Goal: Communication & Community: Participate in discussion

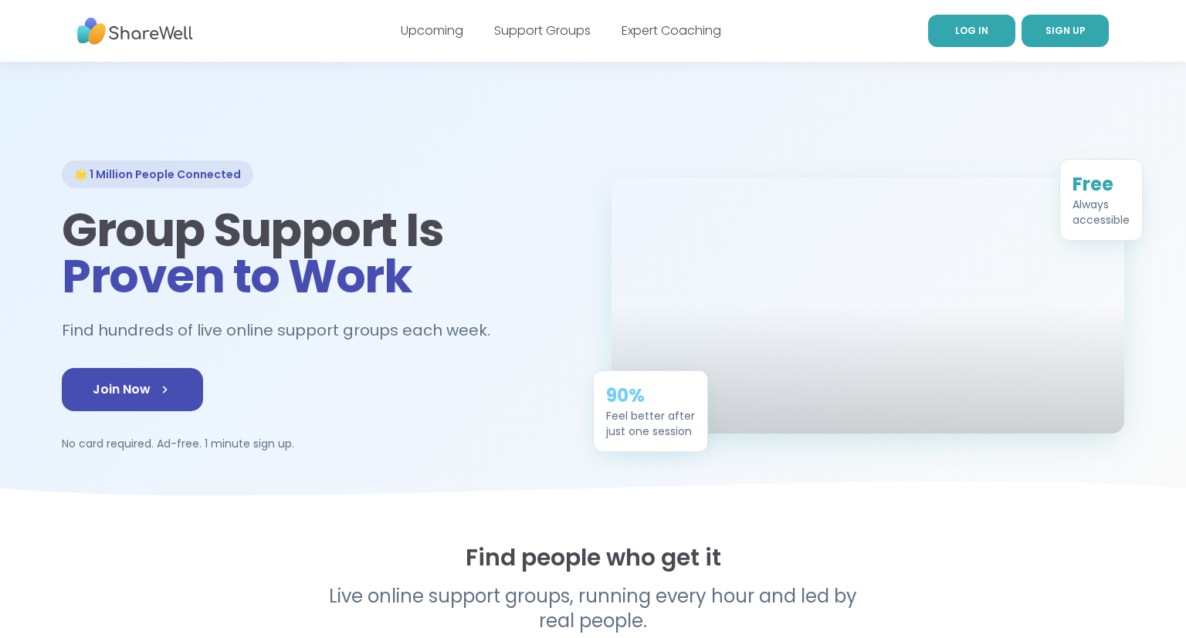
click at [996, 42] on link "LOG IN" at bounding box center [971, 31] width 87 height 32
click at [990, 32] on link "LOG IN" at bounding box center [971, 31] width 87 height 32
click at [981, 26] on span "LOG IN" at bounding box center [971, 30] width 33 height 13
click at [925, 46] on nav "Upcoming Support Groups Expert Coaching LOG IN SIGN UP" at bounding box center [593, 31] width 1186 height 62
click at [950, 31] on link "LOG IN" at bounding box center [971, 31] width 87 height 32
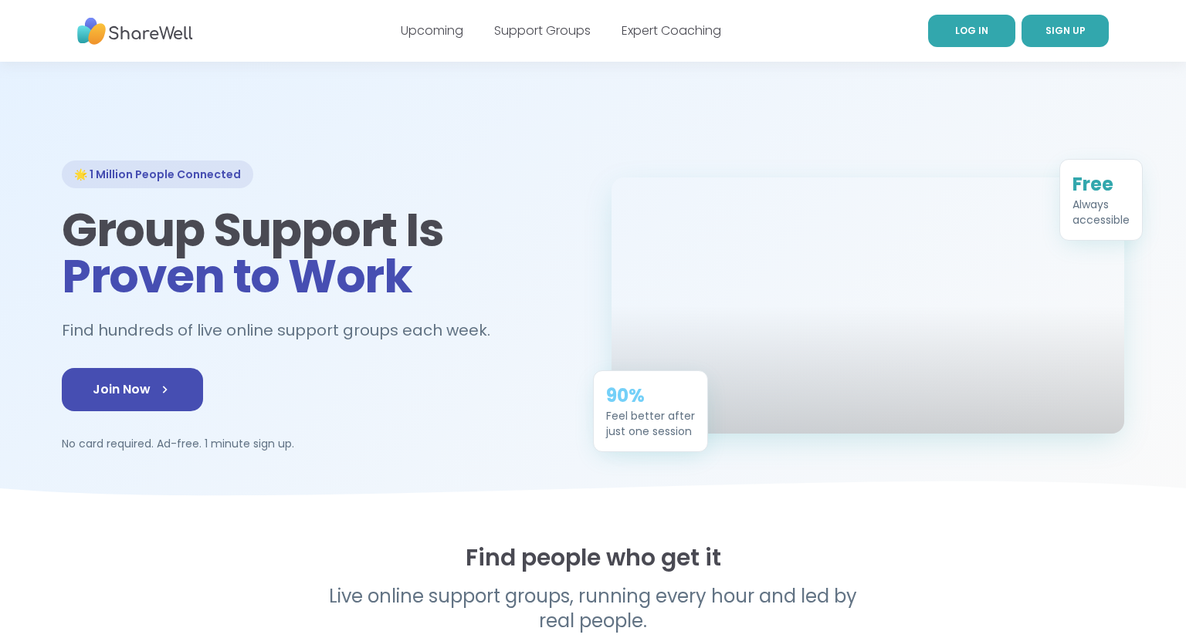
click at [972, 25] on span "LOG IN" at bounding box center [971, 30] width 33 height 13
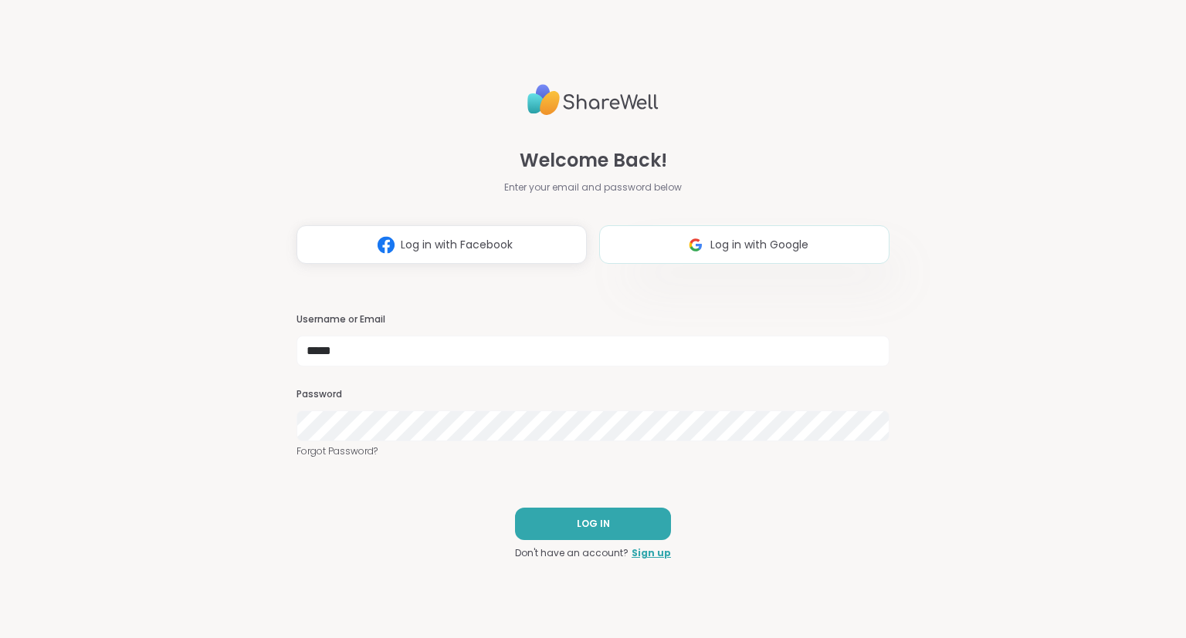
click at [777, 245] on span "Log in with Google" at bounding box center [759, 245] width 98 height 16
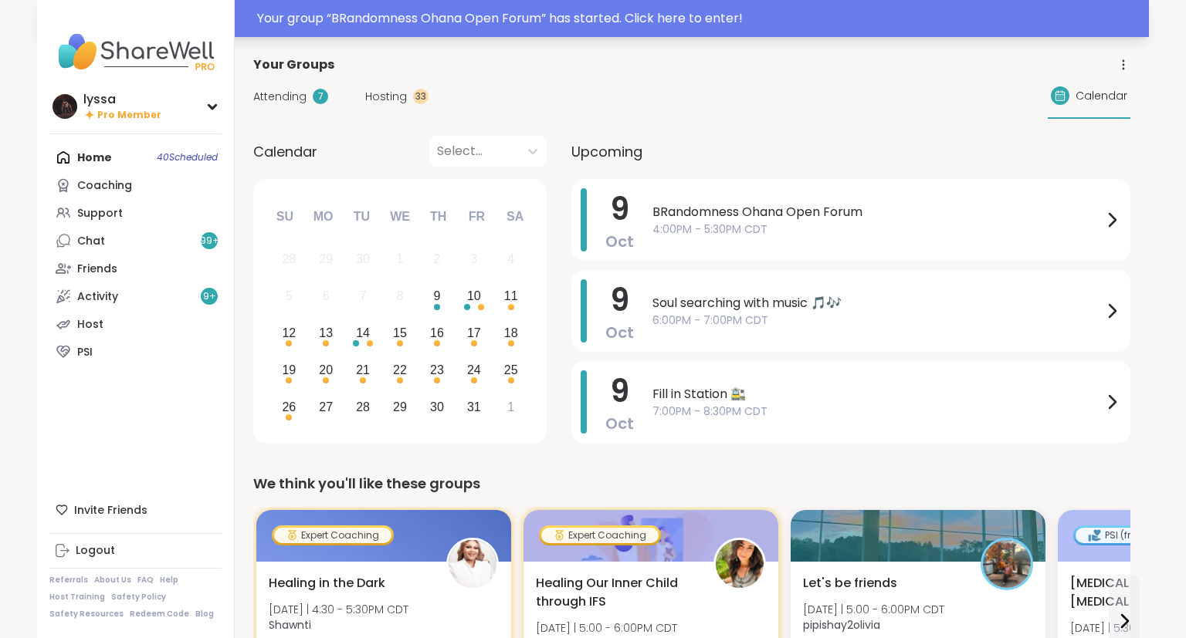
click at [298, 25] on div "Your group “ BRandomness Ohana Open Forum ” has started. Click here to enter!" at bounding box center [698, 18] width 882 height 19
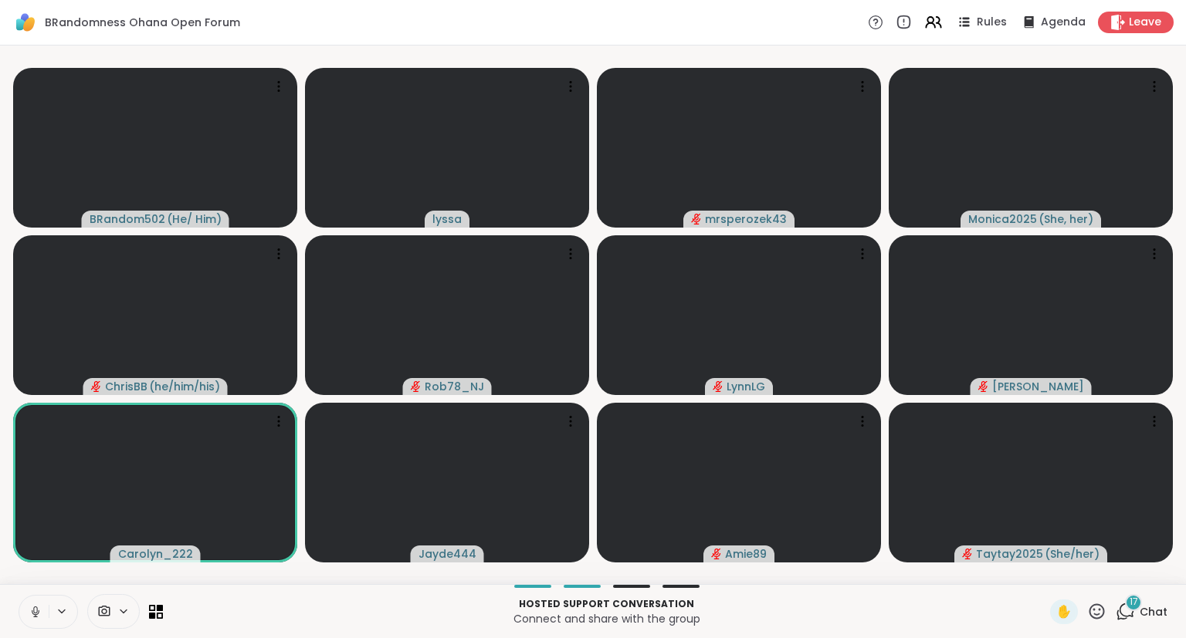
click at [26, 607] on button at bounding box center [33, 612] width 29 height 32
click at [1090, 617] on icon at bounding box center [1096, 611] width 19 height 19
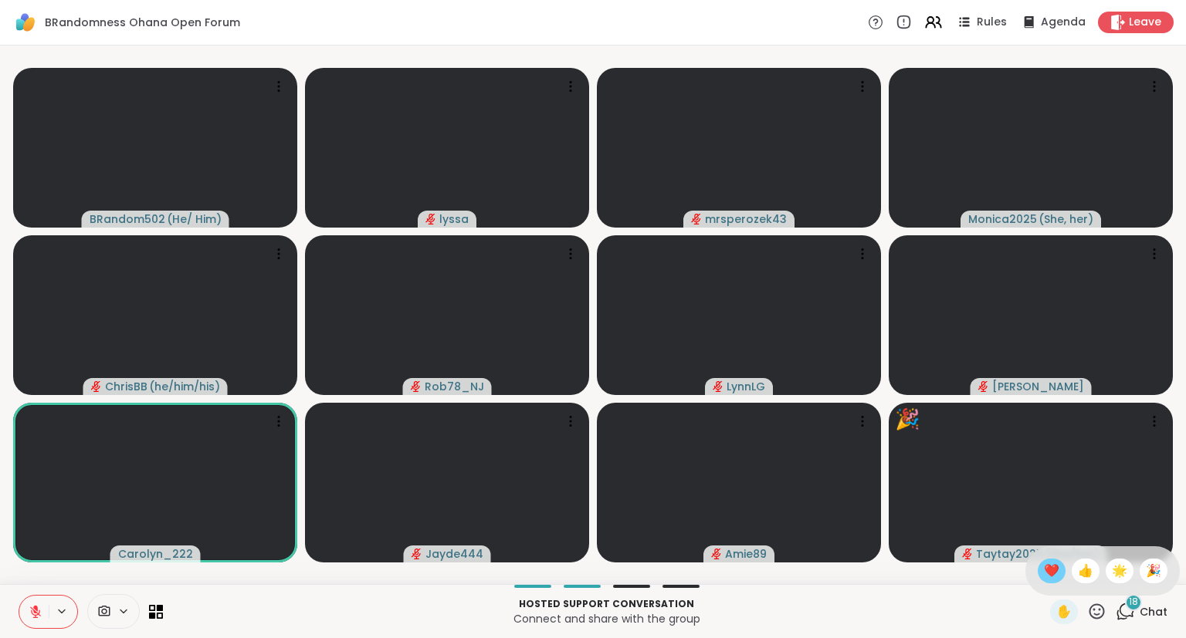
click at [1037, 578] on div "❤️" at bounding box center [1051, 571] width 28 height 25
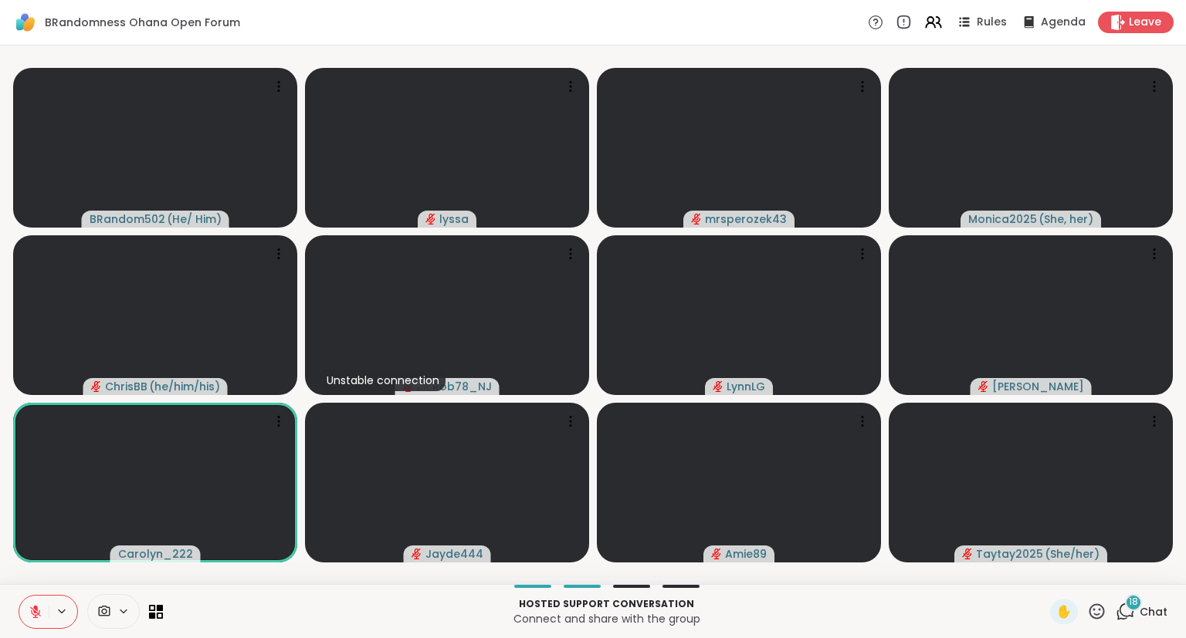
click at [1092, 621] on icon at bounding box center [1096, 611] width 19 height 19
click at [1045, 579] on span "❤️" at bounding box center [1051, 571] width 15 height 19
click at [1184, 416] on div "BRandom502 ( He/ Him ) ❤️ lyssa ❤️ ❤️ mrsperozek43 Monica2025 ( She, her ) Chri…" at bounding box center [593, 315] width 1186 height 539
click at [1184, 425] on div "BRandom502 ( He/ Him ) lyssa mrsperozek43 Monica2025 ( She, her ) ChrisBB ( he/…" at bounding box center [593, 315] width 1186 height 539
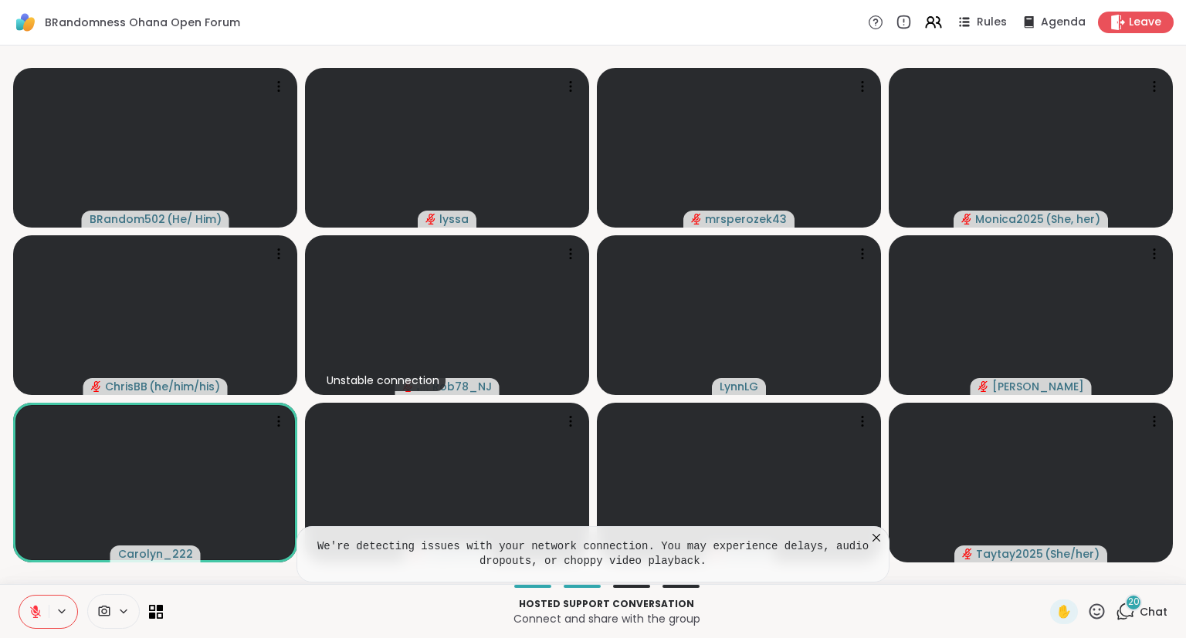
click at [1184, 388] on div "BRandom502 ( He/ Him ) lyssa mrsperozek43 Monica2025 ( She, her ) ChrisBB ( he/…" at bounding box center [593, 315] width 1186 height 539
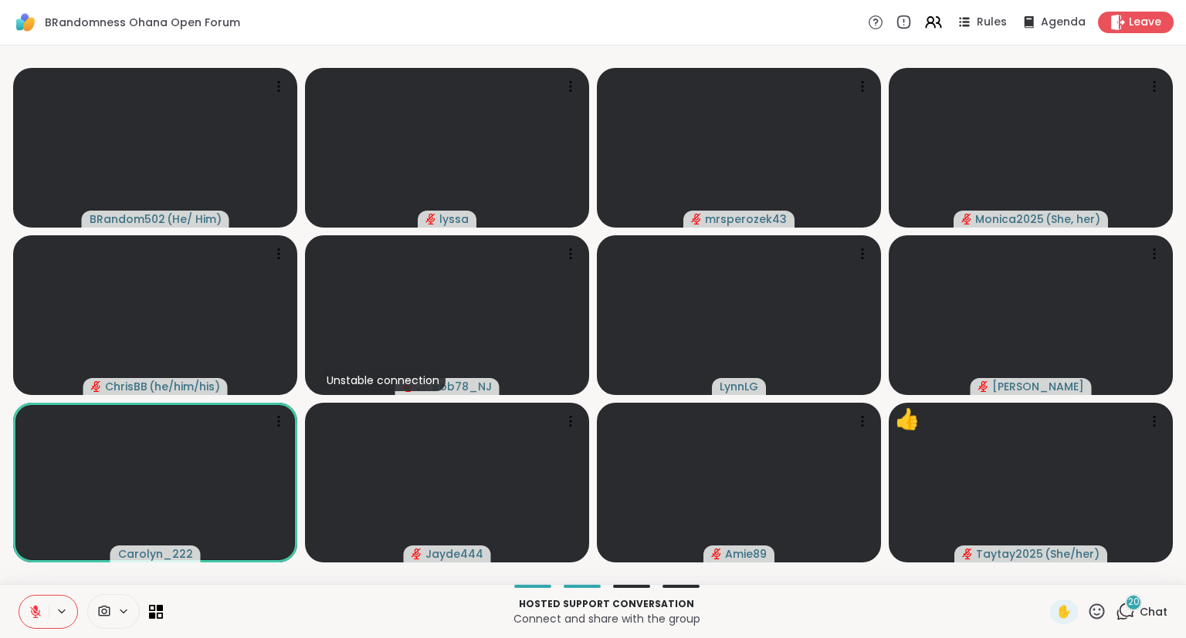
click at [1089, 611] on icon at bounding box center [1096, 611] width 19 height 19
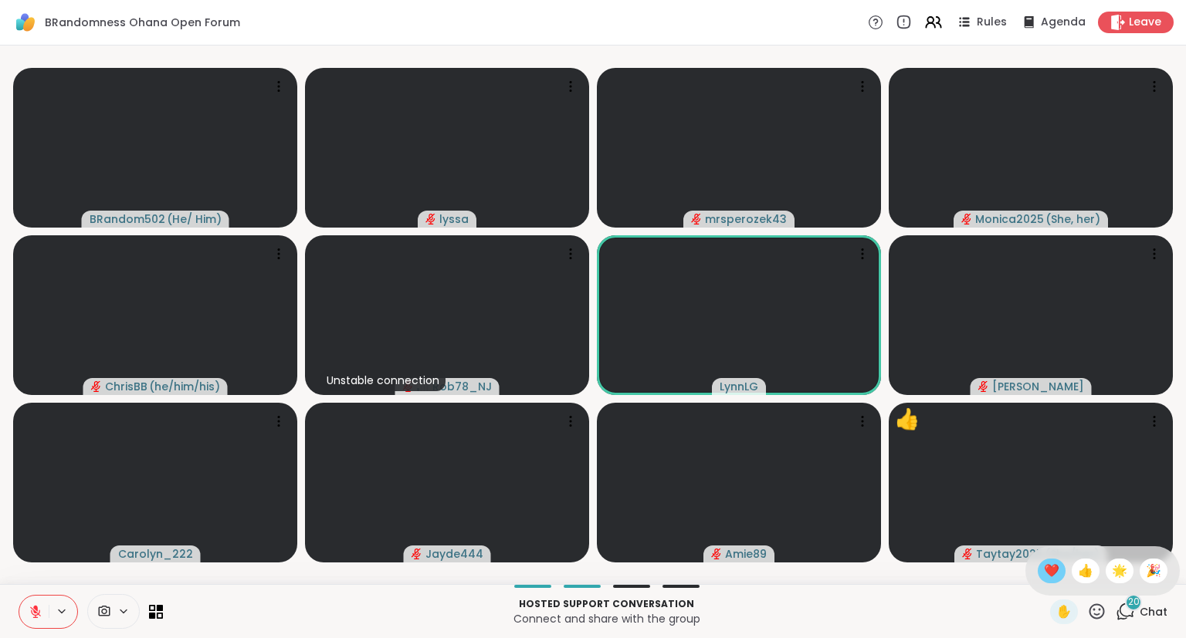
click at [1044, 578] on span "❤️" at bounding box center [1051, 571] width 15 height 19
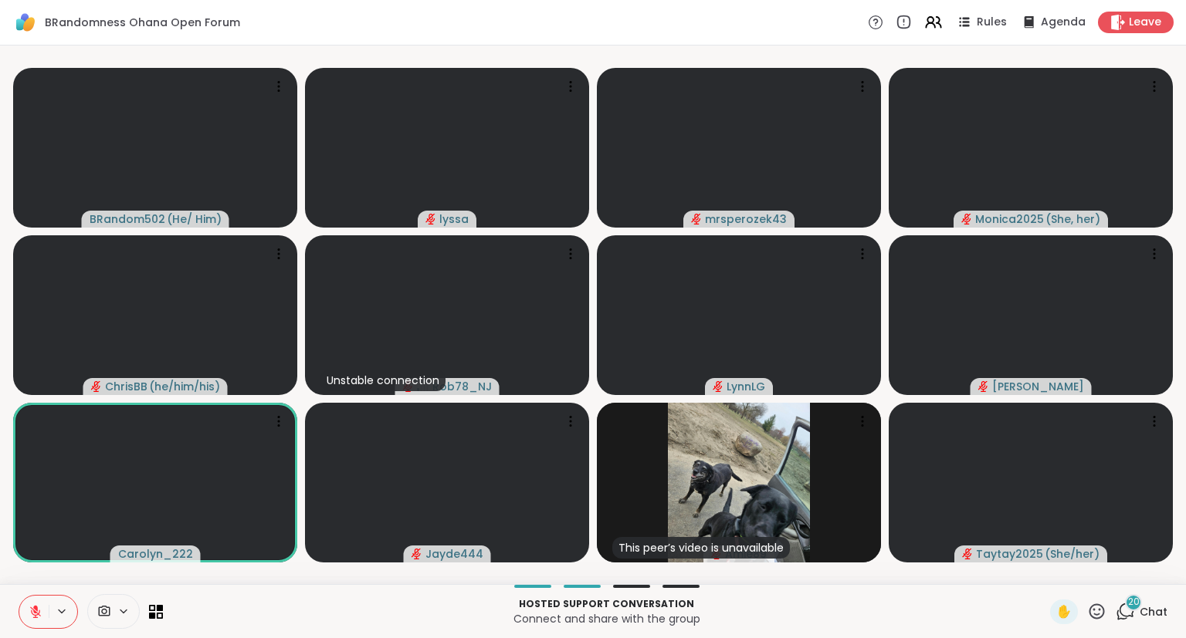
click at [1136, 601] on span "20" at bounding box center [1134, 602] width 12 height 13
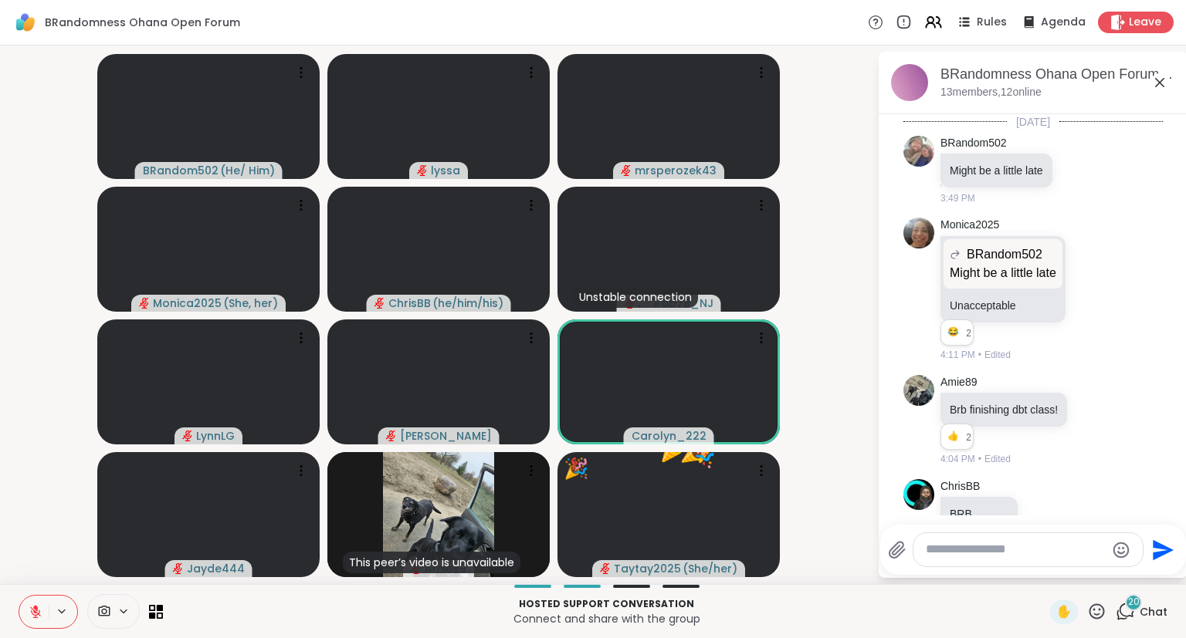
scroll to position [3060, 0]
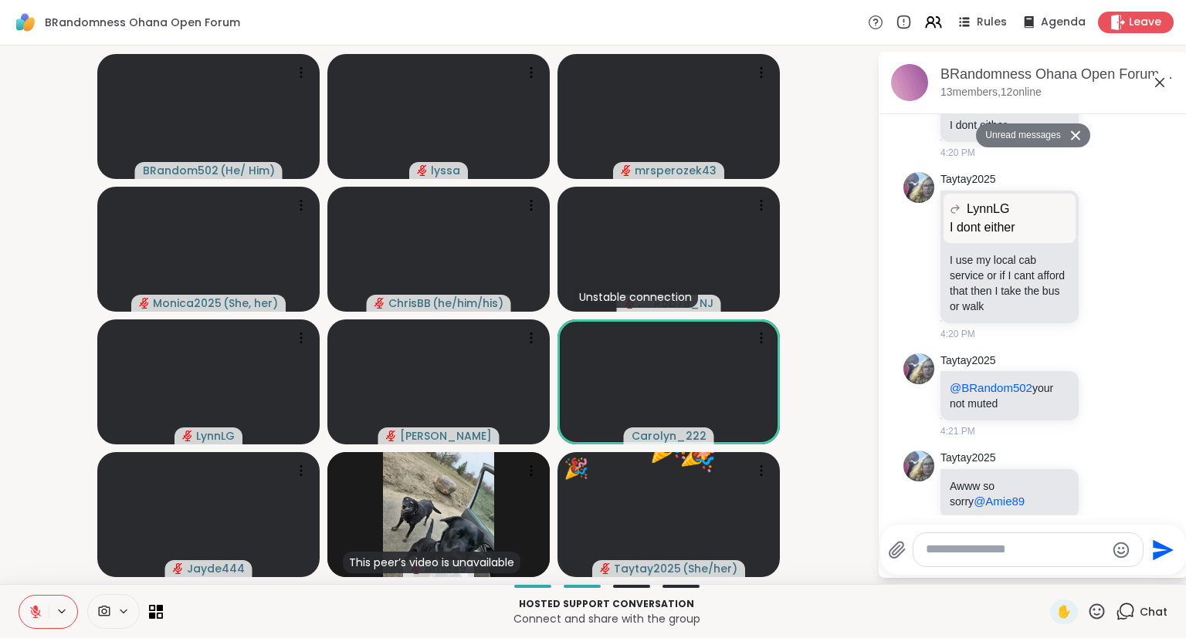
click at [1054, 546] on textarea "Type your message" at bounding box center [1016, 550] width 180 height 16
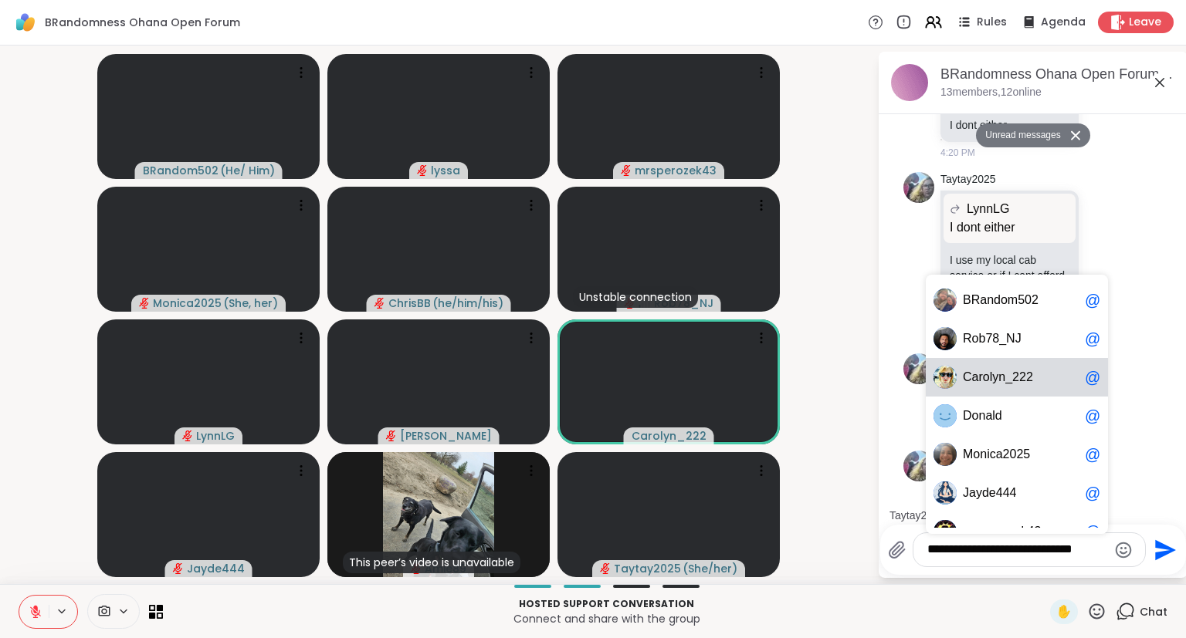
click at [1007, 381] on span "_" at bounding box center [1008, 377] width 7 height 15
type textarea "**********"
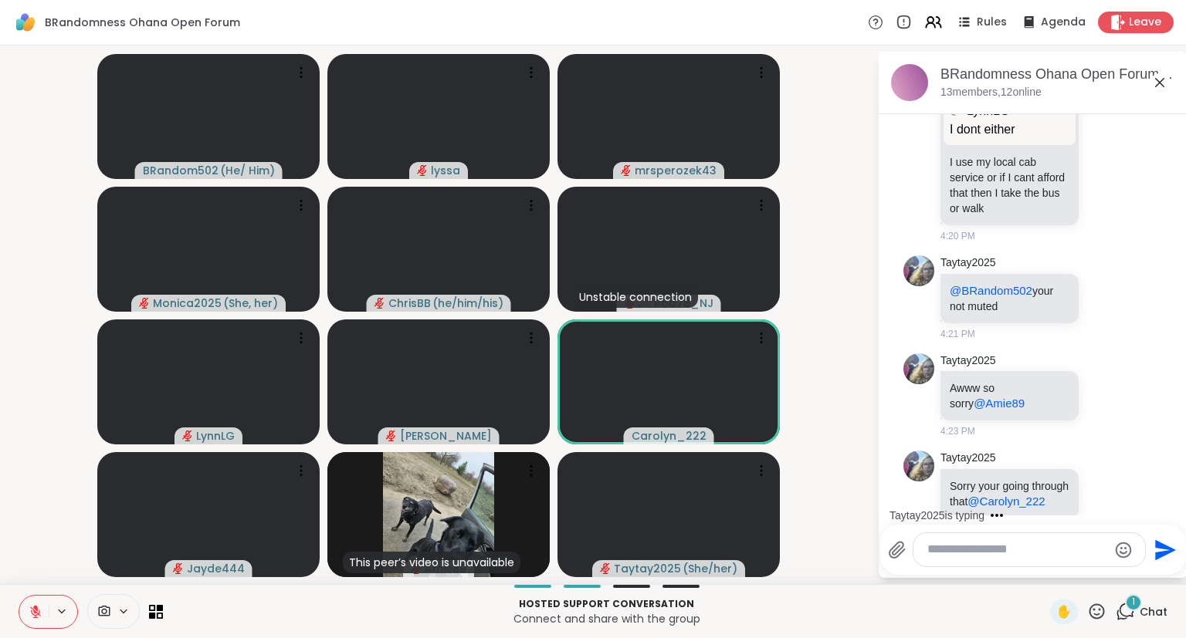
scroll to position [3280, 0]
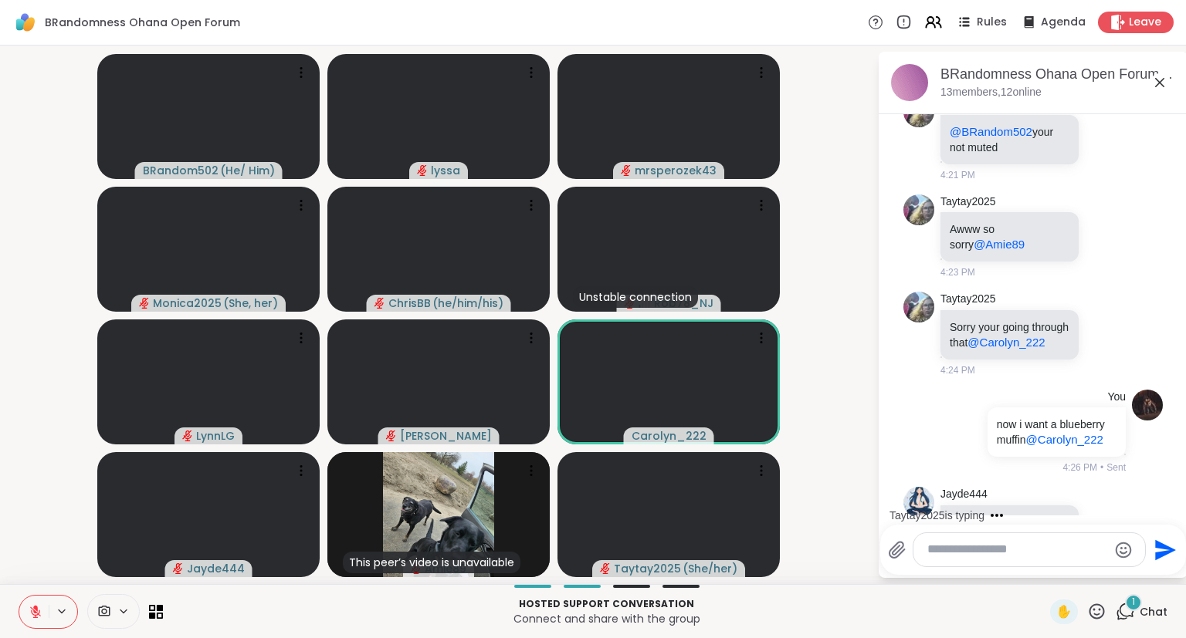
click at [1163, 80] on icon at bounding box center [1159, 82] width 9 height 9
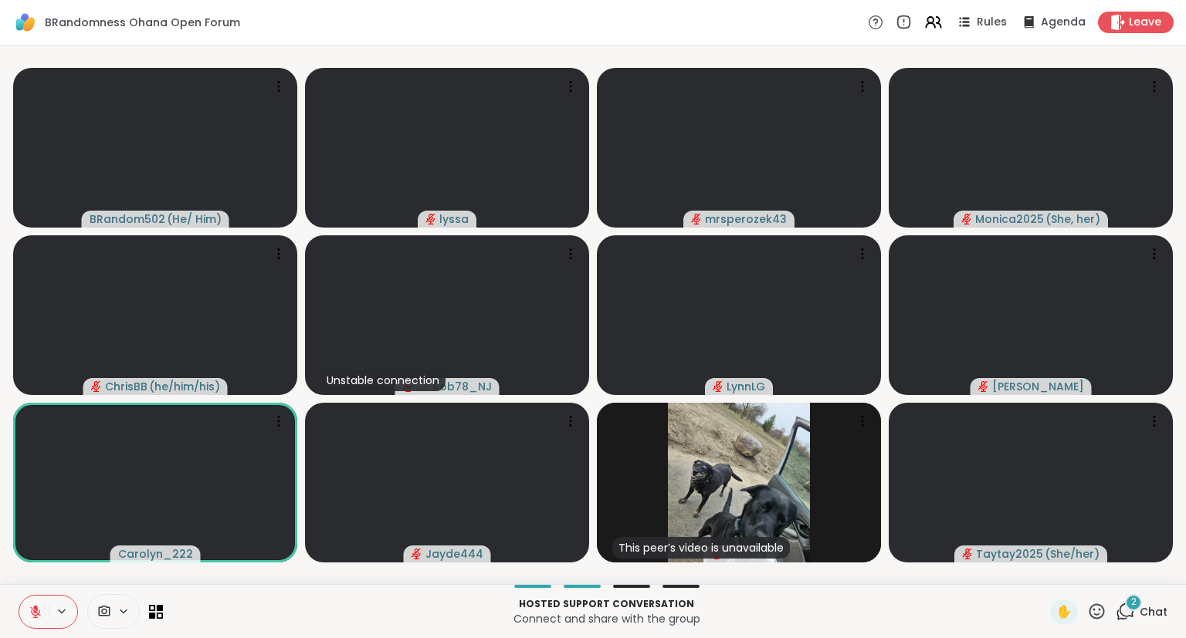
click at [1124, 606] on icon at bounding box center [1126, 611] width 15 height 14
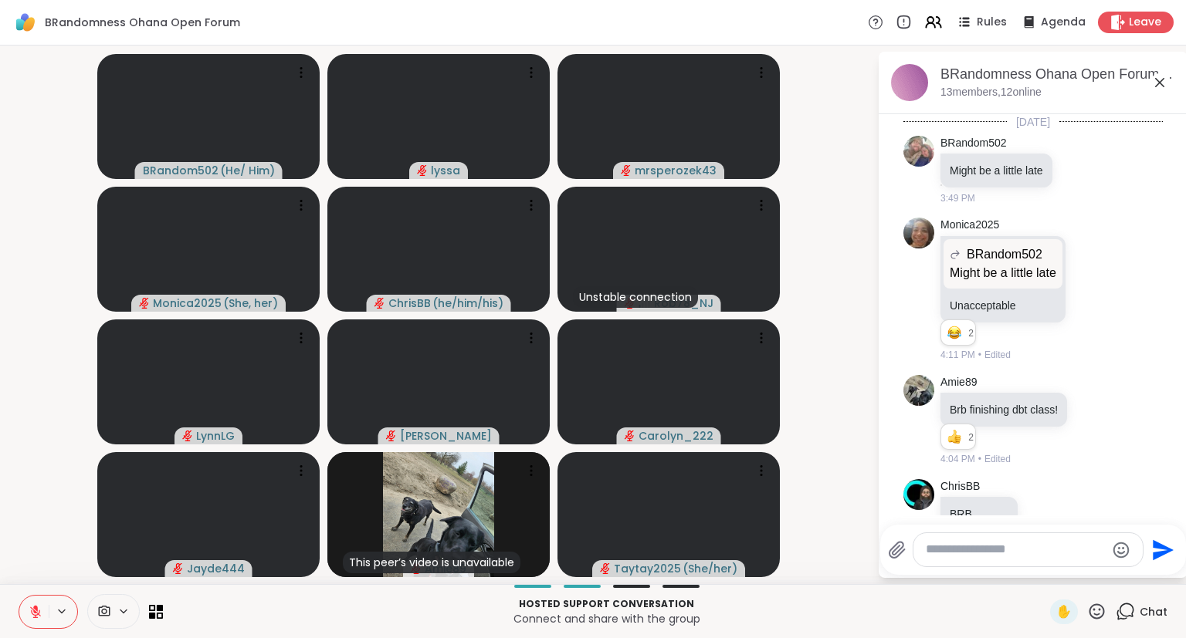
scroll to position [3443, 0]
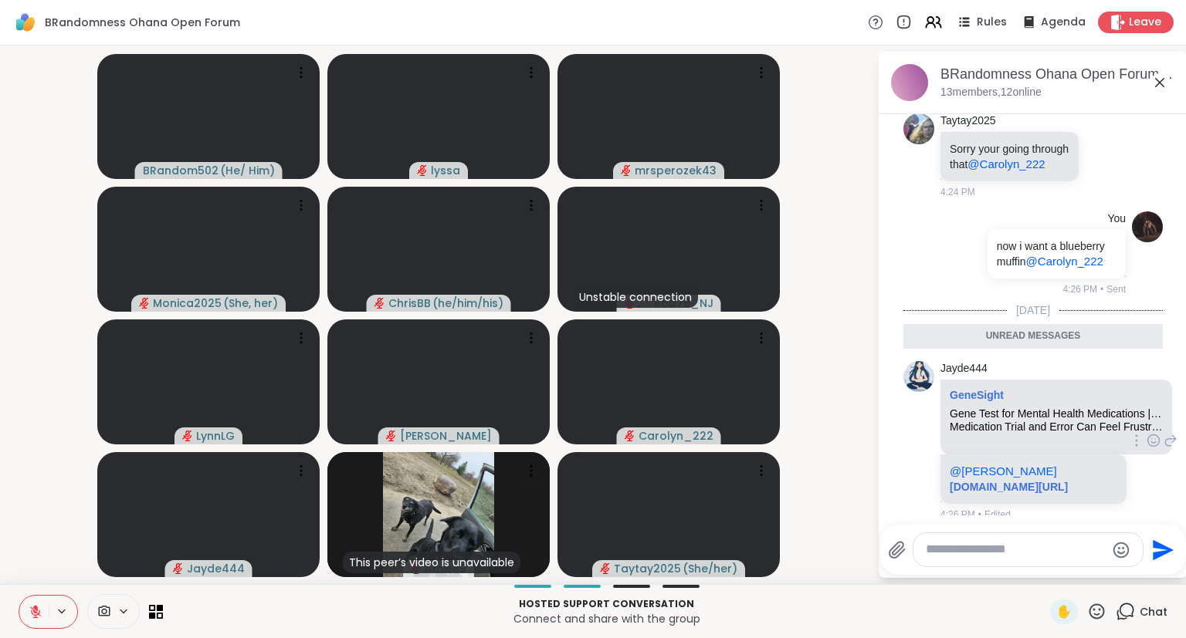
click at [1042, 455] on div "@Donald genesight.com/gene-test-mental-health-medications/?gad_source=1&gad_cam…" at bounding box center [1033, 479] width 186 height 49
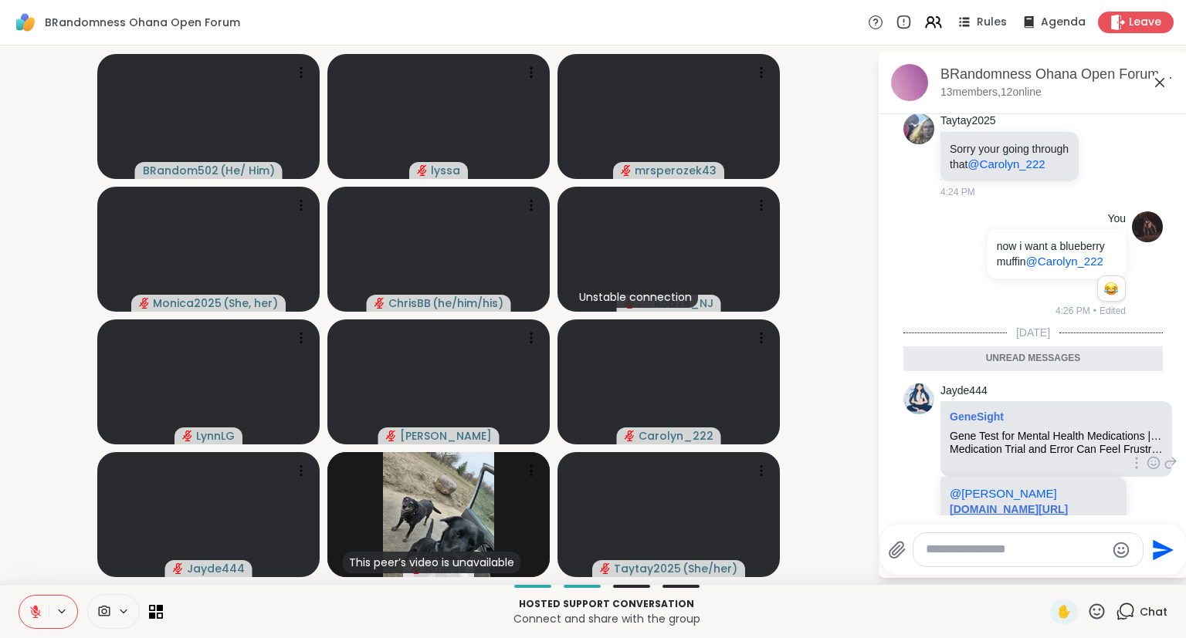
click at [1051, 503] on link "genesight.com/gene-test-mental-health-medications/?gad_source=1&gad_campaignid=…" at bounding box center [1008, 509] width 118 height 12
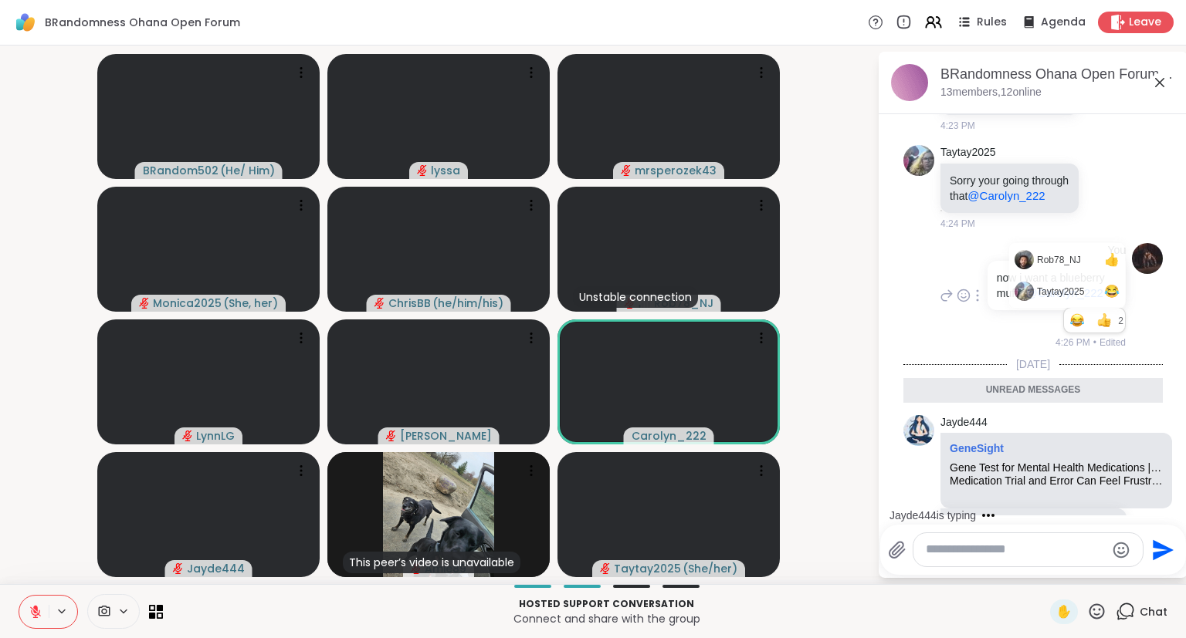
scroll to position [3410, 0]
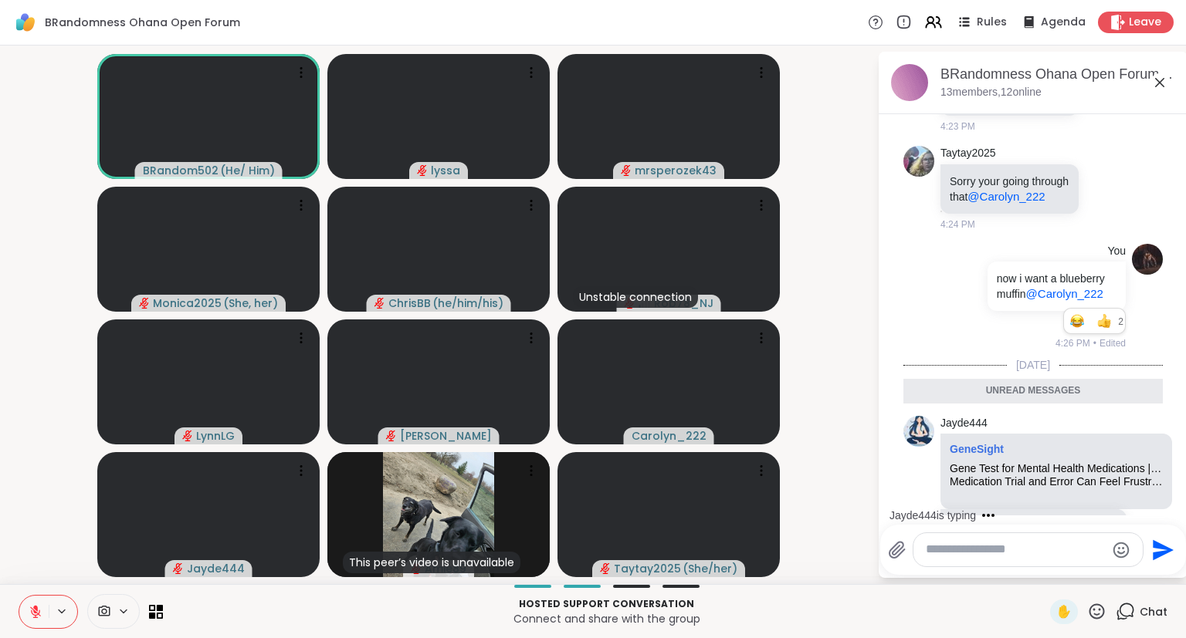
click at [1157, 78] on icon at bounding box center [1159, 82] width 19 height 19
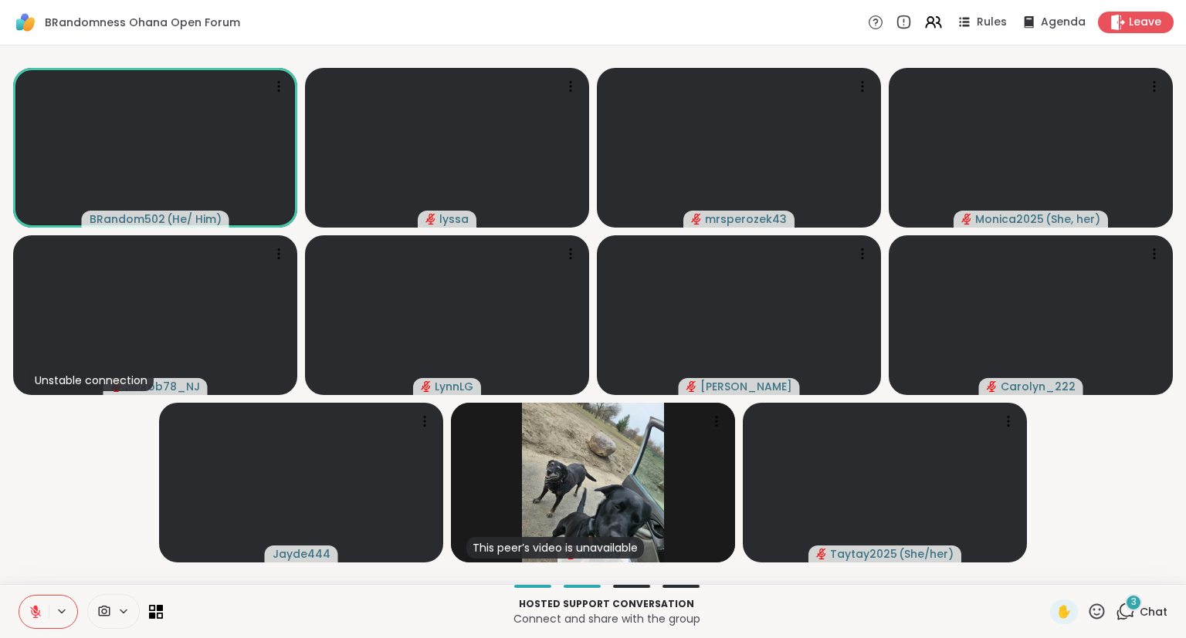
click at [1108, 614] on div "✋ 3 Chat" at bounding box center [1108, 612] width 117 height 25
click at [1095, 614] on icon at bounding box center [1096, 611] width 19 height 19
click at [1044, 573] on span "❤️" at bounding box center [1051, 571] width 15 height 19
click at [1100, 613] on icon at bounding box center [1096, 611] width 19 height 19
click at [1150, 580] on span "🎉" at bounding box center [1153, 571] width 15 height 19
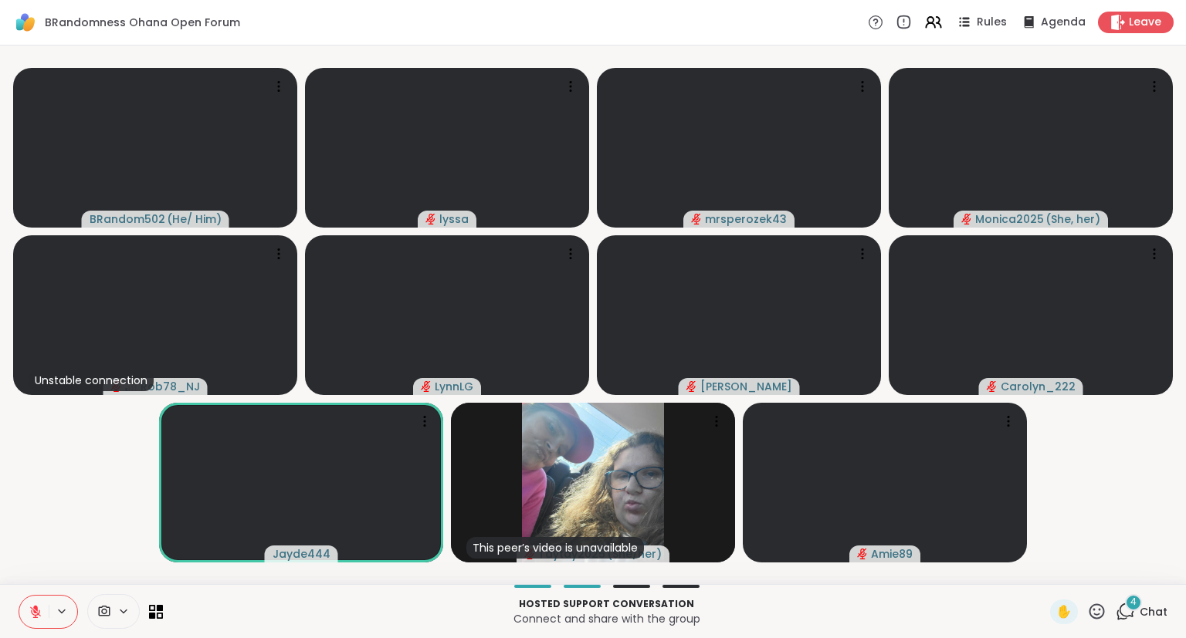
click at [1184, 487] on div "BRandom502 ( He/ Him ) lyssa mrsperozek43 Monica2025 ( She, her ) Unstable conn…" at bounding box center [593, 315] width 1186 height 539
click at [1184, 564] on div "BRandom502 ( He/ Him ) lyssa mrsperozek43 Monica2025 ( She, her ) Unstable conn…" at bounding box center [593, 315] width 1186 height 539
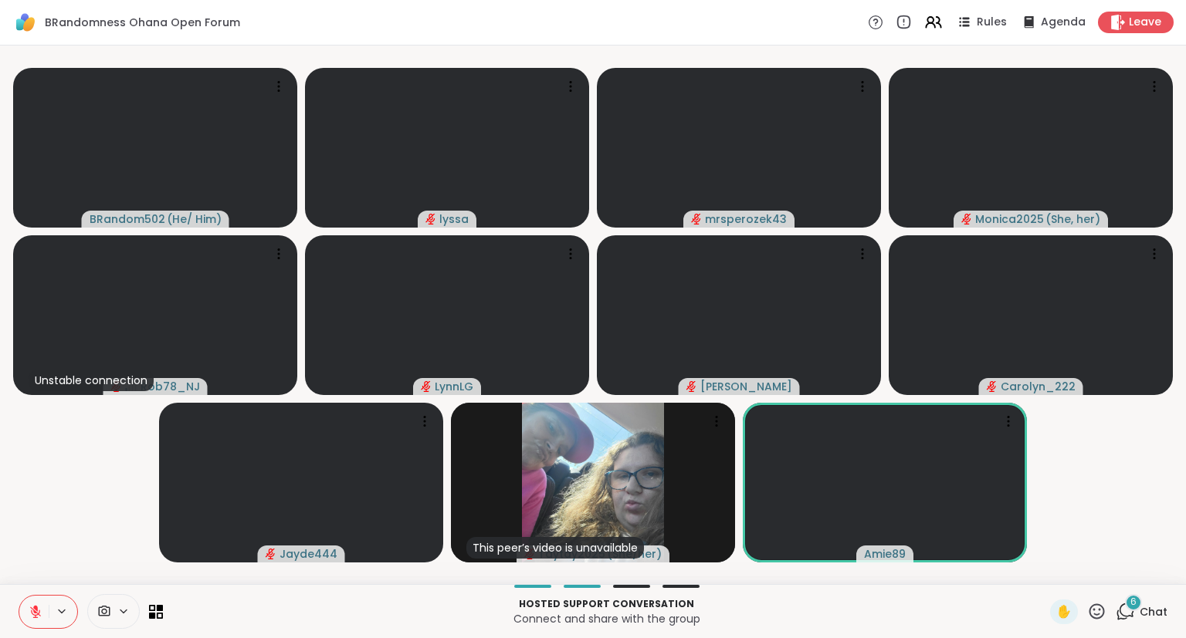
click at [1185, 588] on div "Hosted support conversation Connect and share with the group ✋ 6 Chat" at bounding box center [593, 611] width 1186 height 54
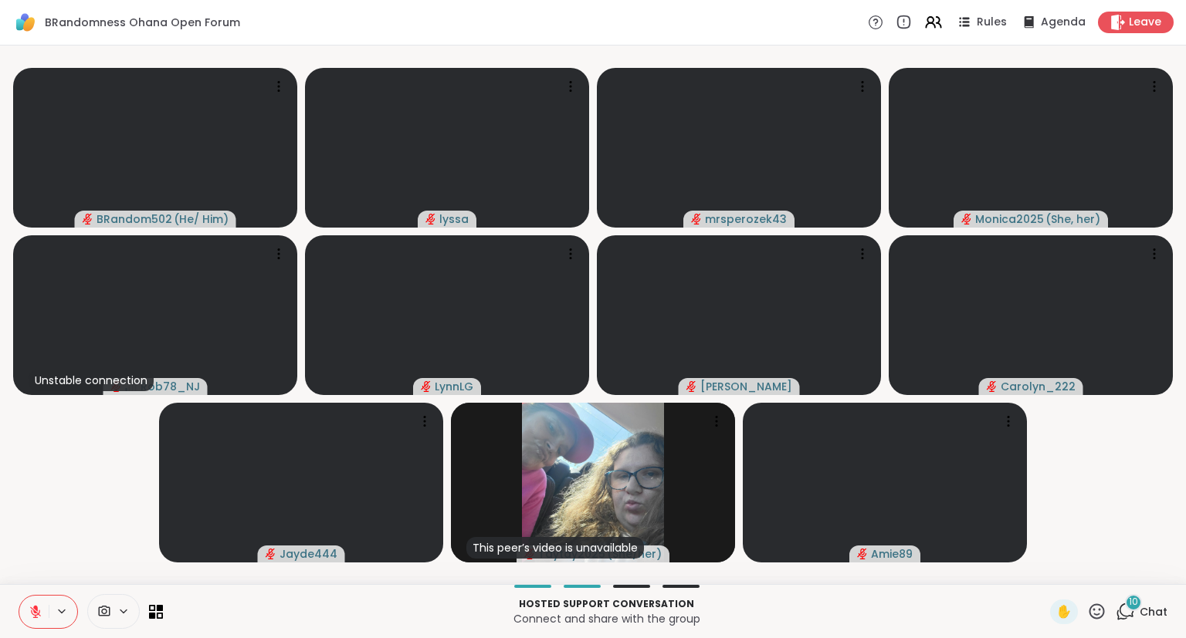
click at [1121, 608] on icon at bounding box center [1124, 611] width 19 height 19
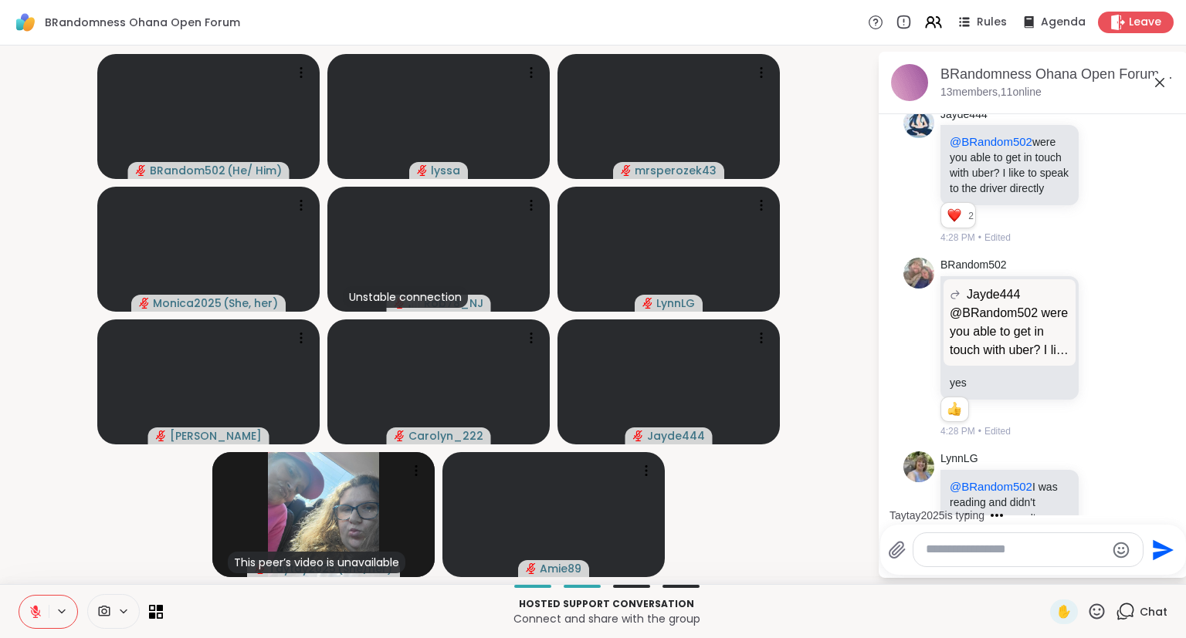
scroll to position [4186, 0]
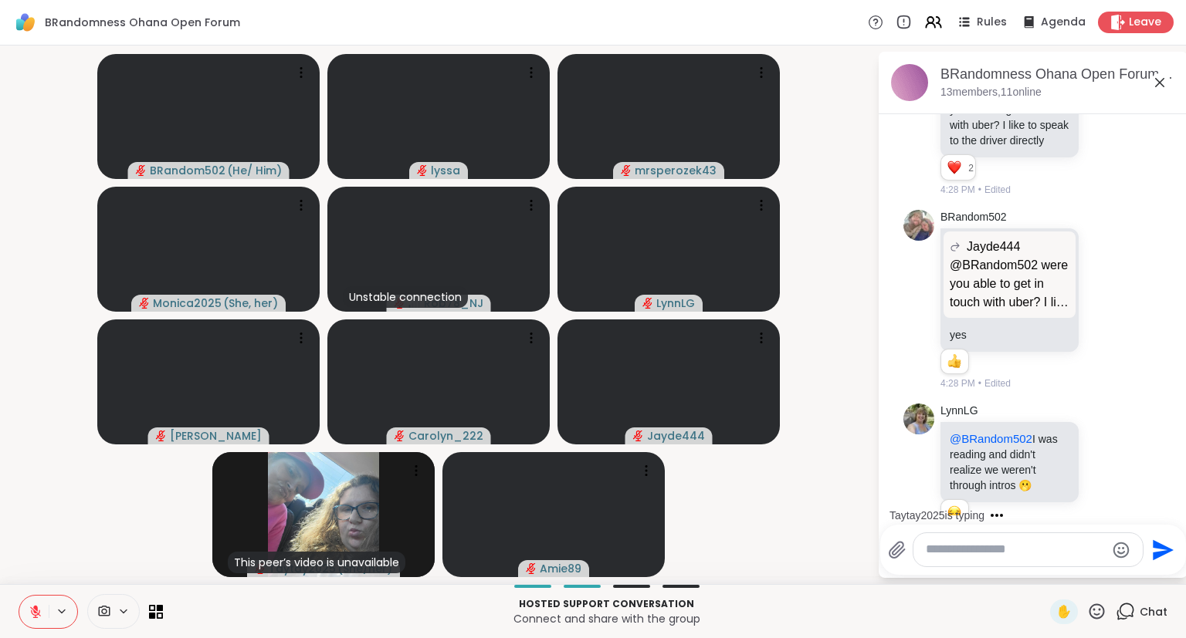
click at [1165, 96] on div "BRandomness Ohana Open Forum, Oct 09 13 members, 11 online" at bounding box center [1057, 82] width 235 height 35
click at [1164, 88] on icon at bounding box center [1159, 82] width 19 height 19
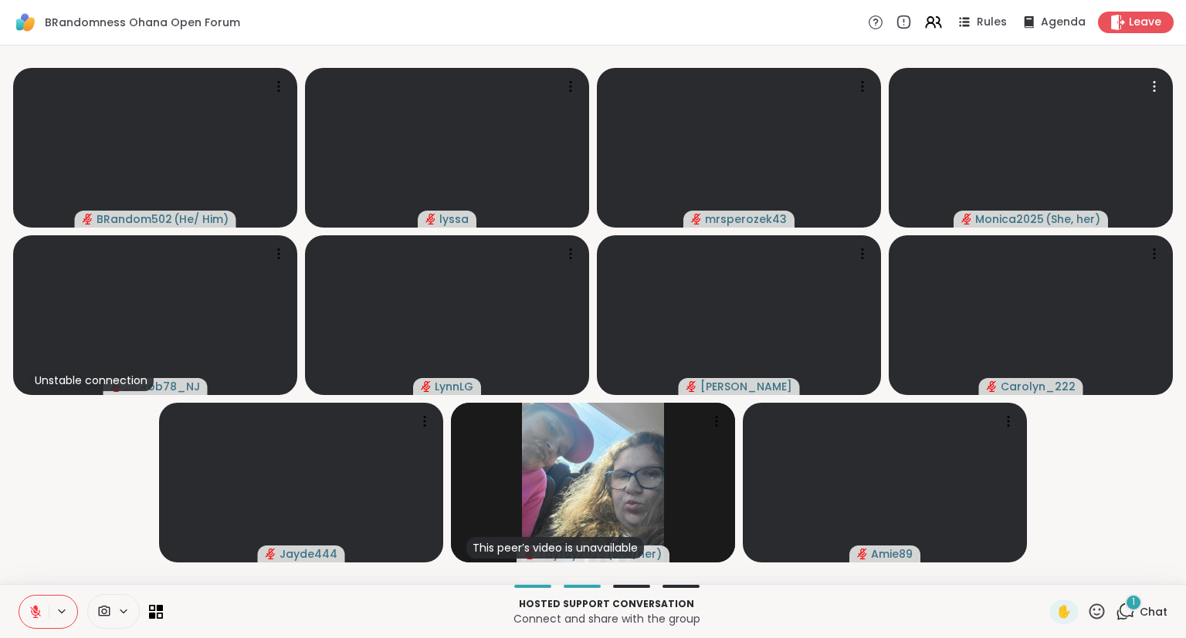
click at [1185, 252] on div "BRandom502 ( He/ Him ) lyssa mrsperozek43 Monica2025 ( She, her ) Unstable conn…" at bounding box center [593, 315] width 1186 height 539
click at [0, 614] on div "Hosted support conversation Connect and share with the group ✋ 2 Chat" at bounding box center [593, 611] width 1186 height 54
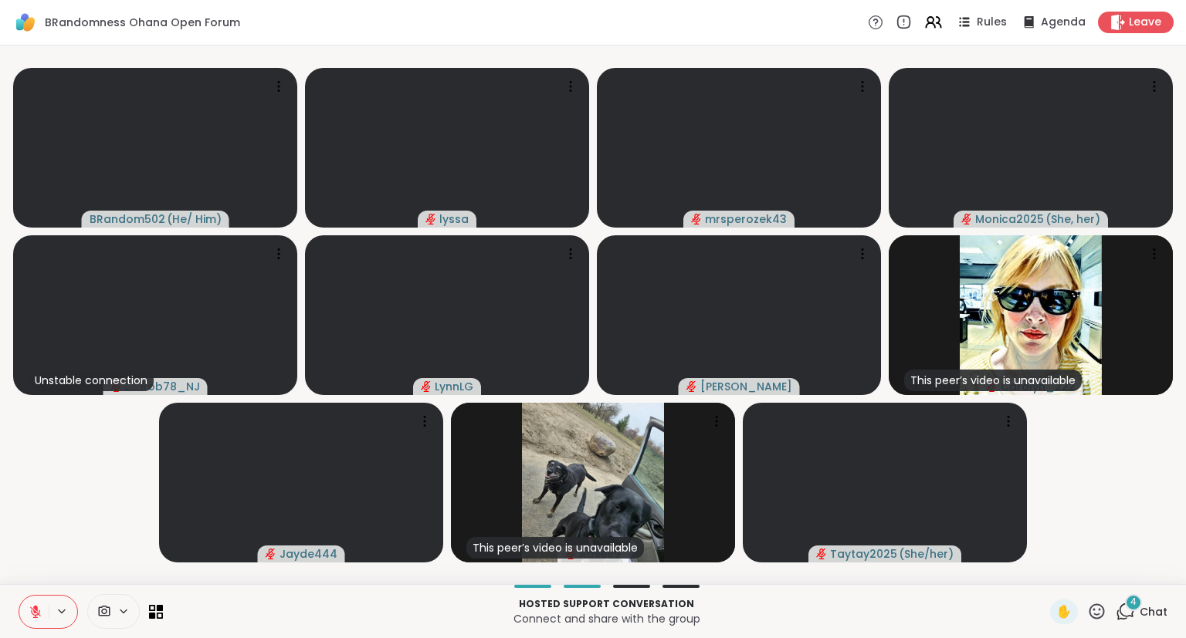
click at [42, 626] on button at bounding box center [33, 612] width 29 height 32
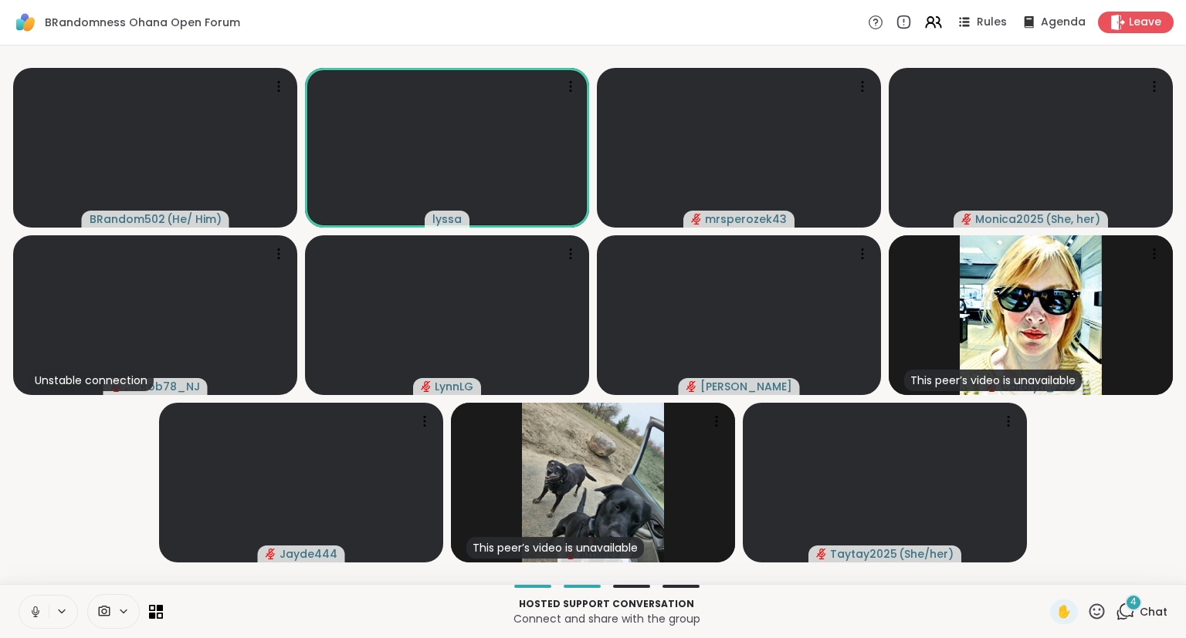
click at [41, 617] on icon at bounding box center [36, 612] width 14 height 14
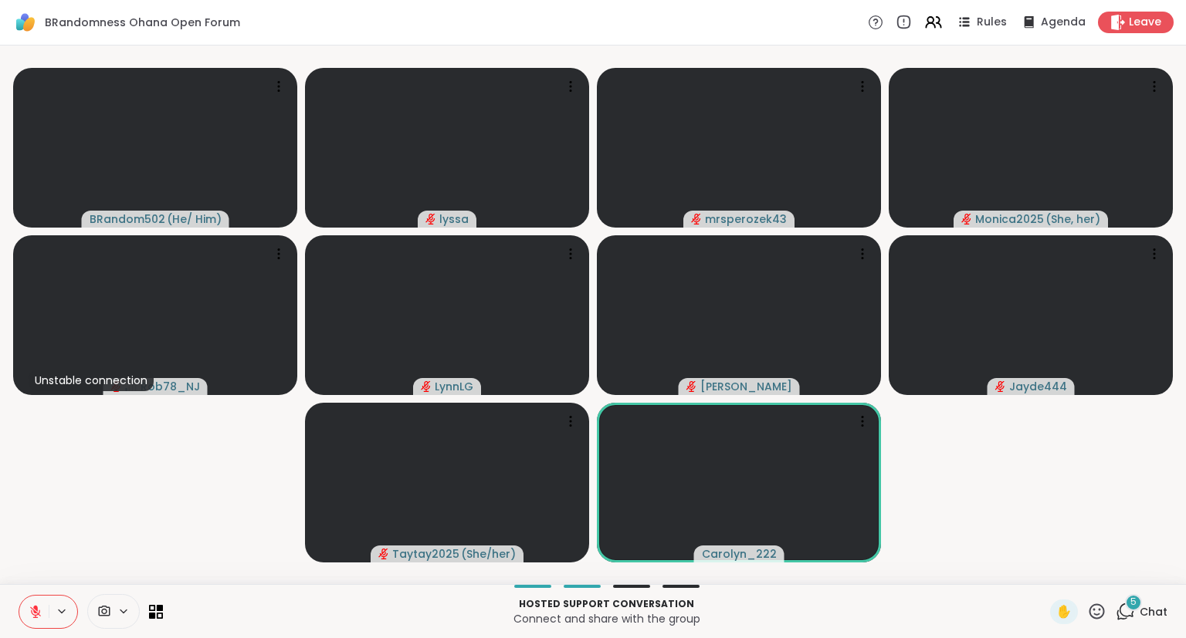
click at [1183, 418] on div "BRandom502 ( He/ Him ) lyssa mrsperozek43 Monica2025 ( She, her ) Unstable conn…" at bounding box center [593, 315] width 1186 height 539
click at [22, 606] on button at bounding box center [33, 612] width 29 height 32
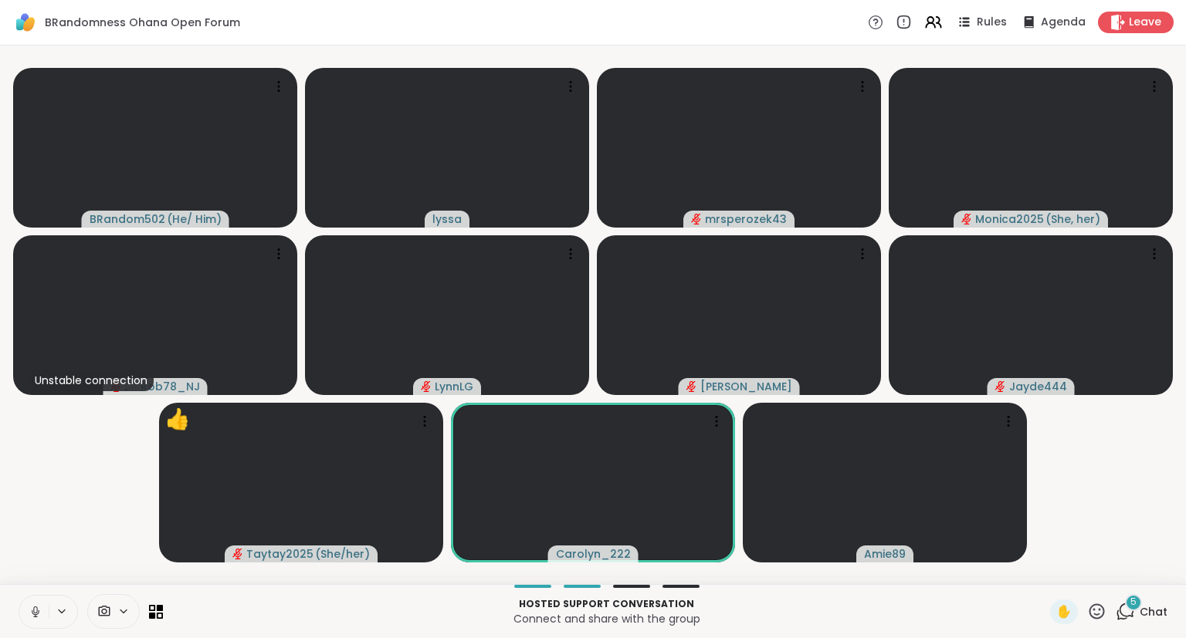
click at [38, 617] on icon at bounding box center [36, 612] width 14 height 14
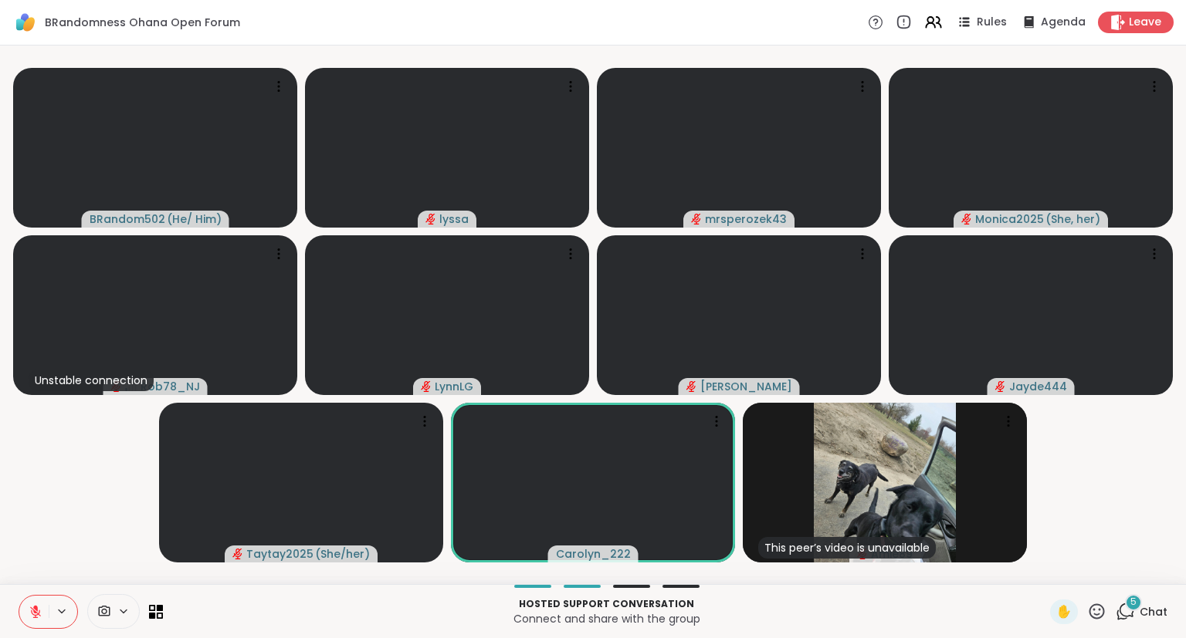
click at [30, 604] on button at bounding box center [33, 612] width 29 height 32
click at [28, 601] on button at bounding box center [33, 612] width 32 height 32
click at [27, 608] on button at bounding box center [33, 612] width 29 height 32
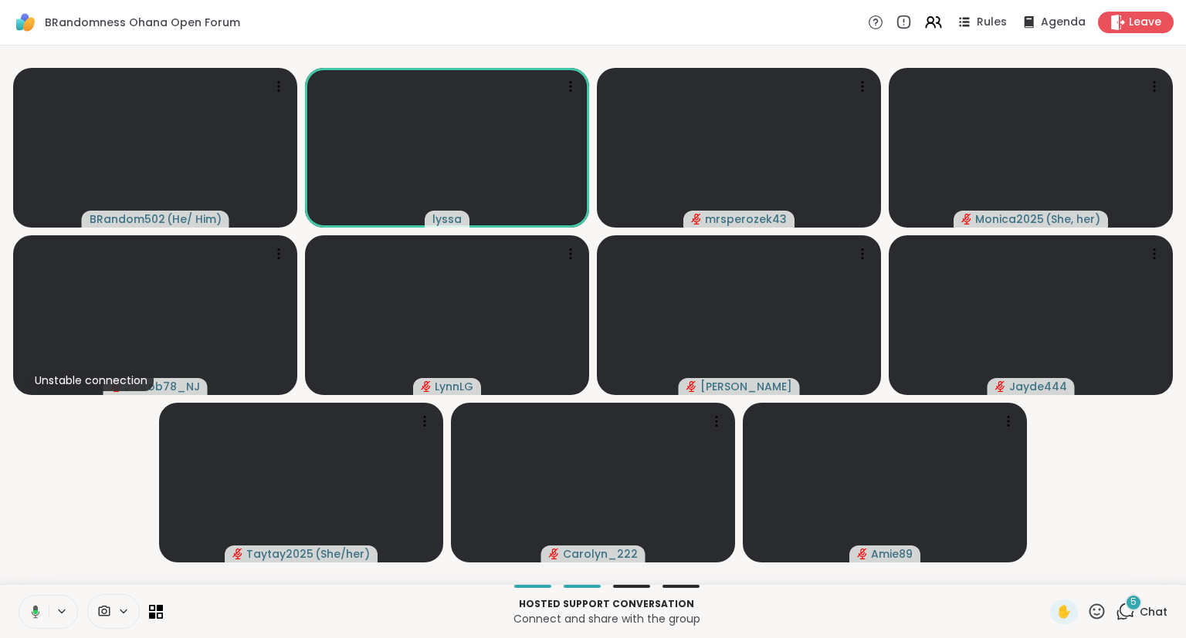
click at [46, 607] on button at bounding box center [33, 612] width 32 height 32
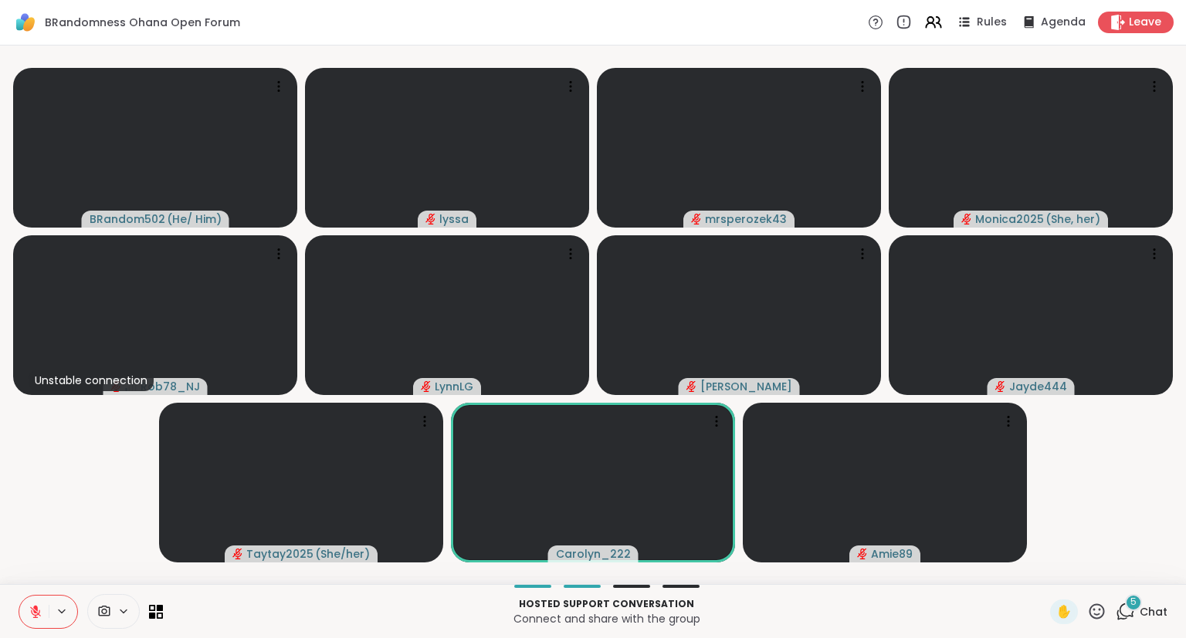
click at [29, 598] on button at bounding box center [33, 612] width 29 height 32
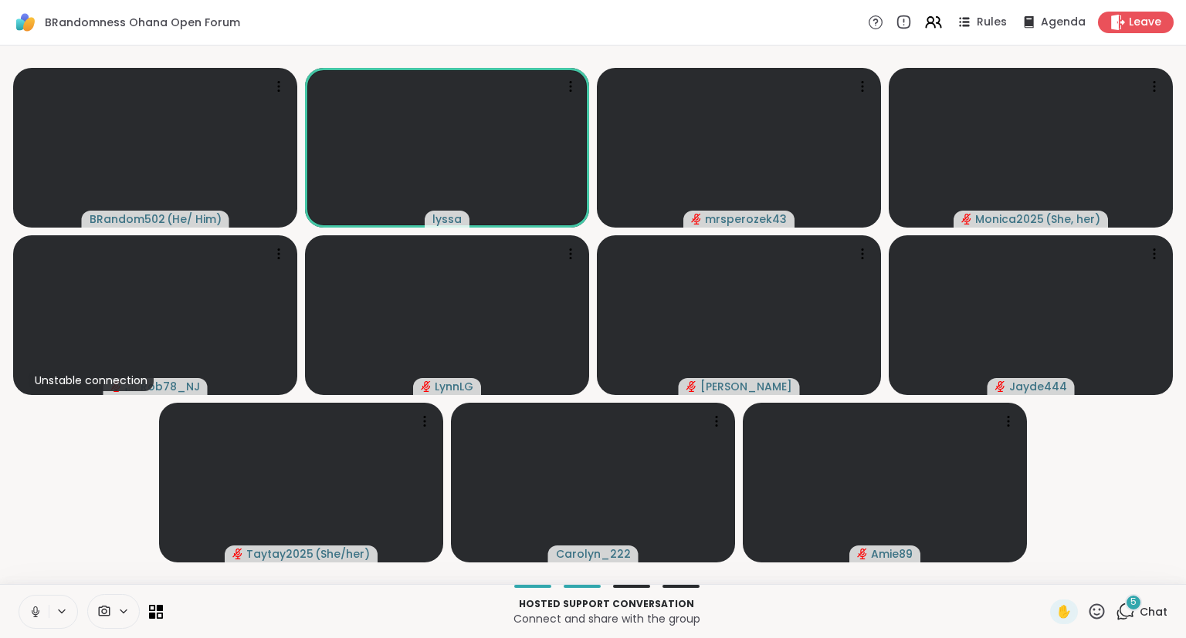
click at [39, 603] on button at bounding box center [33, 612] width 29 height 32
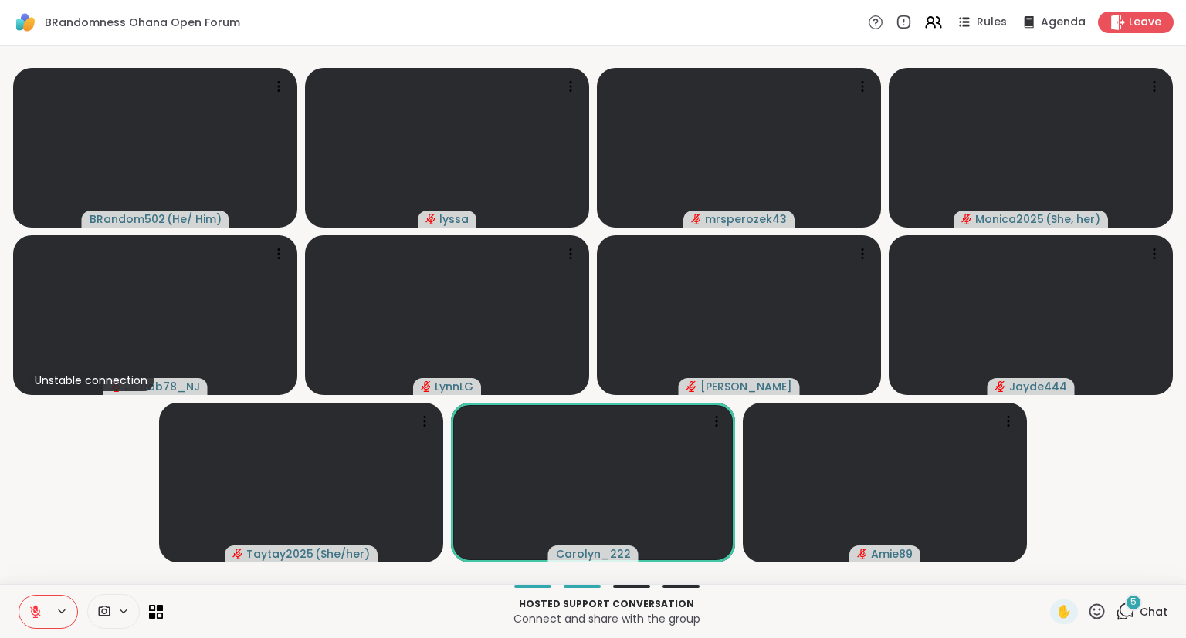
click at [35, 603] on button at bounding box center [33, 612] width 29 height 32
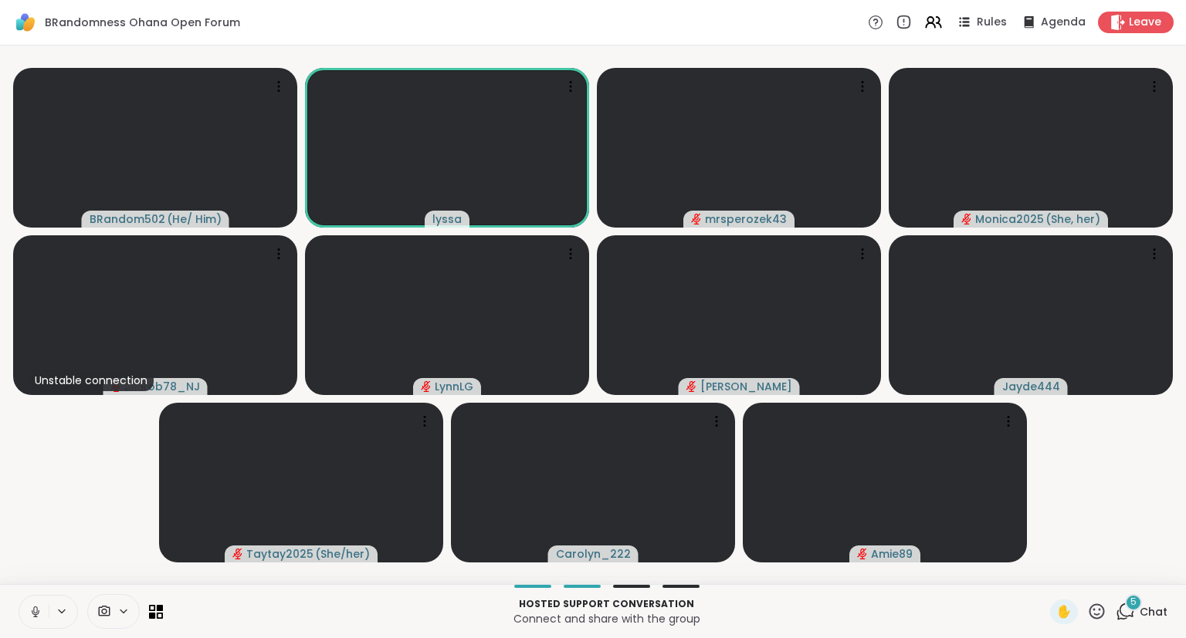
click at [31, 618] on icon at bounding box center [36, 612] width 14 height 14
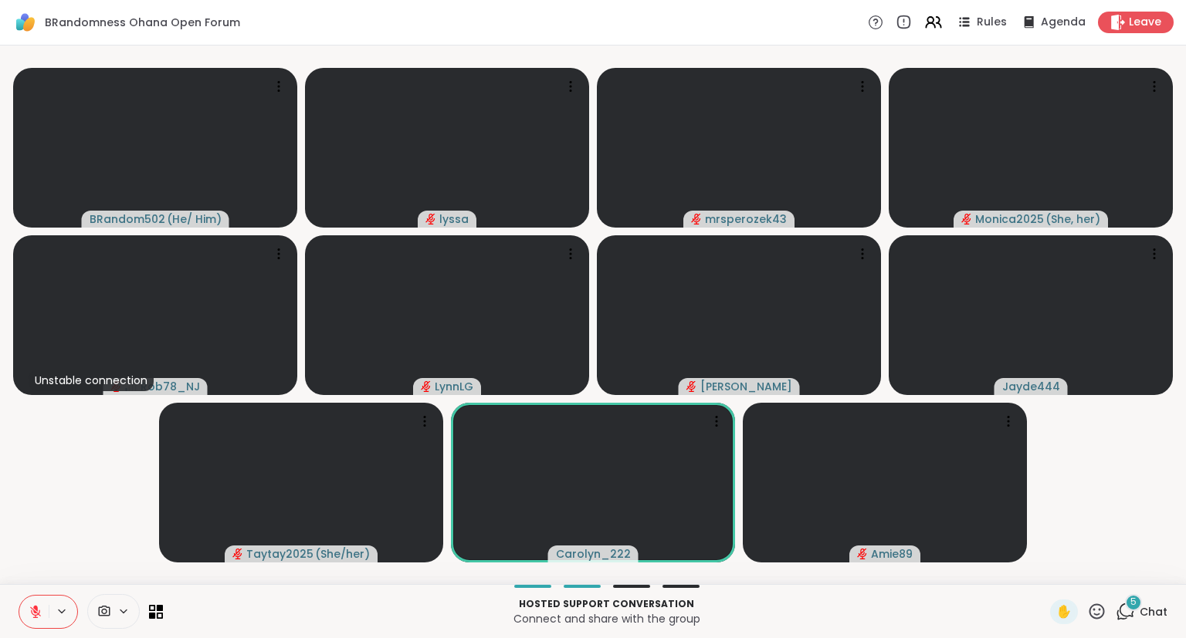
click at [39, 611] on icon at bounding box center [35, 612] width 11 height 11
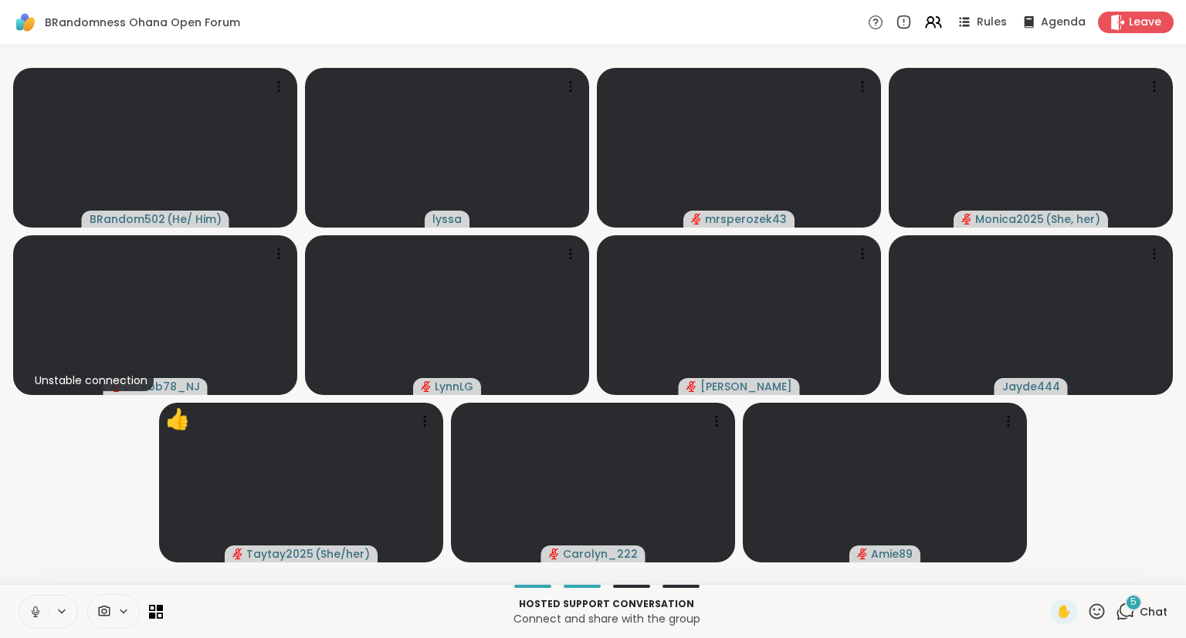
click at [39, 615] on icon at bounding box center [36, 612] width 14 height 14
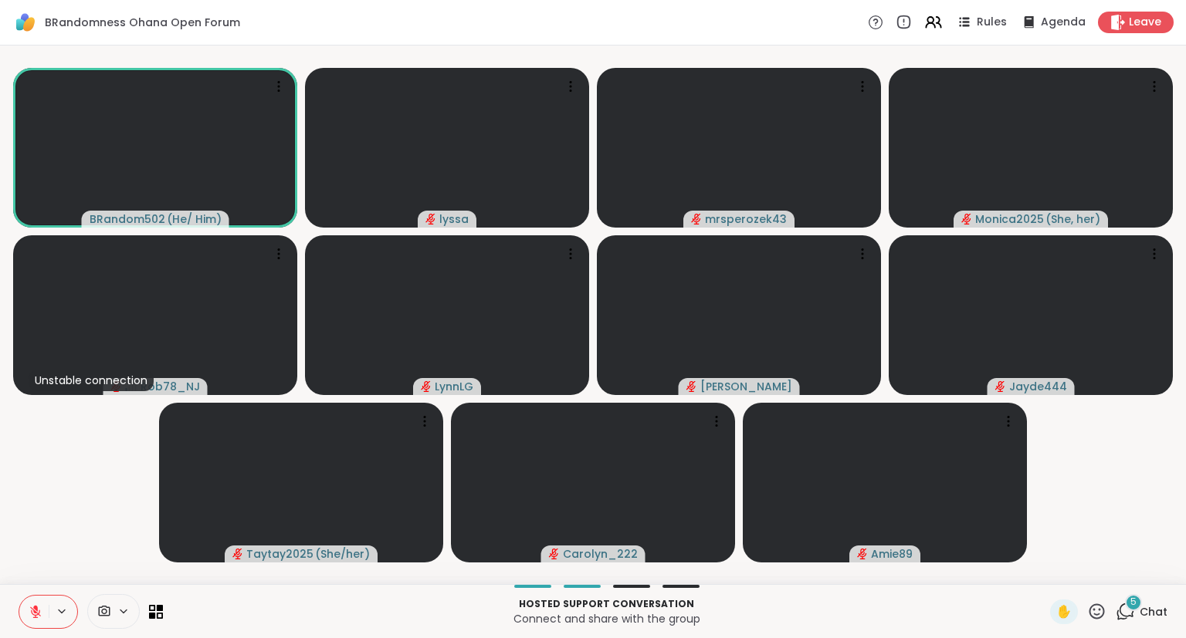
click at [29, 617] on icon at bounding box center [36, 612] width 14 height 14
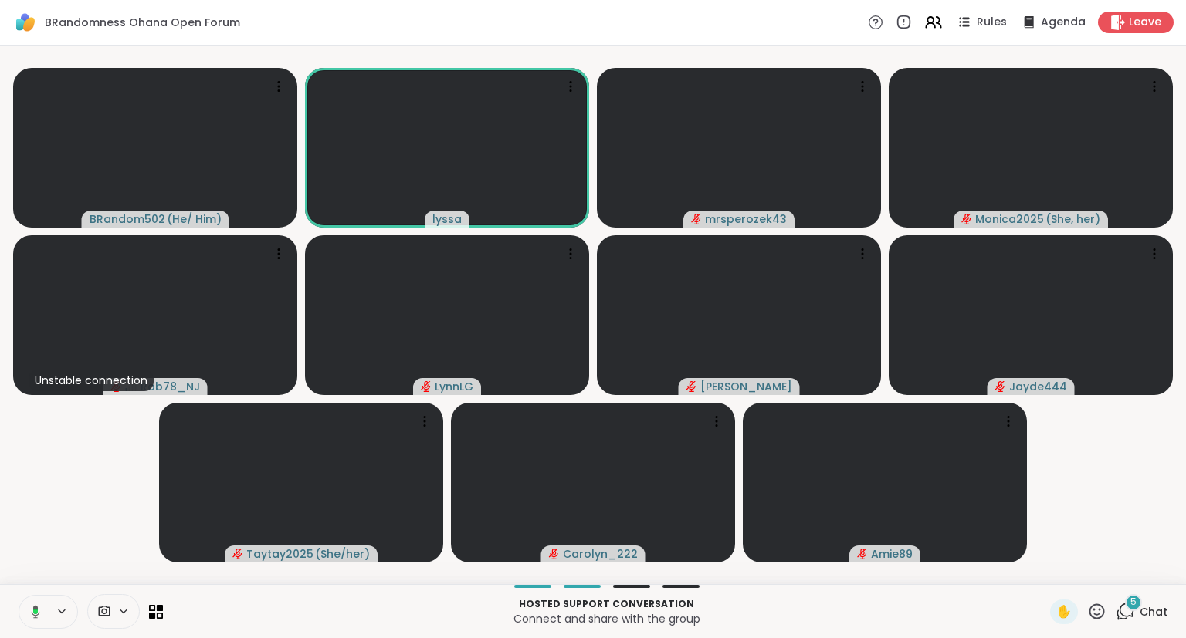
click at [29, 623] on button at bounding box center [33, 612] width 32 height 32
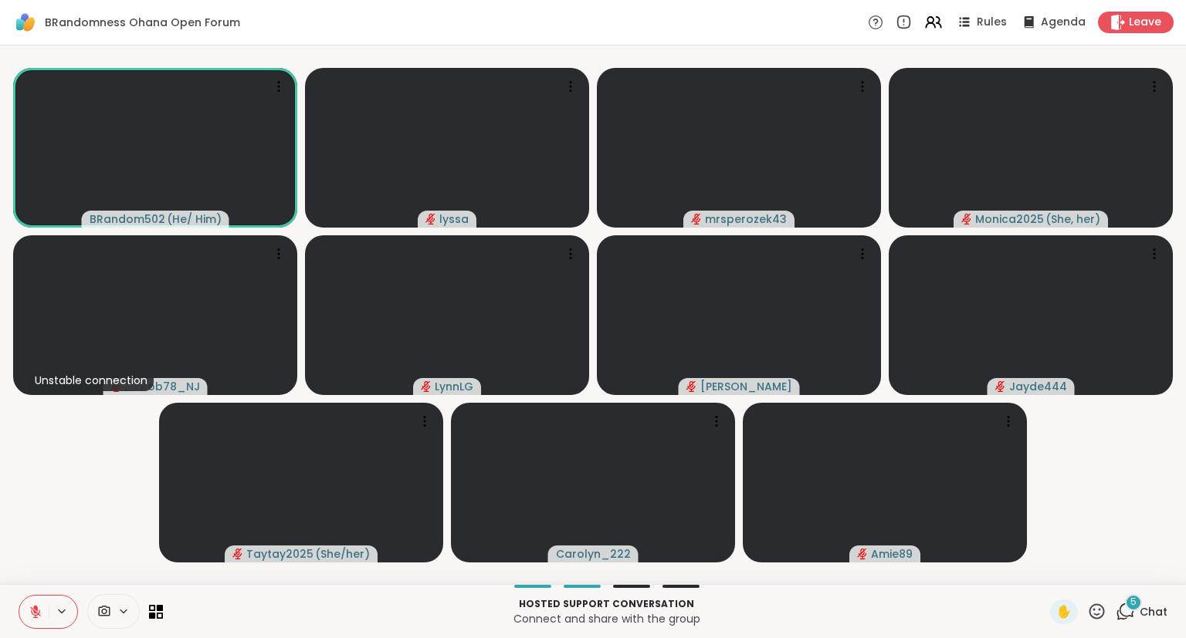
click at [23, 611] on button at bounding box center [33, 612] width 29 height 32
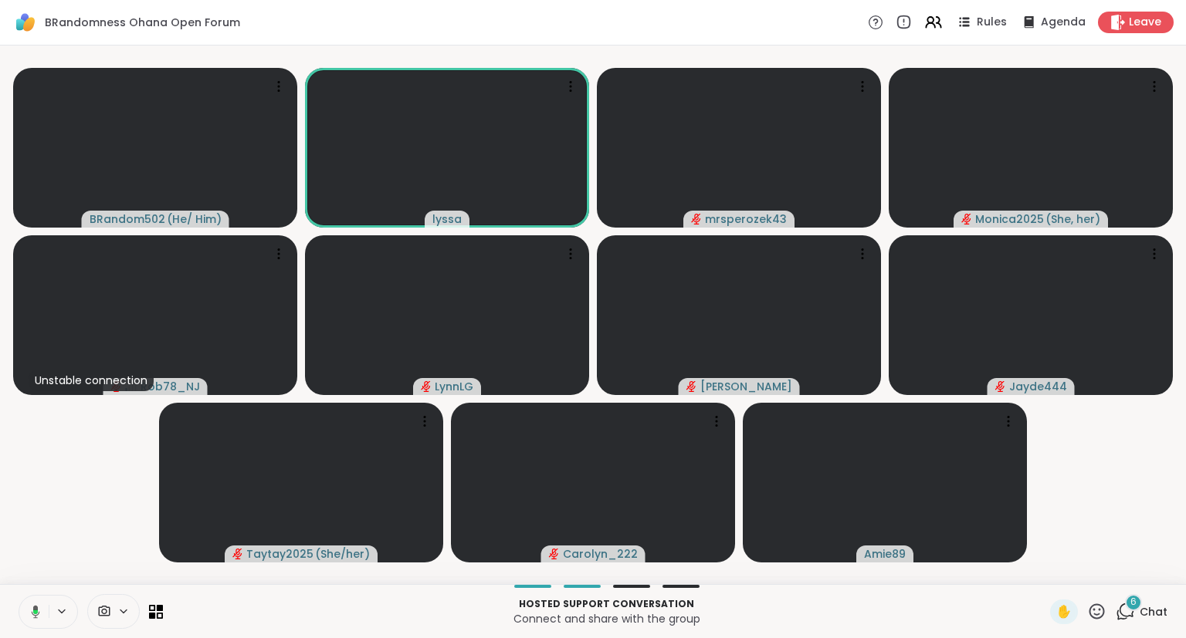
click at [25, 614] on button at bounding box center [33, 612] width 32 height 32
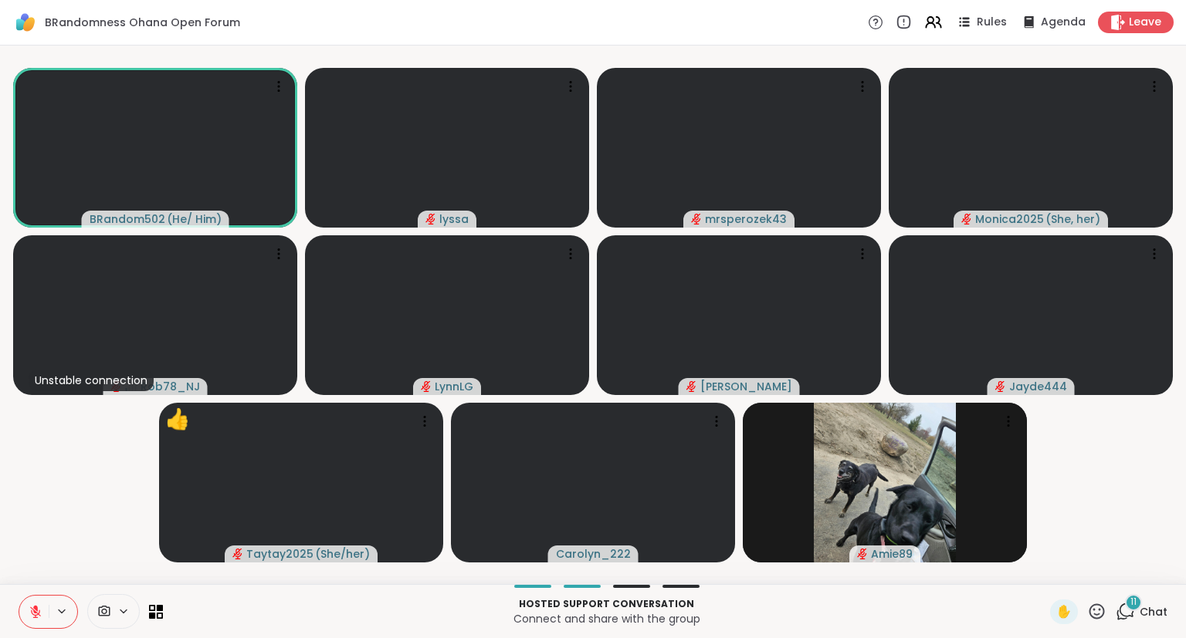
click at [24, 609] on button at bounding box center [33, 612] width 29 height 32
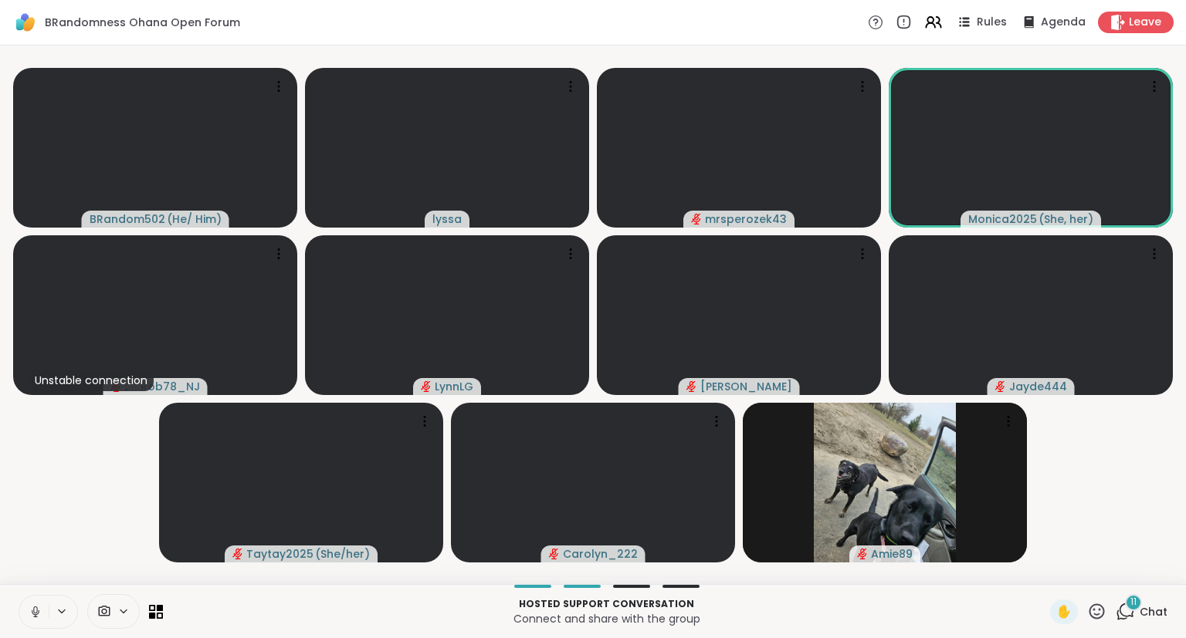
click at [35, 601] on button at bounding box center [33, 612] width 29 height 32
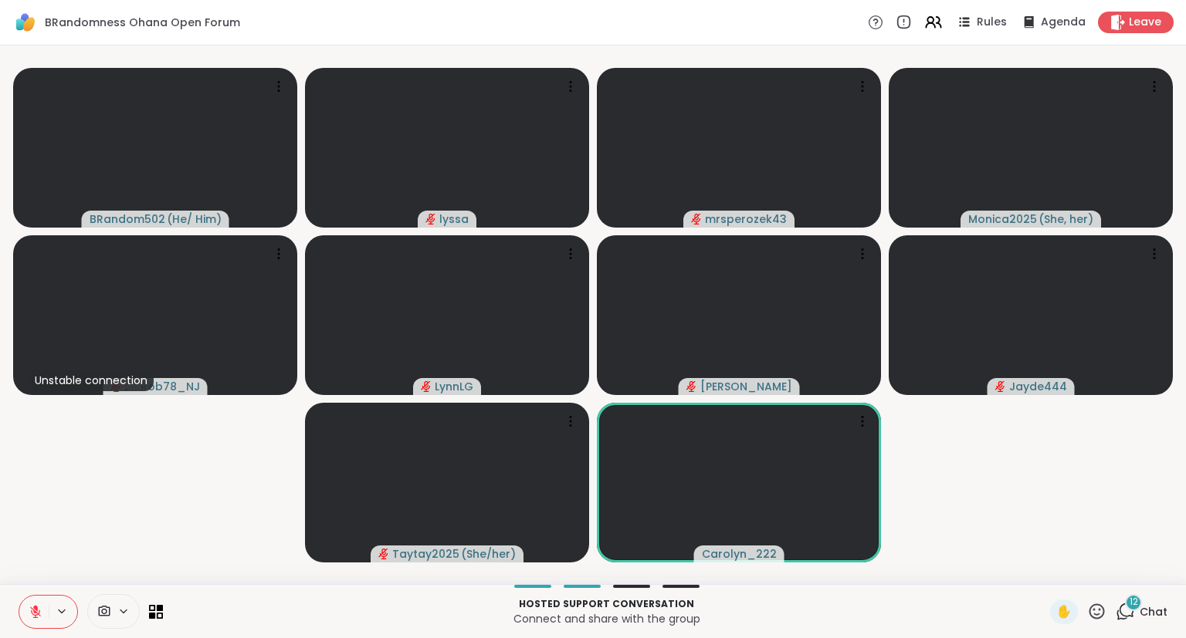
click at [33, 596] on button at bounding box center [33, 612] width 29 height 32
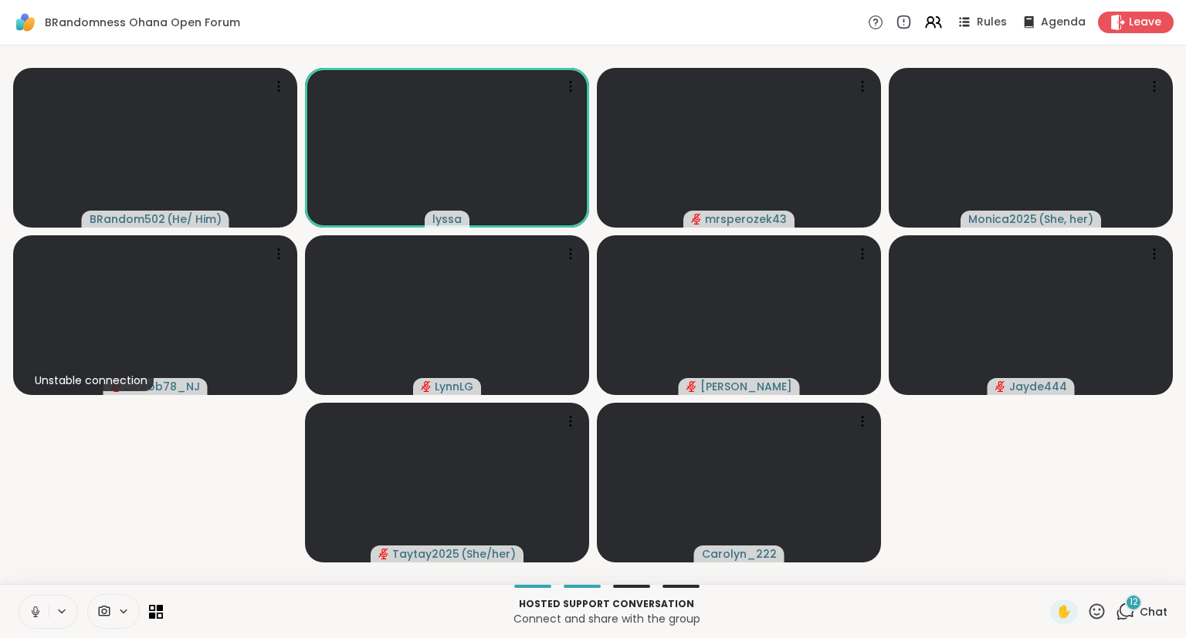
click at [36, 616] on icon at bounding box center [36, 612] width 14 height 14
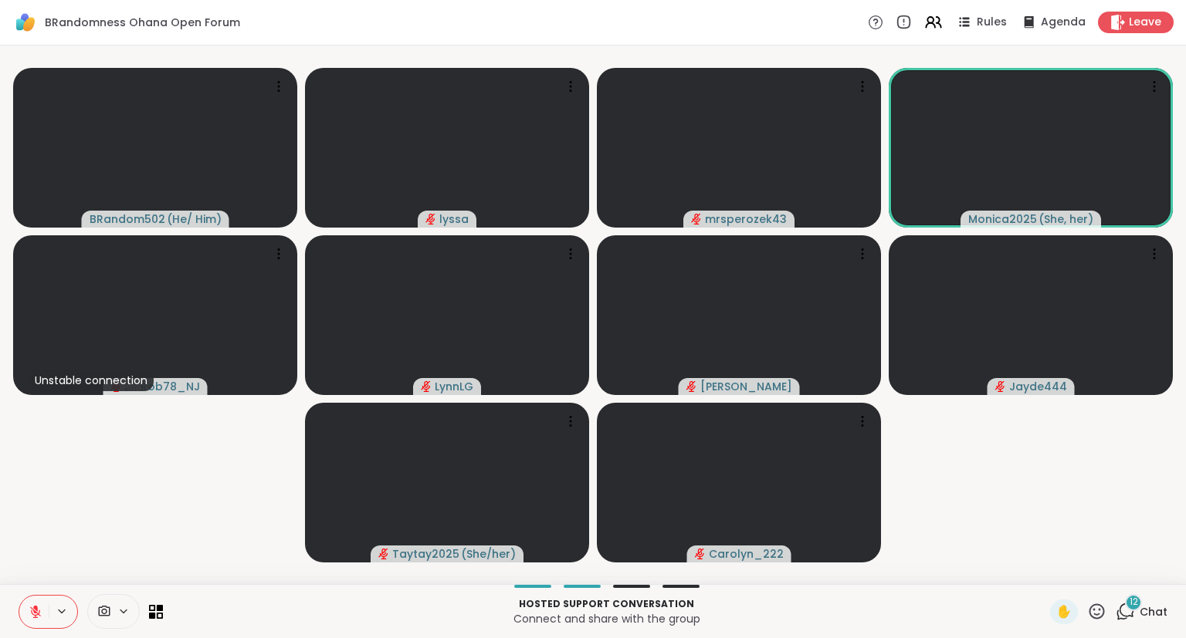
click at [1093, 619] on icon at bounding box center [1096, 611] width 19 height 19
click at [1045, 570] on span "❤️" at bounding box center [1051, 571] width 15 height 19
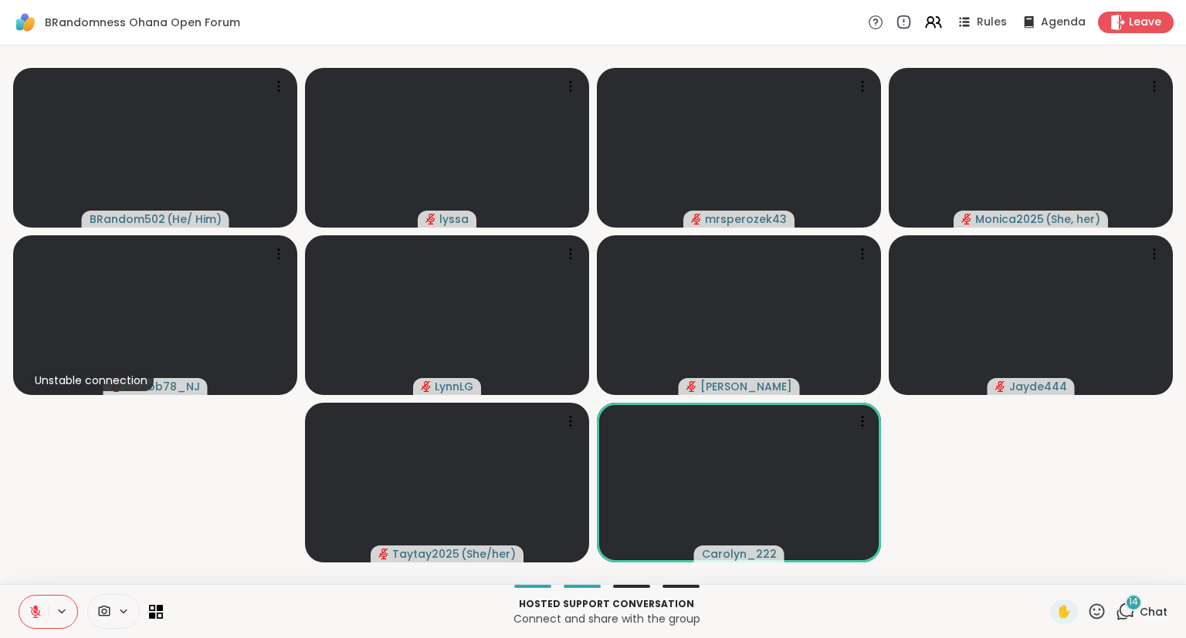
click at [25, 613] on button at bounding box center [33, 612] width 29 height 32
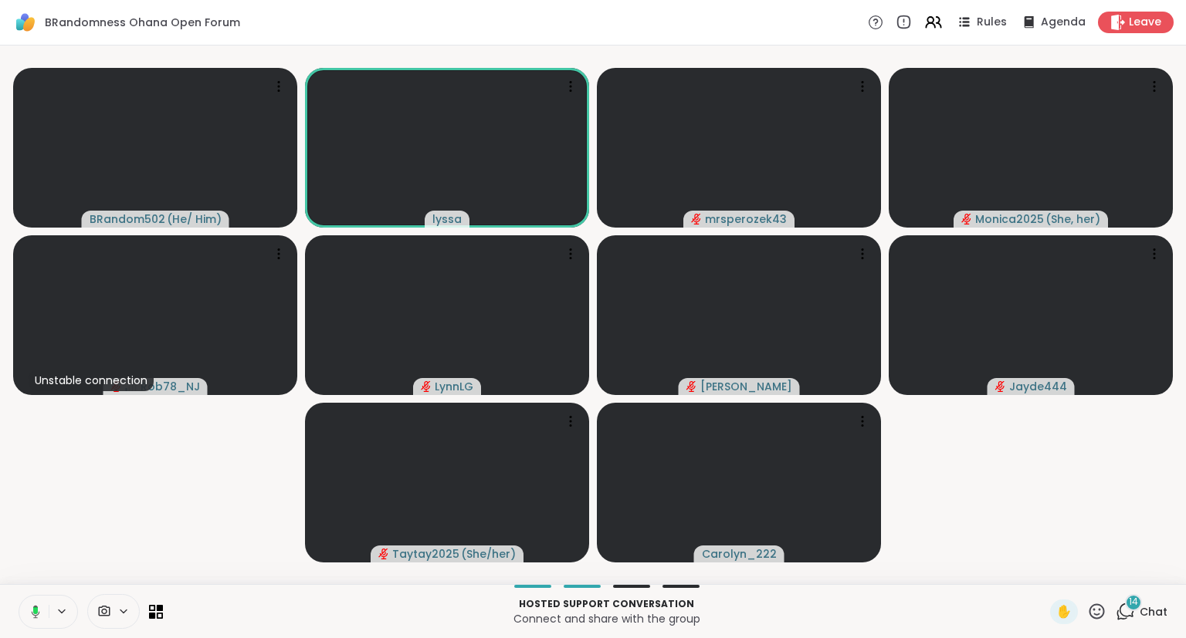
click at [39, 609] on icon at bounding box center [33, 612] width 14 height 14
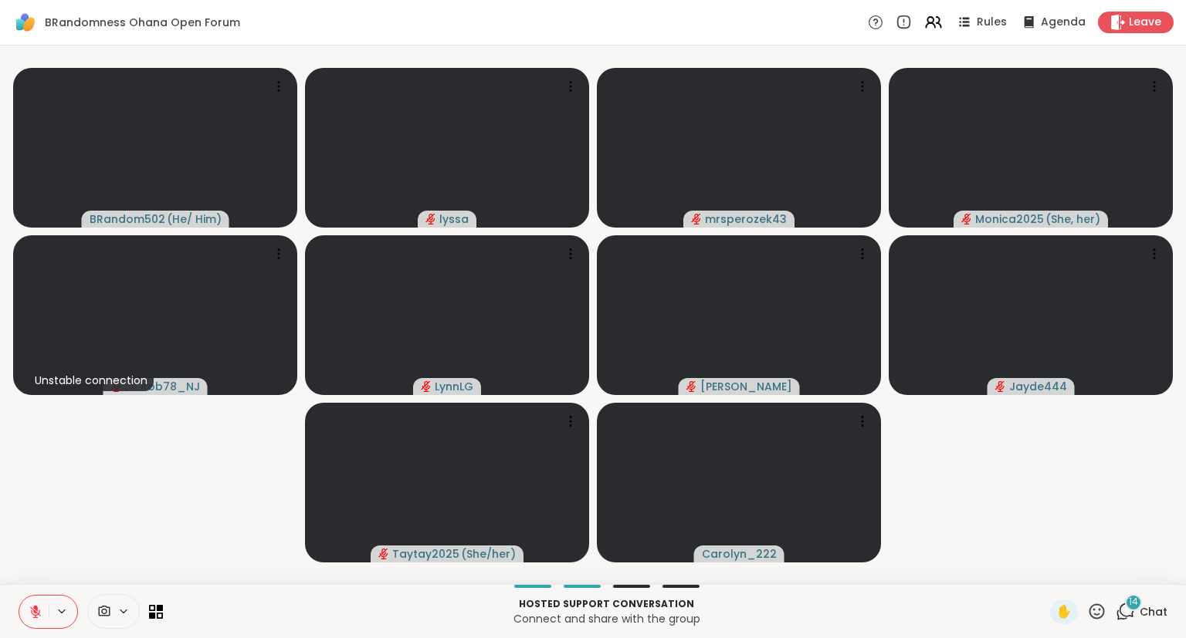
click at [39, 607] on icon at bounding box center [36, 612] width 14 height 14
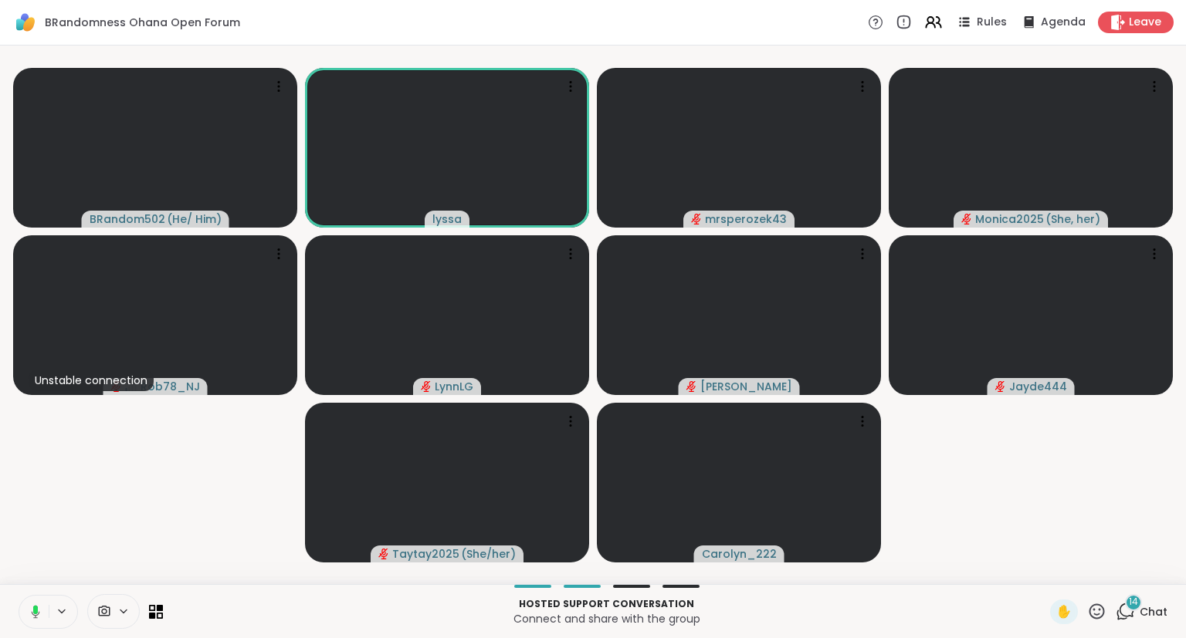
click at [38, 618] on icon at bounding box center [33, 612] width 14 height 14
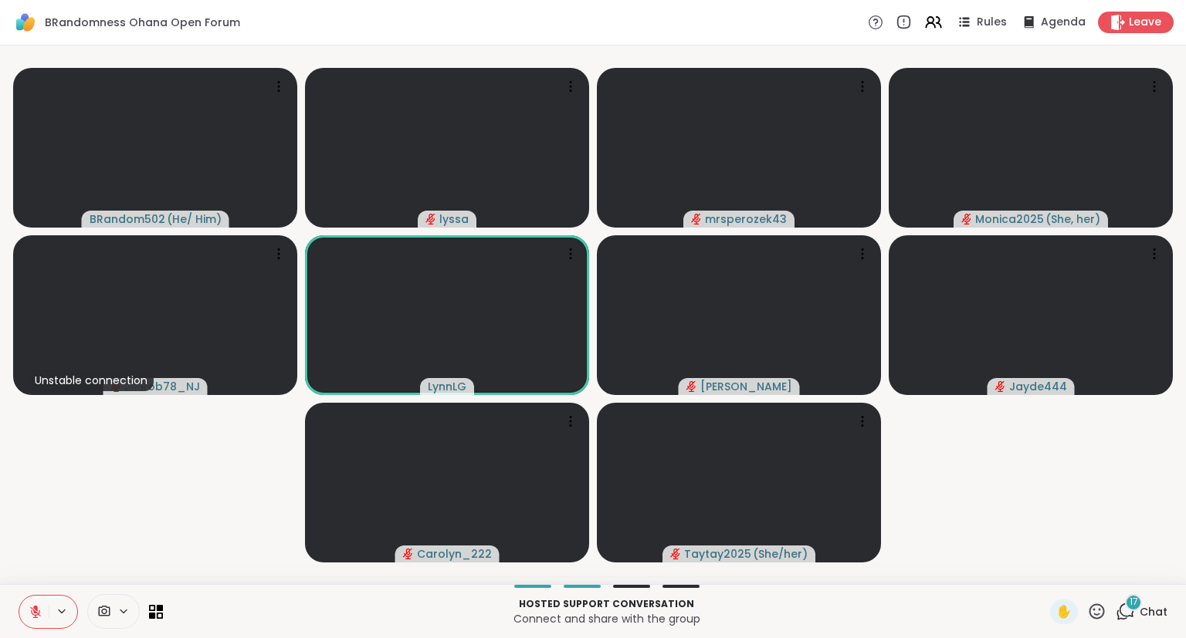
click at [0, 468] on div "BRandom502 ( He/ Him ) lyssa mrsperozek43 Monica2025 ( She, her ) Unstable conn…" at bounding box center [593, 315] width 1186 height 539
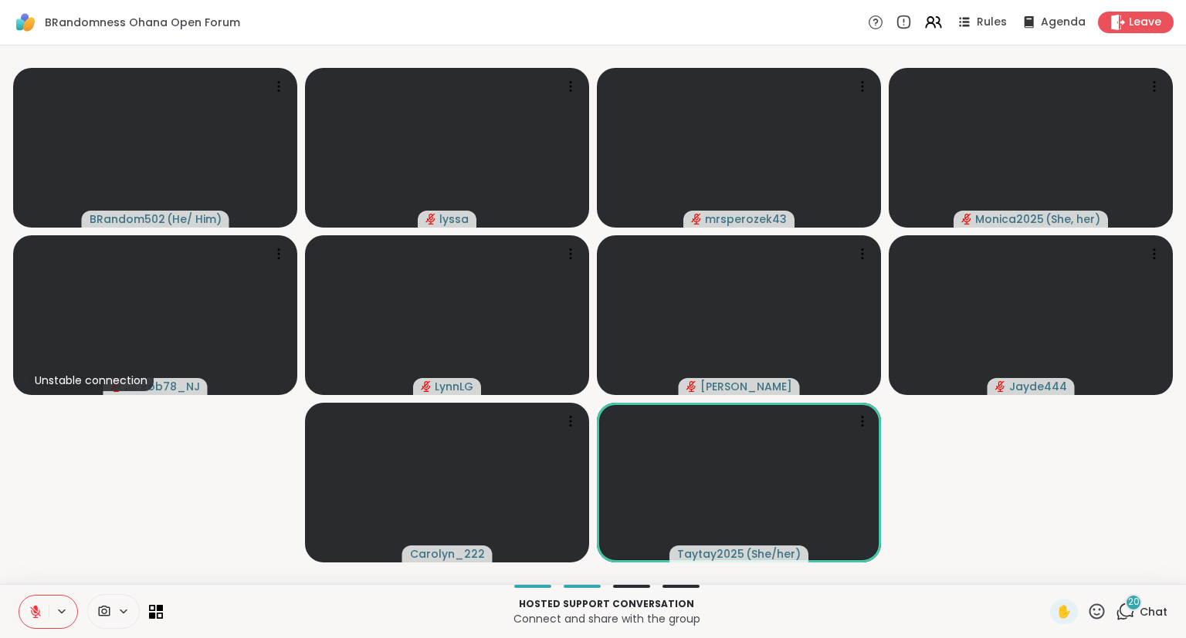
click at [1150, 608] on span "Chat" at bounding box center [1153, 611] width 28 height 15
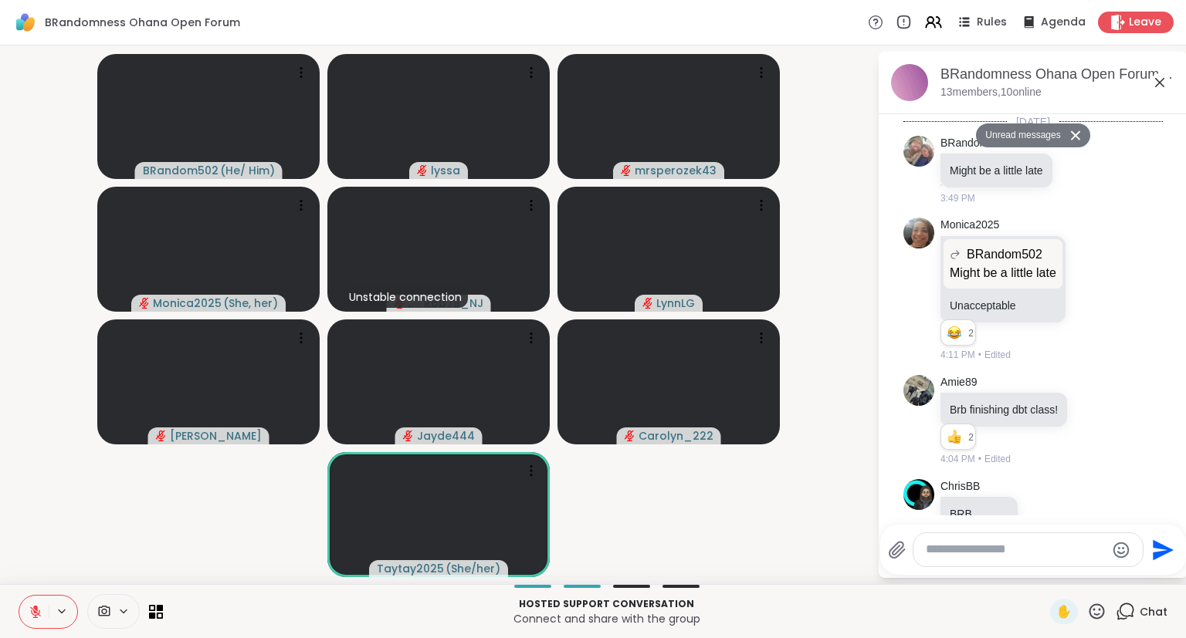
scroll to position [8180, 0]
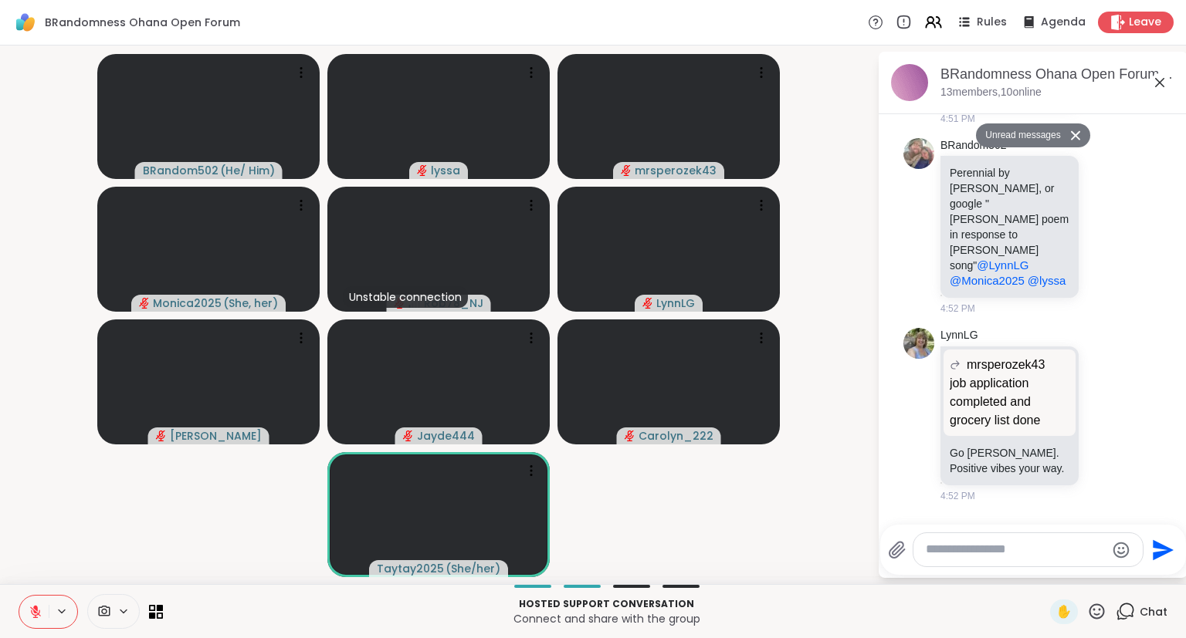
click at [40, 604] on button at bounding box center [33, 612] width 29 height 32
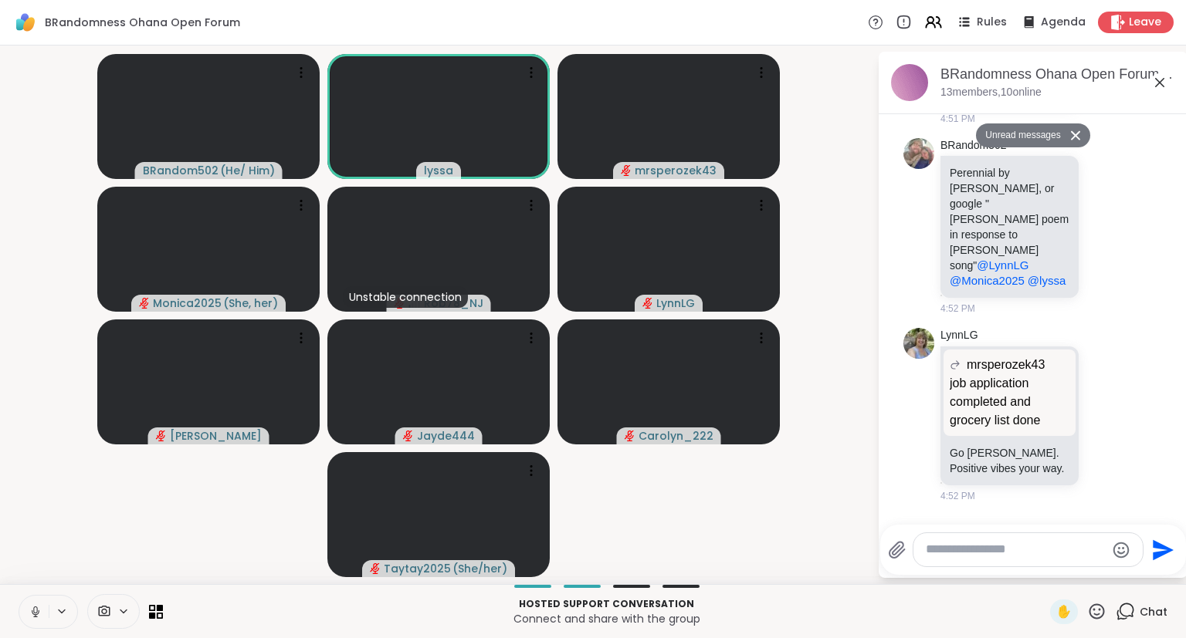
click at [29, 610] on icon at bounding box center [36, 612] width 14 height 14
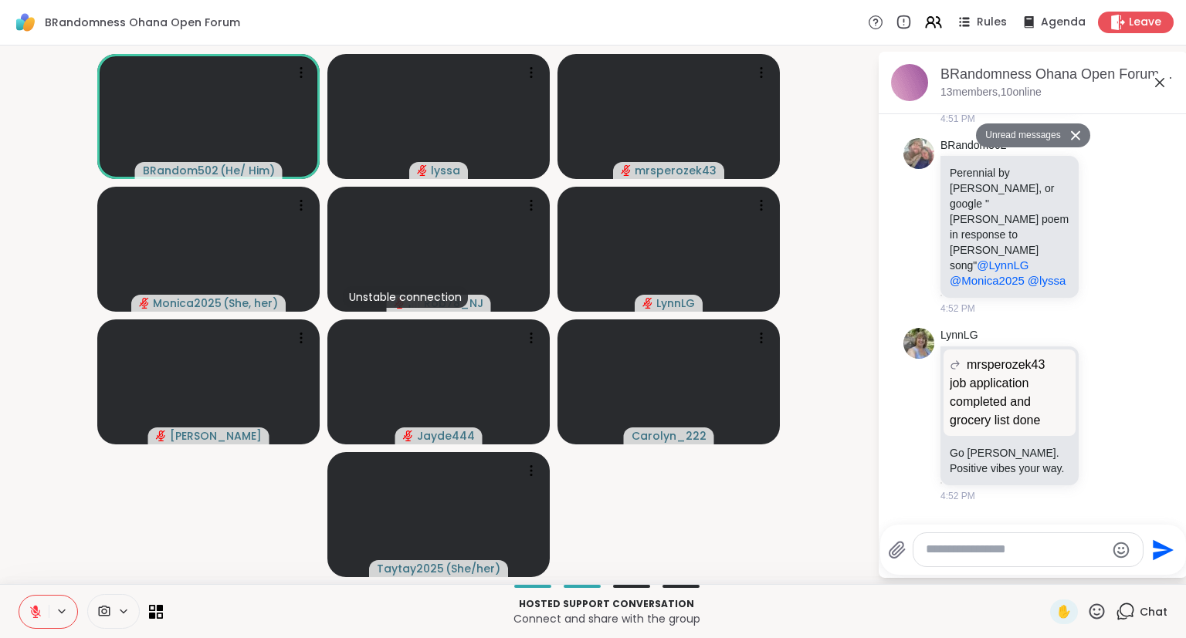
click at [29, 610] on icon at bounding box center [36, 612] width 14 height 14
click at [23, 613] on button at bounding box center [33, 612] width 29 height 32
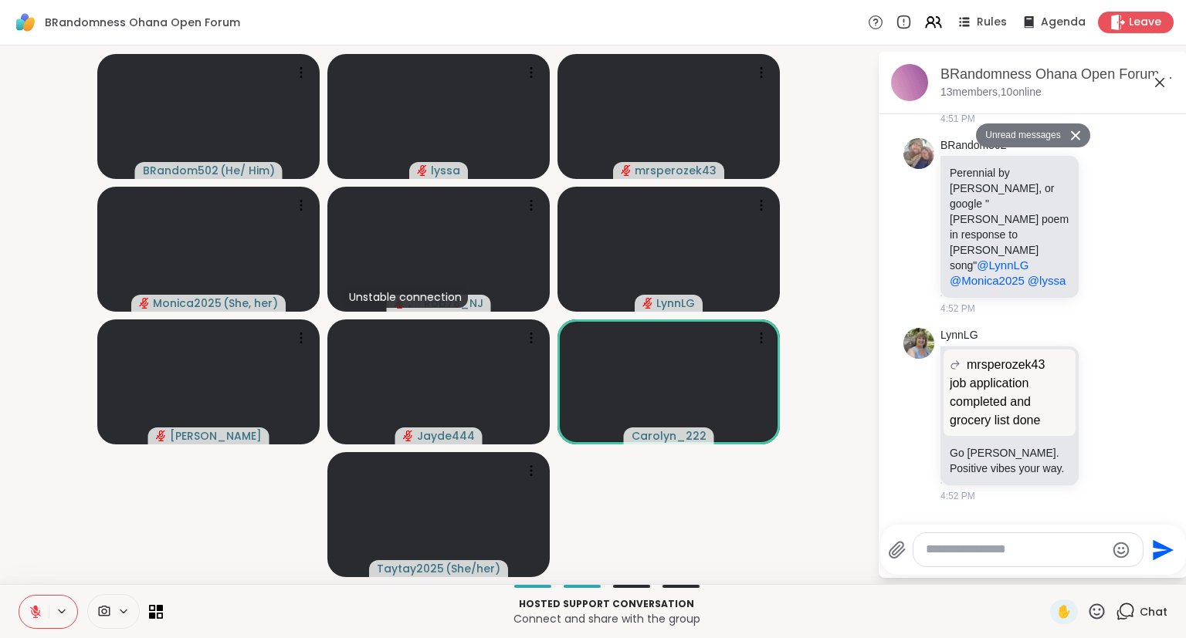
click at [0, 401] on div "BRandom502 ( He/ Him ) lyssa mrsperozek43 Monica2025 ( She, her ) Unstable conn…" at bounding box center [593, 315] width 1186 height 539
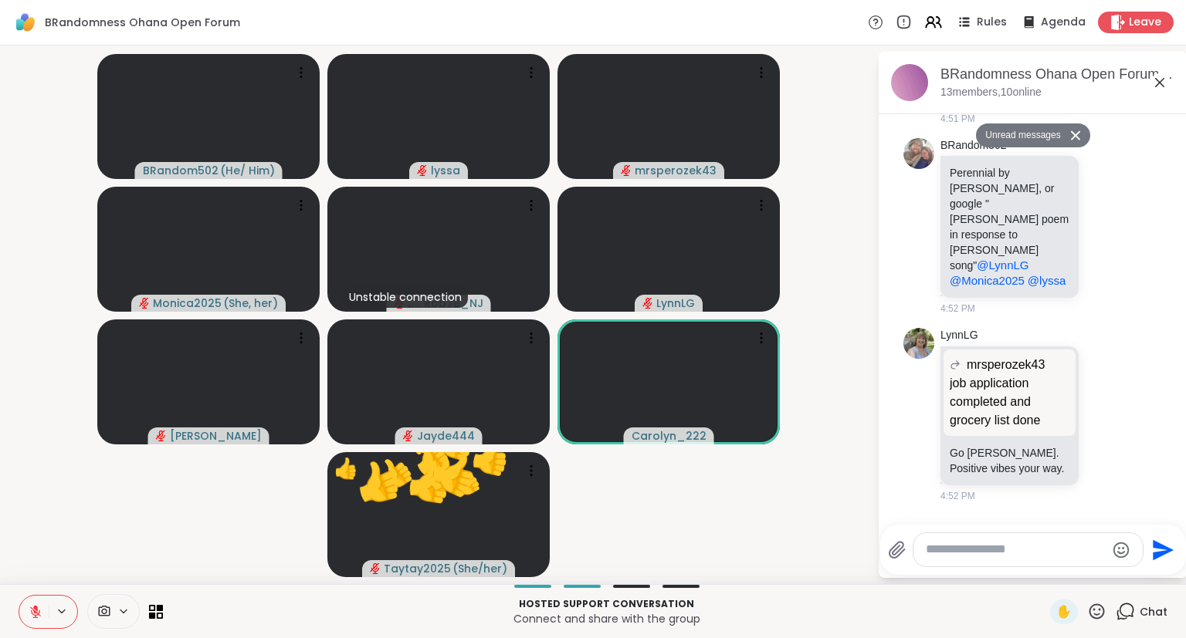
click at [995, 559] on div at bounding box center [1027, 549] width 229 height 33
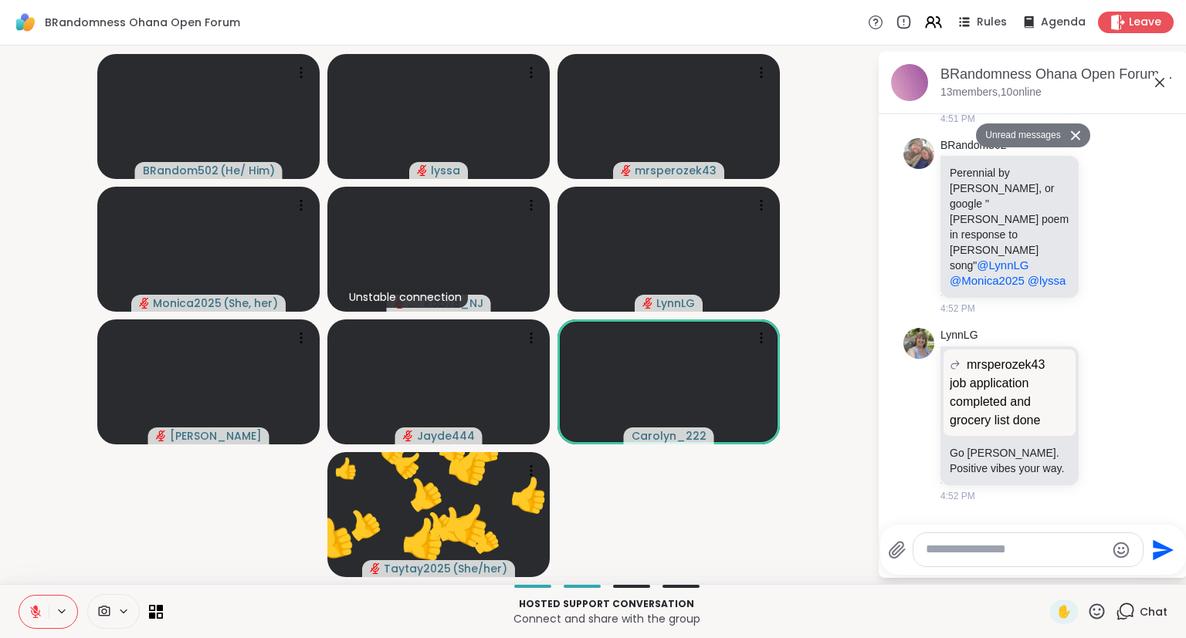
click at [985, 553] on textarea "Type your message" at bounding box center [1016, 550] width 180 height 16
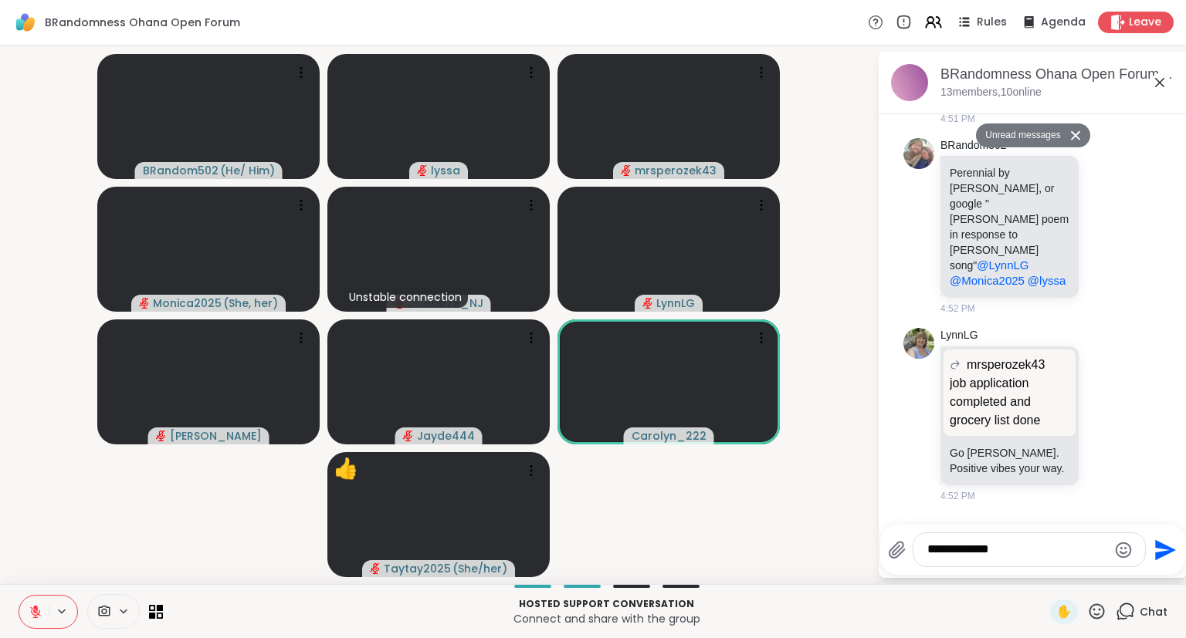
type textarea "**********"
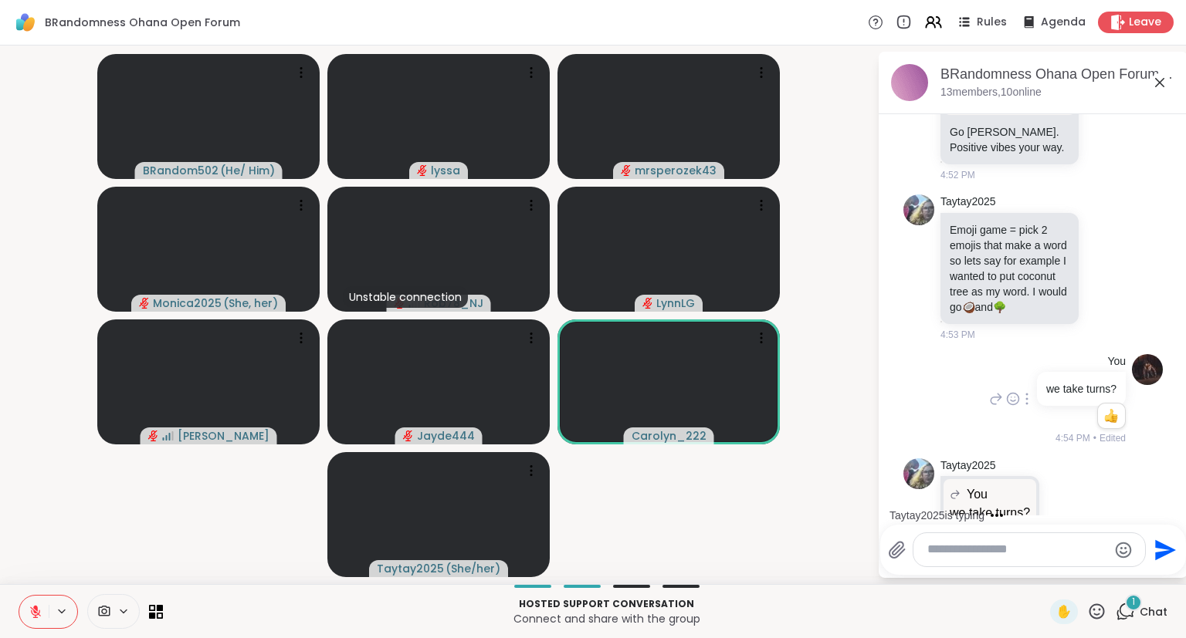
scroll to position [8545, 0]
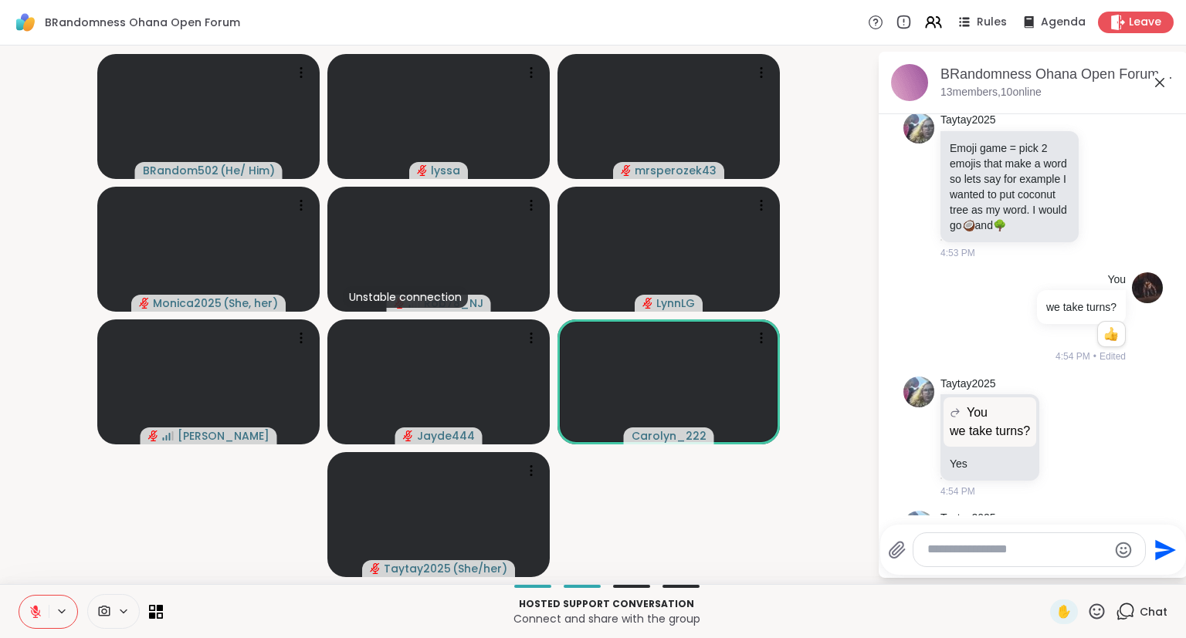
drag, startPoint x: 1000, startPoint y: 499, endPoint x: 1053, endPoint y: 493, distance: 53.7
click at [1053, 594] on div "Taytay2025 🦕 ⏲️ 4:55 PM" at bounding box center [1004, 629] width 128 height 70
click at [1062, 618] on icon at bounding box center [1061, 627] width 14 height 19
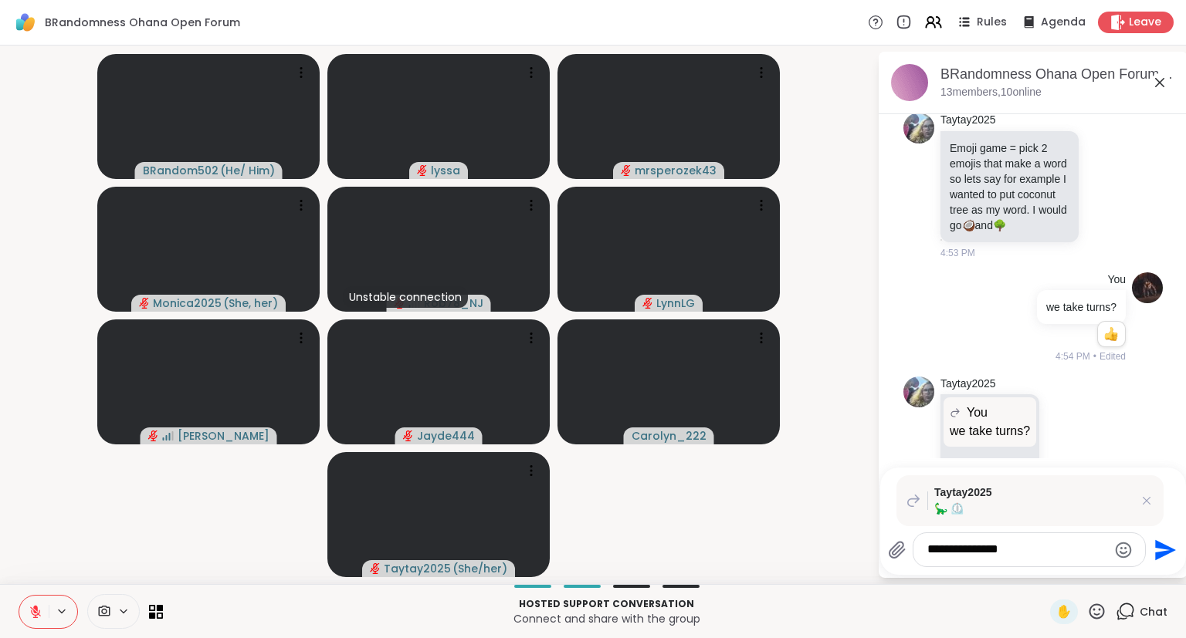
type textarea "**********"
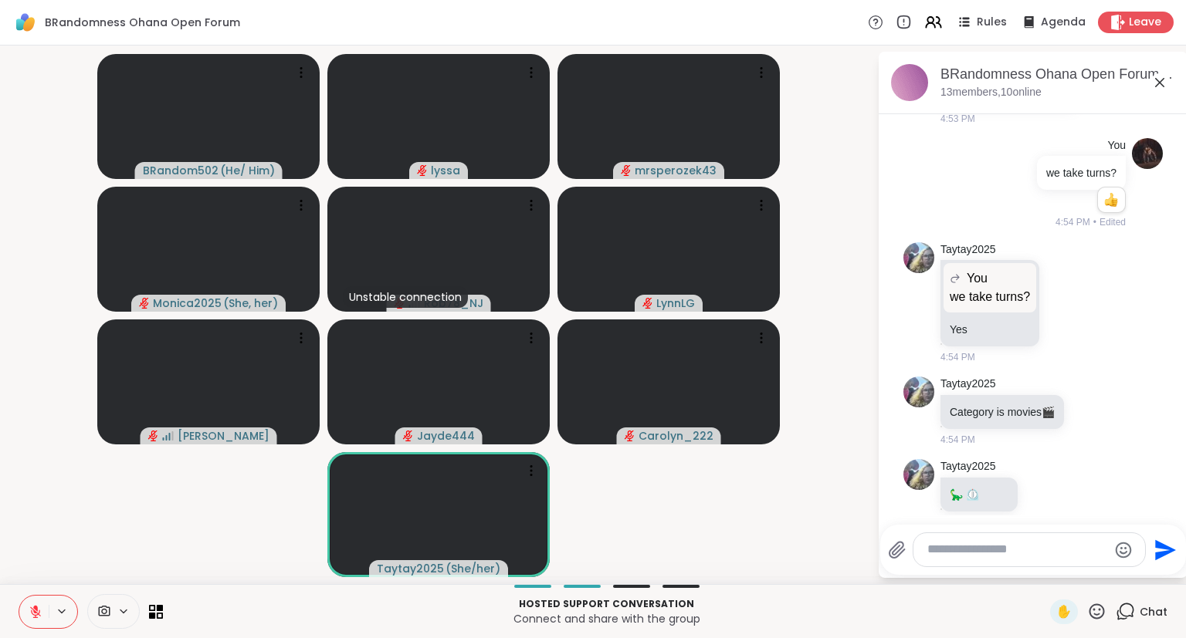
click at [42, 604] on button at bounding box center [33, 612] width 29 height 32
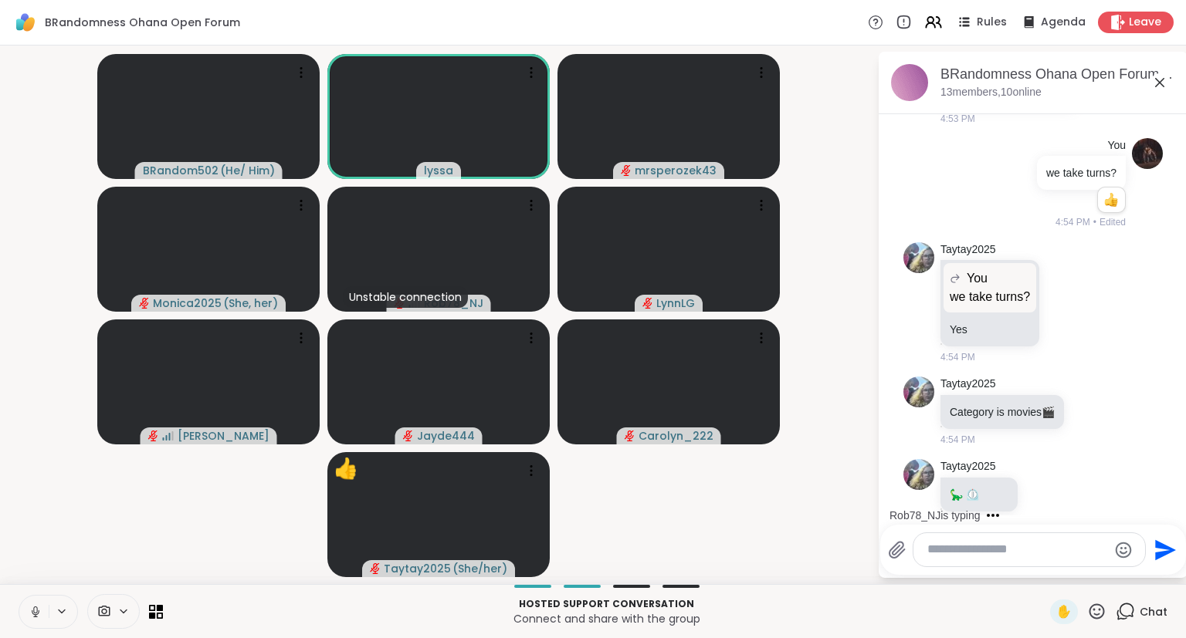
click at [39, 604] on button at bounding box center [33, 612] width 29 height 32
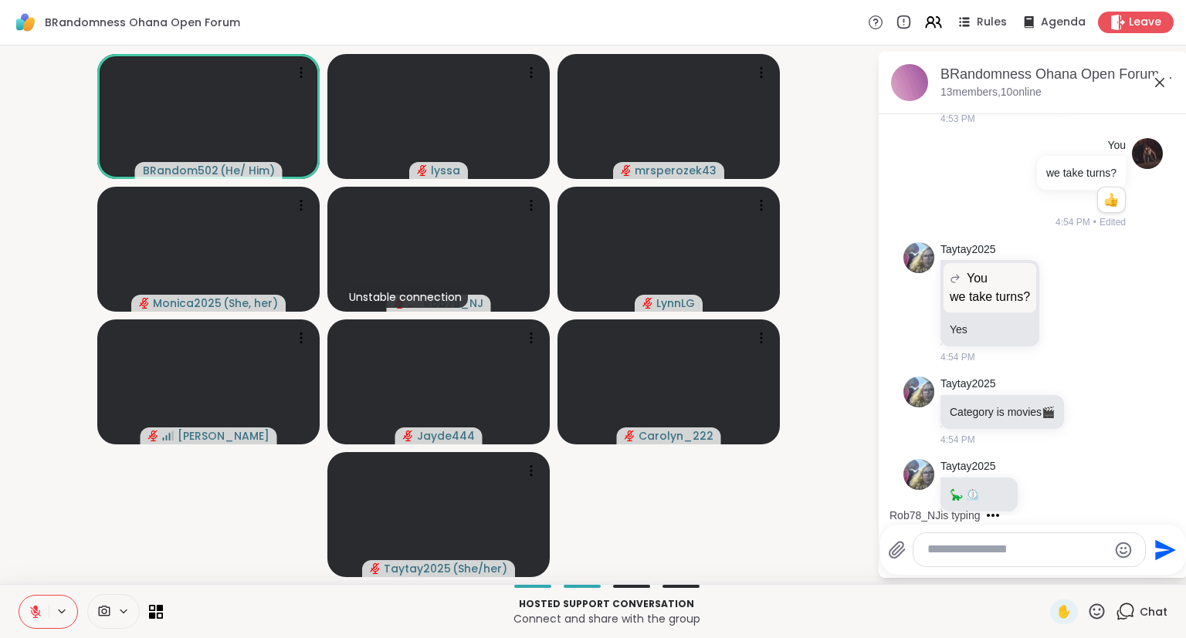
click at [1126, 545] on icon "Emoji picker" at bounding box center [1123, 550] width 16 height 16
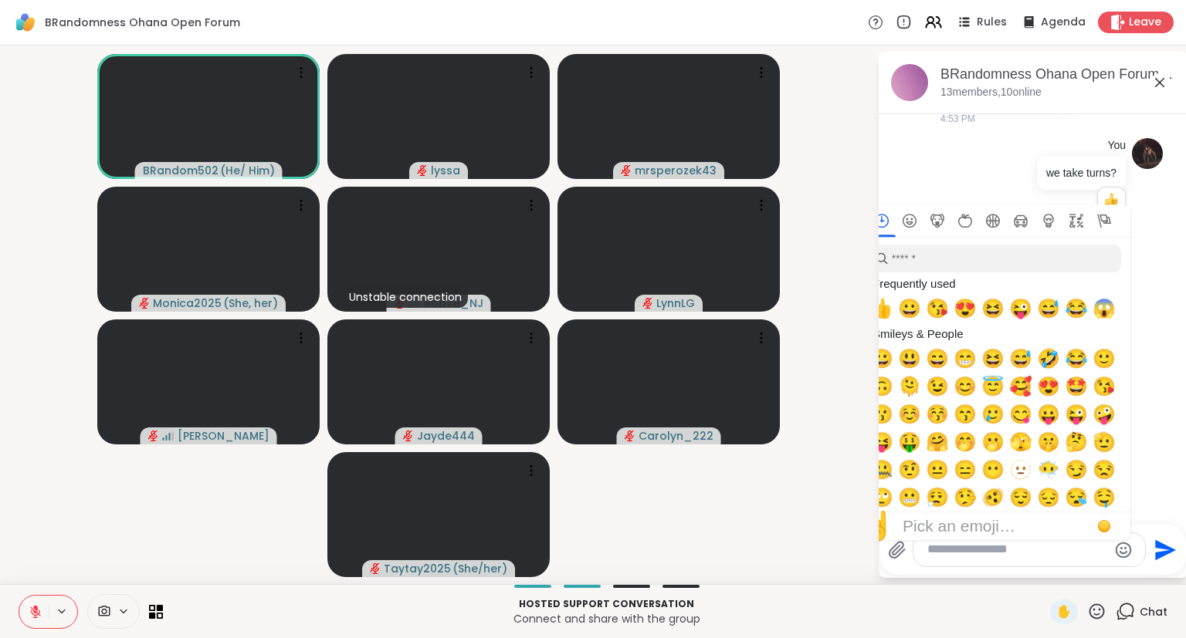
click at [1118, 554] on icon "Emoji picker" at bounding box center [1123, 550] width 19 height 19
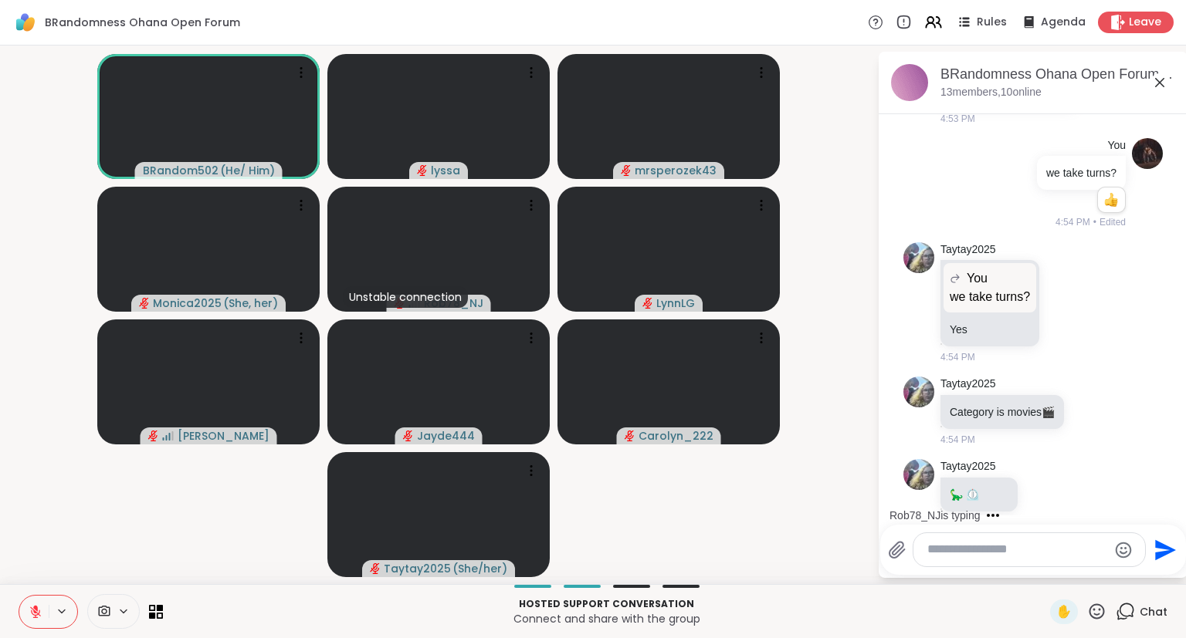
click at [1116, 545] on icon "Emoji picker" at bounding box center [1123, 550] width 16 height 16
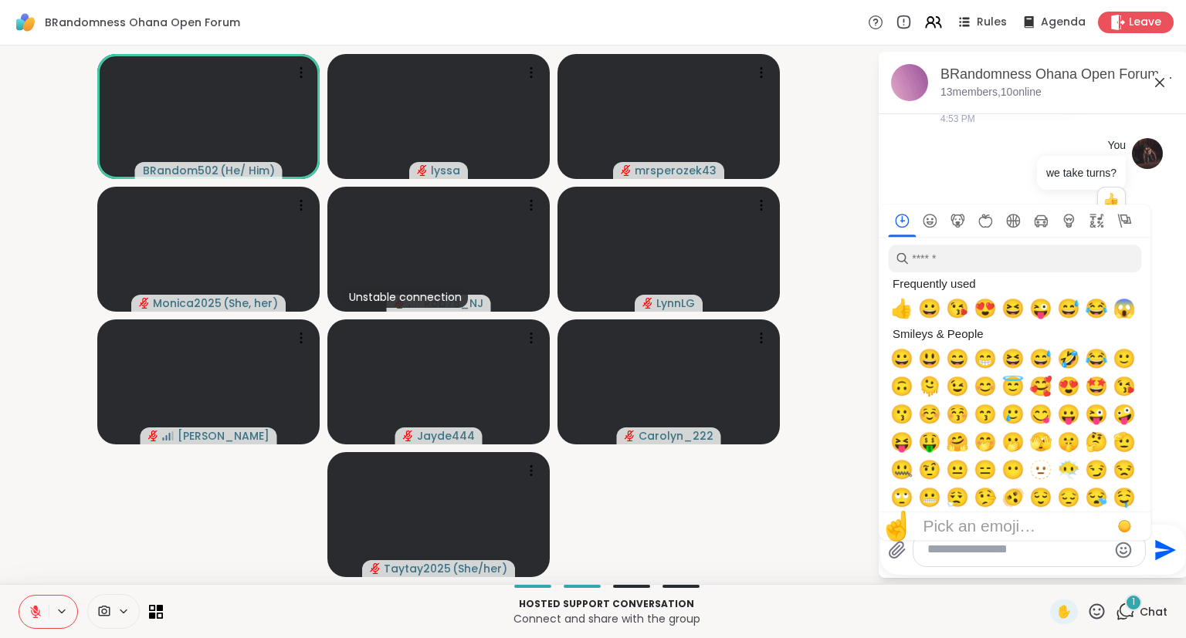
scroll to position [8777, 0]
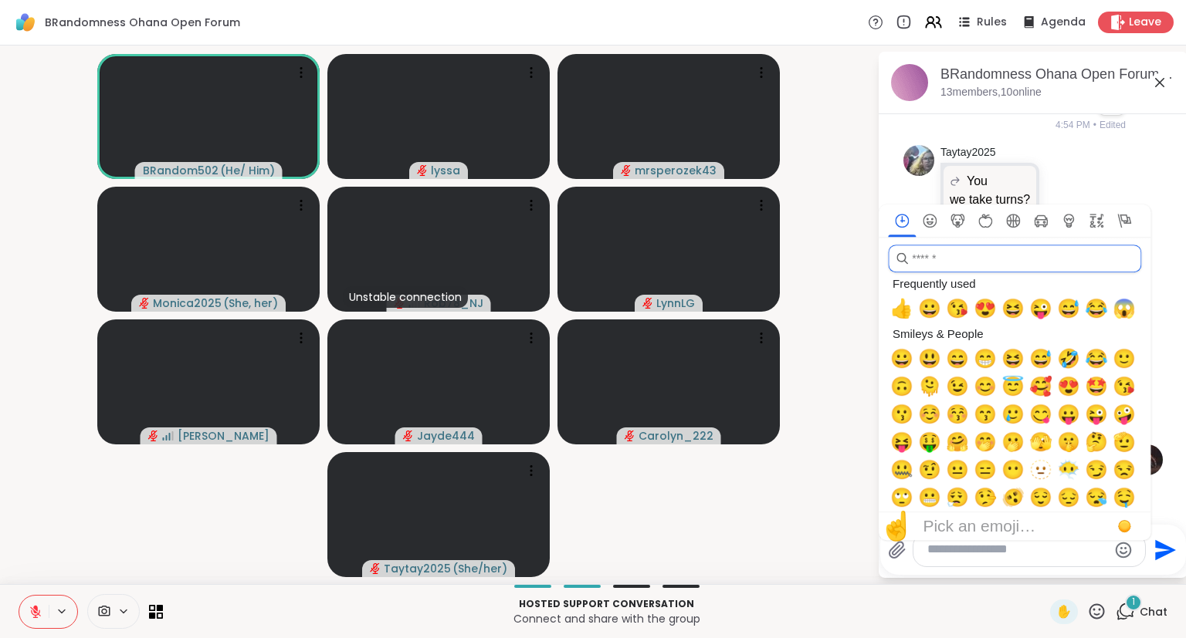
click at [1004, 262] on input "search" at bounding box center [1014, 259] width 253 height 28
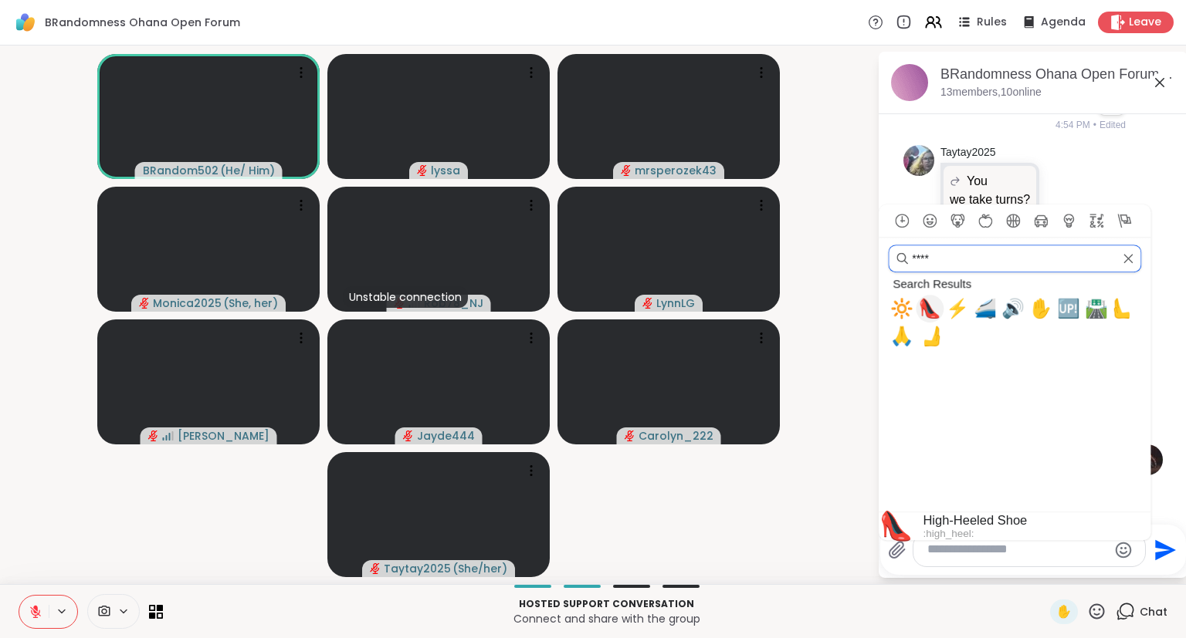
type input "****"
click at [932, 312] on span "👠" at bounding box center [929, 309] width 23 height 22
type textarea "**"
click at [1138, 265] on input "****" at bounding box center [1014, 259] width 253 height 28
click at [1129, 259] on icon "Clear" at bounding box center [1128, 258] width 9 height 9
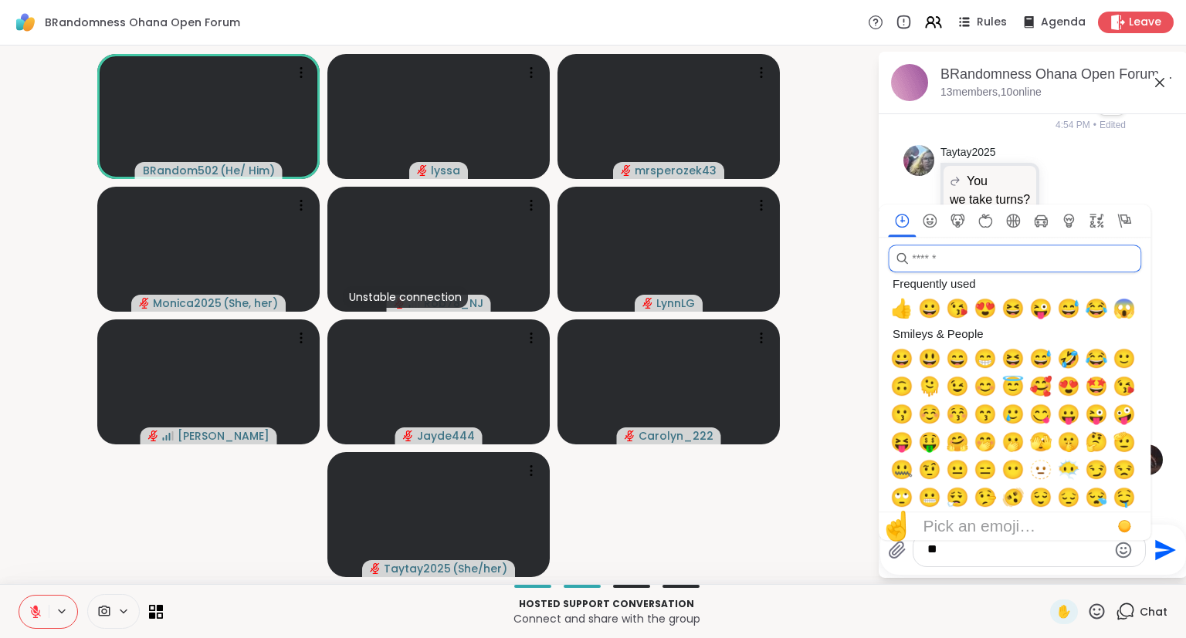
click at [1081, 251] on input "search" at bounding box center [1014, 259] width 253 height 28
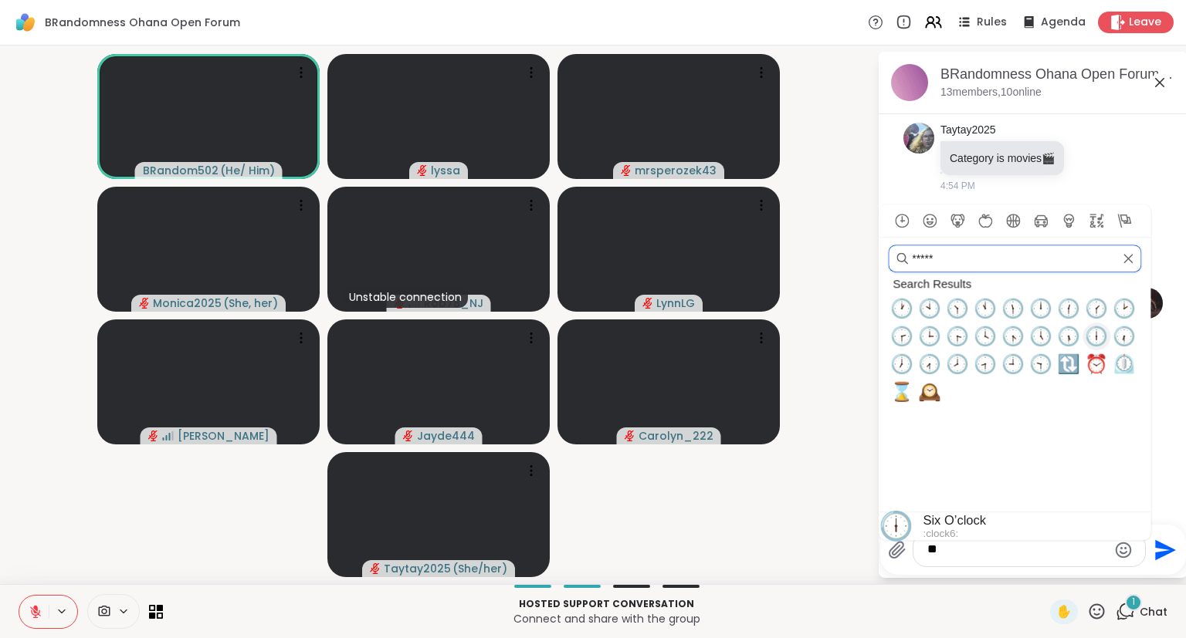
scroll to position [9069, 0]
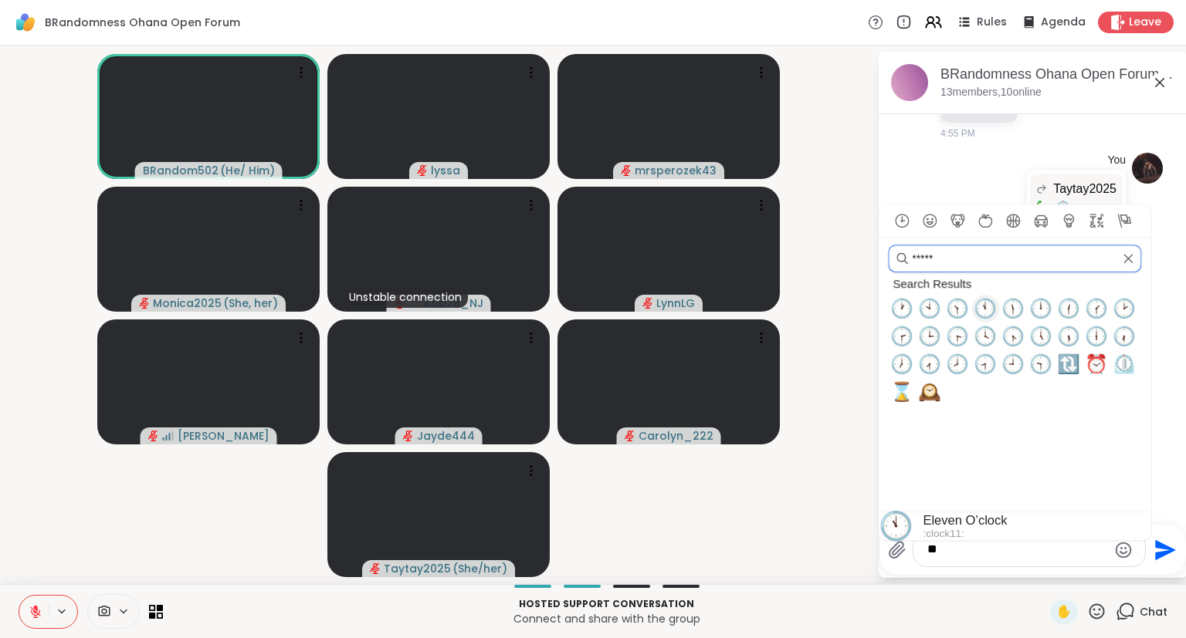
type input "*****"
click at [986, 309] on span "🕚" at bounding box center [984, 309] width 23 height 22
type textarea "****"
drag, startPoint x: 946, startPoint y: 259, endPoint x: 819, endPoint y: 232, distance: 129.3
click at [888, 245] on input "*****" at bounding box center [1014, 259] width 253 height 28
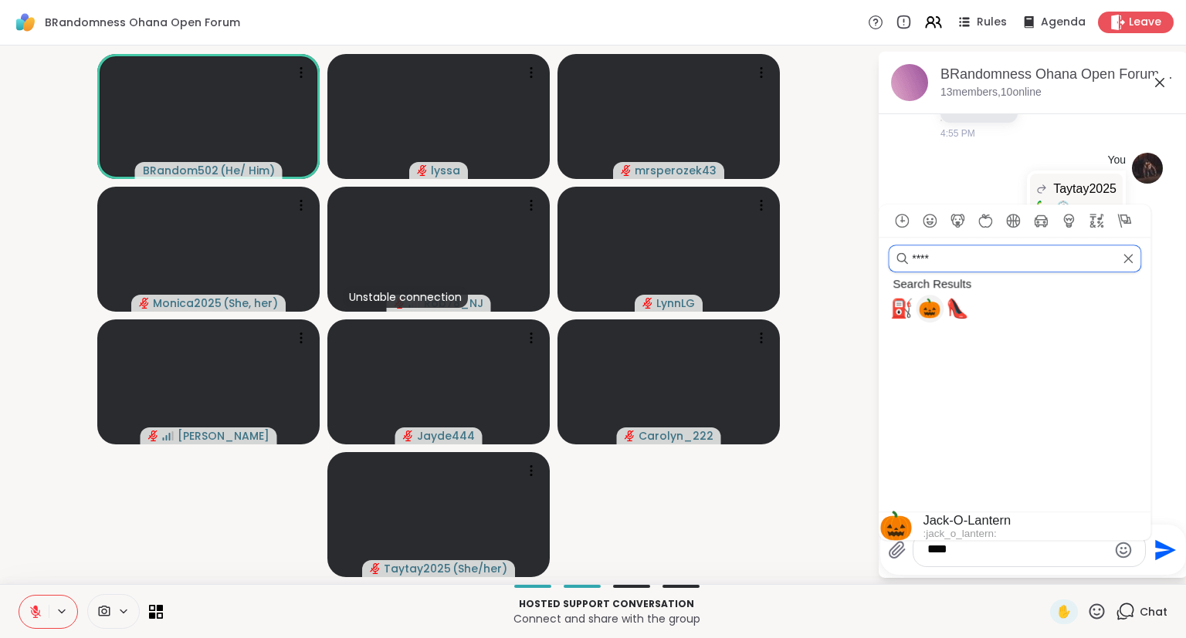
type input "****"
click at [933, 306] on span "🎃" at bounding box center [929, 309] width 23 height 22
type textarea "******"
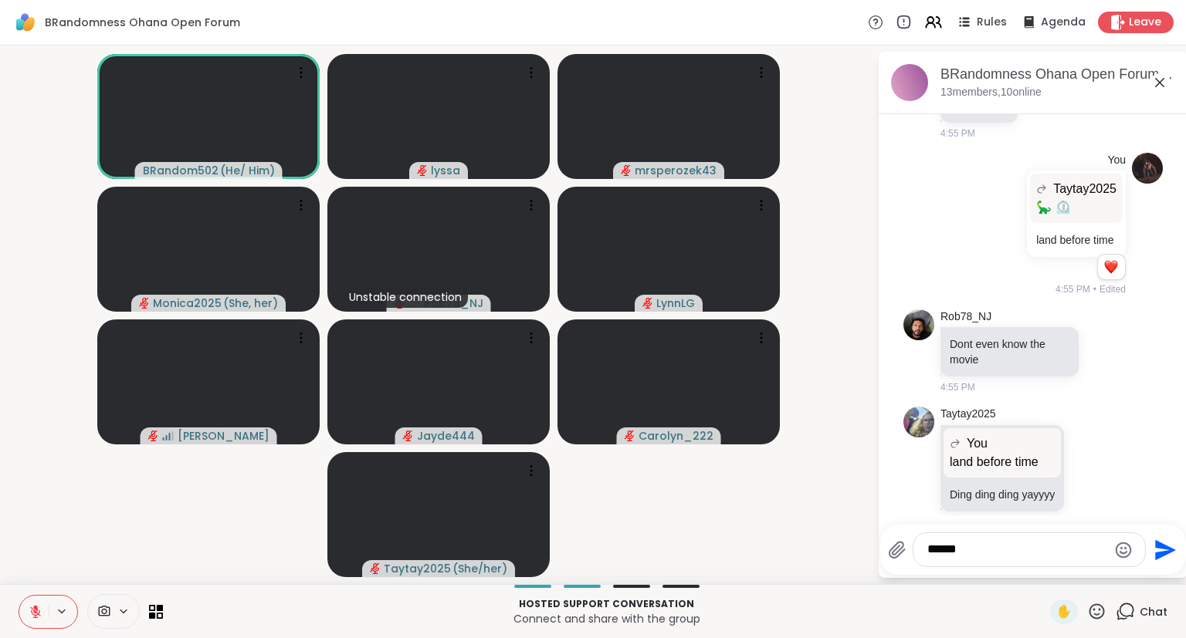
click at [1163, 555] on icon "Send" at bounding box center [1165, 550] width 21 height 21
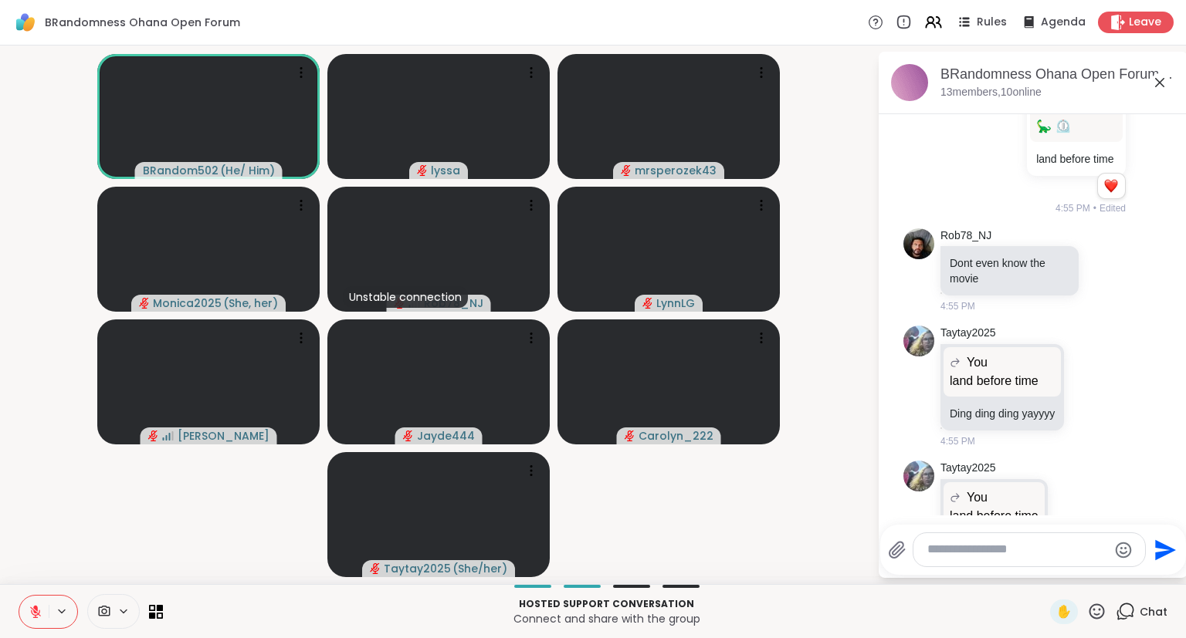
click at [39, 601] on button at bounding box center [33, 612] width 29 height 32
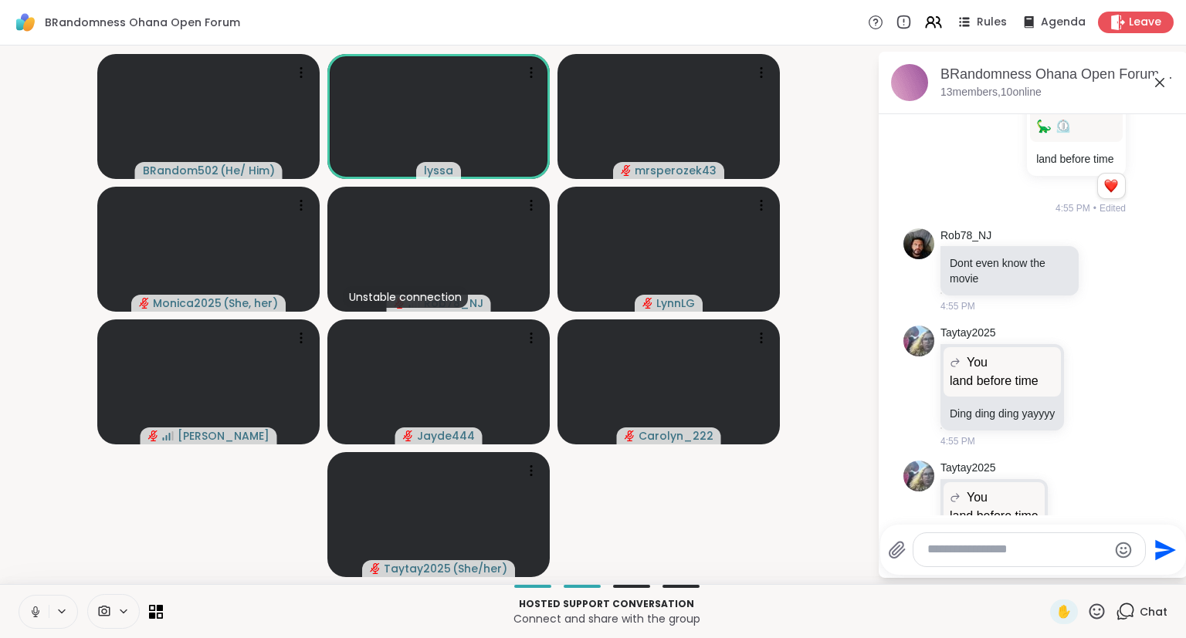
click at [38, 611] on icon at bounding box center [36, 612] width 14 height 14
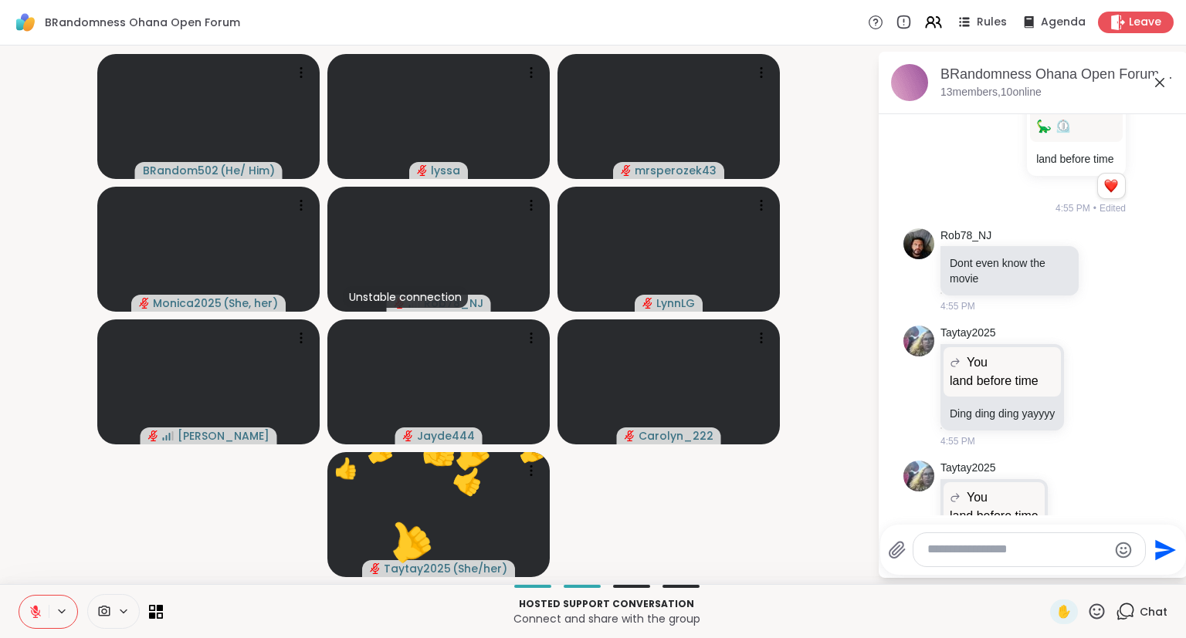
click at [39, 618] on icon at bounding box center [36, 612] width 14 height 14
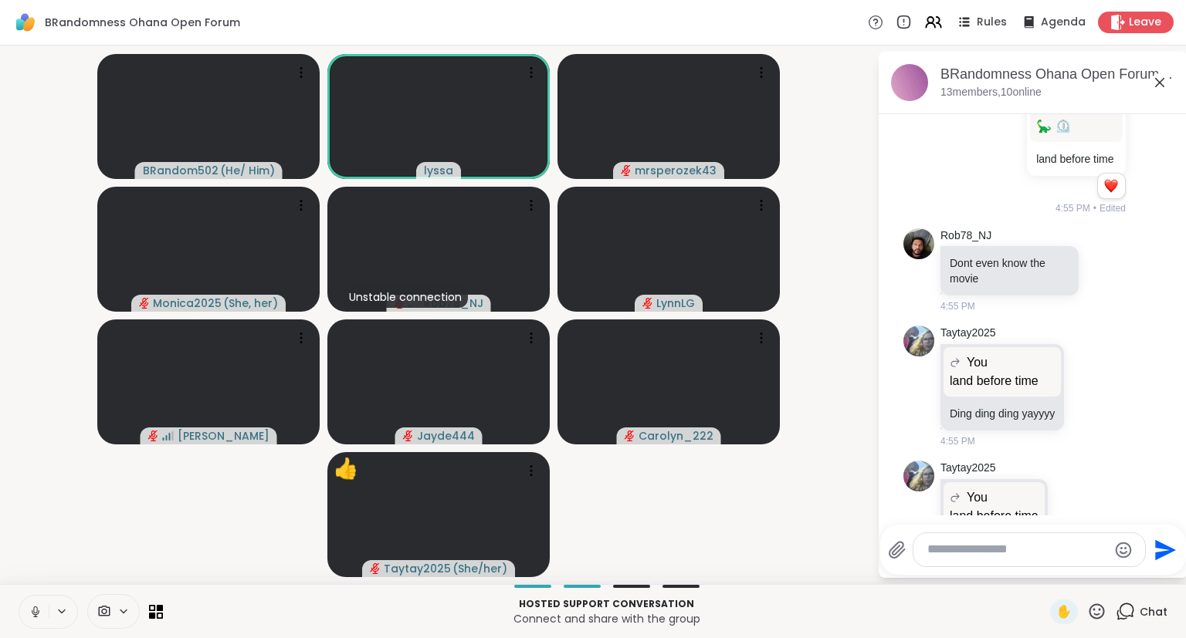
click at [36, 614] on icon at bounding box center [36, 612] width 14 height 14
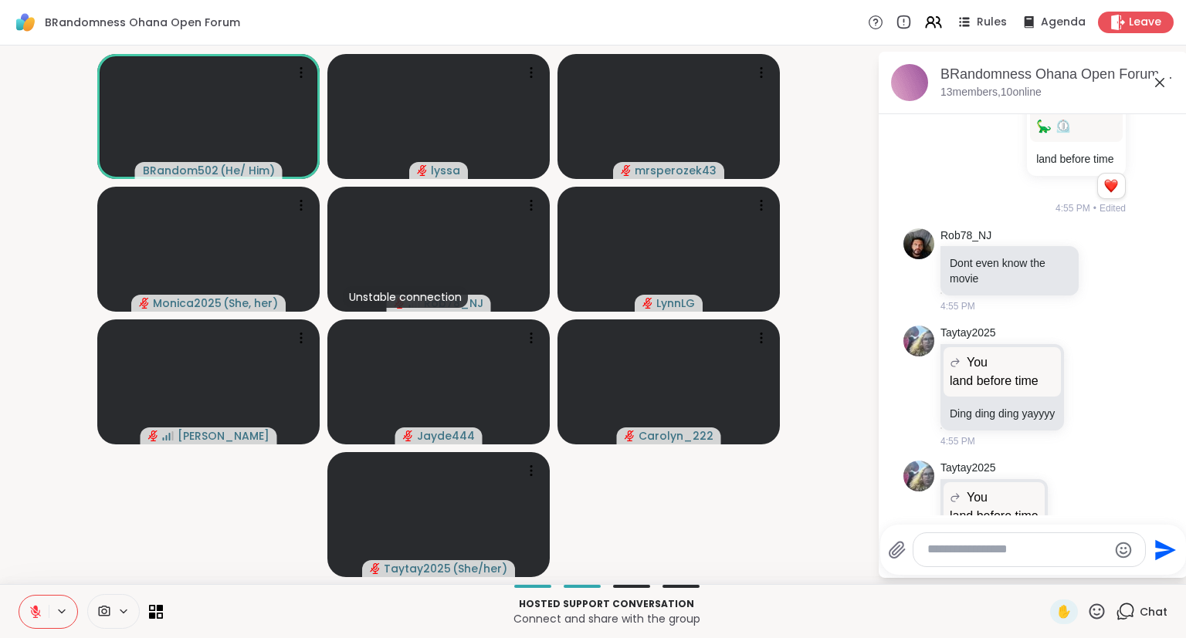
scroll to position [9233, 0]
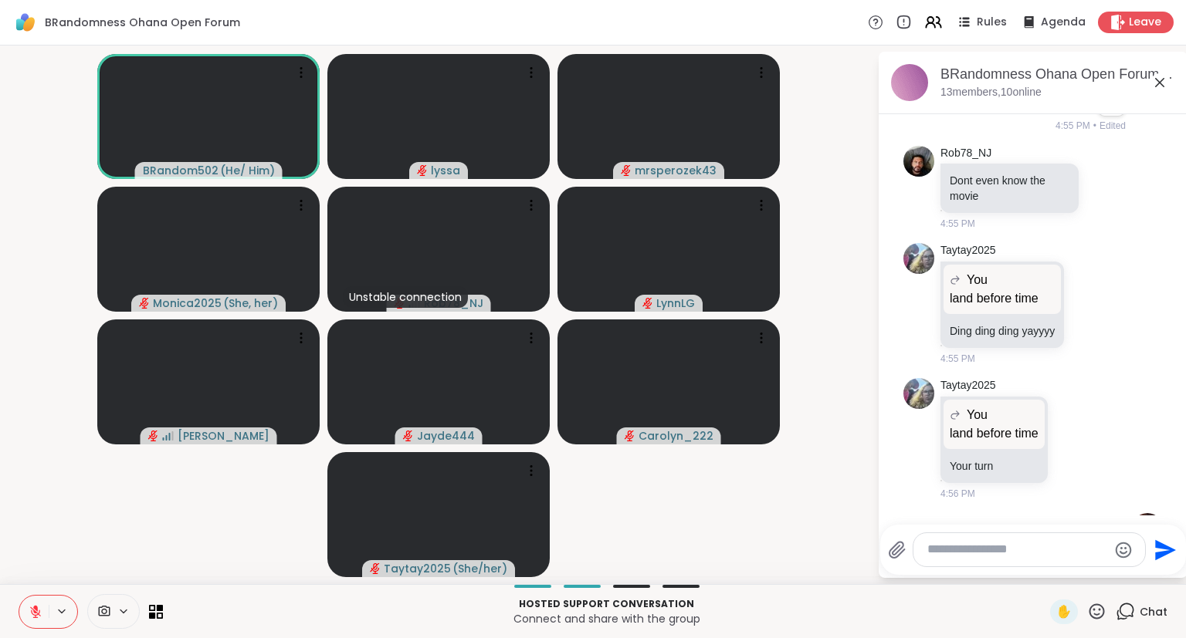
click at [36, 622] on button at bounding box center [33, 612] width 29 height 32
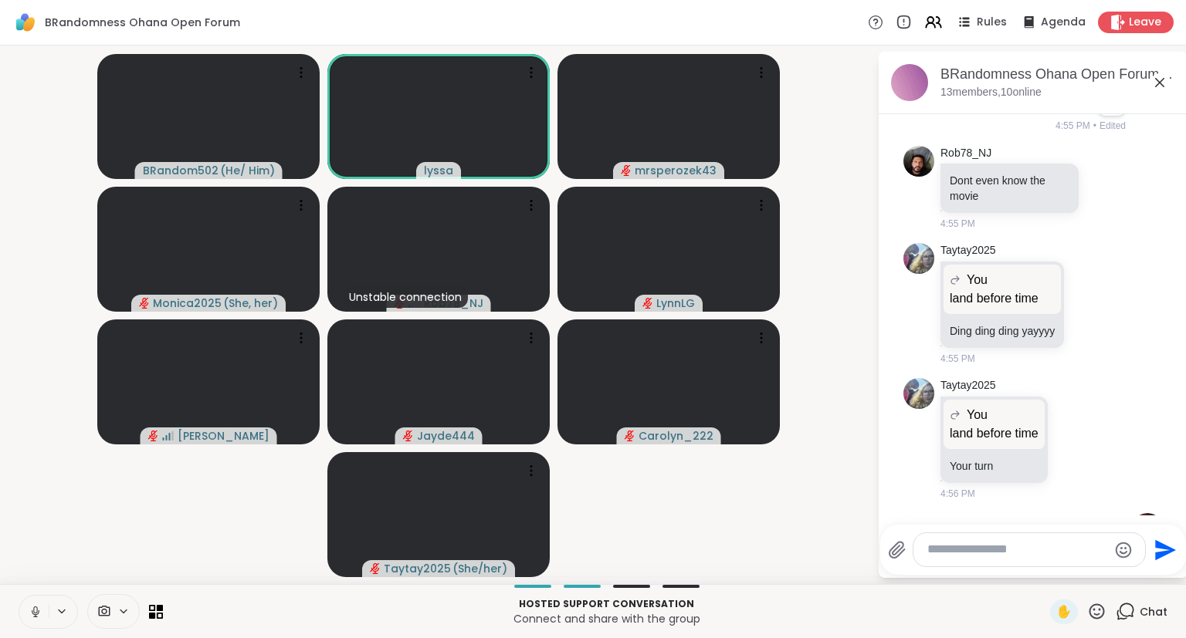
click at [37, 607] on icon at bounding box center [36, 612] width 14 height 14
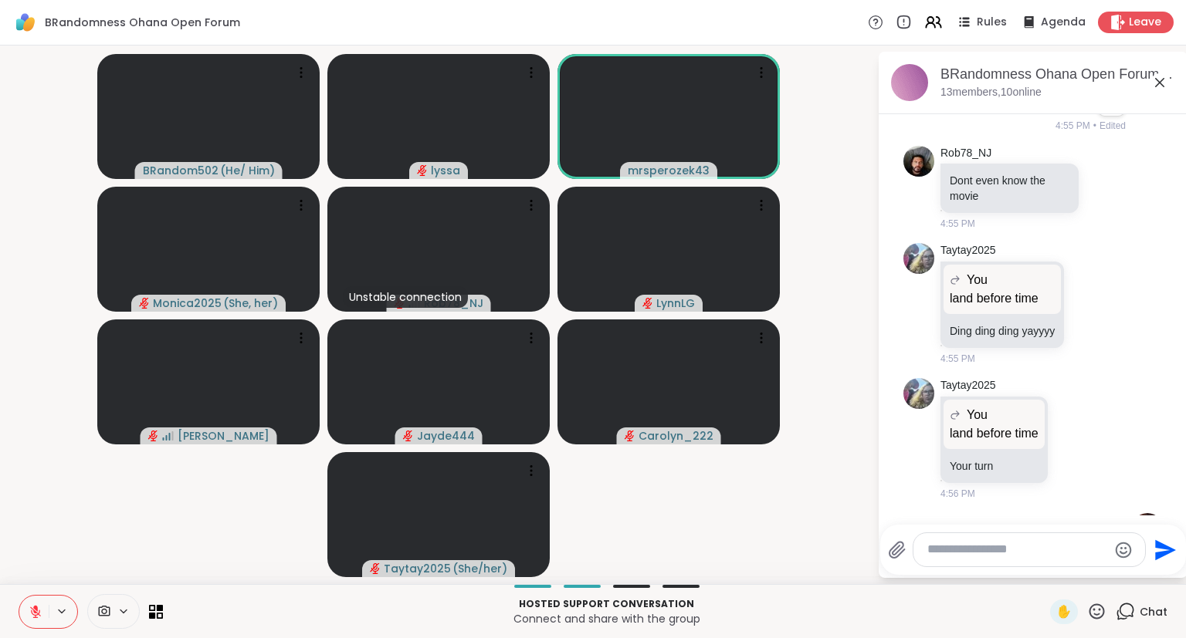
click at [39, 618] on icon at bounding box center [36, 612] width 14 height 14
click at [26, 625] on button at bounding box center [33, 612] width 29 height 32
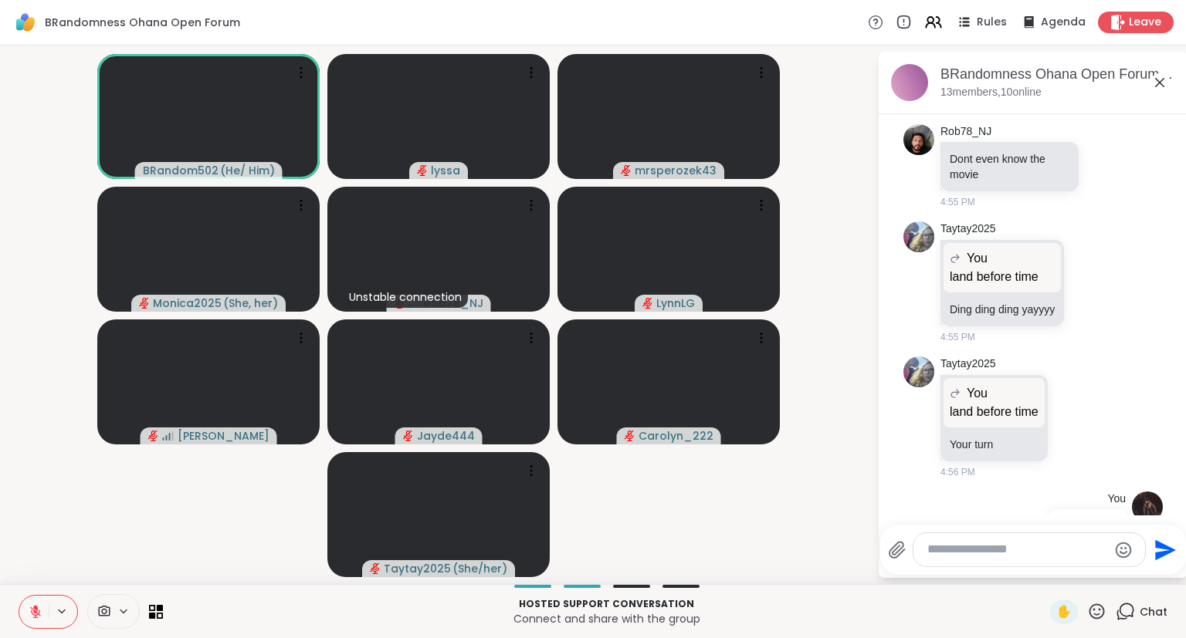
scroll to position [9358, 0]
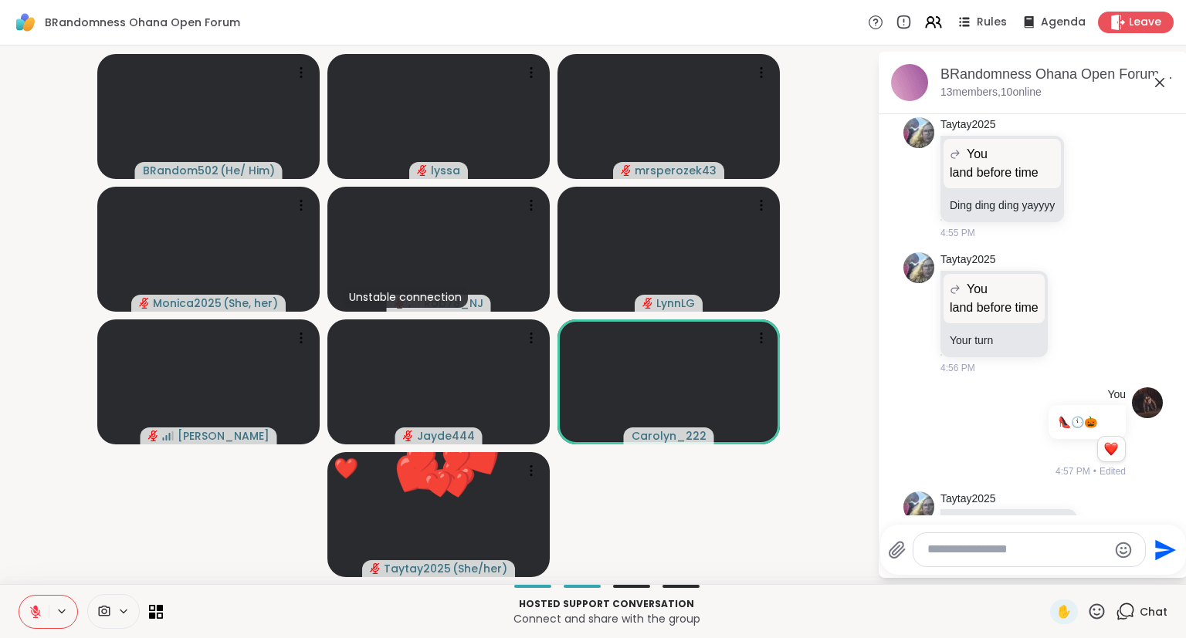
click at [39, 611] on icon at bounding box center [36, 612] width 14 height 14
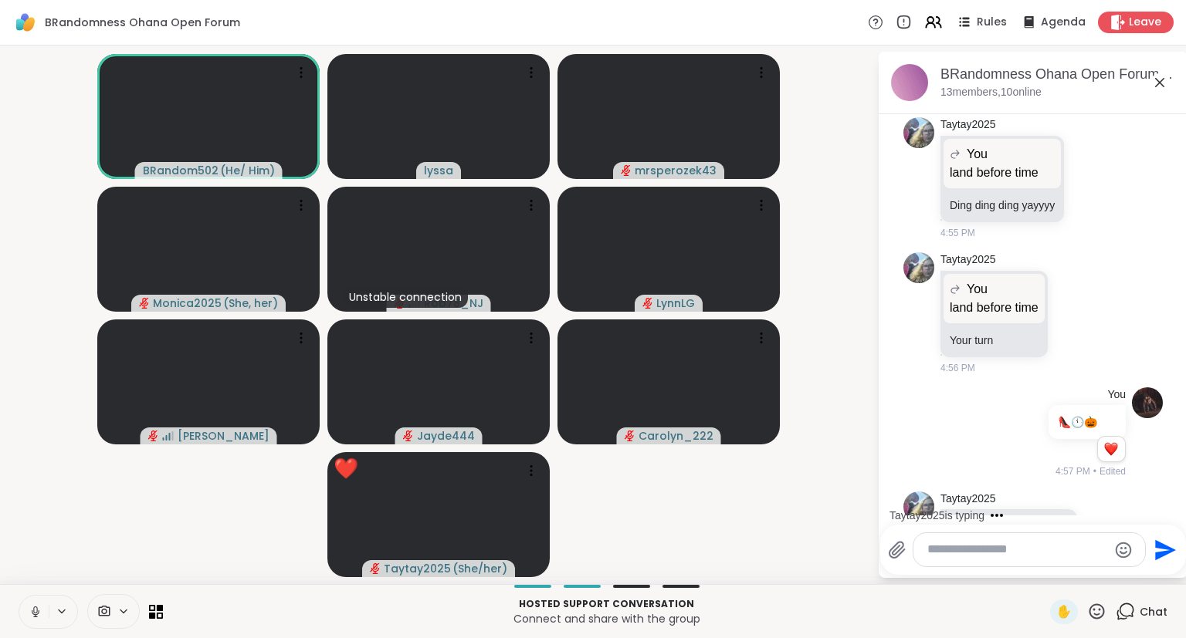
click at [35, 608] on icon at bounding box center [35, 610] width 4 height 7
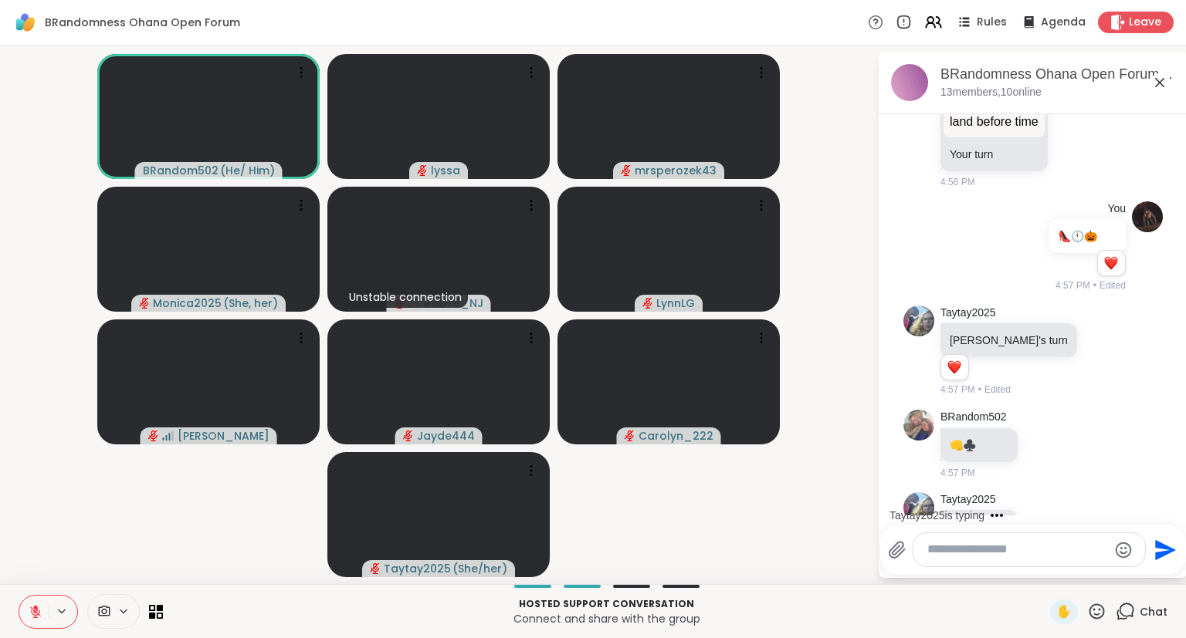
scroll to position [9679, 0]
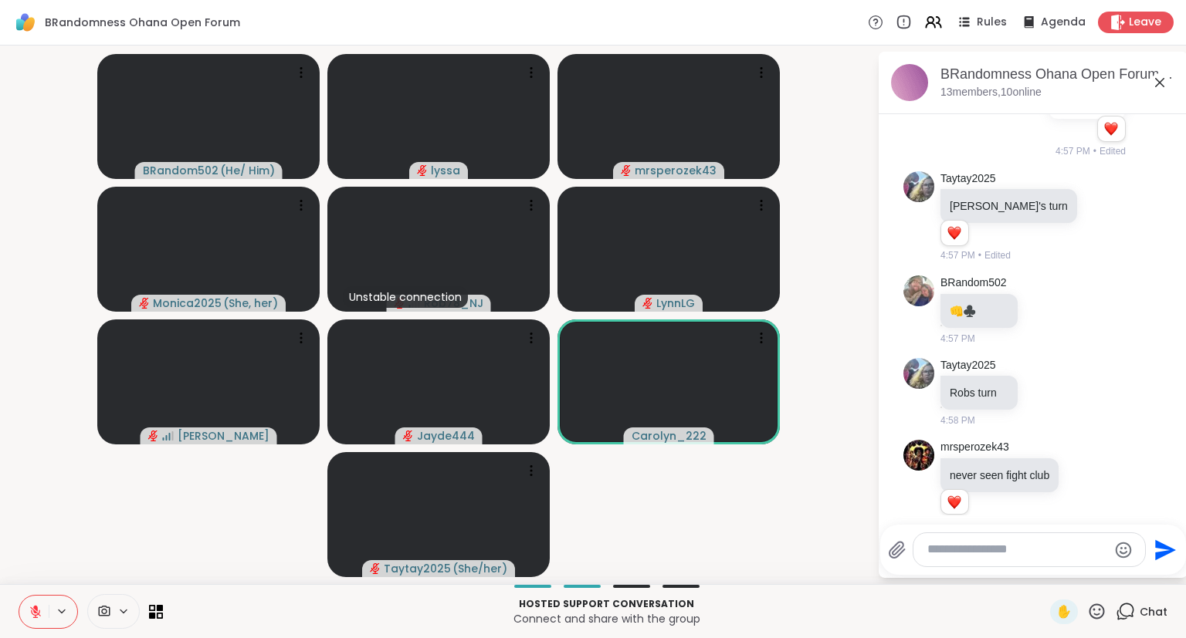
click at [977, 550] on textarea "Type your message" at bounding box center [1017, 550] width 180 height 16
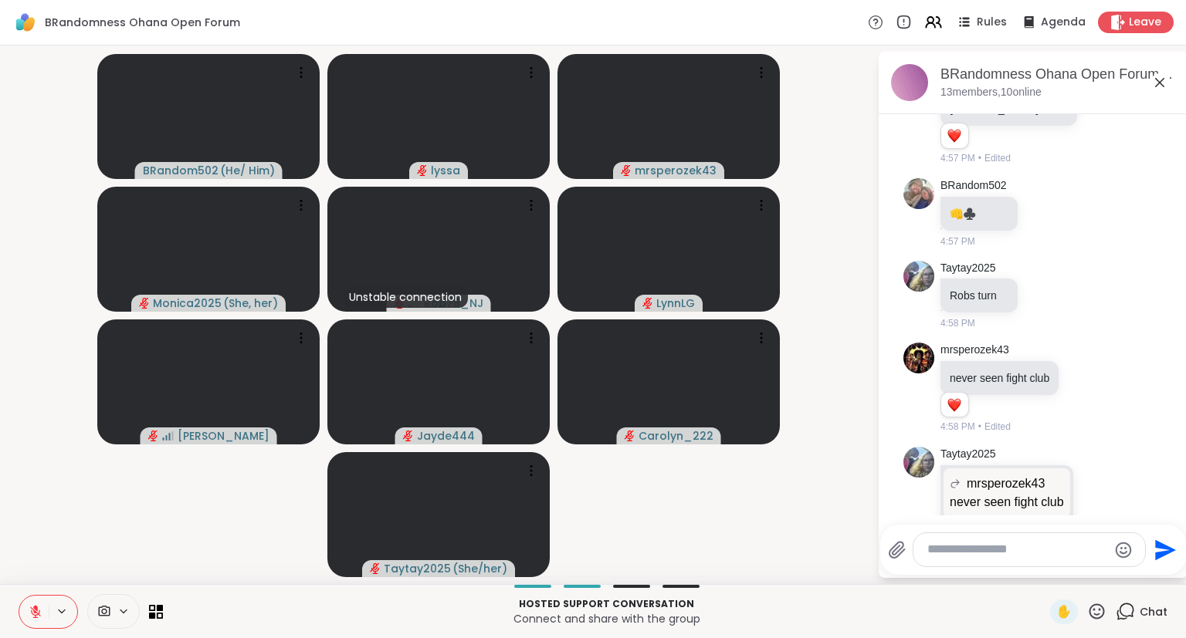
click at [1184, 564] on div "Send" at bounding box center [1033, 550] width 306 height 50
click at [1184, 585] on div "Hosted support conversation Connect and share with the group ✋ Chat" at bounding box center [593, 611] width 1186 height 54
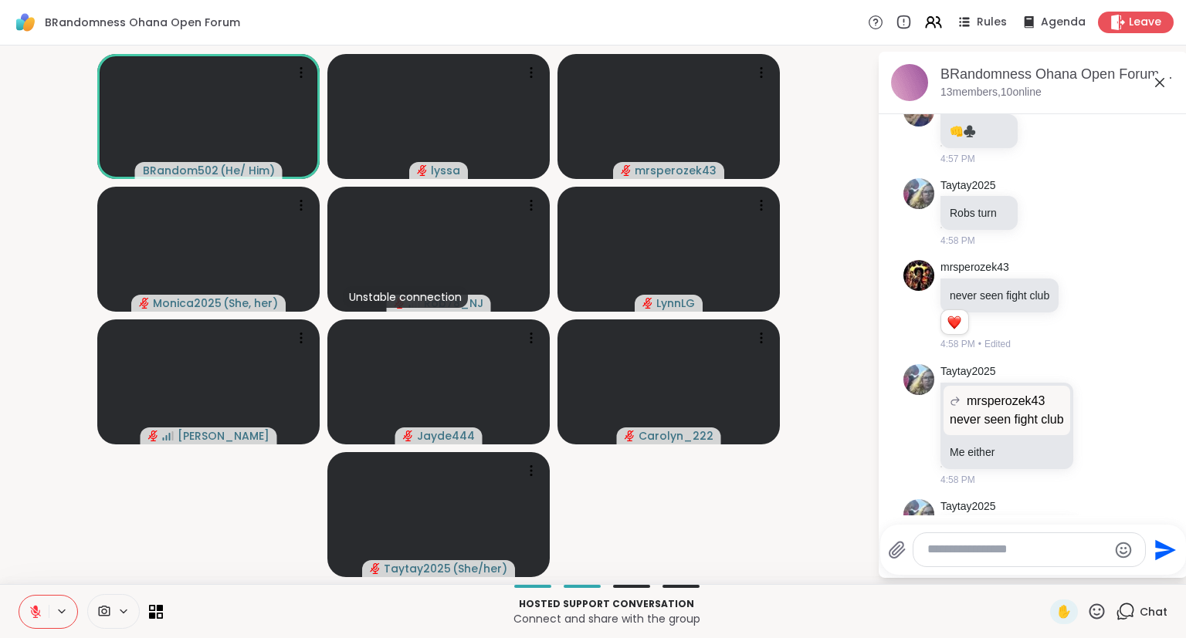
click at [1098, 603] on icon at bounding box center [1096, 611] width 19 height 19
click at [1048, 577] on span "❤️" at bounding box center [1051, 571] width 15 height 19
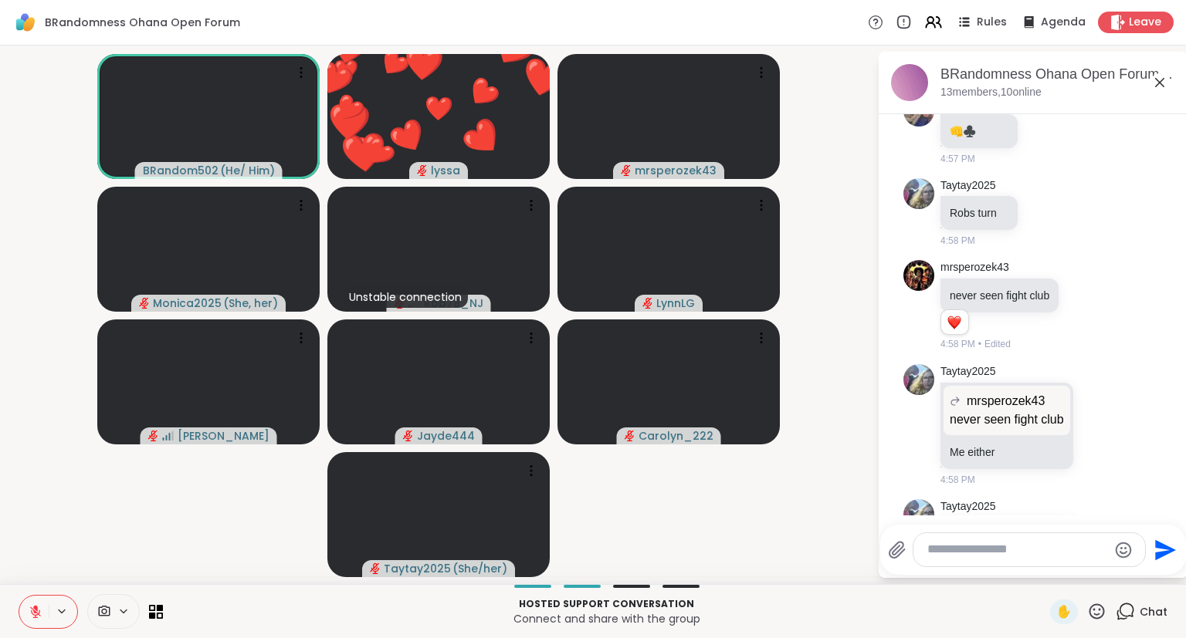
scroll to position [9940, 0]
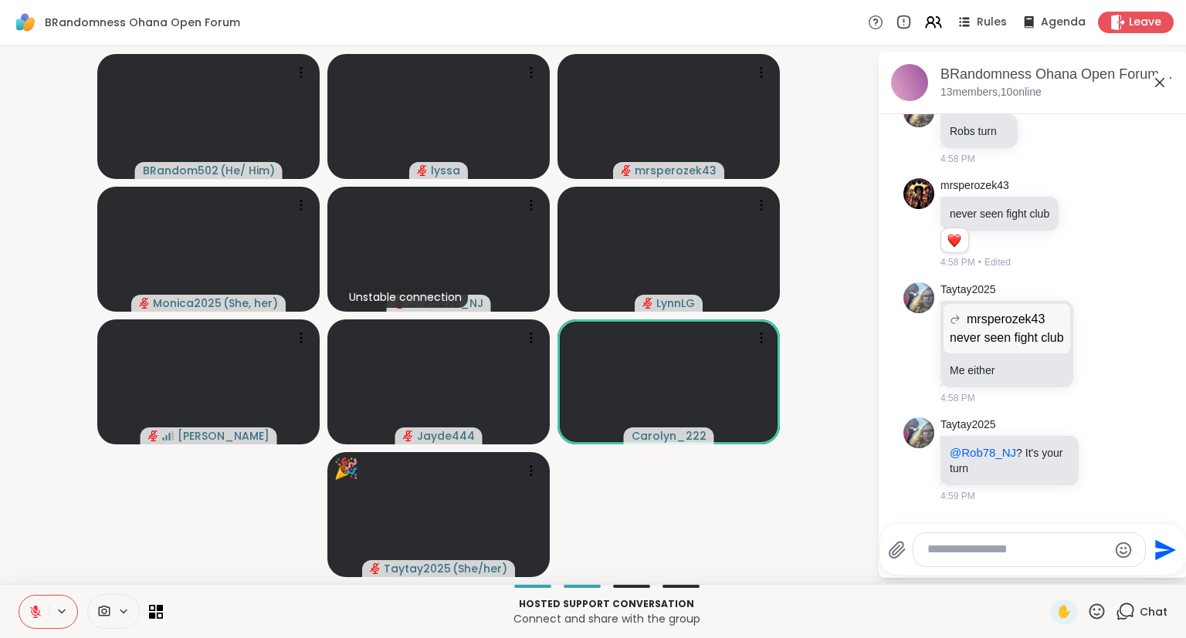
click at [967, 553] on textarea "Type your message" at bounding box center [1017, 550] width 180 height 16
type textarea "**********"
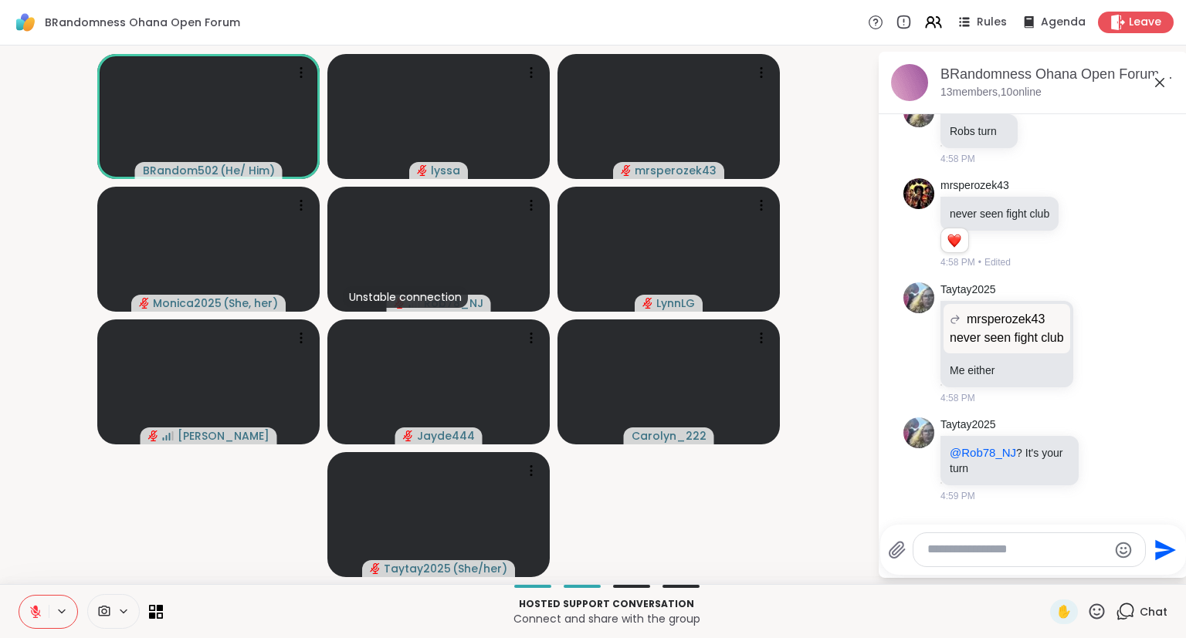
scroll to position [10022, 0]
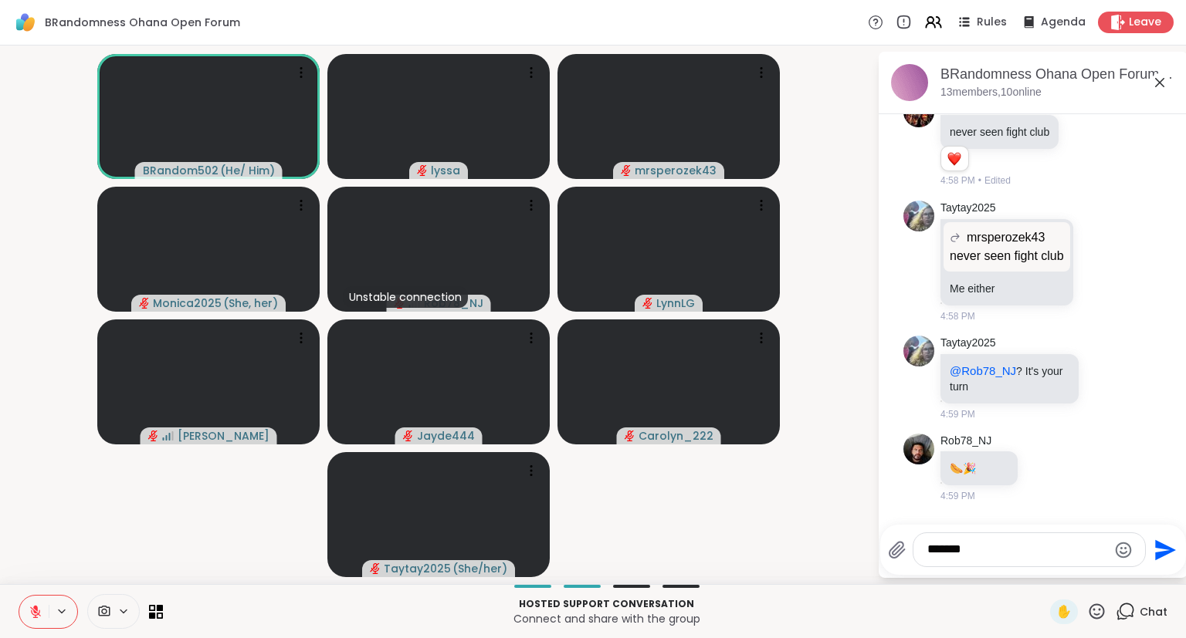
type textarea "********"
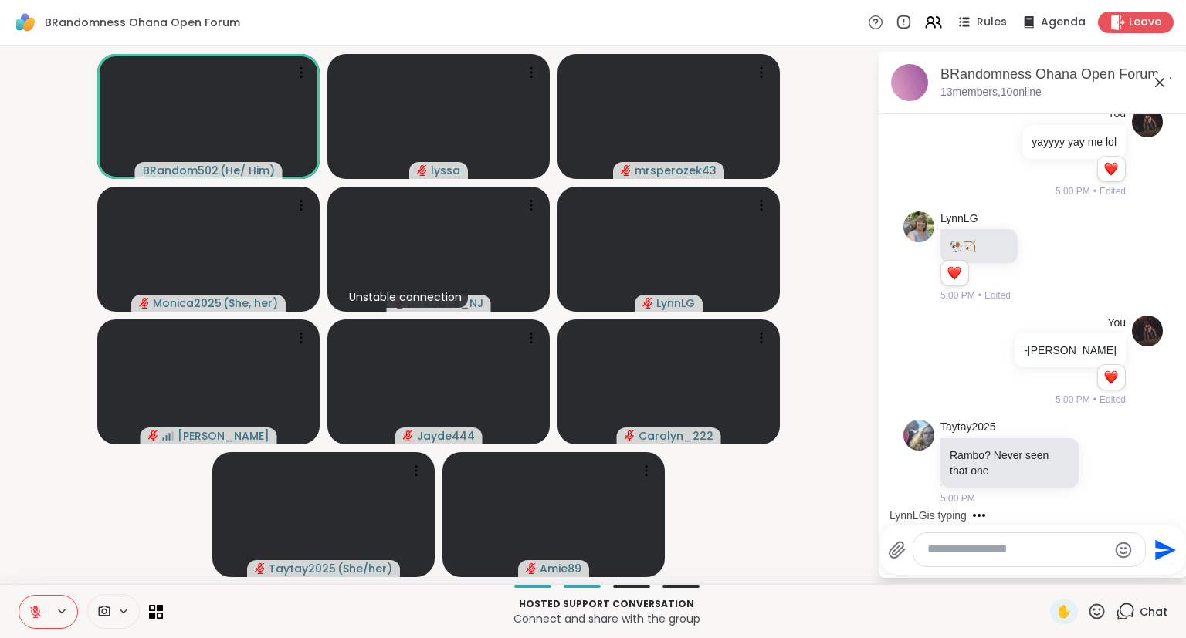
scroll to position [10558, 0]
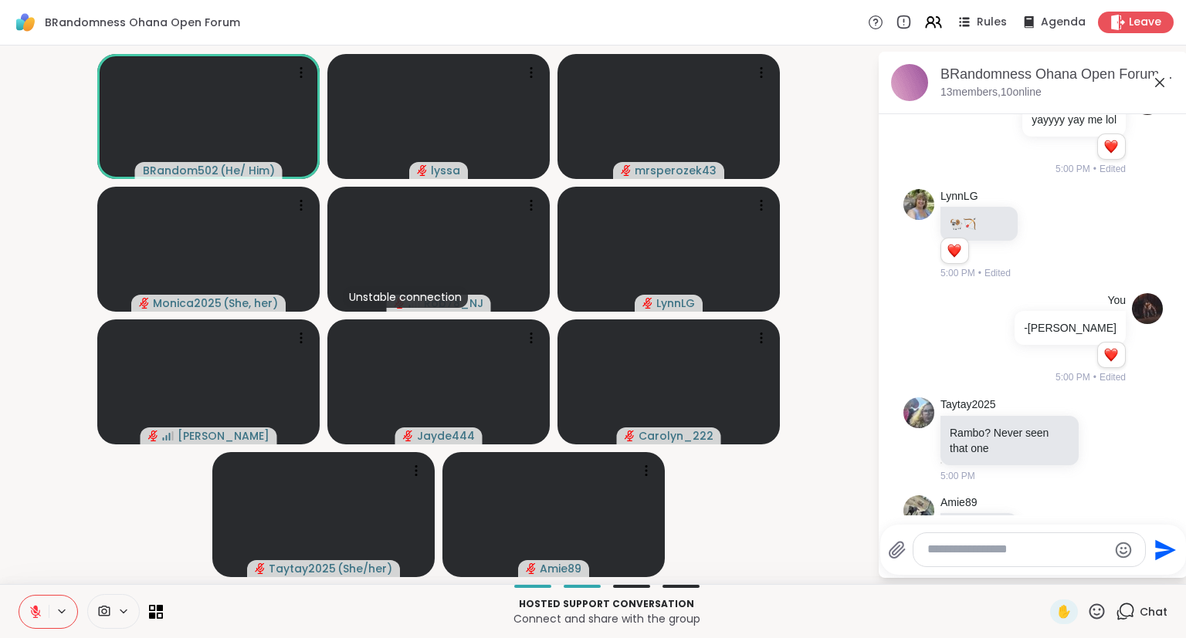
click at [1126, 554] on icon "Emoji picker" at bounding box center [1123, 550] width 19 height 19
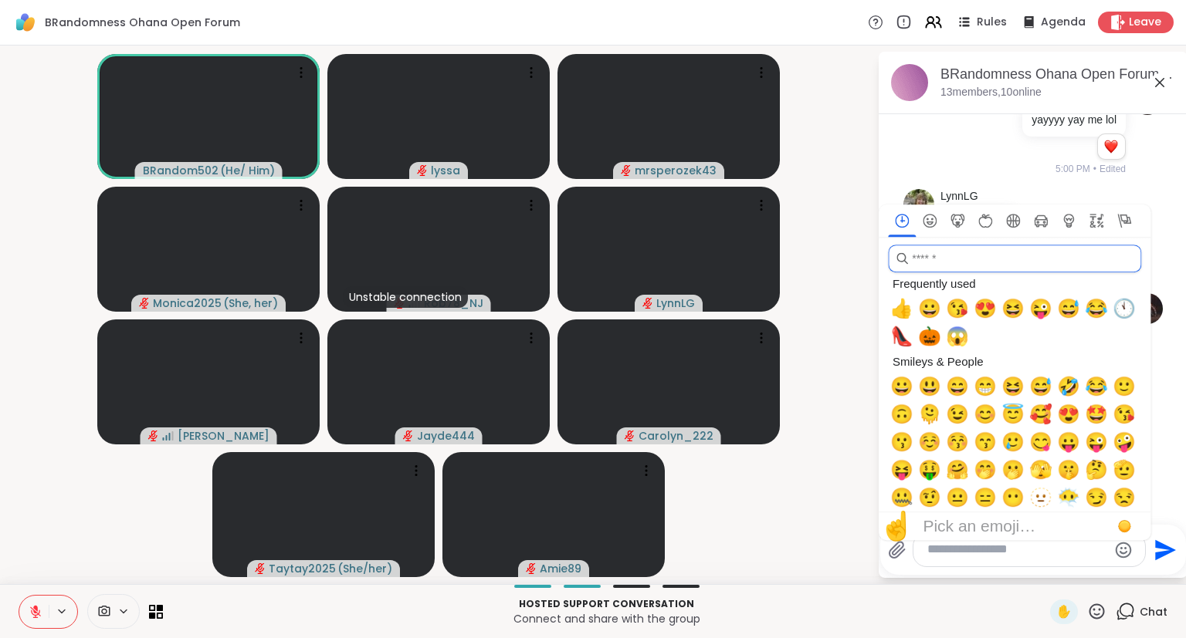
click at [1005, 258] on input "search" at bounding box center [1014, 259] width 253 height 28
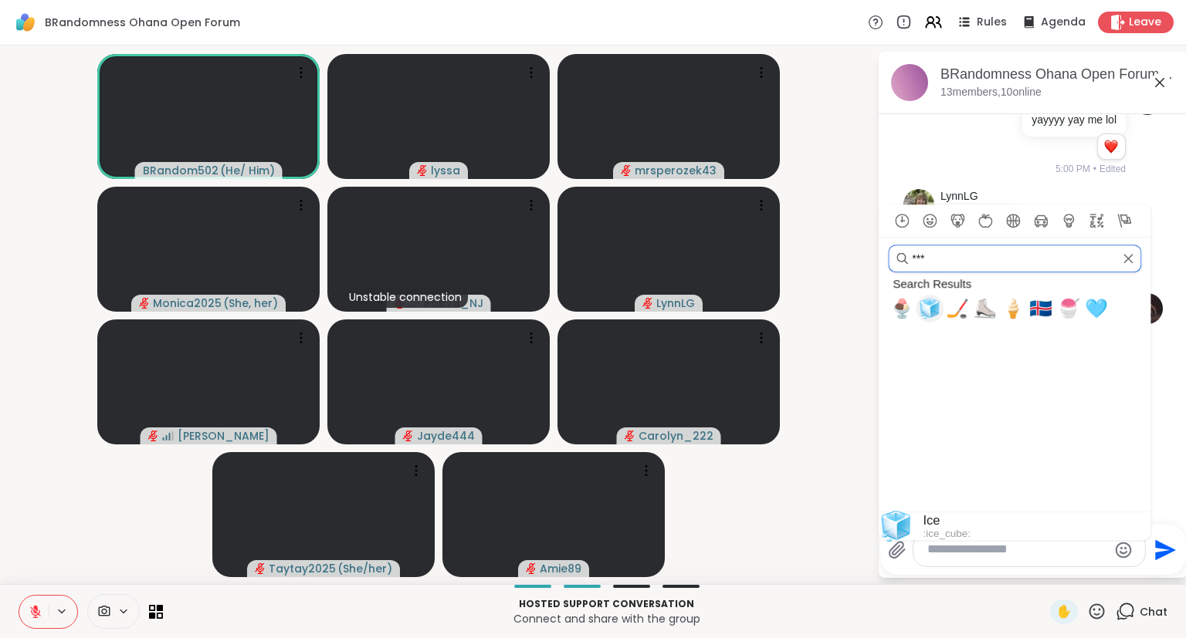
type input "***"
click at [930, 304] on span "🧊" at bounding box center [929, 309] width 23 height 22
type textarea "**"
click at [962, 262] on input "***" at bounding box center [1014, 259] width 253 height 28
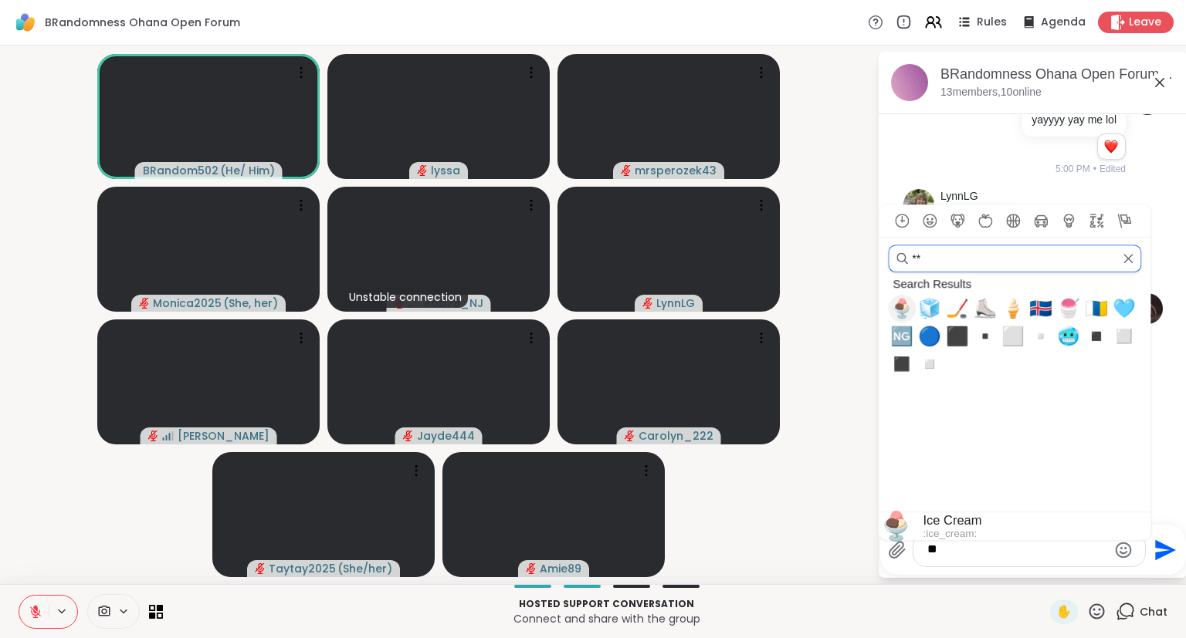
type input "*"
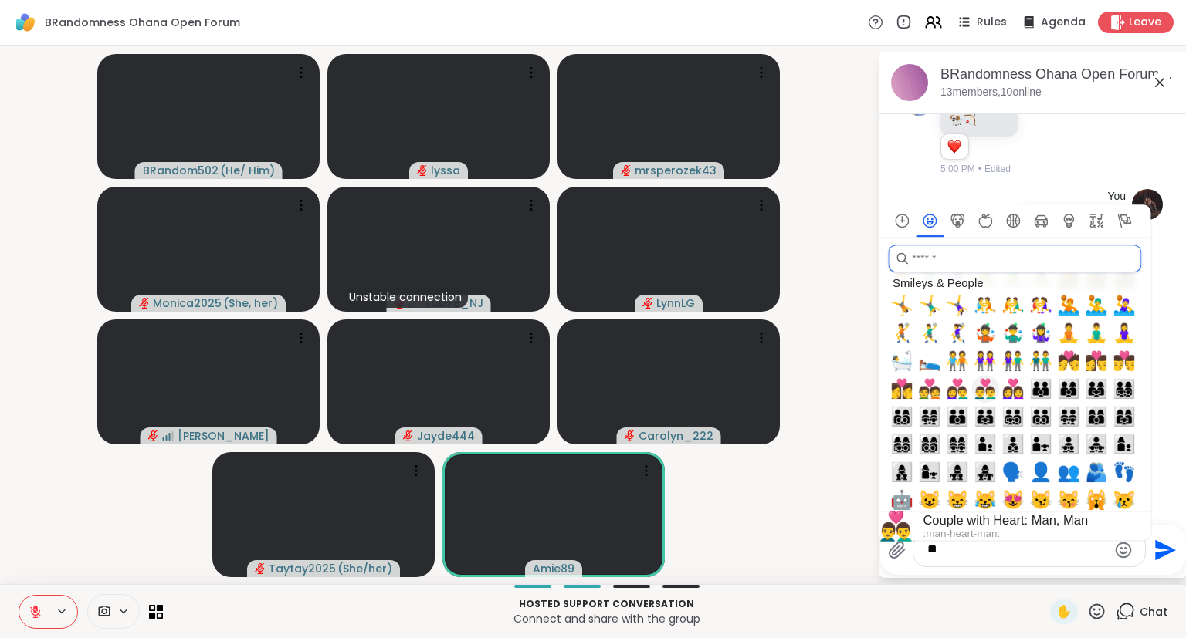
scroll to position [1360, 0]
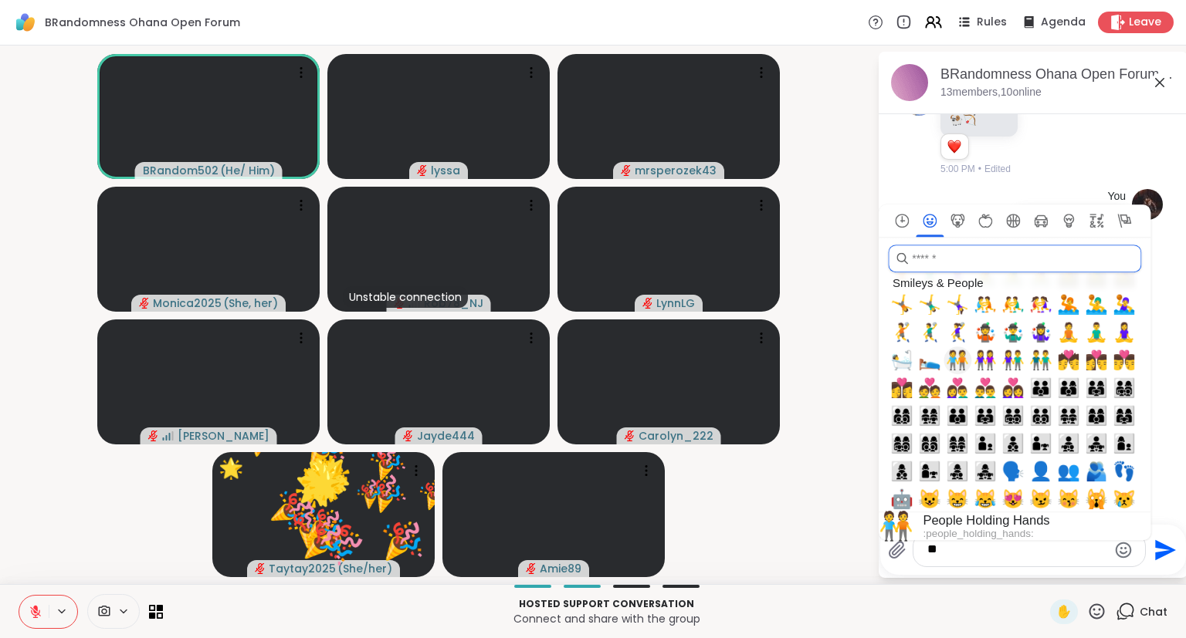
click at [960, 360] on span "🧑‍🤝‍🧑" at bounding box center [957, 361] width 23 height 22
type textarea "**********"
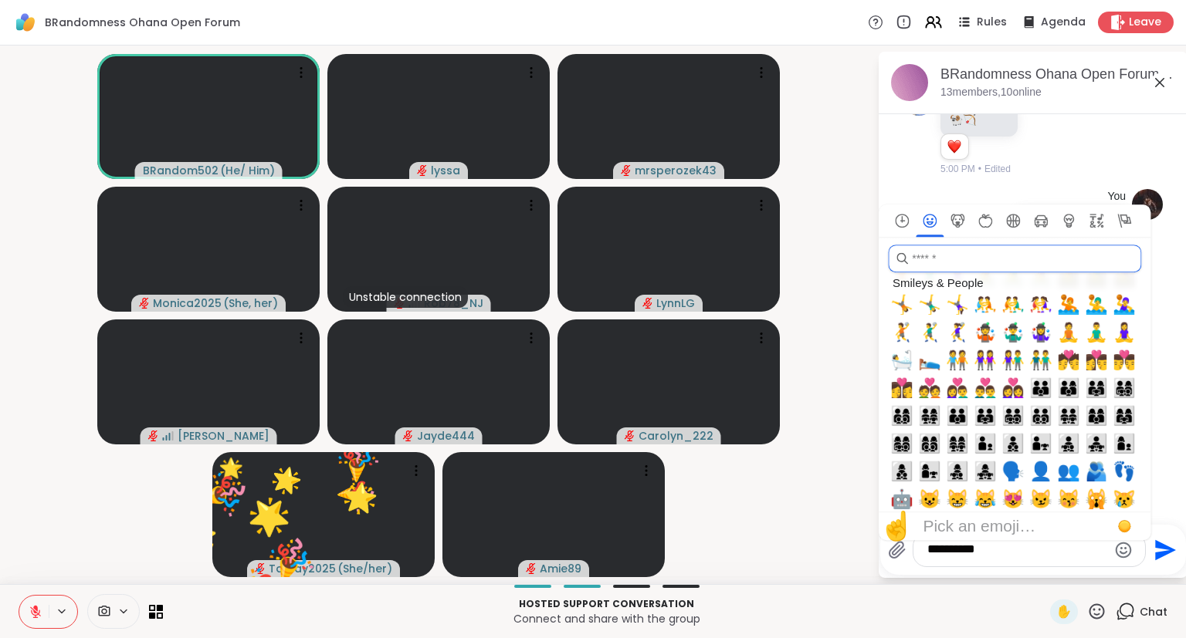
click at [998, 256] on input "search" at bounding box center [1014, 259] width 253 height 28
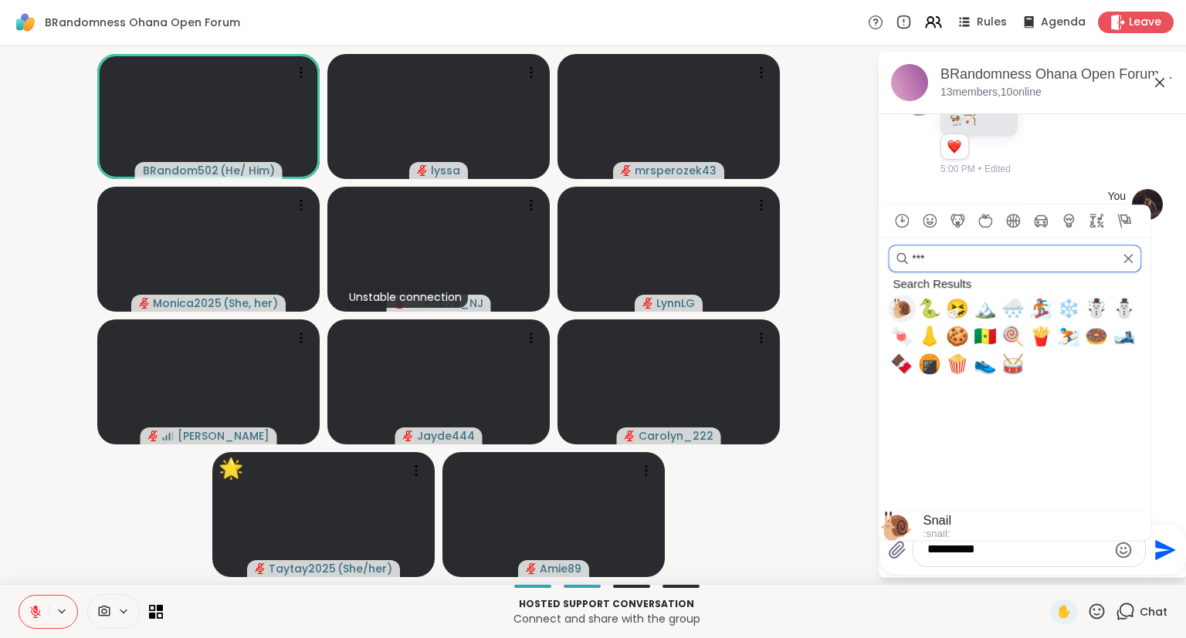
scroll to position [0, 0]
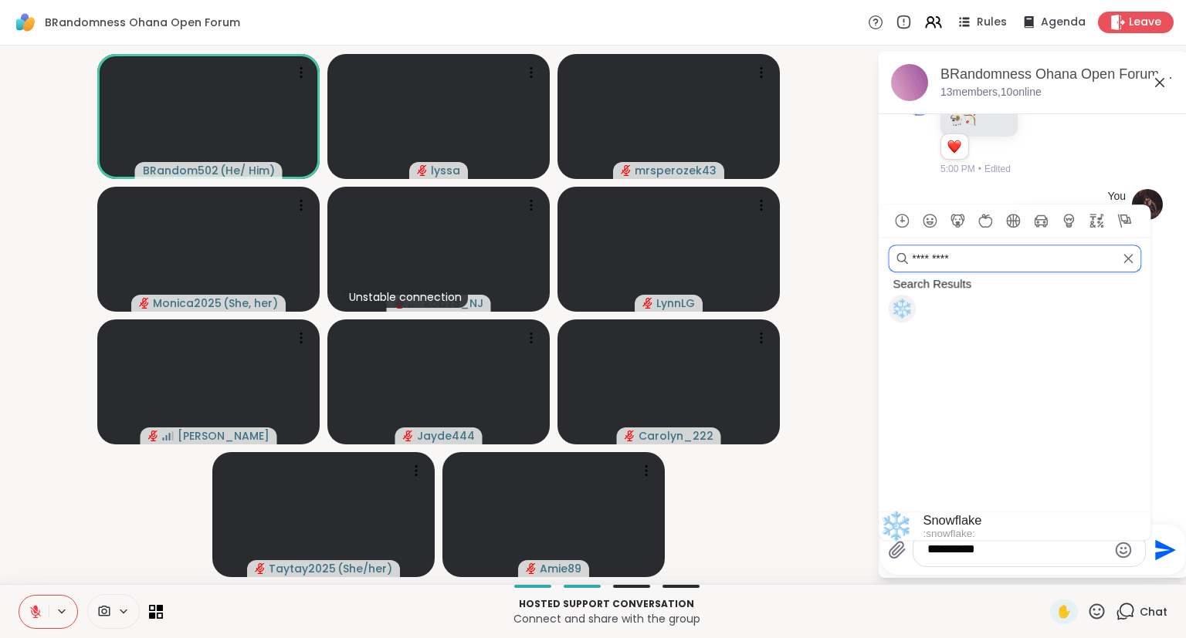
type input "*********"
click at [906, 306] on span "❄️" at bounding box center [901, 309] width 23 height 22
type textarea "**********"
click at [987, 557] on textarea "**********" at bounding box center [1017, 550] width 180 height 16
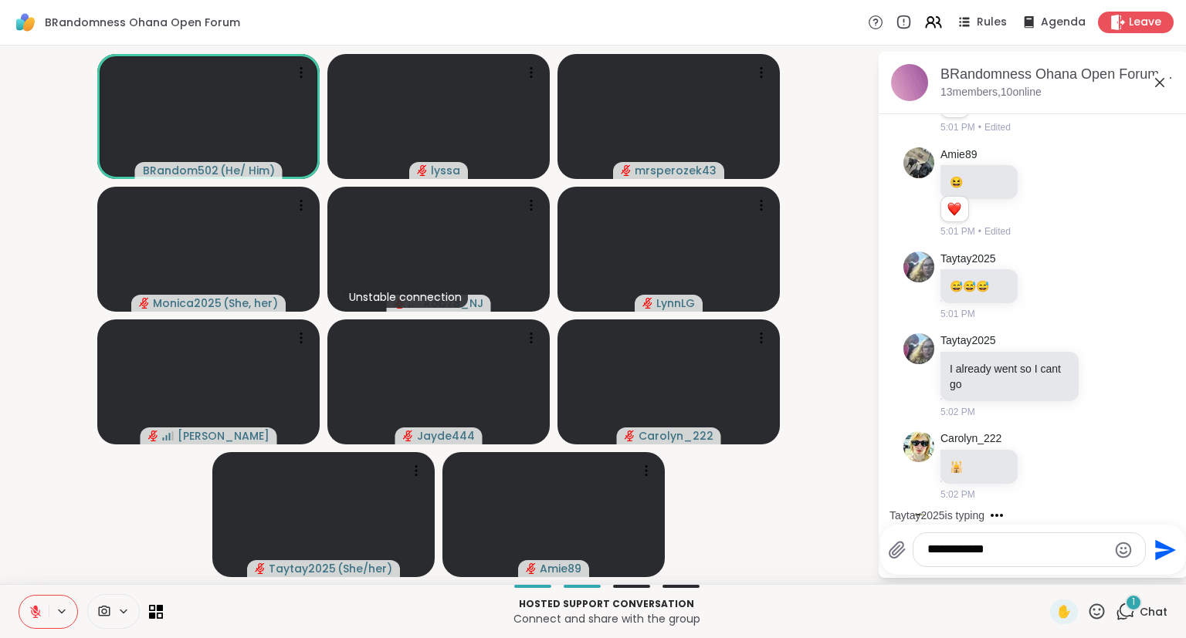
scroll to position [11162, 0]
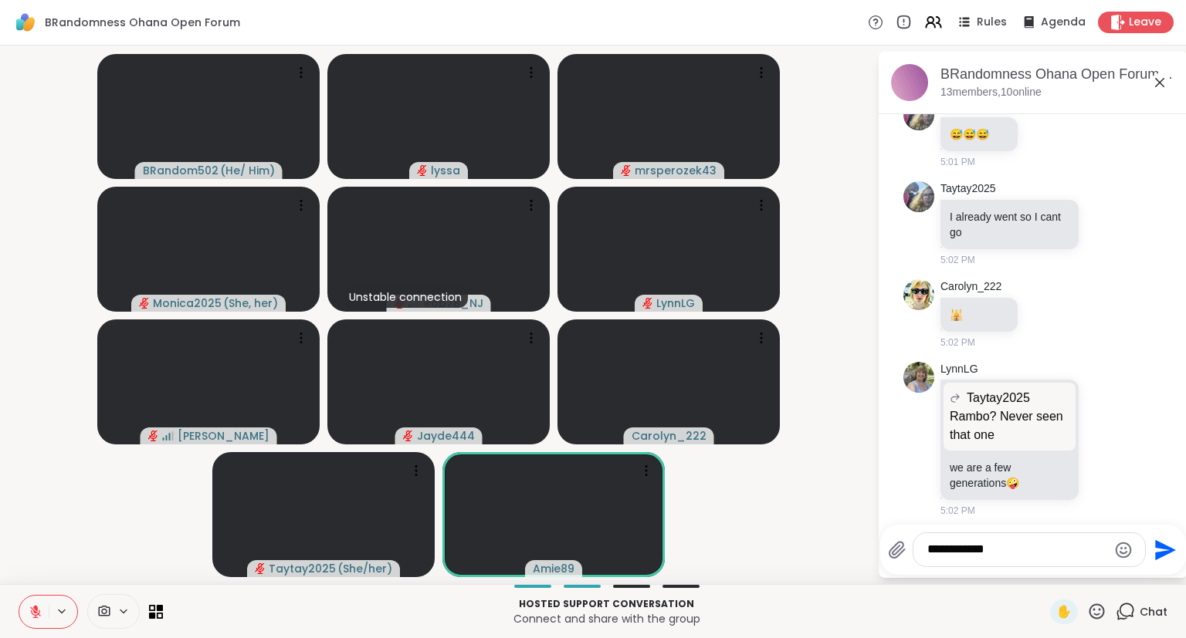
click at [1088, 613] on icon at bounding box center [1096, 611] width 19 height 19
click at [1049, 572] on span "❤️" at bounding box center [1051, 571] width 15 height 19
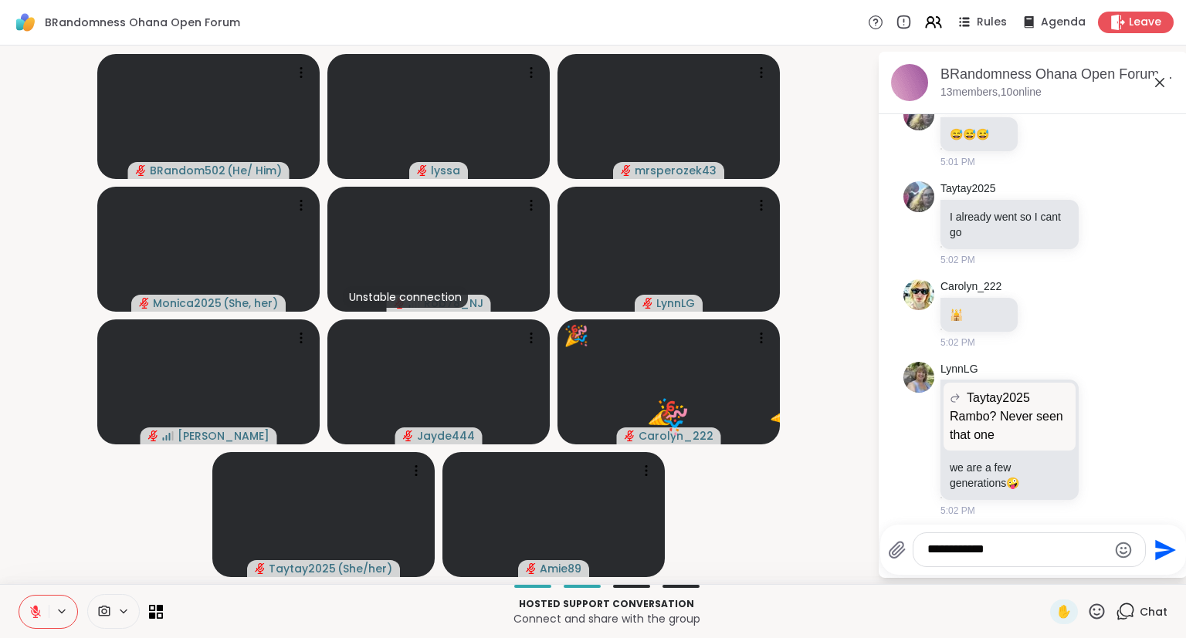
drag, startPoint x: 976, startPoint y: 548, endPoint x: 826, endPoint y: 549, distance: 149.8
click at [927, 549] on textarea "**********" at bounding box center [1017, 550] width 180 height 16
click at [1124, 548] on icon "Emoji picker" at bounding box center [1123, 550] width 16 height 16
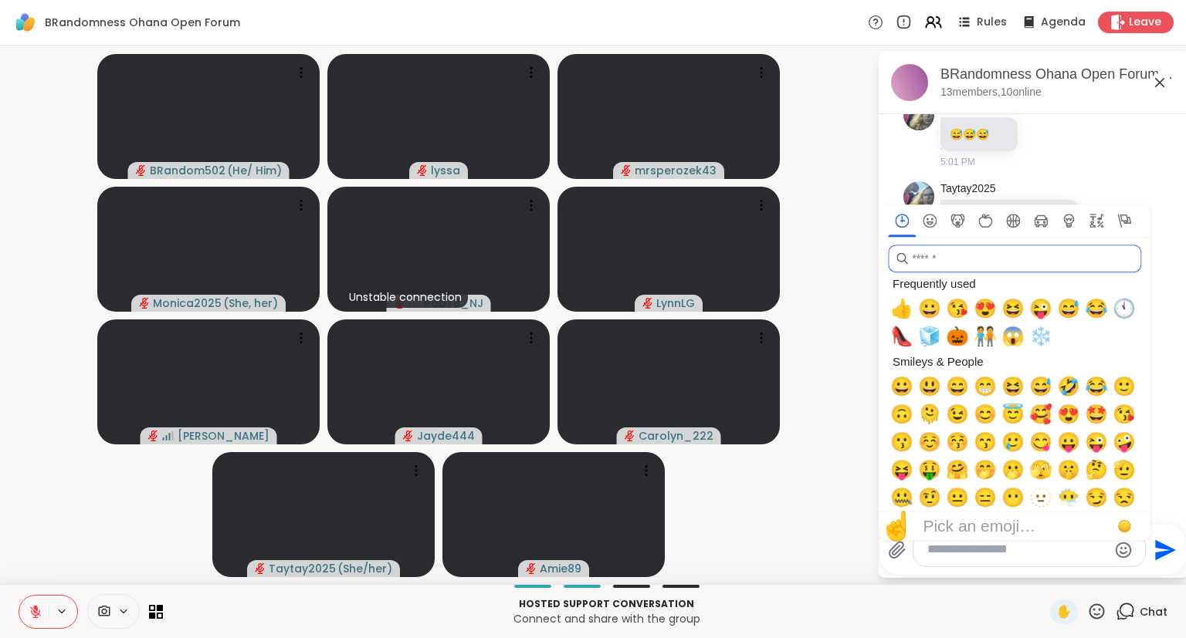
click at [1020, 257] on input "search" at bounding box center [1014, 259] width 253 height 28
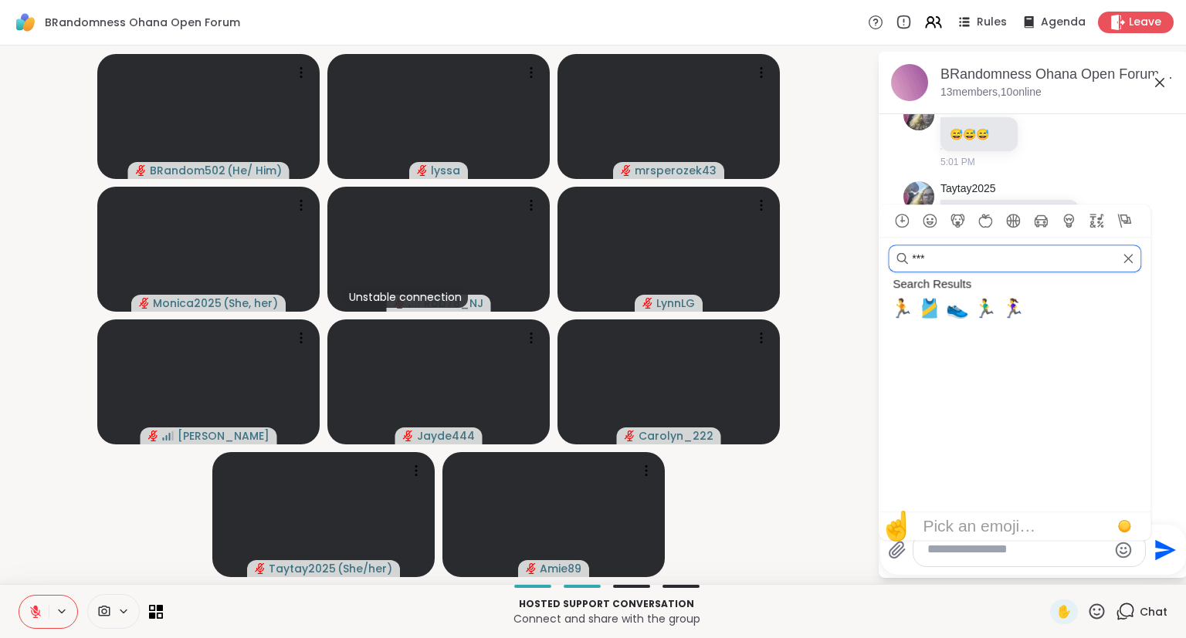
type input "***"
click at [909, 303] on span "🏃" at bounding box center [901, 309] width 23 height 22
type textarea "**"
click at [1000, 258] on input "***" at bounding box center [1014, 259] width 253 height 28
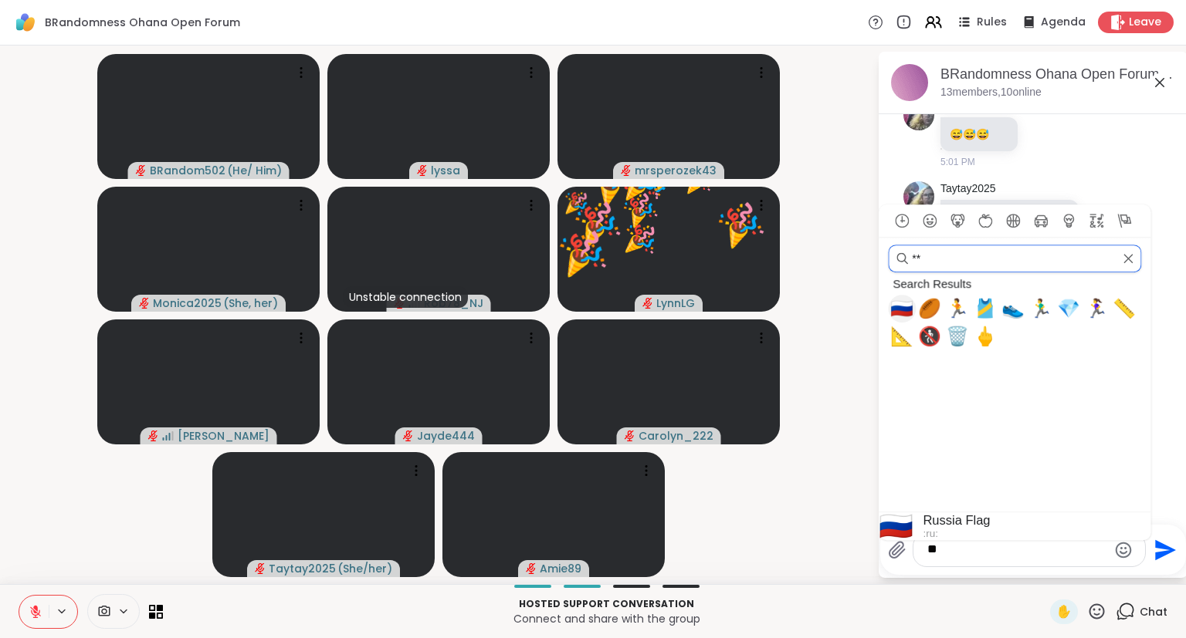
type input "*"
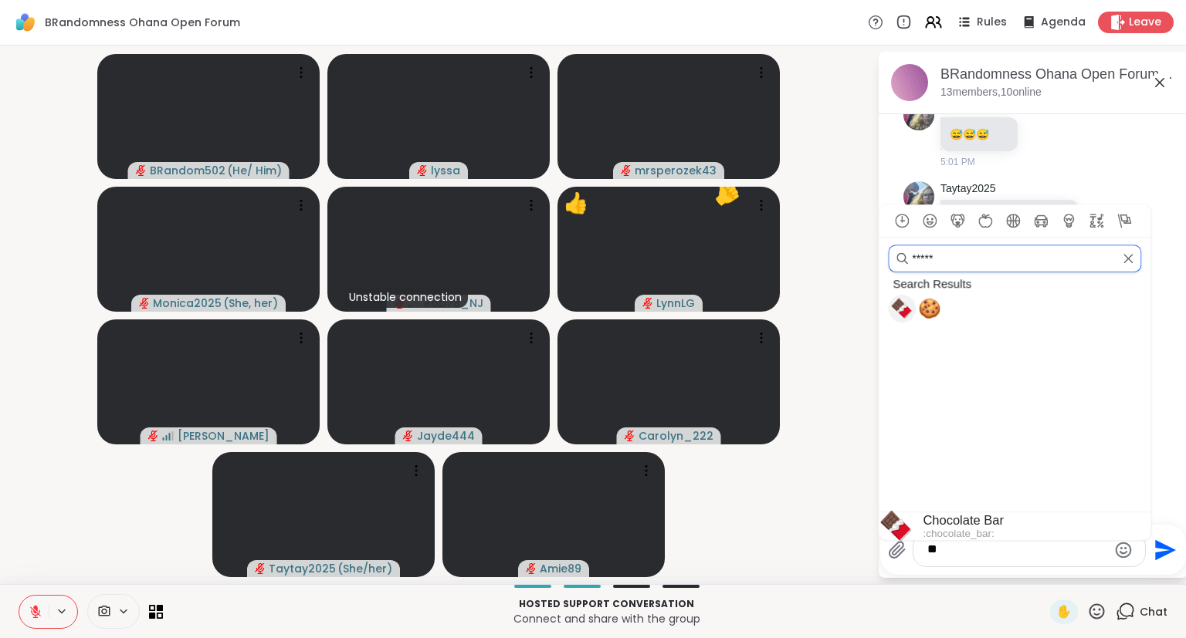
type input "*****"
click at [902, 307] on span "🍫" at bounding box center [901, 309] width 23 height 22
type textarea "****"
click at [968, 259] on input "*****" at bounding box center [1014, 259] width 253 height 28
type input "*"
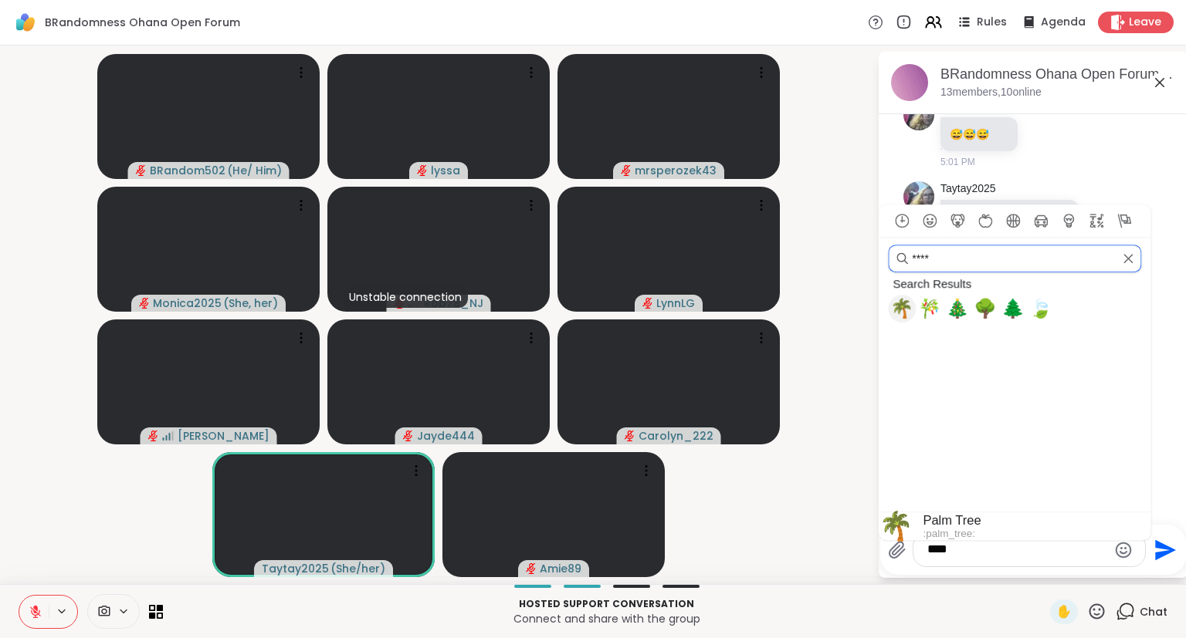
scroll to position [11245, 0]
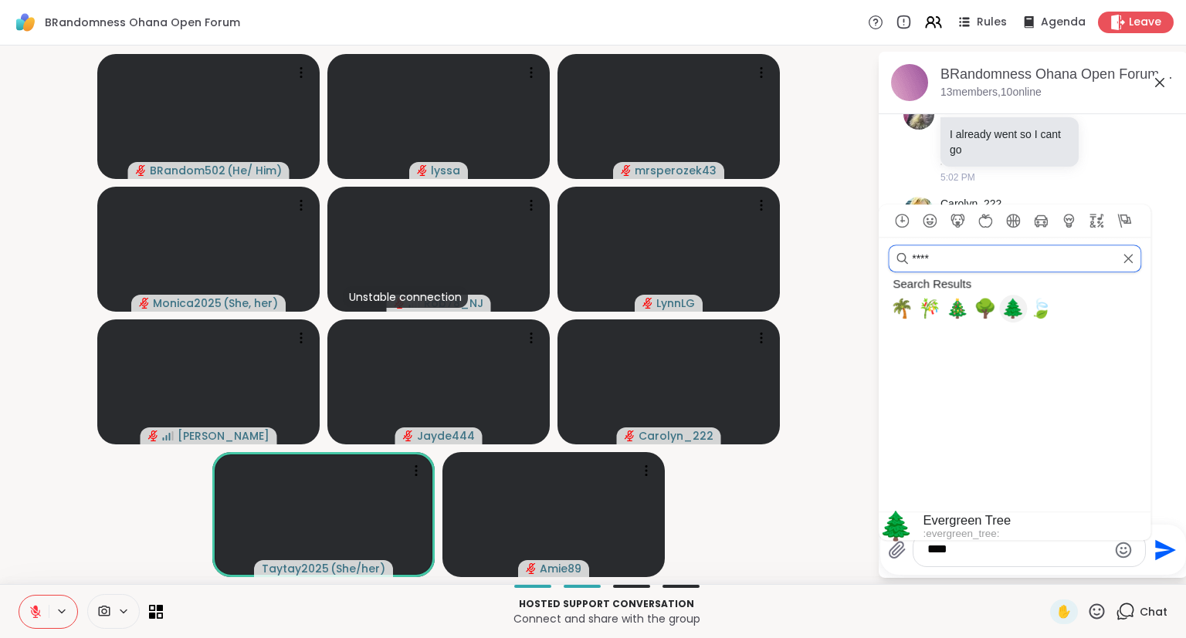
type input "****"
click at [1017, 313] on span "🌲" at bounding box center [1012, 309] width 23 height 22
type textarea "******"
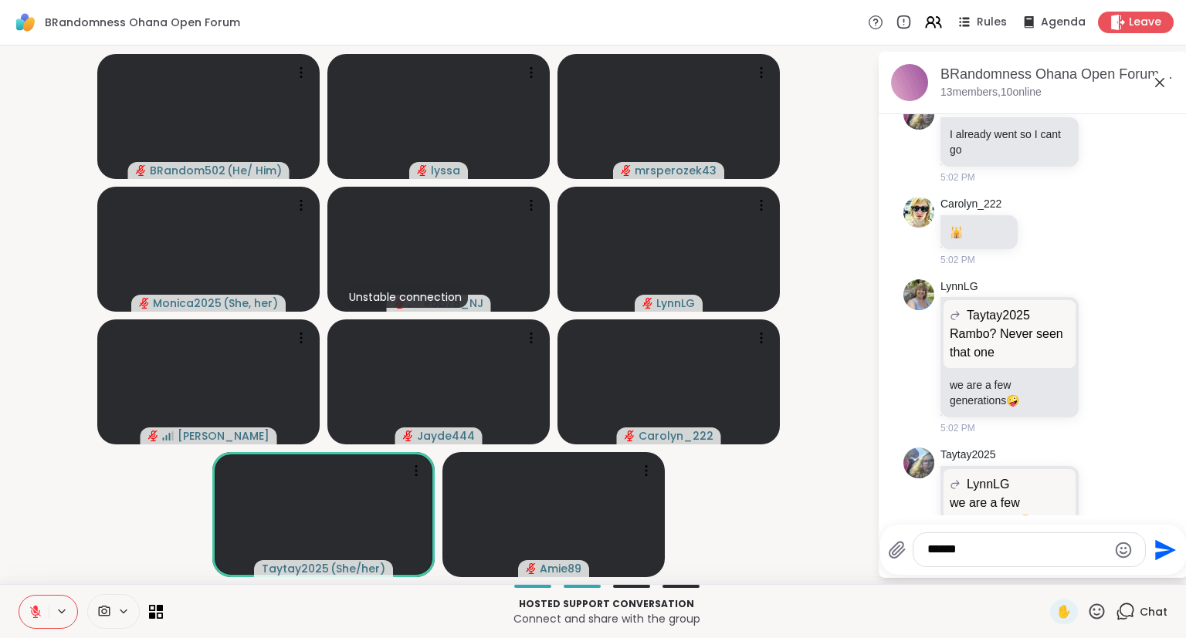
click at [985, 557] on textarea "******" at bounding box center [1017, 550] width 180 height 16
click at [1102, 607] on icon at bounding box center [1096, 611] width 15 height 15
click at [1053, 567] on span "❤️" at bounding box center [1051, 571] width 15 height 19
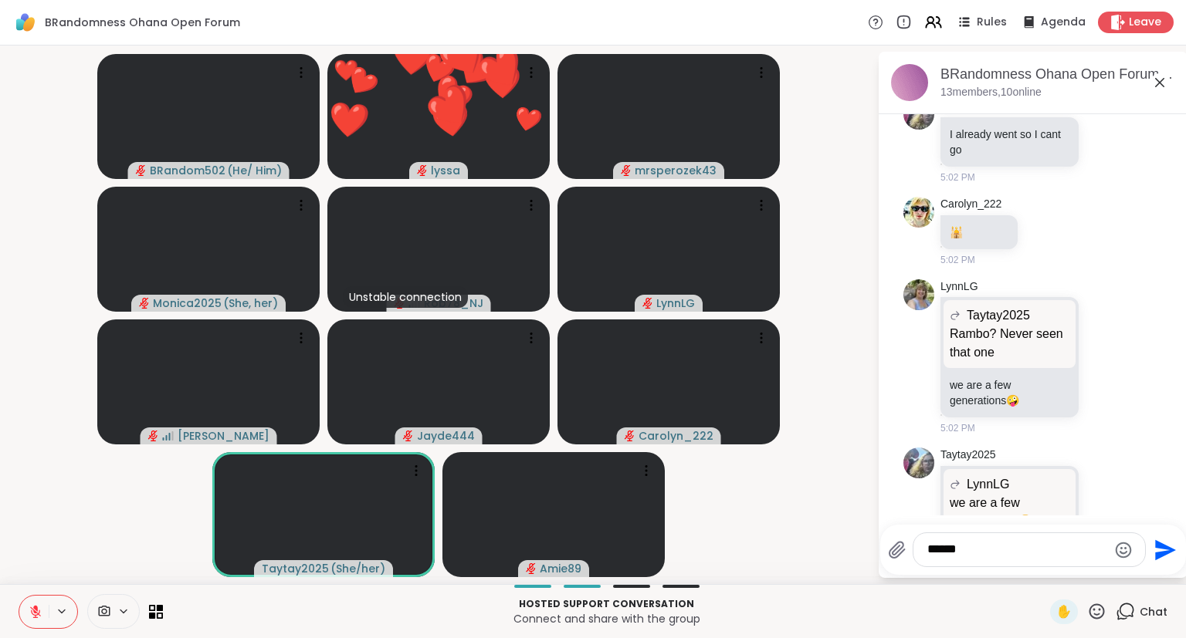
click at [48, 601] on button at bounding box center [33, 612] width 29 height 32
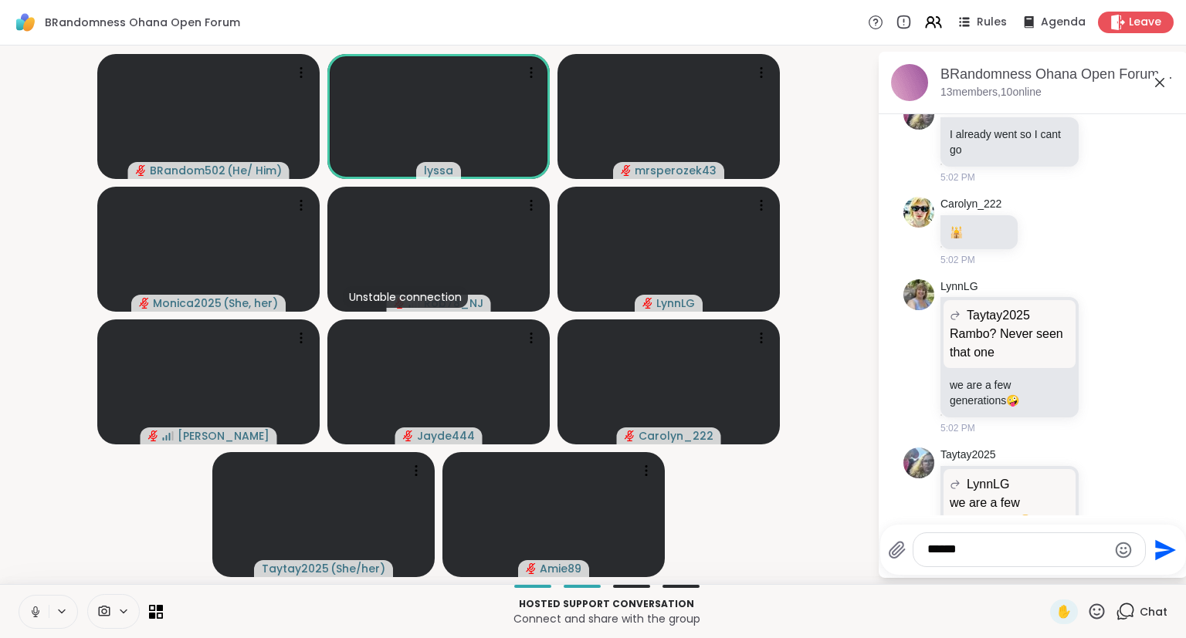
click at [41, 606] on icon at bounding box center [36, 612] width 14 height 14
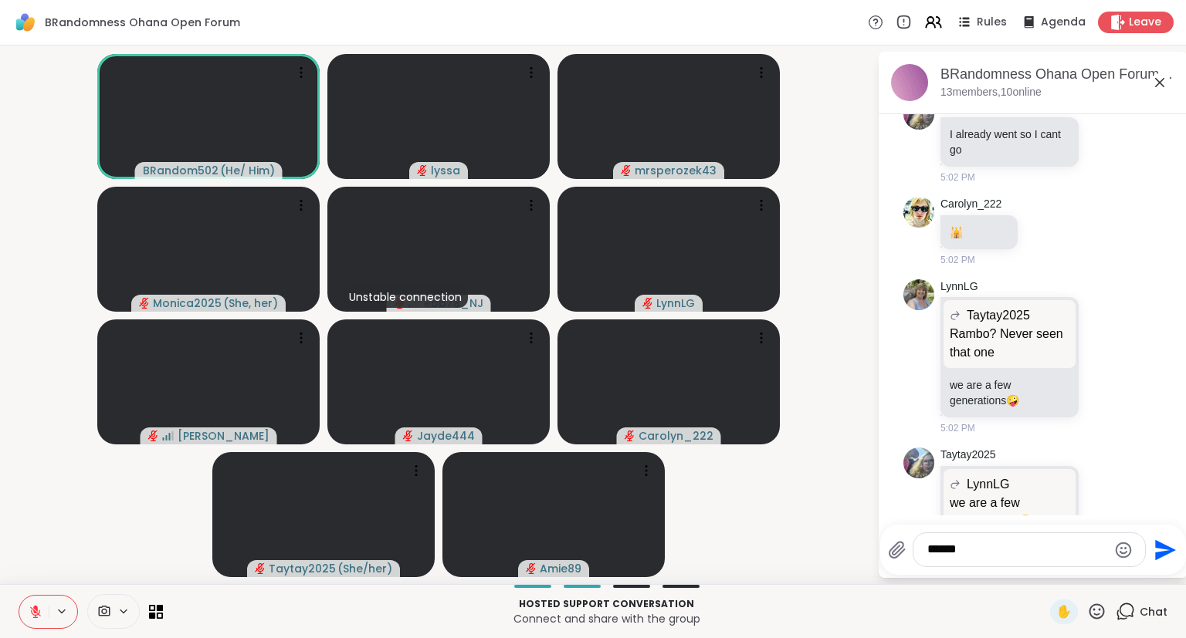
drag, startPoint x: 999, startPoint y: 545, endPoint x: 876, endPoint y: 543, distance: 122.8
click at [927, 543] on textarea "******" at bounding box center [1017, 550] width 180 height 16
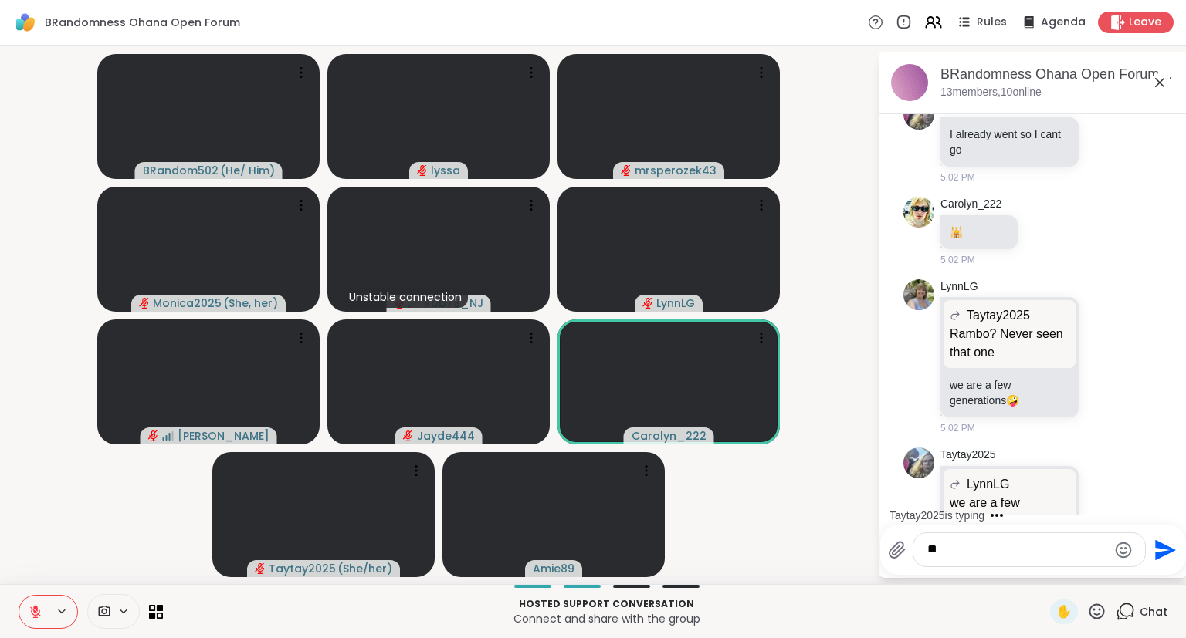
type textarea "*"
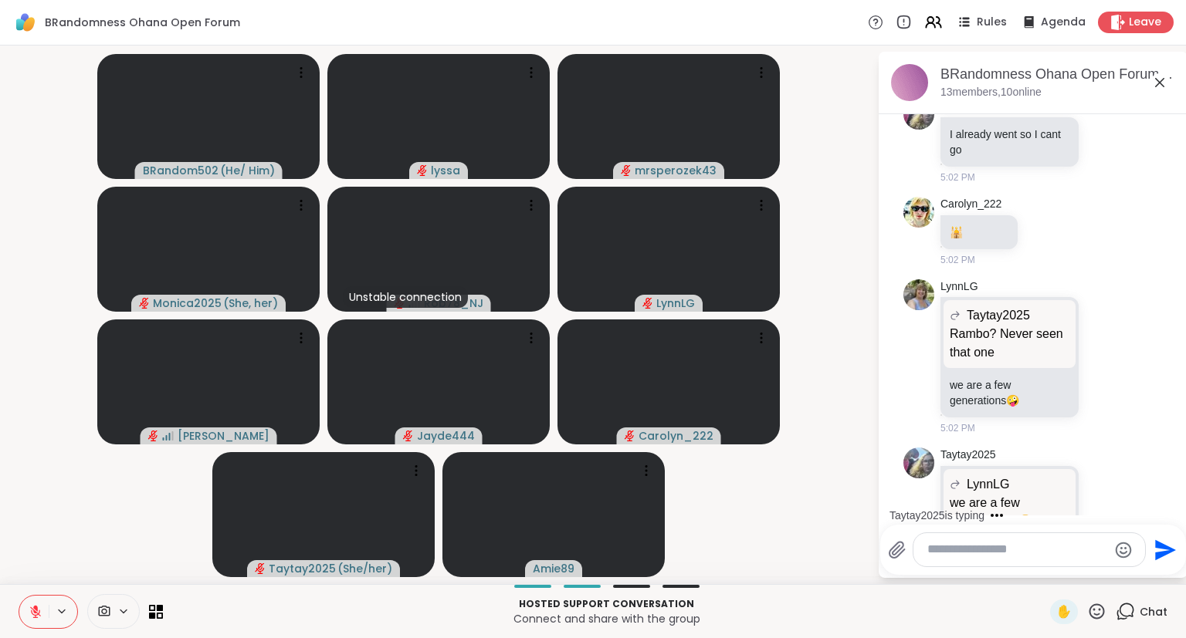
click at [1043, 637] on icon at bounding box center [1044, 638] width 5 height 2
click at [1048, 604] on div "Select Reaction: Heart" at bounding box center [1044, 611] width 14 height 14
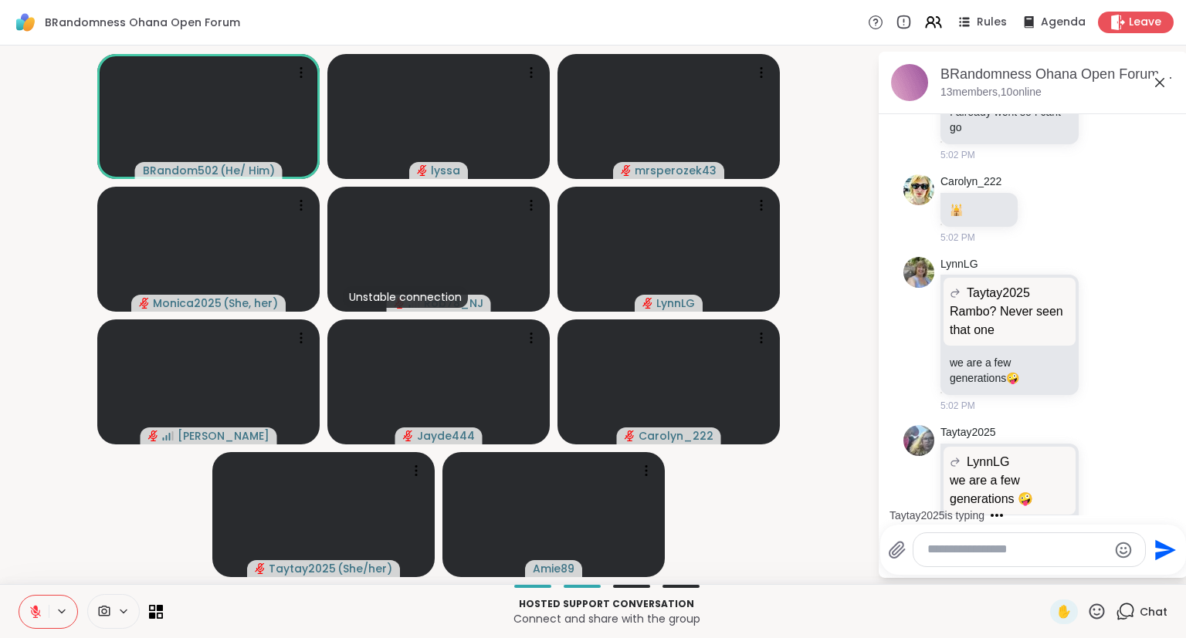
click at [1120, 552] on icon "Emoji picker" at bounding box center [1123, 550] width 19 height 19
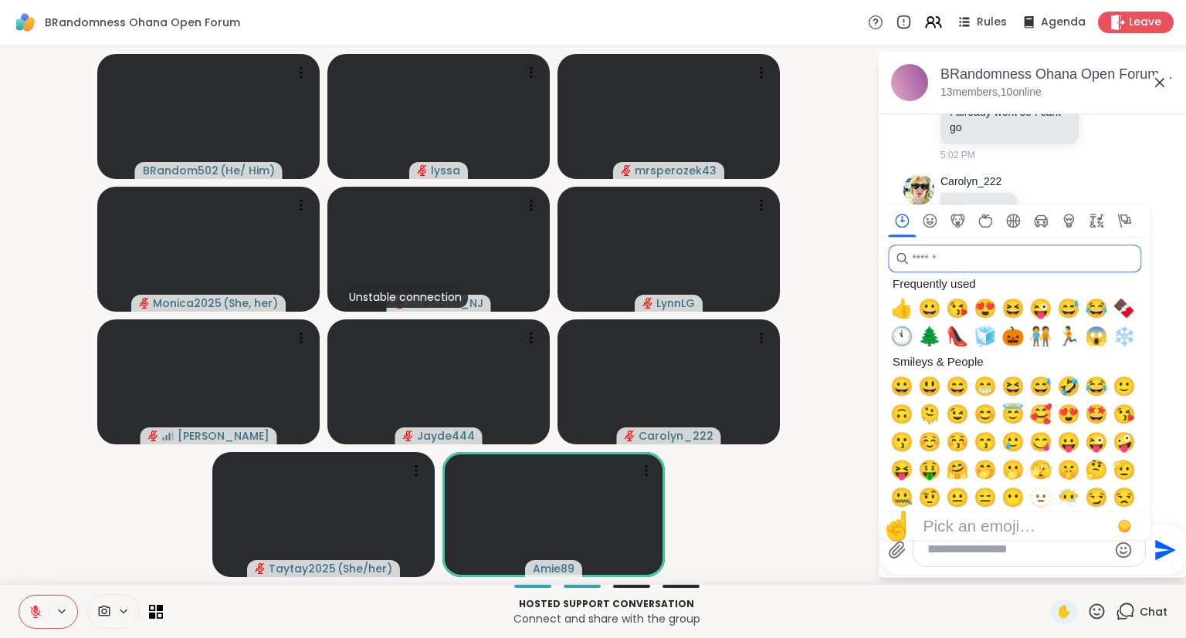
click at [995, 262] on input "search" at bounding box center [1014, 259] width 253 height 28
click at [943, 556] on textarea "Type your message" at bounding box center [1017, 550] width 180 height 16
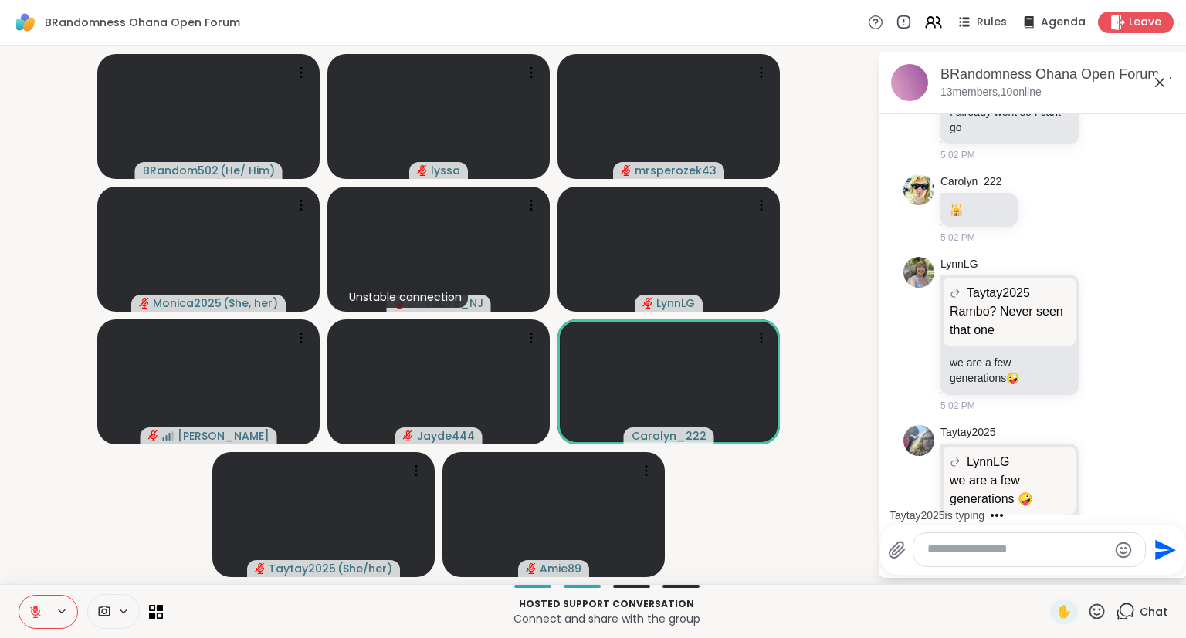
click at [32, 604] on button at bounding box center [33, 612] width 29 height 32
click at [31, 611] on icon at bounding box center [36, 612] width 14 height 14
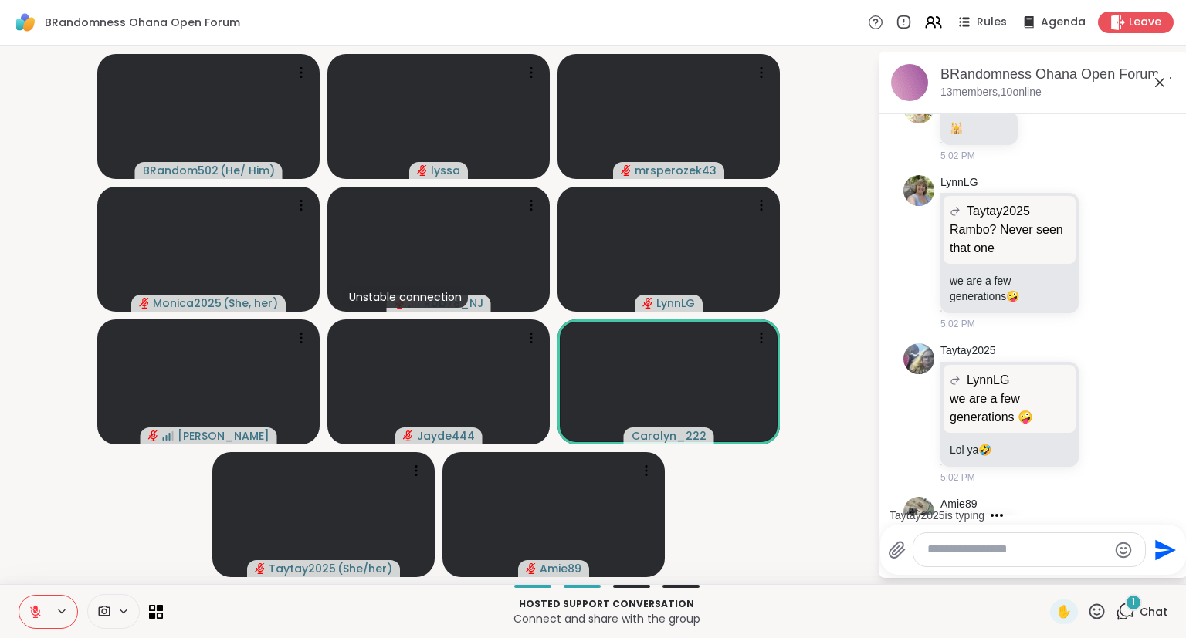
click at [1135, 550] on div at bounding box center [1029, 549] width 232 height 33
click at [1119, 548] on icon "Emoji picker" at bounding box center [1123, 550] width 16 height 16
click at [993, 553] on textarea "Type your message" at bounding box center [1017, 550] width 180 height 16
type textarea "******"
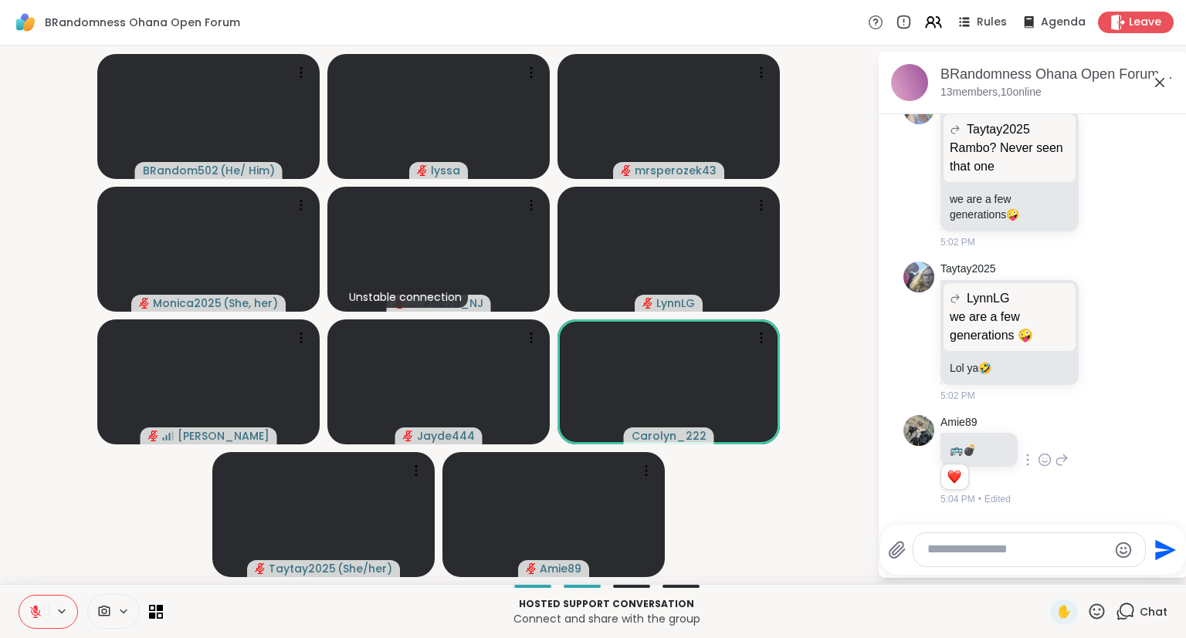
click at [1092, 616] on icon at bounding box center [1096, 611] width 15 height 15
click at [1113, 568] on span "🌟" at bounding box center [1119, 571] width 15 height 19
click at [1038, 554] on textarea "Type your message" at bounding box center [1017, 550] width 180 height 16
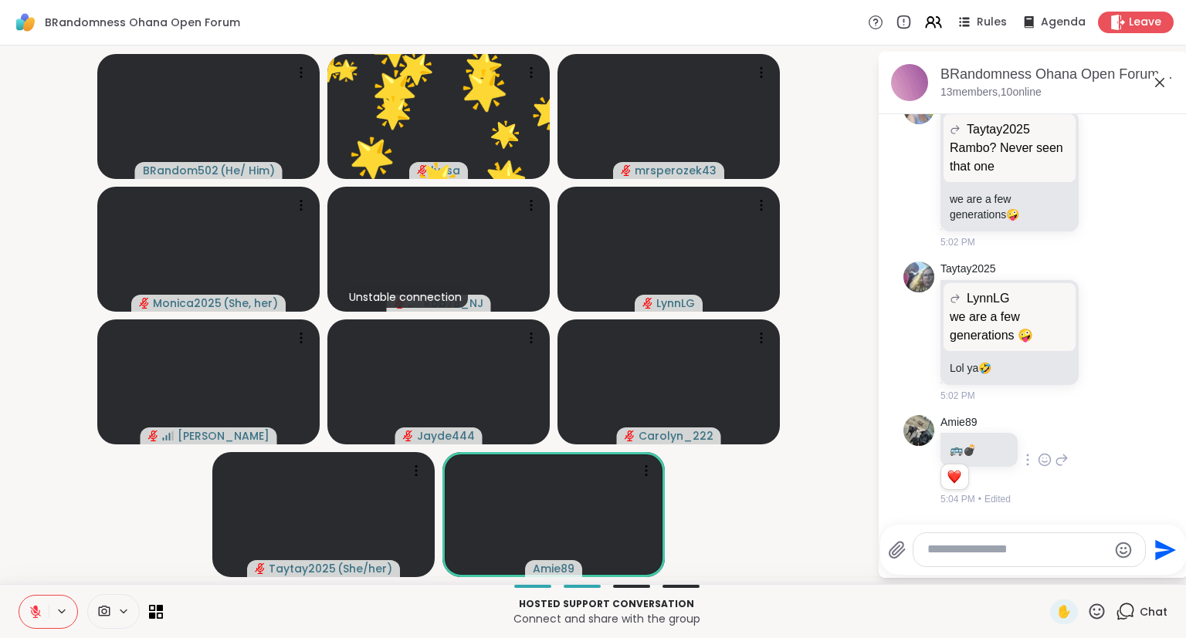
click at [1118, 554] on icon "Emoji picker" at bounding box center [1123, 550] width 19 height 19
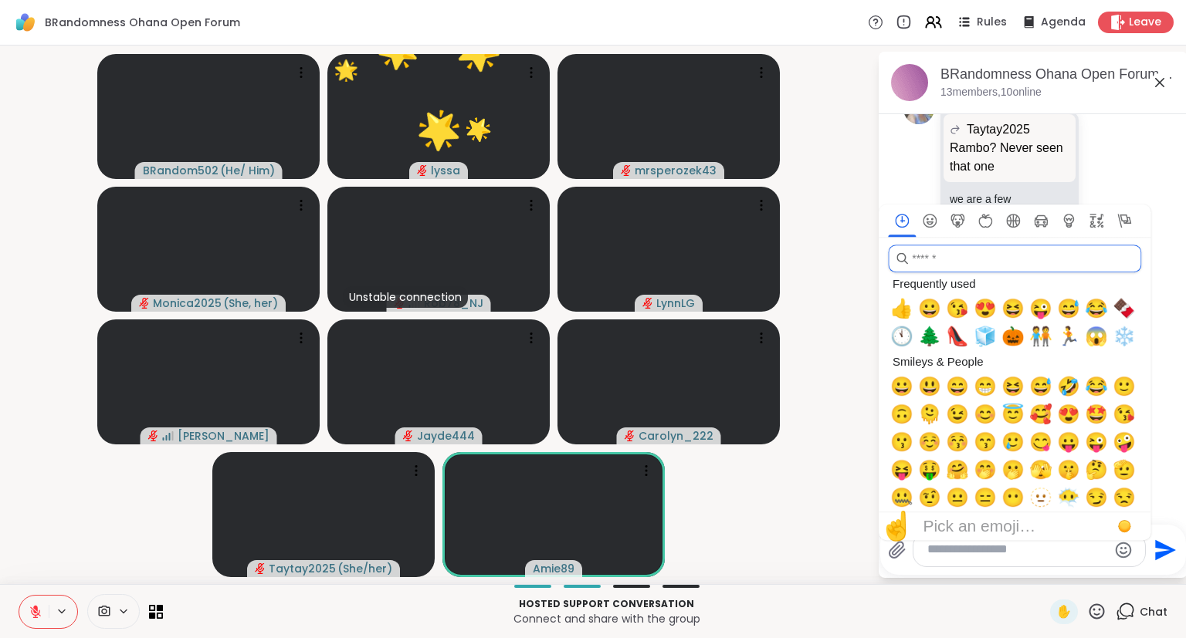
click at [972, 254] on input "search" at bounding box center [1014, 259] width 253 height 28
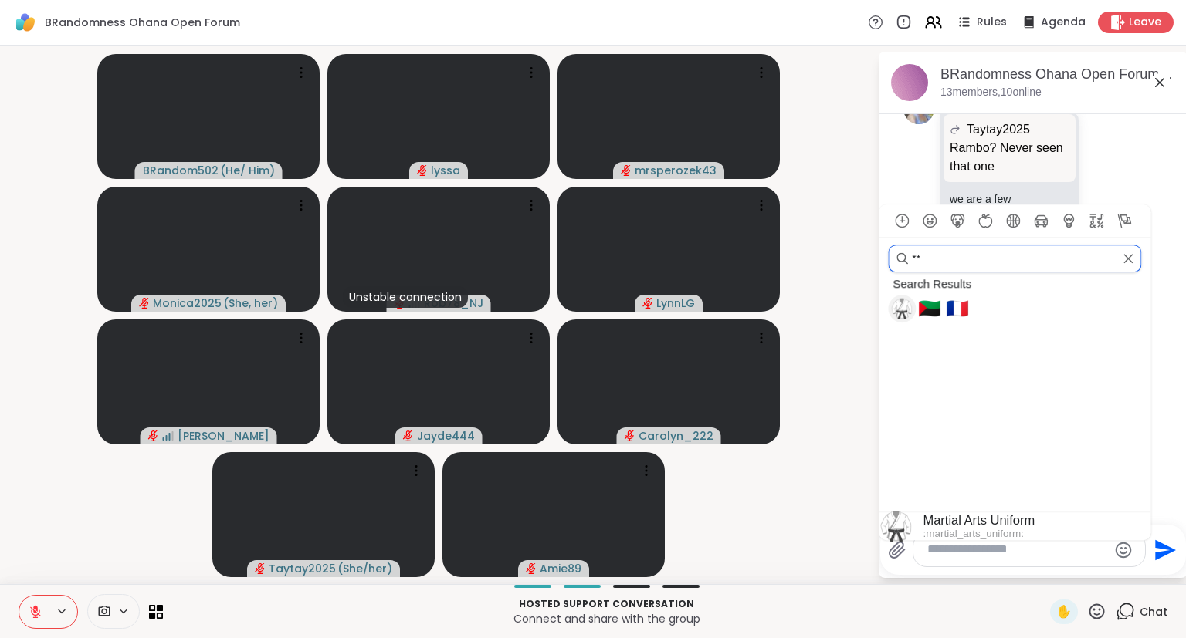
type input "*"
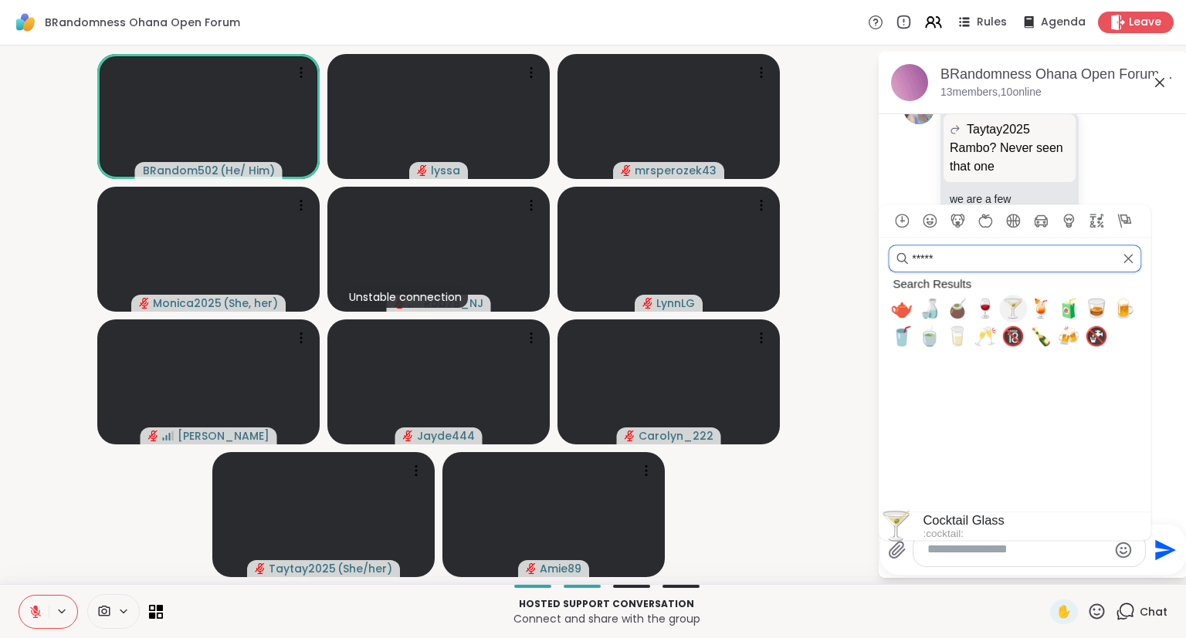
type input "*****"
click at [1012, 312] on span "🍸" at bounding box center [1012, 309] width 23 height 22
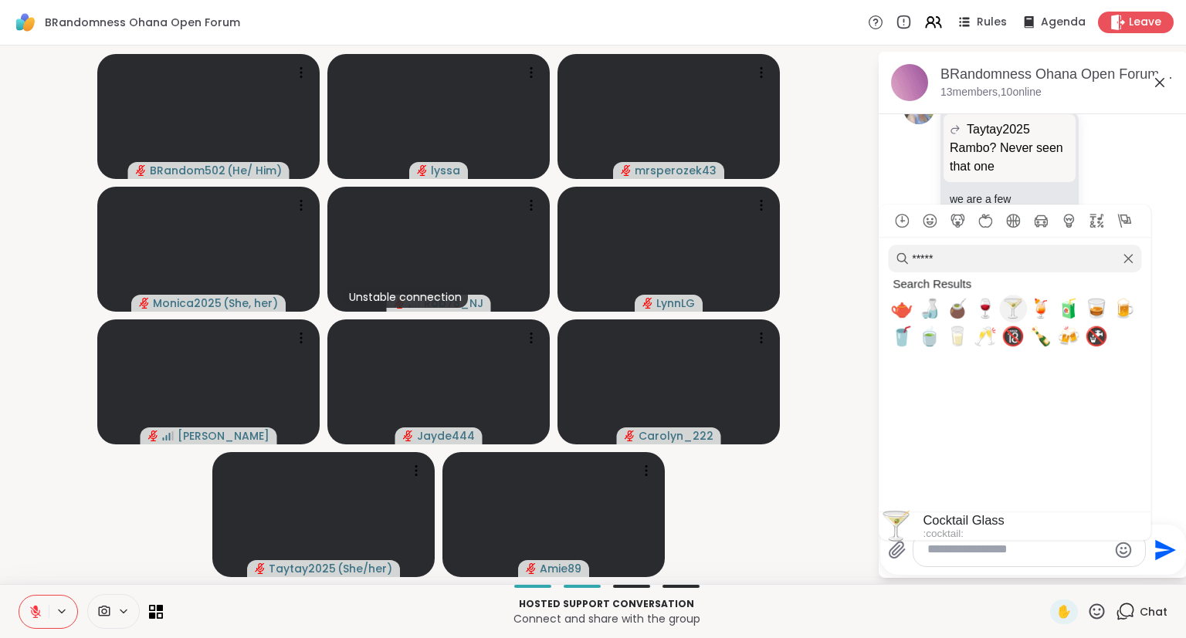
type textarea "**"
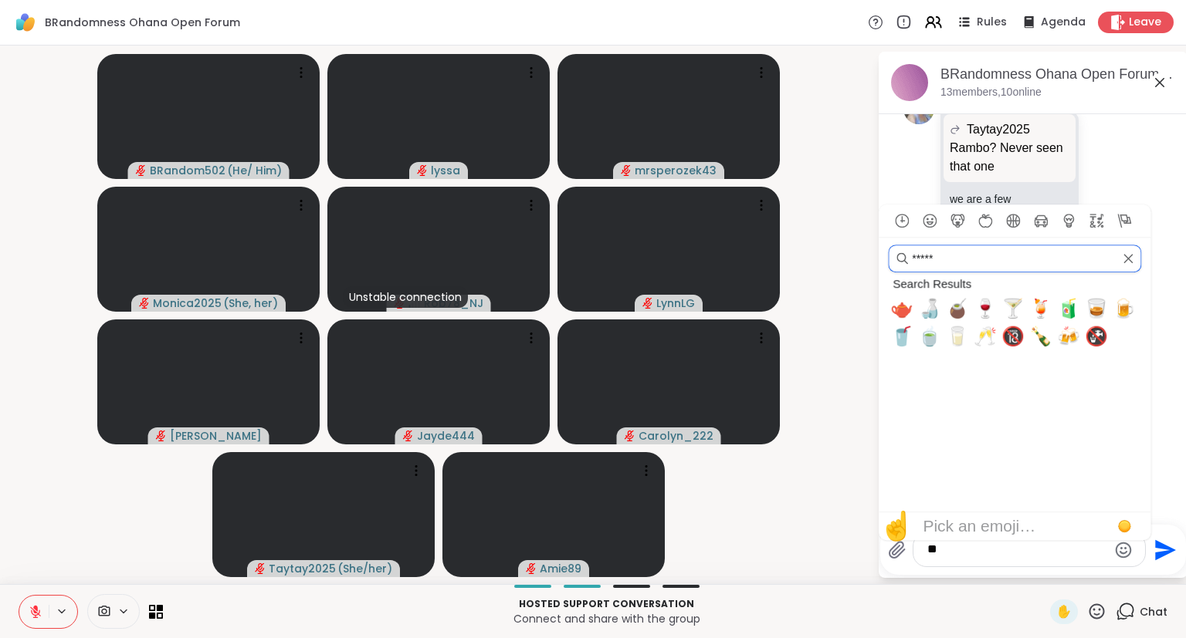
drag, startPoint x: 990, startPoint y: 248, endPoint x: 885, endPoint y: 228, distance: 107.5
click at [888, 245] on input "*****" at bounding box center [1014, 259] width 253 height 28
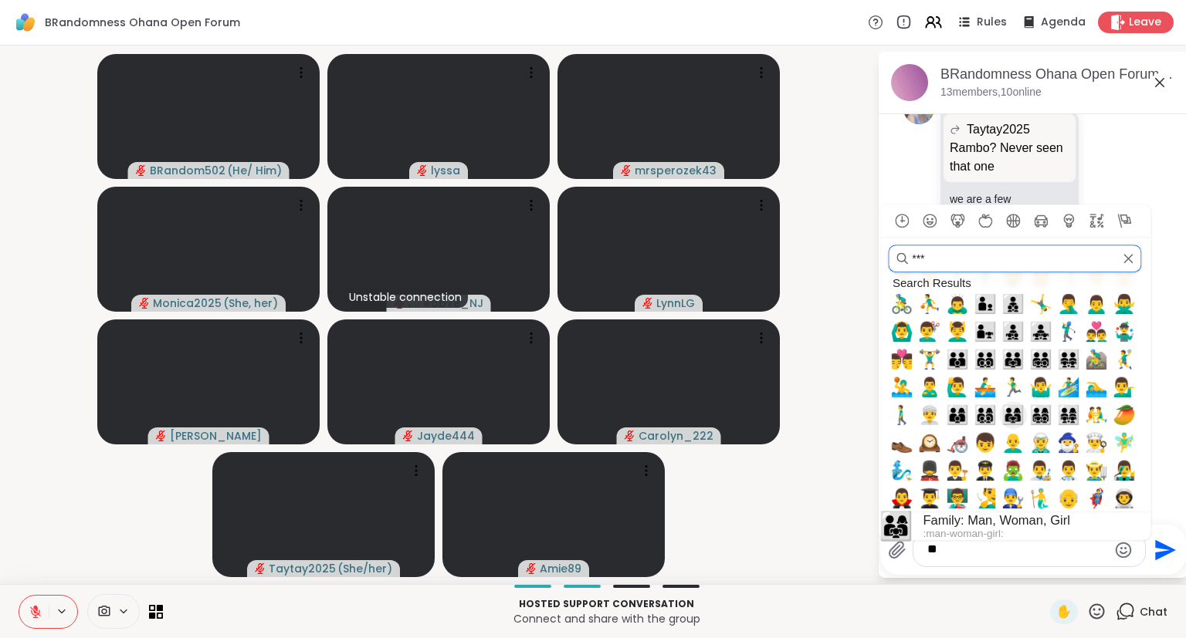
scroll to position [0, 0]
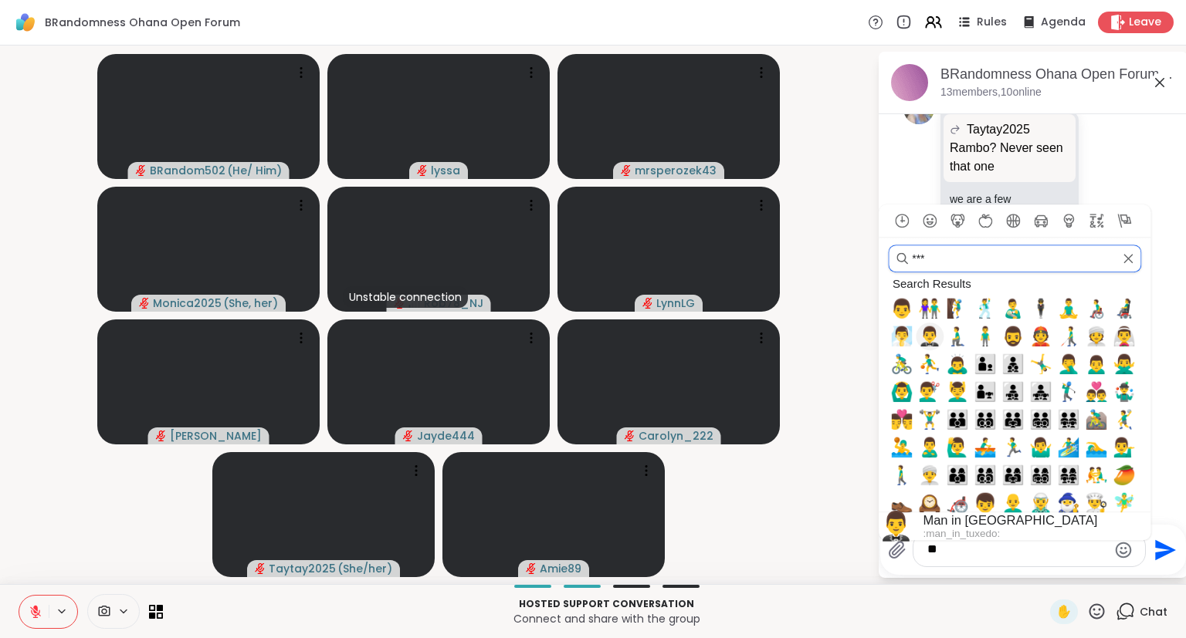
type input "***"
click at [928, 333] on span "🤵‍♂️" at bounding box center [929, 337] width 23 height 22
type textarea "*******"
drag, startPoint x: 946, startPoint y: 257, endPoint x: 863, endPoint y: 245, distance: 84.2
click at [888, 245] on input "***" at bounding box center [1014, 259] width 253 height 28
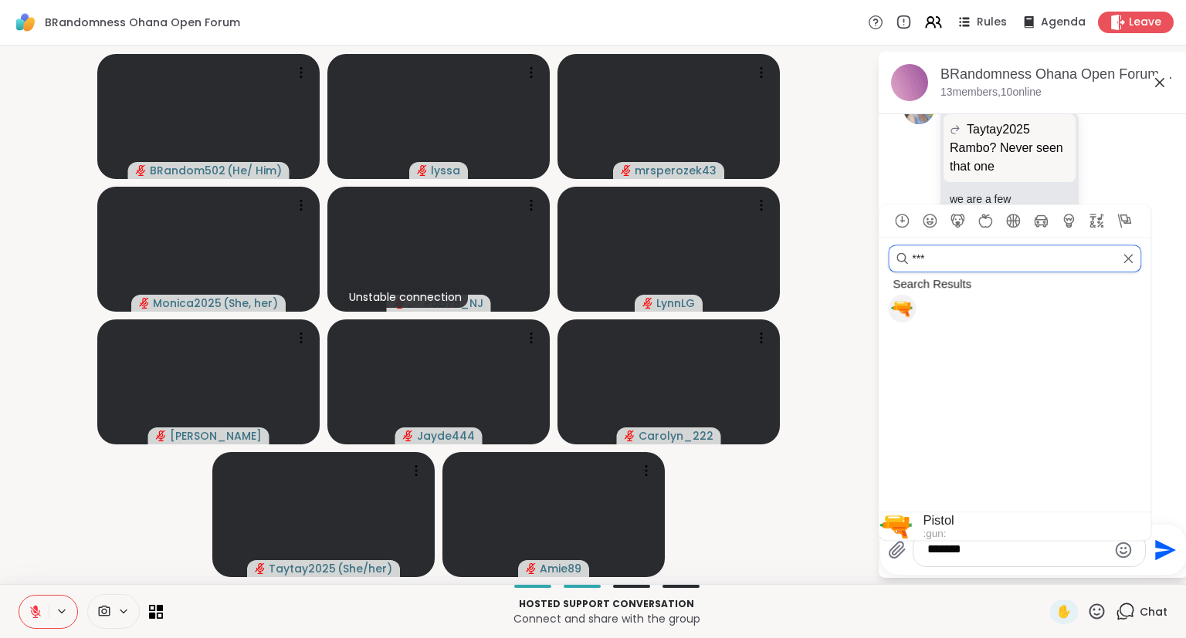
type input "***"
click at [908, 316] on span "🔫" at bounding box center [901, 309] width 23 height 22
type textarea "*********"
click at [1156, 557] on icon "Send" at bounding box center [1165, 550] width 21 height 21
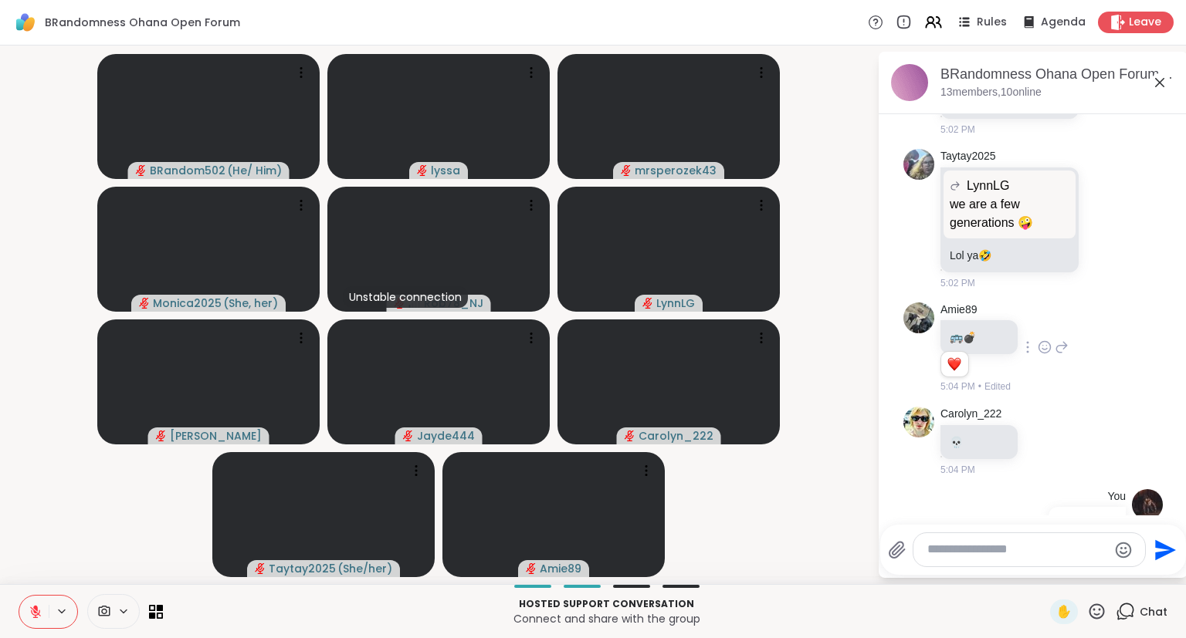
scroll to position [11626, 0]
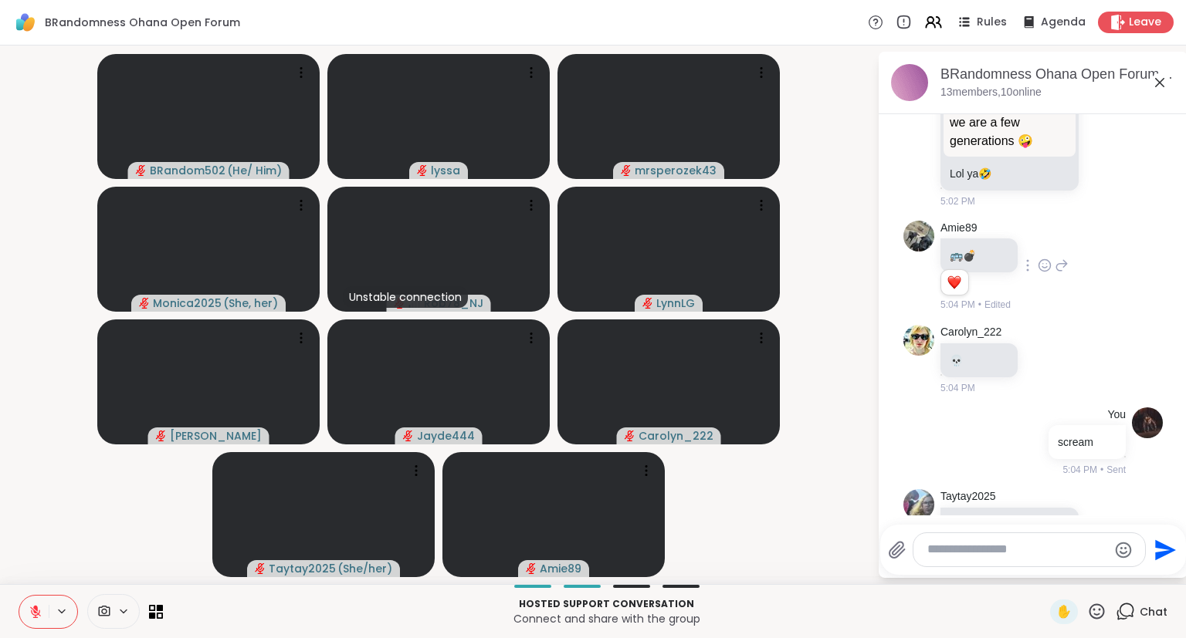
click at [39, 607] on icon at bounding box center [36, 612] width 14 height 14
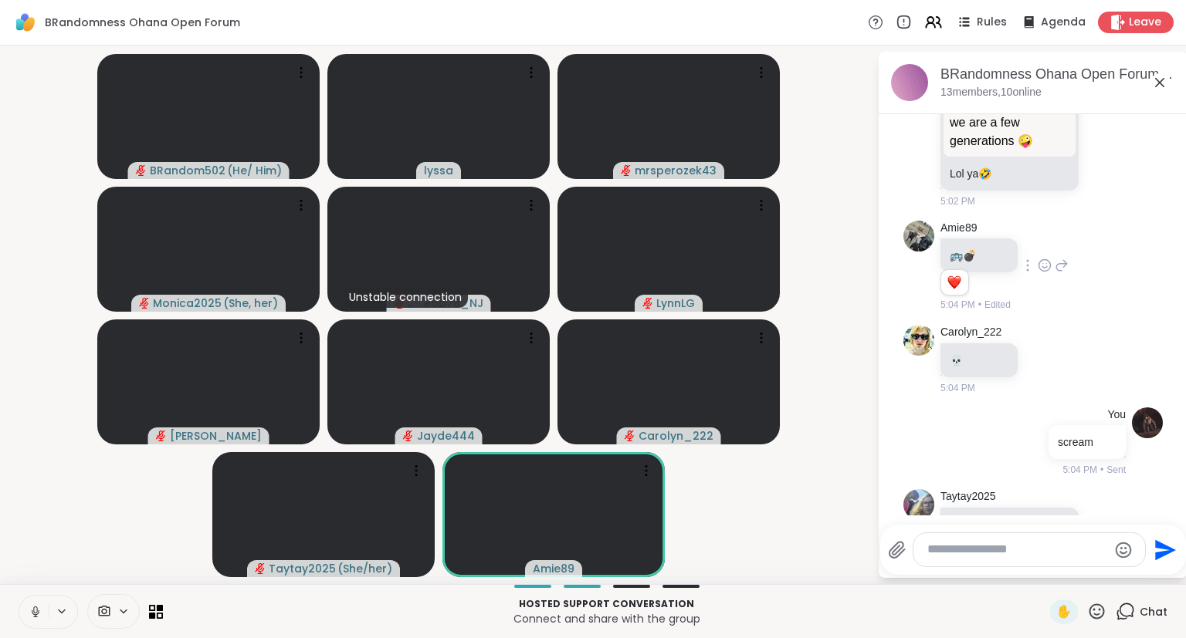
scroll to position [11708, 0]
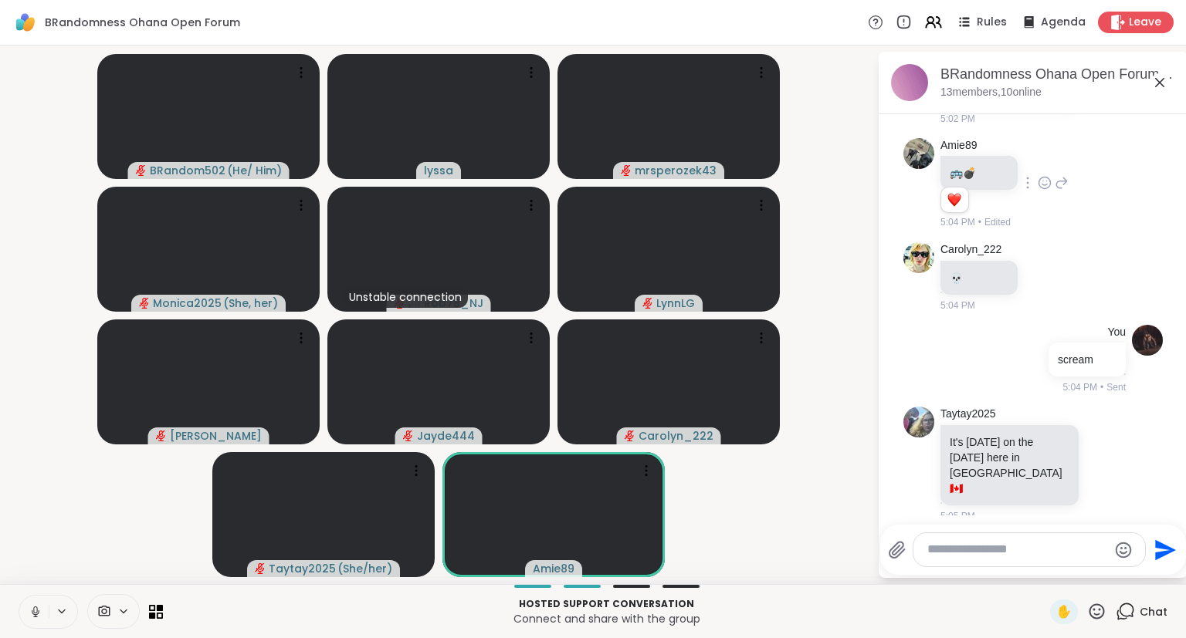
click at [36, 607] on icon at bounding box center [35, 610] width 4 height 7
click at [1024, 562] on icon at bounding box center [1024, 569] width 14 height 15
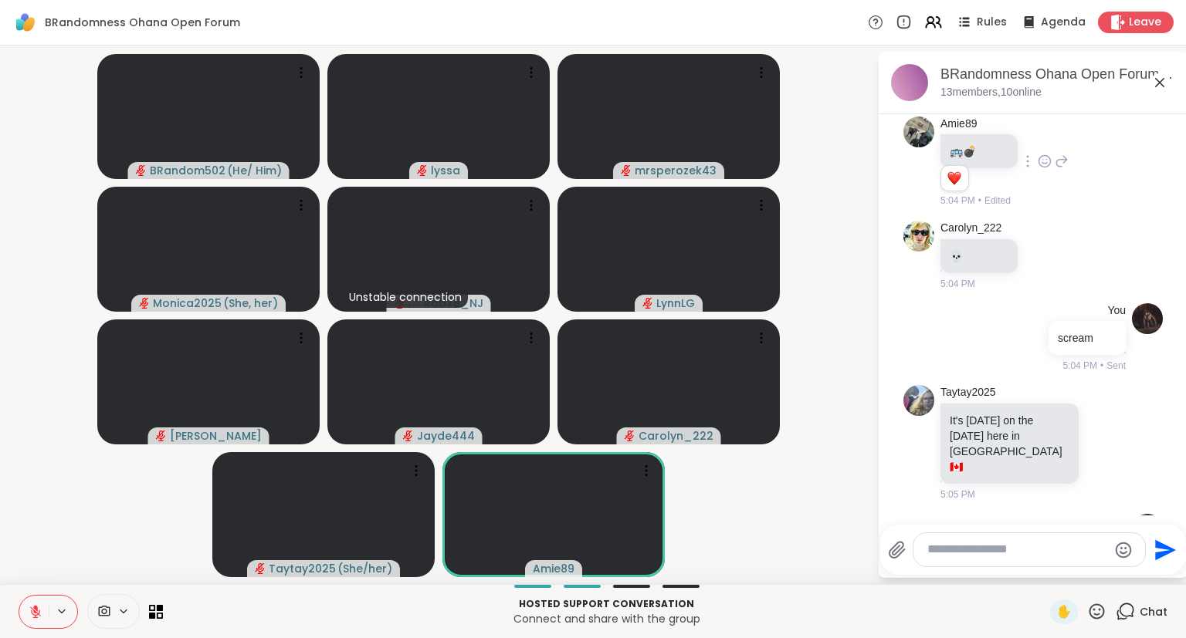
click at [37, 601] on button at bounding box center [33, 612] width 29 height 32
click at [34, 608] on icon at bounding box center [35, 610] width 4 height 7
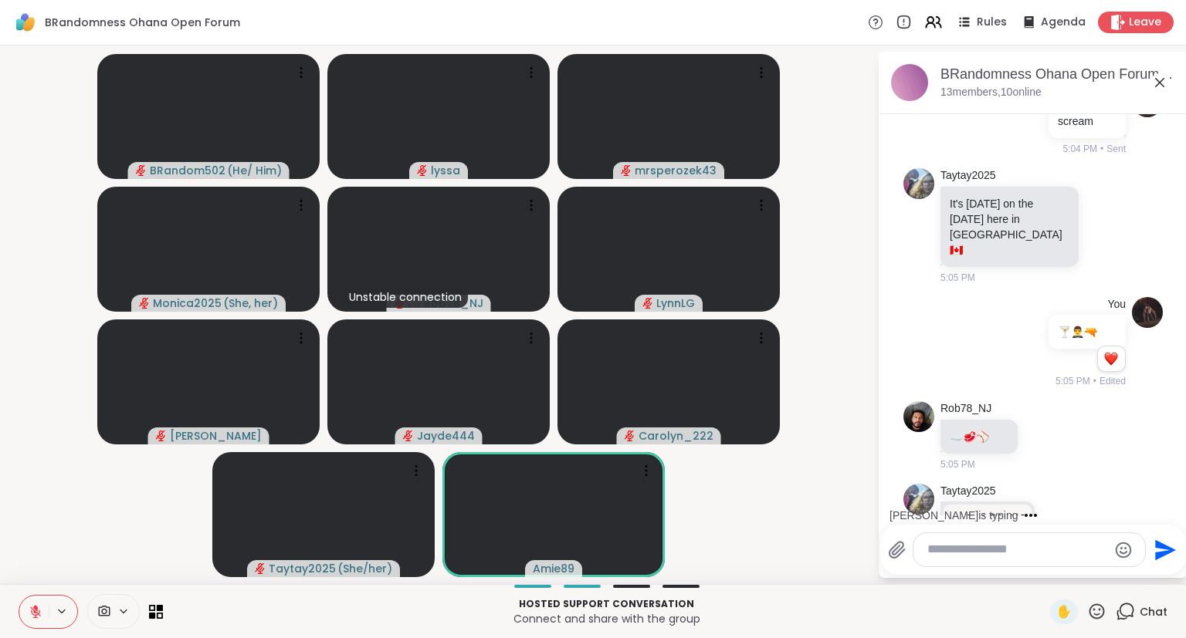
scroll to position [12044, 0]
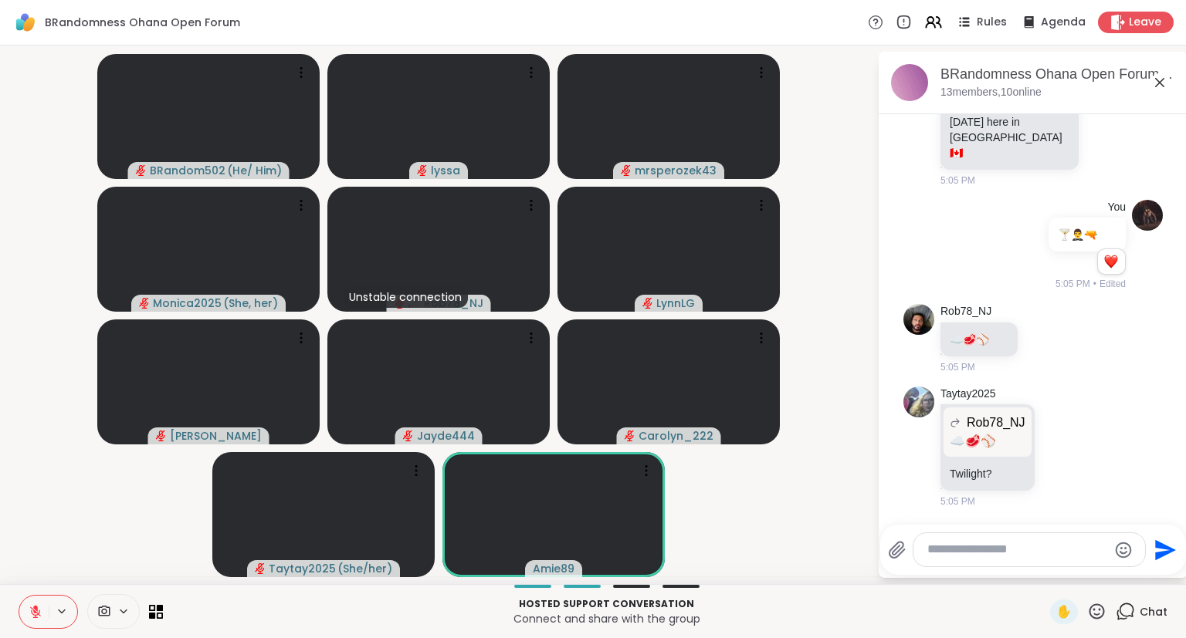
click at [1061, 546] on icon at bounding box center [1061, 555] width 14 height 19
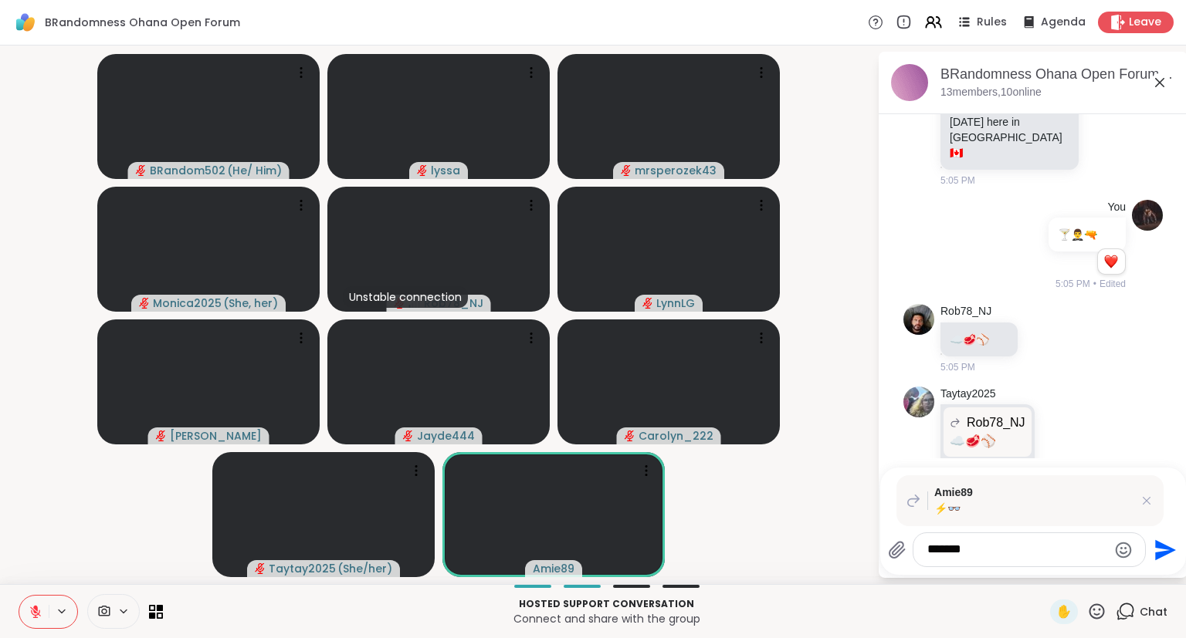
scroll to position [12123, 0]
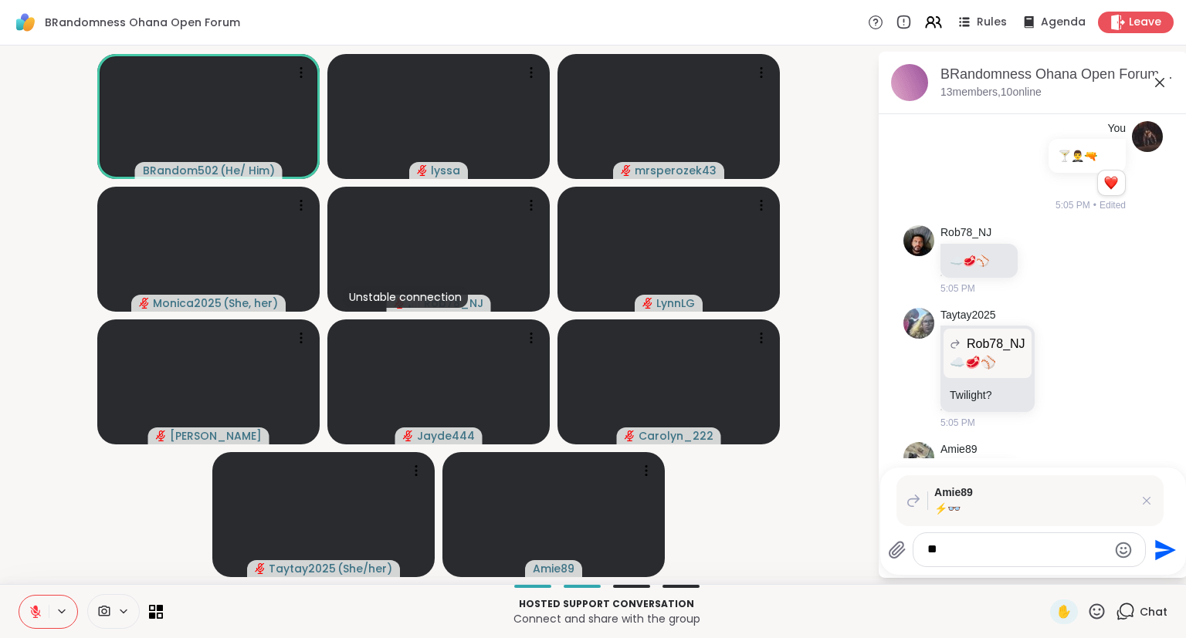
type textarea "*"
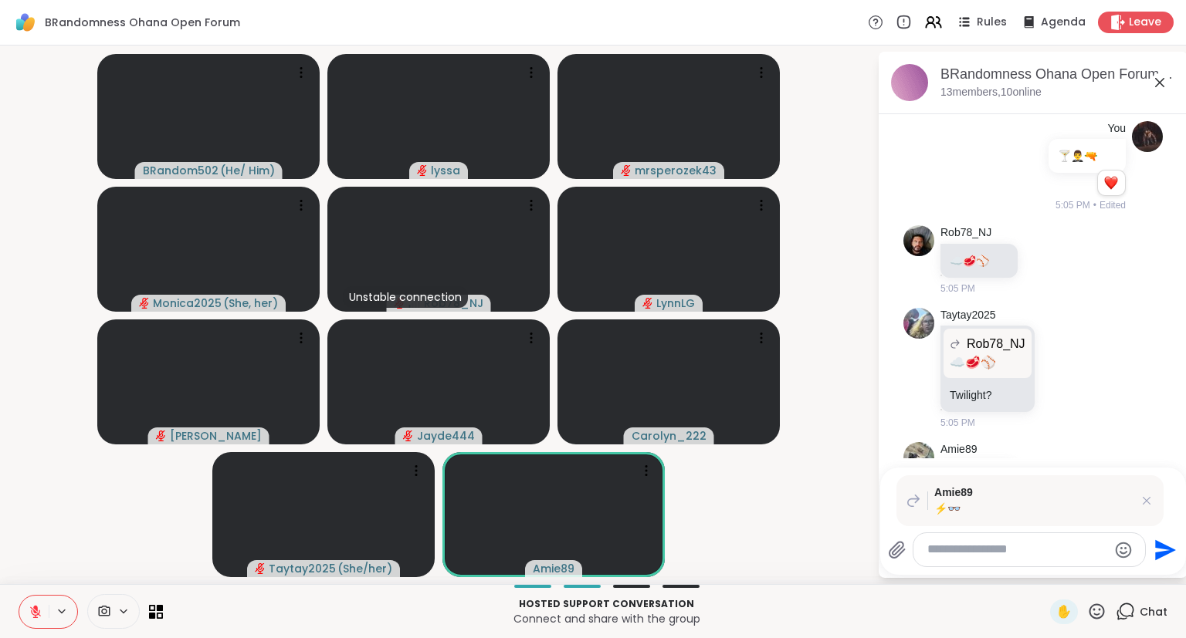
click at [1103, 616] on icon at bounding box center [1096, 611] width 15 height 15
click at [1112, 577] on span "🌟" at bounding box center [1119, 571] width 15 height 19
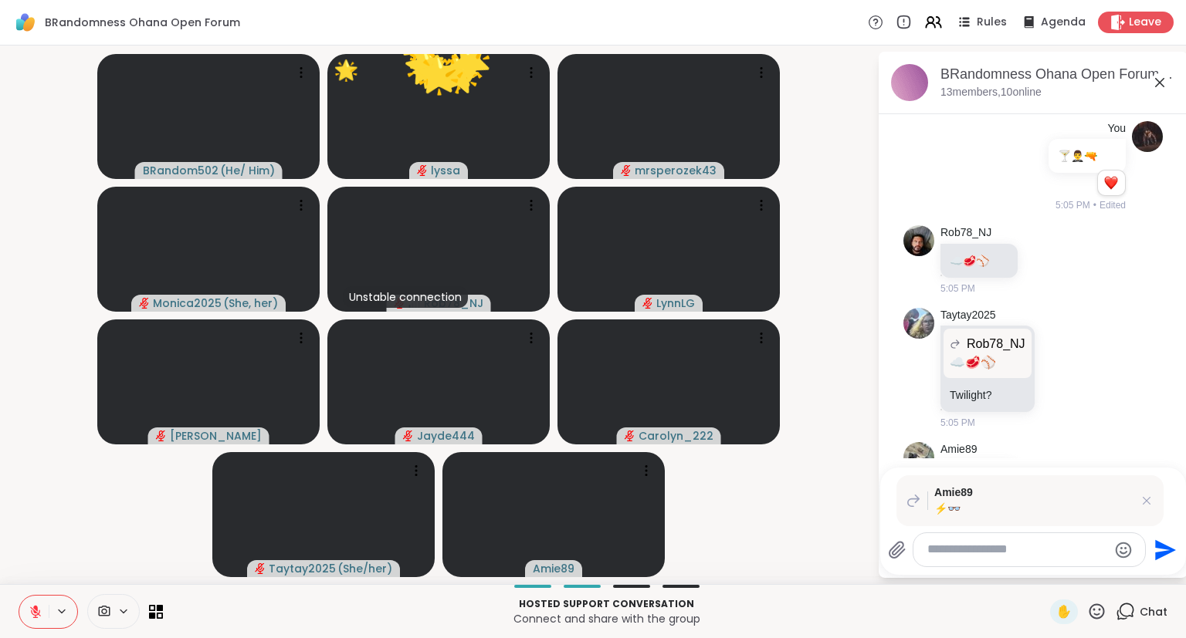
click at [1096, 612] on icon at bounding box center [1096, 611] width 19 height 19
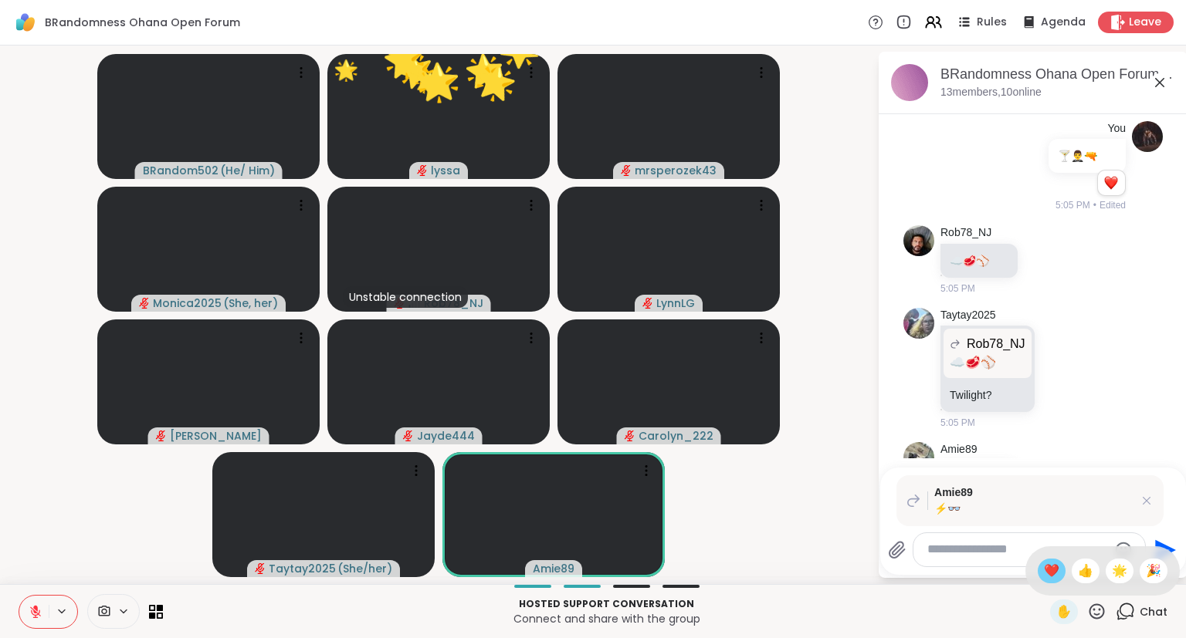
click at [1050, 575] on span "❤️" at bounding box center [1051, 571] width 15 height 19
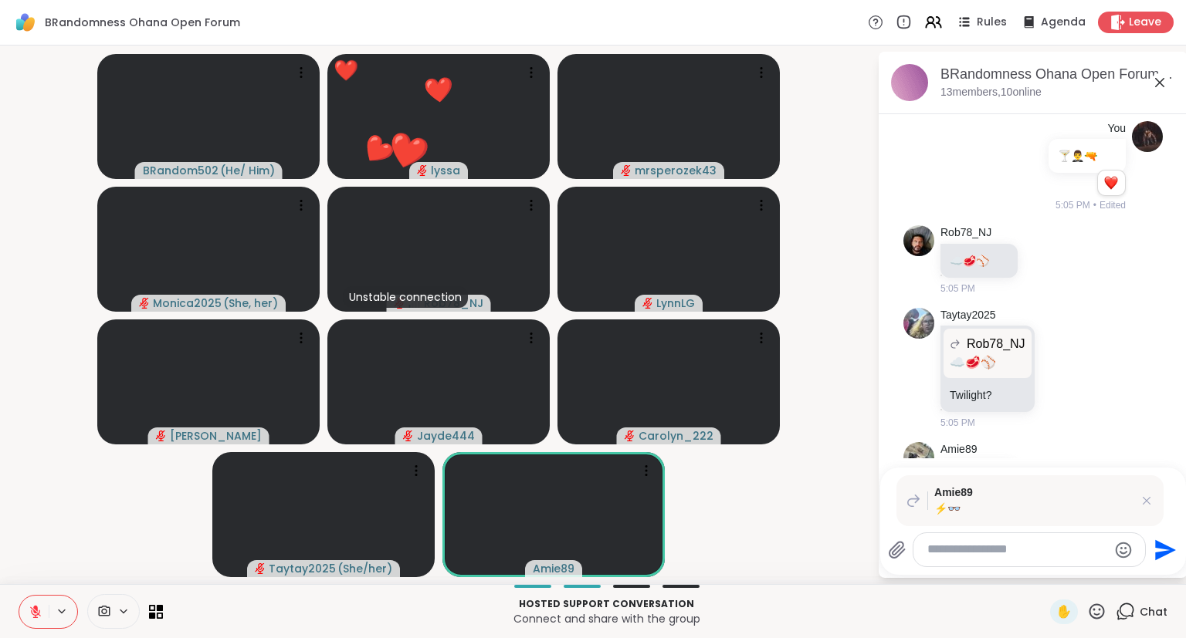
click at [1107, 592] on icon at bounding box center [1105, 599] width 14 height 15
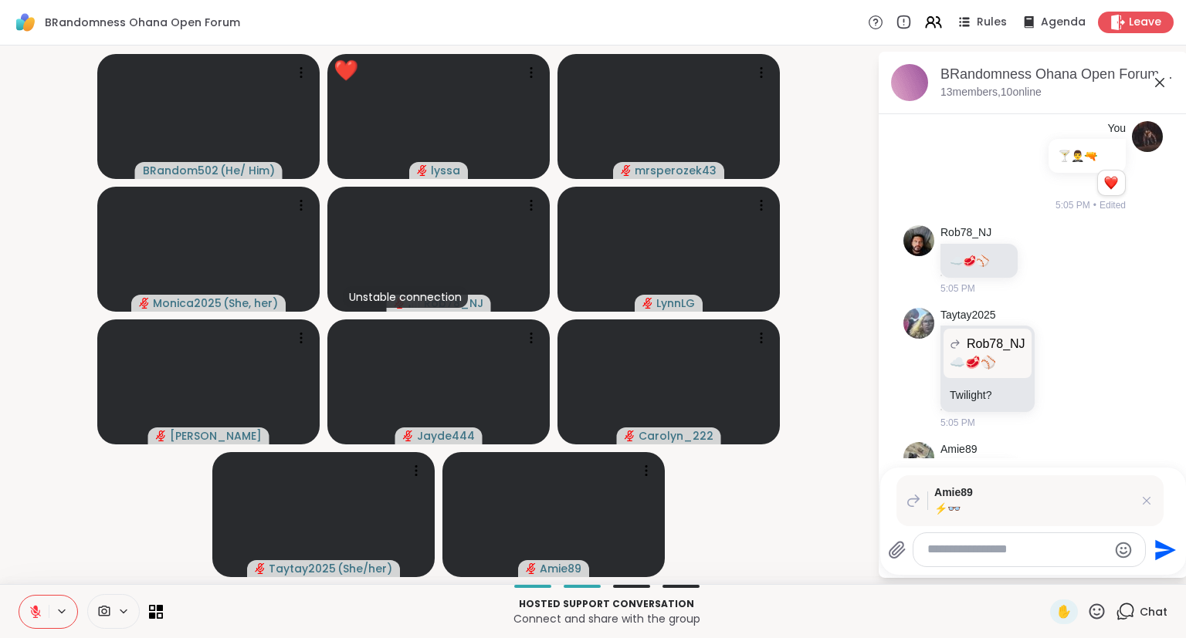
click at [977, 568] on div "Select Reaction: Heart" at bounding box center [983, 575] width 14 height 14
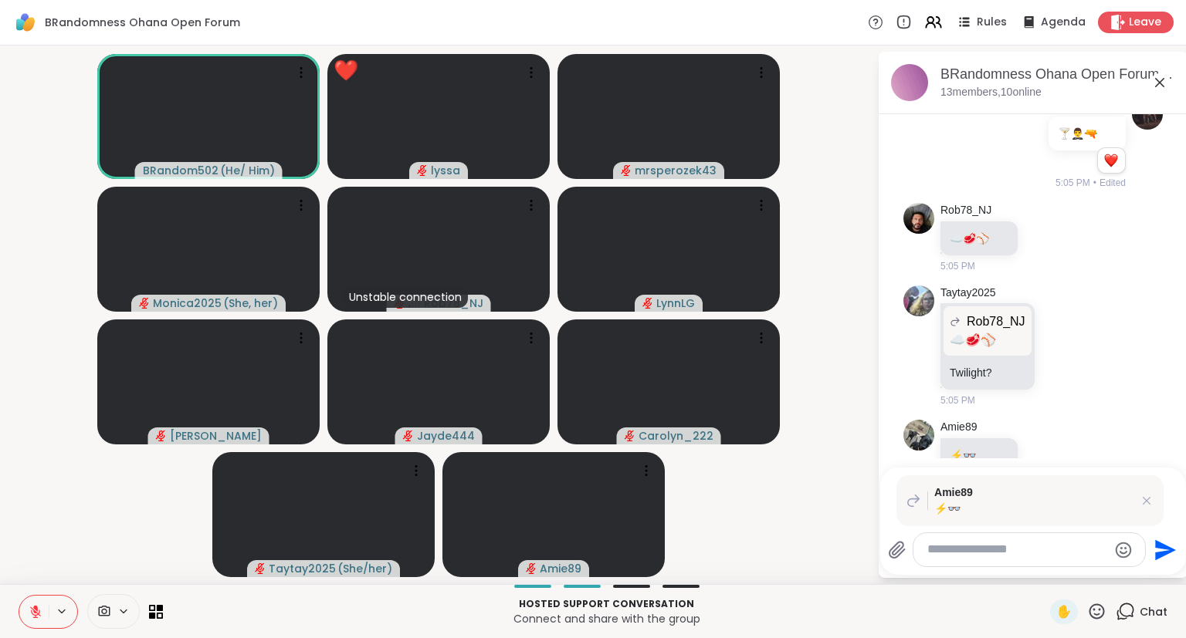
click at [1048, 458] on icon at bounding box center [1044, 465] width 14 height 15
click at [1048, 524] on div "Donald" at bounding box center [1010, 531] width 141 height 15
click at [1099, 570] on icon at bounding box center [1105, 577] width 14 height 15
click at [1049, 546] on div "Select Reaction: Astonished" at bounding box center [1051, 553] width 14 height 14
click at [1122, 568] on icon at bounding box center [1122, 577] width 14 height 19
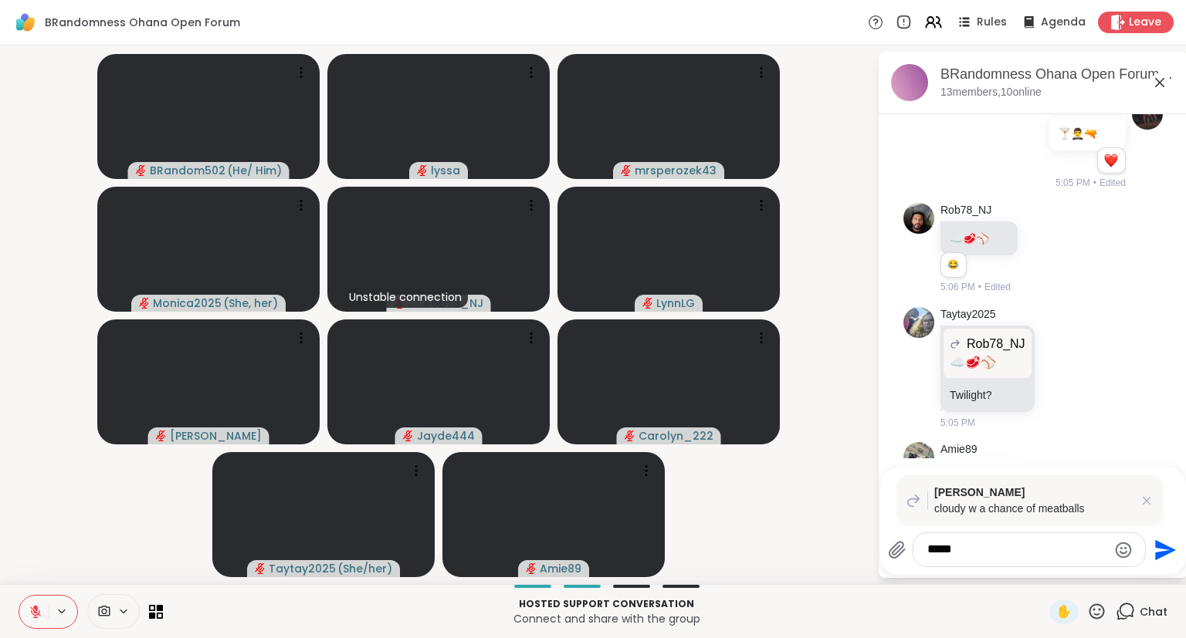
scroll to position [12167, 0]
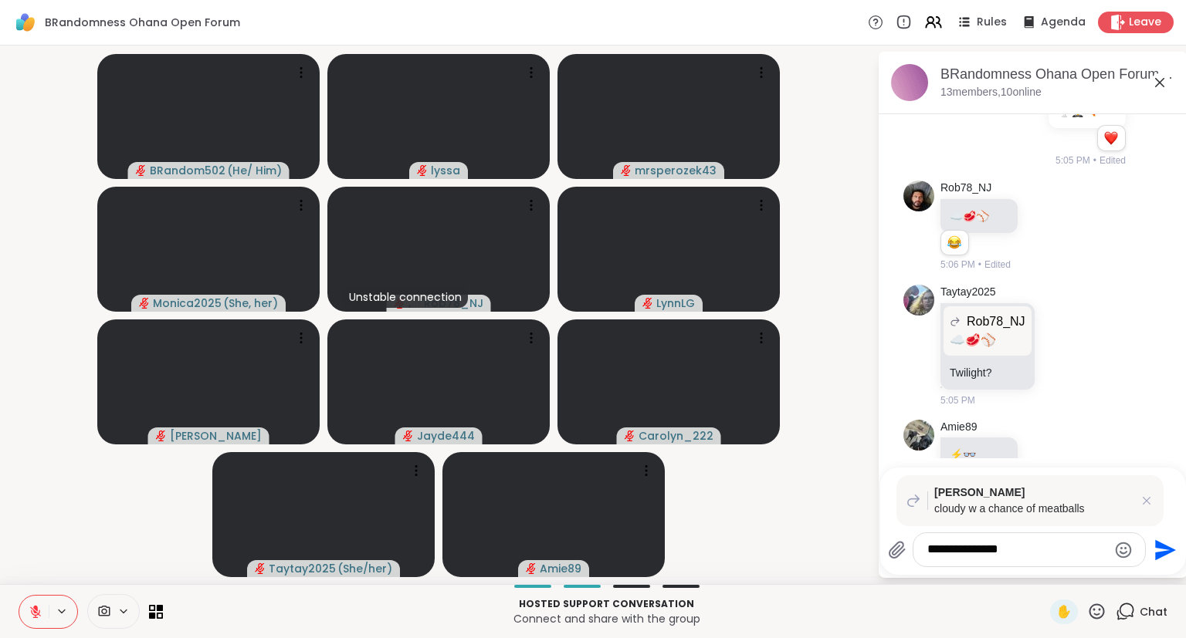
type textarea "**********"
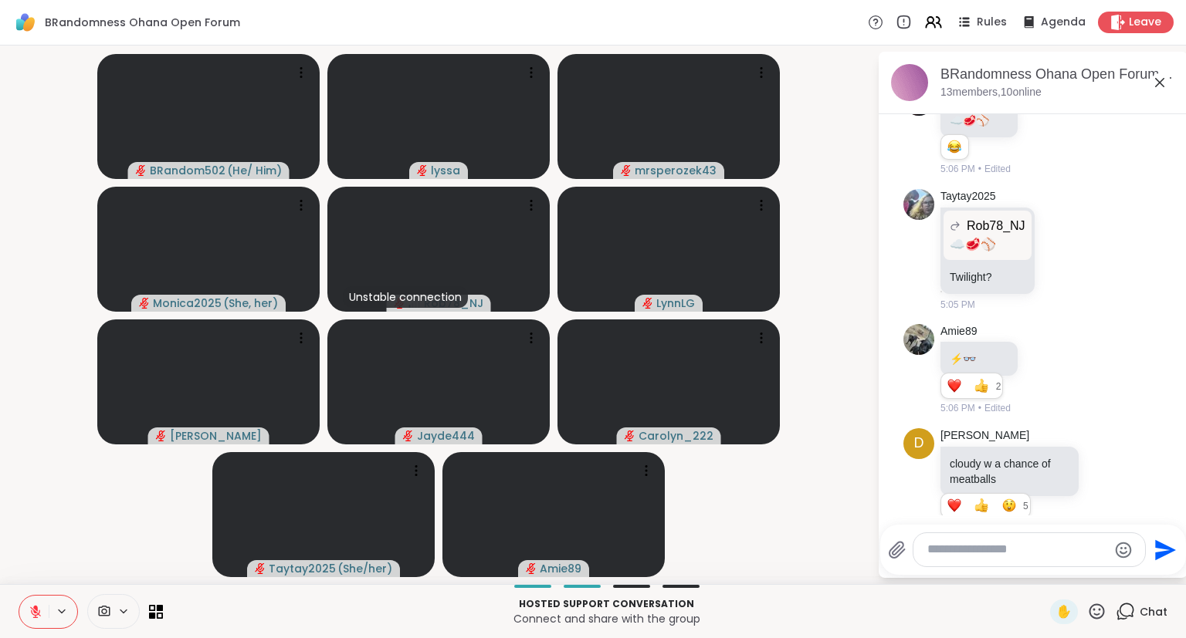
scroll to position [12285, 0]
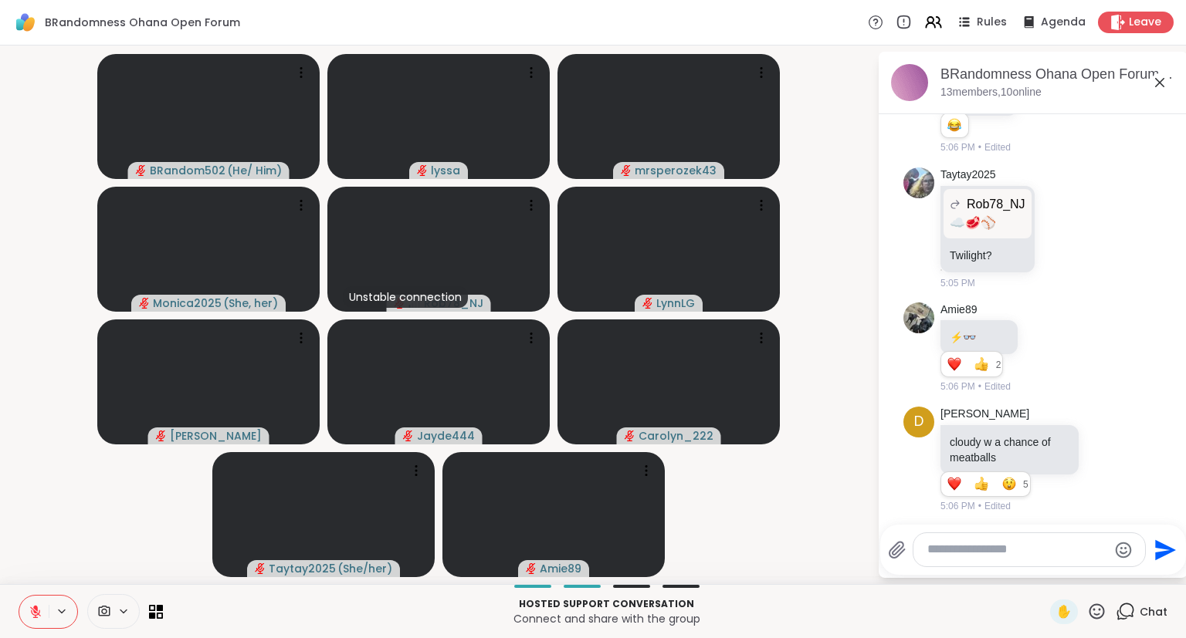
click at [1162, 86] on icon at bounding box center [1159, 82] width 19 height 19
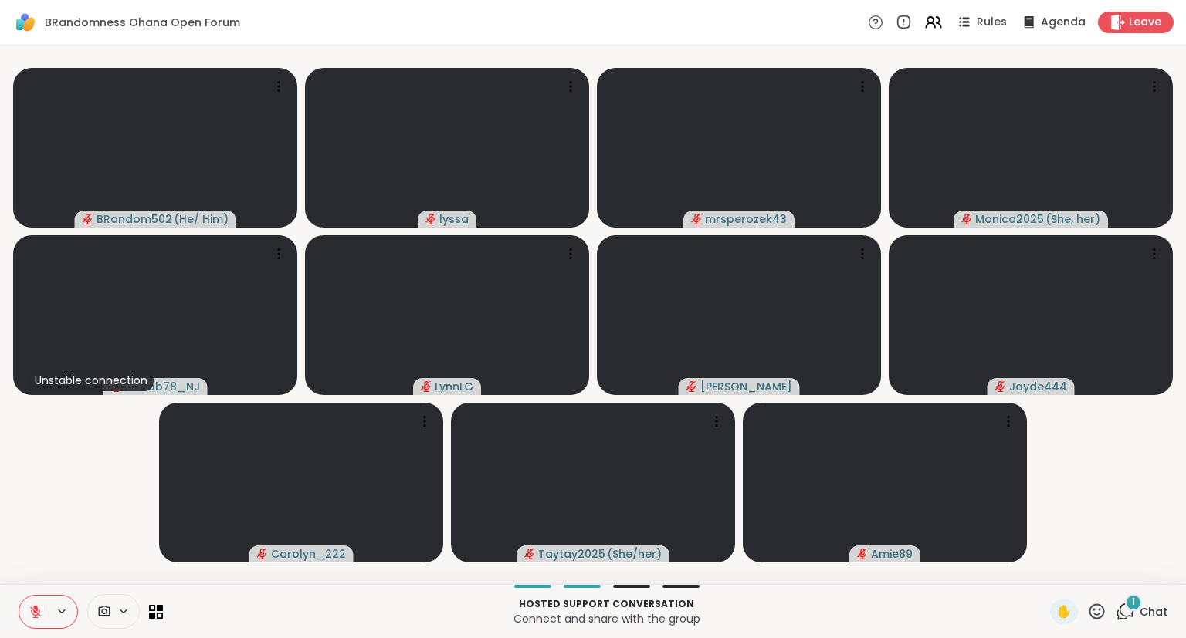
click at [36, 604] on button at bounding box center [33, 612] width 29 height 32
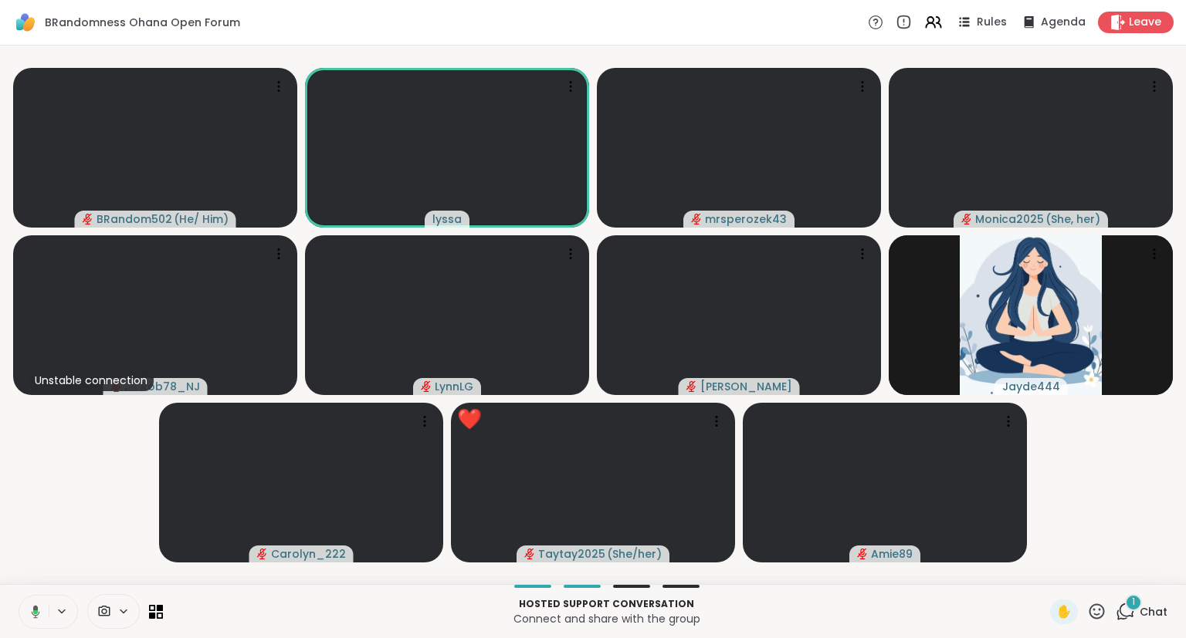
click at [32, 616] on icon at bounding box center [33, 612] width 14 height 14
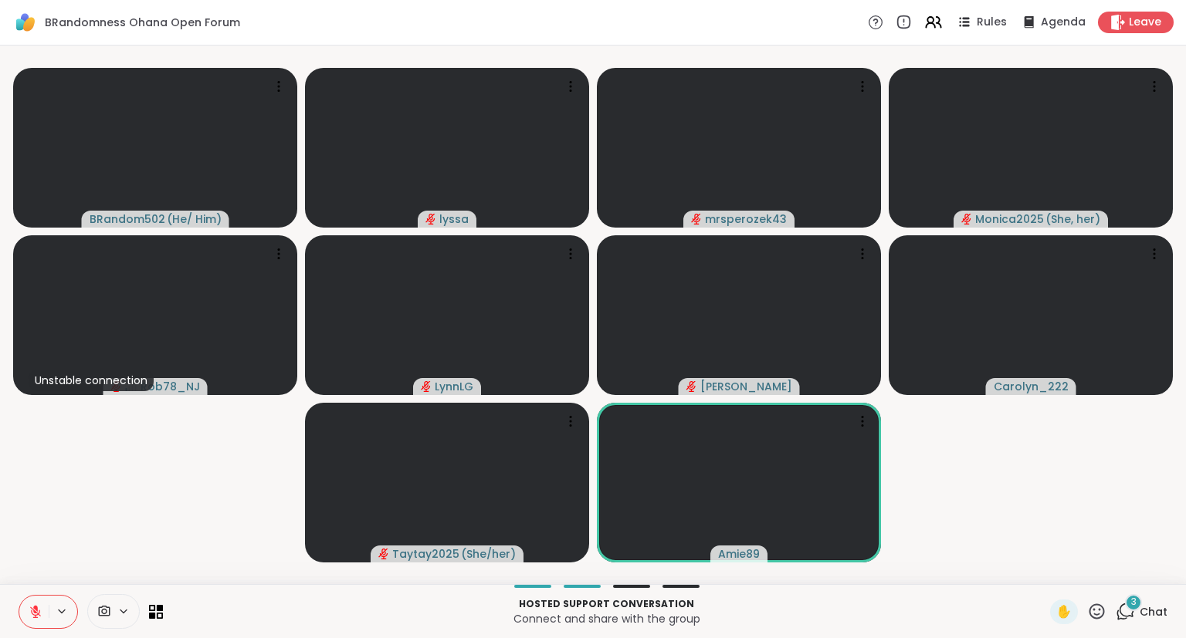
click at [883, 608] on p "Hosted support conversation" at bounding box center [606, 604] width 868 height 14
click at [1126, 626] on div "Hosted support conversation Connect and share with the group ✋ 4 Chat" at bounding box center [593, 611] width 1186 height 54
click at [1169, 608] on div "Hosted support conversation Connect and share with the group ✋ 4 Chat" at bounding box center [593, 611] width 1186 height 54
click at [1145, 614] on span "Chat" at bounding box center [1153, 611] width 28 height 15
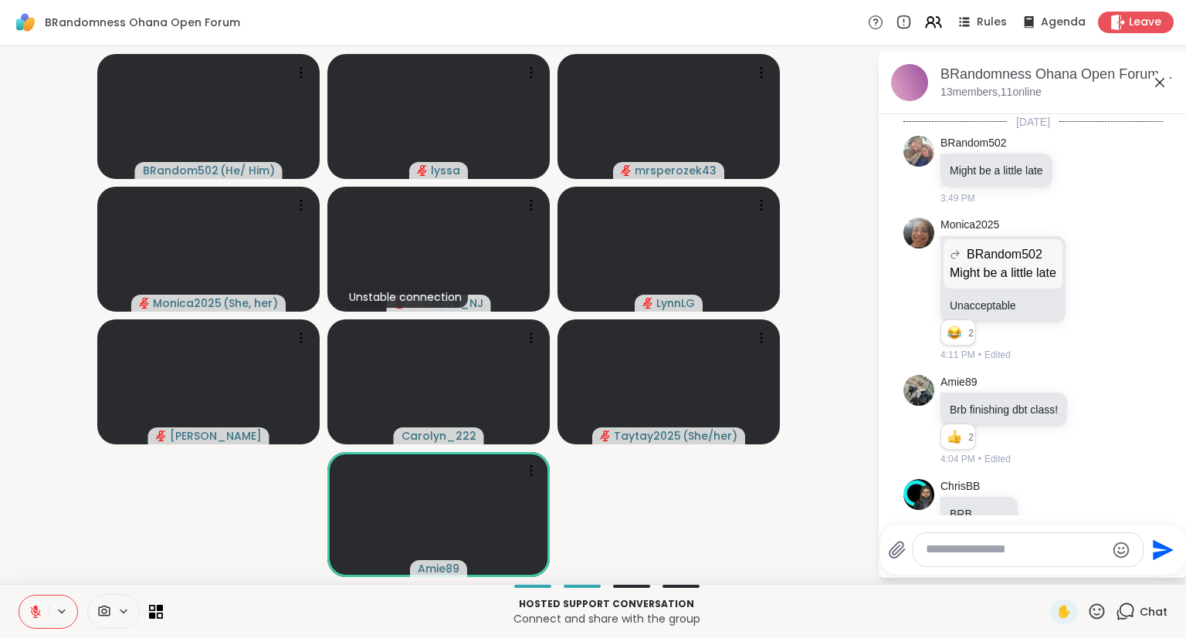
click at [1044, 562] on div at bounding box center [1027, 549] width 229 height 33
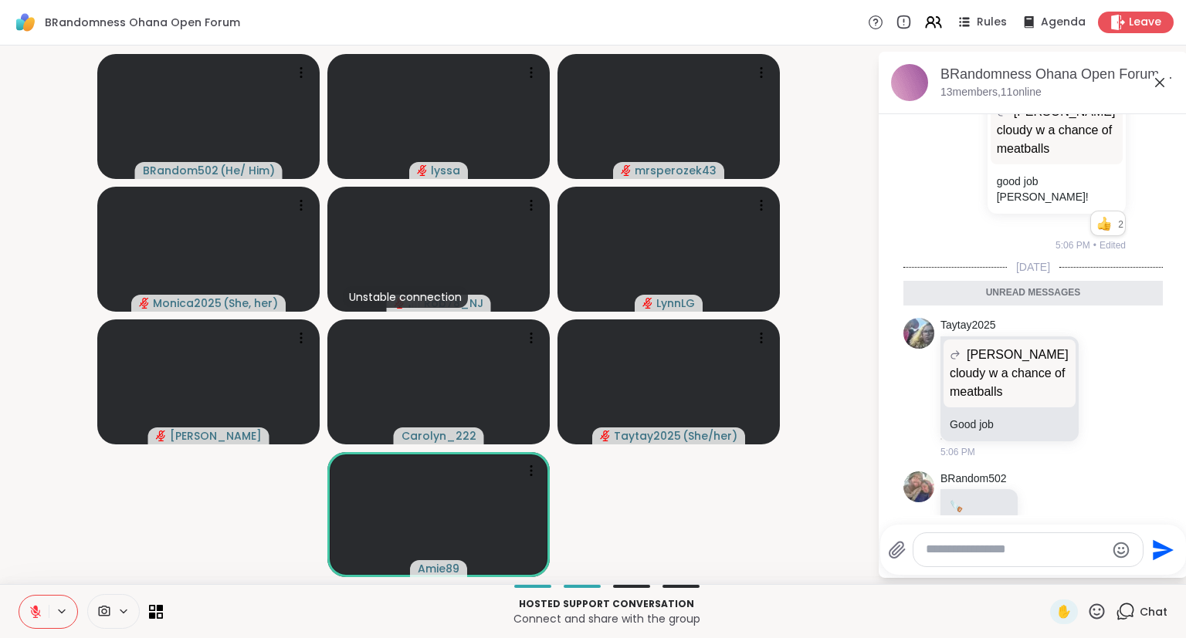
click at [1045, 545] on textarea "Type your message" at bounding box center [1016, 550] width 180 height 16
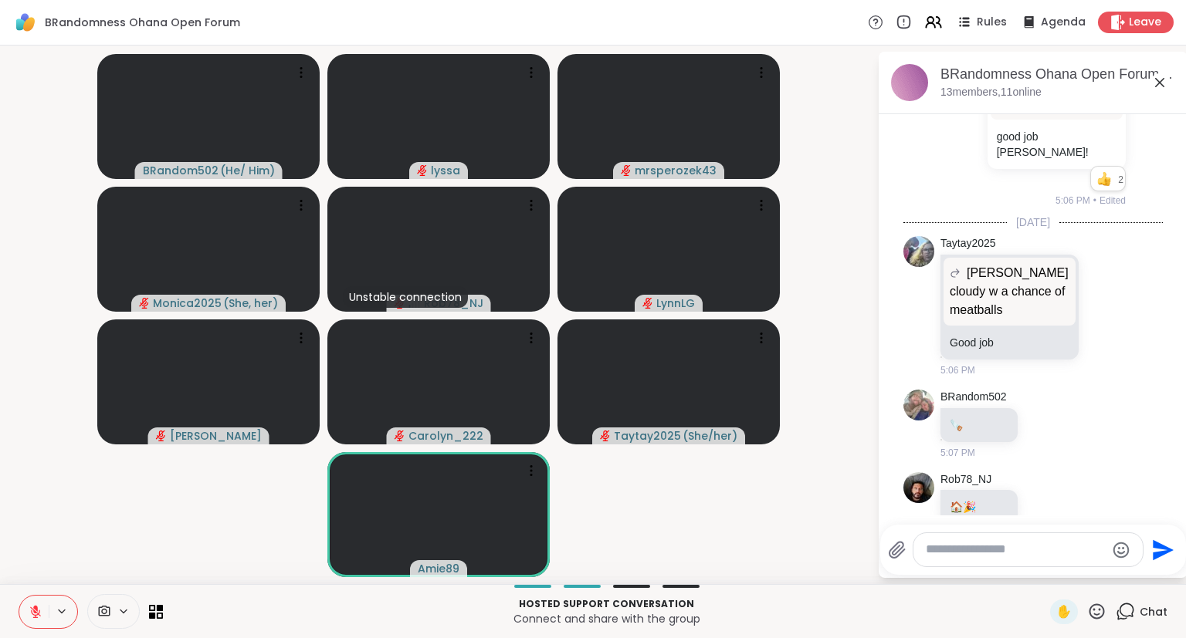
scroll to position [12788, 0]
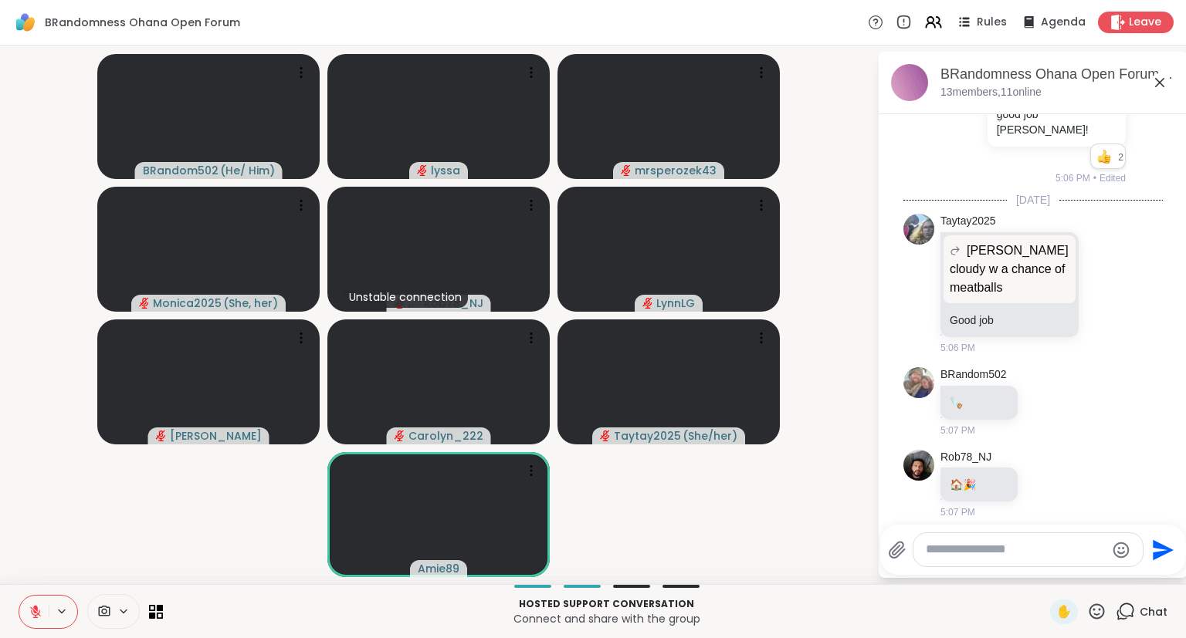
click at [1106, 622] on div "✋" at bounding box center [1078, 612] width 56 height 25
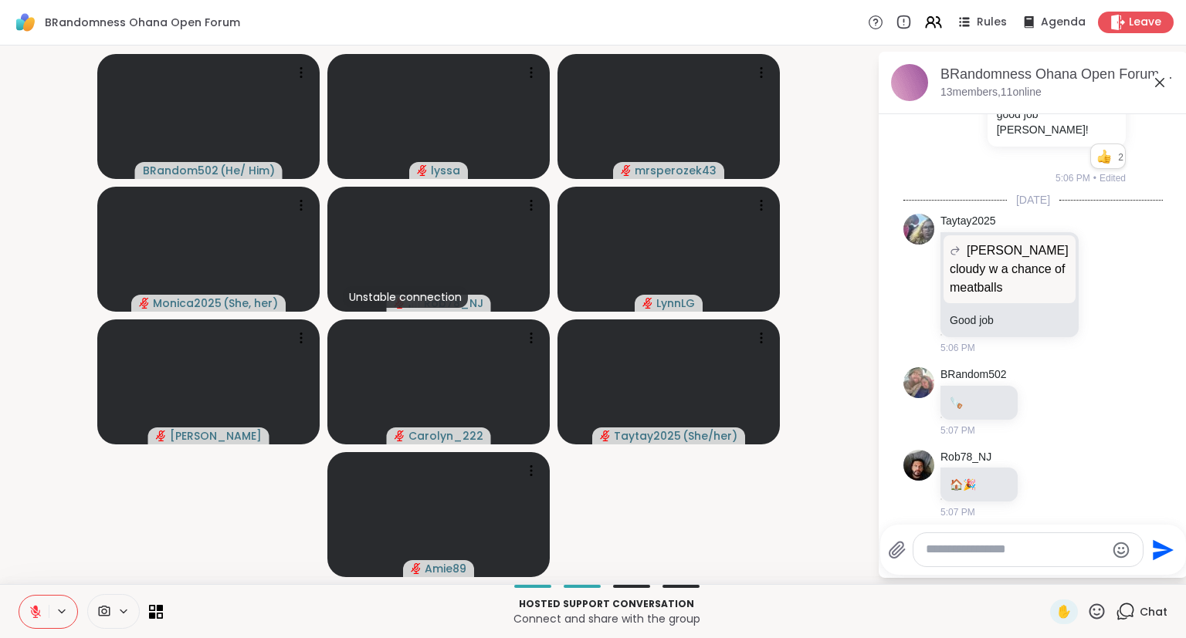
click at [1099, 614] on icon at bounding box center [1096, 611] width 19 height 19
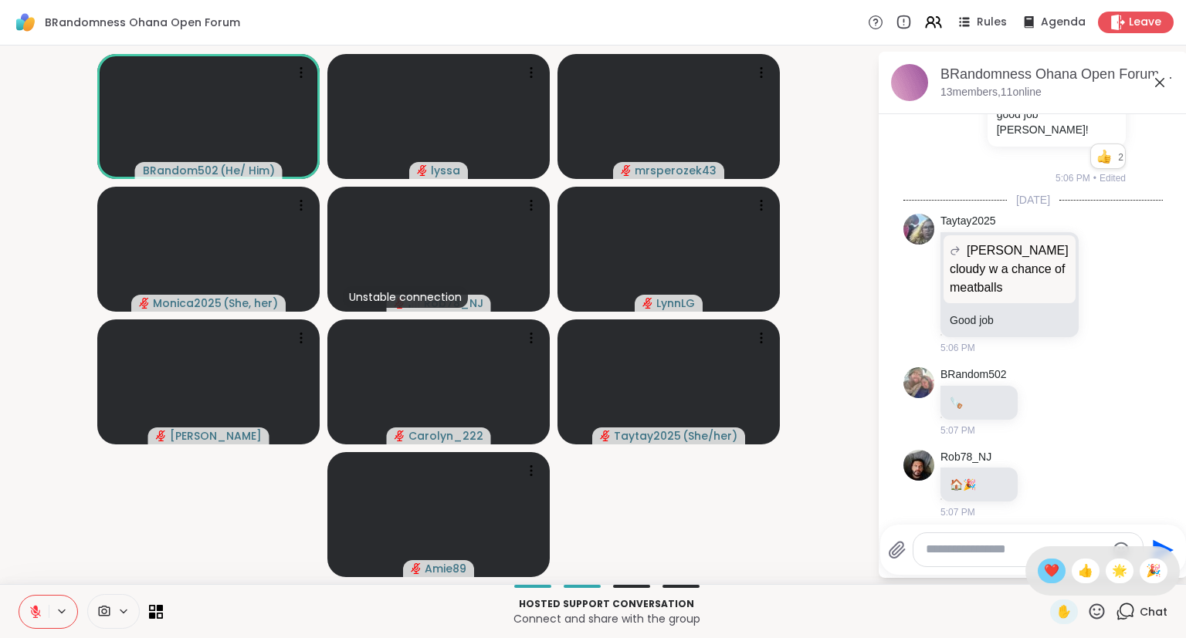
click at [1048, 573] on span "❤️" at bounding box center [1051, 571] width 15 height 19
click at [1153, 90] on icon at bounding box center [1159, 82] width 19 height 19
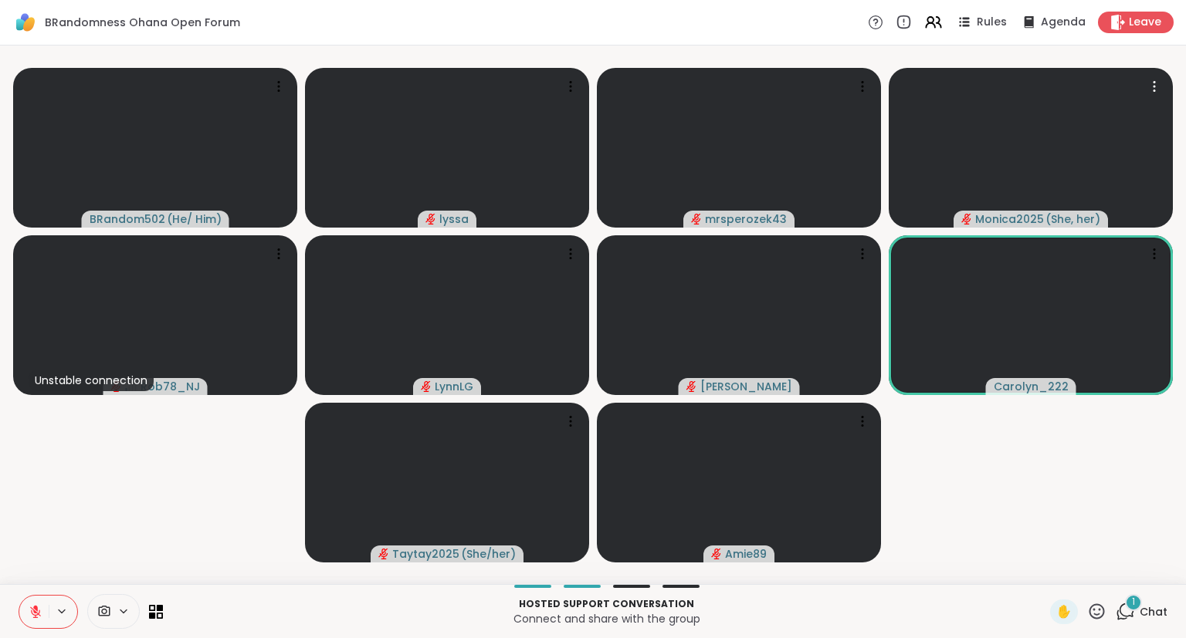
click at [0, 436] on div "BRandom502 ( He/ Him ) lyssa mrsperozek43 Monica2025 ( She, her ) Unstable conn…" at bounding box center [593, 315] width 1186 height 539
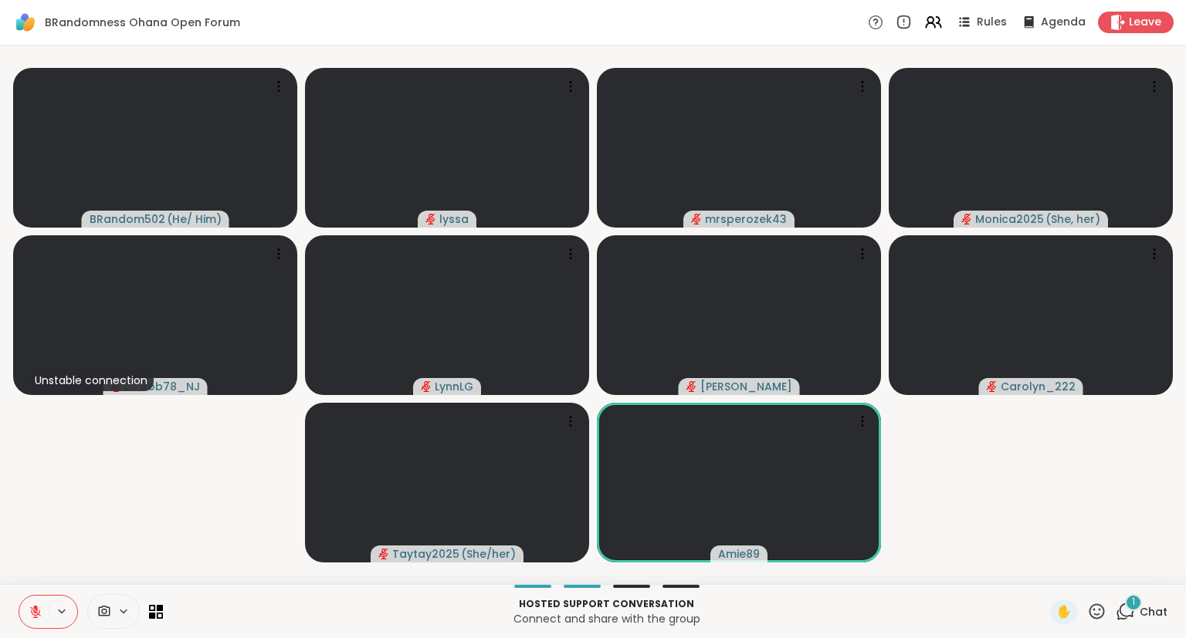
click at [2, 578] on div "BRandom502 ( He/ Him ) lyssa mrsperozek43 Monica2025 ( She, her ) Unstable conn…" at bounding box center [593, 315] width 1186 height 539
click at [1129, 603] on div "2" at bounding box center [1133, 602] width 17 height 17
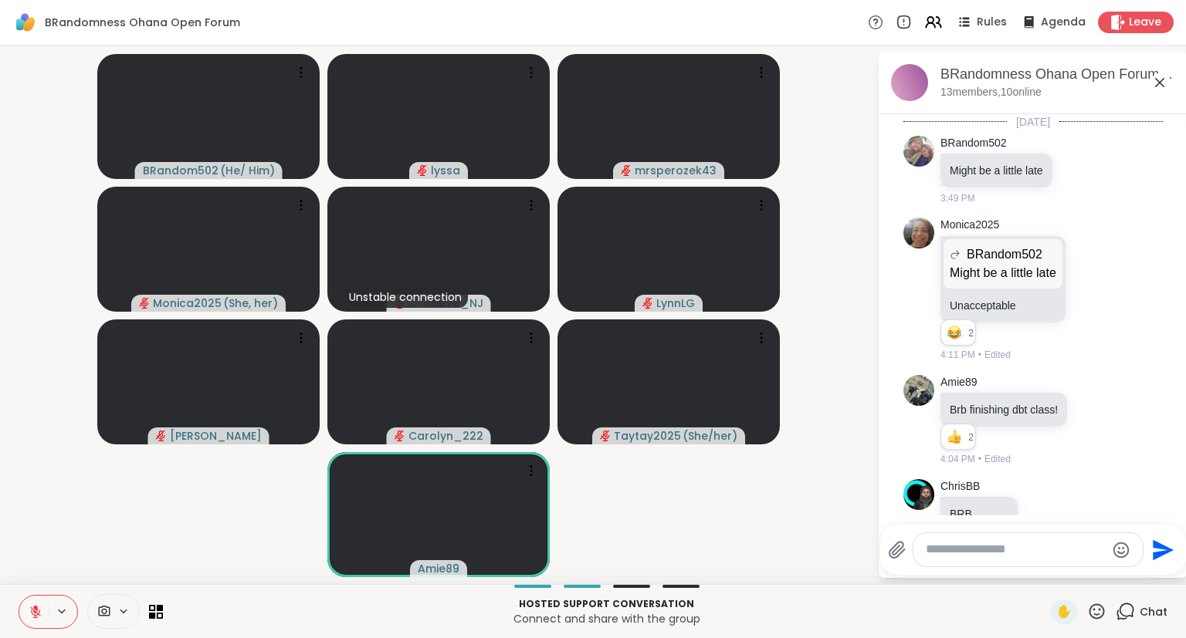
scroll to position [13064, 0]
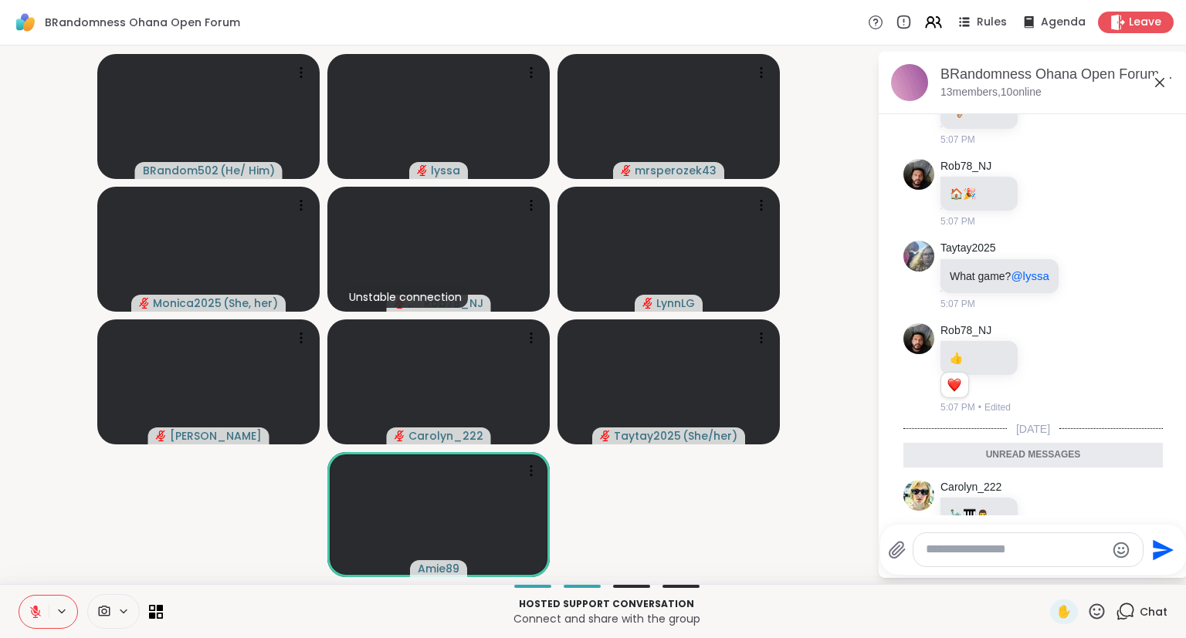
click at [1048, 560] on div at bounding box center [1027, 549] width 229 height 33
click at [1024, 549] on textarea "Type your message" at bounding box center [1016, 550] width 180 height 16
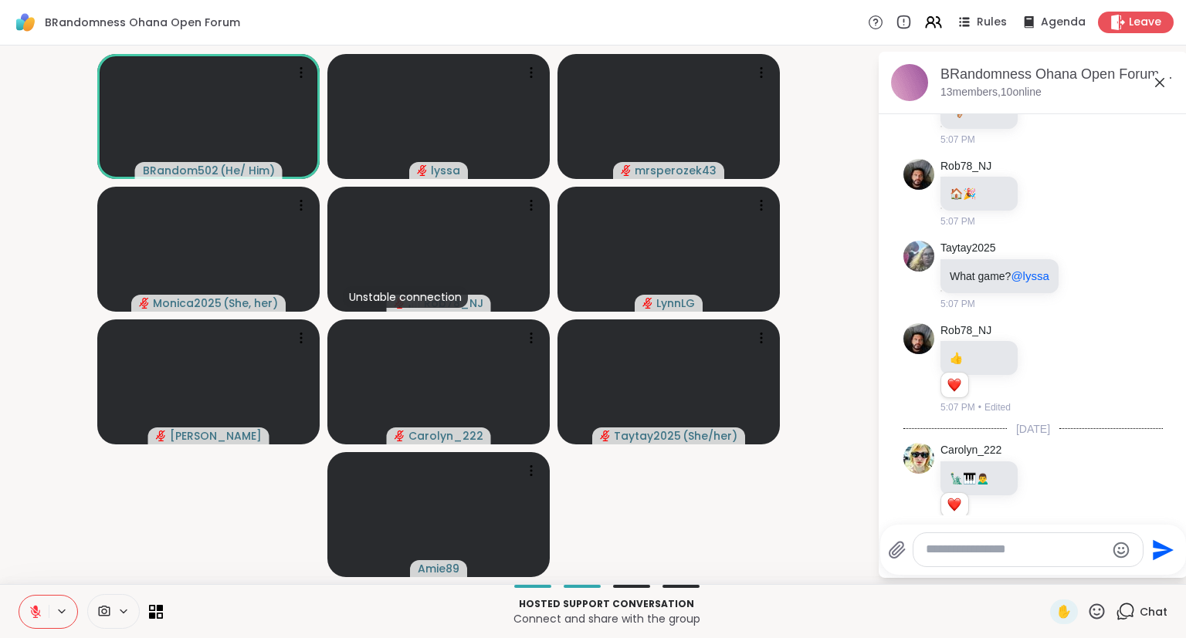
scroll to position [13108, 0]
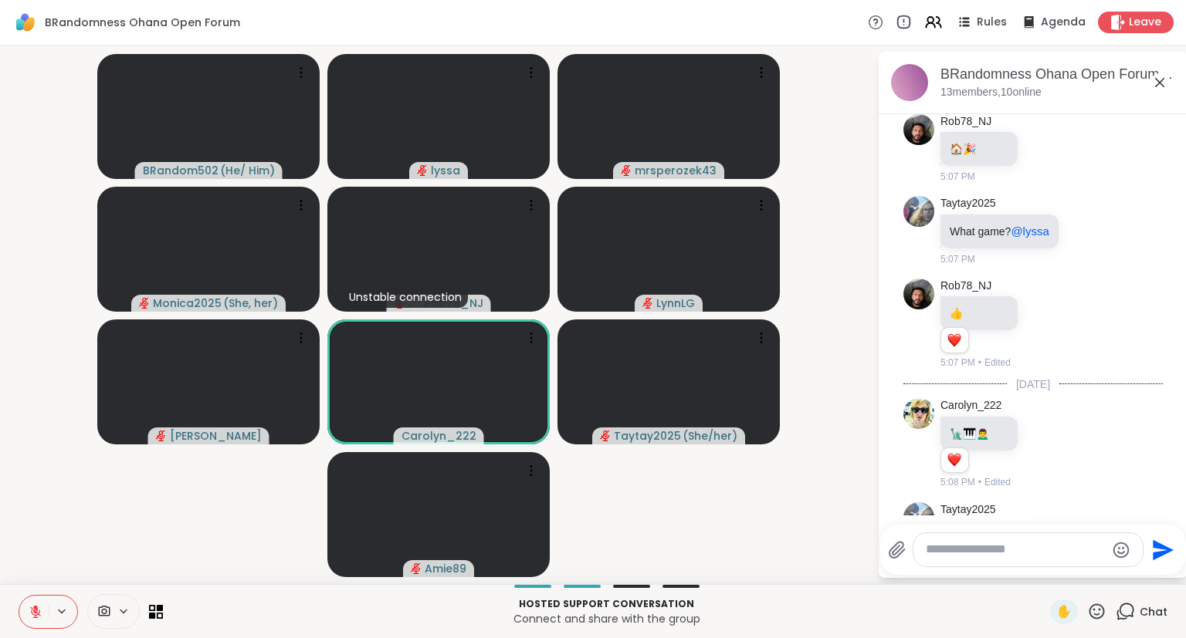
click at [42, 607] on icon at bounding box center [36, 612] width 14 height 14
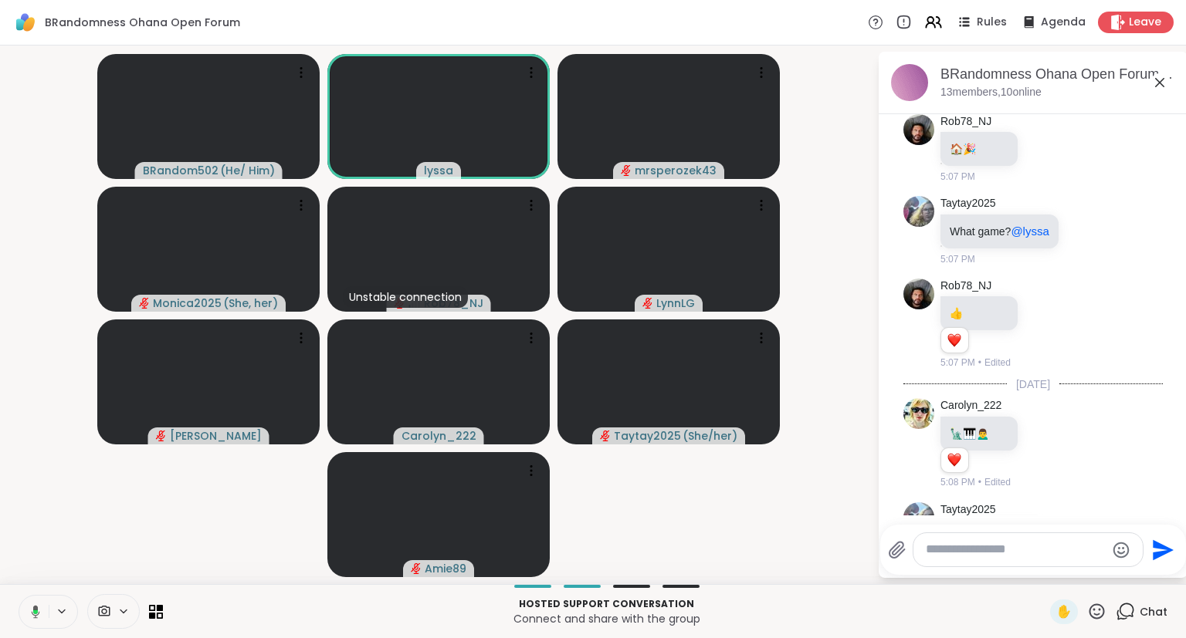
click at [42, 604] on button at bounding box center [33, 612] width 32 height 32
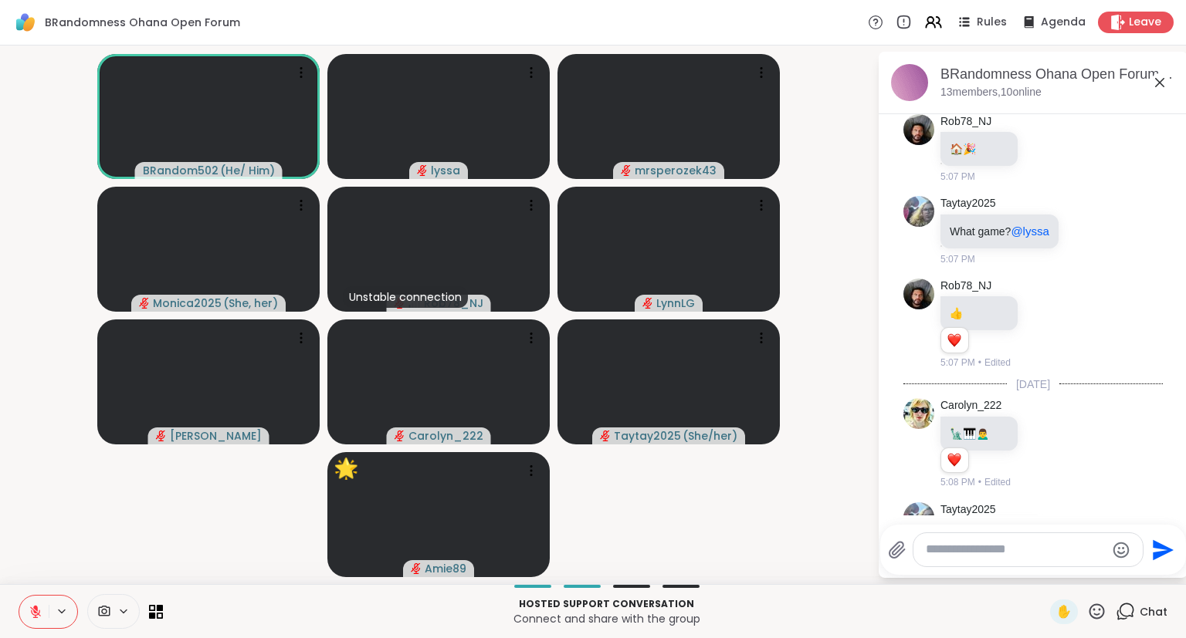
click at [1159, 81] on icon at bounding box center [1159, 82] width 19 height 19
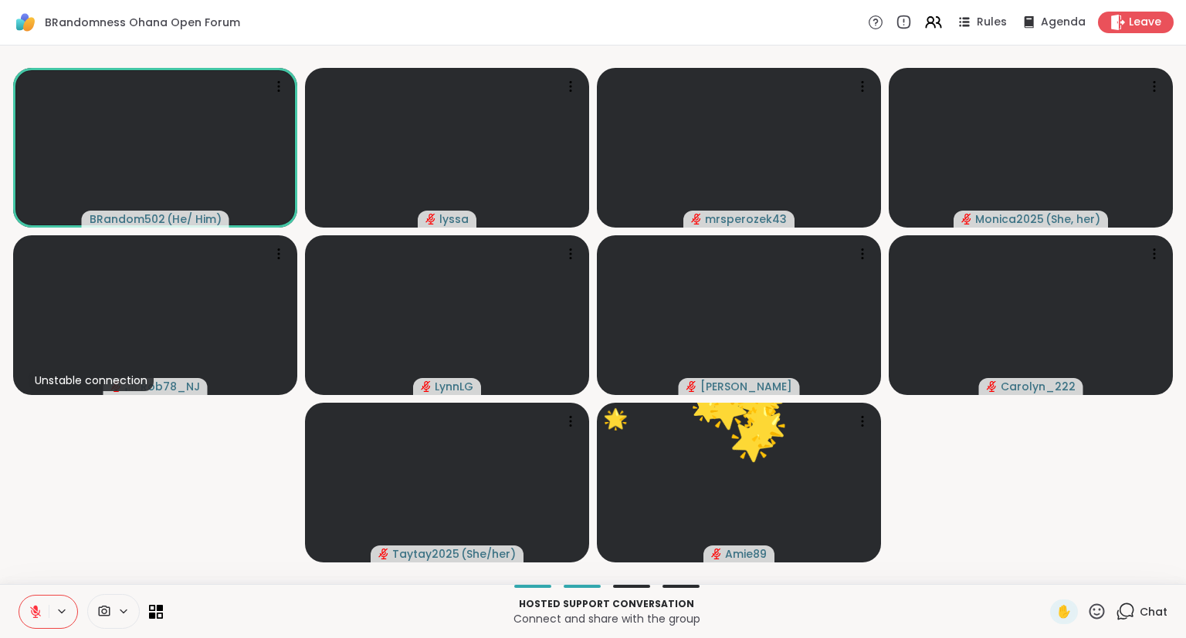
click at [1098, 607] on icon at bounding box center [1096, 611] width 19 height 19
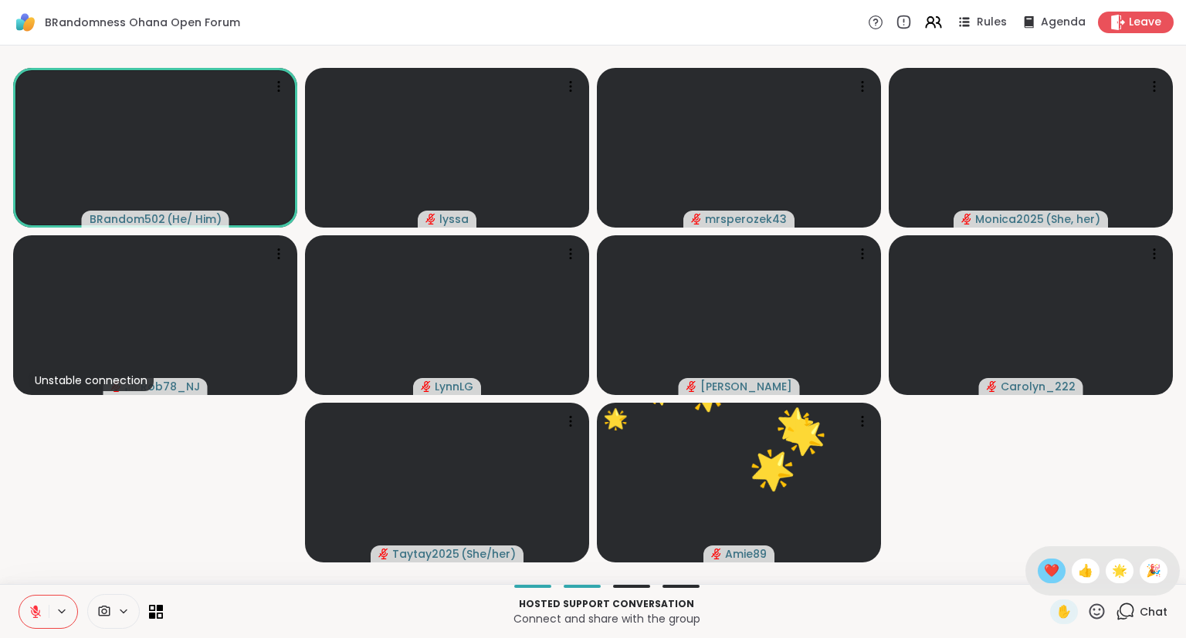
click at [1048, 577] on span "❤️" at bounding box center [1051, 571] width 15 height 19
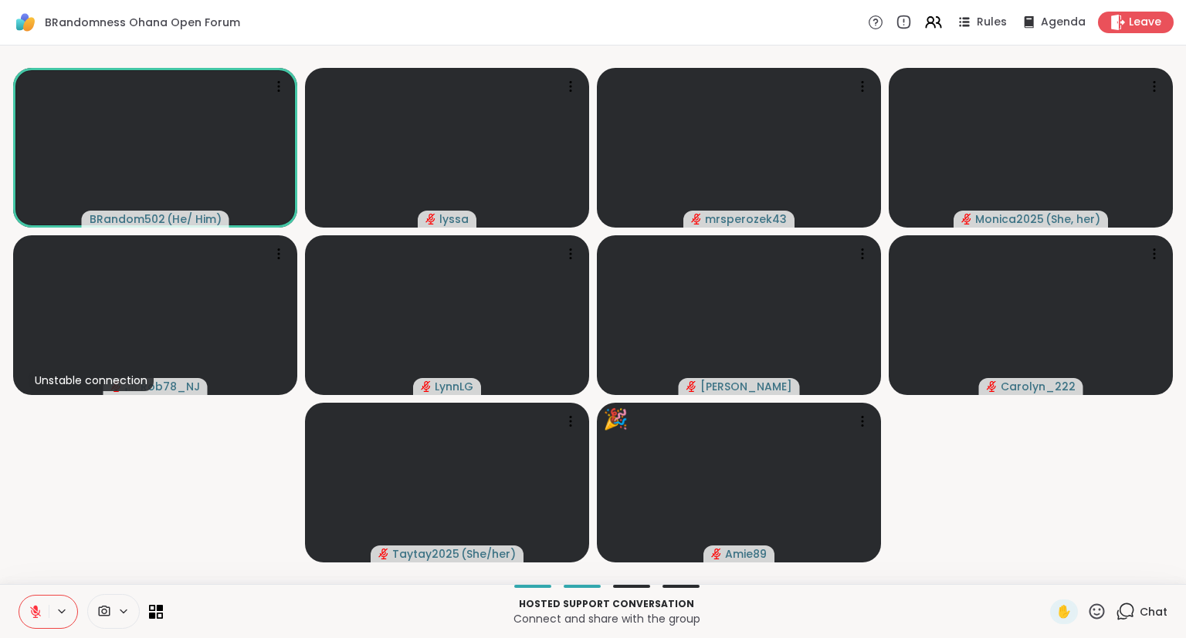
click at [34, 605] on icon at bounding box center [36, 612] width 14 height 14
click at [29, 607] on icon at bounding box center [36, 612] width 14 height 14
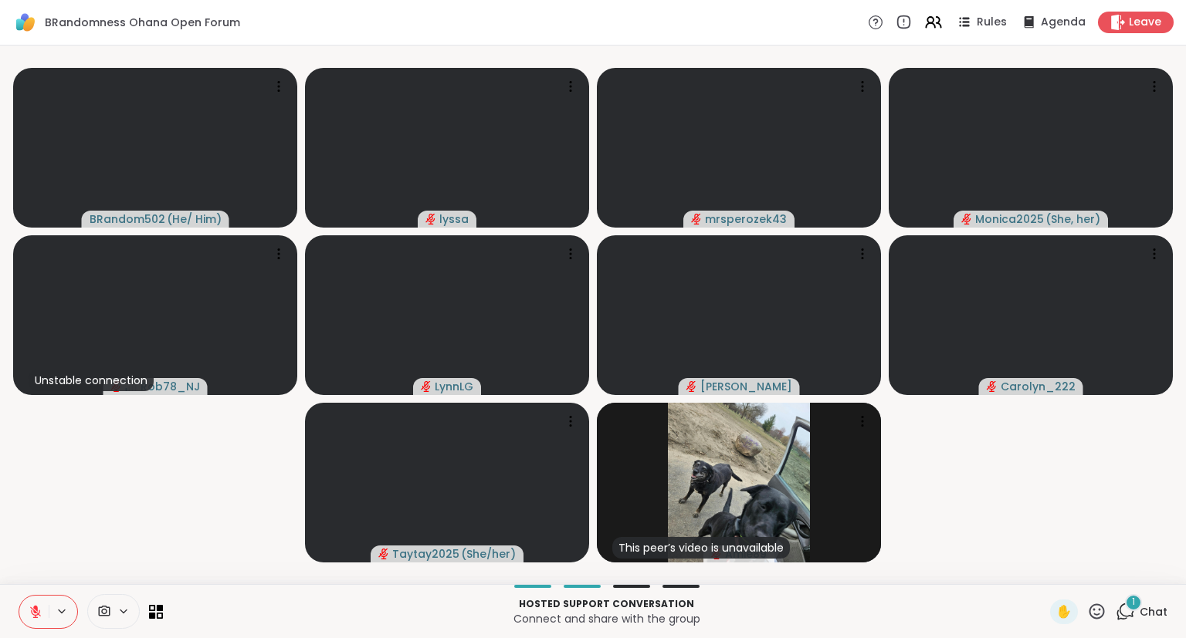
click at [1096, 611] on icon at bounding box center [1096, 611] width 15 height 15
click at [1049, 574] on span "❤️" at bounding box center [1051, 571] width 15 height 19
click at [1143, 611] on span "Chat" at bounding box center [1153, 611] width 28 height 15
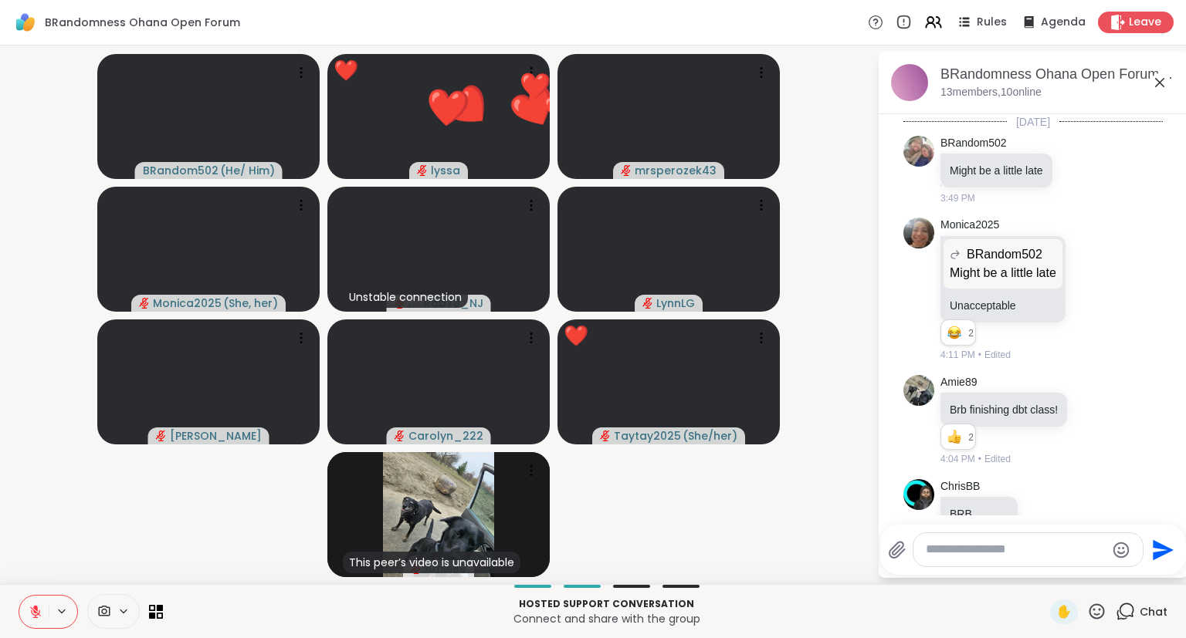
scroll to position [13156, 0]
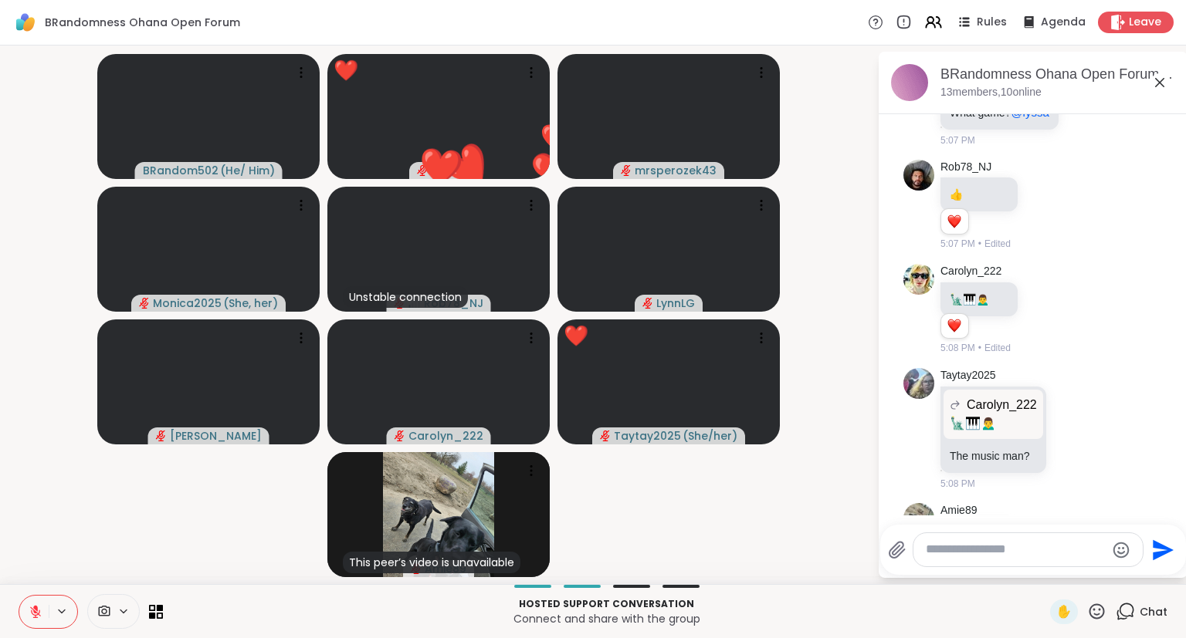
click at [1163, 85] on icon at bounding box center [1159, 82] width 9 height 9
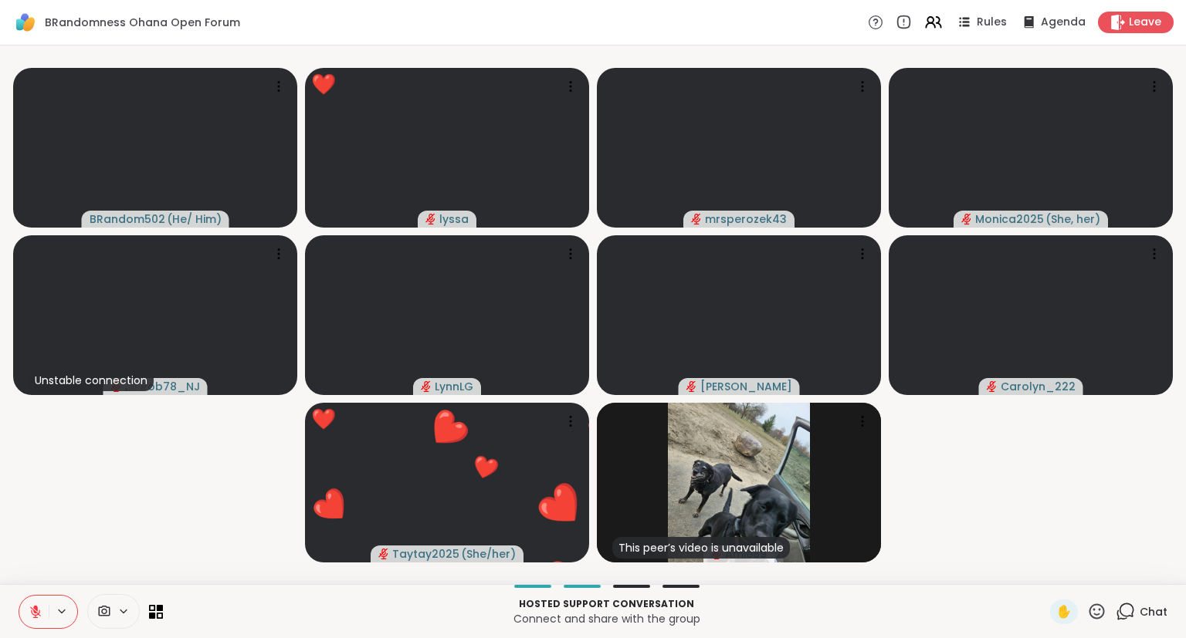
click at [1126, 611] on icon at bounding box center [1124, 611] width 19 height 19
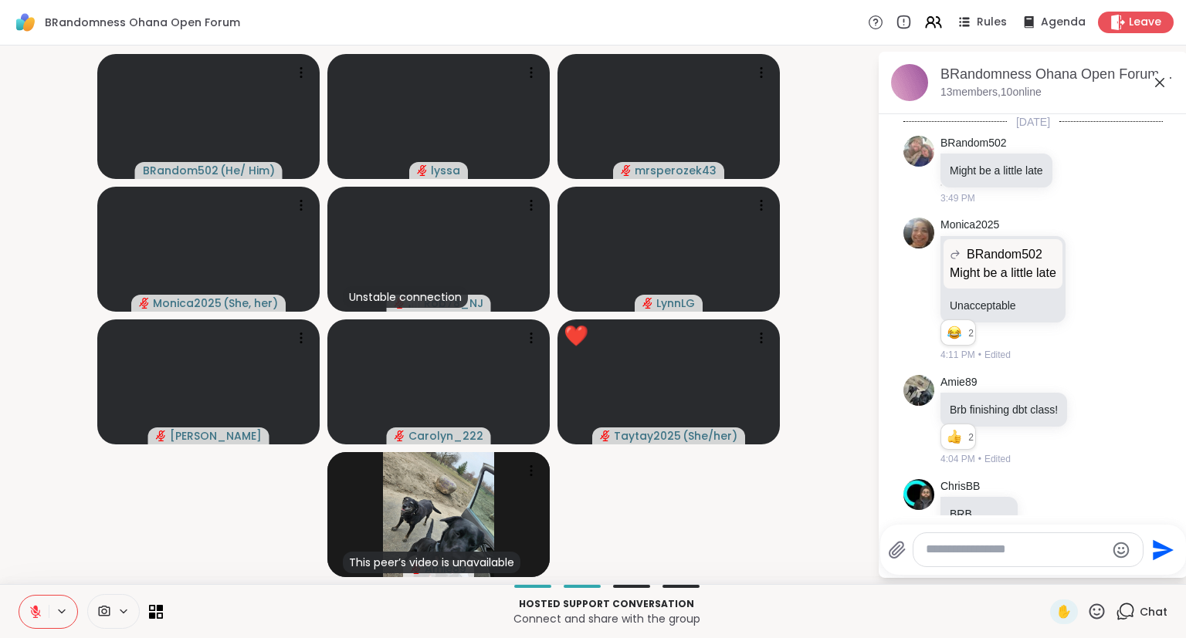
scroll to position [13105, 0]
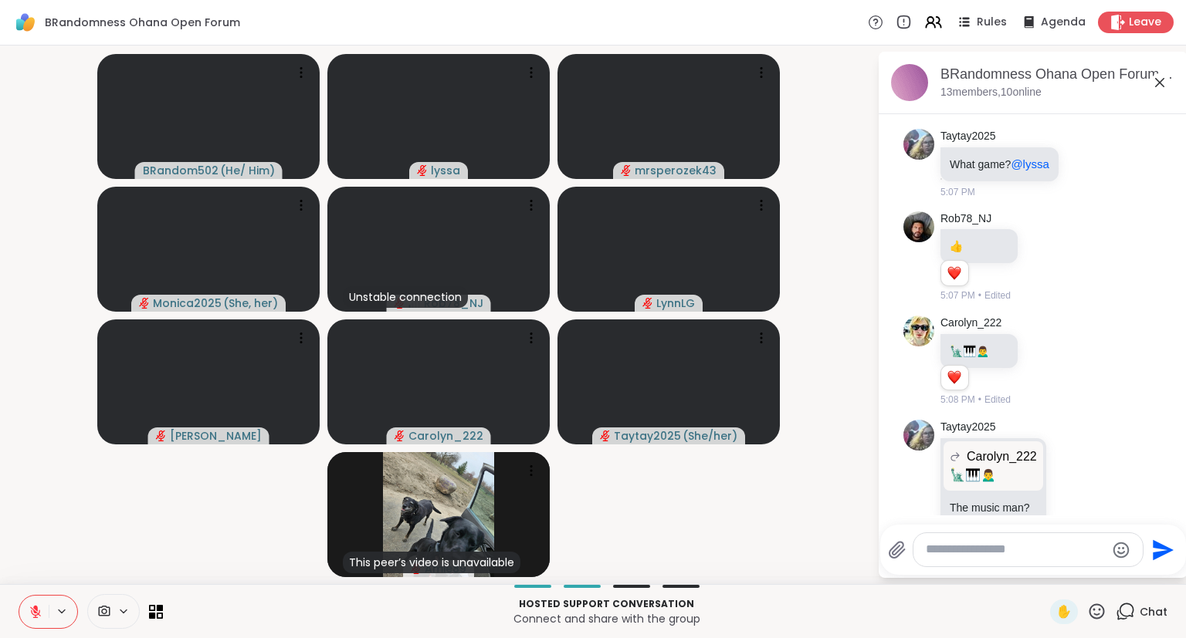
click at [36, 601] on button at bounding box center [33, 612] width 29 height 32
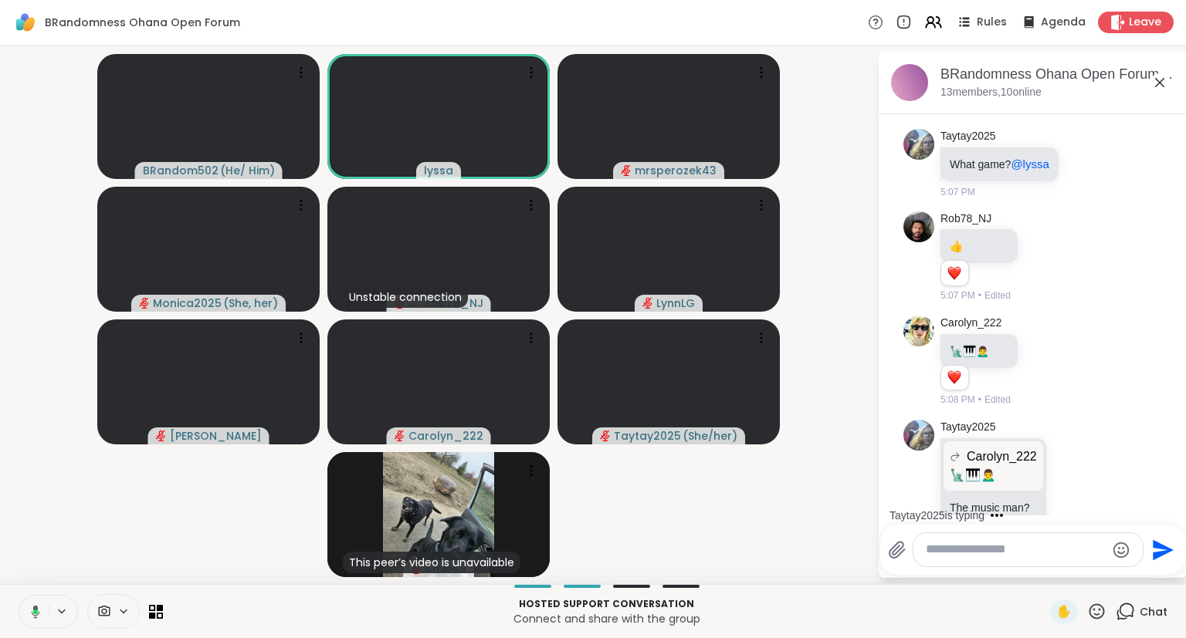
click at [1158, 85] on icon at bounding box center [1159, 82] width 9 height 9
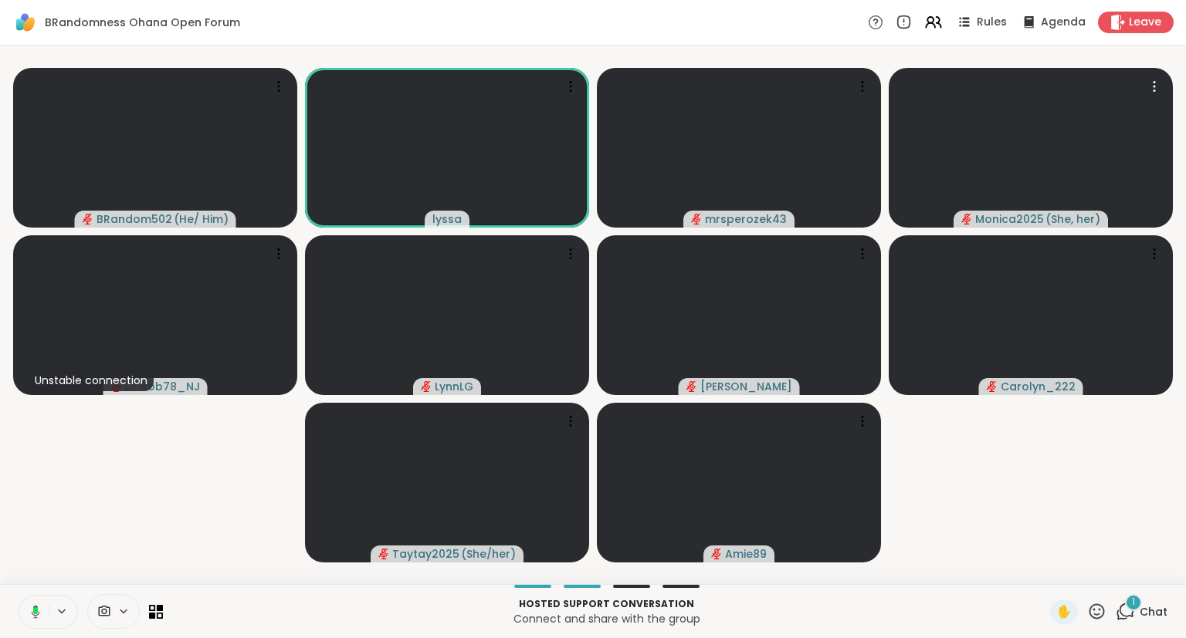
click at [1130, 608] on div "1" at bounding box center [1133, 602] width 17 height 17
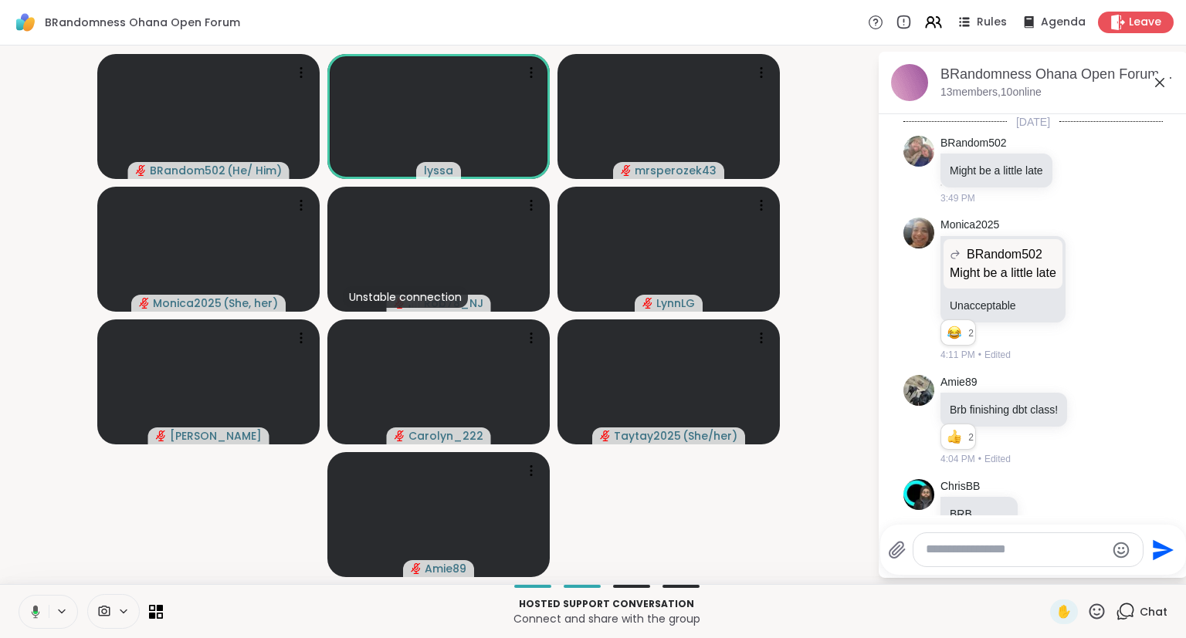
scroll to position [13238, 0]
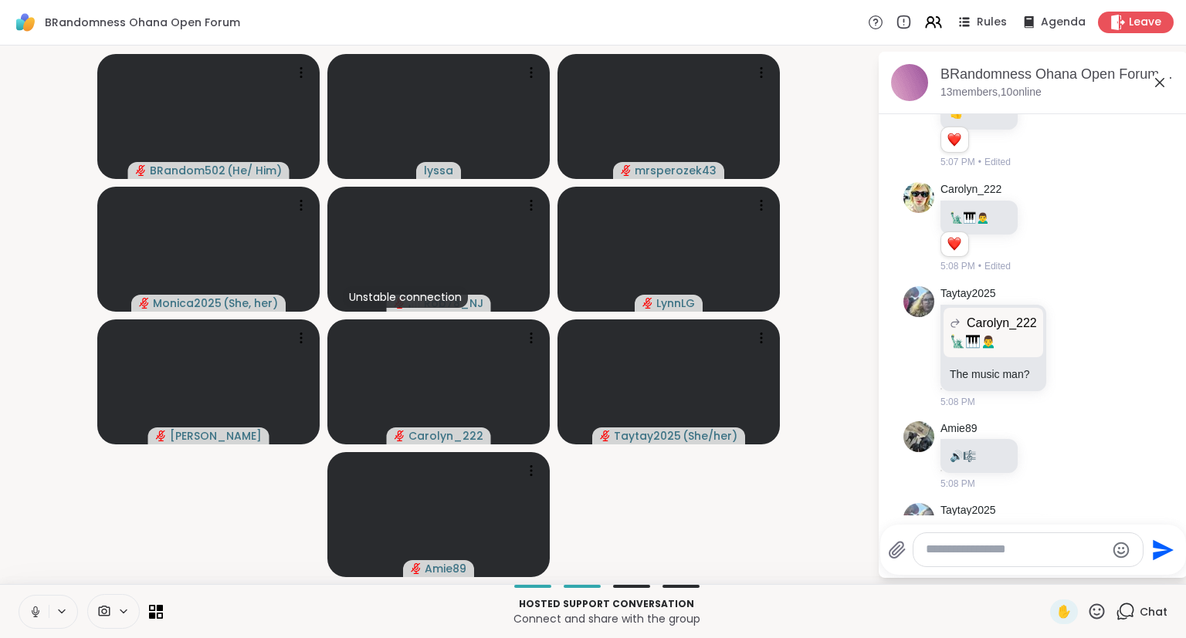
click at [1156, 88] on icon at bounding box center [1159, 82] width 19 height 19
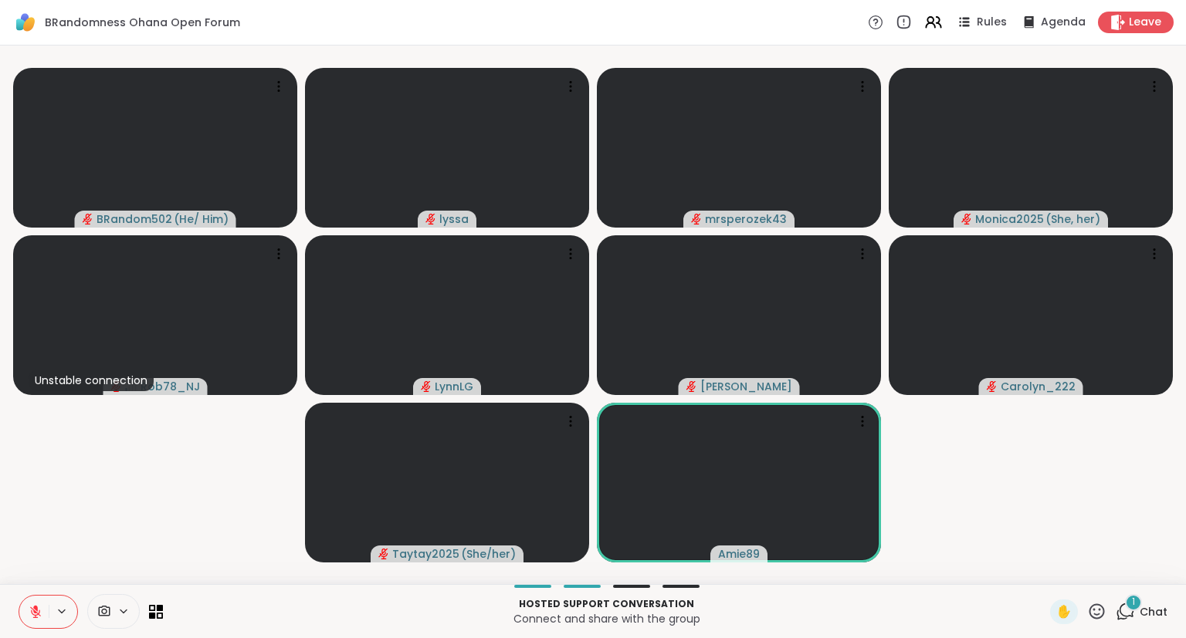
click at [1140, 623] on div "1 Chat" at bounding box center [1141, 612] width 52 height 25
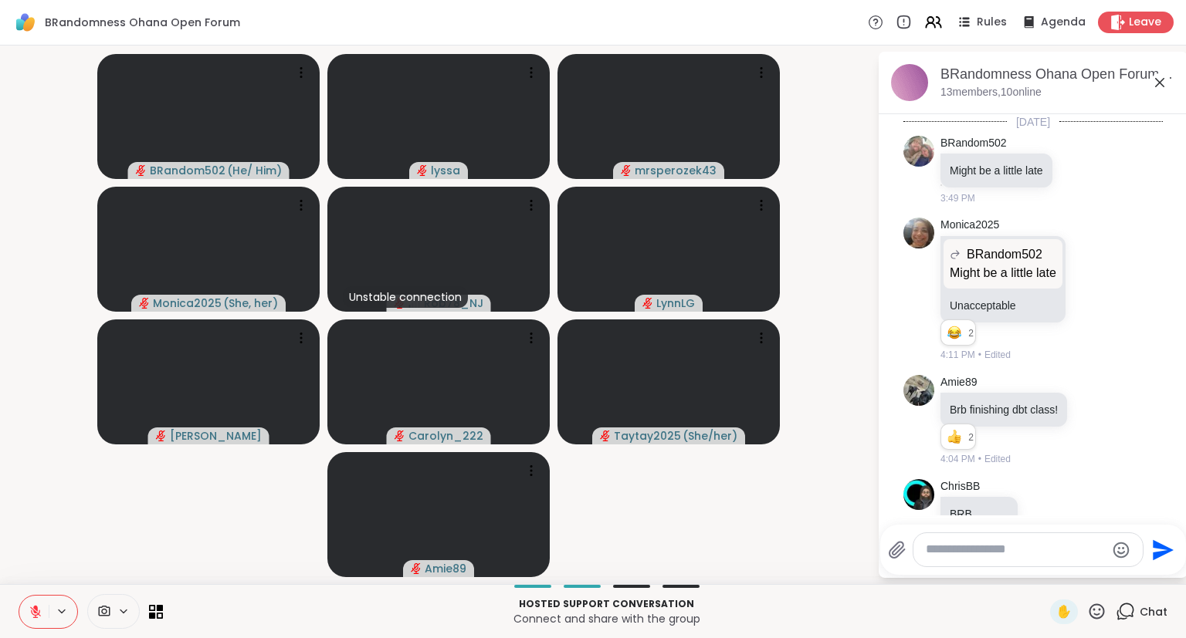
scroll to position [13321, 0]
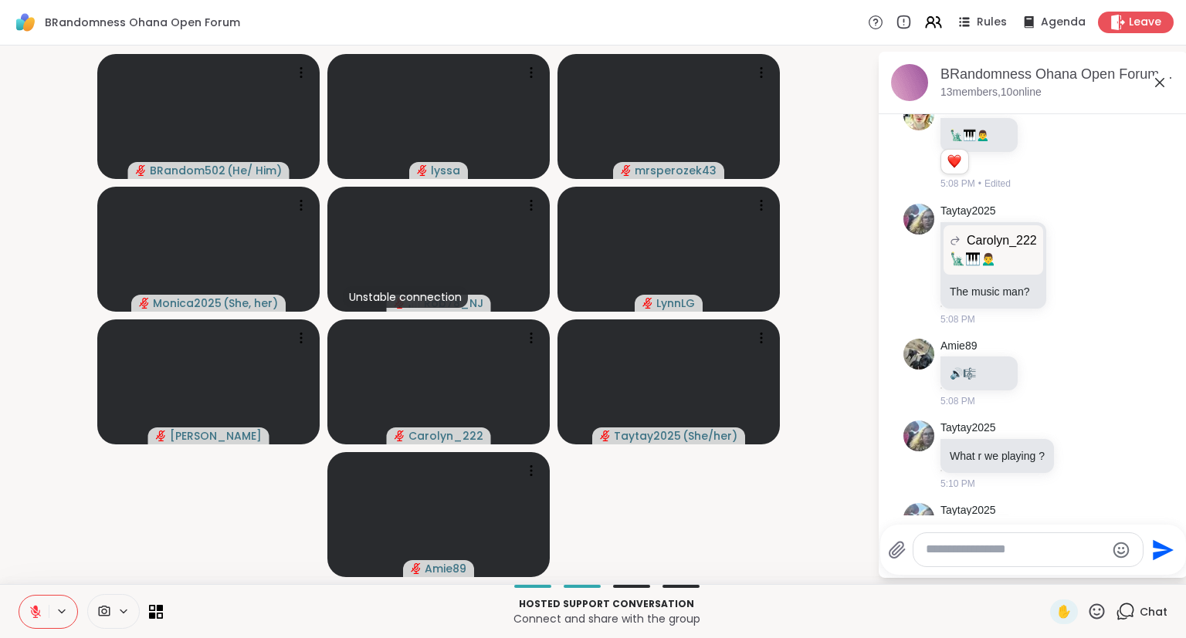
click at [1163, 88] on icon at bounding box center [1159, 82] width 19 height 19
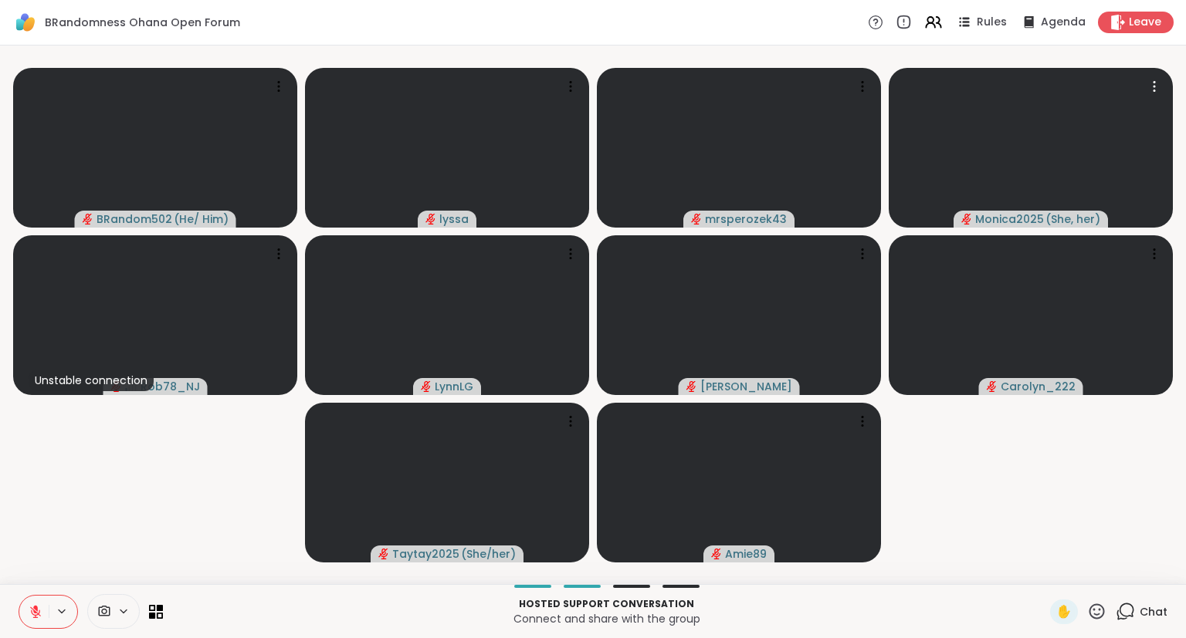
click at [36, 620] on button at bounding box center [33, 612] width 29 height 32
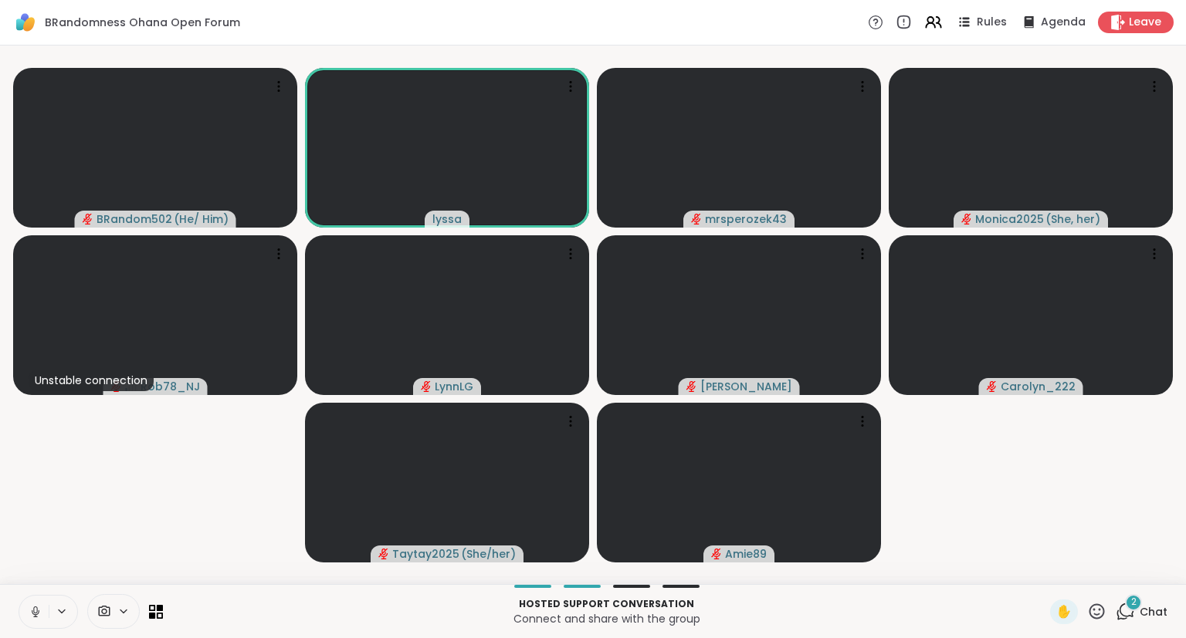
click at [34, 608] on icon at bounding box center [35, 610] width 4 height 7
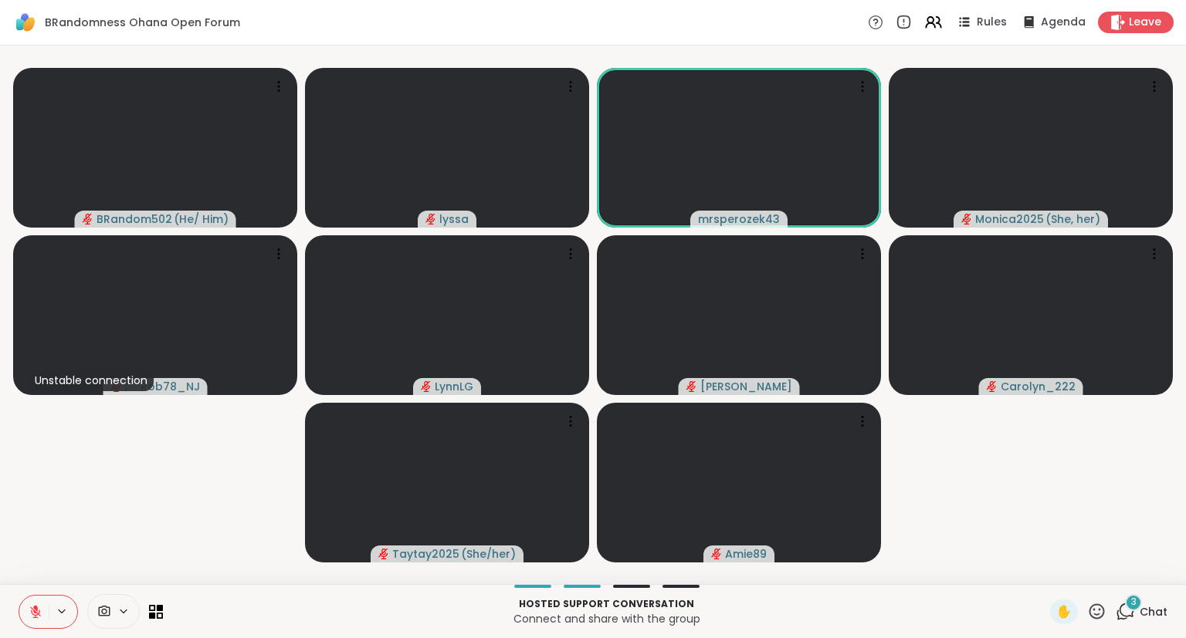
click at [30, 613] on icon at bounding box center [36, 612] width 14 height 14
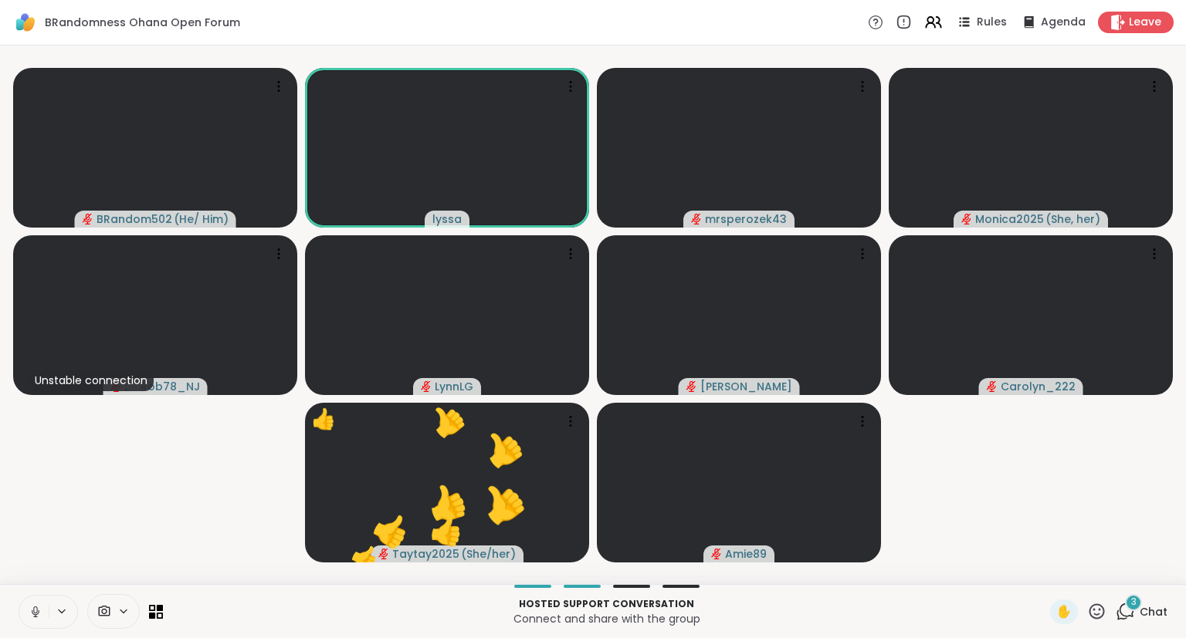
click at [32, 612] on icon at bounding box center [36, 612] width 14 height 14
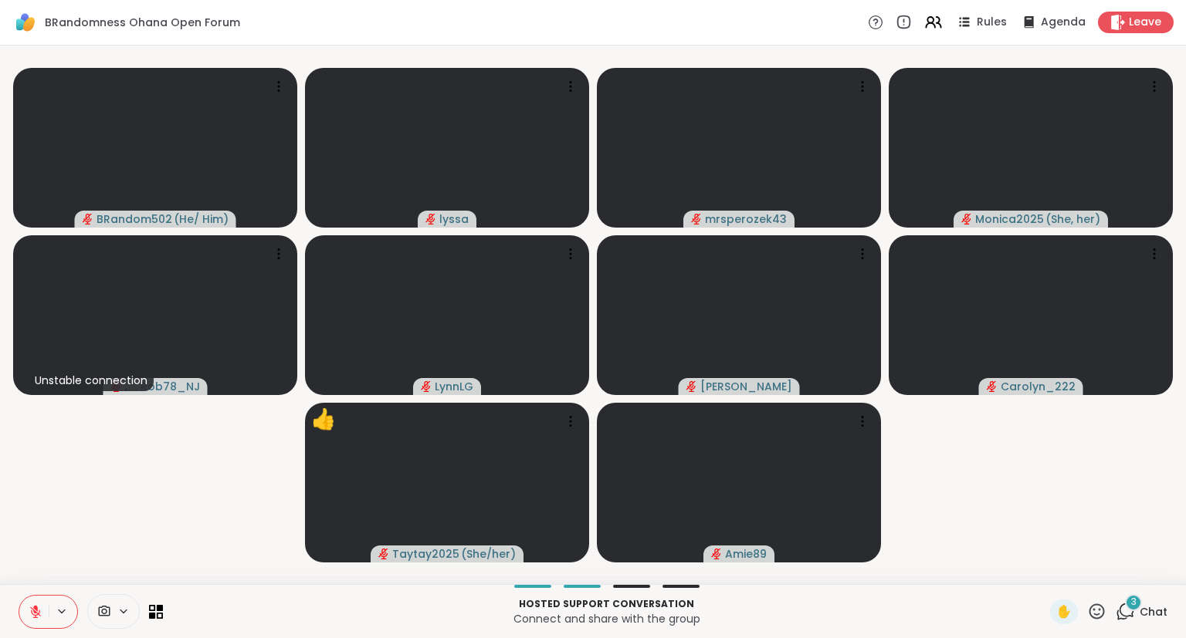
click at [43, 617] on button at bounding box center [33, 612] width 29 height 32
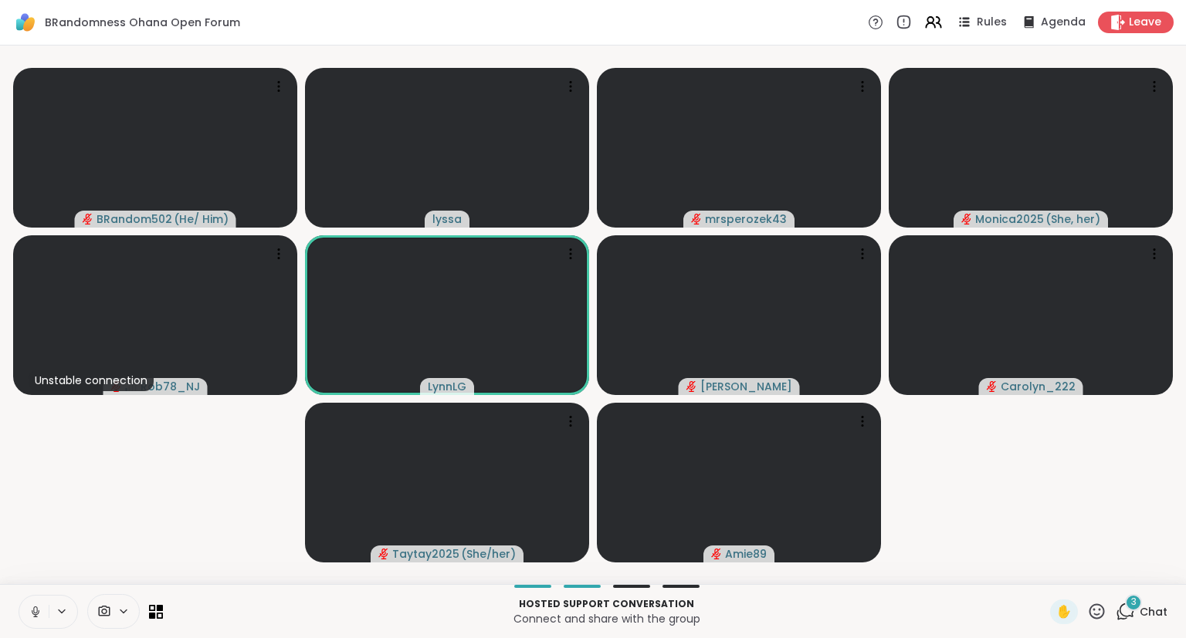
click at [35, 622] on button at bounding box center [33, 612] width 29 height 32
click at [33, 615] on icon at bounding box center [35, 612] width 11 height 11
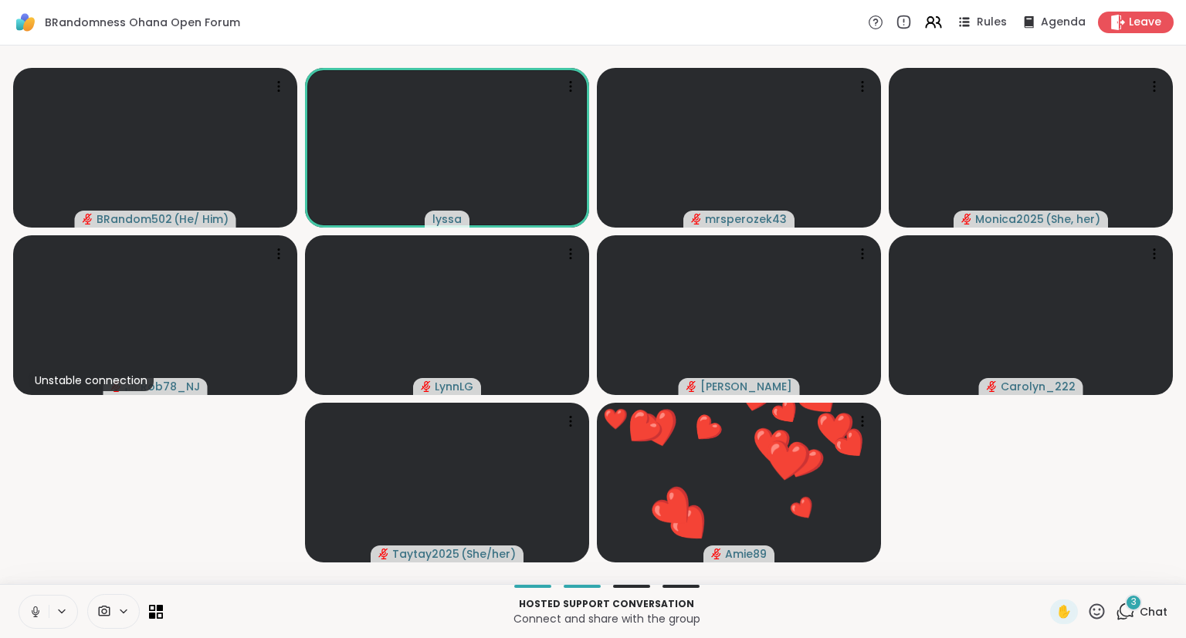
click at [27, 611] on button at bounding box center [33, 612] width 29 height 32
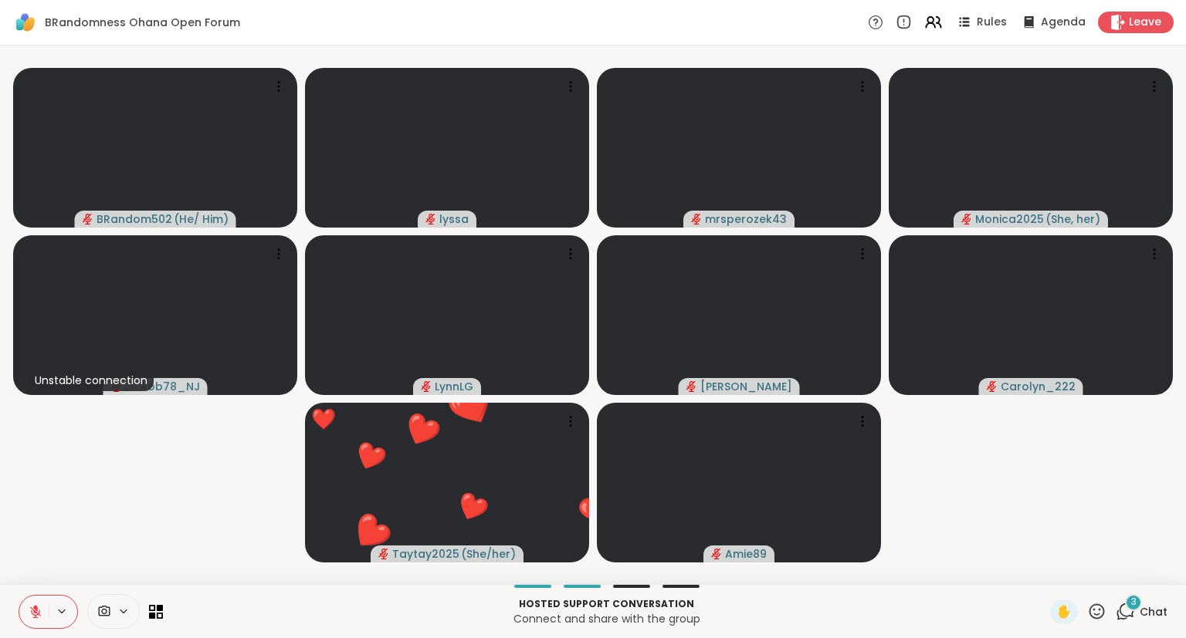
click at [37, 604] on button at bounding box center [33, 612] width 29 height 32
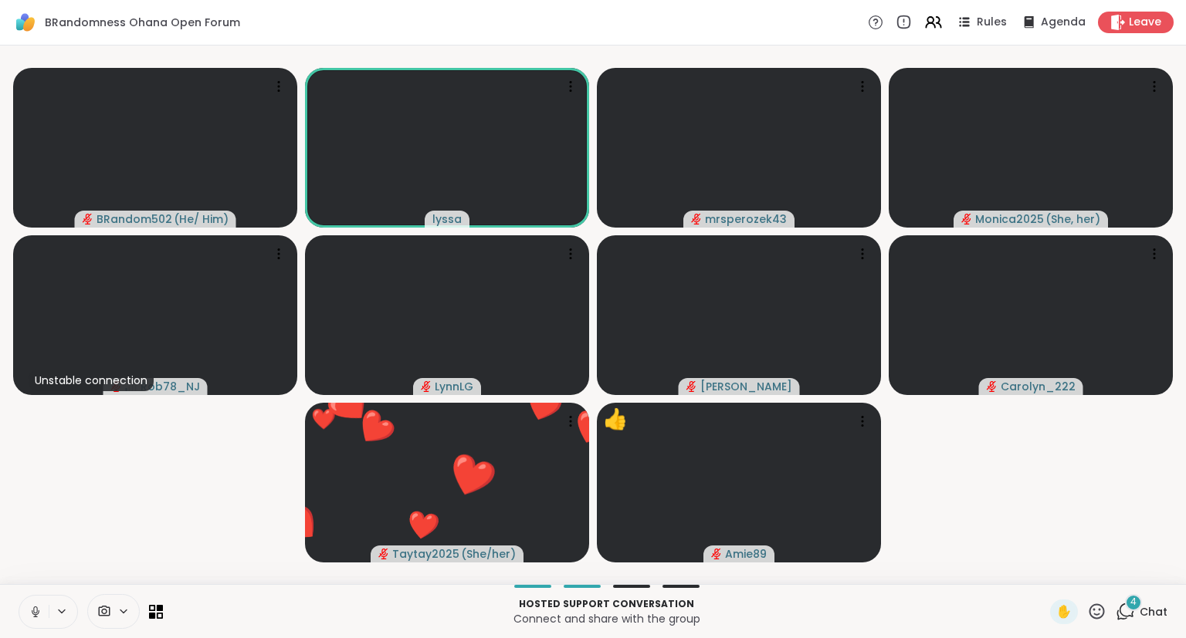
click at [28, 622] on button at bounding box center [33, 612] width 29 height 32
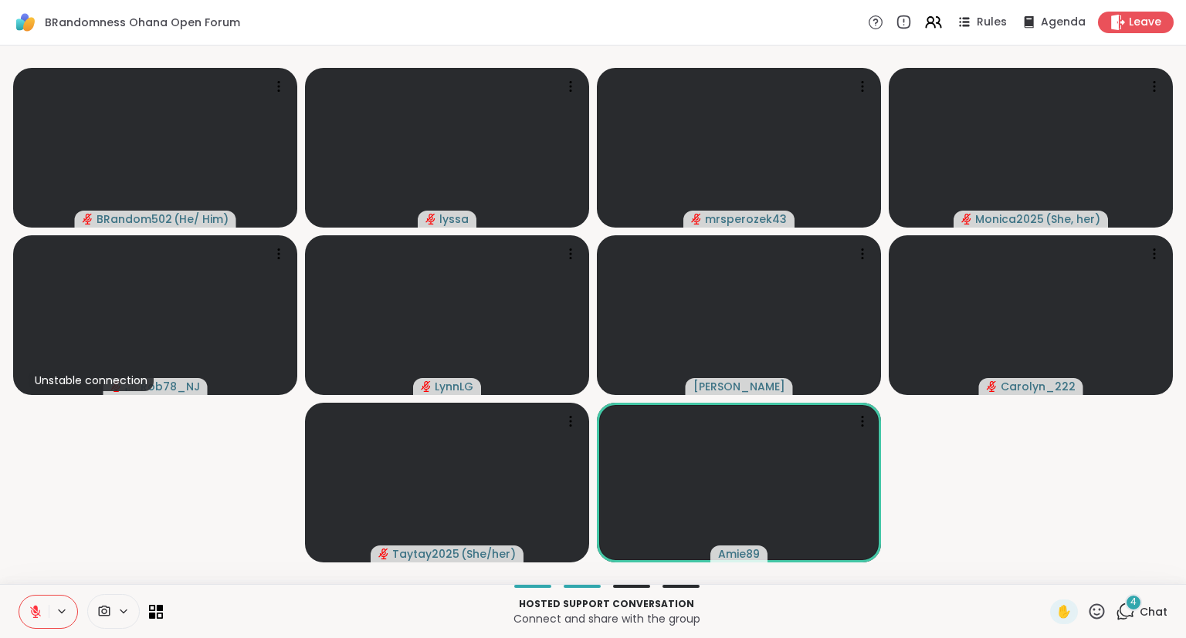
click at [27, 614] on button at bounding box center [33, 612] width 29 height 32
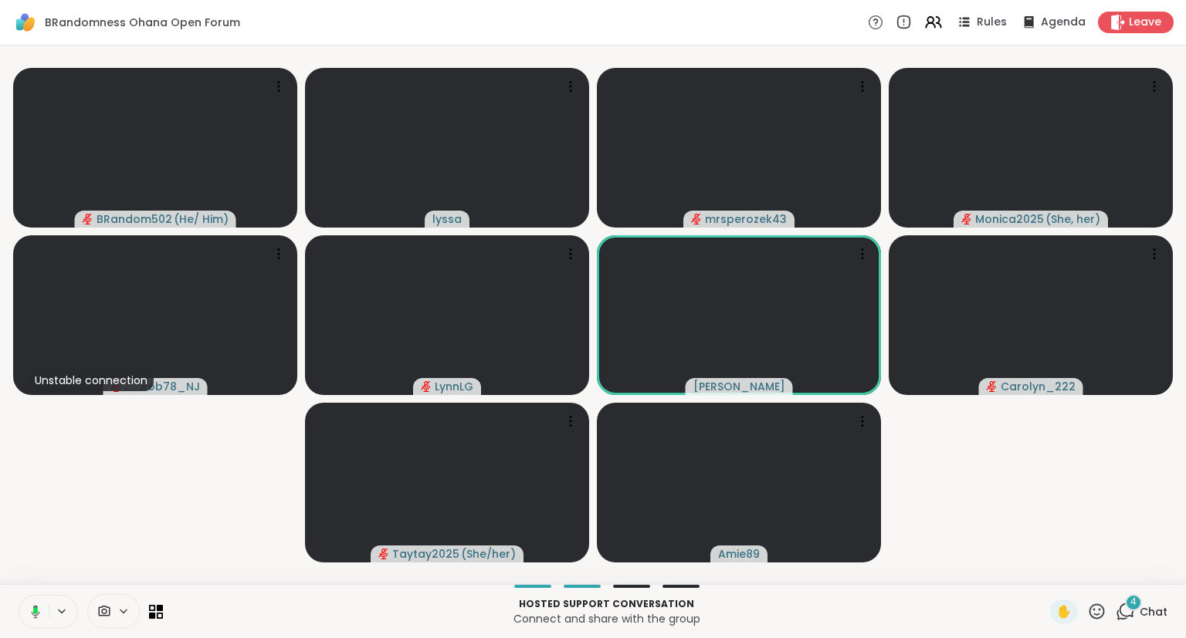
click at [36, 610] on rect at bounding box center [35, 611] width 5 height 7
click at [39, 619] on button at bounding box center [33, 612] width 29 height 32
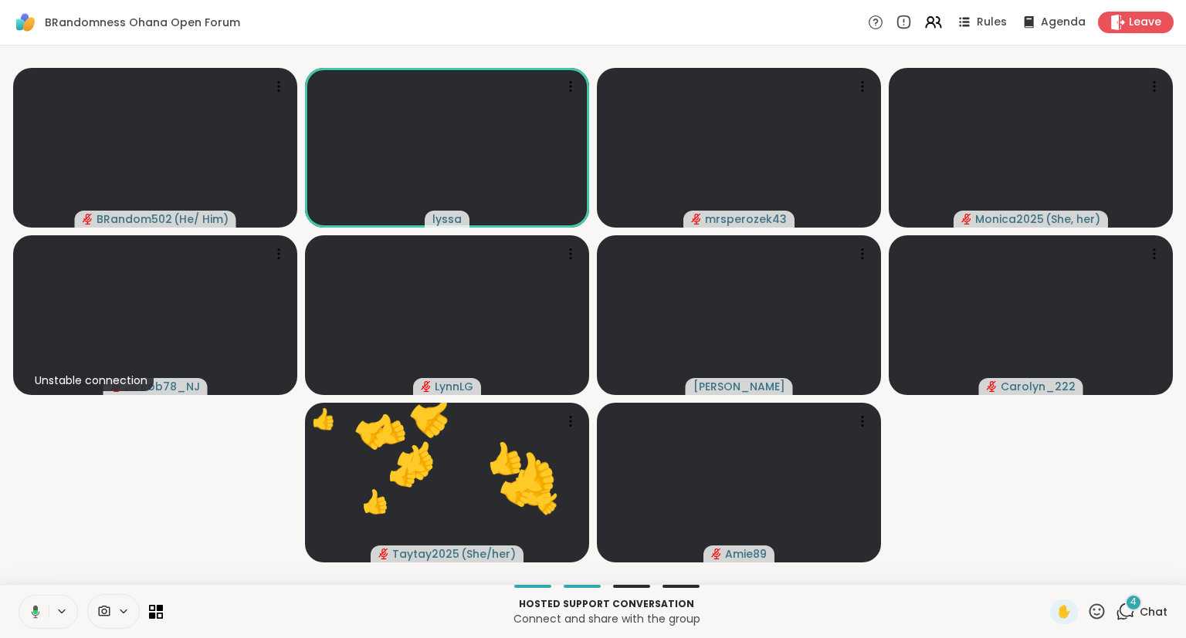
click at [1097, 614] on icon at bounding box center [1096, 611] width 19 height 19
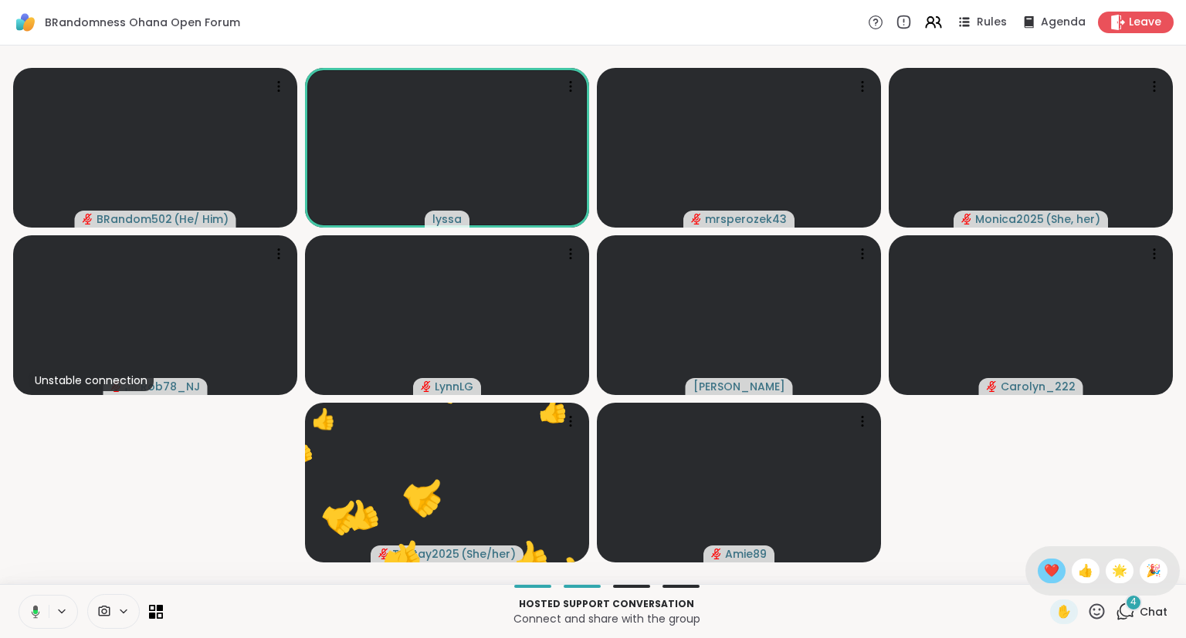
click at [1037, 570] on div "❤️" at bounding box center [1051, 571] width 28 height 25
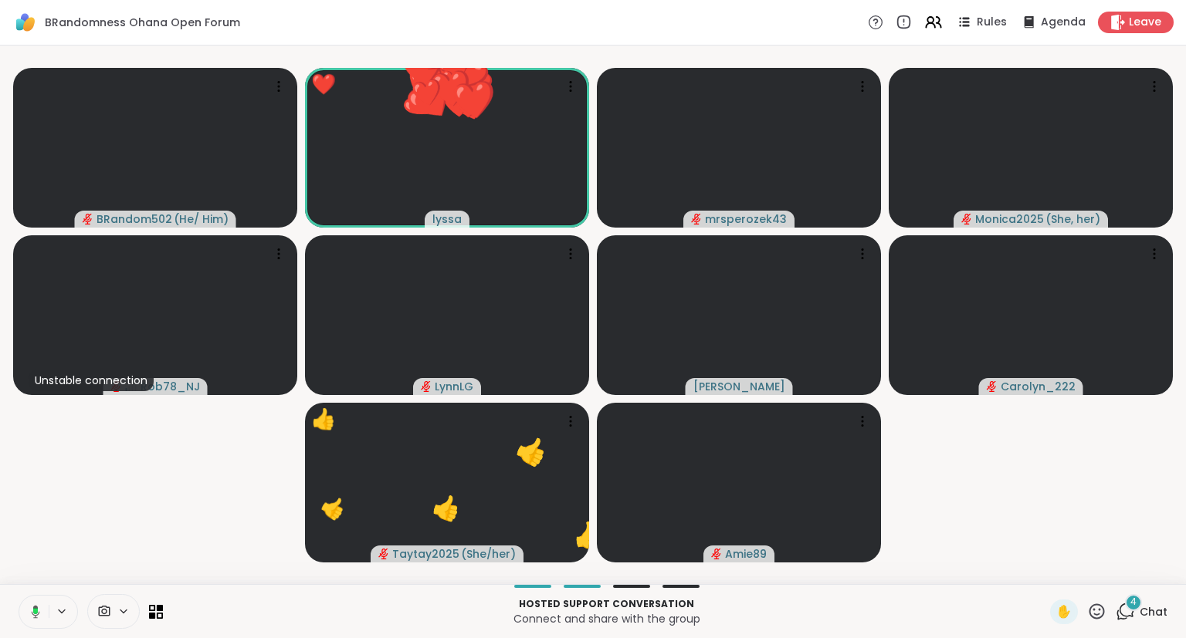
click at [1100, 612] on icon at bounding box center [1096, 611] width 19 height 19
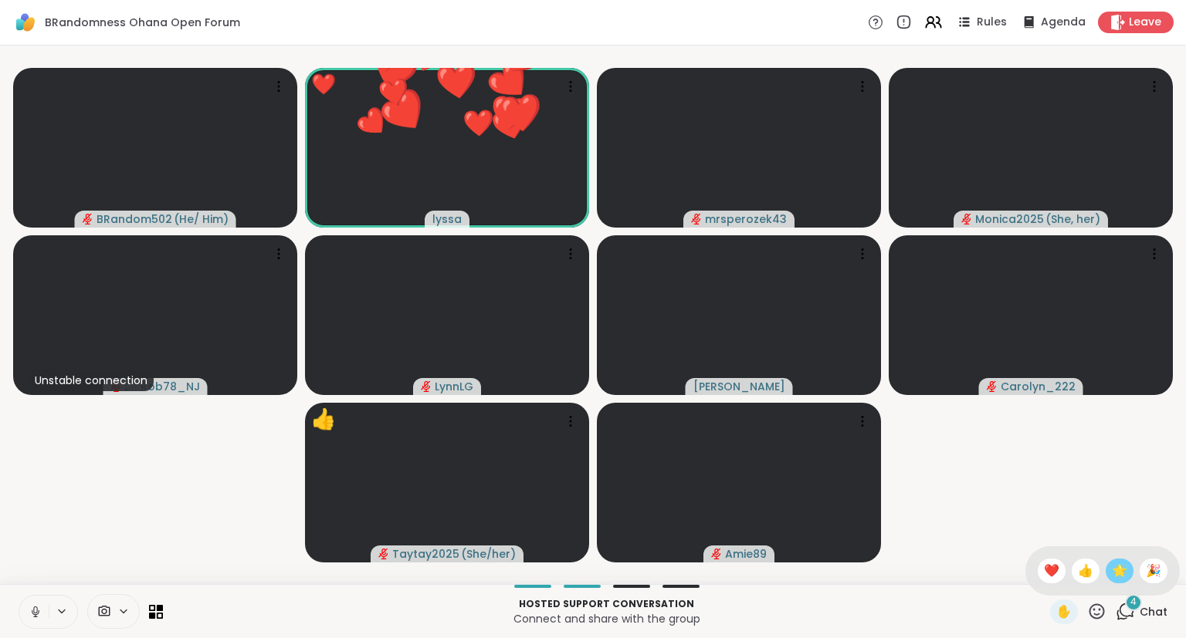
click at [1112, 580] on span "🌟" at bounding box center [1119, 571] width 15 height 19
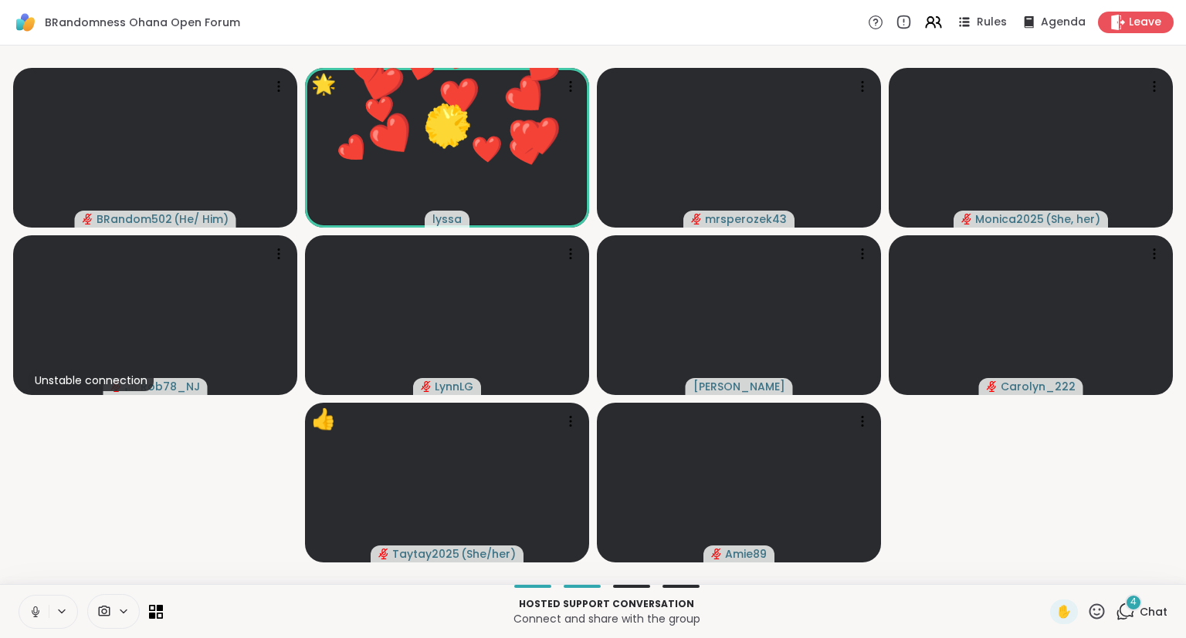
click at [1096, 617] on icon at bounding box center [1096, 611] width 19 height 19
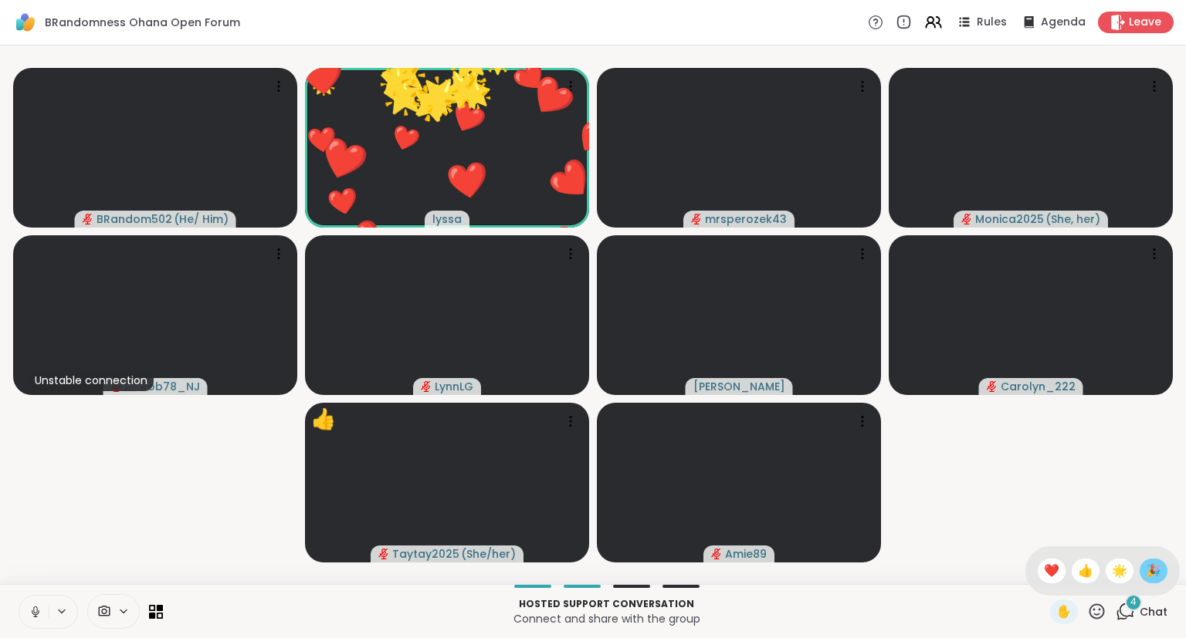
click at [1146, 572] on span "🎉" at bounding box center [1153, 571] width 15 height 19
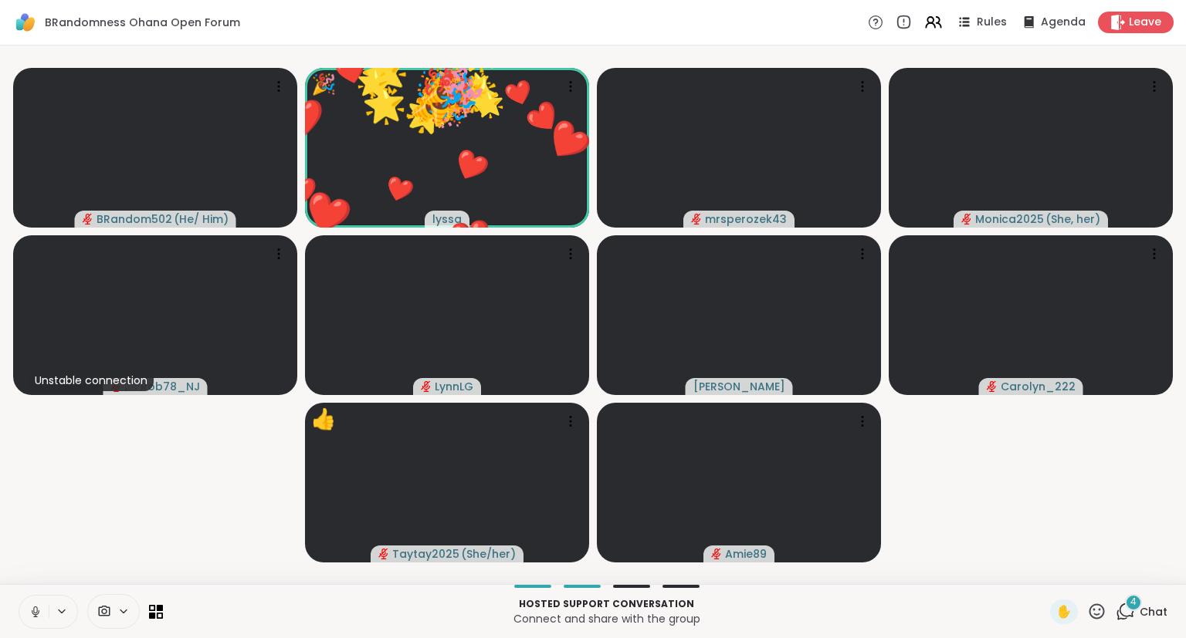
click at [1091, 616] on icon at bounding box center [1096, 611] width 19 height 19
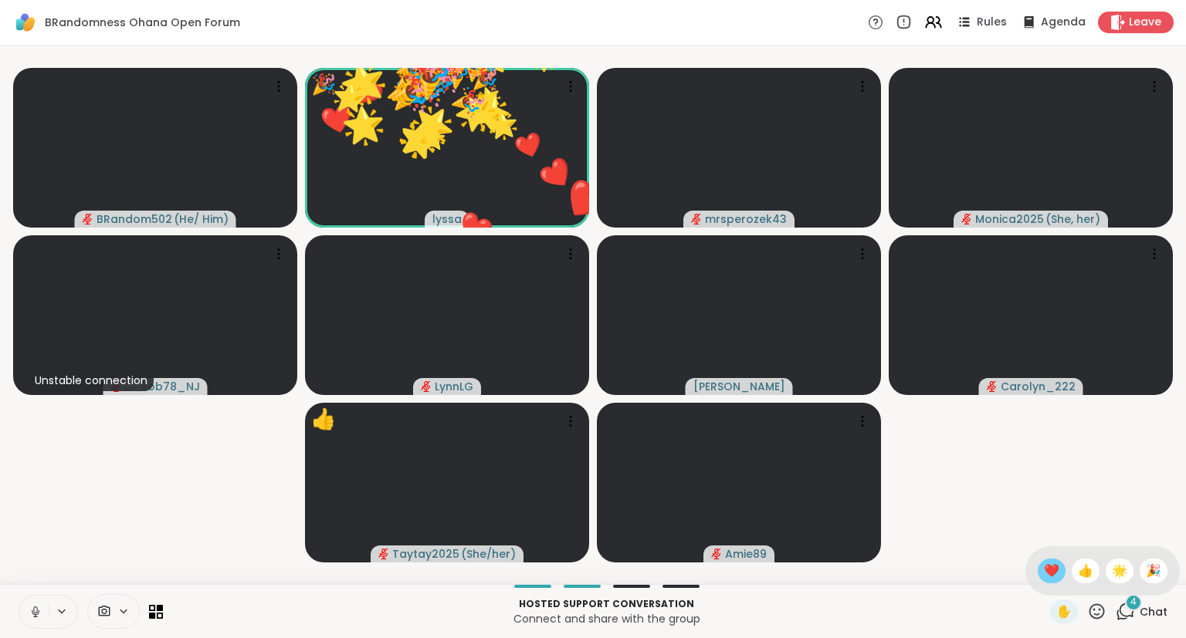
click at [1048, 576] on span "❤️" at bounding box center [1051, 571] width 15 height 19
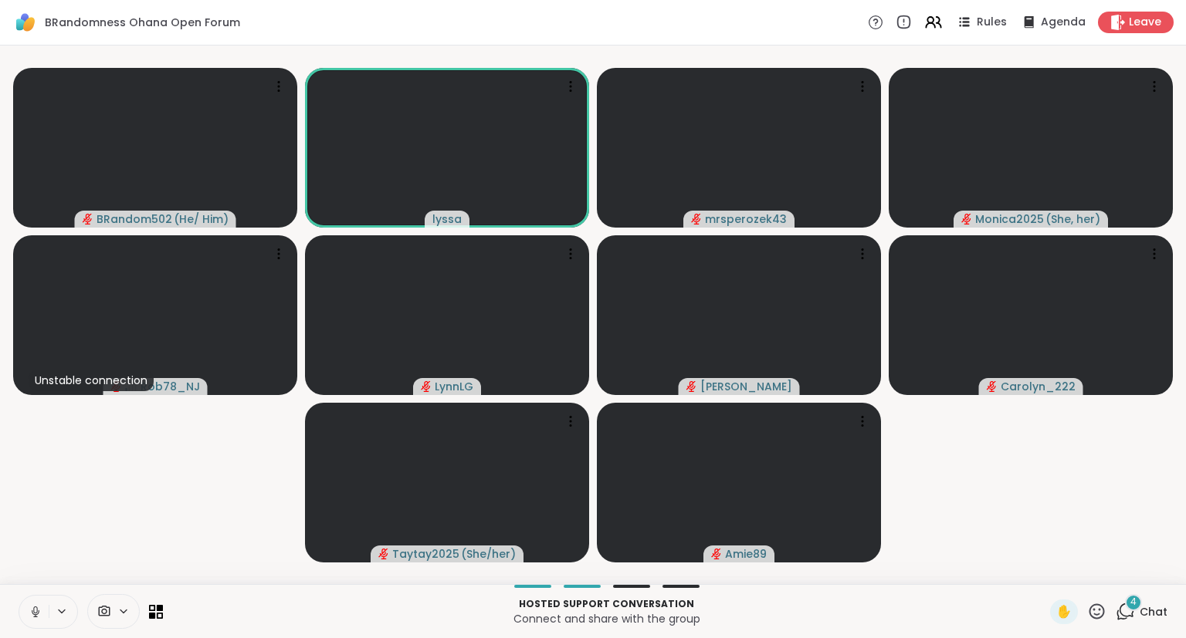
click at [26, 618] on button at bounding box center [33, 612] width 29 height 32
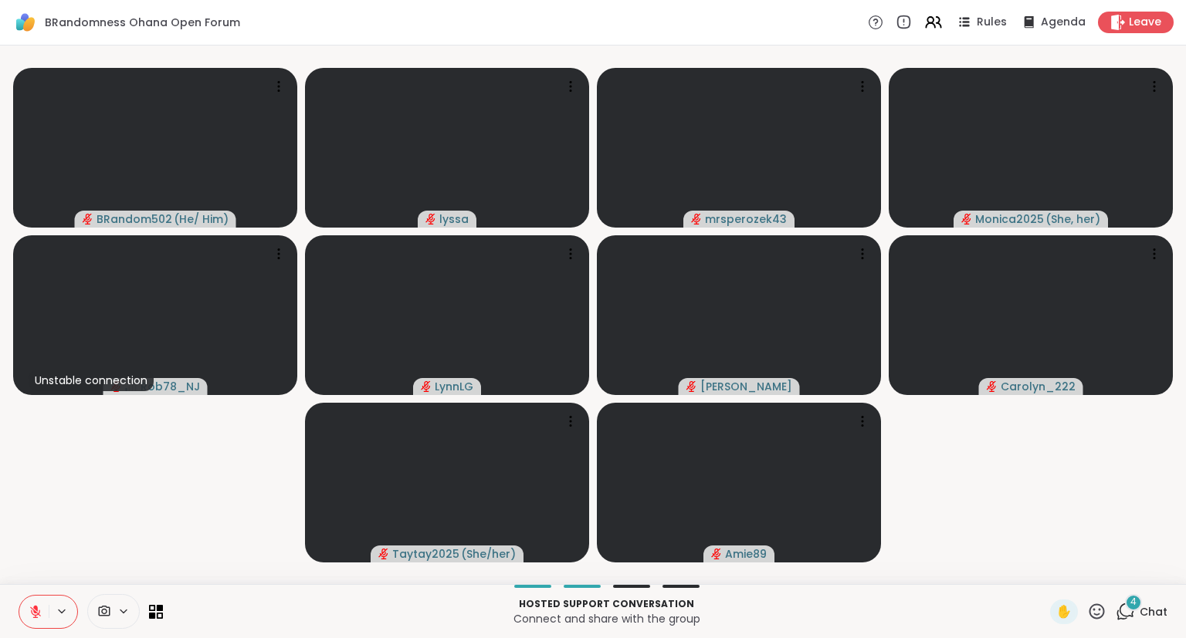
click at [32, 611] on icon at bounding box center [36, 612] width 14 height 14
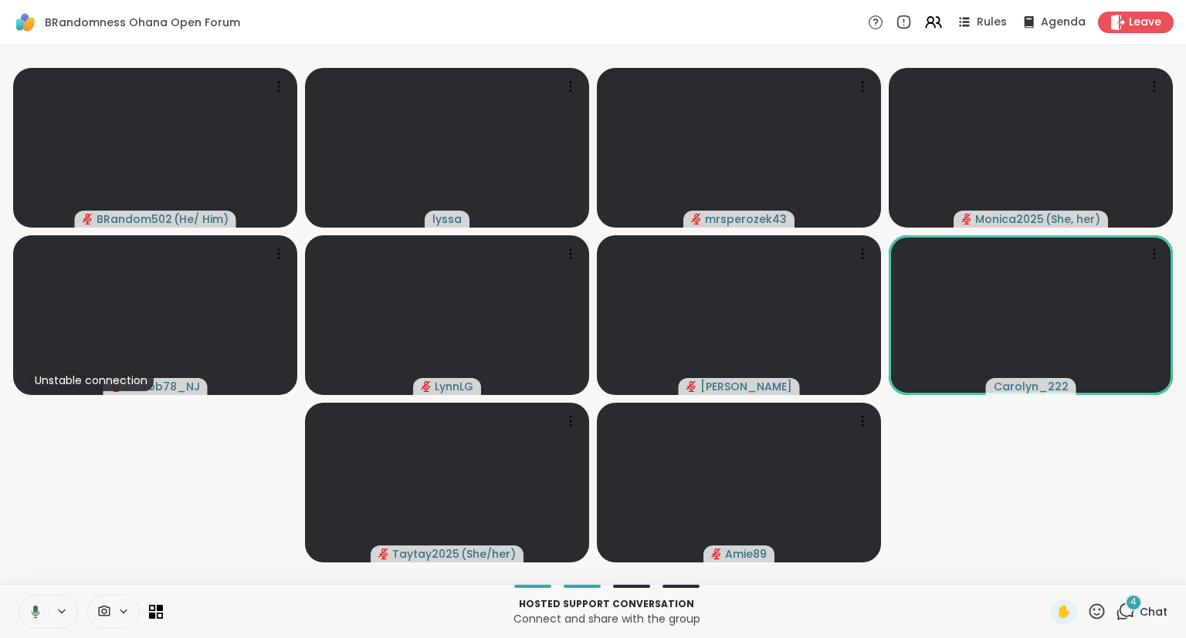
click at [25, 611] on button at bounding box center [33, 612] width 32 height 32
click at [29, 613] on icon at bounding box center [36, 612] width 14 height 14
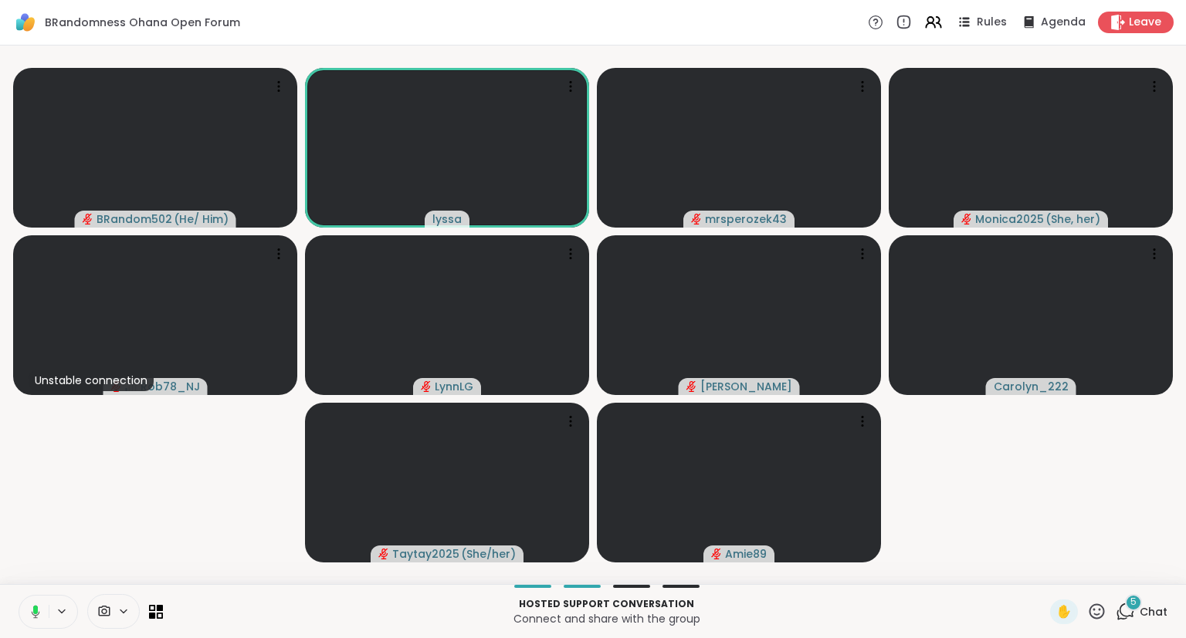
click at [30, 613] on icon at bounding box center [33, 612] width 14 height 14
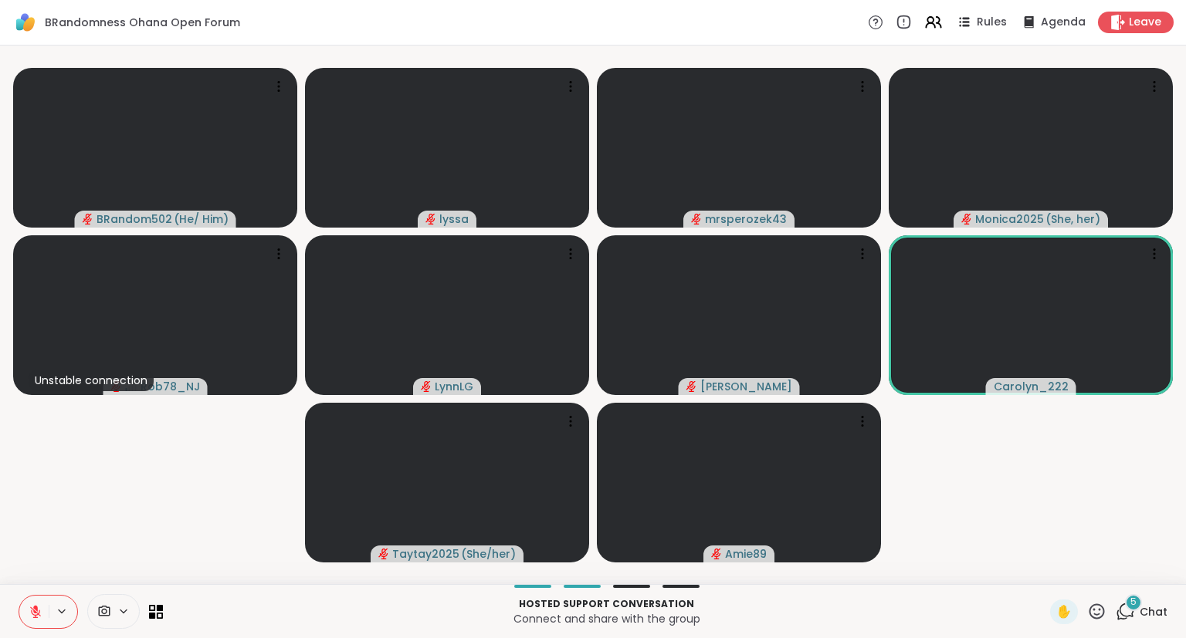
click at [30, 613] on icon at bounding box center [36, 612] width 14 height 14
click at [33, 614] on icon at bounding box center [36, 612] width 8 height 5
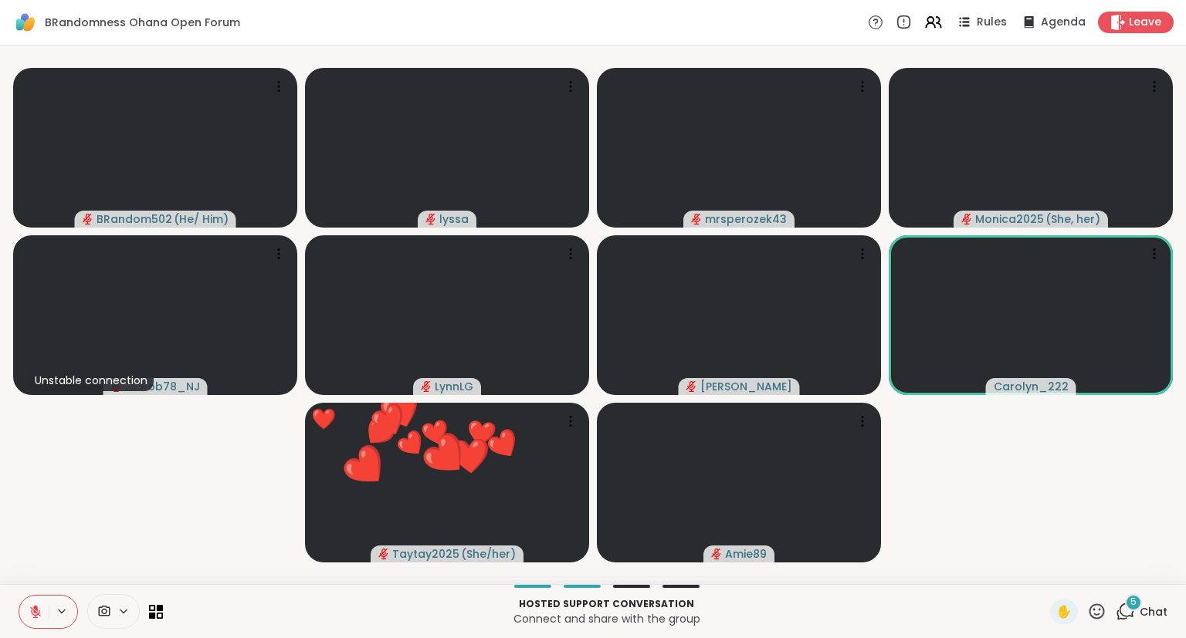
click at [28, 613] on button at bounding box center [33, 612] width 29 height 32
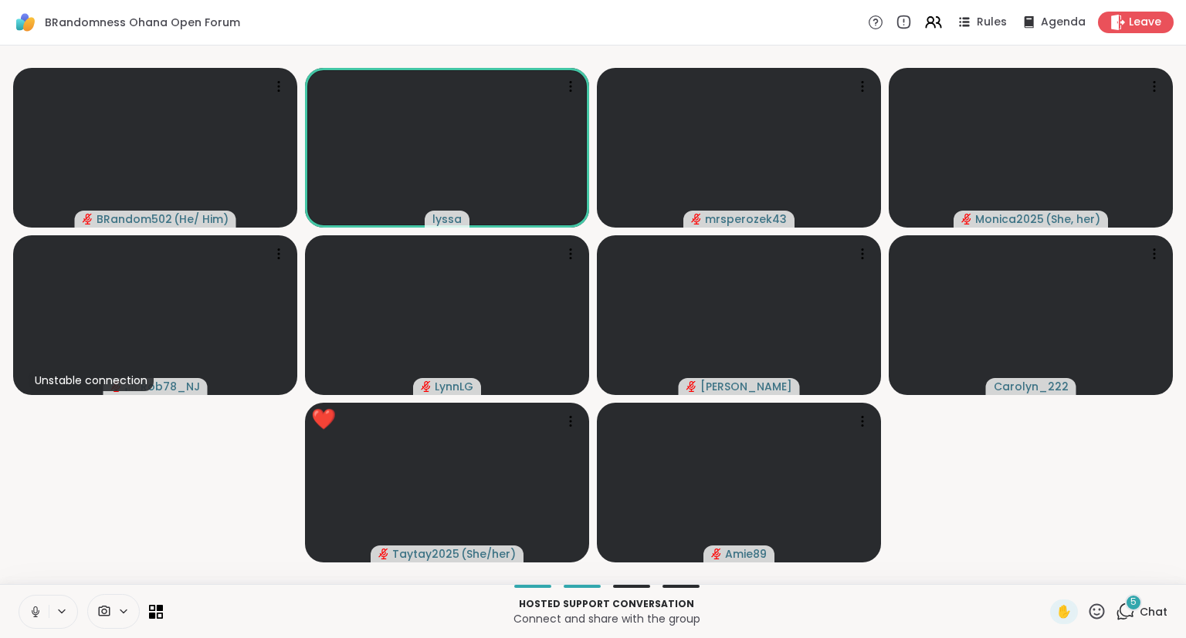
click at [32, 610] on icon at bounding box center [36, 612] width 14 height 14
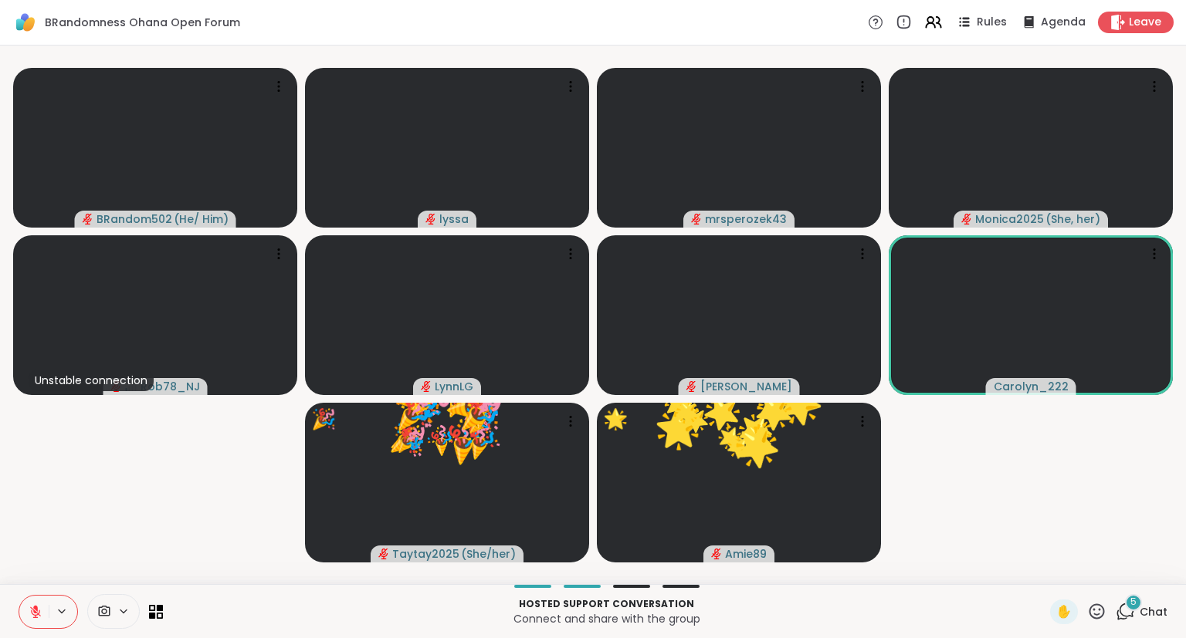
click at [36, 622] on button at bounding box center [33, 612] width 29 height 32
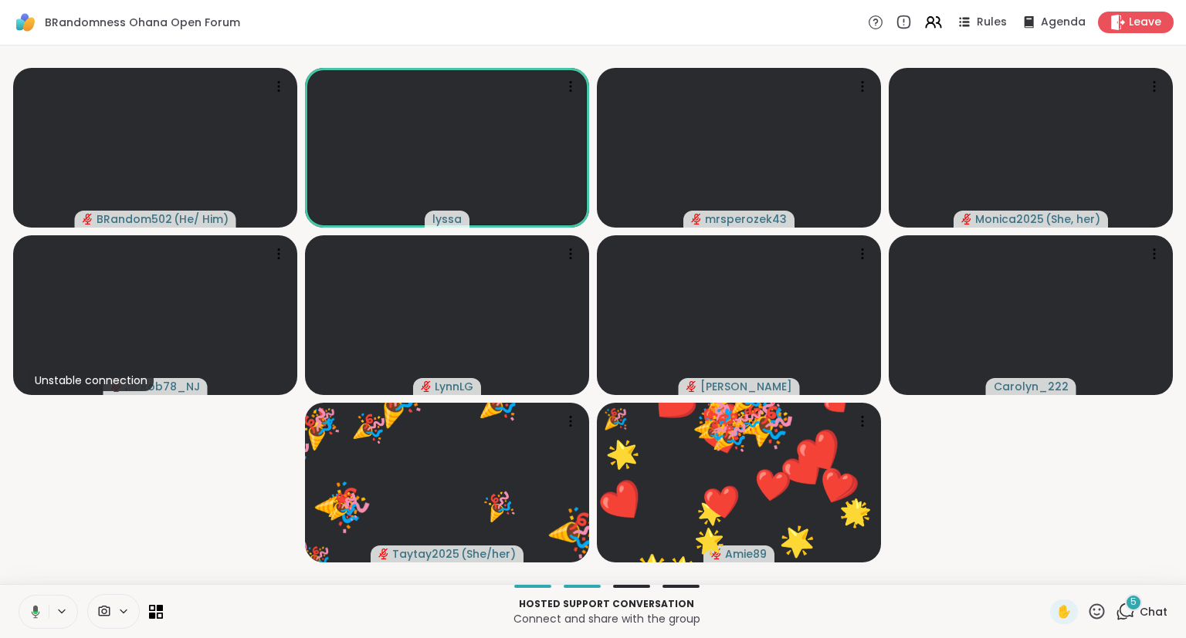
click at [38, 613] on icon at bounding box center [33, 612] width 14 height 14
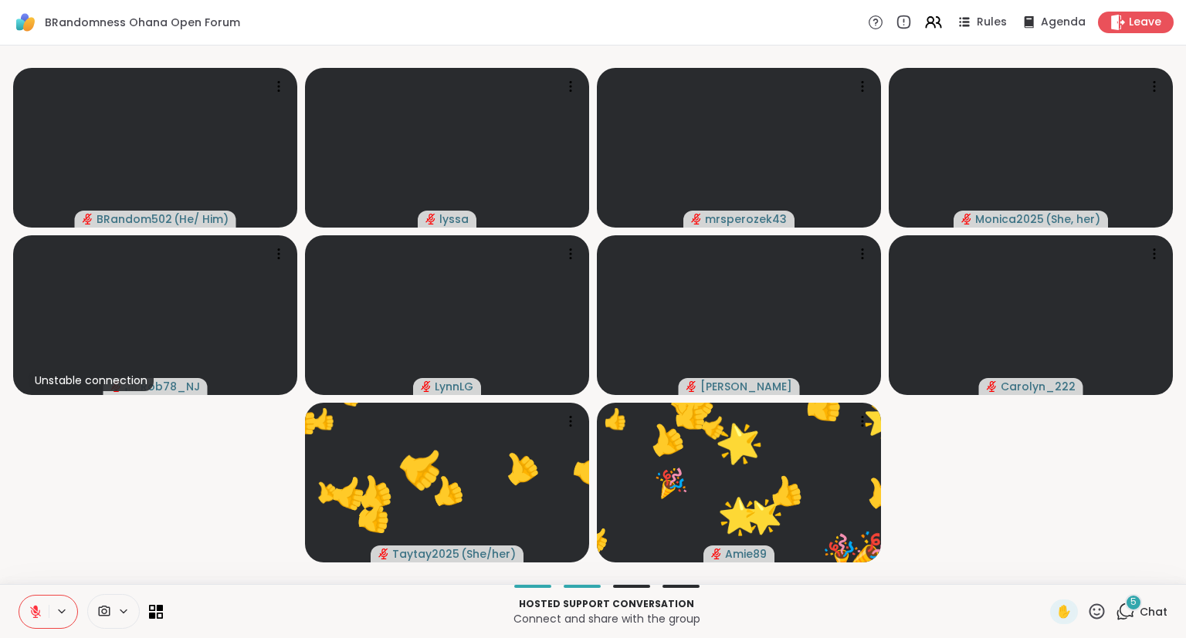
click at [32, 611] on icon at bounding box center [36, 612] width 14 height 14
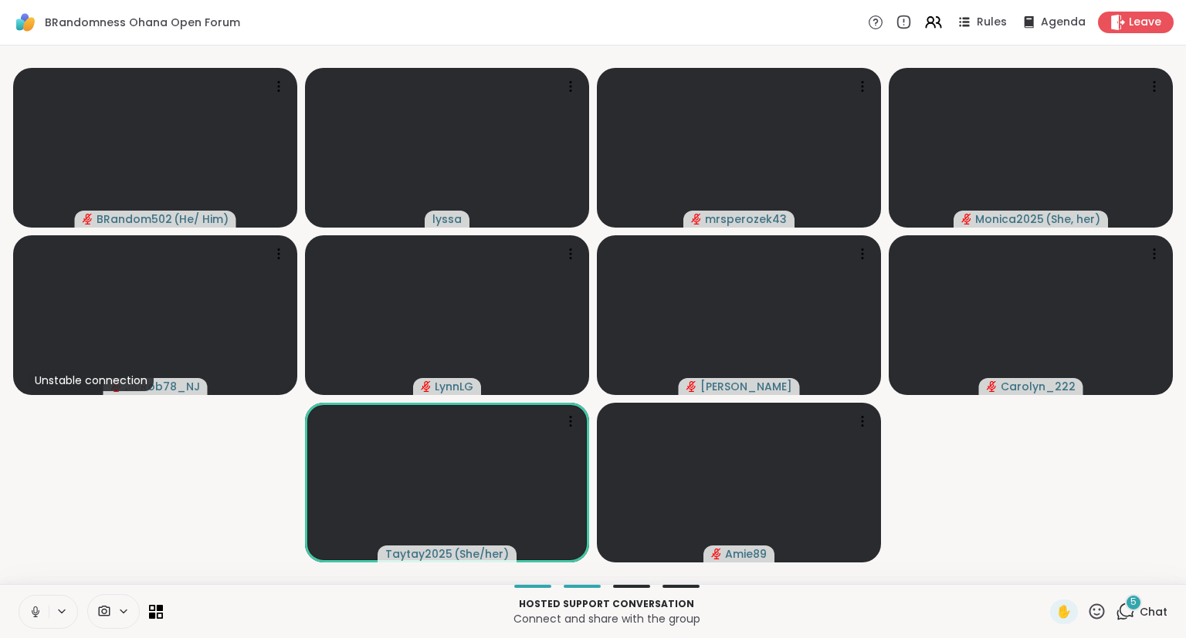
click at [40, 625] on button at bounding box center [33, 612] width 29 height 32
click at [44, 611] on button at bounding box center [33, 612] width 29 height 32
click at [27, 618] on button at bounding box center [33, 612] width 29 height 32
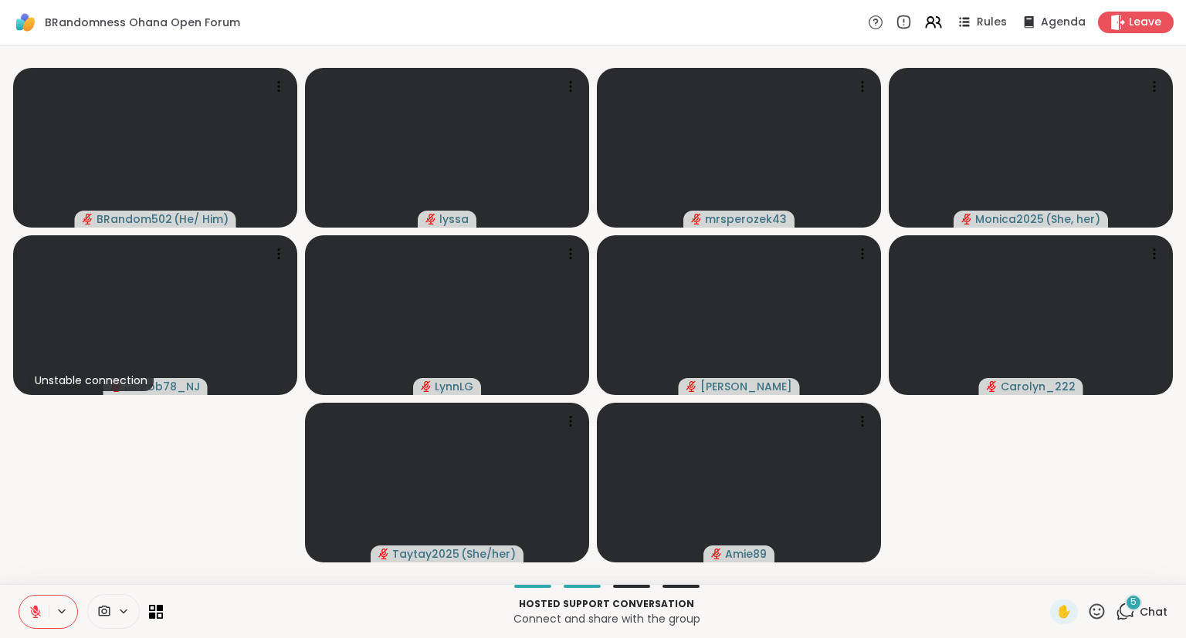
click at [32, 622] on button at bounding box center [33, 612] width 29 height 32
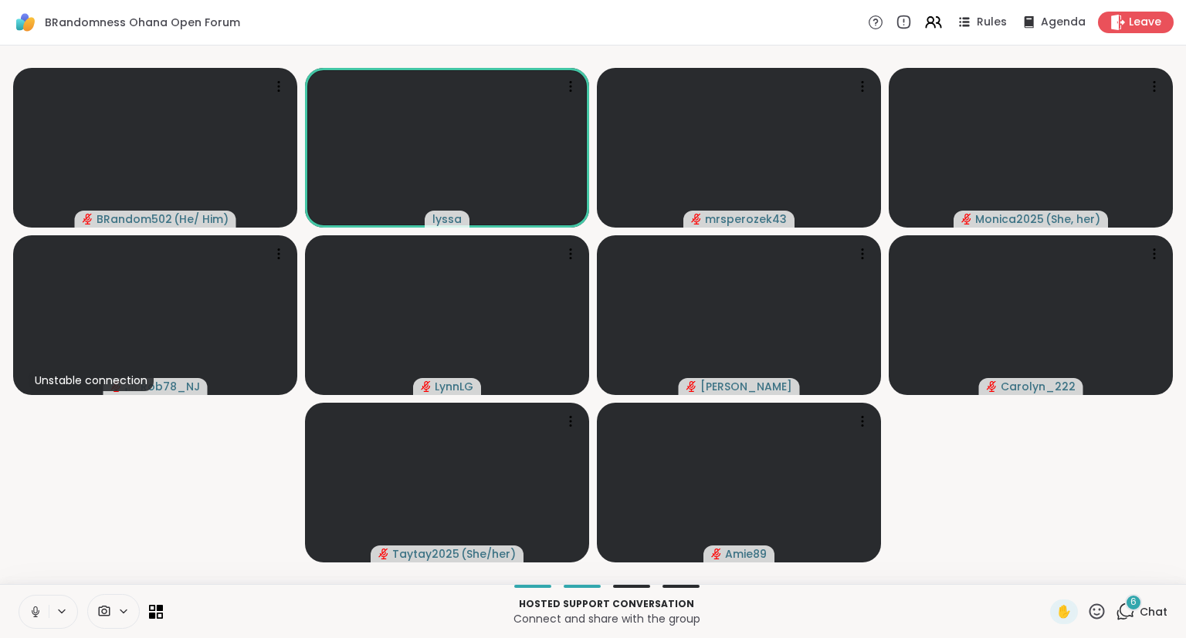
click at [38, 625] on button at bounding box center [33, 612] width 29 height 32
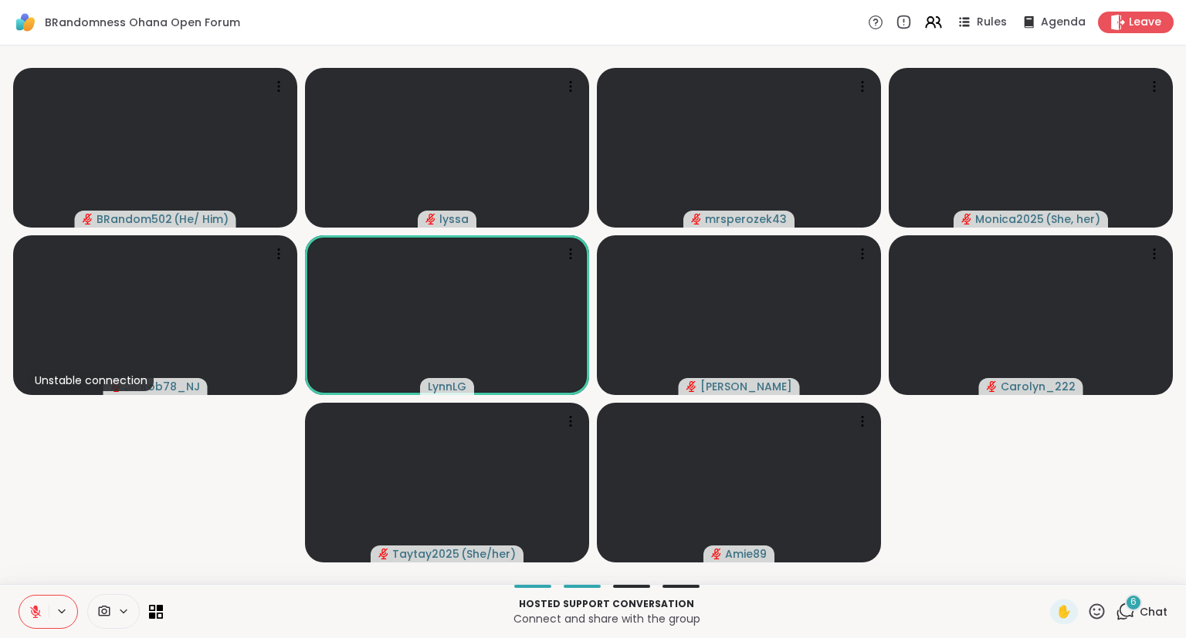
click at [37, 619] on icon at bounding box center [36, 612] width 14 height 14
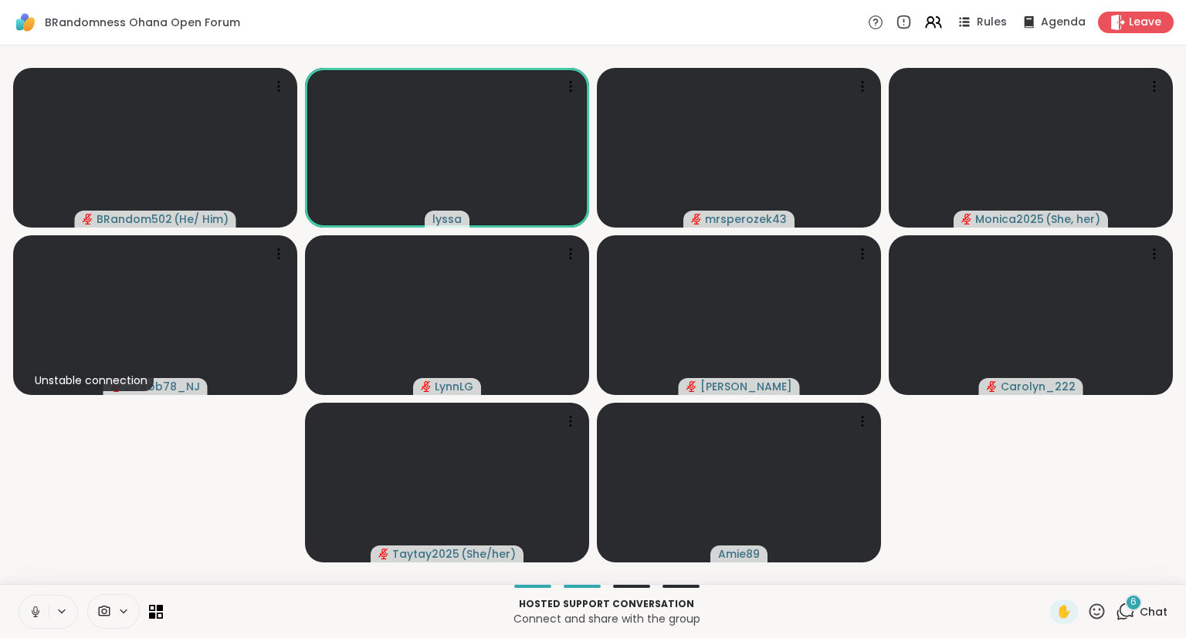
click at [29, 611] on icon at bounding box center [36, 612] width 14 height 14
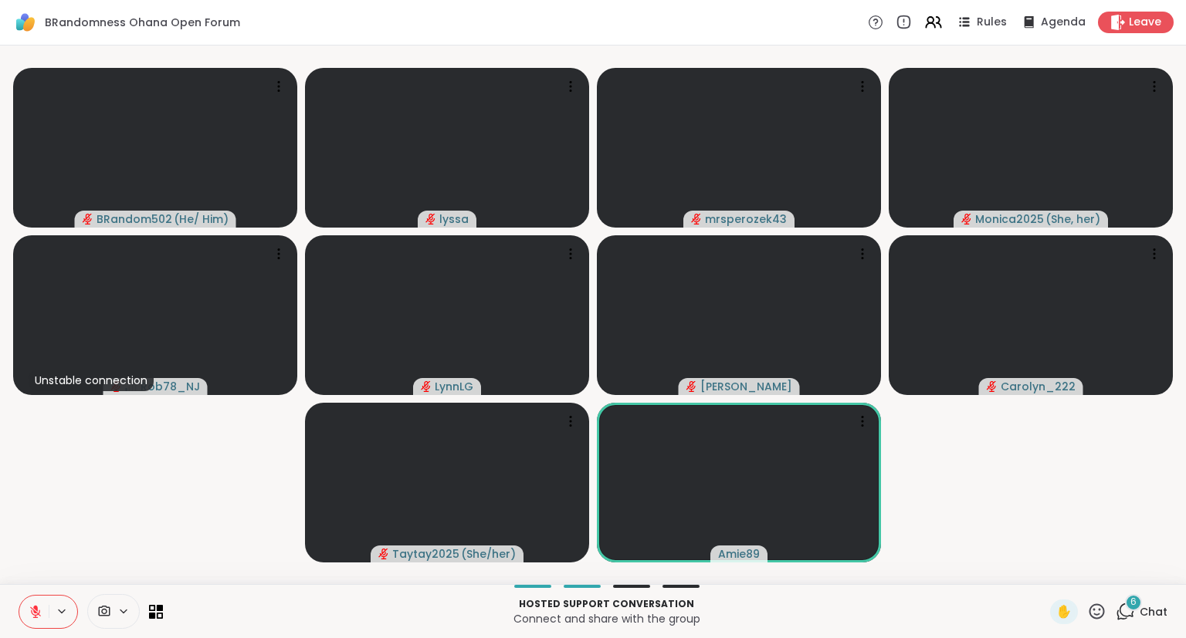
click at [1096, 608] on icon at bounding box center [1096, 611] width 19 height 19
click at [1054, 573] on div "❤️" at bounding box center [1051, 571] width 28 height 25
click at [41, 613] on icon at bounding box center [36, 612] width 14 height 14
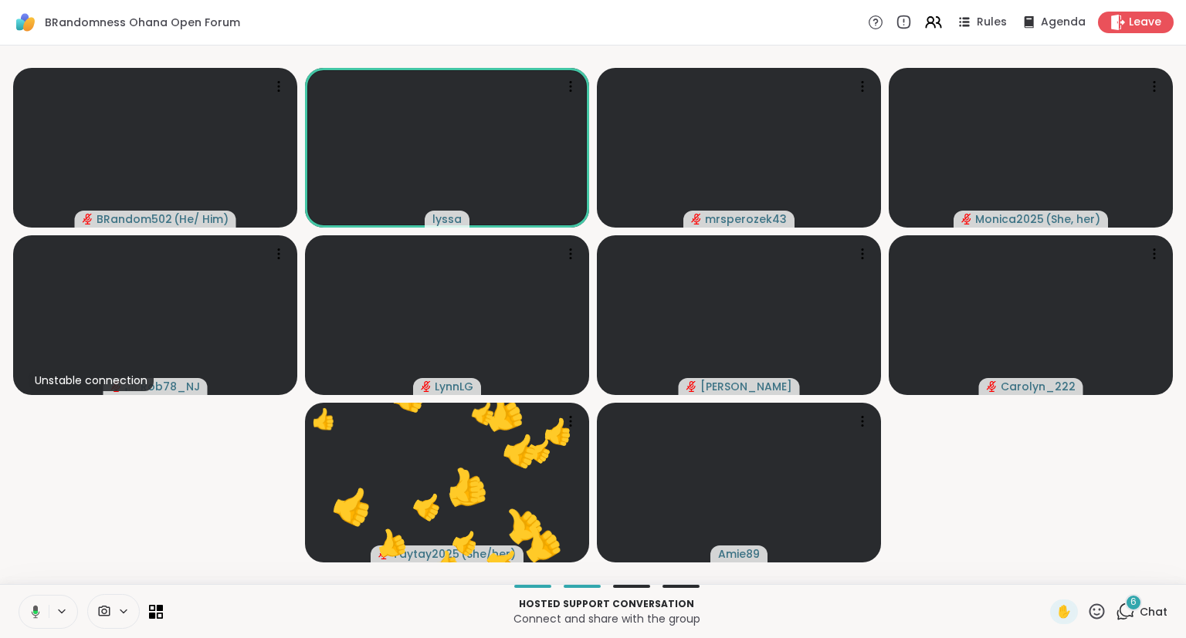
click at [1104, 616] on icon at bounding box center [1096, 611] width 15 height 15
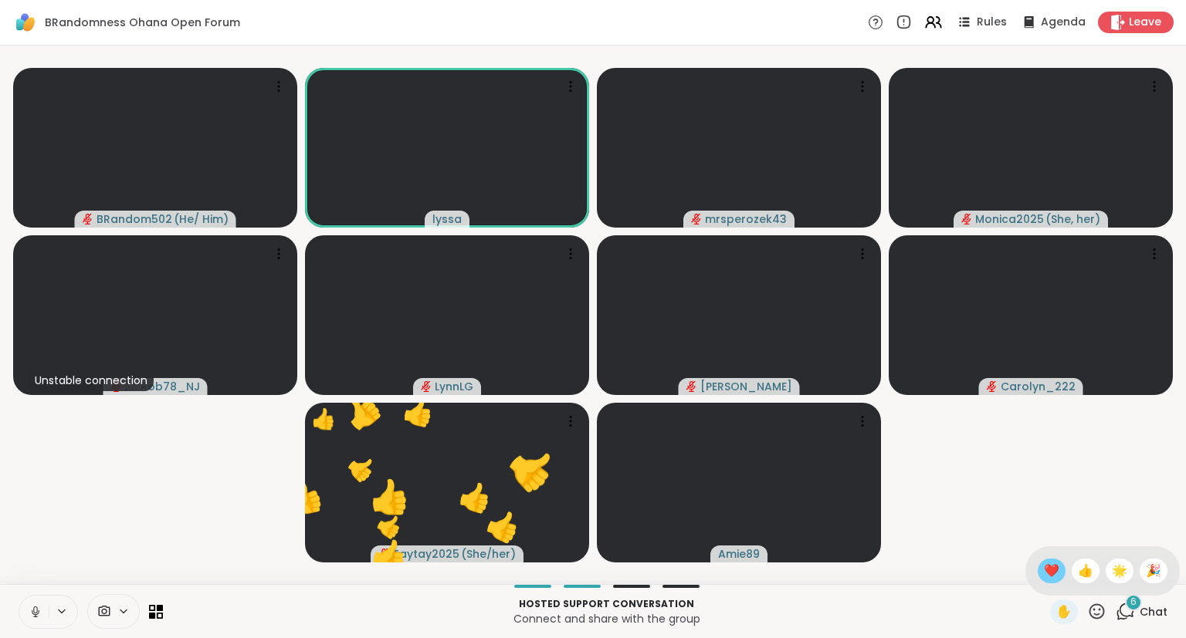
click at [1047, 573] on span "❤️" at bounding box center [1051, 571] width 15 height 19
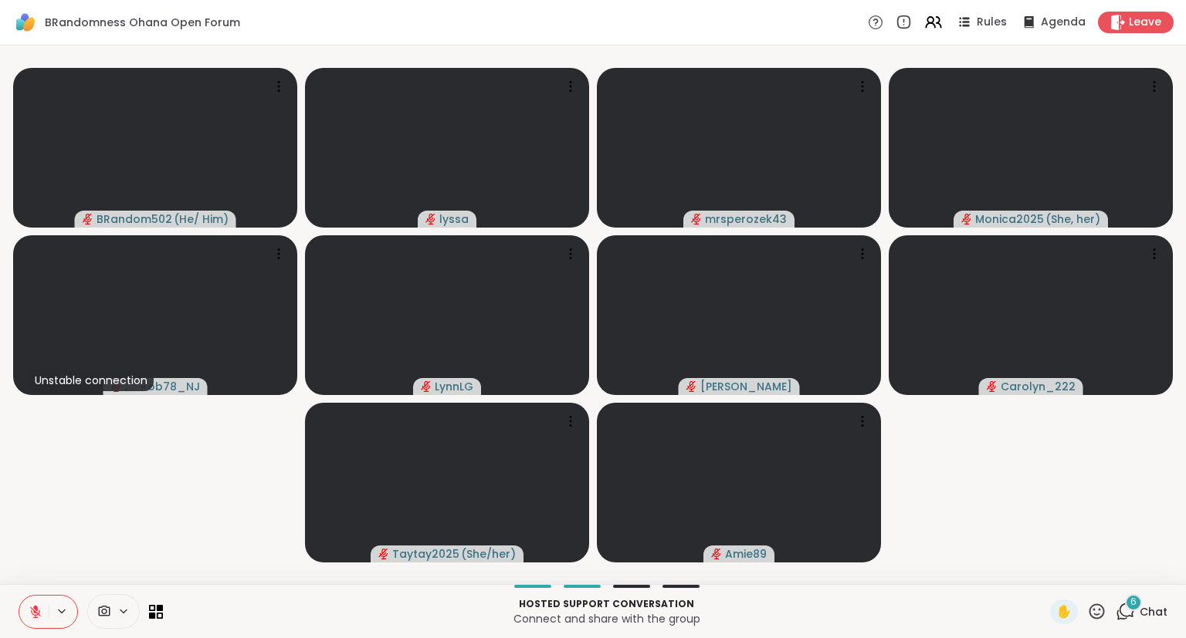
click at [36, 614] on icon at bounding box center [36, 612] width 14 height 14
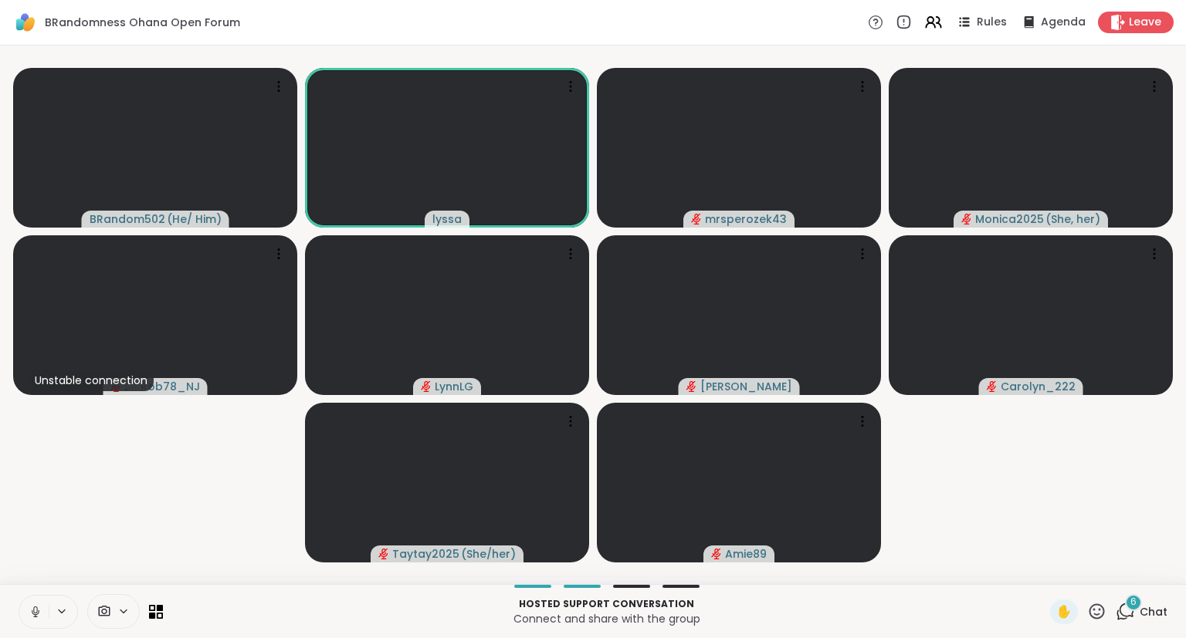
click at [34, 609] on icon at bounding box center [35, 610] width 4 height 7
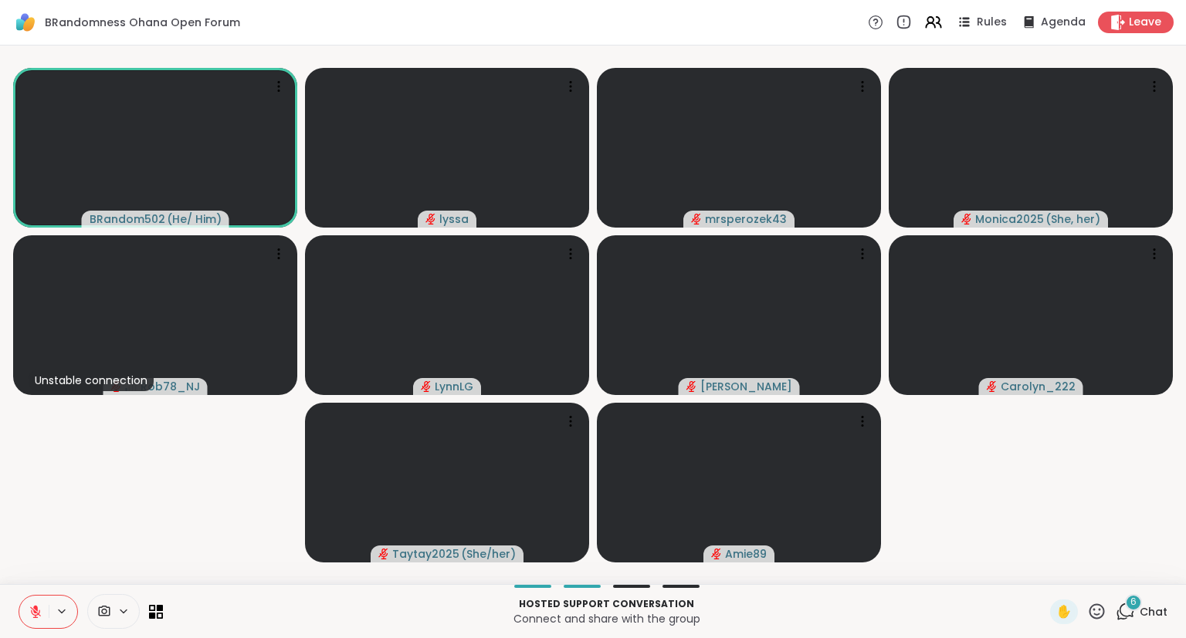
click at [29, 618] on icon at bounding box center [36, 612] width 14 height 14
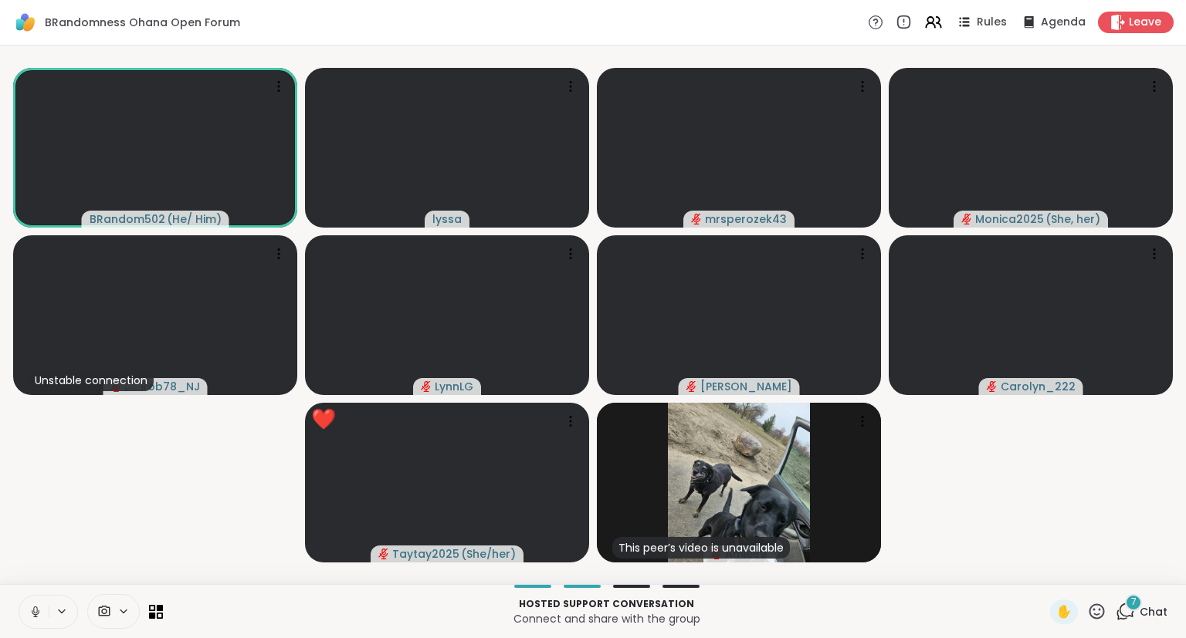
click at [44, 618] on button at bounding box center [33, 612] width 29 height 32
click at [36, 618] on icon at bounding box center [35, 612] width 11 height 11
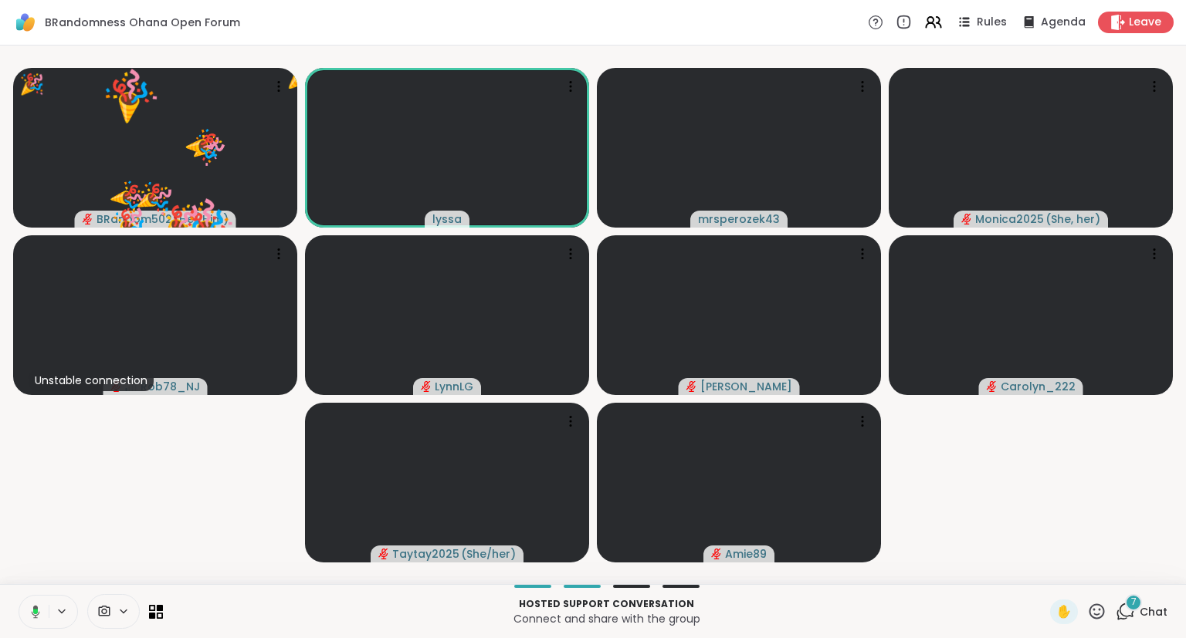
click at [36, 610] on icon at bounding box center [35, 611] width 5 height 5
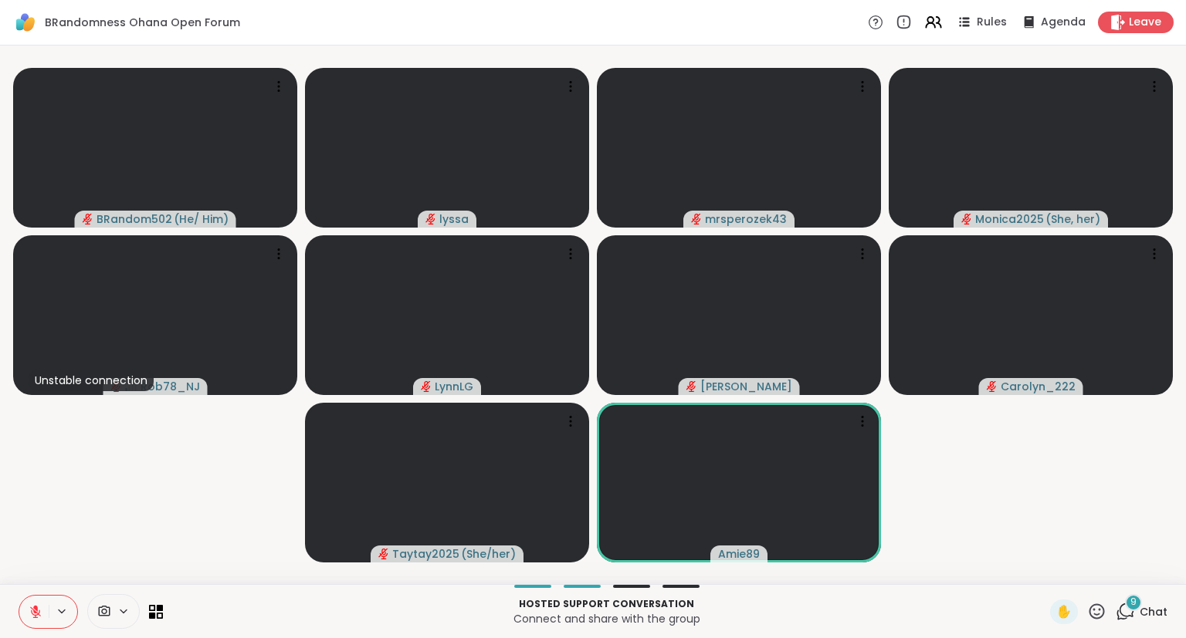
click at [28, 611] on button at bounding box center [33, 612] width 29 height 32
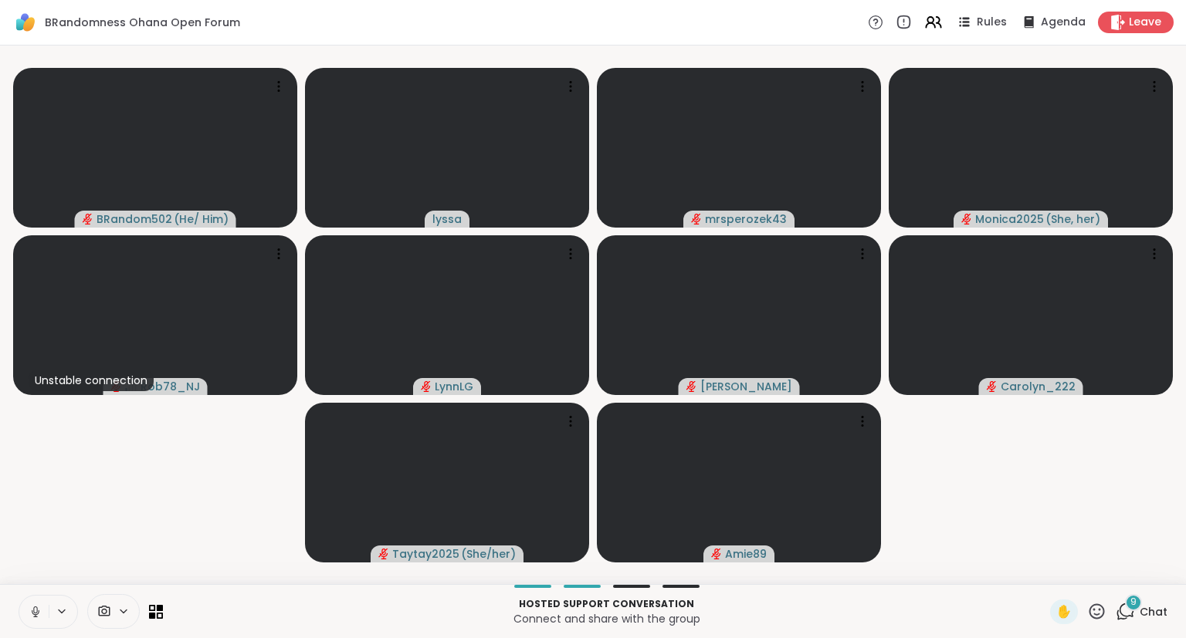
click at [22, 604] on button at bounding box center [33, 612] width 29 height 32
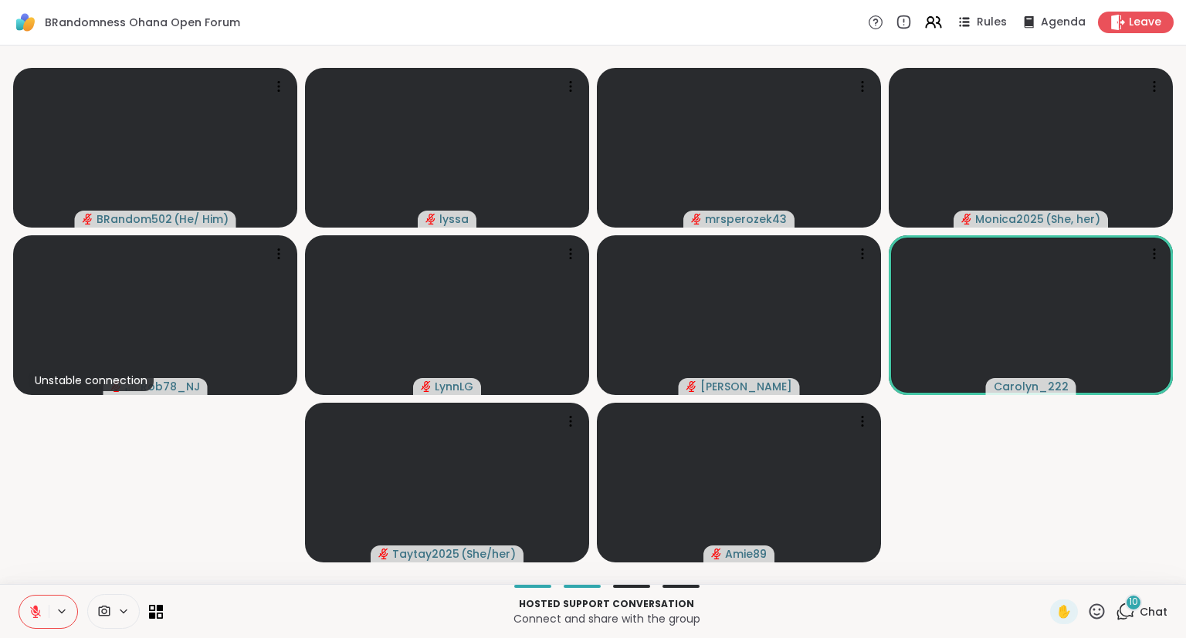
click at [30, 608] on icon at bounding box center [36, 612] width 14 height 14
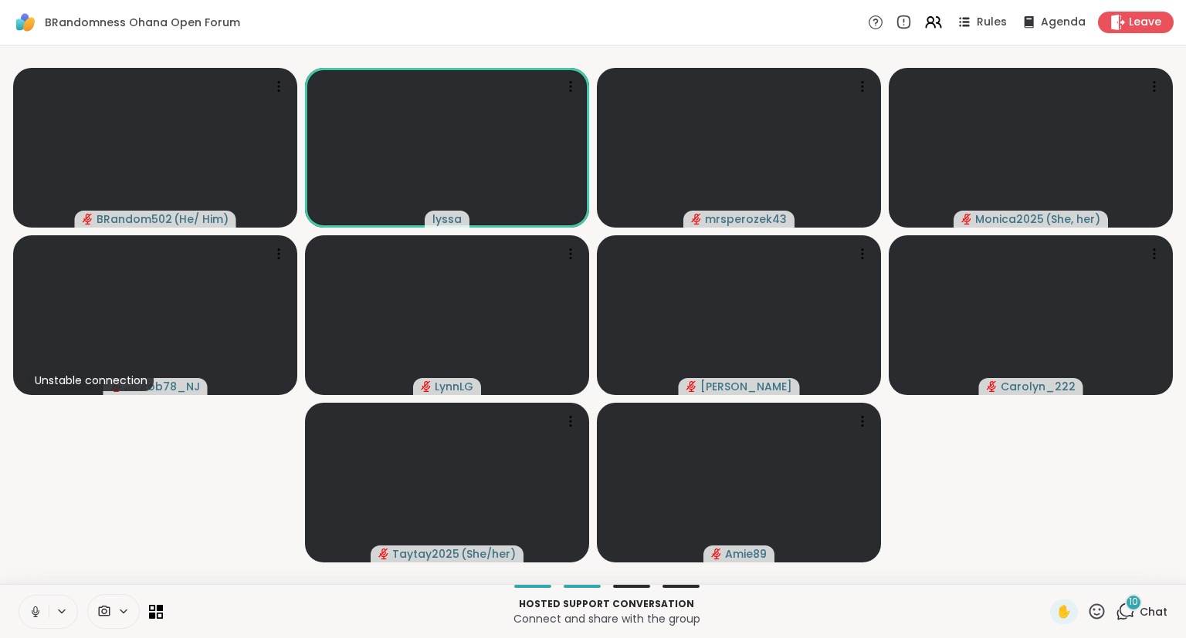
click at [34, 607] on icon at bounding box center [36, 612] width 14 height 14
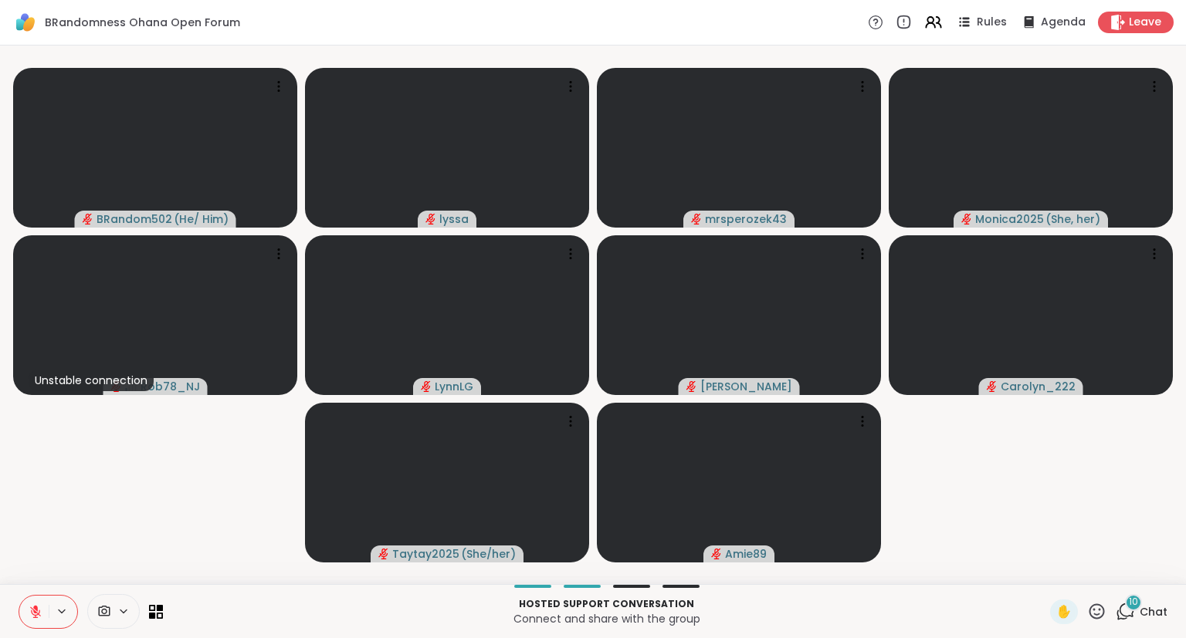
click at [1129, 601] on div "10" at bounding box center [1133, 602] width 17 height 17
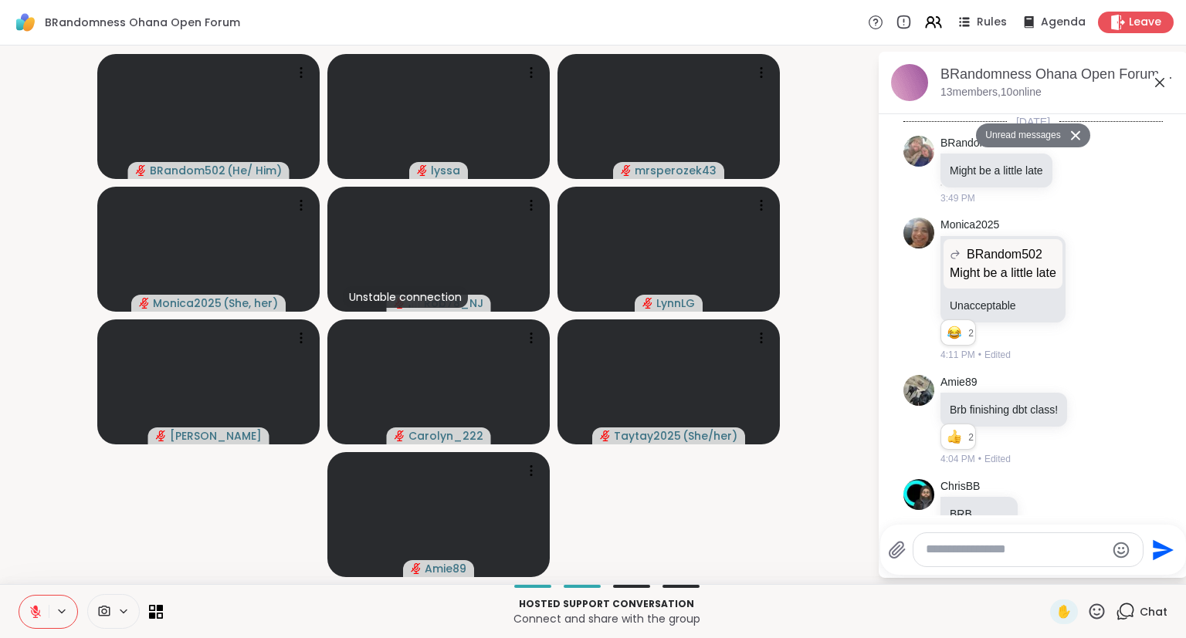
scroll to position [14376, 0]
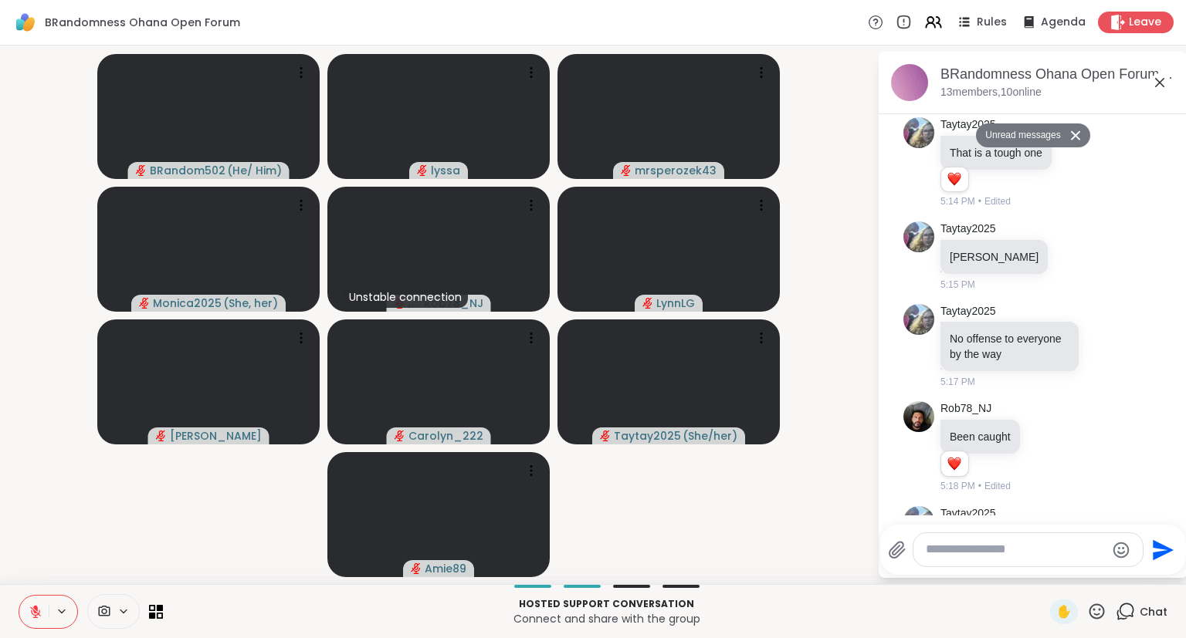
click at [1159, 81] on icon at bounding box center [1159, 82] width 19 height 19
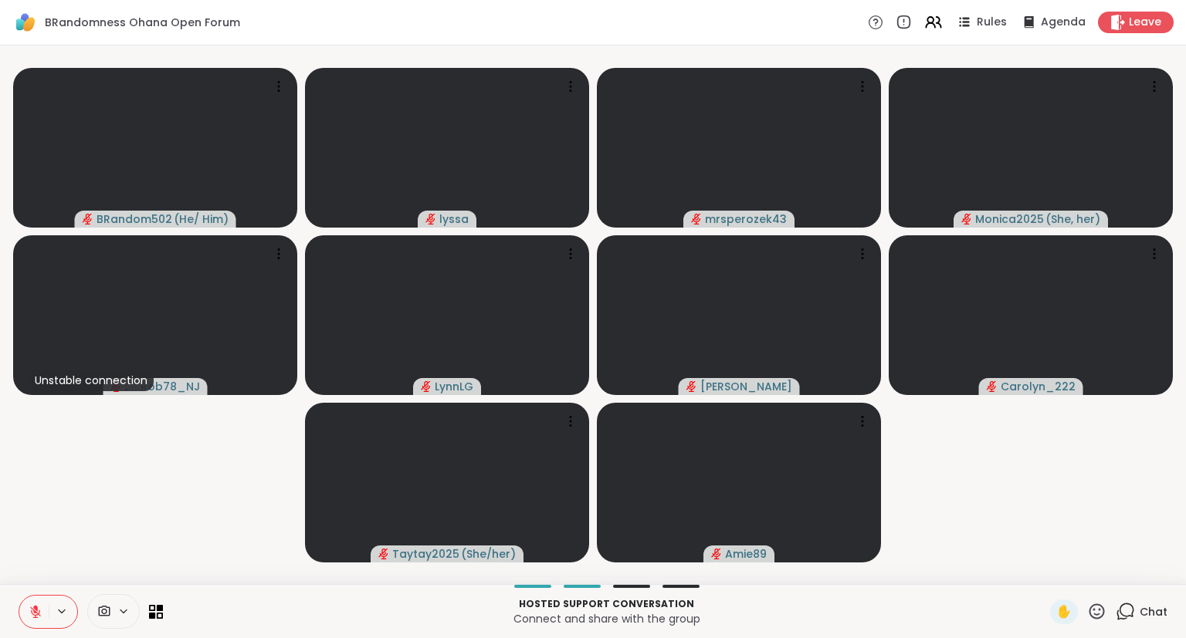
click at [37, 606] on icon at bounding box center [36, 612] width 14 height 14
click at [31, 614] on icon at bounding box center [36, 612] width 14 height 14
click at [29, 604] on button at bounding box center [33, 612] width 29 height 32
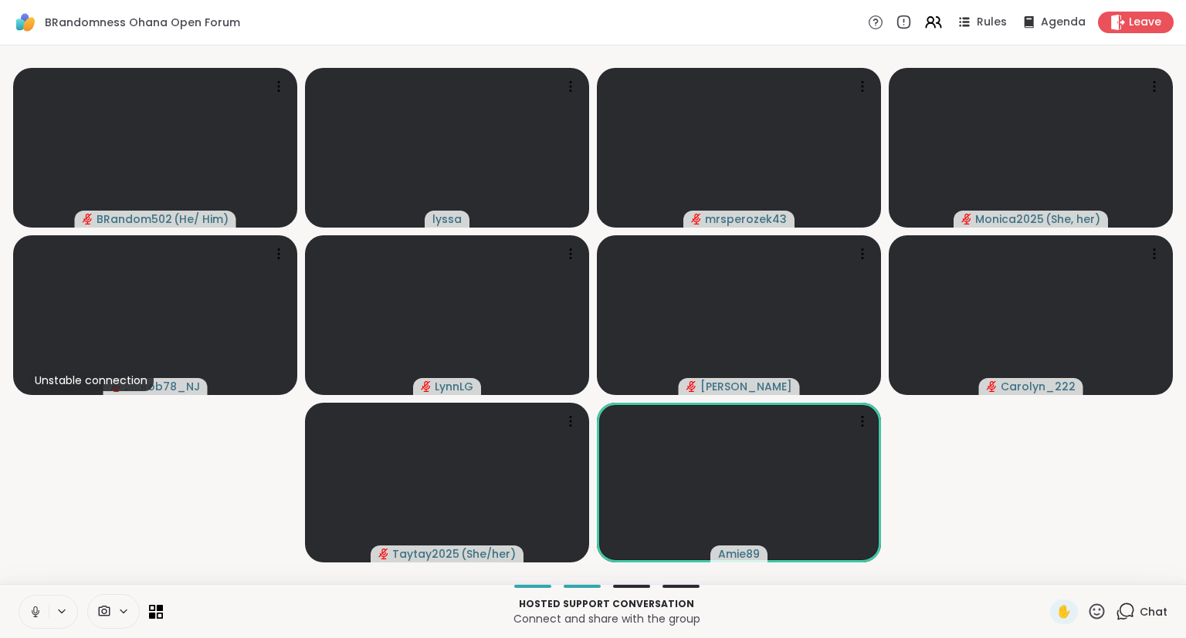
click at [33, 610] on icon at bounding box center [35, 610] width 4 height 7
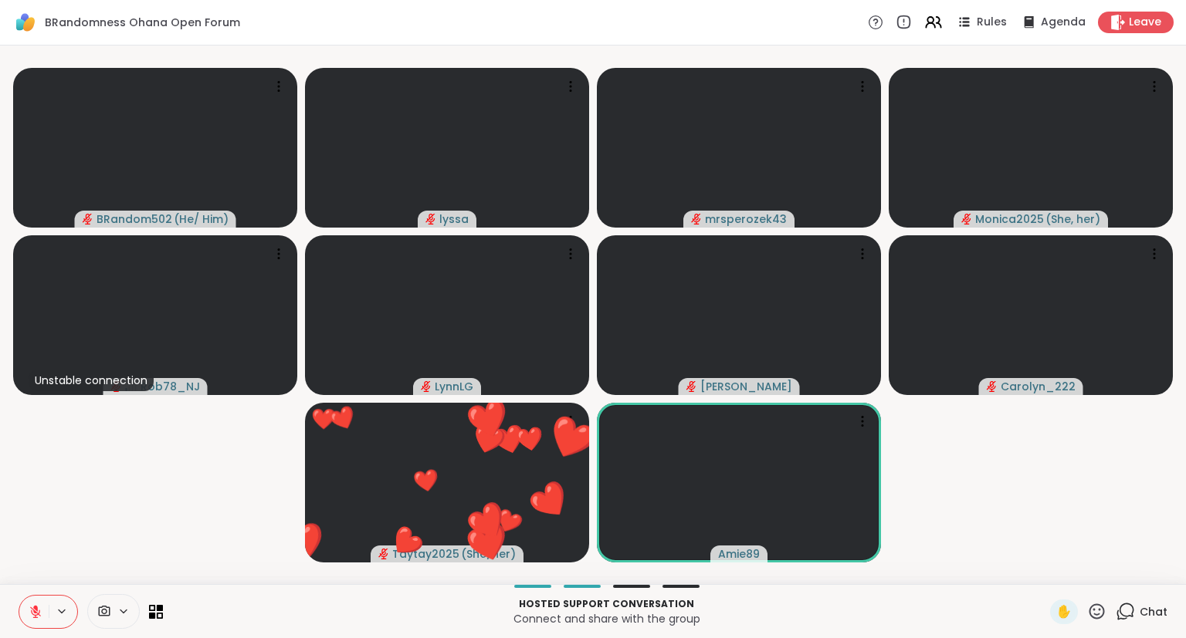
click at [33, 611] on icon at bounding box center [35, 612] width 11 height 11
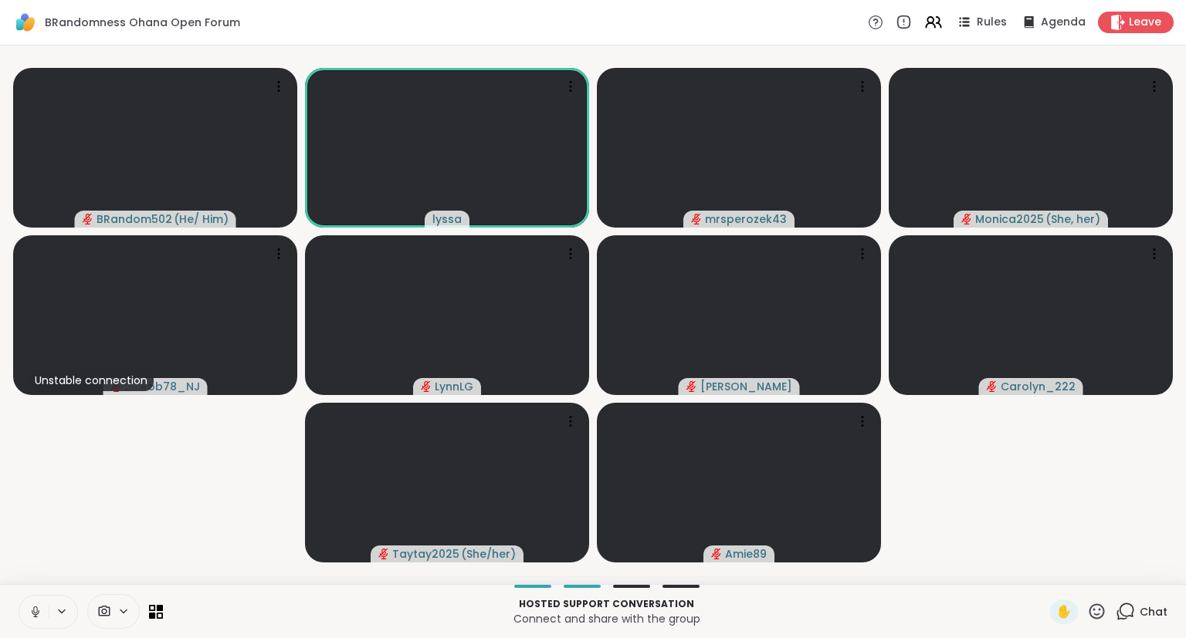
click at [36, 608] on icon at bounding box center [36, 612] width 14 height 14
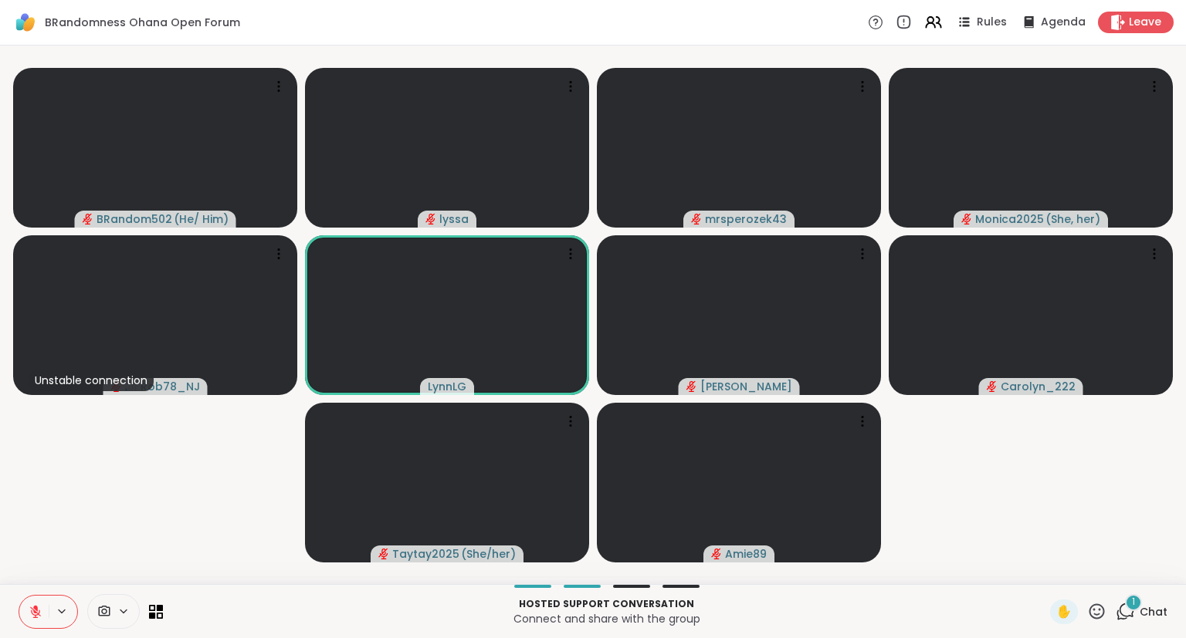
click at [35, 620] on button at bounding box center [33, 612] width 29 height 32
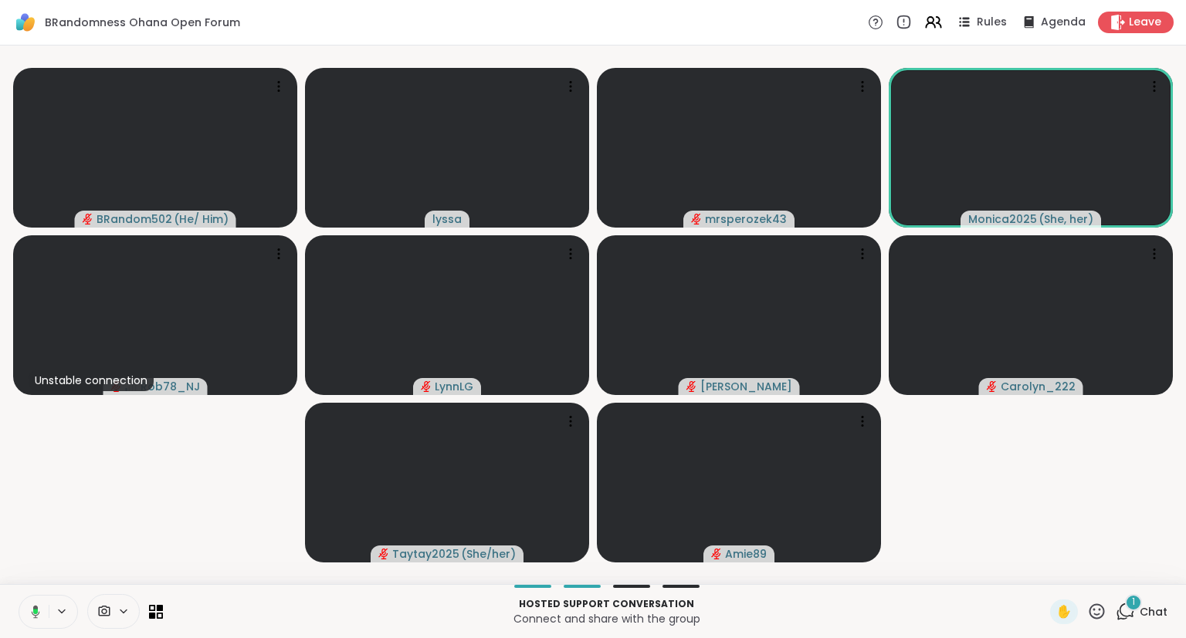
click at [32, 612] on icon at bounding box center [33, 612] width 14 height 14
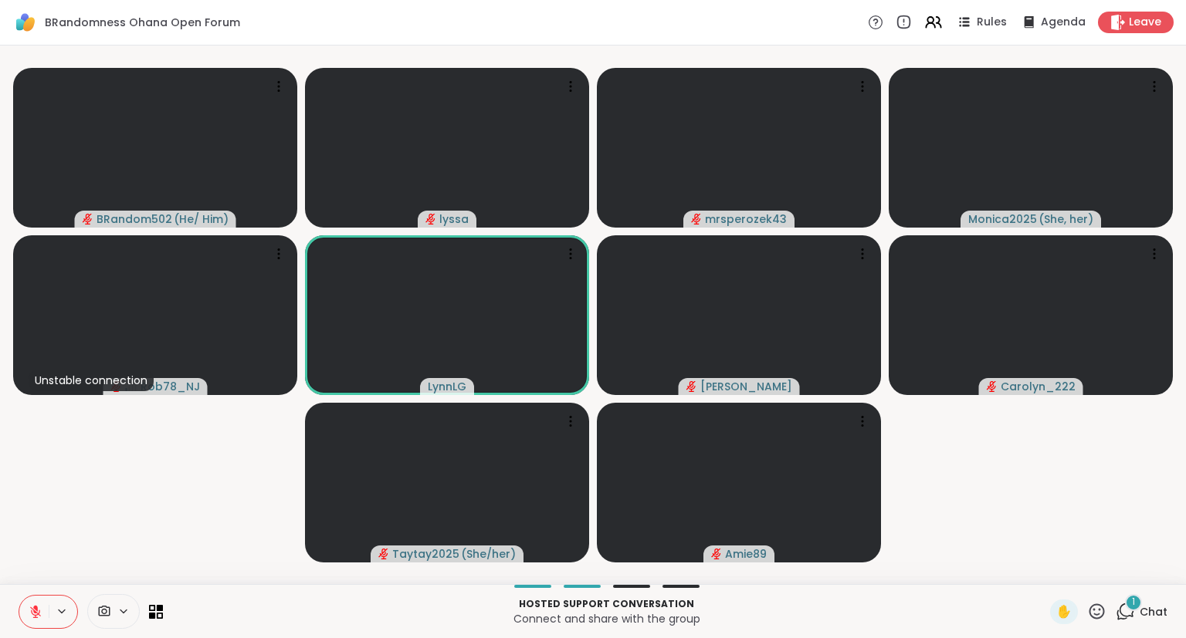
drag, startPoint x: 29, startPoint y: 597, endPoint x: 63, endPoint y: 446, distance: 155.2
click at [80, 418] on div "BRandomness Ohana Open Forum Rules Agenda Leave BRandom502 ( He/ Him ) lyssa mr…" at bounding box center [593, 319] width 1186 height 638
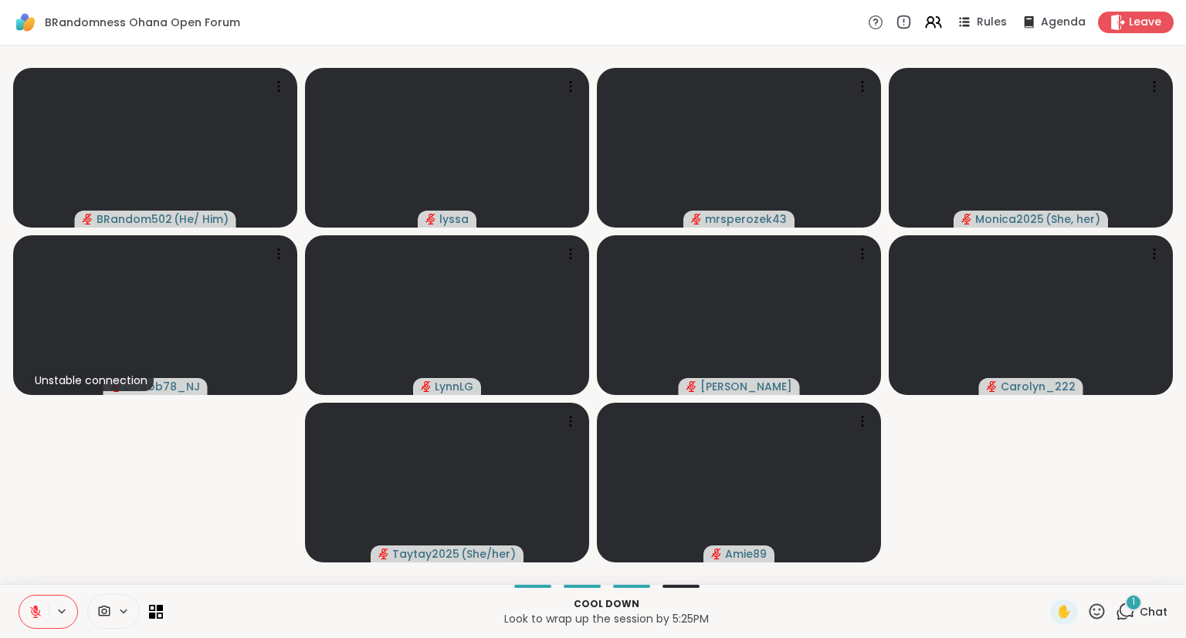
click at [48, 604] on button at bounding box center [33, 612] width 29 height 32
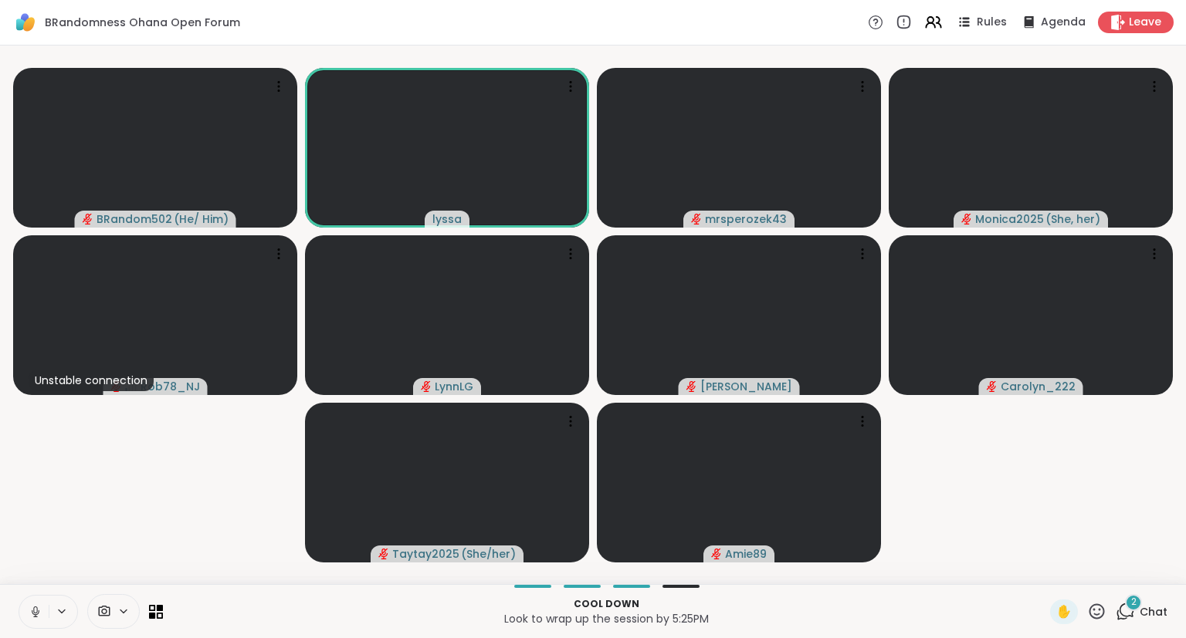
drag, startPoint x: 67, startPoint y: 533, endPoint x: 32, endPoint y: 604, distance: 79.1
click at [32, 584] on div "BRandom502 ( He/ Him ) lyssa mrsperozek43 Monica2025 ( She, her ) Unstable conn…" at bounding box center [593, 315] width 1186 height 539
click at [34, 617] on icon at bounding box center [35, 616] width 4 height 1
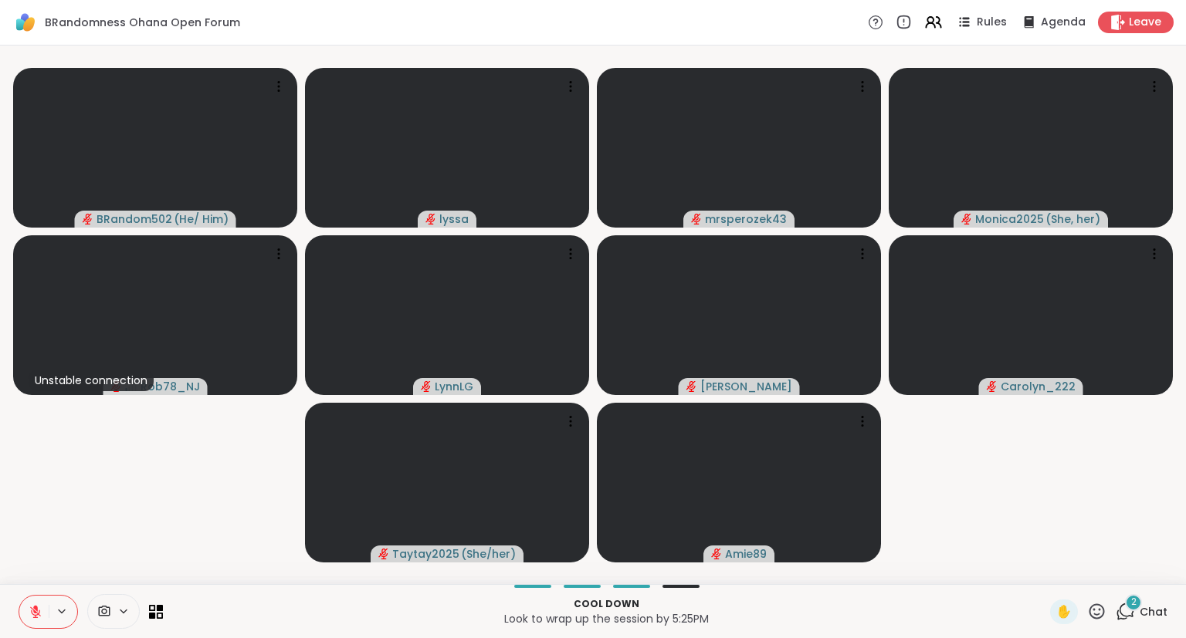
click at [7, 562] on div "BRandom502 ( He/ Him ) lyssa mrsperozek43 Monica2025 ( She, her ) Unstable conn…" at bounding box center [593, 315] width 1186 height 539
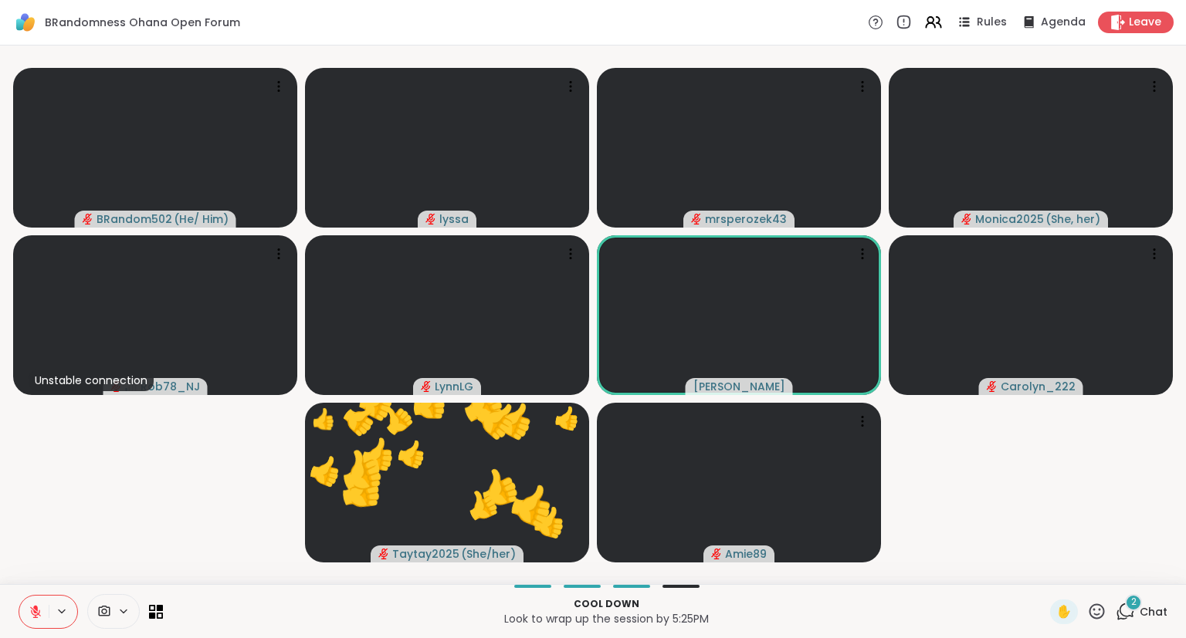
click at [8, 621] on div "Cool down Look to wrap up the session by 5:25PM ✋ 2 Chat" at bounding box center [593, 611] width 1186 height 54
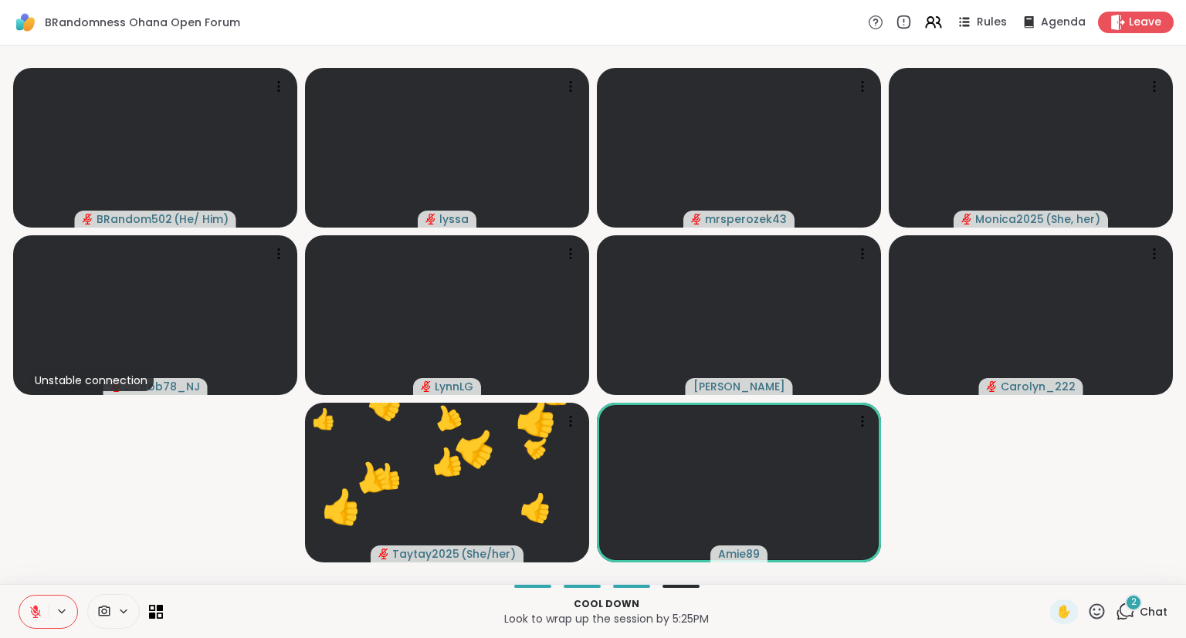
click at [24, 610] on button at bounding box center [33, 612] width 29 height 32
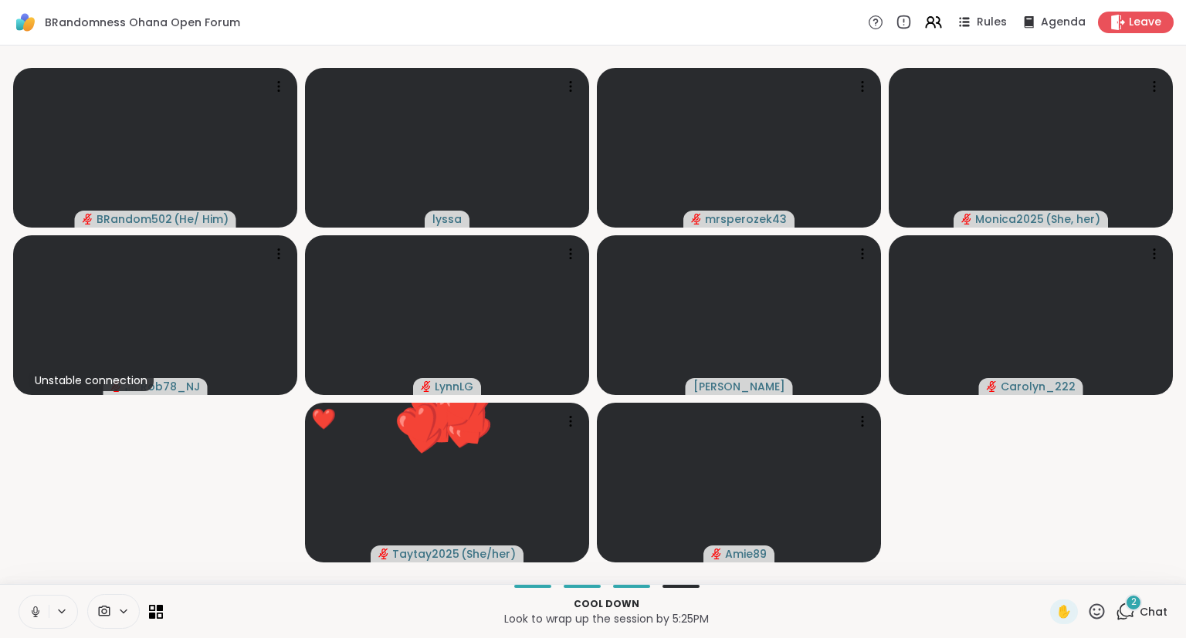
click at [24, 610] on button at bounding box center [33, 612] width 29 height 32
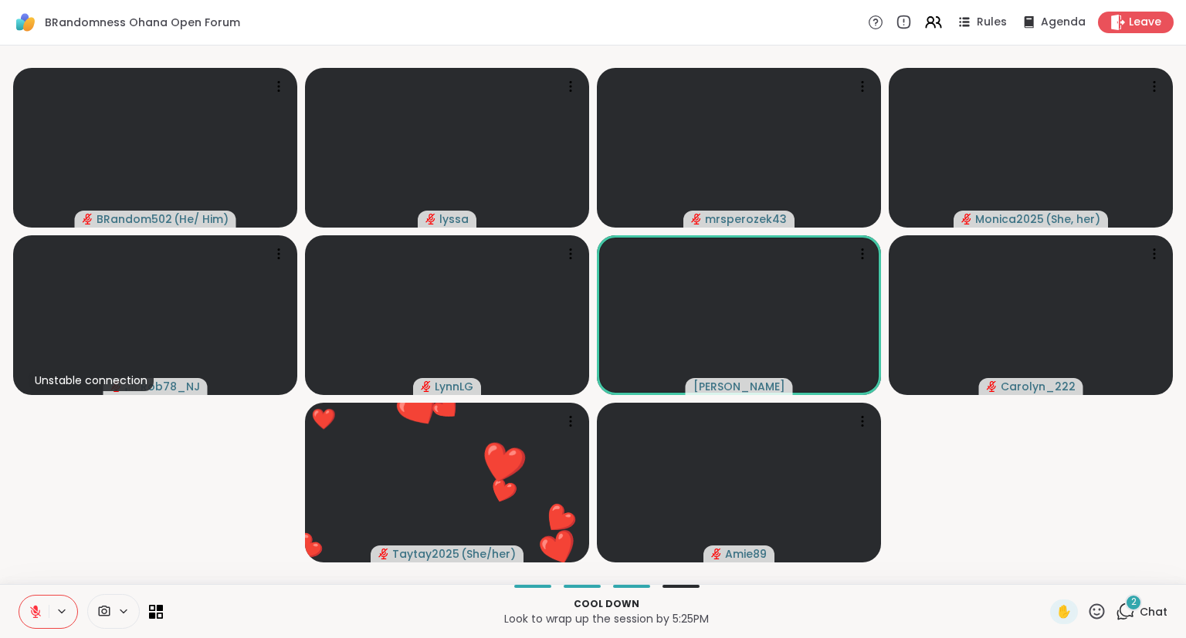
click at [24, 610] on button at bounding box center [33, 612] width 29 height 32
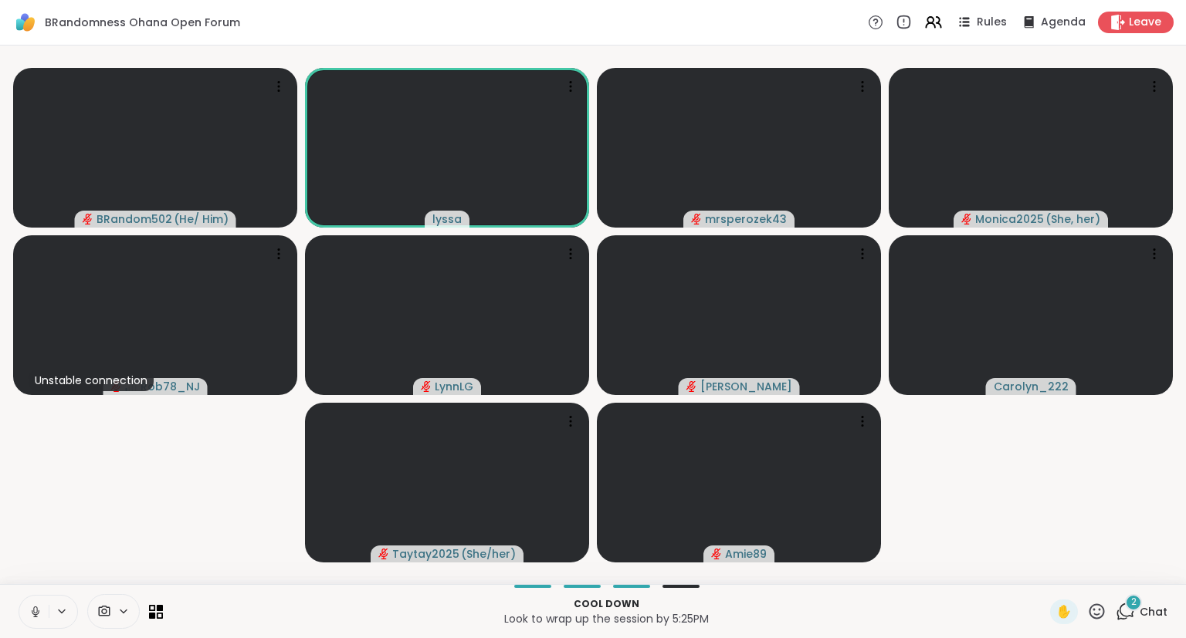
click at [33, 604] on button at bounding box center [33, 612] width 29 height 32
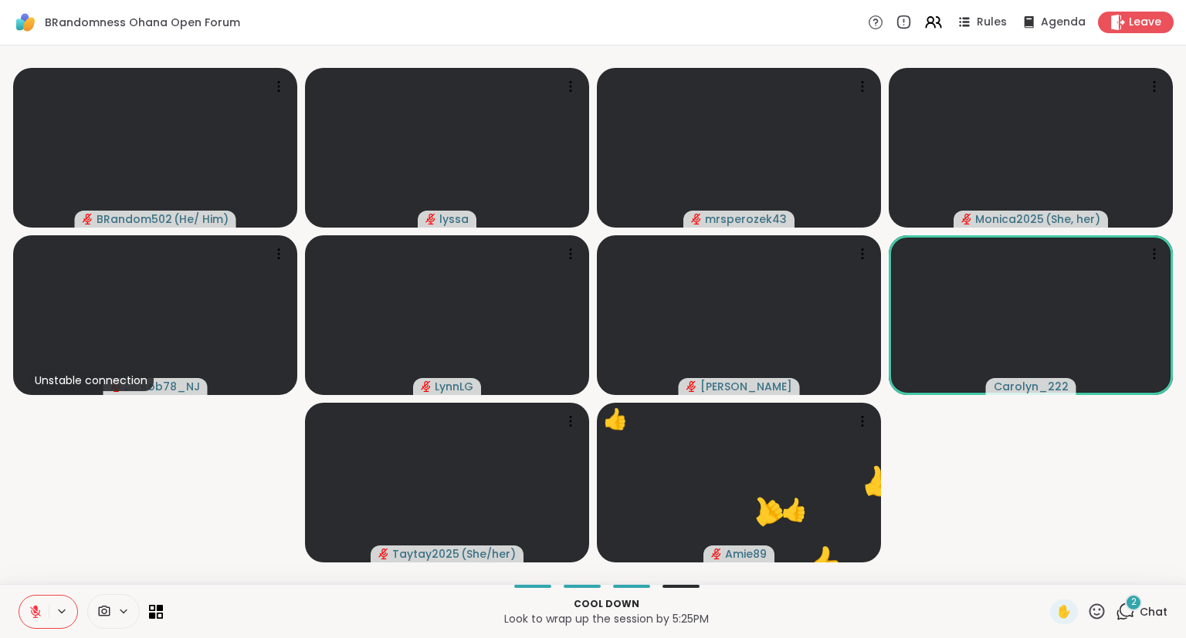
click at [1119, 620] on icon at bounding box center [1122, 616] width 10 height 10
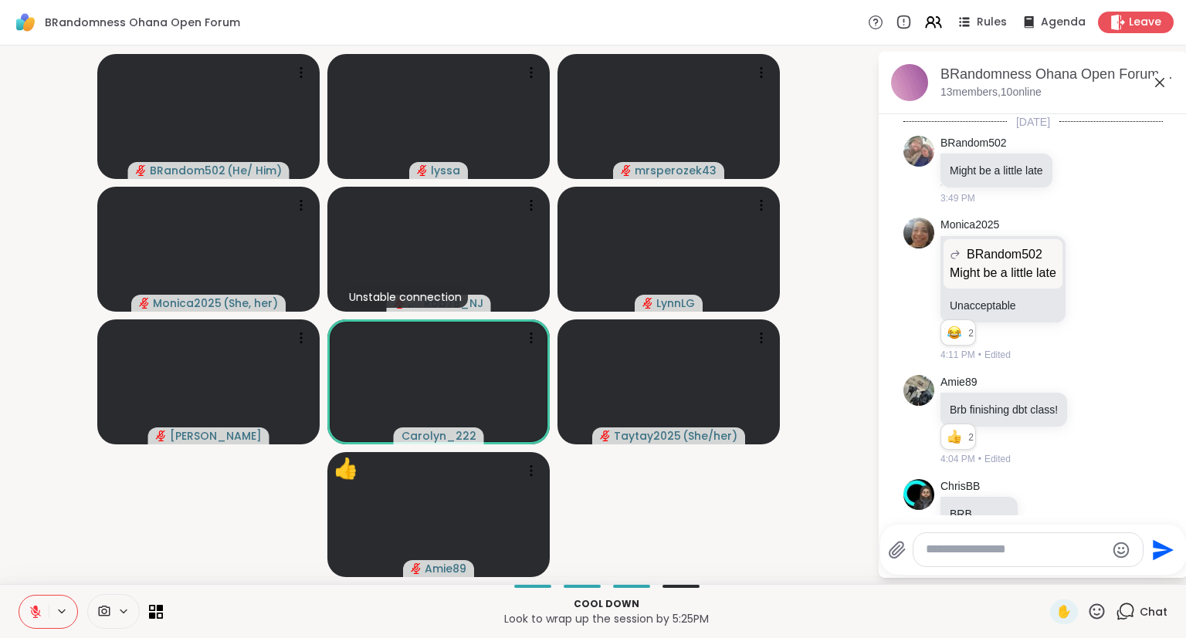
click at [949, 551] on textarea "Type your message" at bounding box center [1016, 550] width 180 height 16
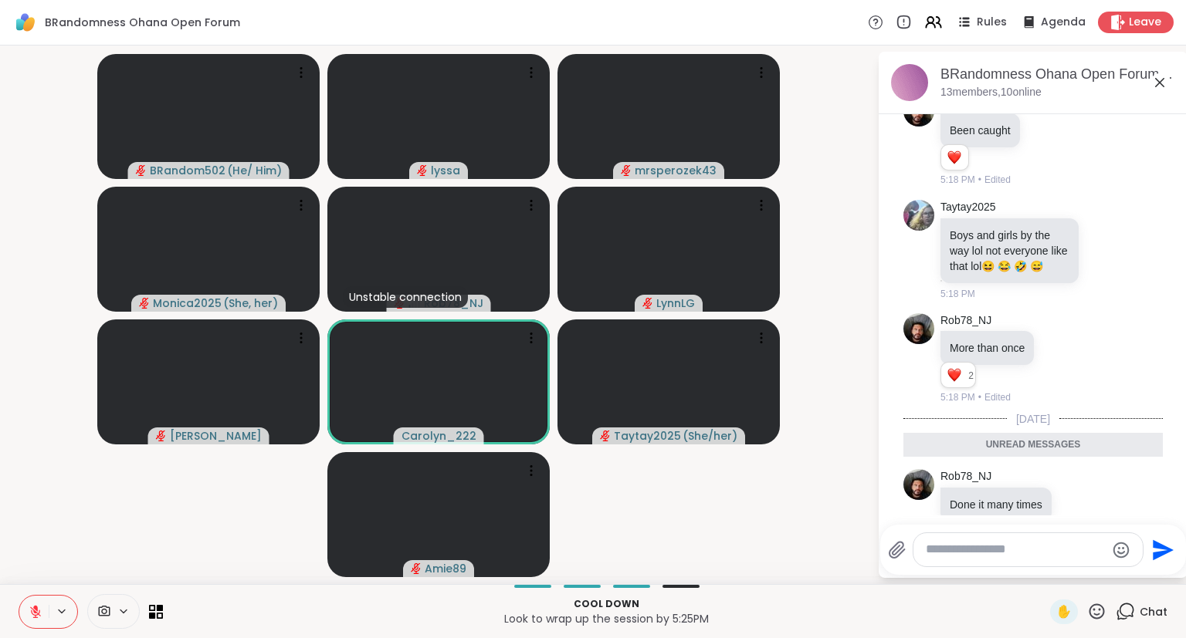
click at [1161, 80] on icon at bounding box center [1159, 82] width 9 height 9
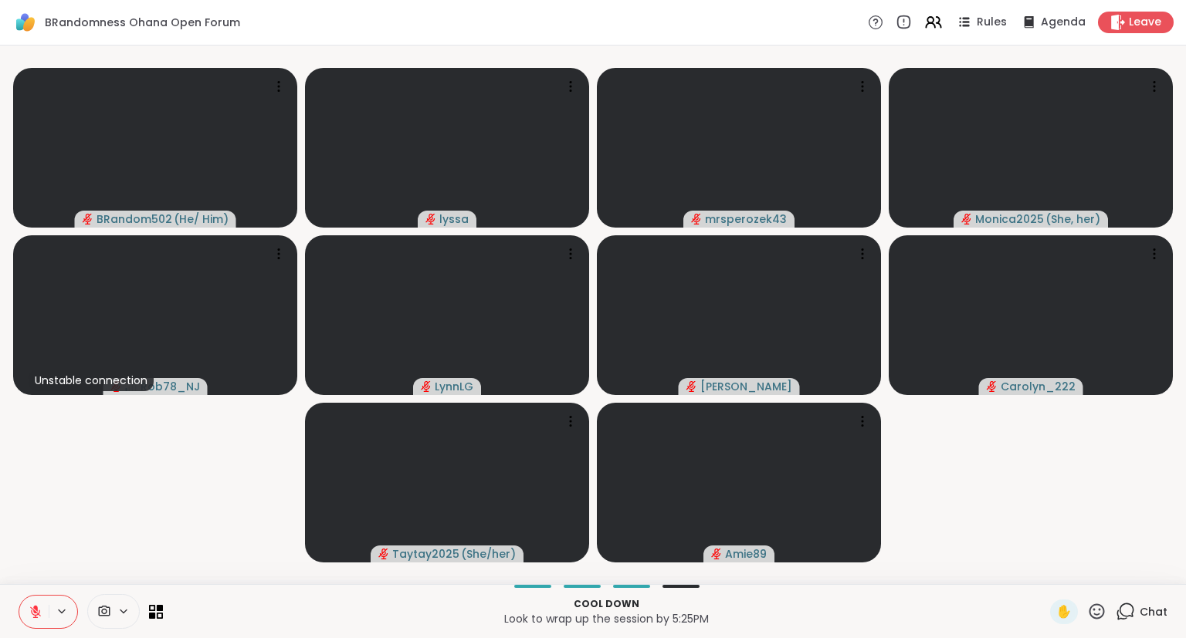
click at [29, 614] on icon at bounding box center [36, 612] width 14 height 14
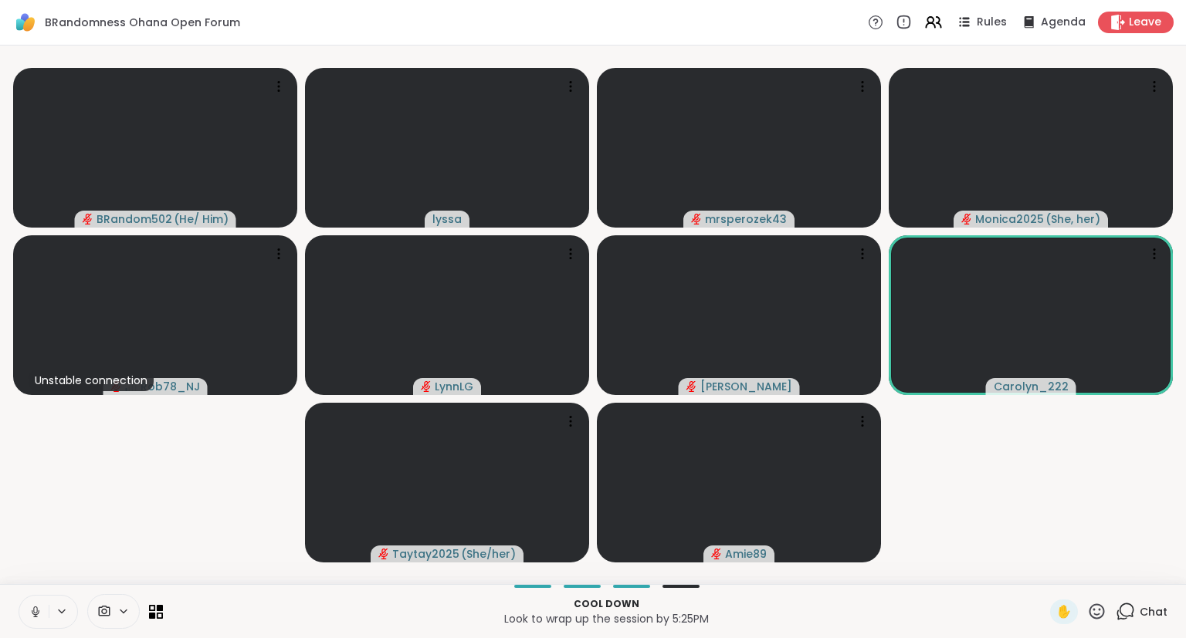
click at [1092, 614] on icon at bounding box center [1096, 611] width 19 height 19
click at [1046, 576] on span "❤️" at bounding box center [1051, 571] width 15 height 19
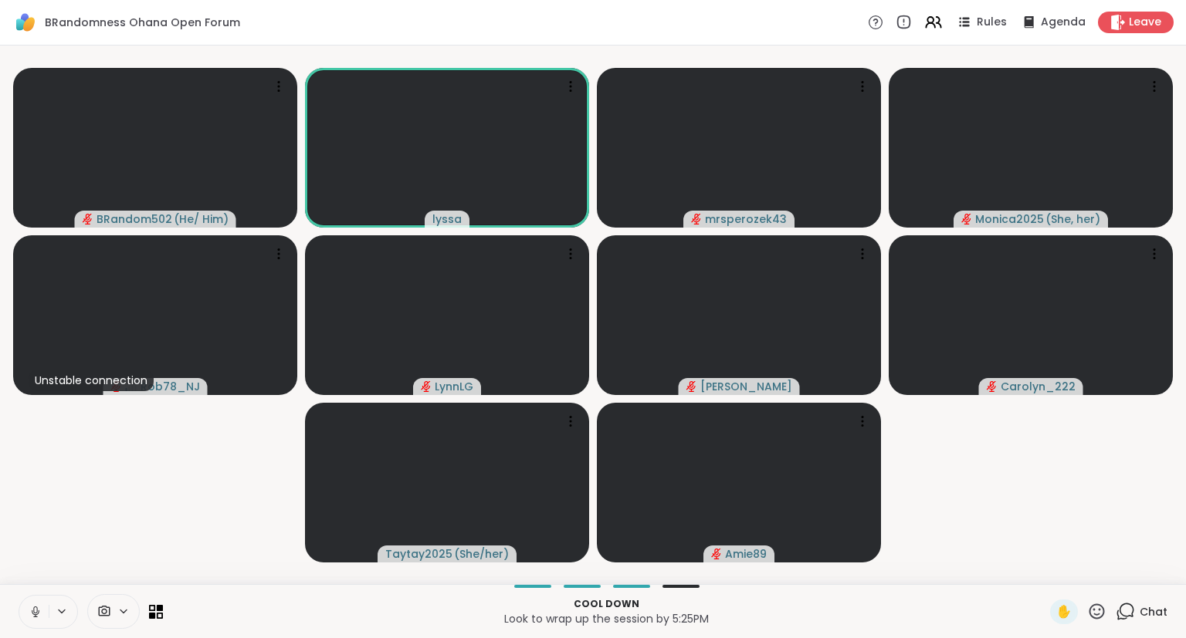
click at [31, 610] on icon at bounding box center [36, 612] width 14 height 14
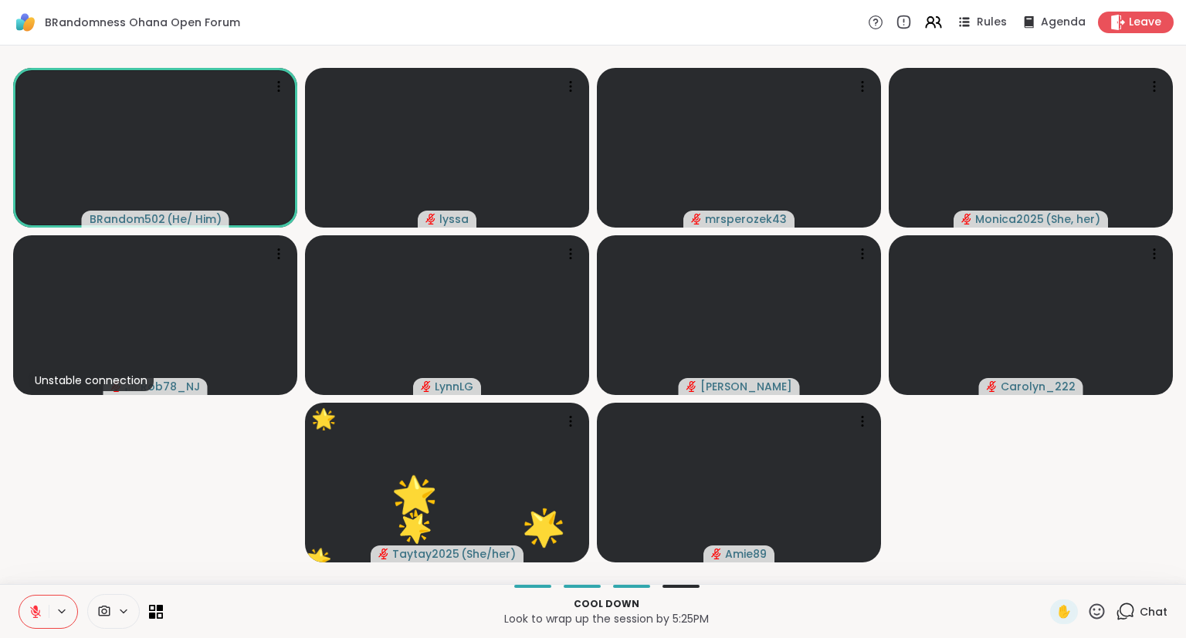
click at [32, 442] on video-player-container "BRandom502 ( He/ Him ) lyssa mrsperozek43 Monica2025 ( She, her ) Unstable conn…" at bounding box center [592, 315] width 1167 height 526
click at [4, 622] on div "Cool down Look to wrap up the session by 5:25PM ✋ Chat" at bounding box center [593, 611] width 1186 height 54
click at [39, 613] on icon at bounding box center [36, 612] width 14 height 14
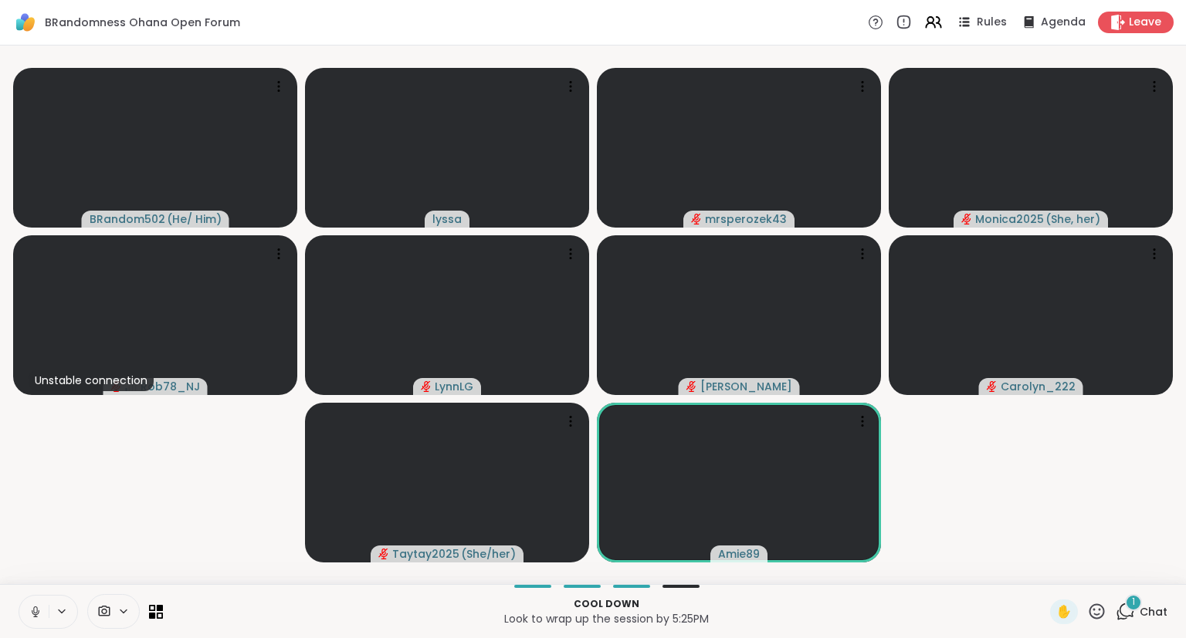
click at [36, 619] on button at bounding box center [33, 612] width 29 height 32
click at [1, 460] on div "BRandom502 ( He/ Him ) lyssa mrsperozek43 Monica2025 ( She, her ) Unstable conn…" at bounding box center [593, 315] width 1186 height 539
click at [1093, 614] on icon at bounding box center [1096, 611] width 19 height 19
click at [1085, 567] on span "👍" at bounding box center [1085, 571] width 15 height 19
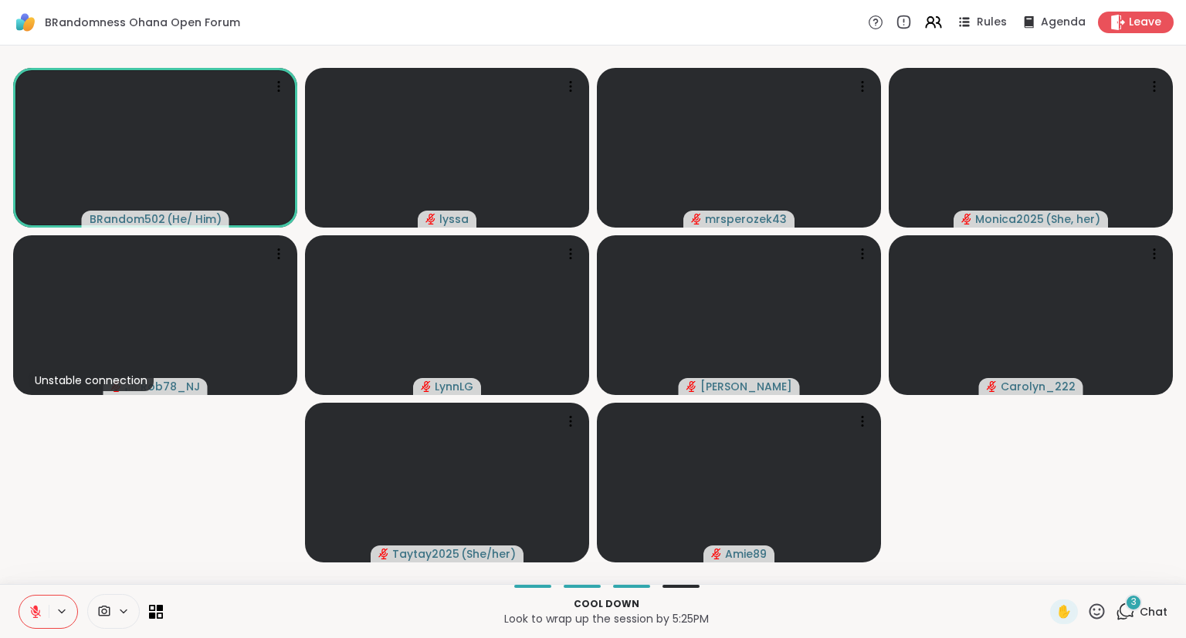
click at [36, 607] on icon at bounding box center [35, 608] width 5 height 6
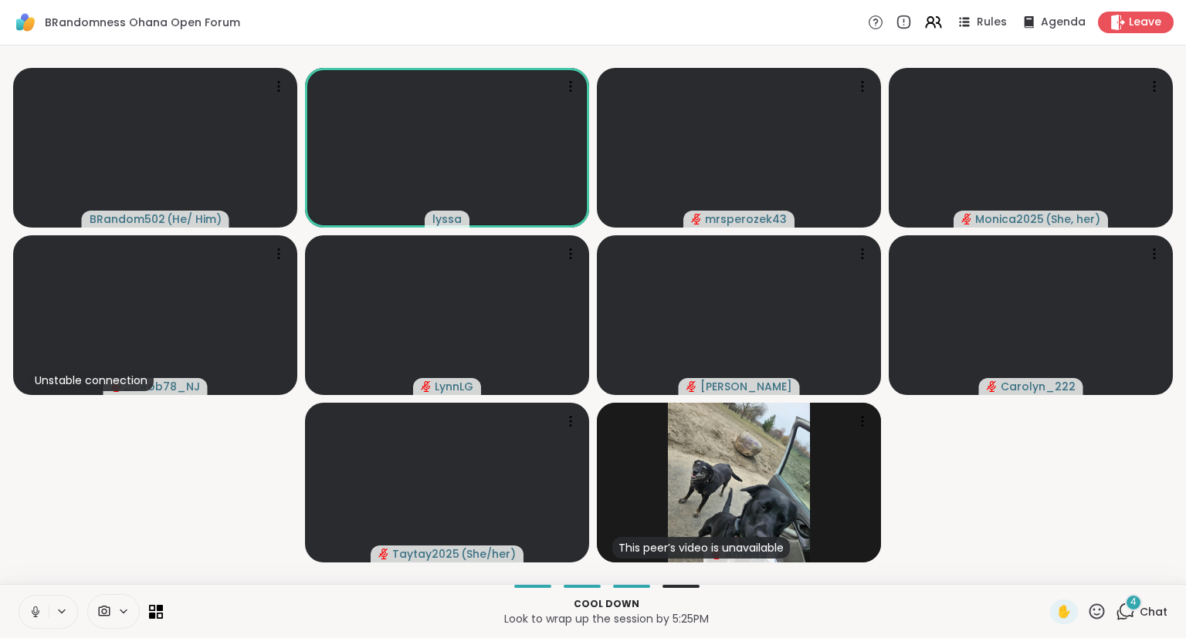
click at [30, 611] on icon at bounding box center [36, 612] width 14 height 14
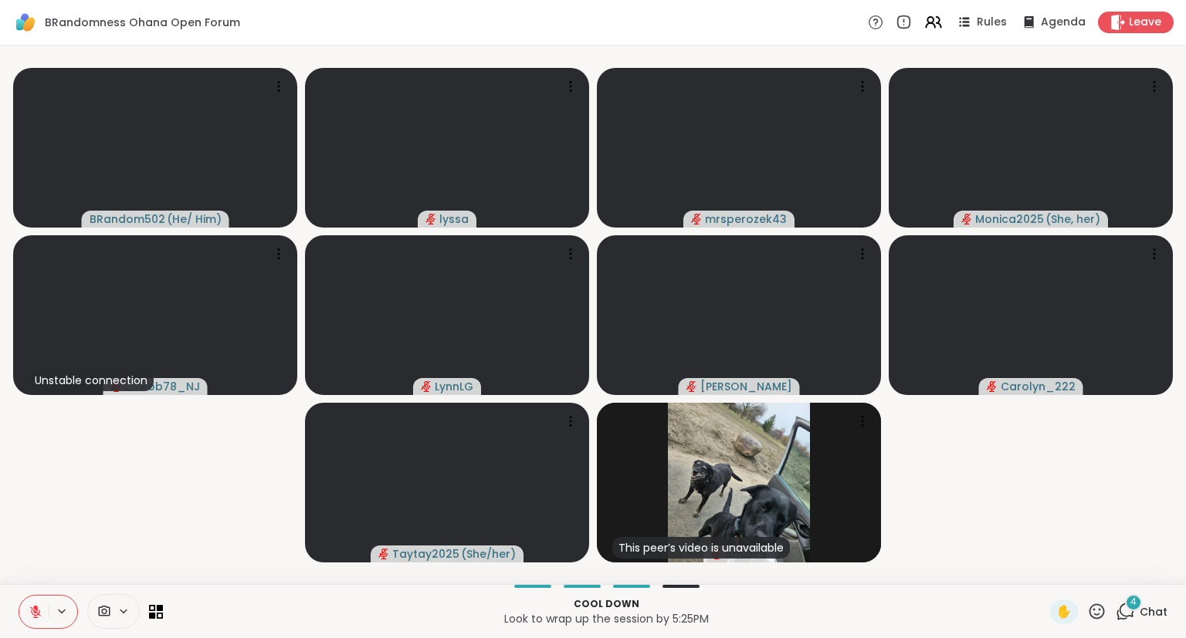
click at [33, 612] on icon at bounding box center [35, 612] width 11 height 11
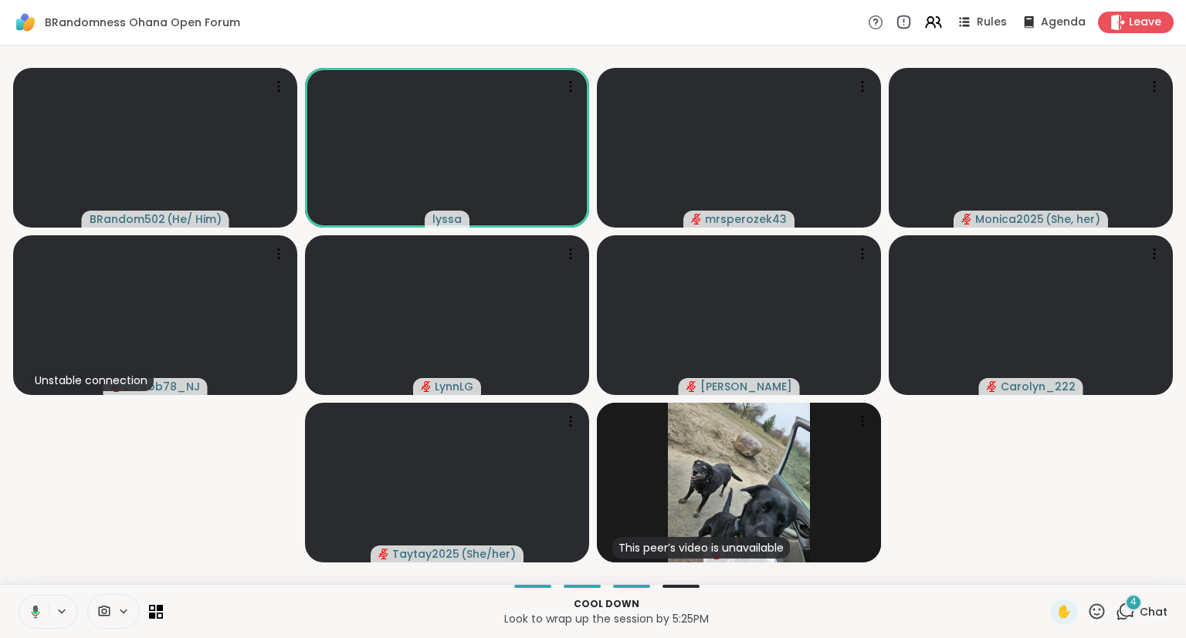
click at [38, 610] on icon at bounding box center [33, 612] width 14 height 14
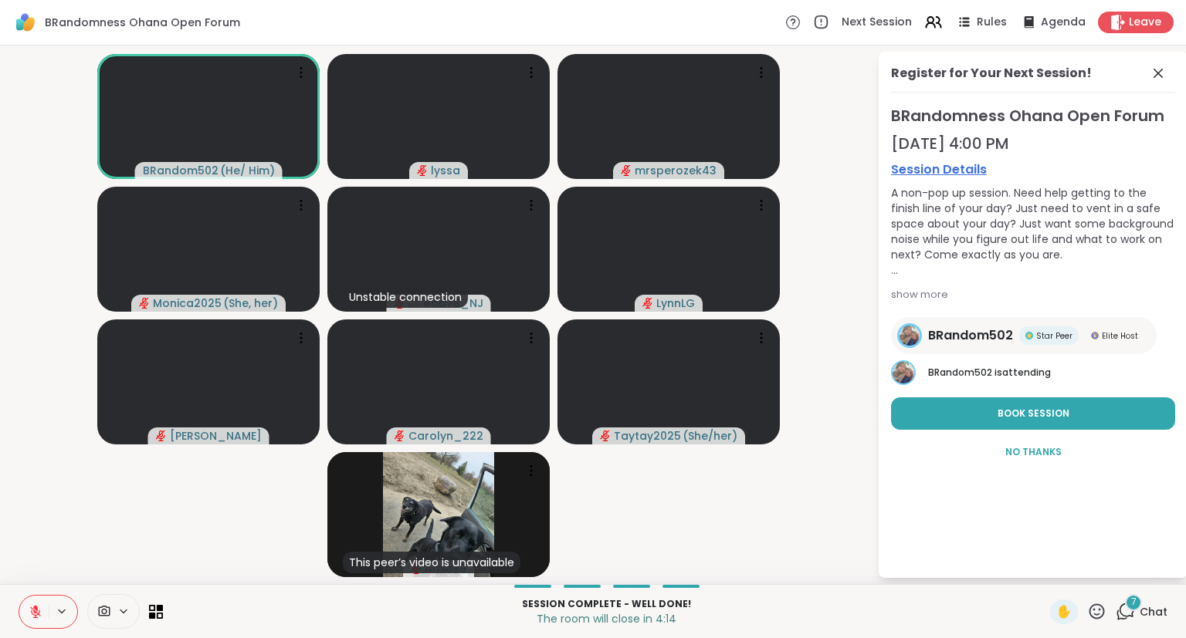
click at [39, 607] on icon at bounding box center [36, 612] width 14 height 14
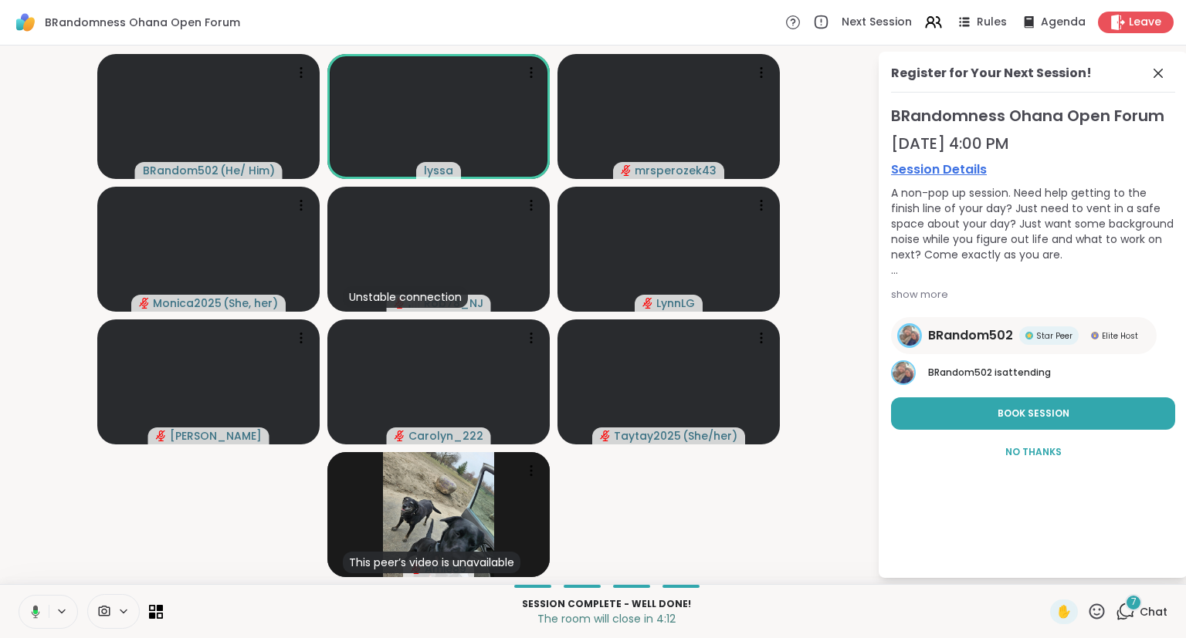
click at [41, 610] on button at bounding box center [33, 612] width 32 height 32
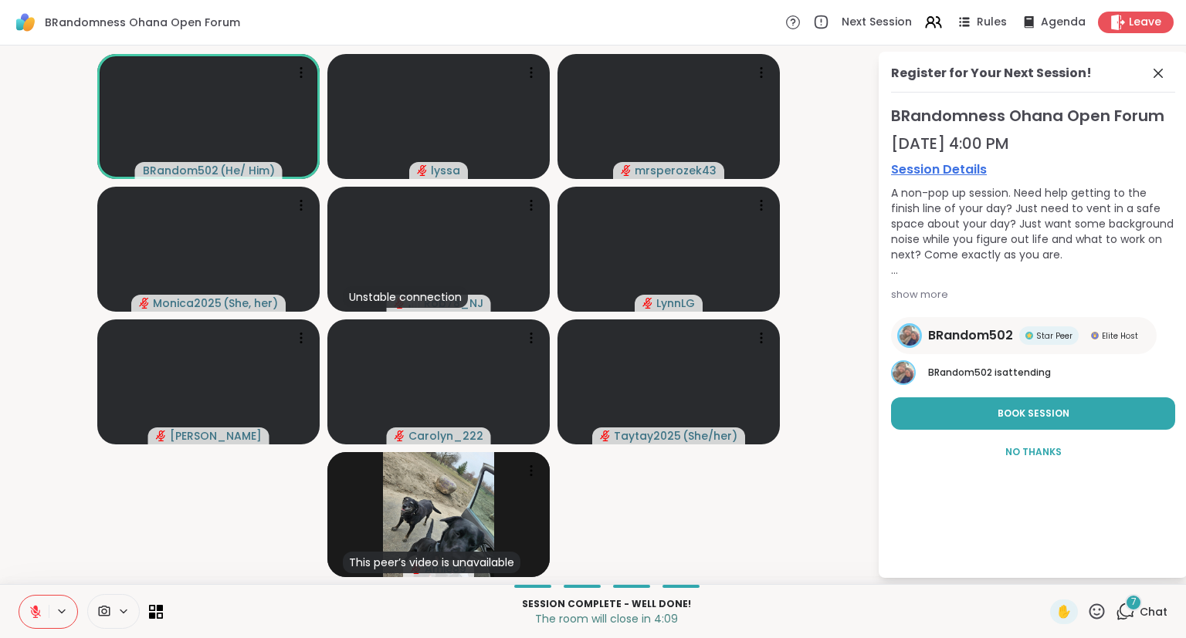
click at [1185, 550] on div "Register for Your Next Session! BRandomness Ohana Open Forum Oct 16, 4:00 PM Se…" at bounding box center [1032, 315] width 309 height 526
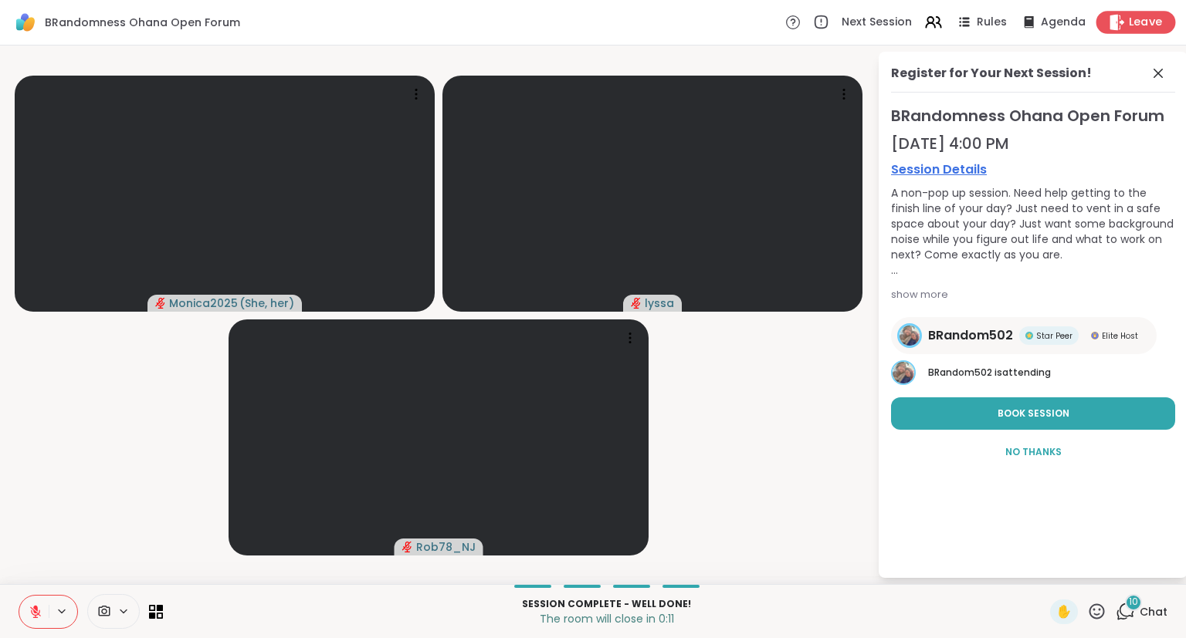
click at [1138, 25] on span "Leave" at bounding box center [1146, 23] width 34 height 16
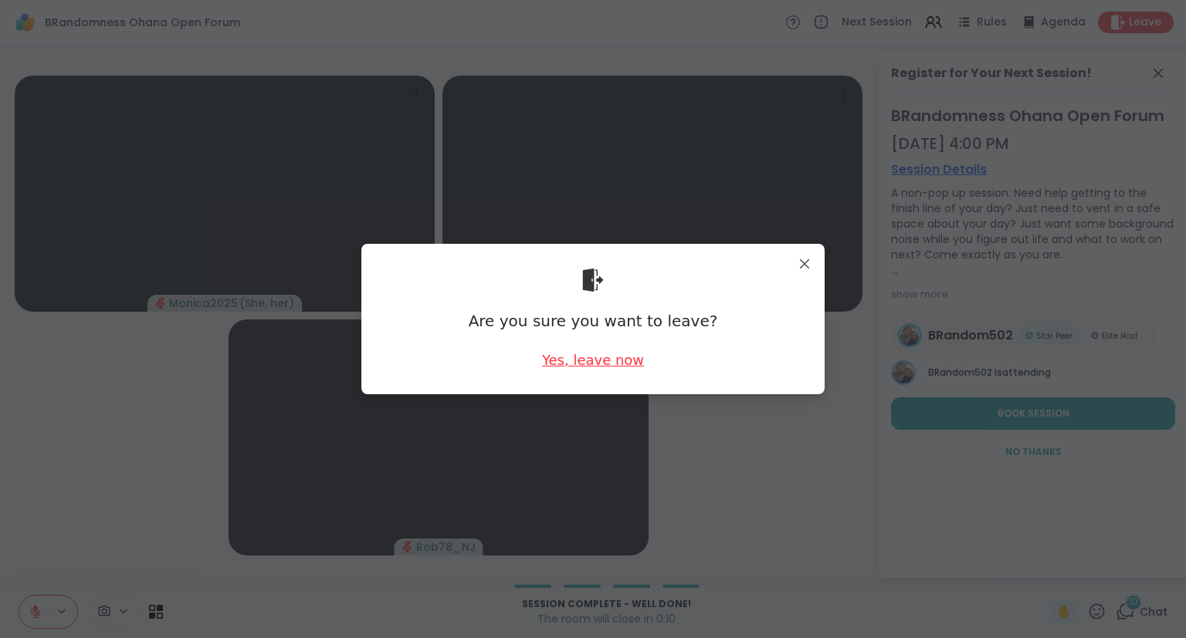
click at [625, 364] on div "Yes, leave now" at bounding box center [593, 359] width 102 height 19
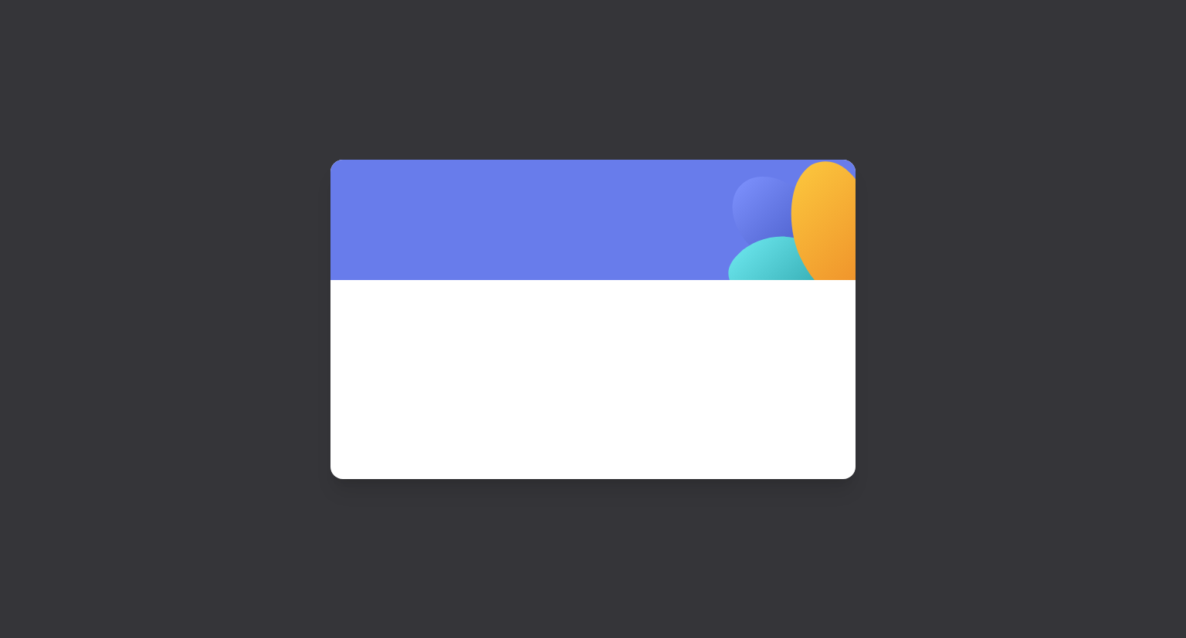
click at [604, 357] on span at bounding box center [592, 358] width 451 height 83
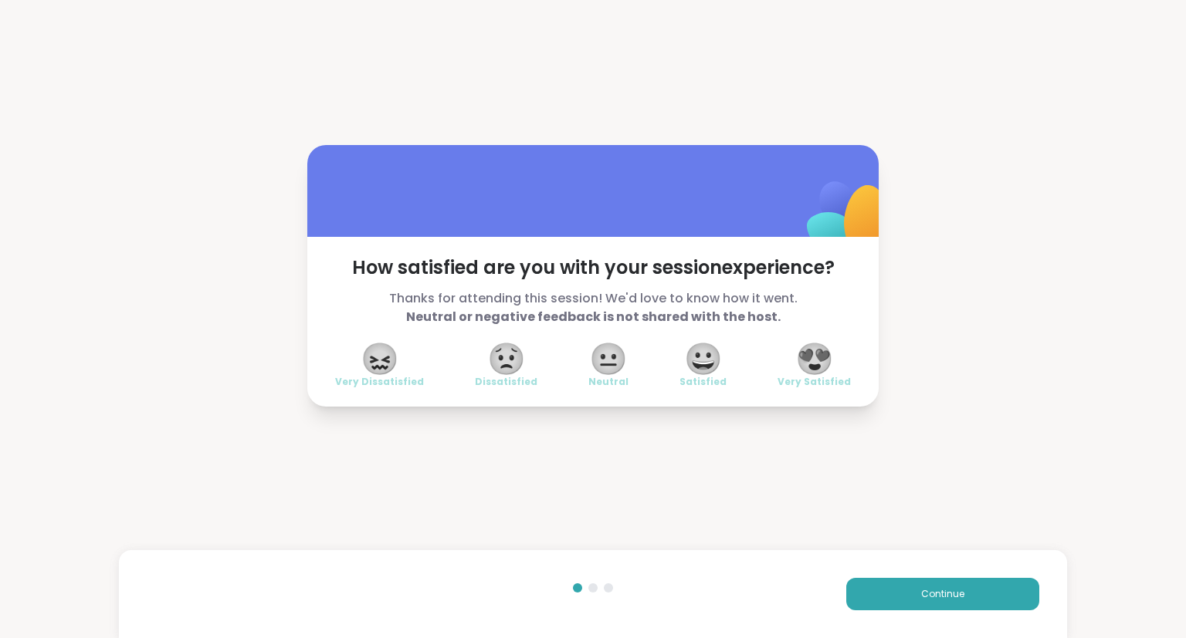
click at [854, 369] on div "How satisfied are you with your session experience? Thanks for attending this s…" at bounding box center [592, 322] width 571 height 170
click at [820, 373] on span "😍" at bounding box center [814, 359] width 39 height 28
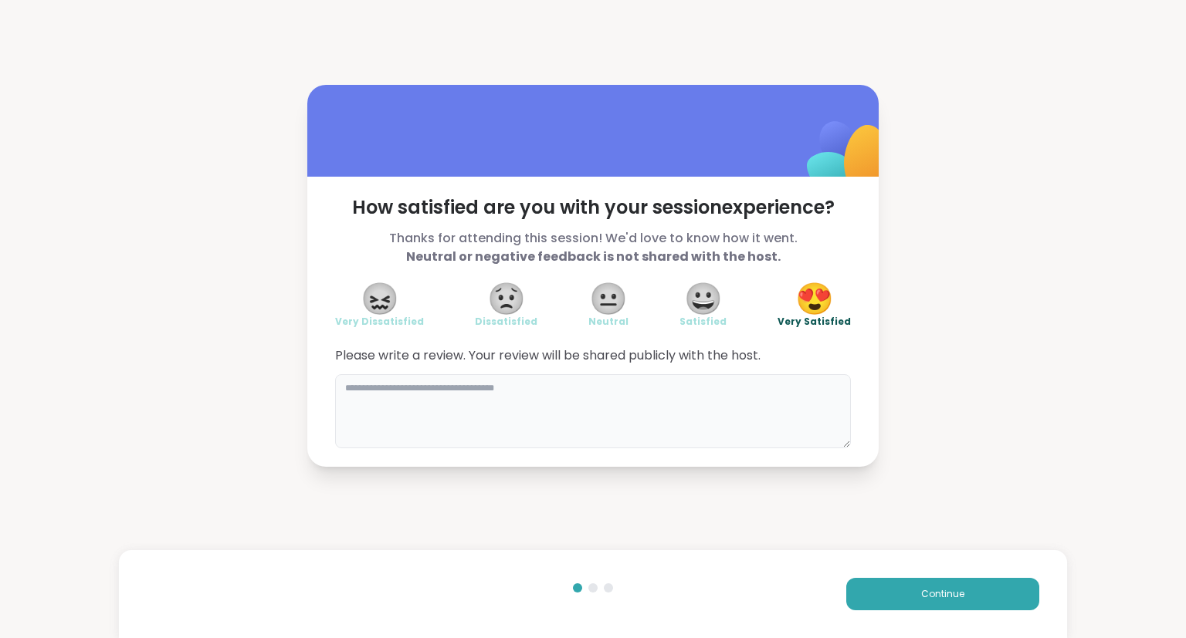
click at [800, 408] on textarea at bounding box center [593, 411] width 516 height 74
type textarea "**********"
click at [983, 607] on button "Continue" at bounding box center [942, 594] width 193 height 32
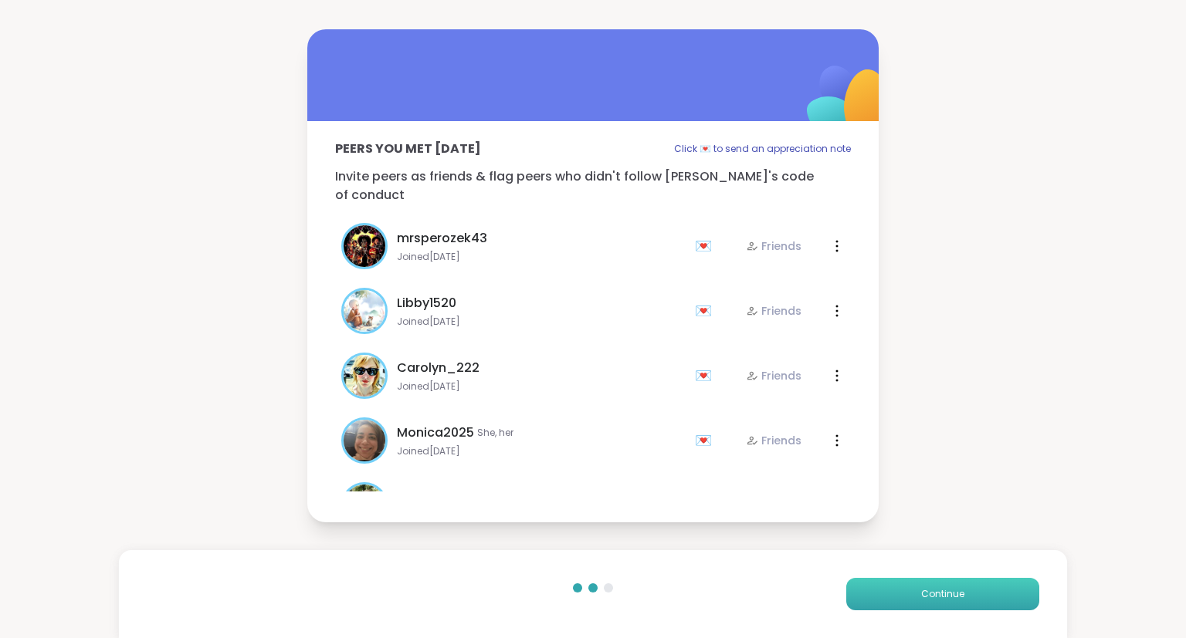
click at [989, 604] on button "Continue" at bounding box center [942, 594] width 193 height 32
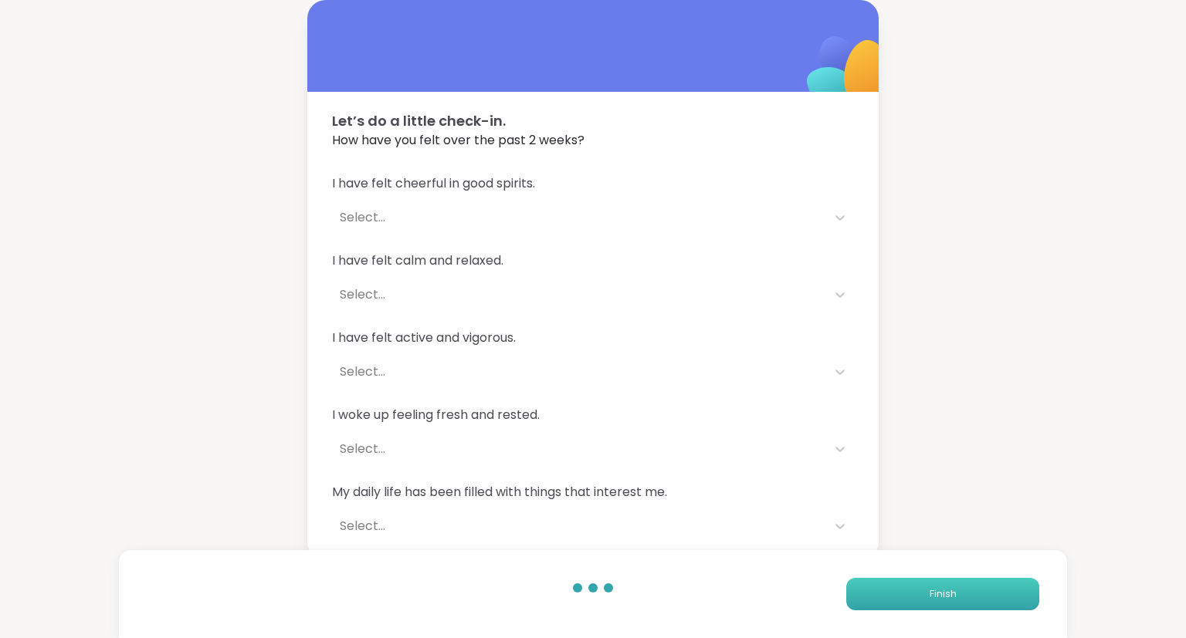
click at [959, 610] on button "Finish" at bounding box center [942, 594] width 193 height 32
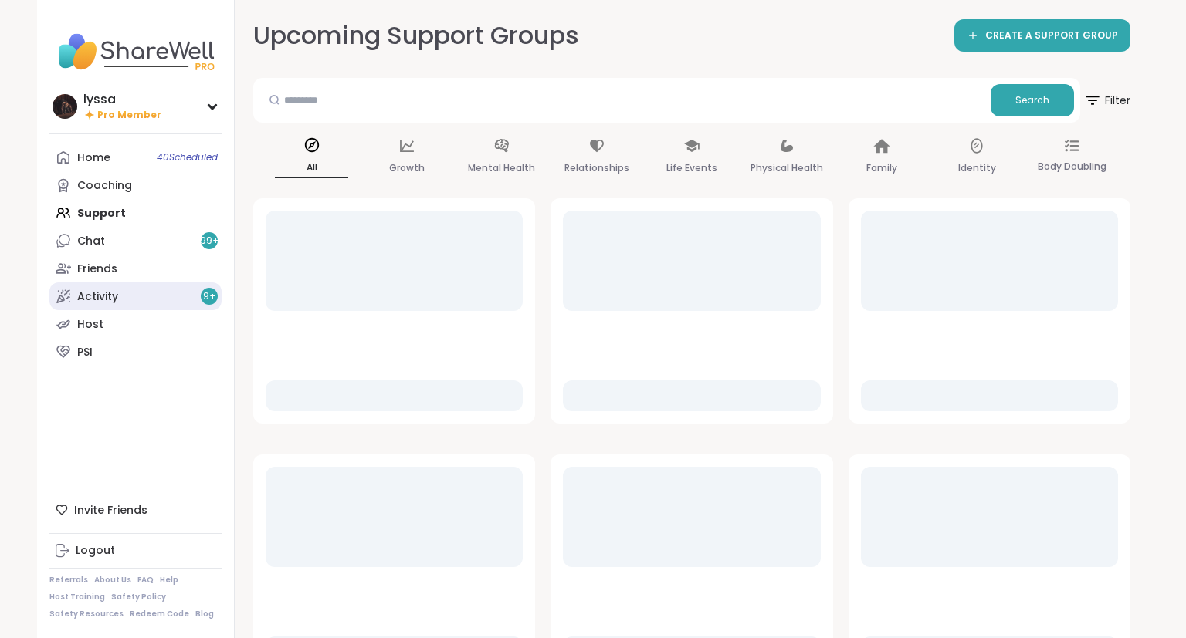
click at [74, 294] on link "Activity 9 +" at bounding box center [135, 297] width 172 height 28
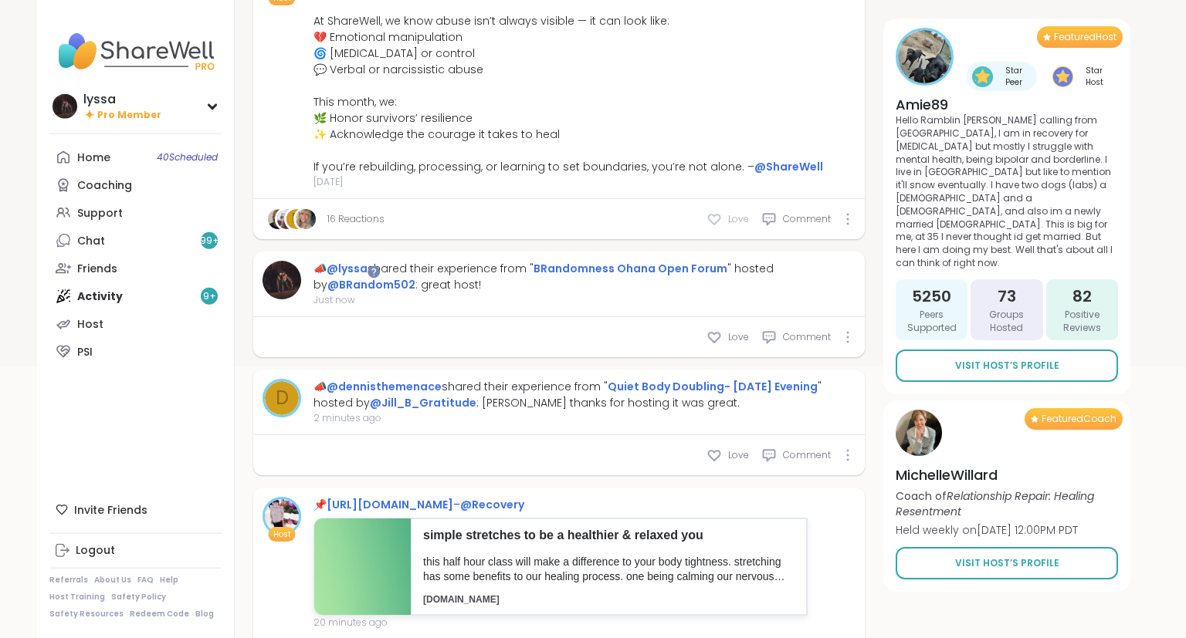
click at [739, 217] on span "Love" at bounding box center [738, 219] width 21 height 14
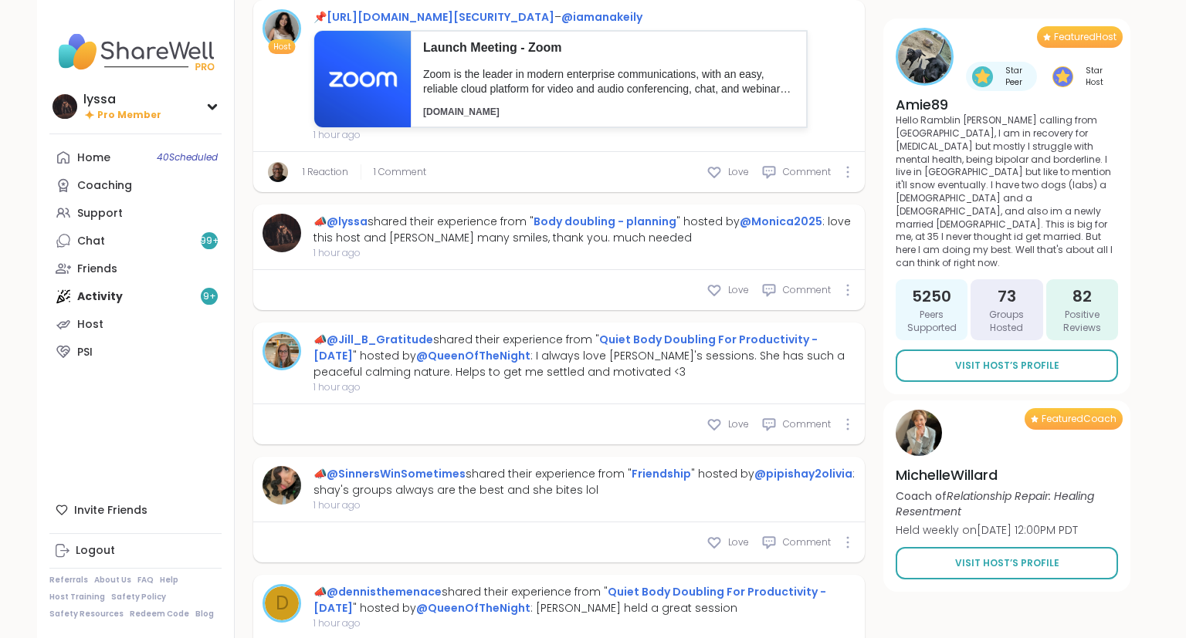
scroll to position [1504, 0]
click at [416, 179] on span "1 Comment" at bounding box center [400, 172] width 52 height 14
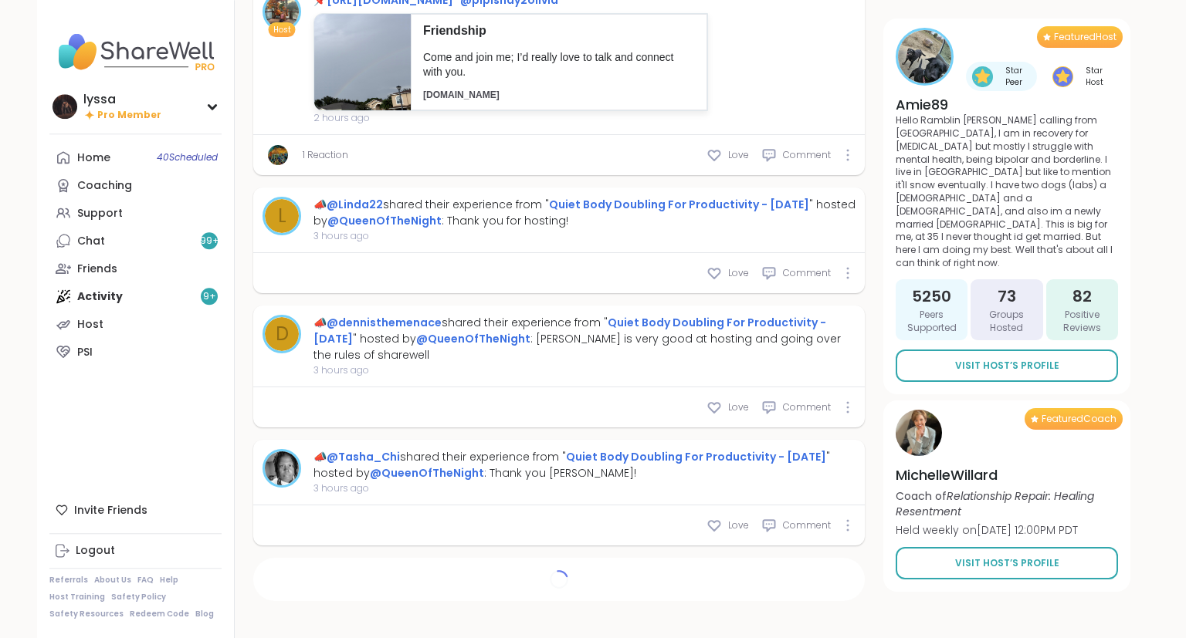
scroll to position [2997, 0]
type textarea "*"
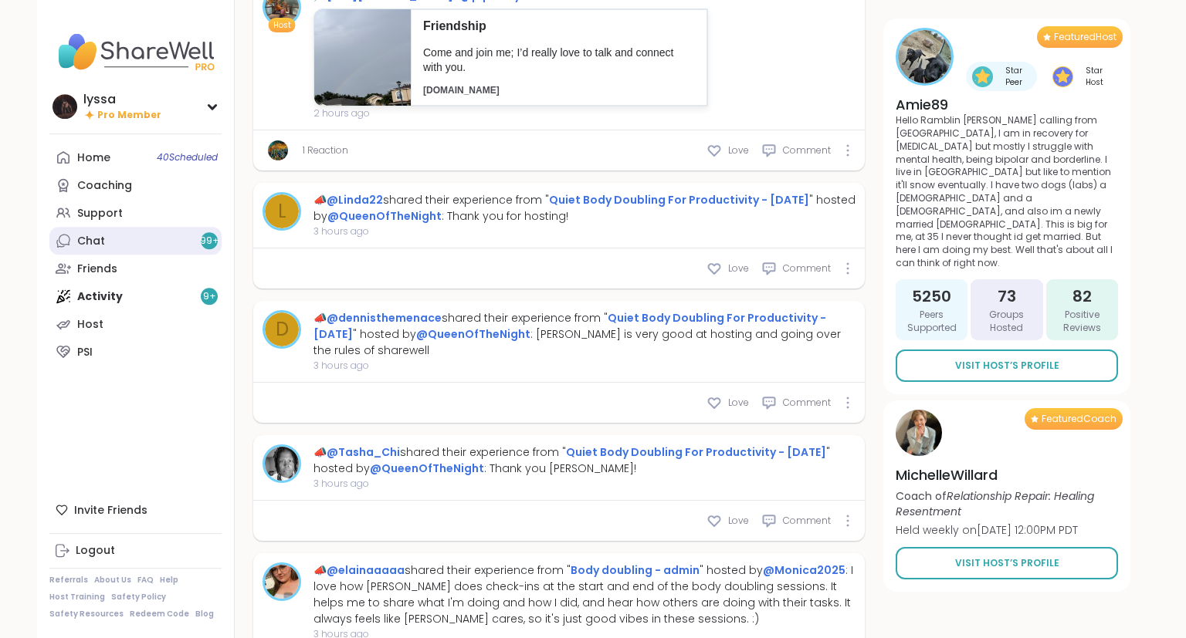
click at [103, 239] on div "Chat 99 +" at bounding box center [91, 241] width 28 height 15
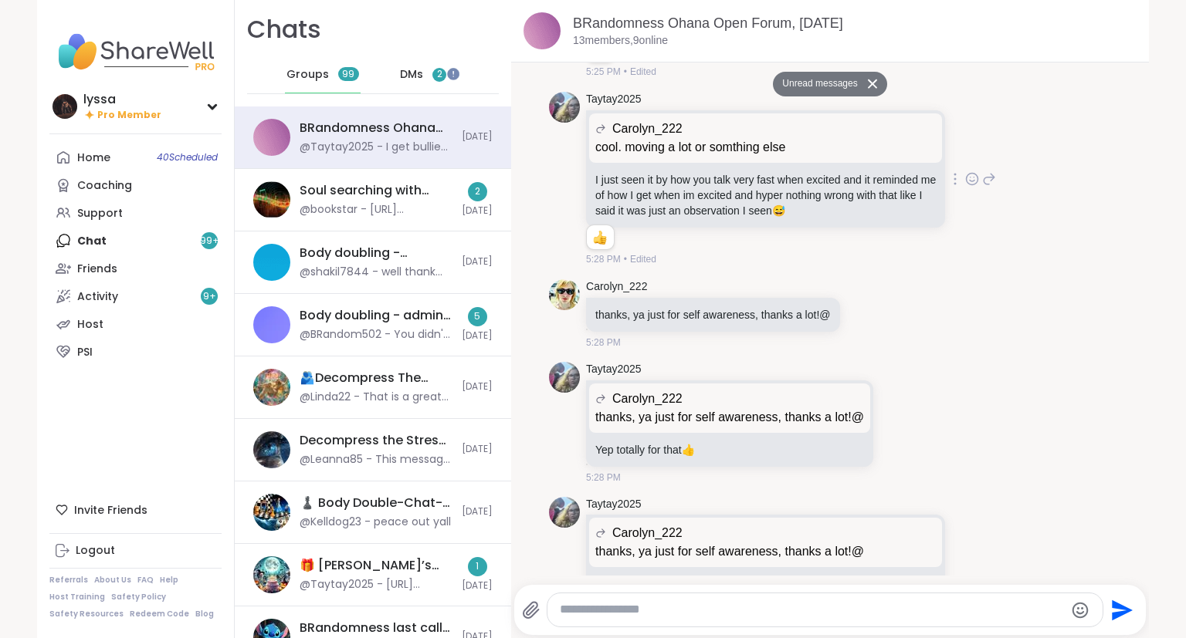
scroll to position [14310, 0]
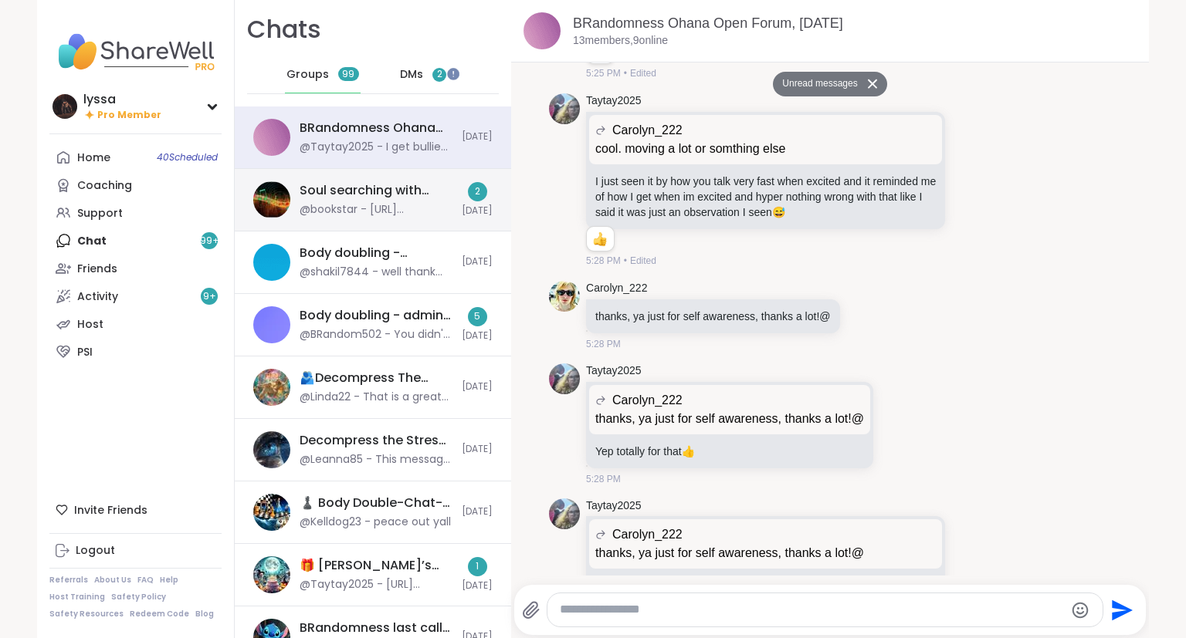
click at [378, 200] on div "Soul searching with music 🎵🎶, Oct 09 @bookstar - https://www.youtube.com/watch?…" at bounding box center [376, 200] width 153 height 36
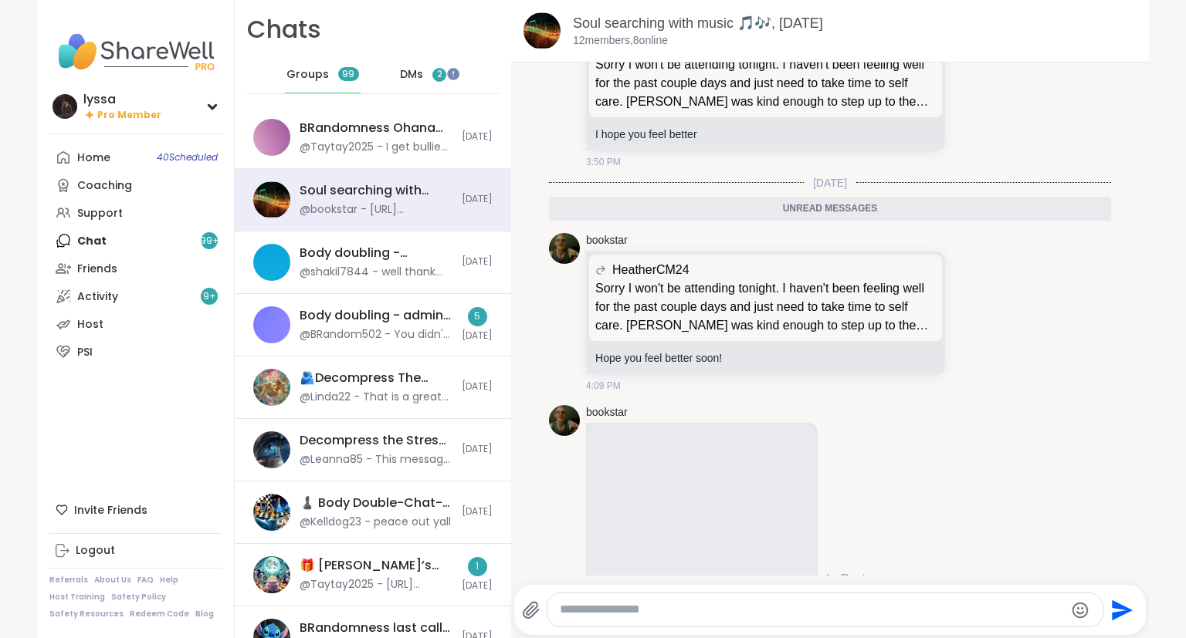
scroll to position [4524, 0]
click at [968, 93] on icon at bounding box center [972, 85] width 14 height 15
click at [852, 76] on button "Select Reaction: Heart" at bounding box center [849, 61] width 31 height 31
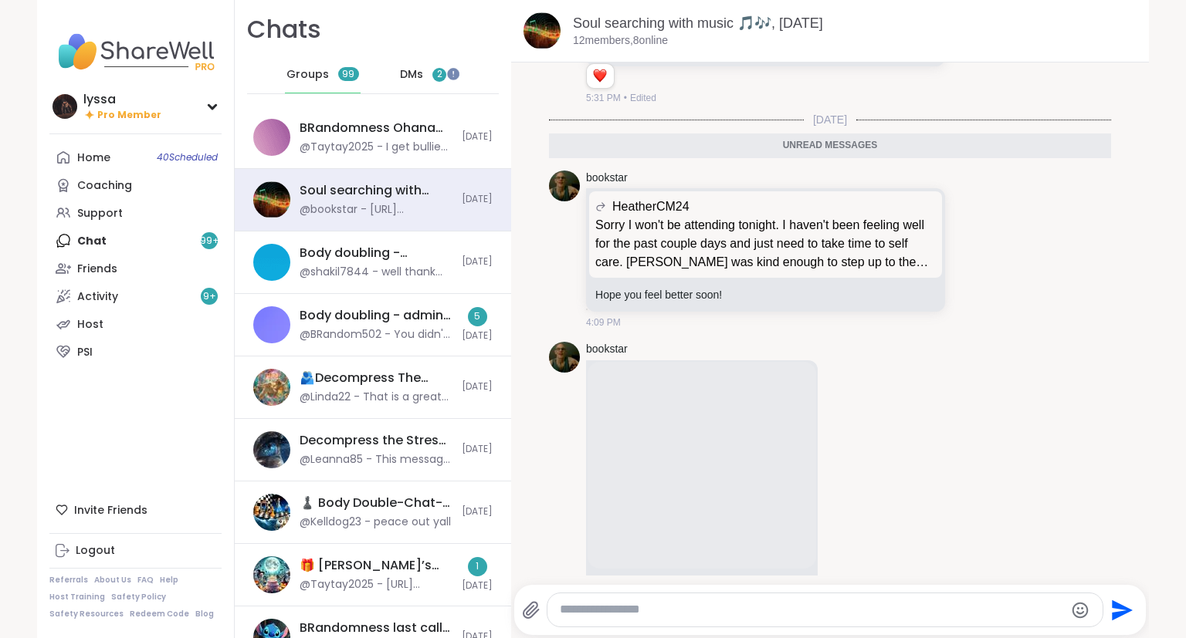
scroll to position [4607, 0]
click at [974, 256] on icon at bounding box center [972, 248] width 14 height 15
click at [852, 231] on div "Select Reaction: Heart" at bounding box center [849, 224] width 14 height 14
click at [412, 69] on span "DMs" at bounding box center [411, 74] width 23 height 15
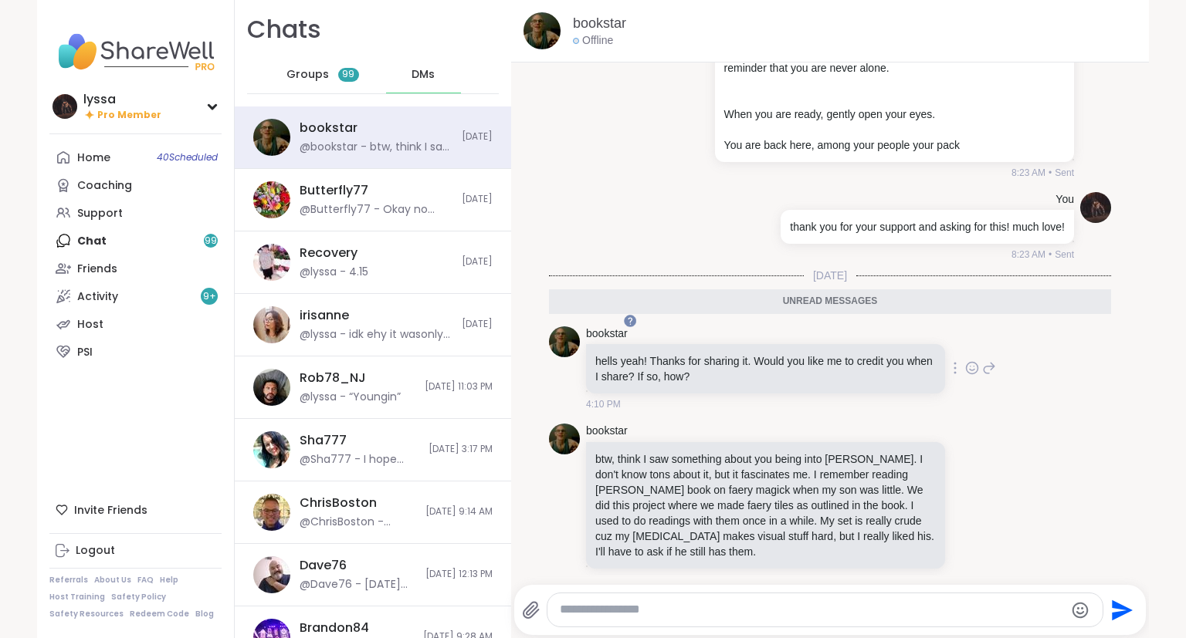
click at [989, 363] on icon at bounding box center [989, 368] width 11 height 11
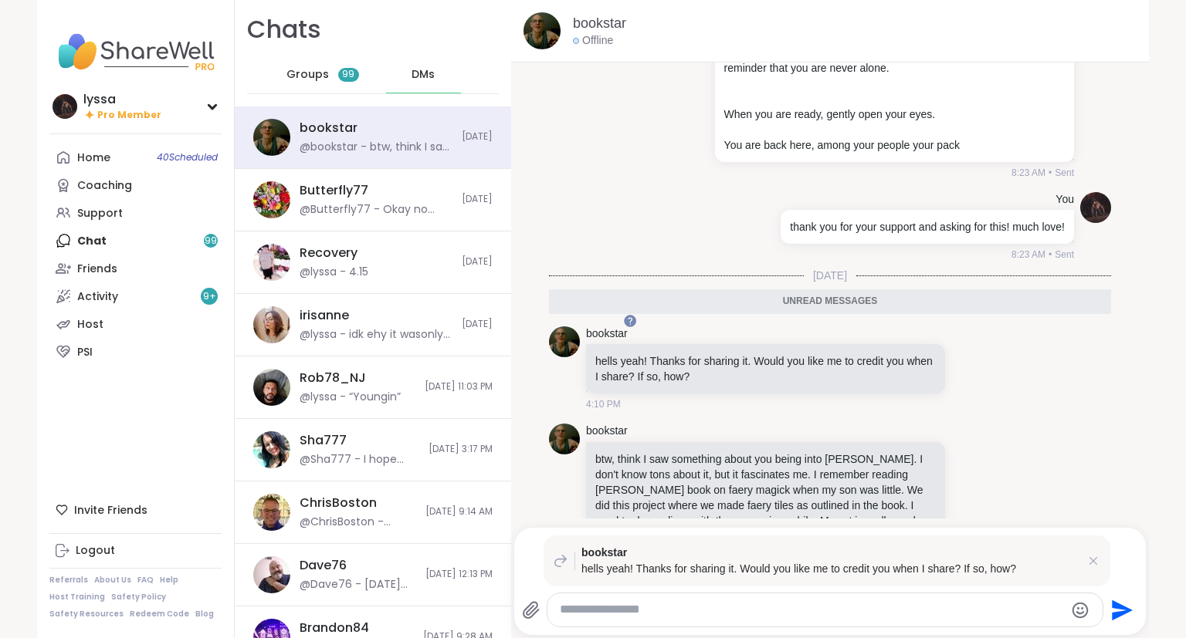
click at [823, 610] on textarea "Type your message" at bounding box center [812, 610] width 504 height 16
type textarea "*"
click at [764, 610] on textarea "*" at bounding box center [812, 610] width 504 height 16
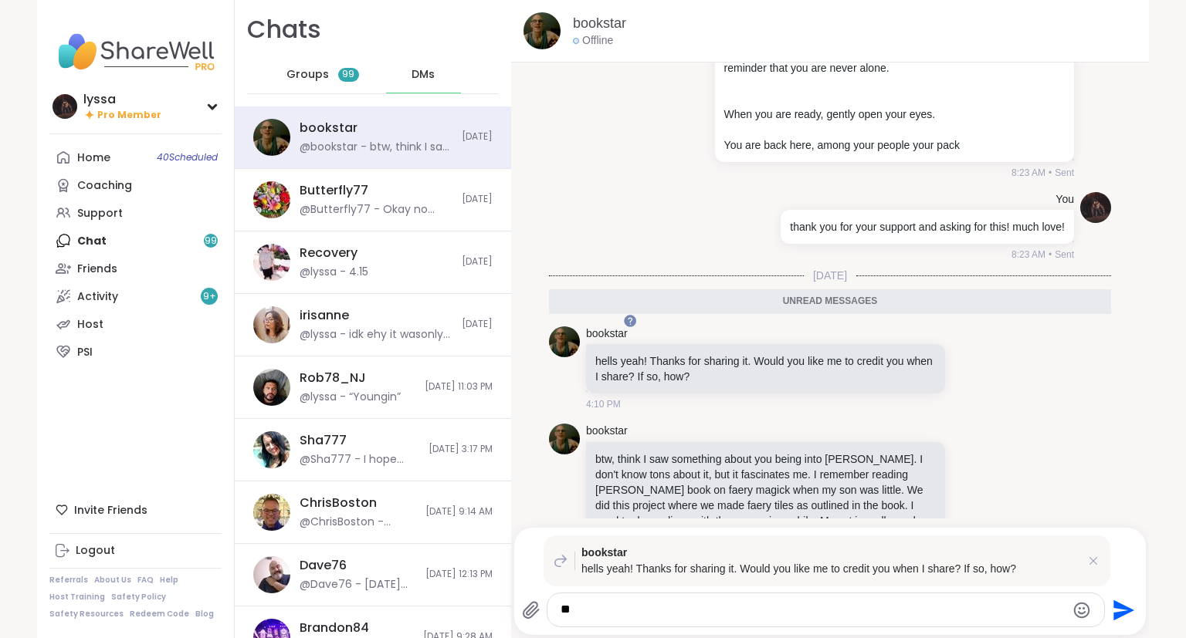
type textarea "***"
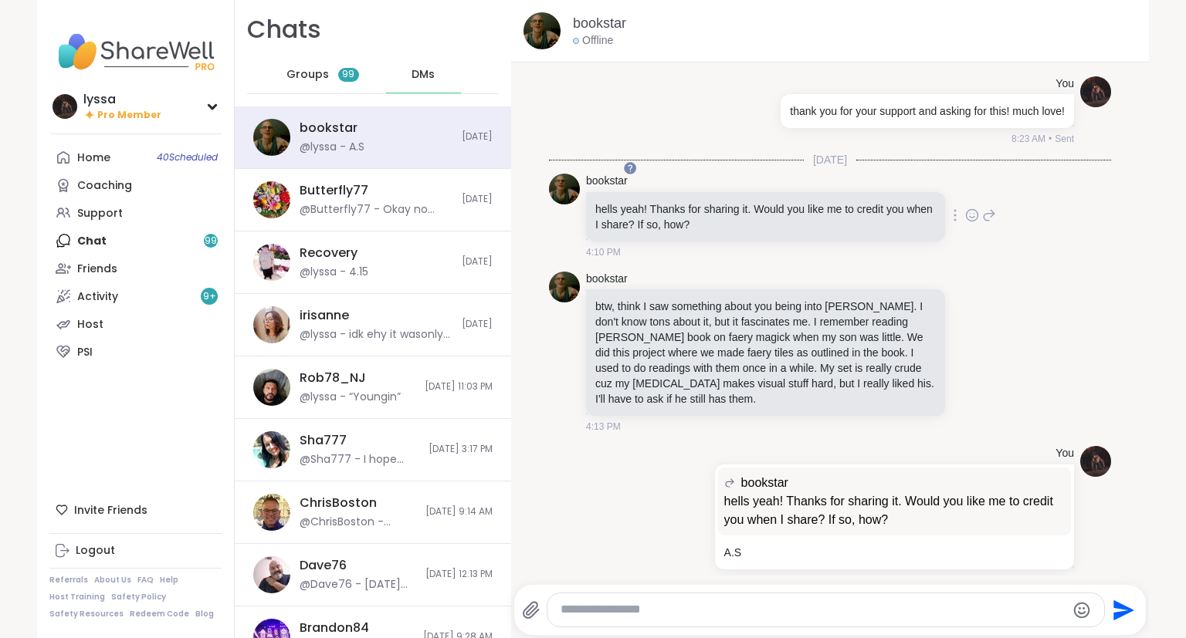
click at [972, 208] on icon at bounding box center [972, 215] width 14 height 15
click at [848, 184] on div "Select Reaction: Heart" at bounding box center [849, 191] width 14 height 14
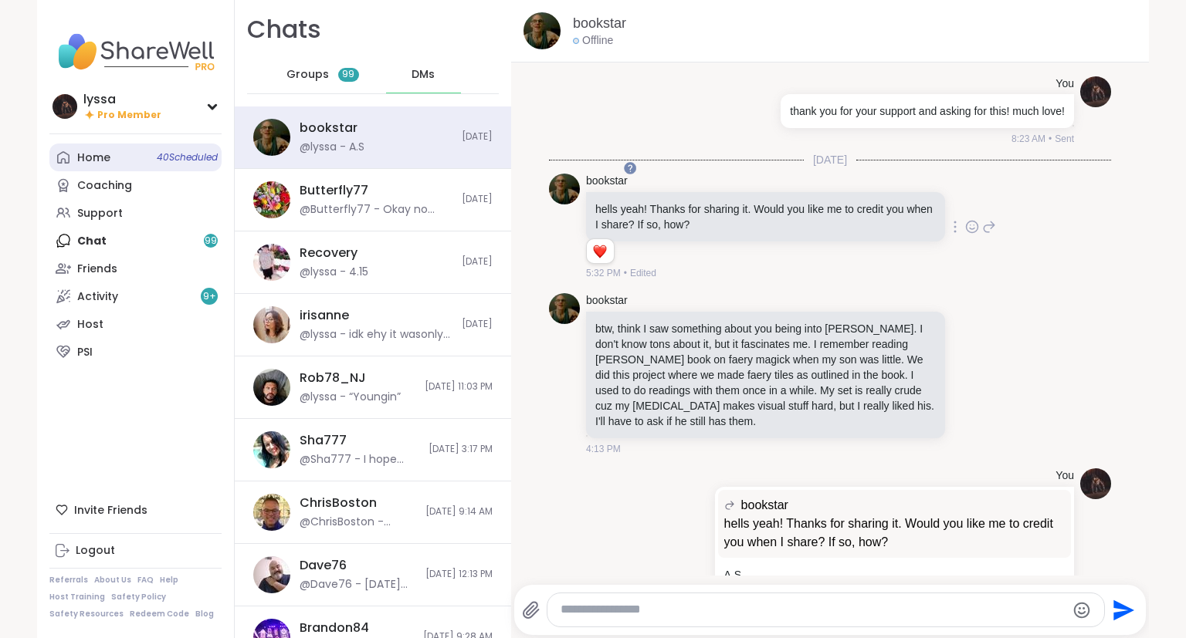
click at [92, 156] on div "Home 40 Scheduled" at bounding box center [93, 158] width 33 height 15
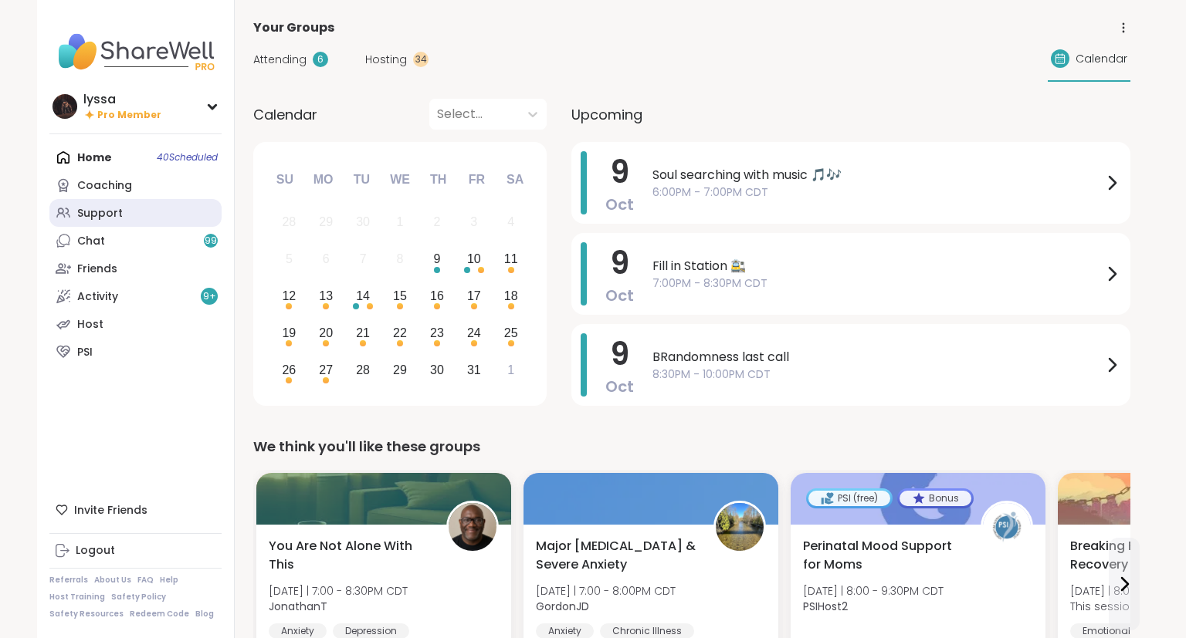
click at [89, 210] on div "Support" at bounding box center [100, 213] width 46 height 15
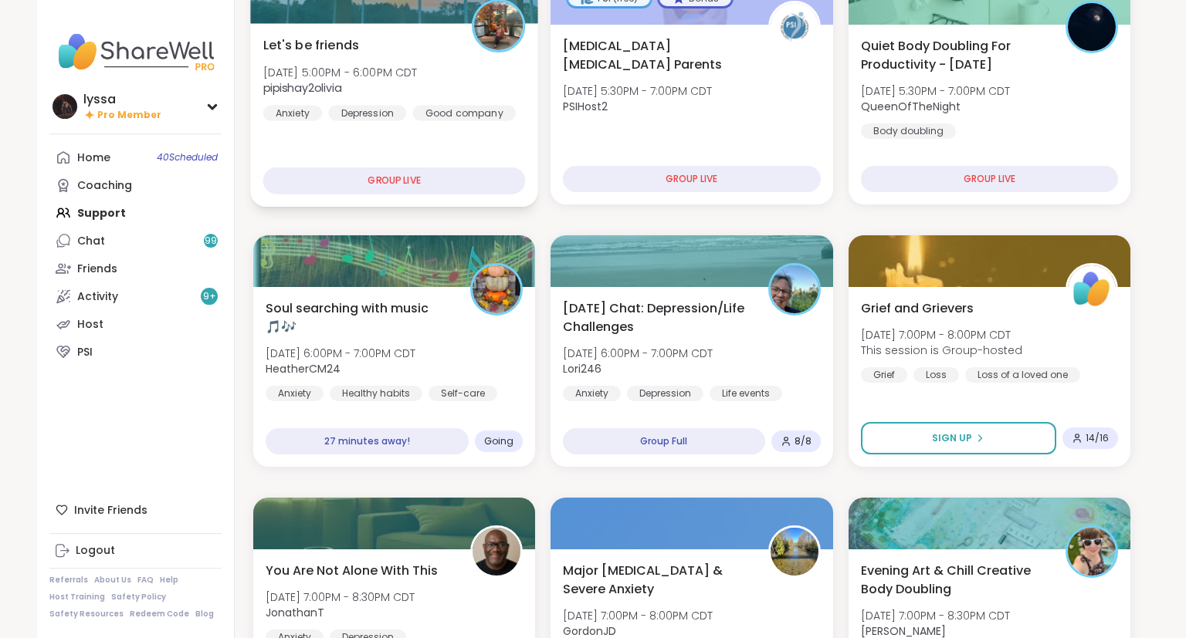
scroll to position [233, 0]
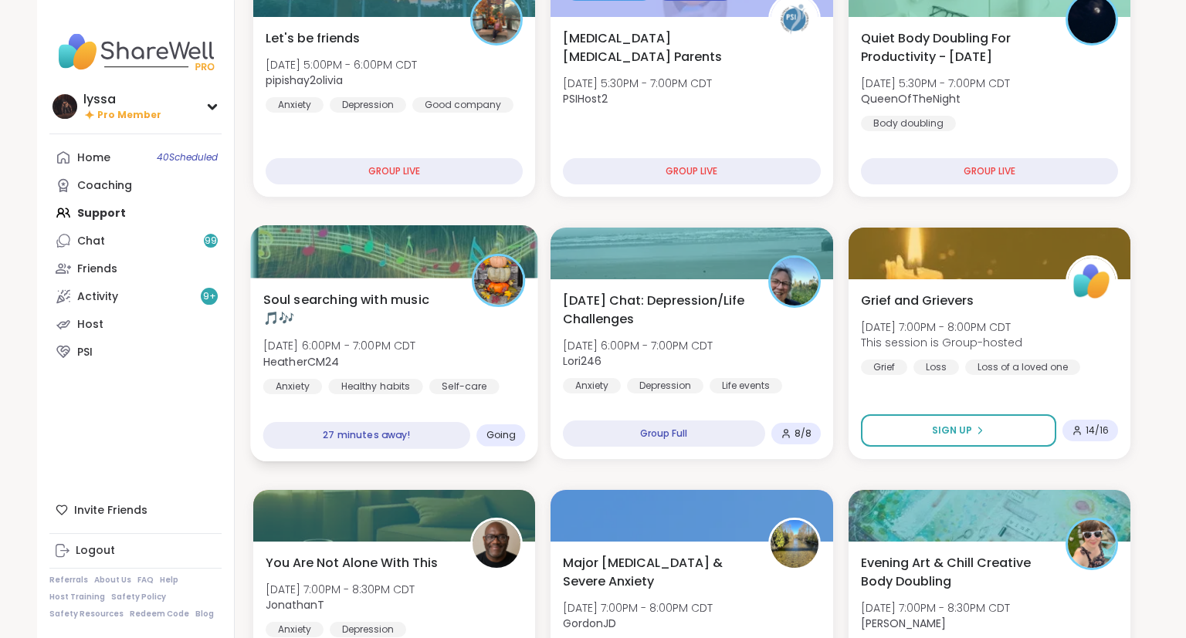
click at [334, 323] on span "Soul searching with music 🎵🎶" at bounding box center [358, 309] width 191 height 38
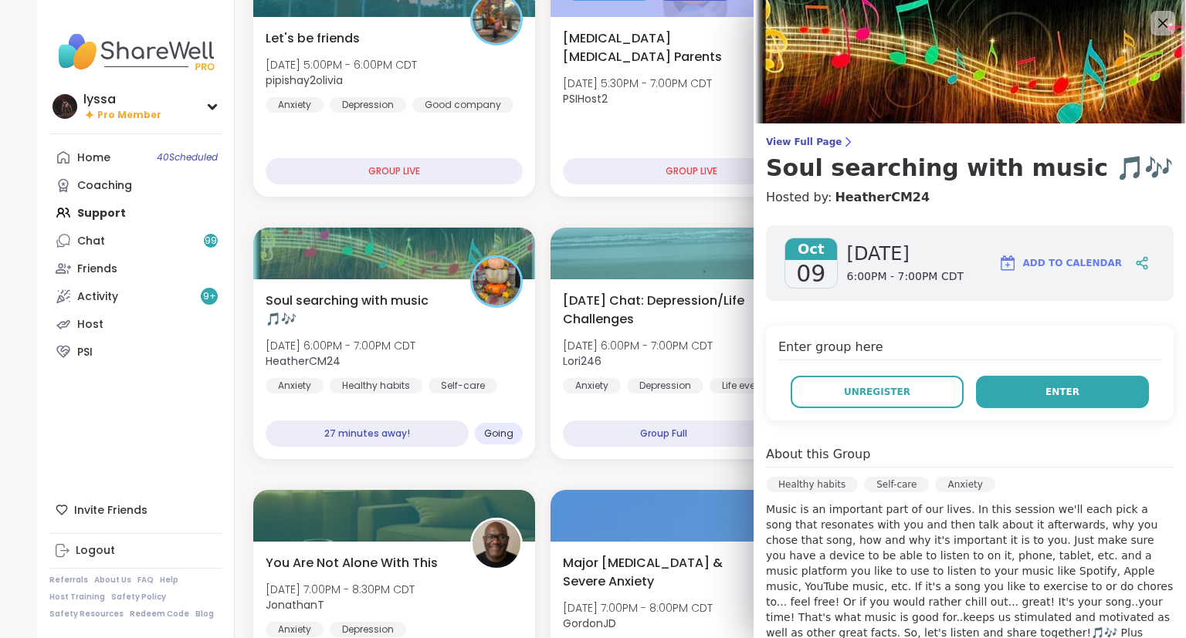
scroll to position [321, 0]
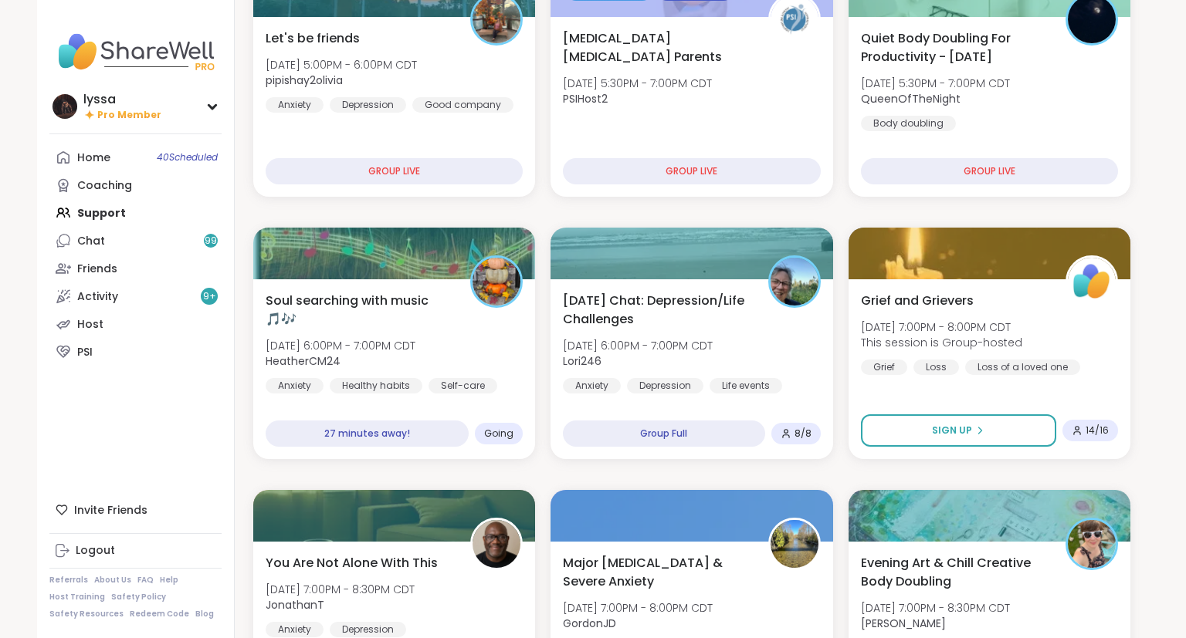
click at [93, 156] on div "Home 40 Scheduled" at bounding box center [93, 158] width 33 height 15
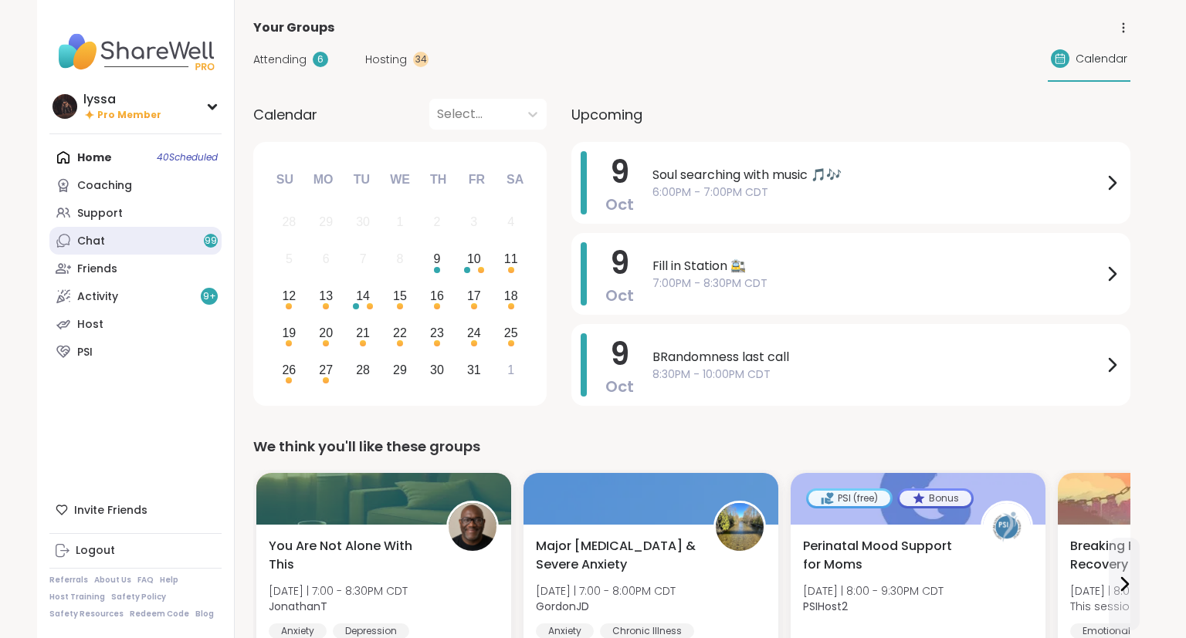
click at [144, 227] on link "Chat 99" at bounding box center [135, 241] width 172 height 28
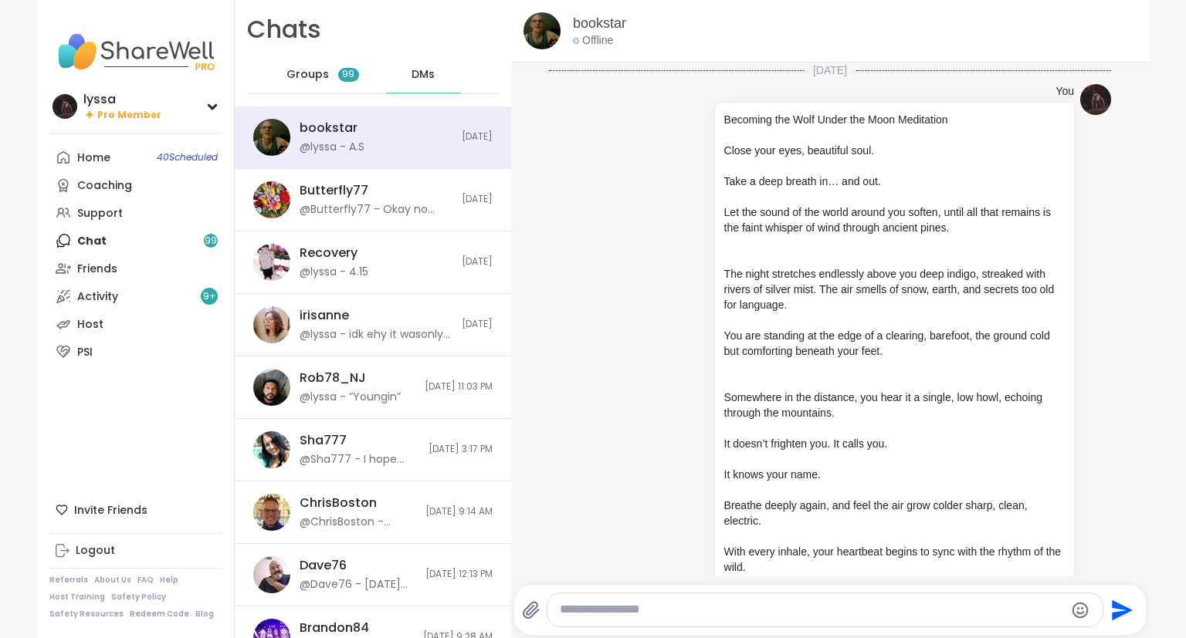
scroll to position [3309, 0]
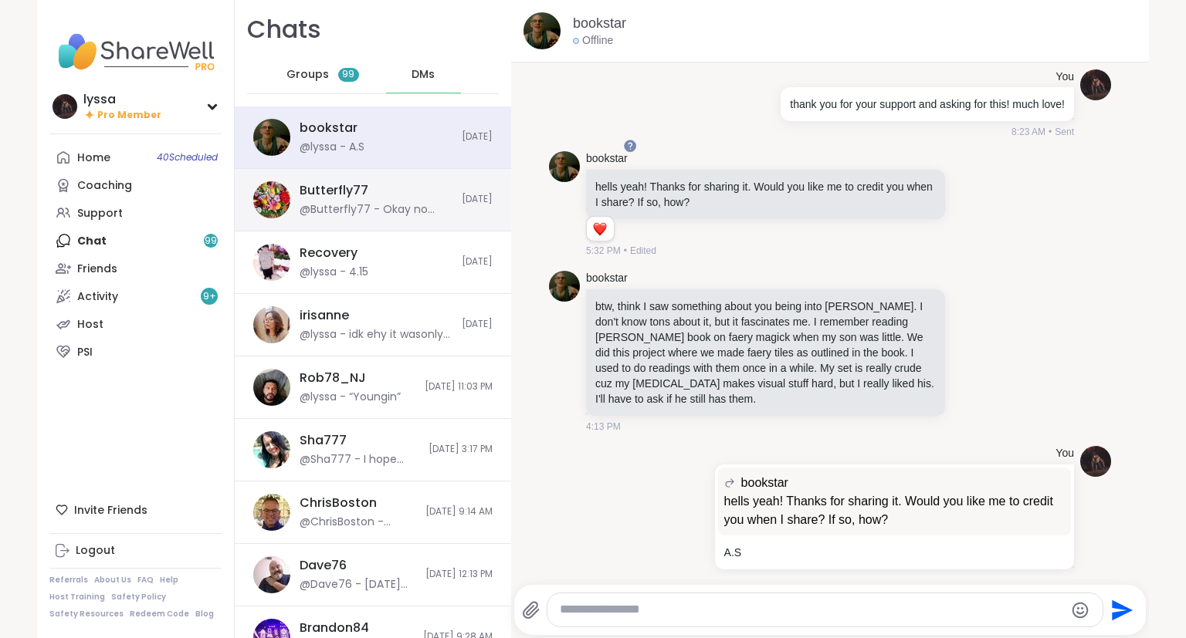
click at [361, 194] on div "Butterfly77" at bounding box center [334, 190] width 69 height 17
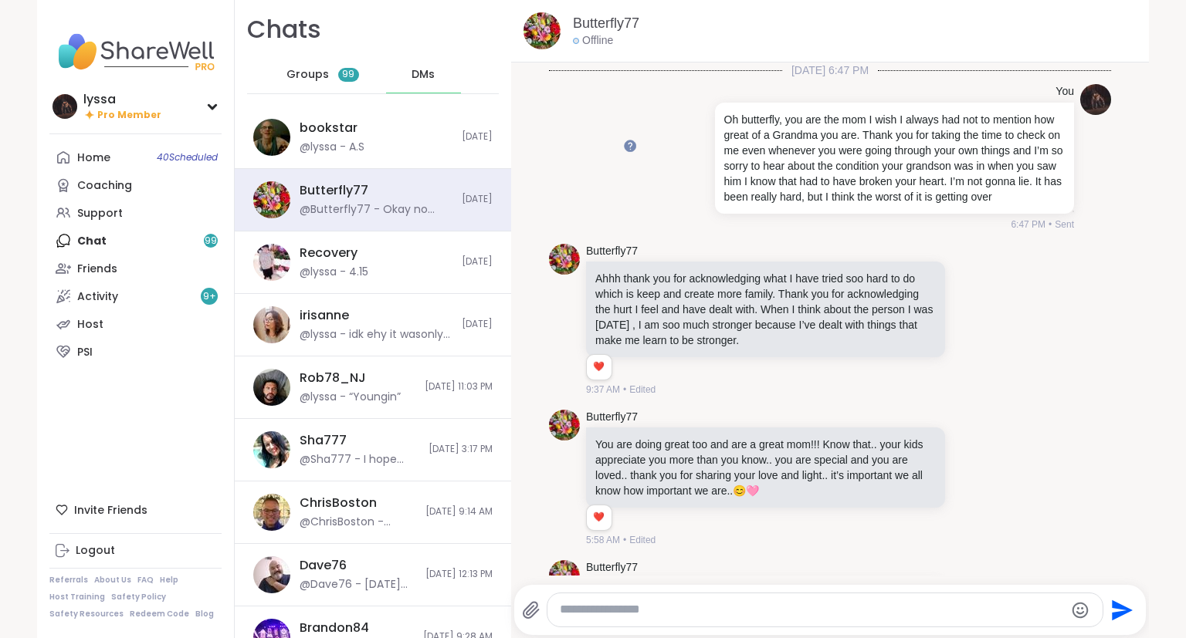
scroll to position [3590, 0]
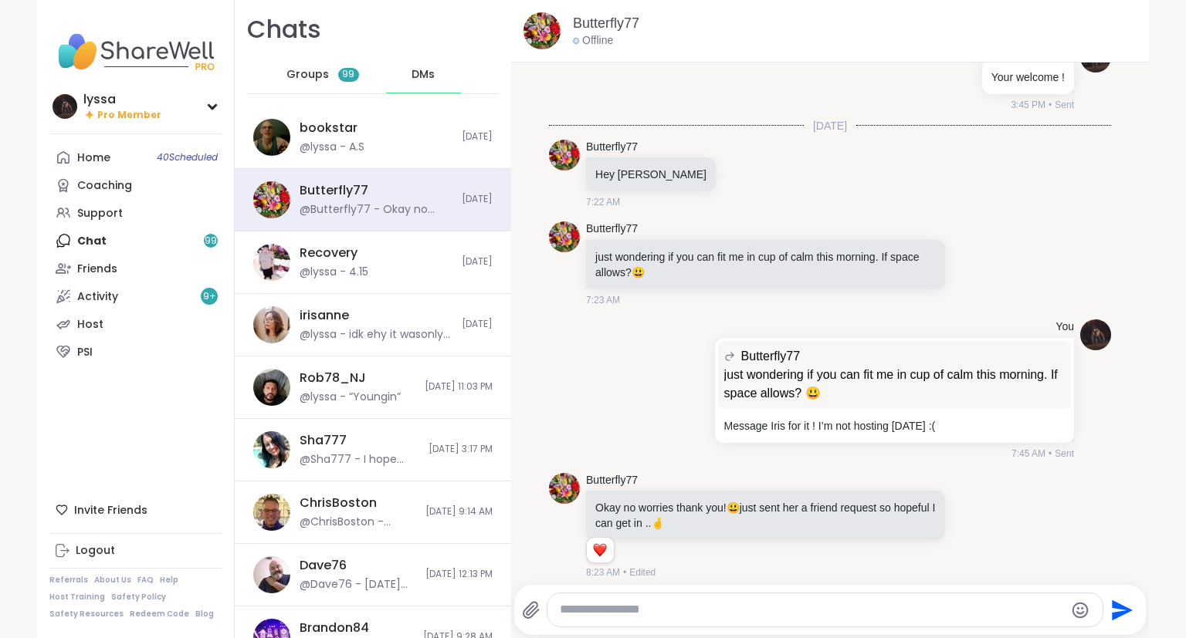
click at [332, 79] on div "Groups 99" at bounding box center [323, 74] width 76 height 37
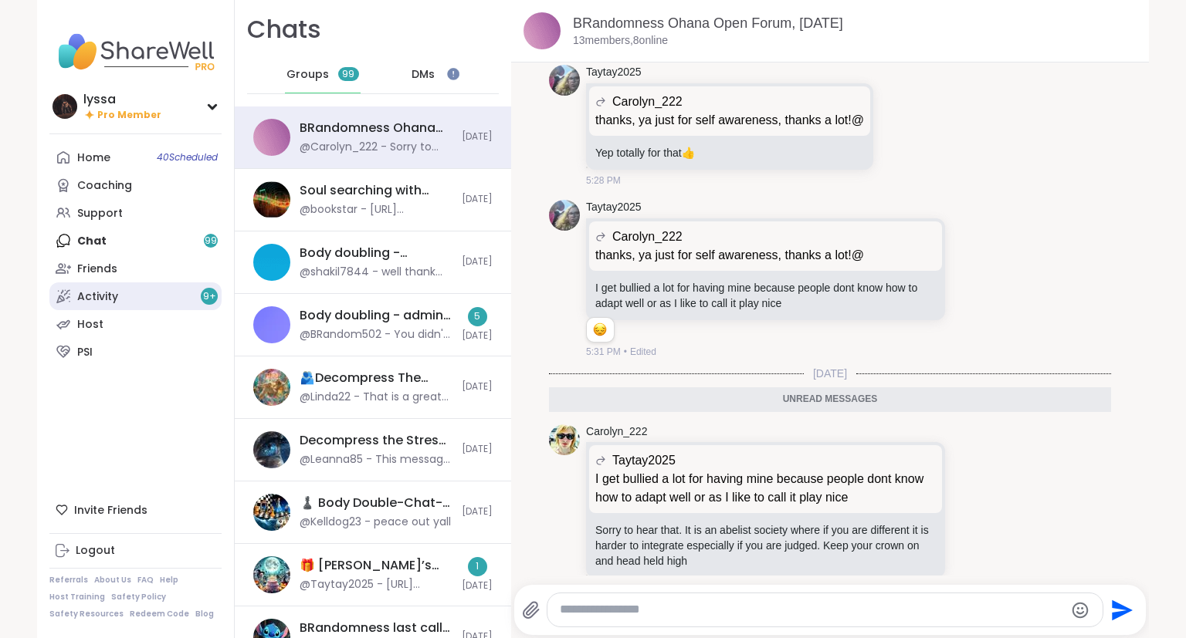
click at [137, 301] on link "Activity 9 +" at bounding box center [135, 297] width 172 height 28
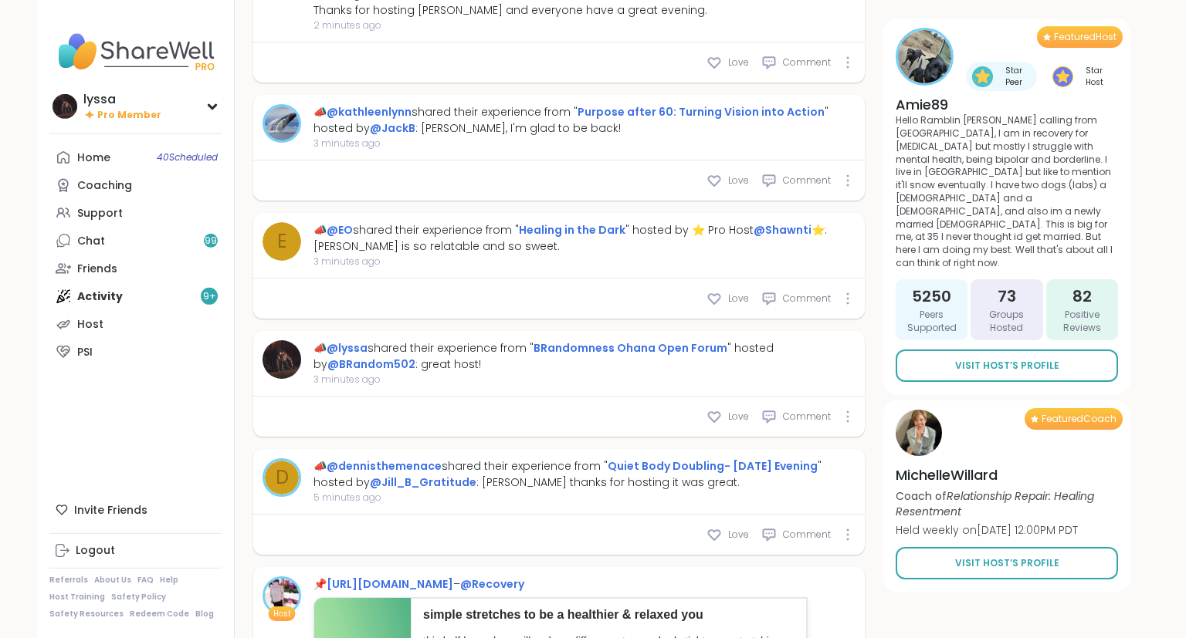
scroll to position [992, 0]
type textarea "*"
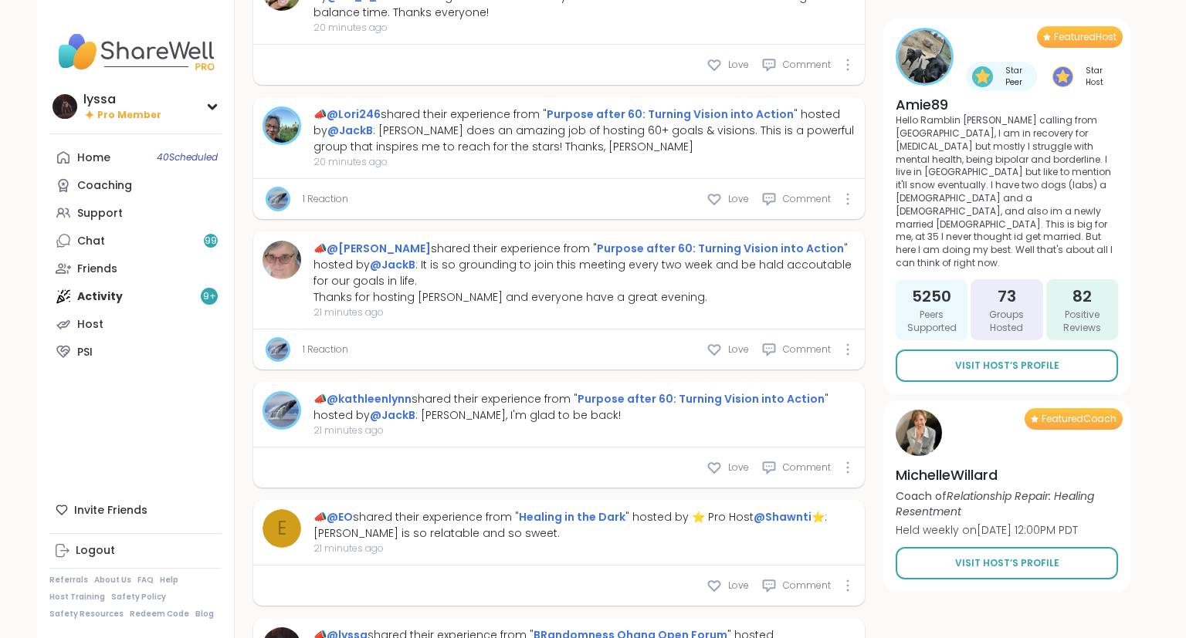
scroll to position [381, 0]
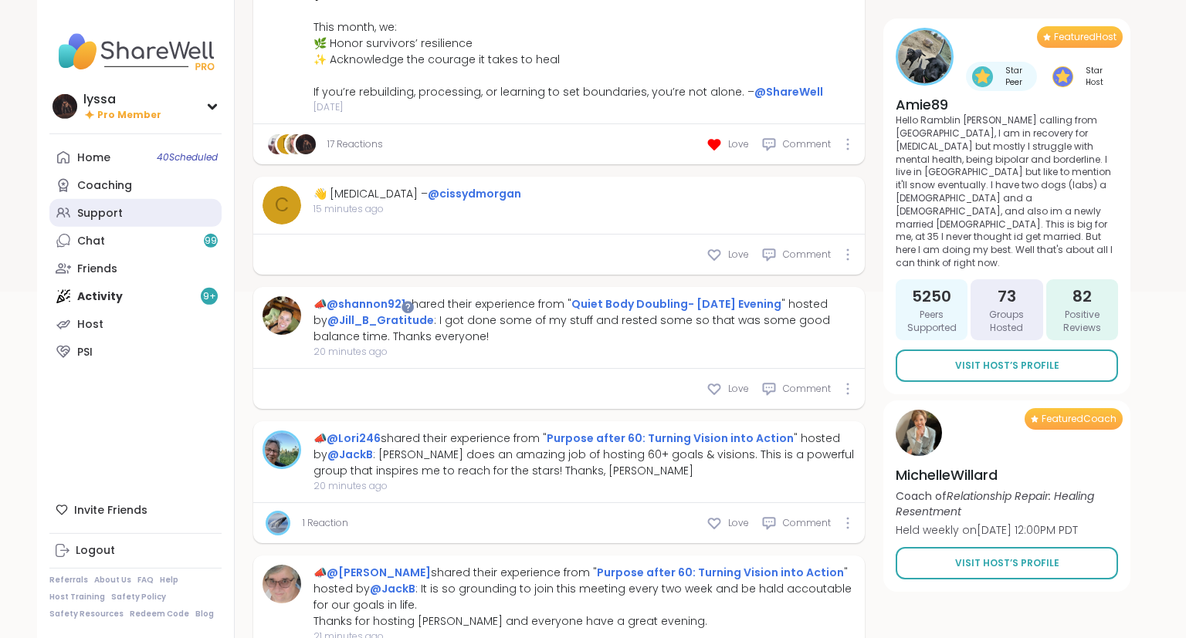
click at [147, 214] on link "Support" at bounding box center [135, 213] width 172 height 28
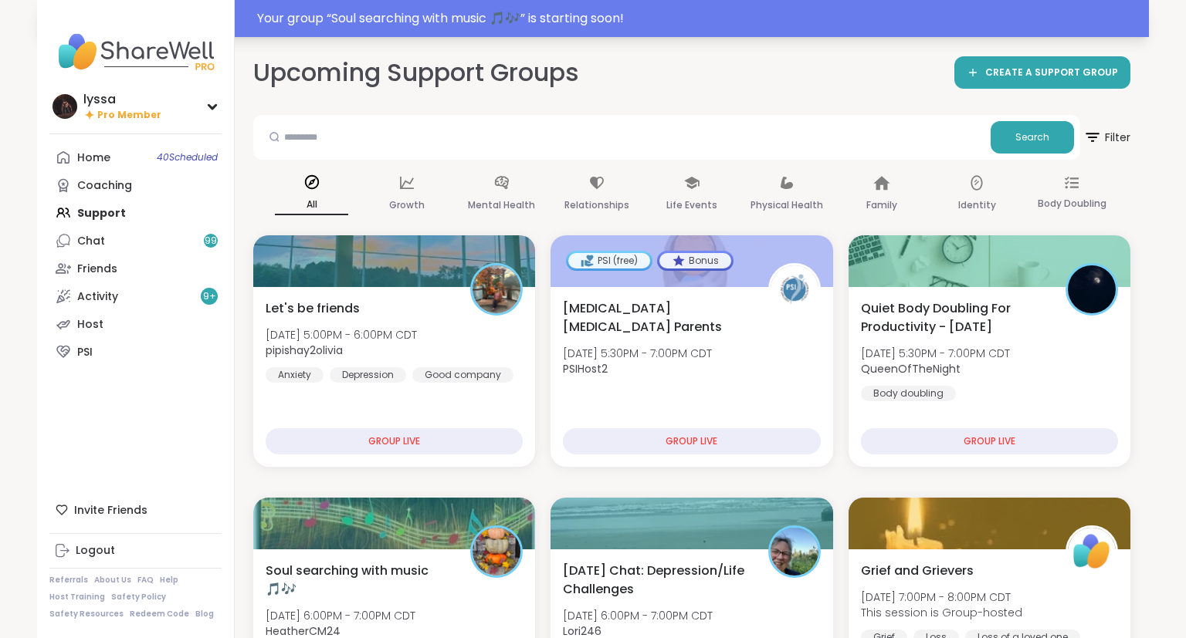
click at [423, 13] on div "Your group “ Soul searching with music 🎵🎶 ” is starting soon!" at bounding box center [698, 18] width 882 height 19
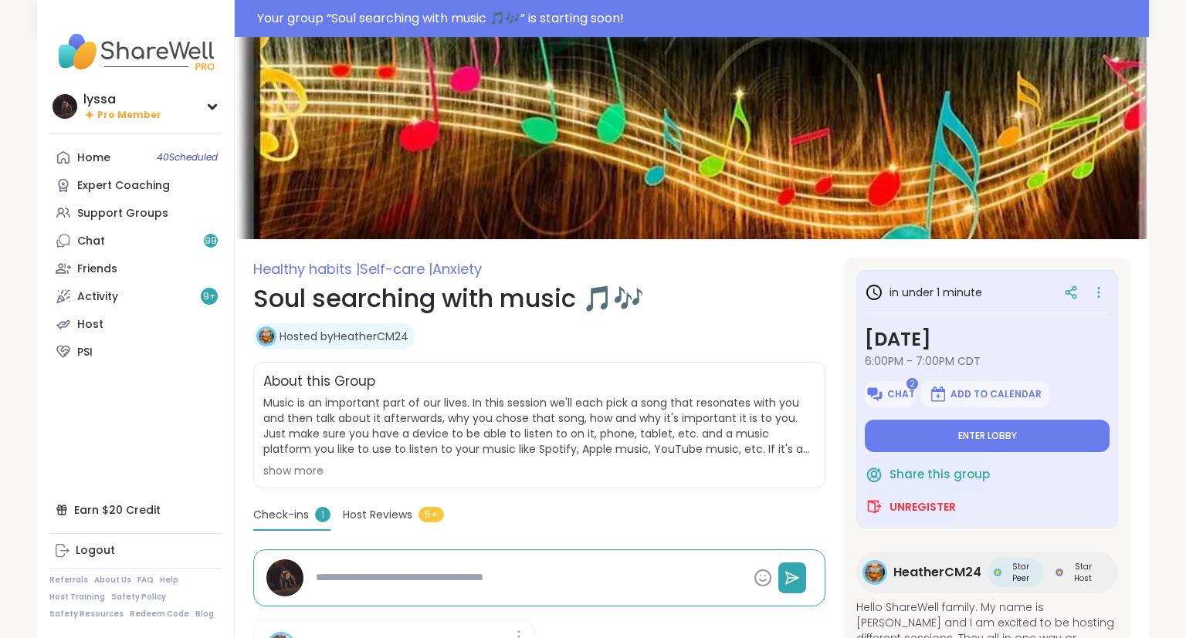
type textarea "*"
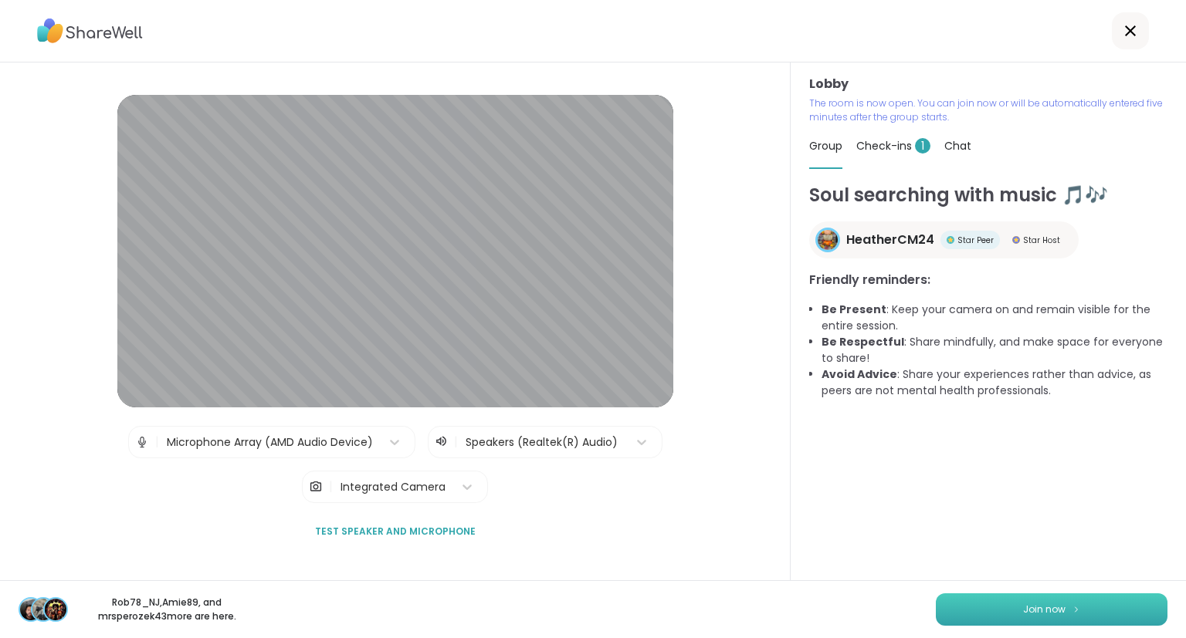
click at [1088, 615] on button "Join now" at bounding box center [1052, 610] width 232 height 32
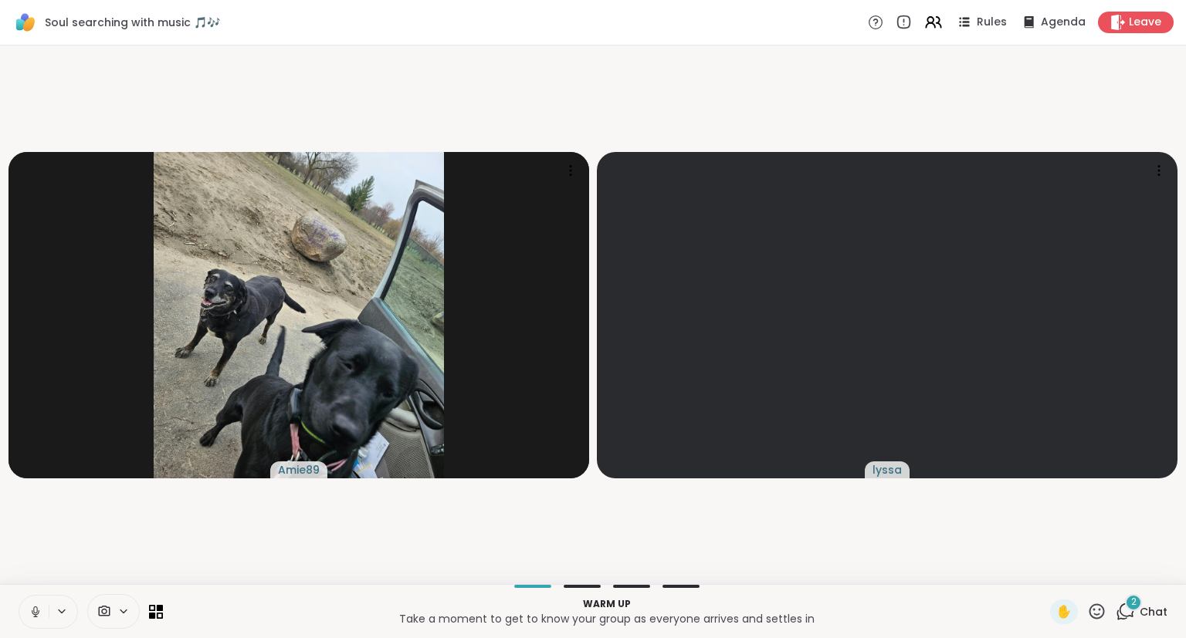
click at [38, 614] on icon at bounding box center [36, 612] width 8 height 5
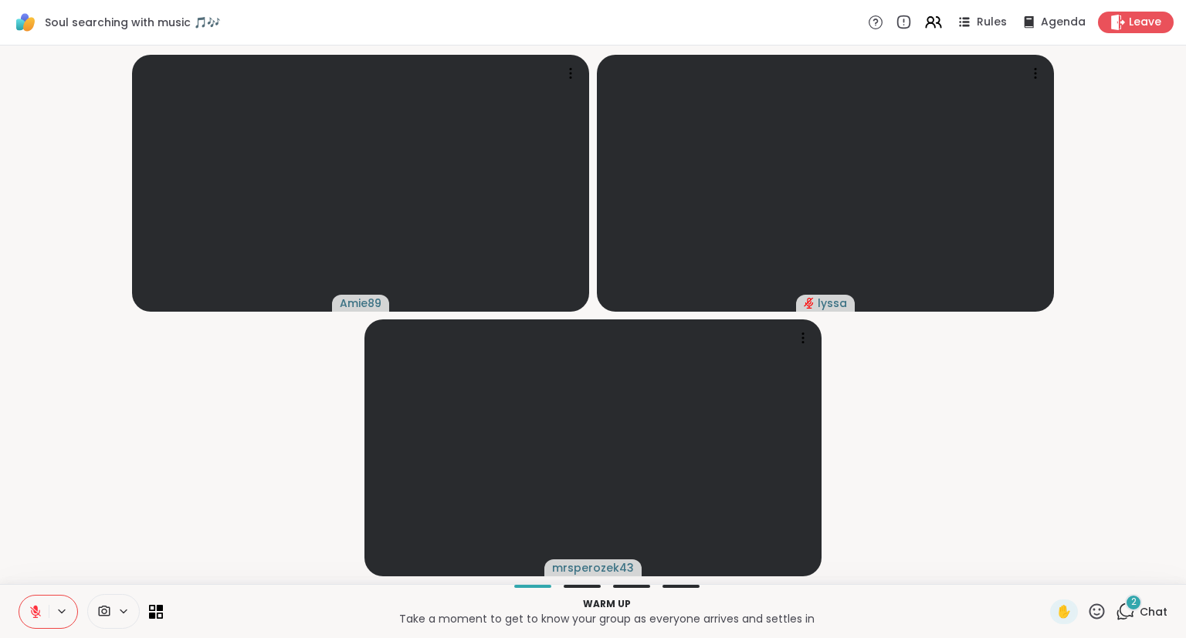
click at [1139, 613] on div "2 Chat" at bounding box center [1141, 612] width 52 height 25
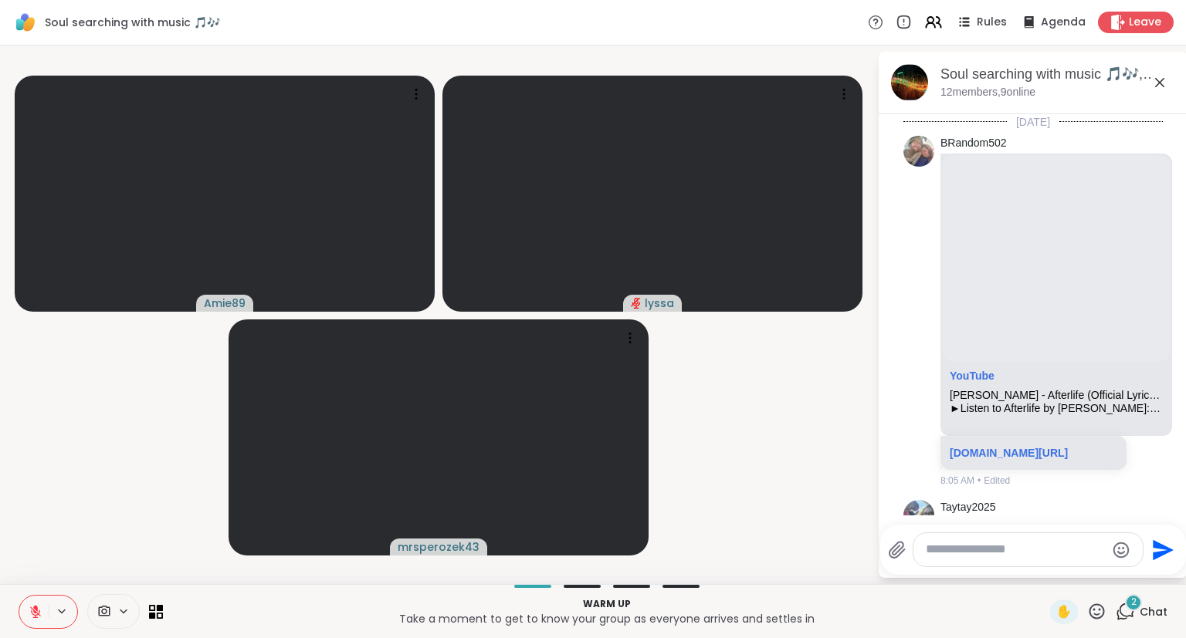
scroll to position [5923, 0]
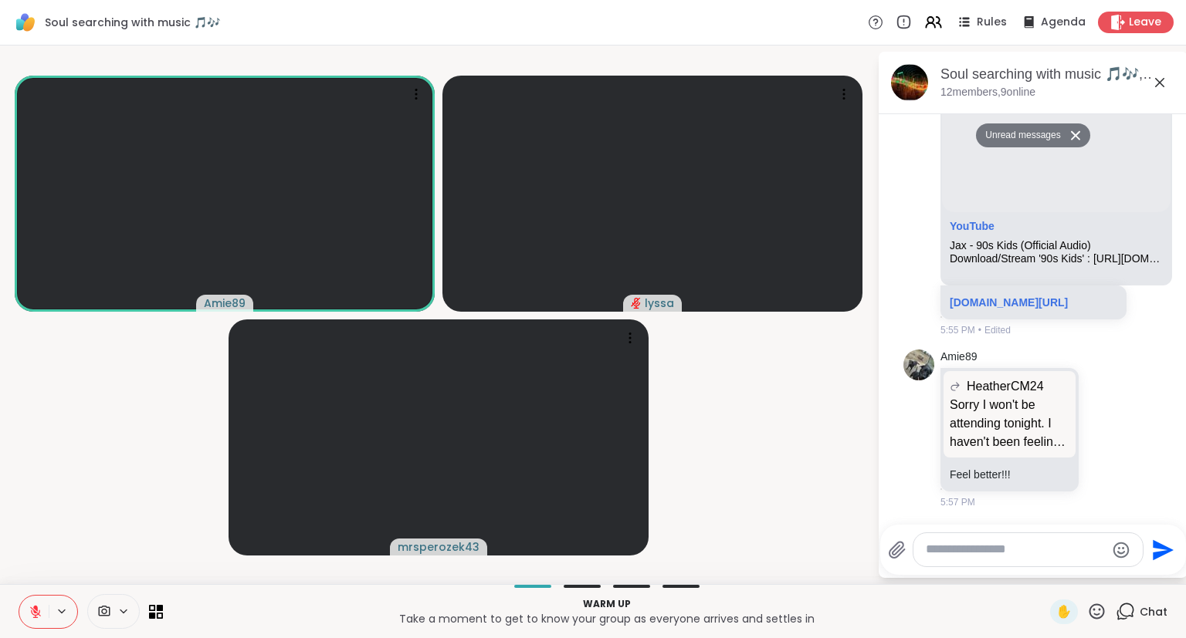
click at [38, 615] on icon at bounding box center [35, 612] width 11 height 11
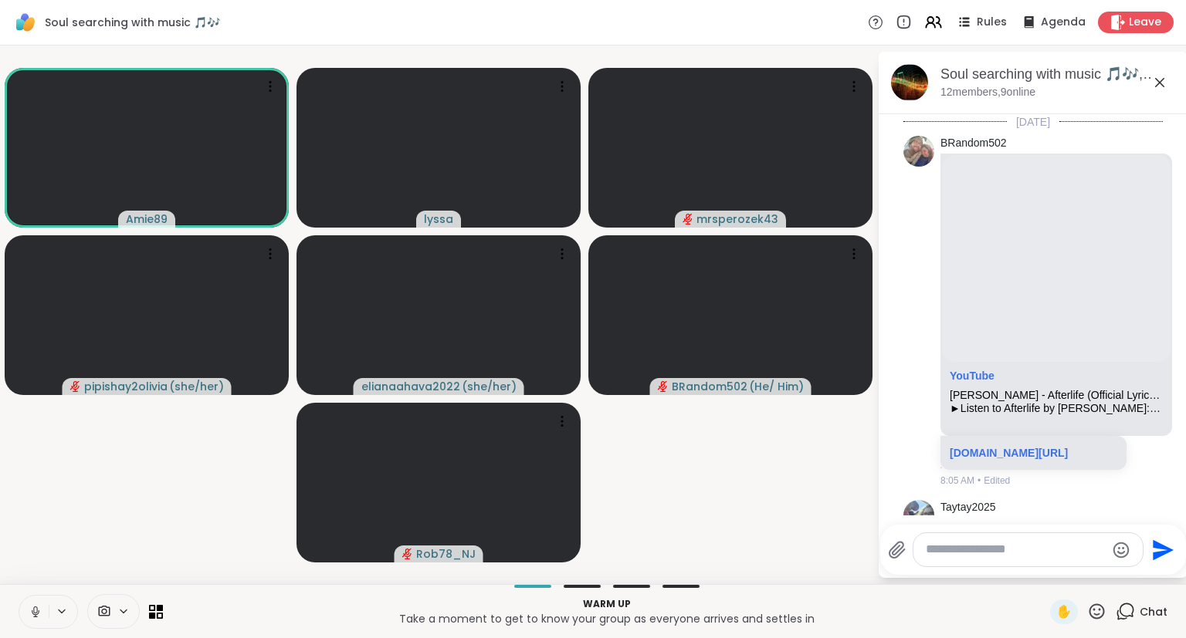
scroll to position [4, 0]
click at [1157, 80] on icon at bounding box center [1159, 82] width 9 height 9
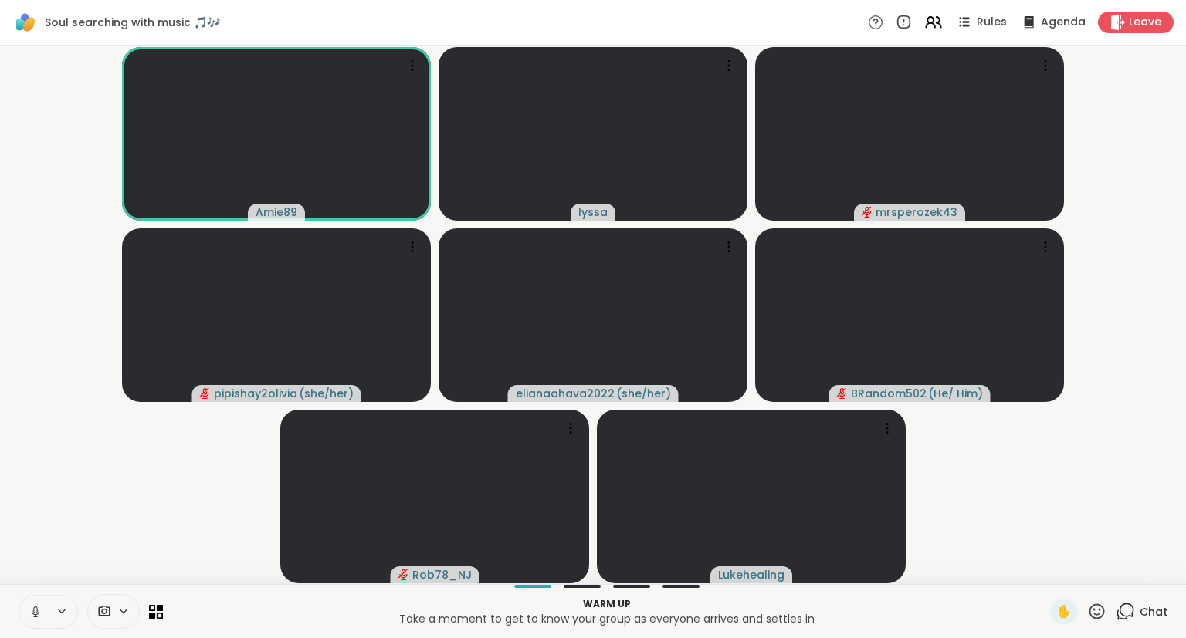
click at [1129, 610] on icon at bounding box center [1124, 611] width 19 height 19
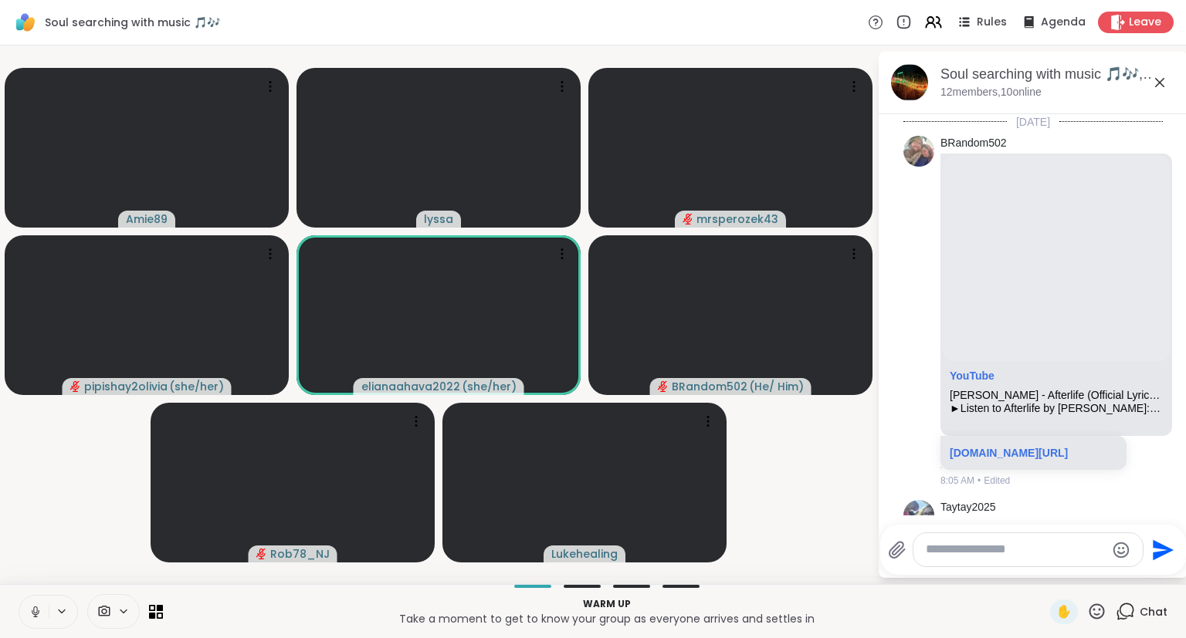
scroll to position [5871, 0]
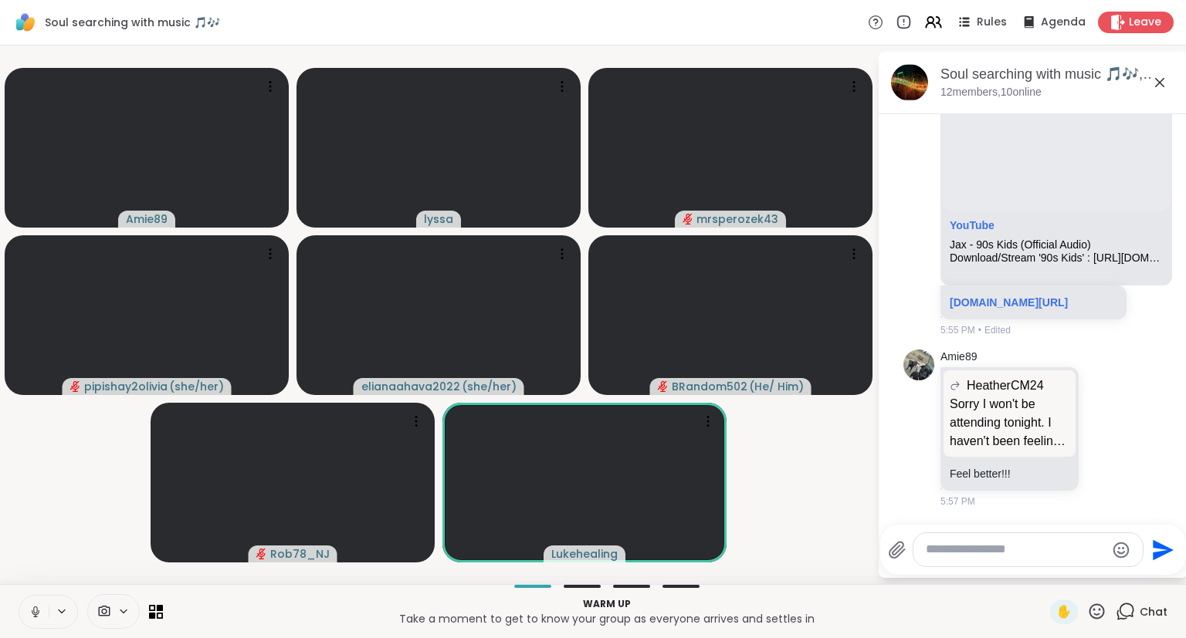
click at [1165, 93] on div "Soul searching with music 🎵🎶, [DATE] members, 10 online" at bounding box center [1057, 82] width 235 height 35
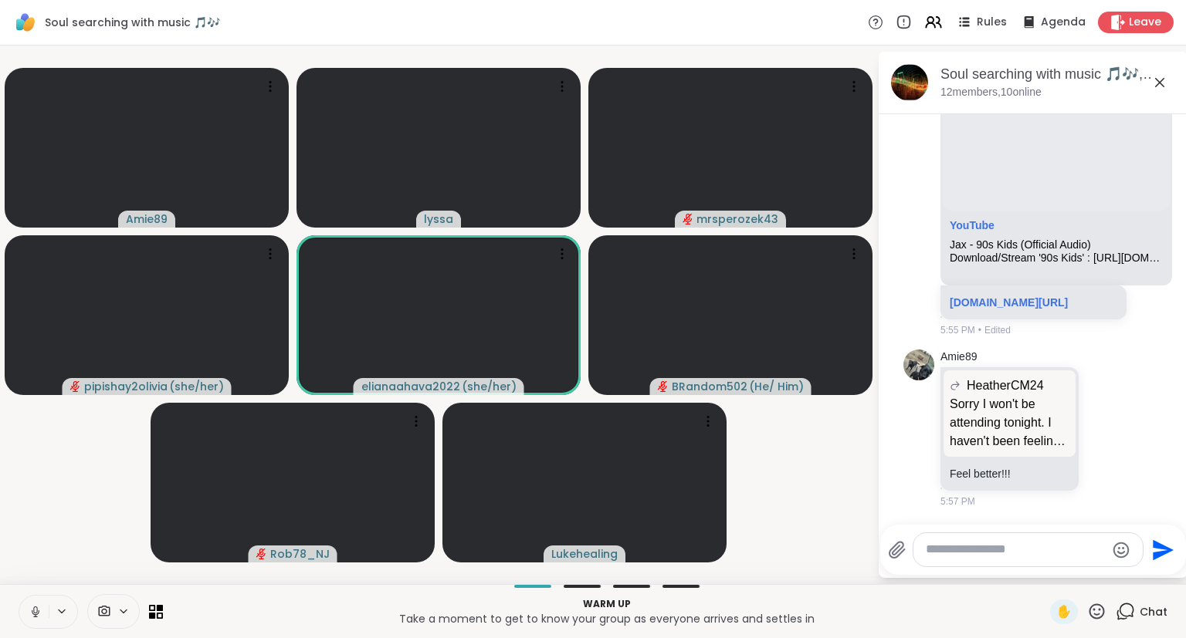
click at [1153, 83] on icon at bounding box center [1159, 82] width 19 height 19
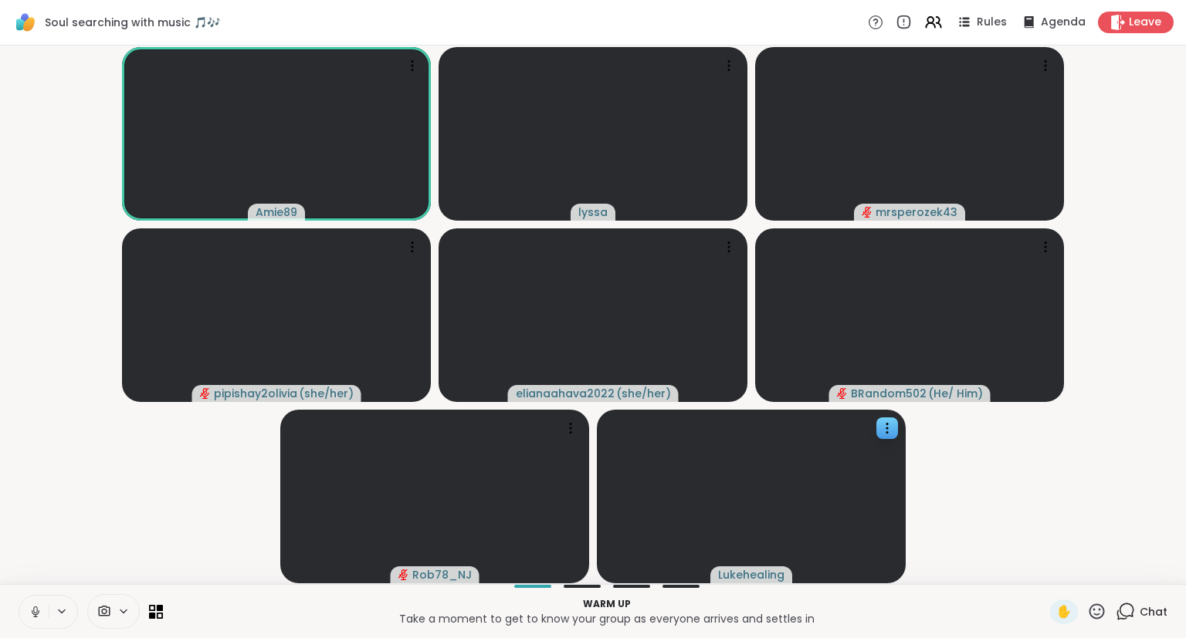
click at [895, 428] on div at bounding box center [887, 429] width 22 height 22
click at [866, 446] on h4 "View Profile" at bounding box center [843, 439] width 65 height 15
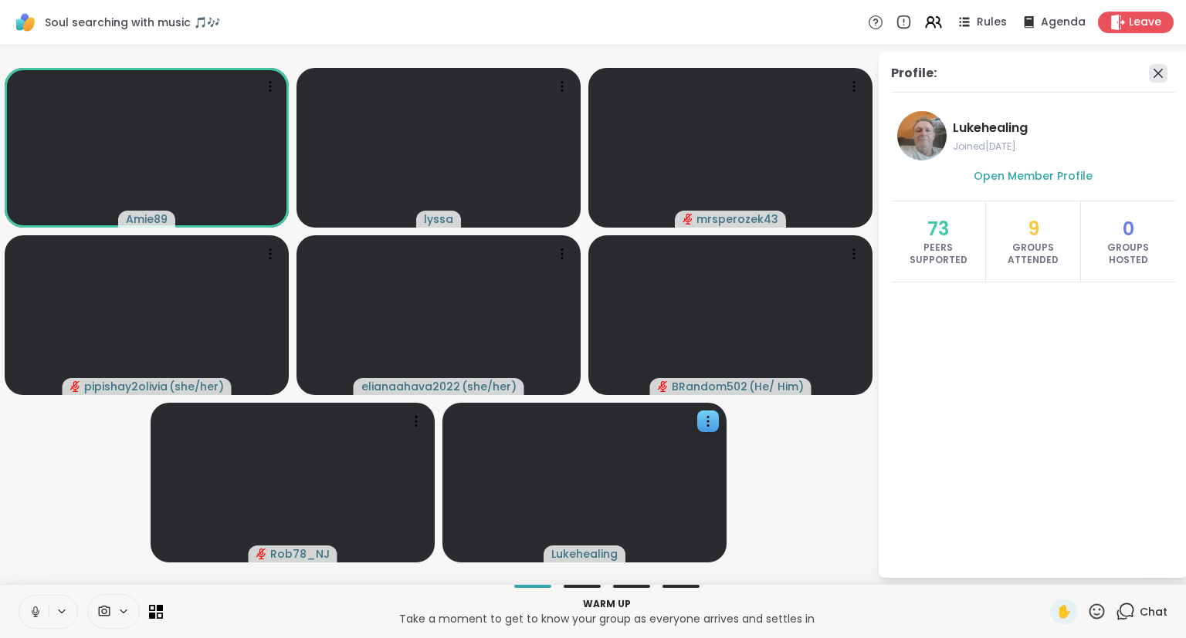
click at [1159, 67] on icon at bounding box center [1158, 73] width 19 height 19
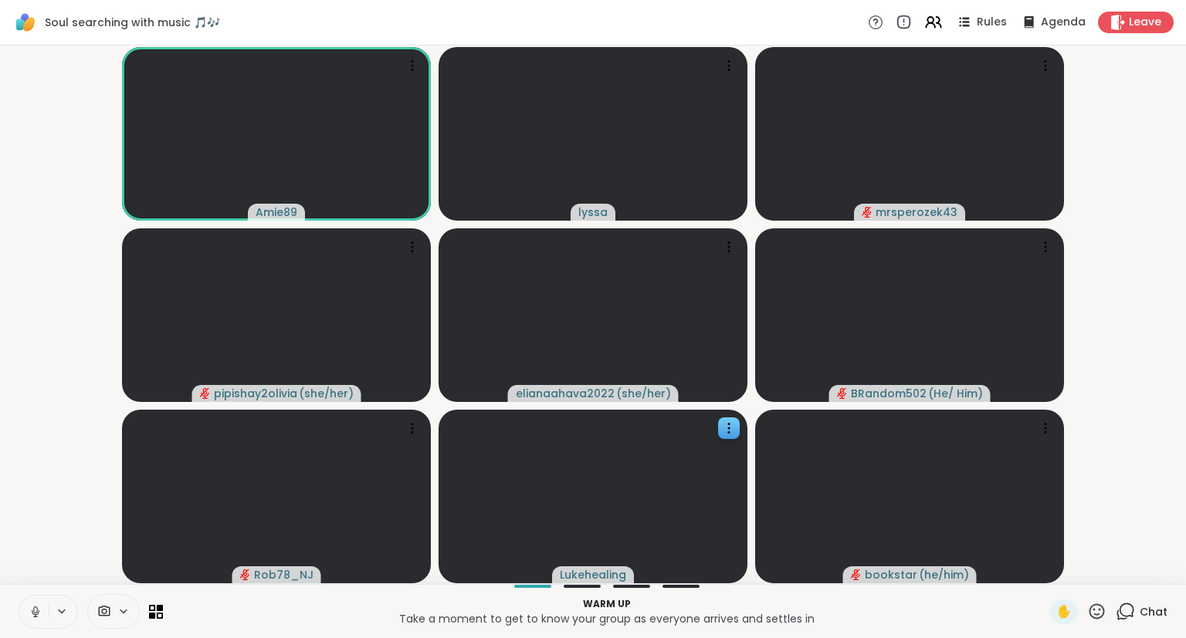
click at [36, 625] on button at bounding box center [33, 612] width 29 height 32
click at [31, 622] on button at bounding box center [33, 612] width 29 height 32
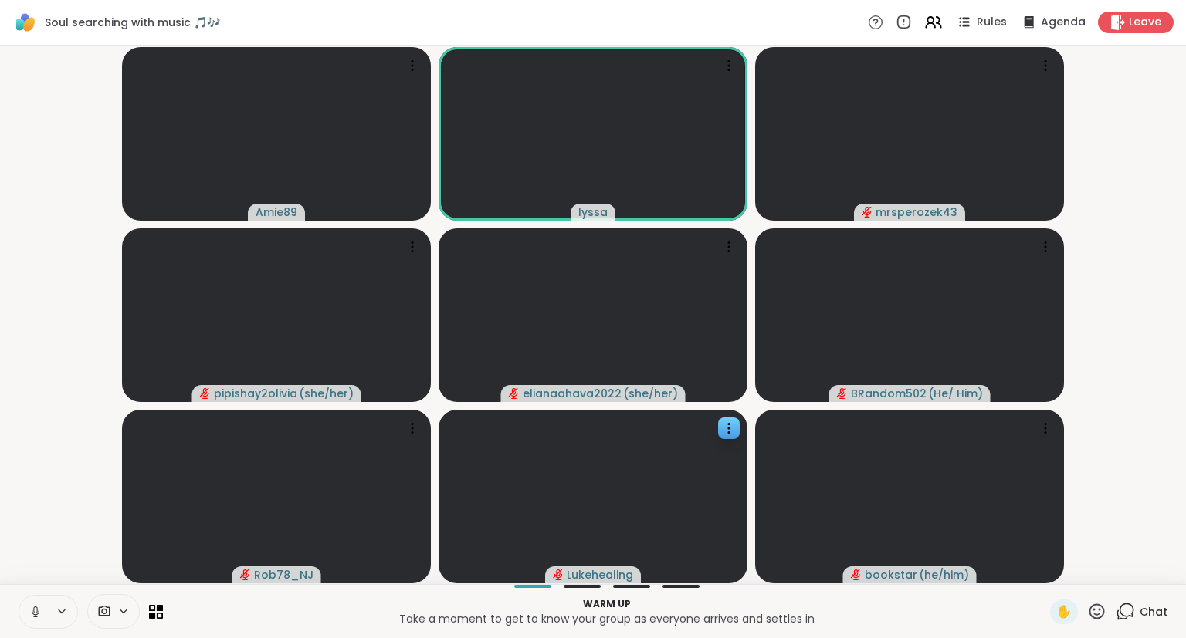
click at [46, 607] on button at bounding box center [33, 612] width 29 height 32
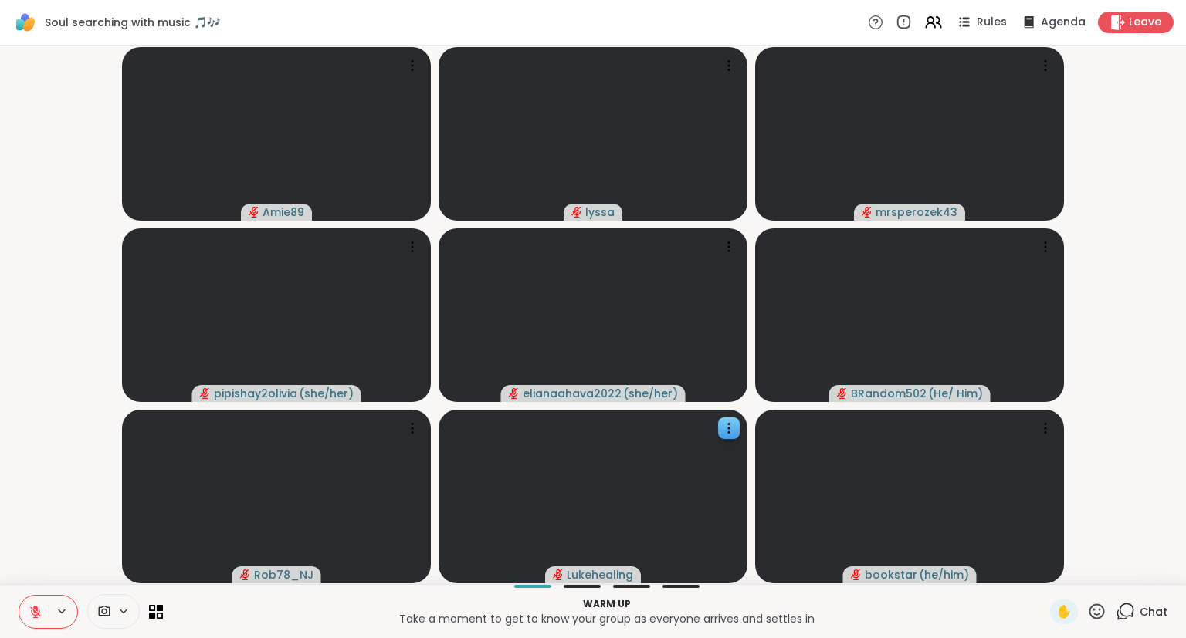
click at [39, 610] on icon at bounding box center [36, 612] width 14 height 14
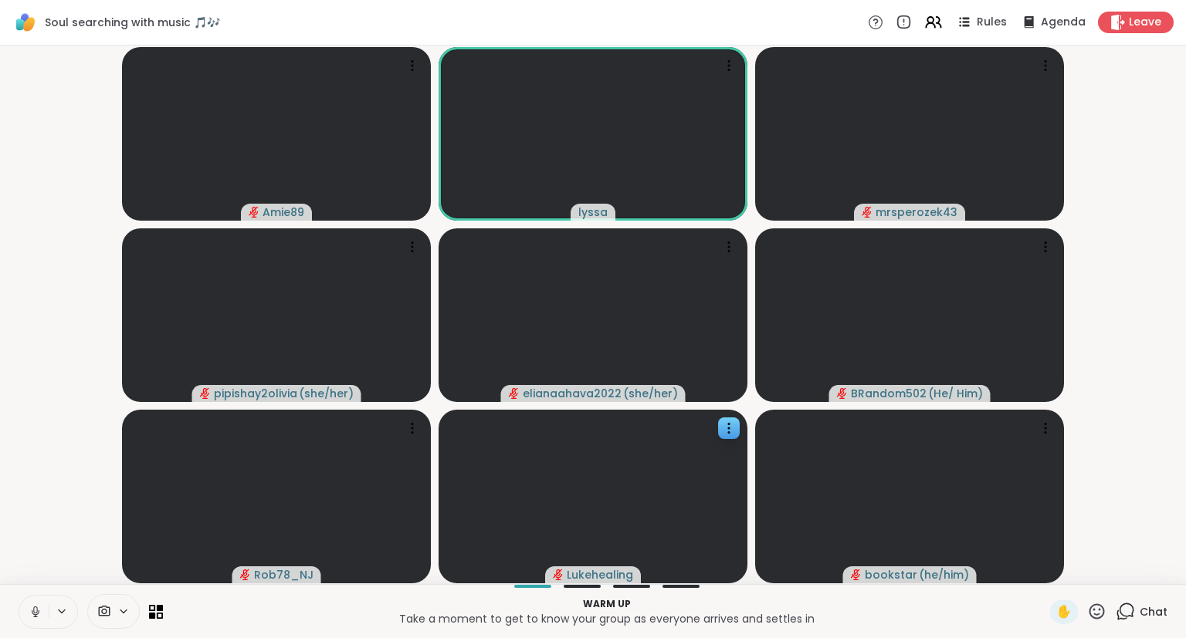
click at [39, 612] on icon at bounding box center [36, 612] width 8 height 5
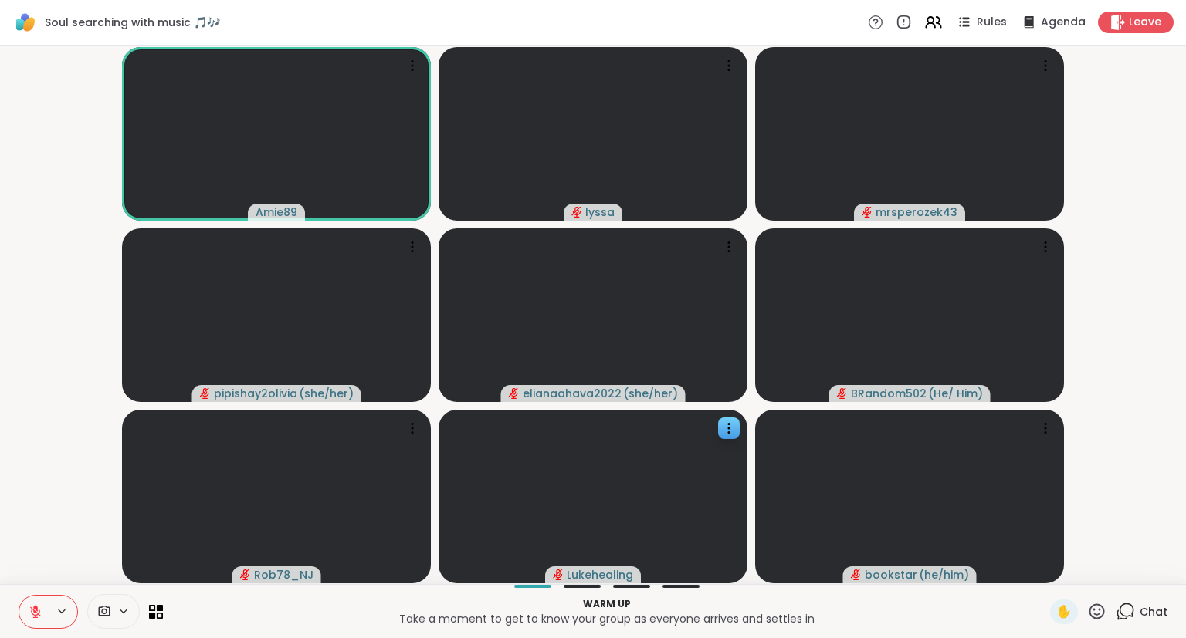
click at [36, 604] on button at bounding box center [33, 612] width 29 height 32
click at [35, 604] on button at bounding box center [33, 612] width 32 height 32
click at [1132, 613] on icon at bounding box center [1124, 611] width 19 height 19
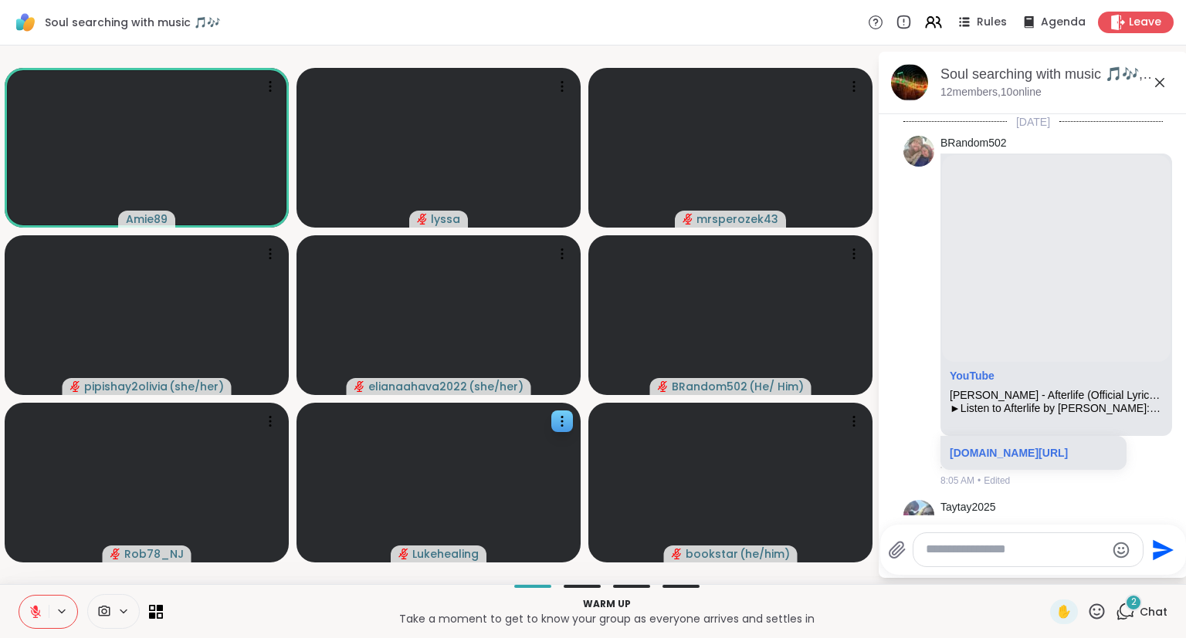
scroll to position [6385, 0]
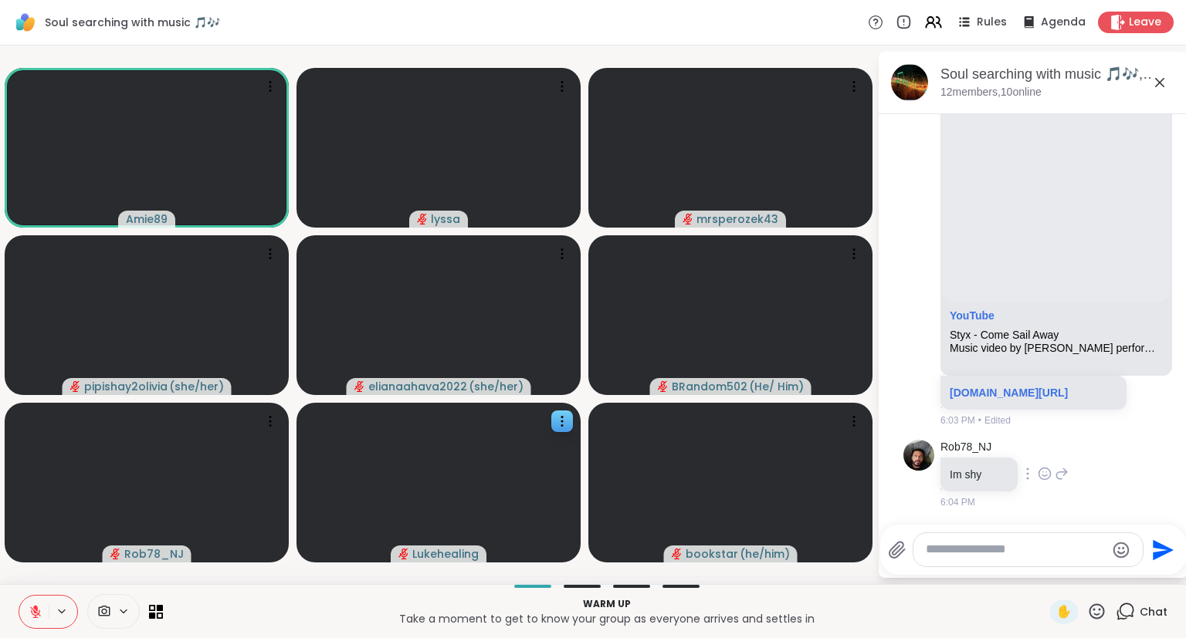
click at [1042, 472] on icon at bounding box center [1044, 473] width 14 height 15
click at [973, 448] on div "Select Reaction: Joy" at bounding box center [977, 449] width 14 height 14
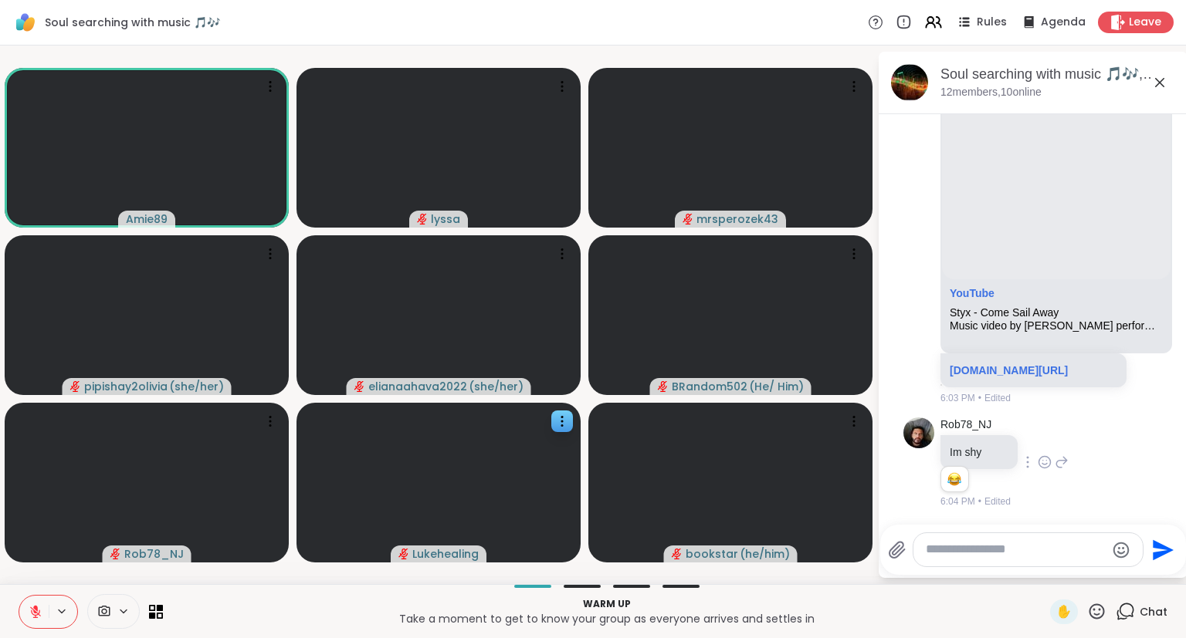
scroll to position [6407, 0]
click at [1098, 614] on icon at bounding box center [1096, 611] width 19 height 19
click at [1124, 580] on span "🌟" at bounding box center [1119, 571] width 15 height 19
click at [1097, 618] on icon at bounding box center [1096, 611] width 19 height 19
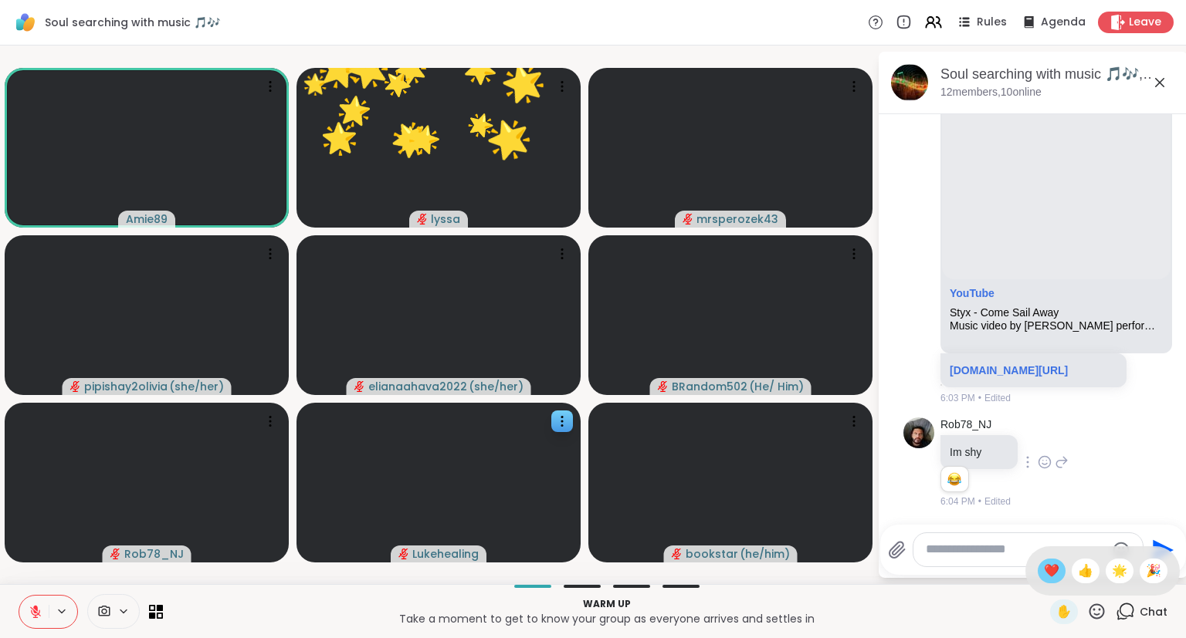
click at [1054, 568] on span "❤️" at bounding box center [1051, 571] width 15 height 19
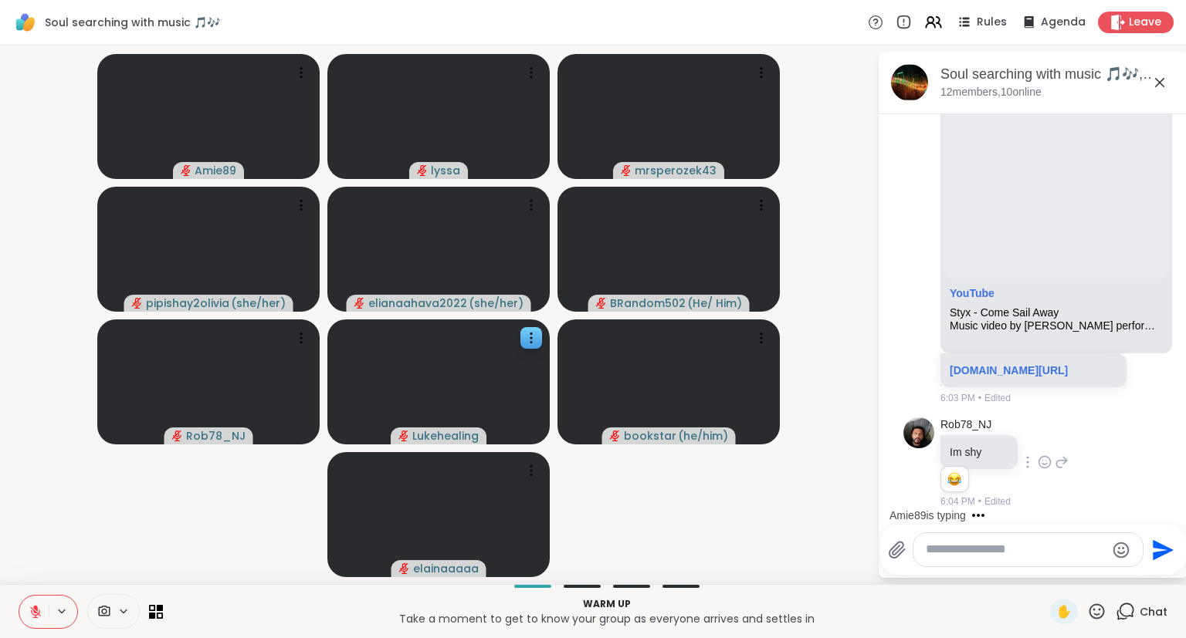
click at [39, 618] on icon at bounding box center [36, 612] width 14 height 14
click at [35, 618] on icon at bounding box center [36, 612] width 14 height 14
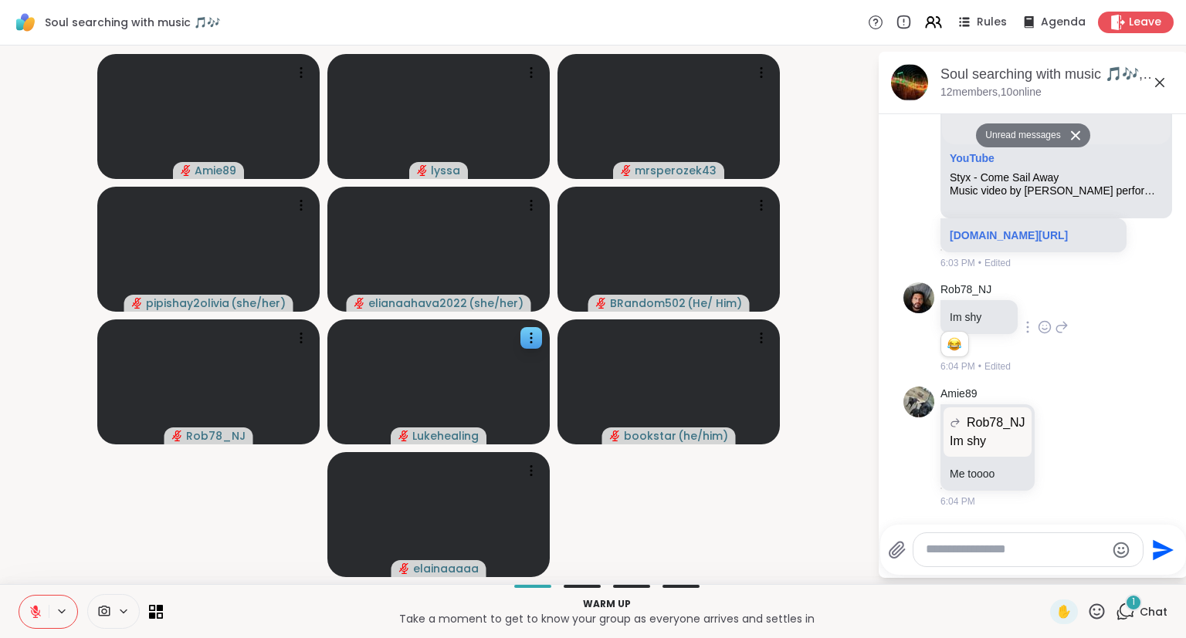
scroll to position [6504, 0]
click at [27, 610] on button at bounding box center [33, 612] width 29 height 32
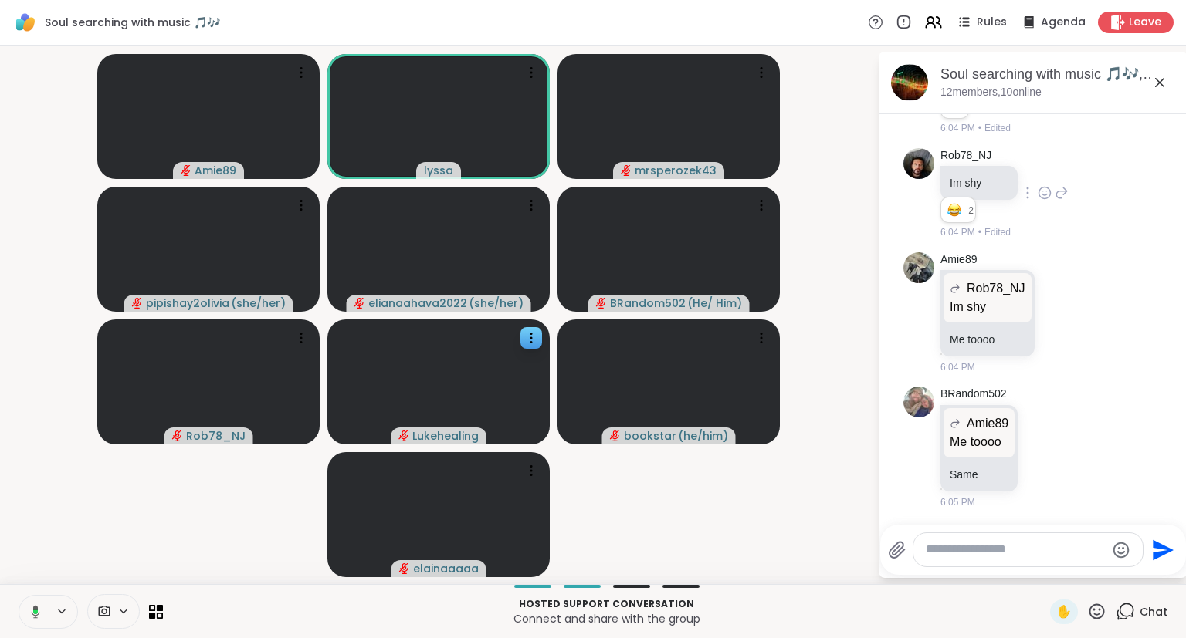
scroll to position [6661, 0]
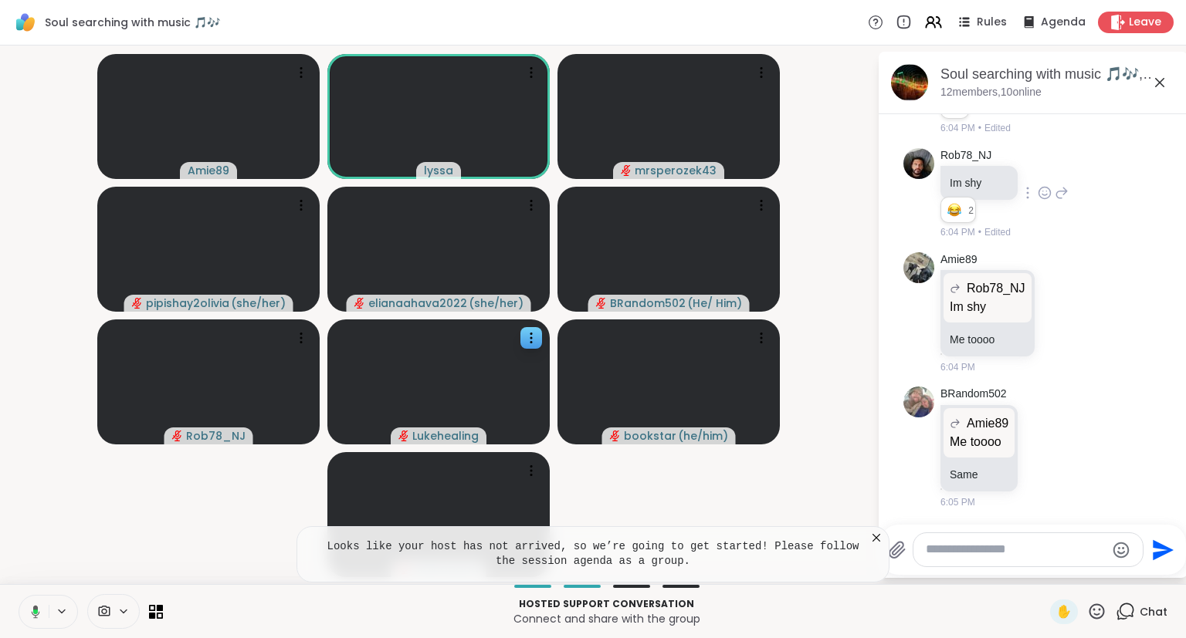
click at [870, 538] on icon at bounding box center [875, 537] width 15 height 15
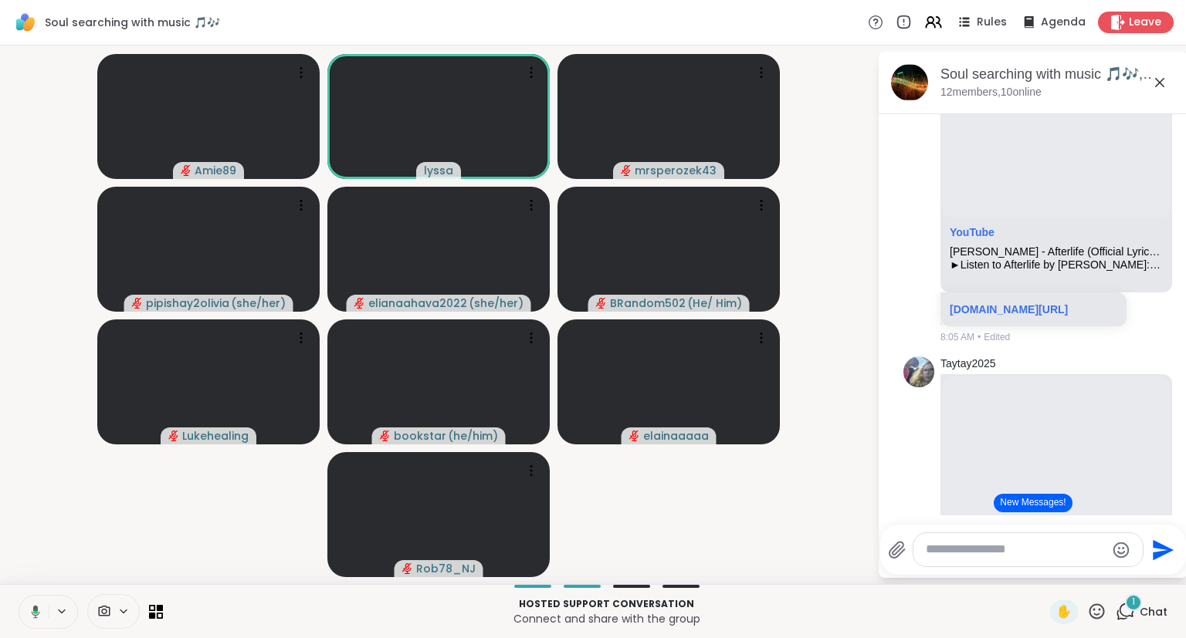
scroll to position [0, 0]
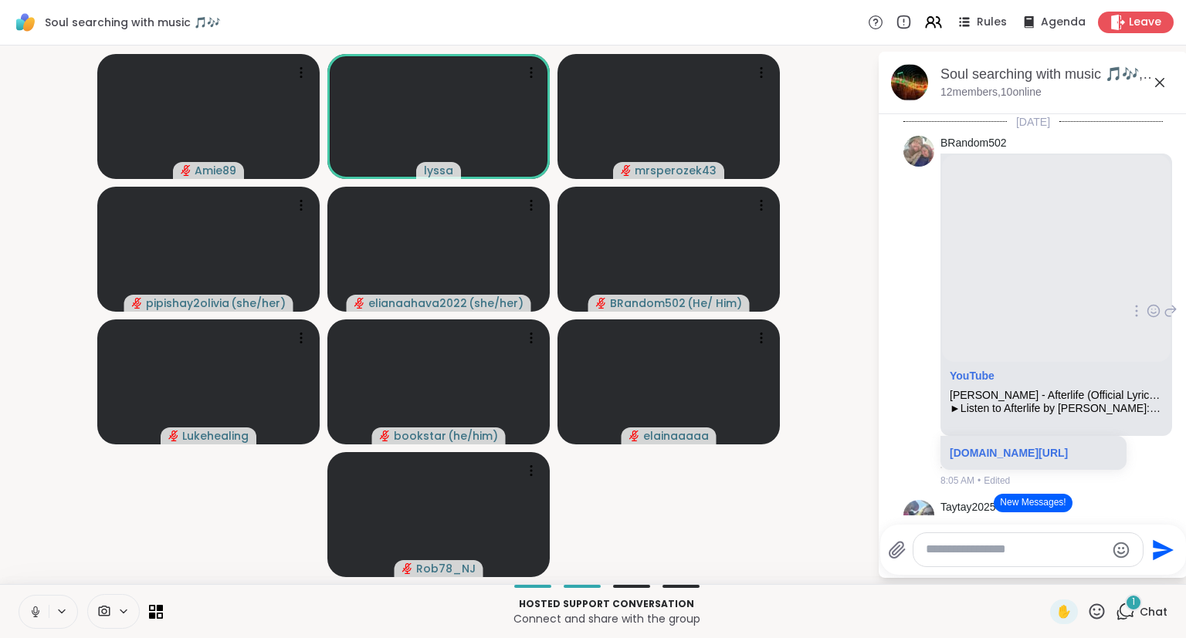
click at [1169, 317] on icon at bounding box center [1170, 311] width 14 height 19
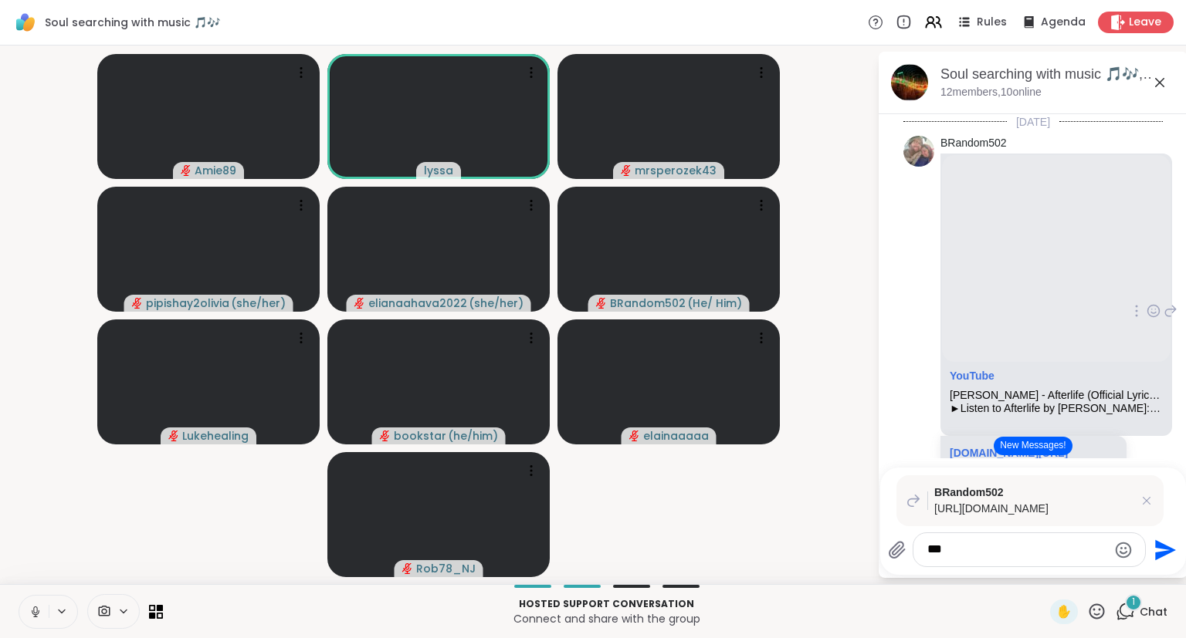
type textarea "****"
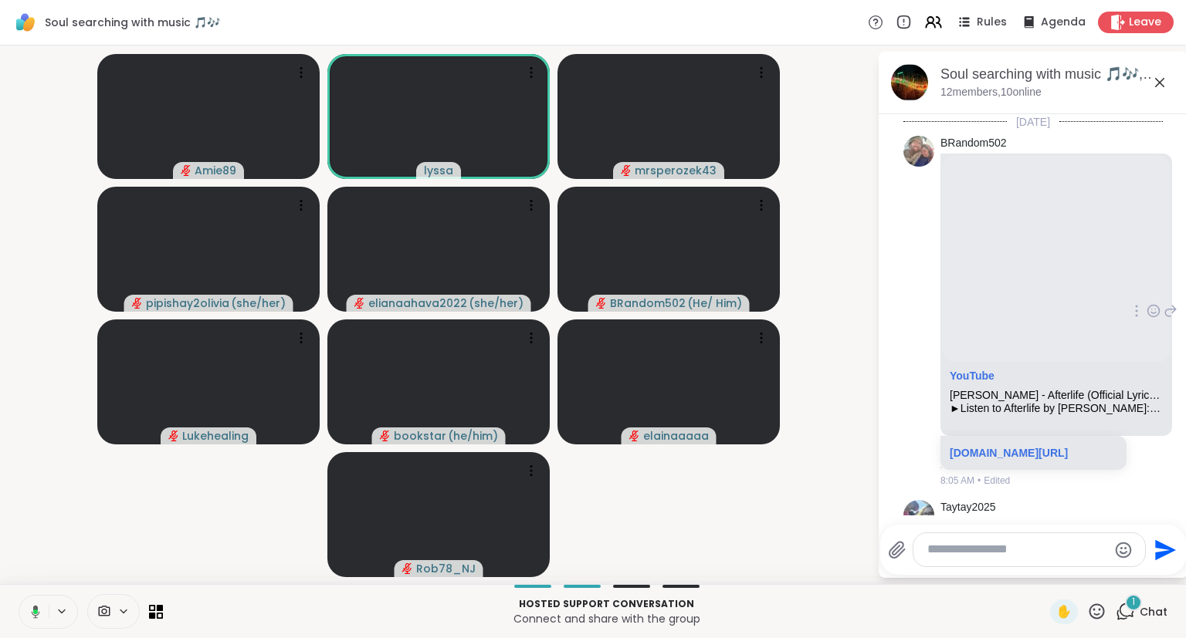
scroll to position [6961, 0]
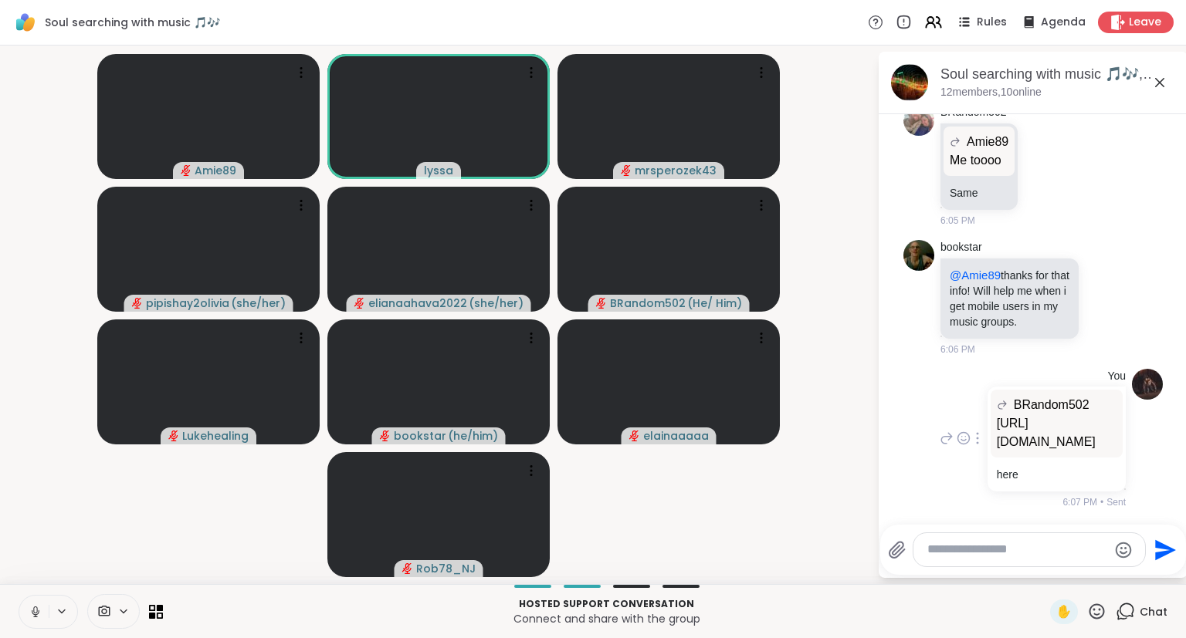
click at [1027, 431] on p "https://youtu.be/2RWgNGQ3Aq4?si=d6sJNfBfhaVnEqTw" at bounding box center [1057, 433] width 120 height 37
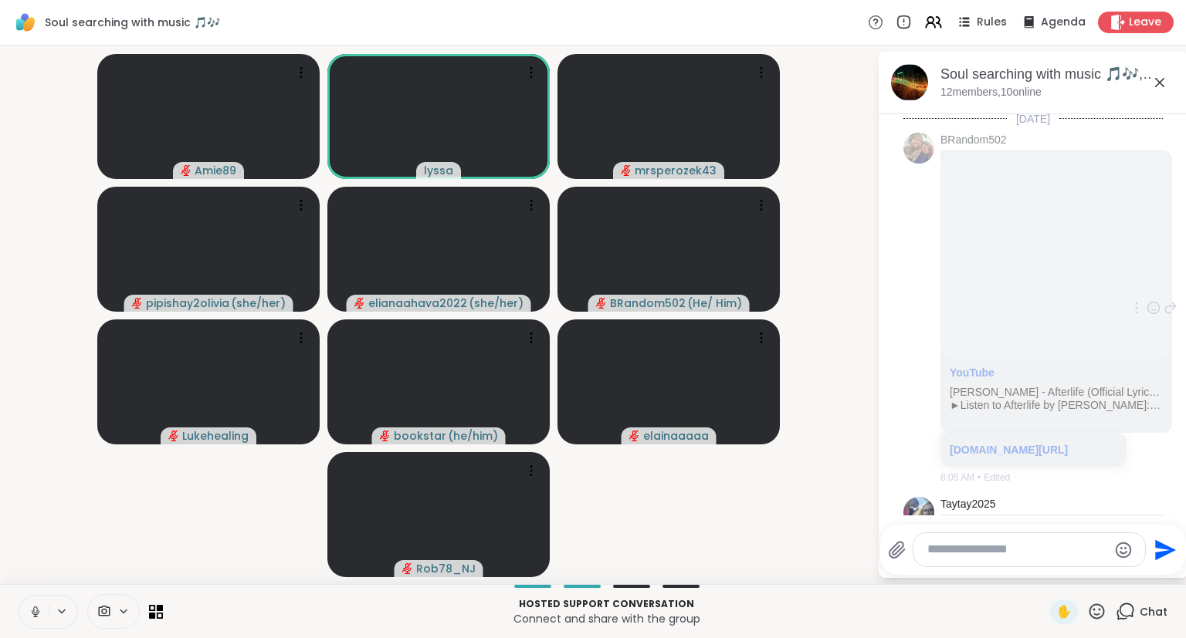
click at [919, 314] on div "BRandom502 YouTube Charlotte Sands - Afterlife (Official Lyric Video) ►Listen t…" at bounding box center [1032, 309] width 259 height 364
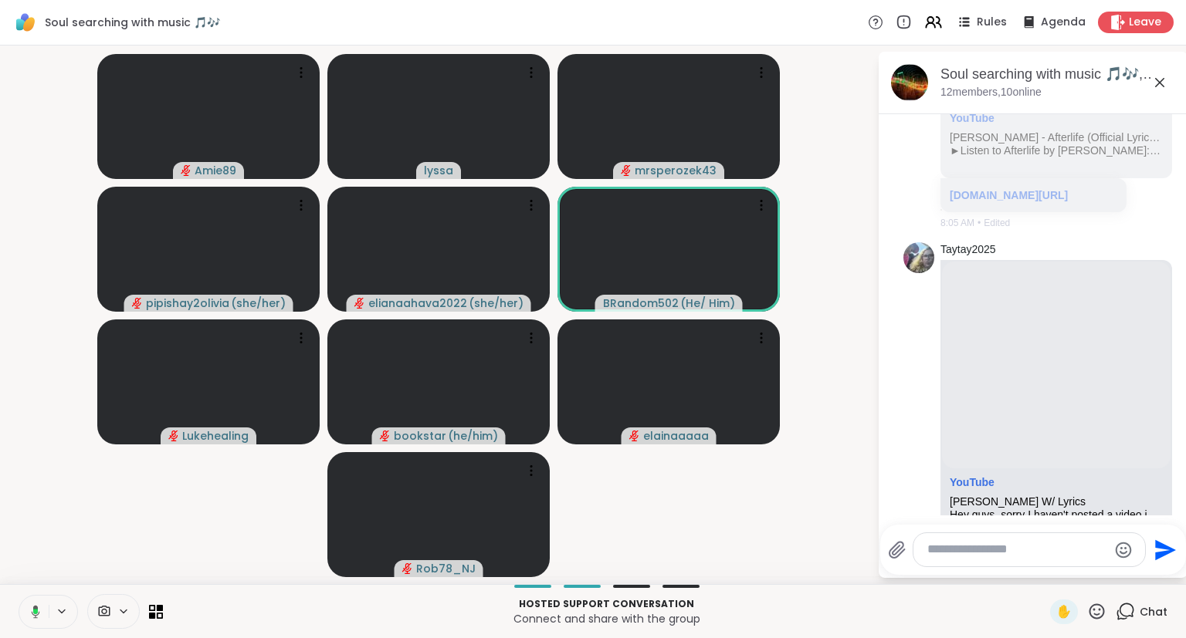
scroll to position [0, 0]
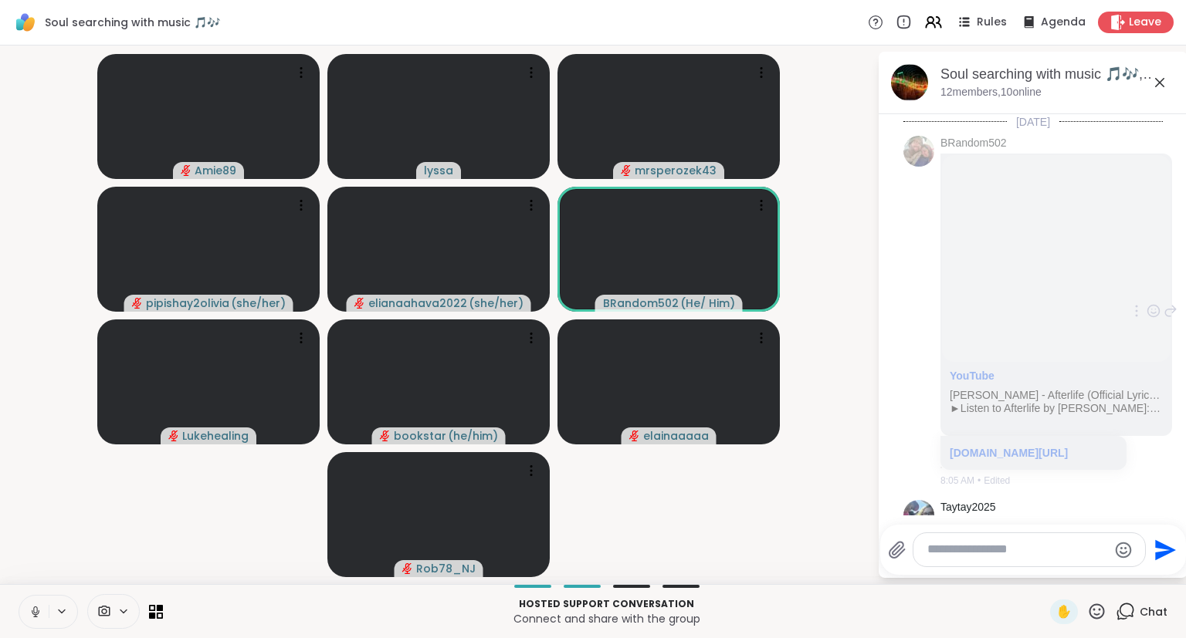
click at [921, 259] on div "BRandom502 YouTube Charlotte Sands - Afterlife (Official Lyric Video) ►Listen t…" at bounding box center [1032, 312] width 259 height 364
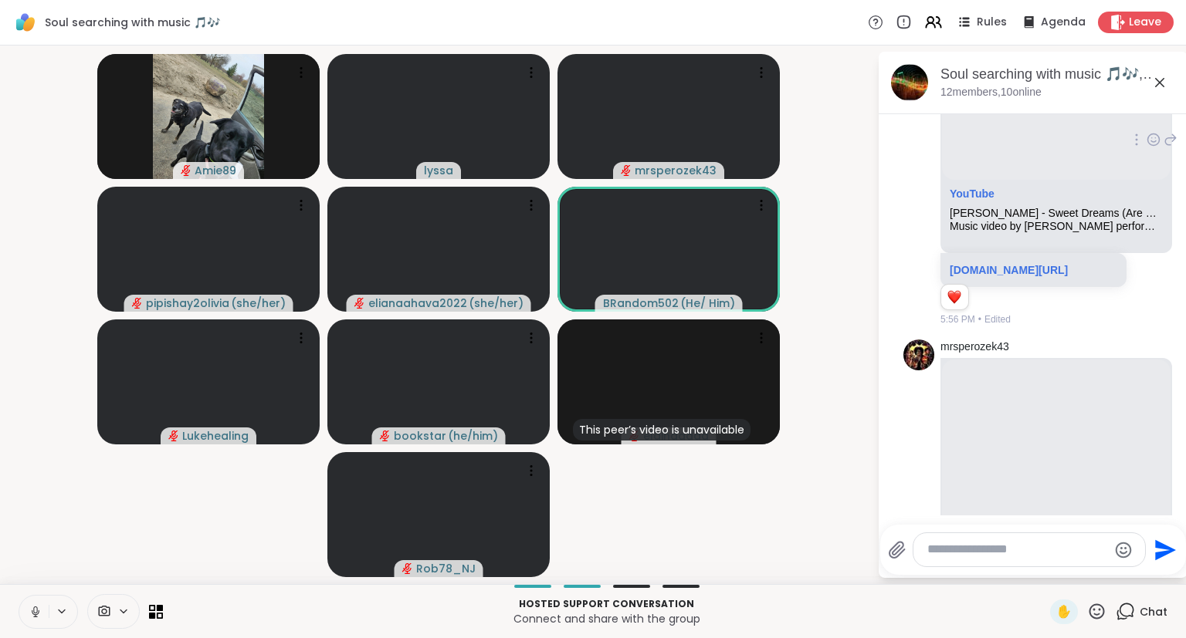
scroll to position [3316, 0]
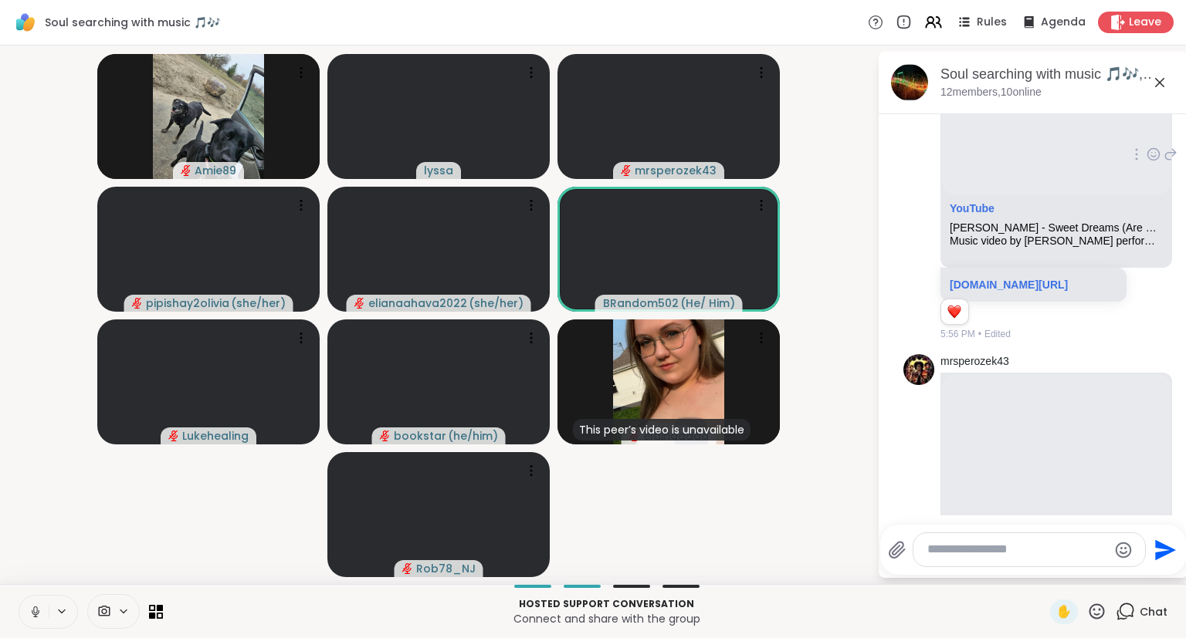
click at [1175, 160] on icon at bounding box center [1171, 154] width 11 height 11
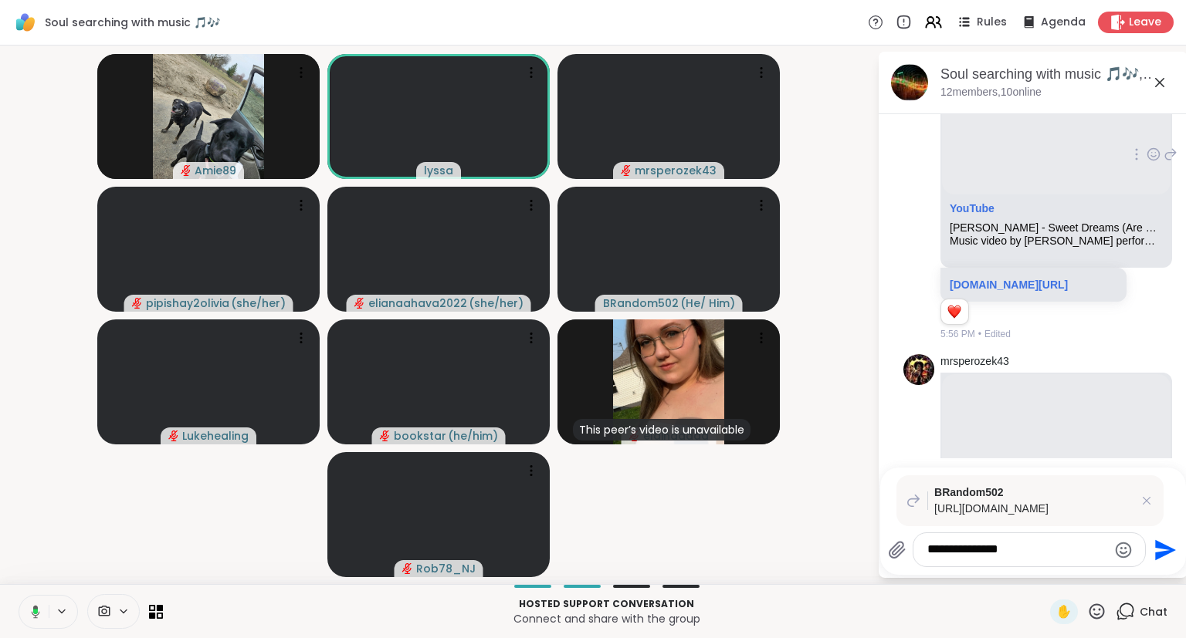
type textarea "**********"
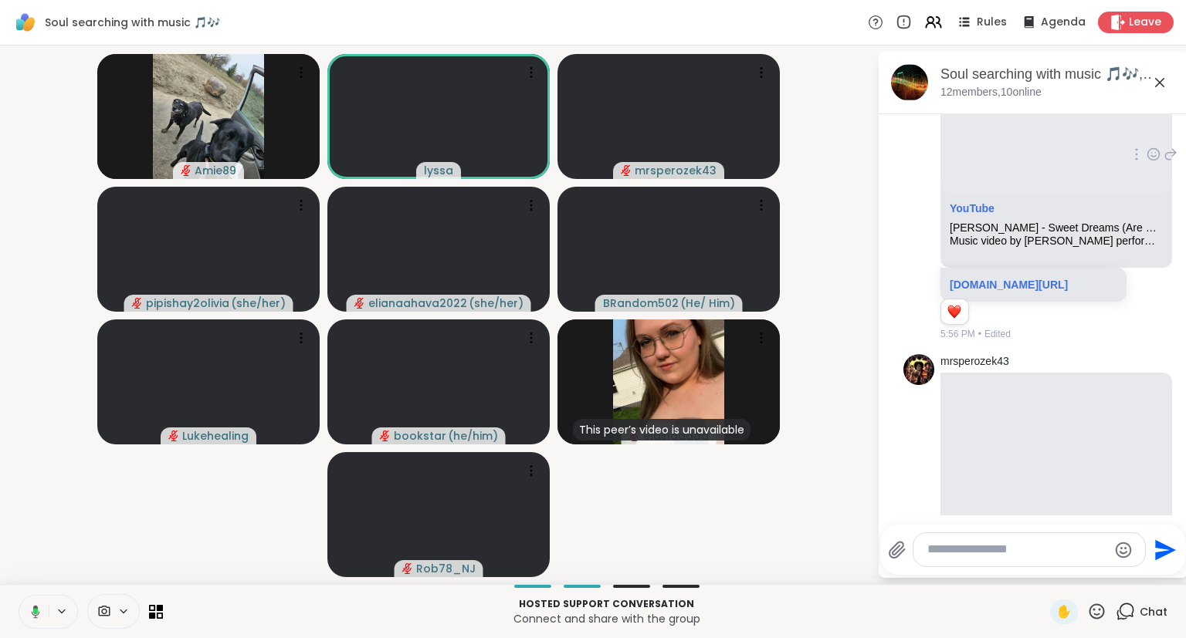
scroll to position [7119, 0]
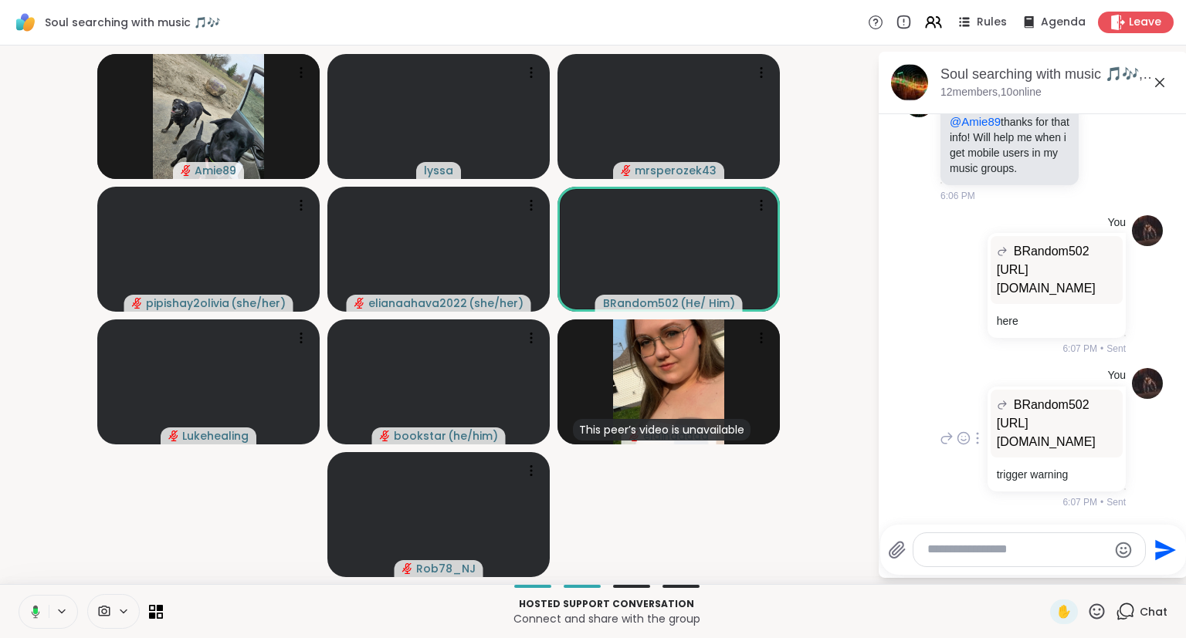
click at [1058, 415] on p "https://youtu.be/QUvVdTlA23w?si=PNGo2L4lrQI9EaN7" at bounding box center [1057, 433] width 120 height 37
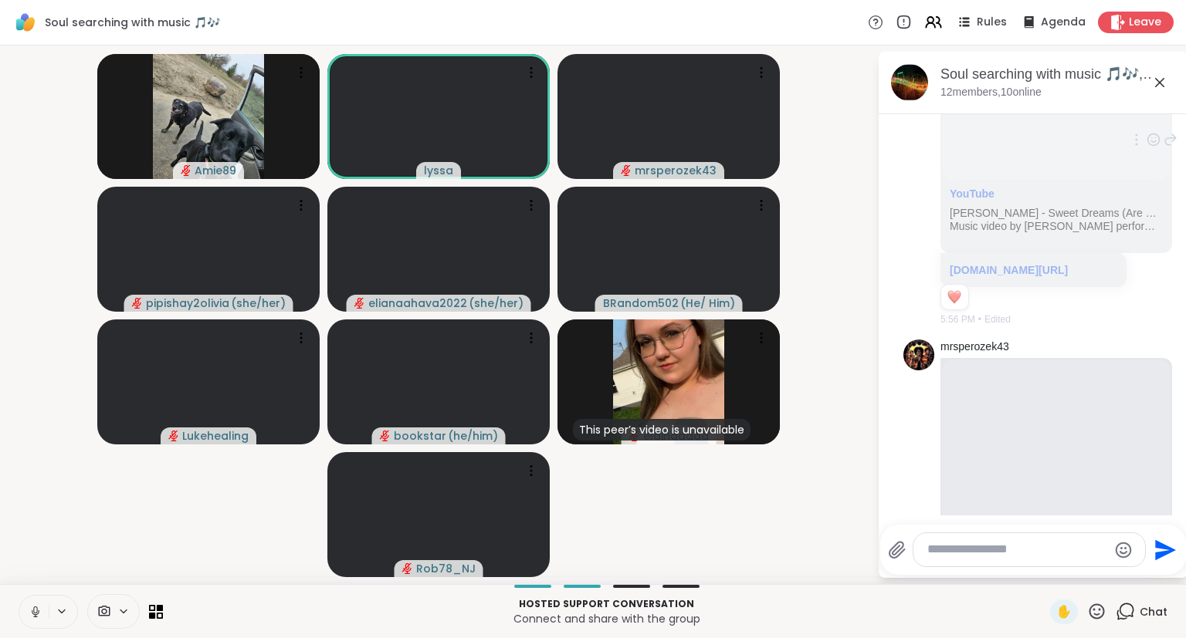
click at [909, 276] on div "BRandom502 YouTube Marilyn Manson - Sweet Dreams (Are Made Of This) (Alt. Versi…" at bounding box center [1032, 141] width 259 height 386
click at [920, 265] on div "BRandom502 YouTube Marilyn Manson - Sweet Dreams (Are Made Of This) (Alt. Versi…" at bounding box center [1032, 141] width 259 height 386
click at [26, 614] on icon at bounding box center [33, 612] width 14 height 14
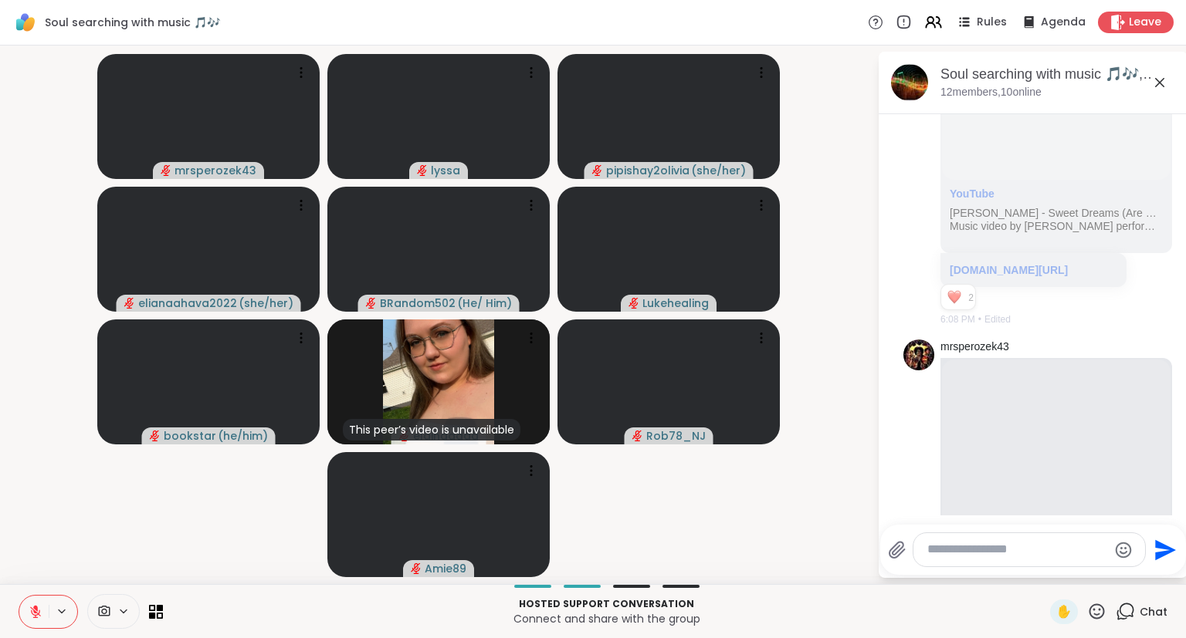
click at [1092, 604] on icon at bounding box center [1096, 611] width 19 height 19
click at [1053, 575] on span "❤️" at bounding box center [1051, 571] width 15 height 19
click at [1097, 610] on icon at bounding box center [1096, 611] width 19 height 19
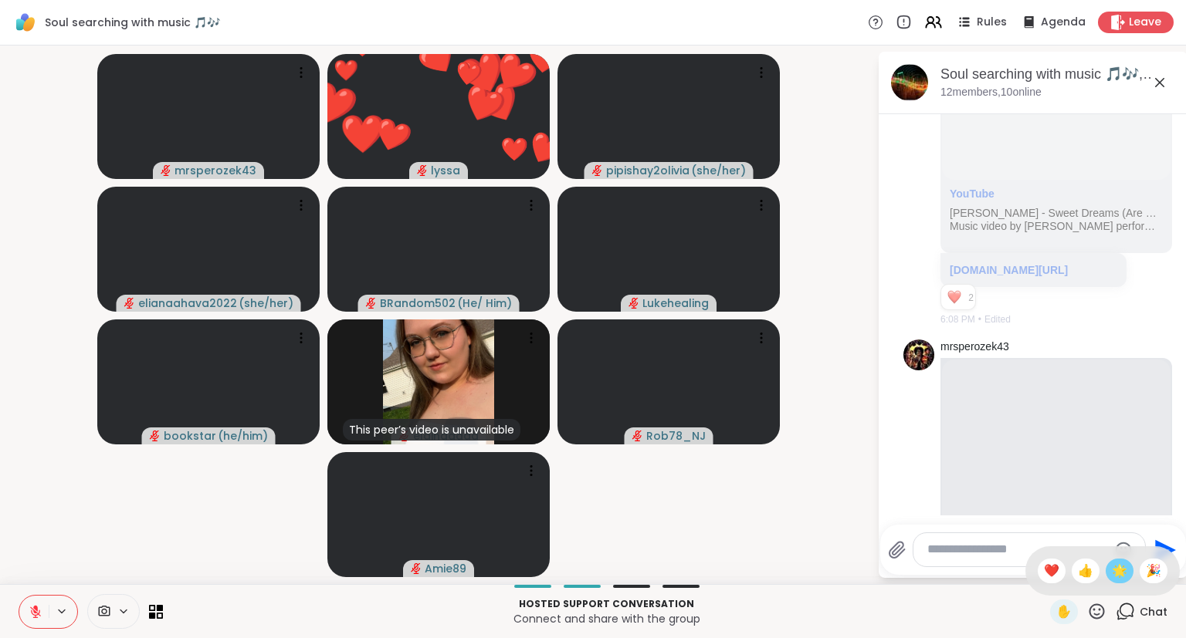
click at [1109, 582] on div "🌟" at bounding box center [1119, 571] width 28 height 25
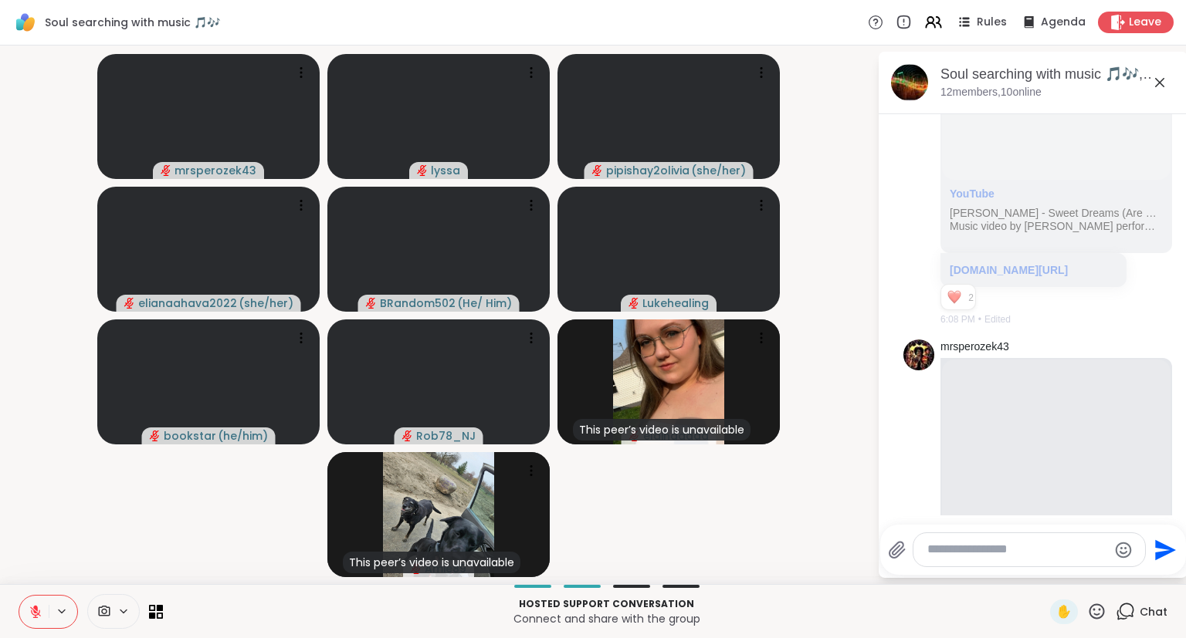
click at [1095, 610] on icon at bounding box center [1096, 611] width 19 height 19
click at [1044, 568] on span "❤️" at bounding box center [1051, 571] width 15 height 19
click at [1100, 610] on icon at bounding box center [1096, 611] width 15 height 15
click at [1050, 571] on span "❤️" at bounding box center [1051, 571] width 15 height 19
click at [1098, 608] on icon at bounding box center [1096, 611] width 19 height 19
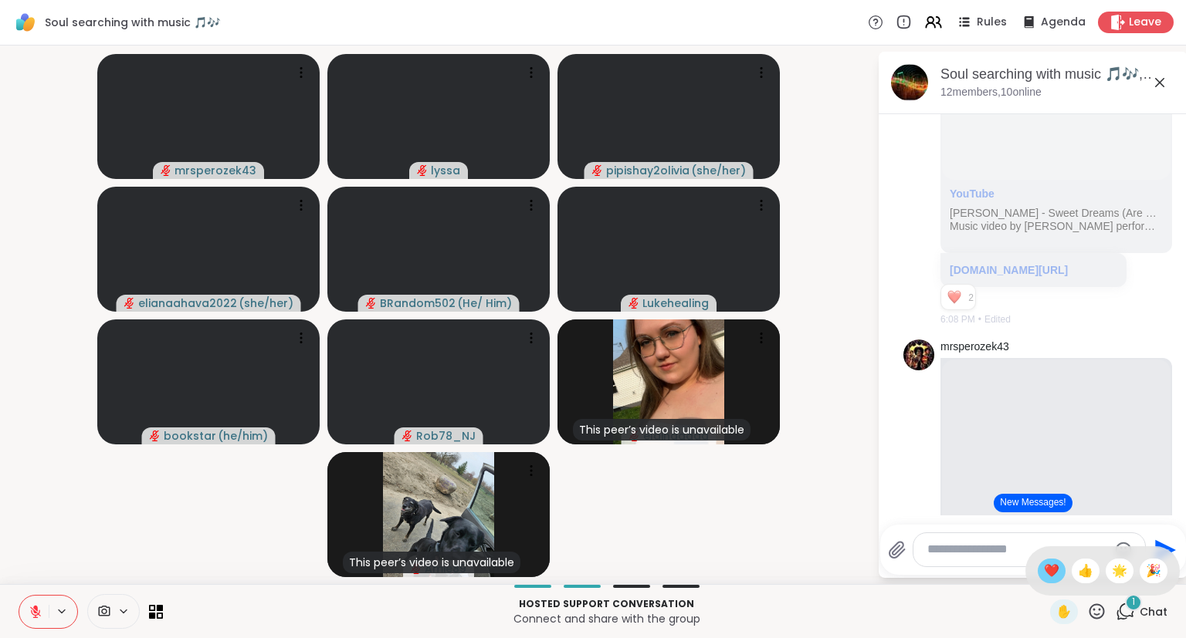
click at [1047, 573] on span "❤️" at bounding box center [1051, 571] width 15 height 19
click at [33, 603] on button at bounding box center [33, 612] width 29 height 32
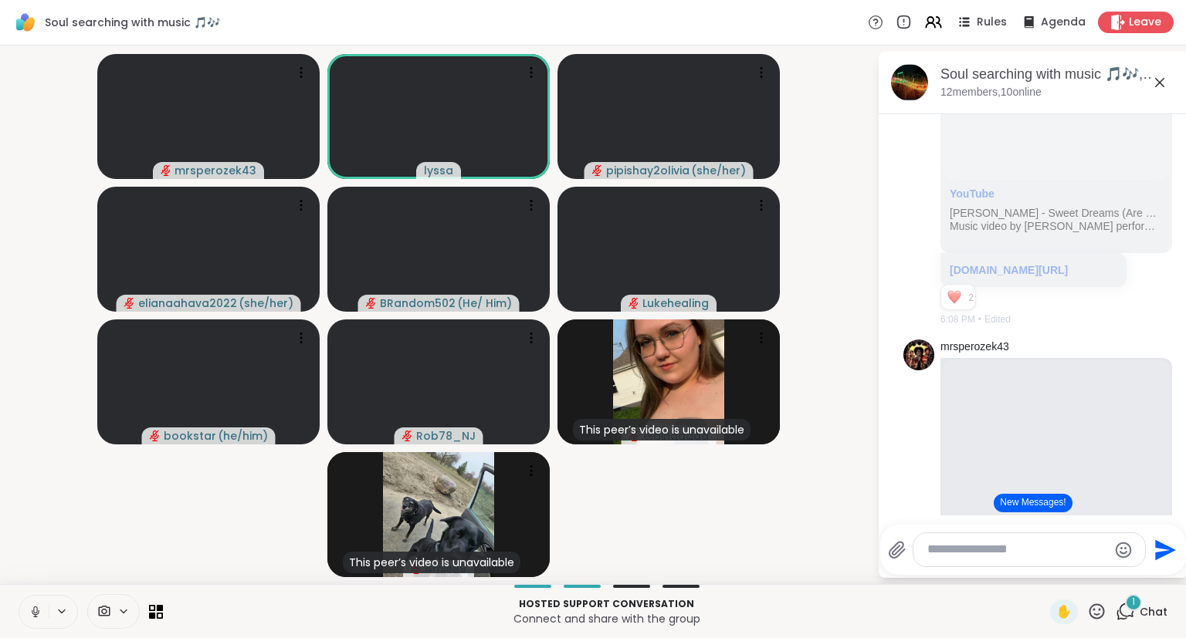
click at [29, 604] on button at bounding box center [33, 612] width 29 height 32
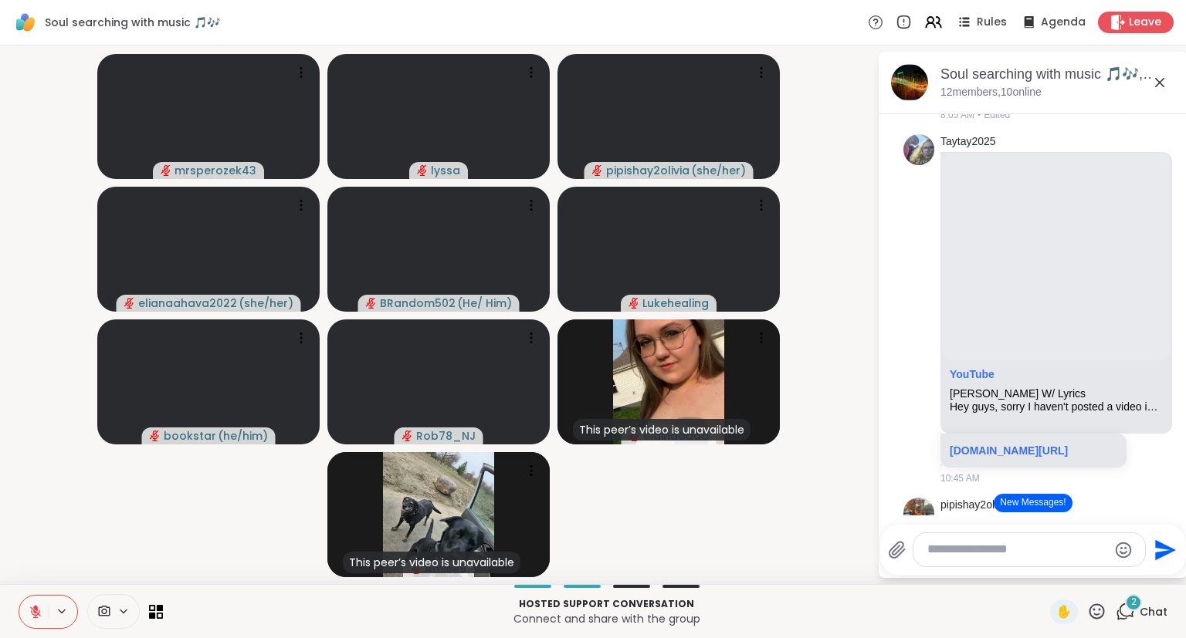
scroll to position [355, 0]
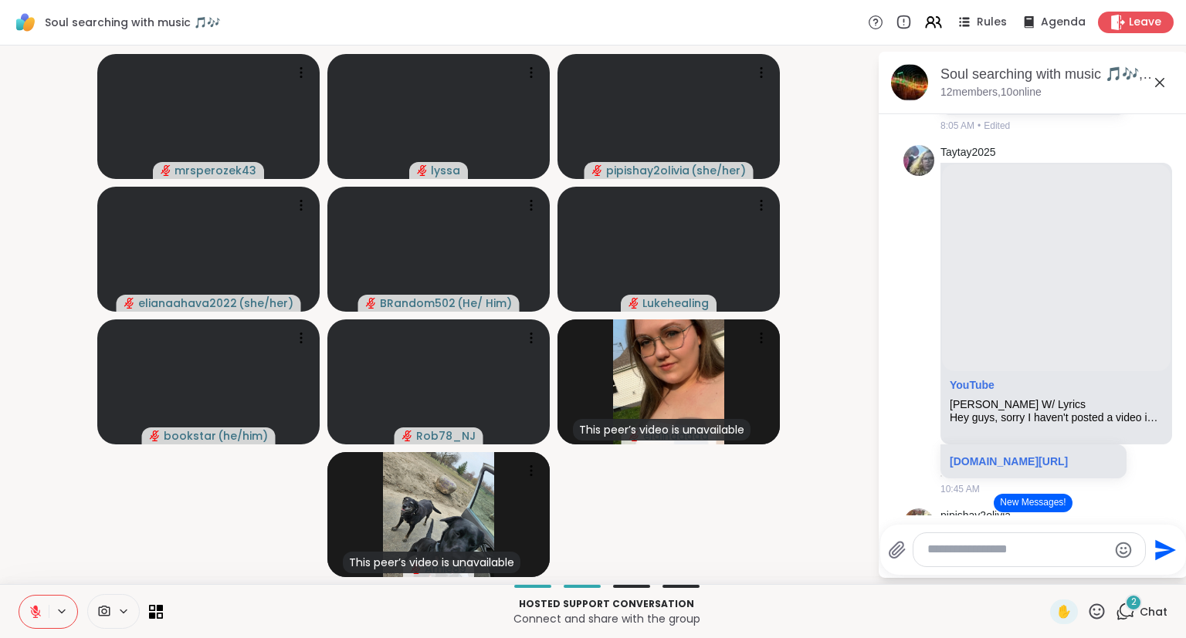
click at [36, 611] on icon at bounding box center [36, 612] width 14 height 14
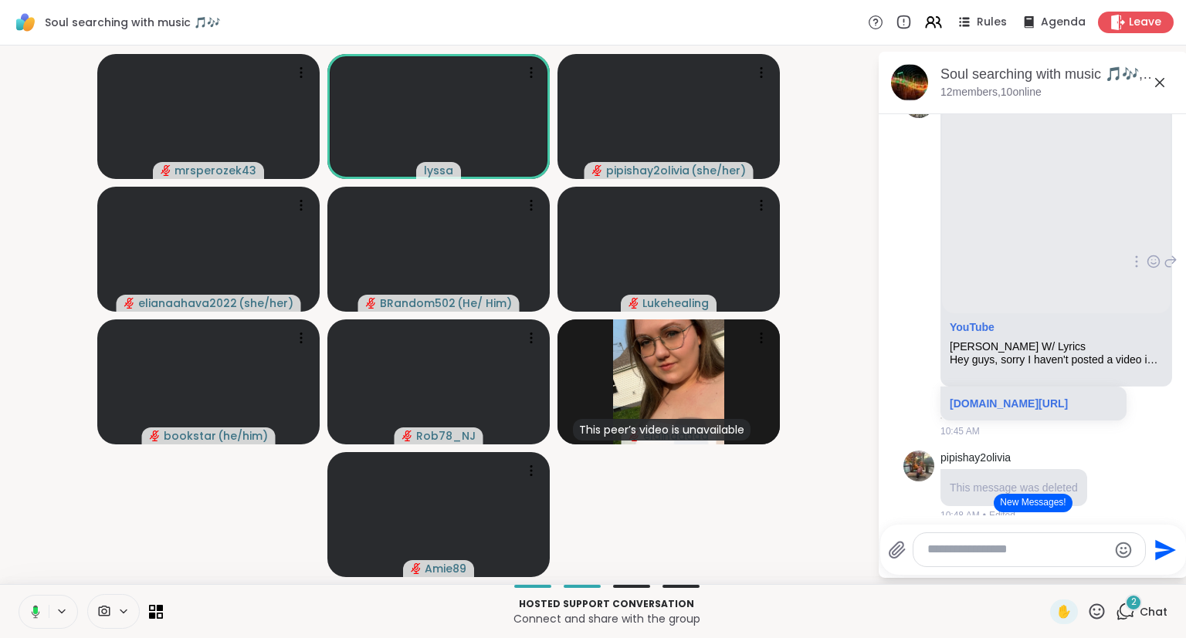
scroll to position [405, 0]
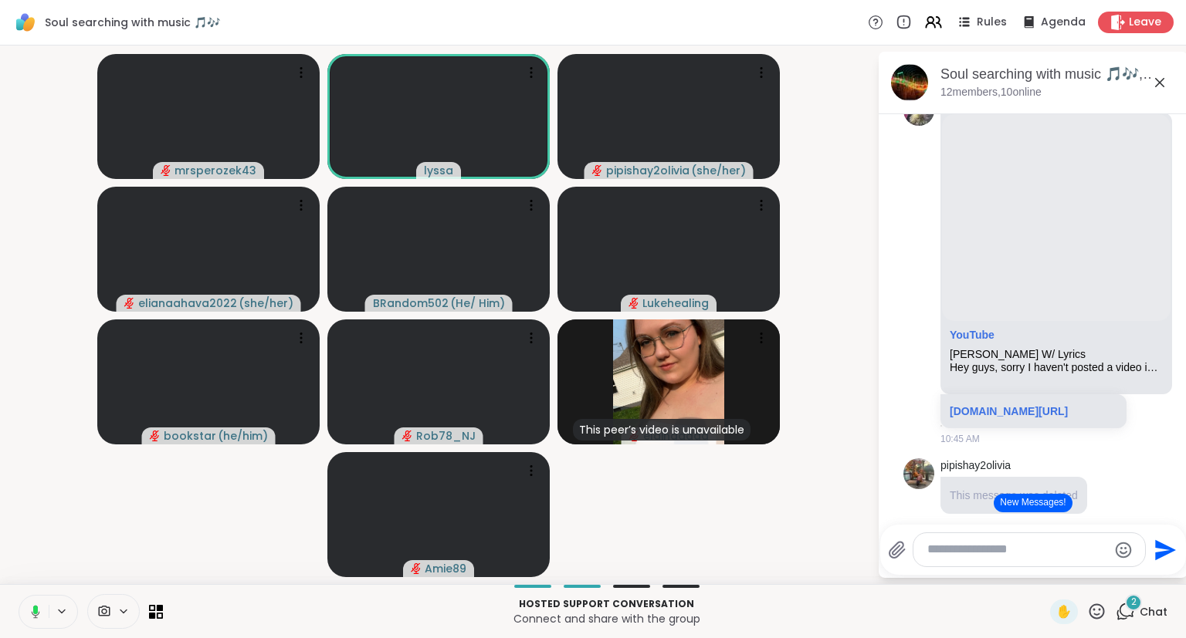
click at [33, 610] on icon at bounding box center [35, 609] width 5 height 8
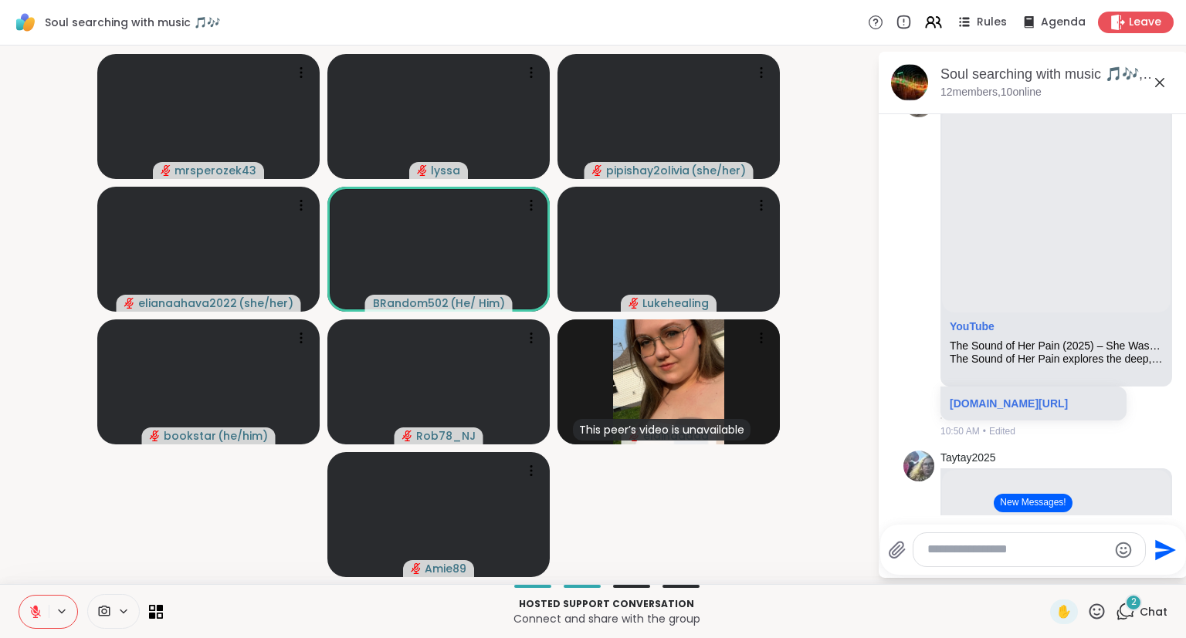
scroll to position [863, 0]
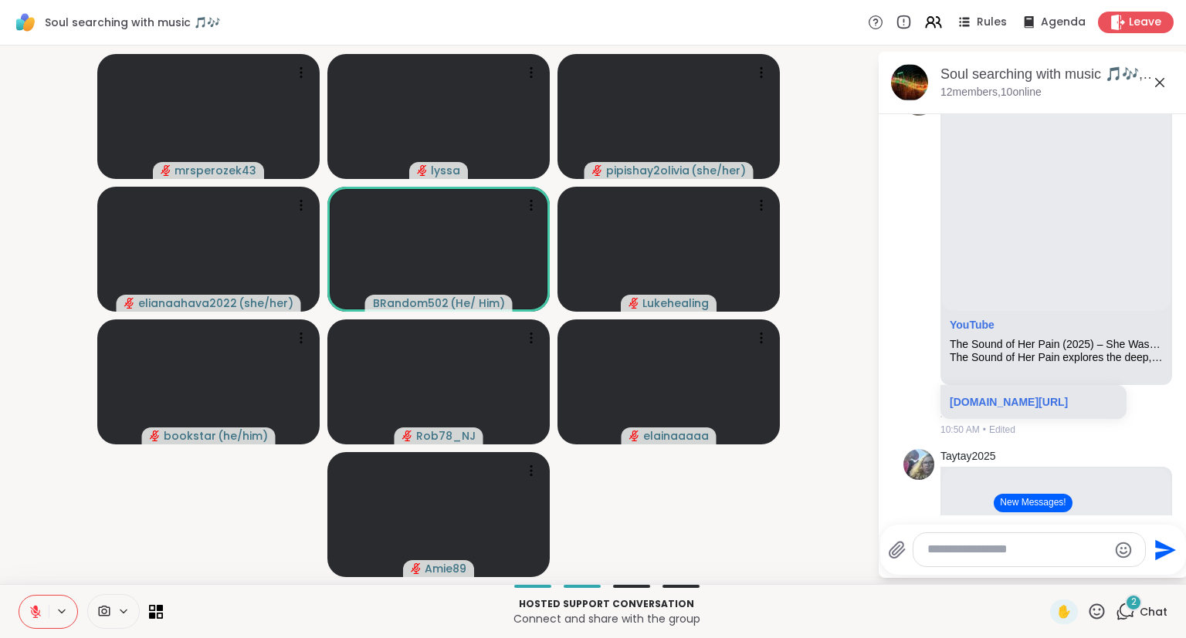
click at [1094, 624] on div "✋" at bounding box center [1078, 612] width 56 height 25
click at [1097, 623] on div "✋" at bounding box center [1078, 612] width 56 height 25
click at [1104, 610] on icon at bounding box center [1096, 611] width 15 height 15
click at [1151, 569] on span "🎉" at bounding box center [1153, 571] width 15 height 19
click at [1143, 622] on div "3 Chat" at bounding box center [1141, 612] width 52 height 25
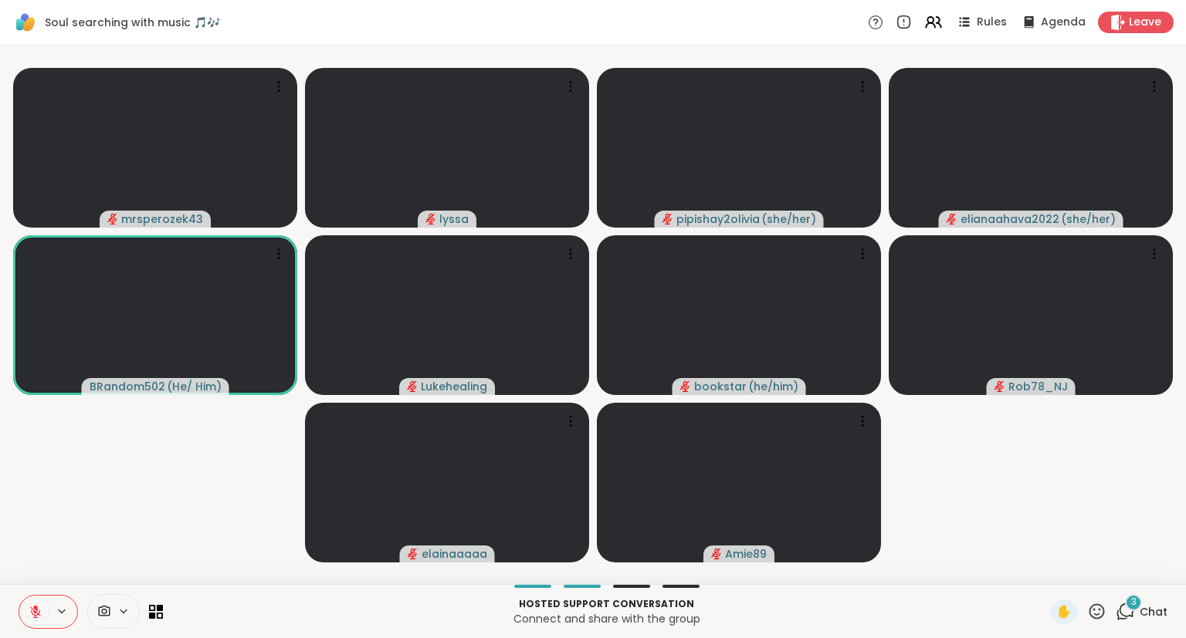
click at [1146, 622] on div "3 Chat" at bounding box center [1141, 612] width 52 height 25
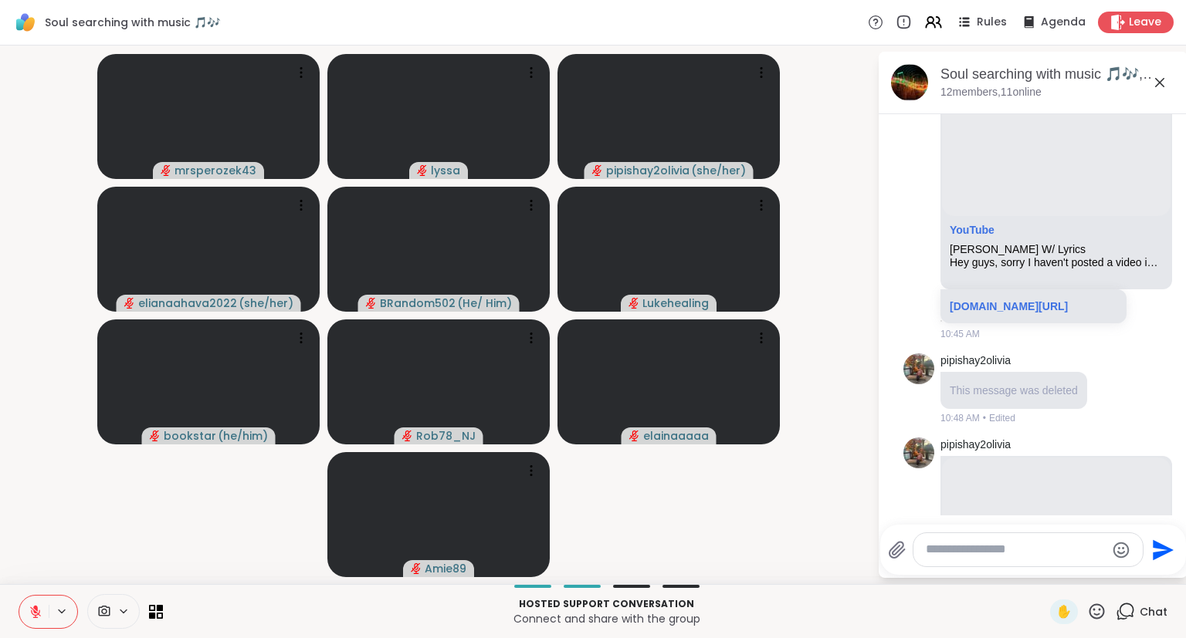
scroll to position [515, 0]
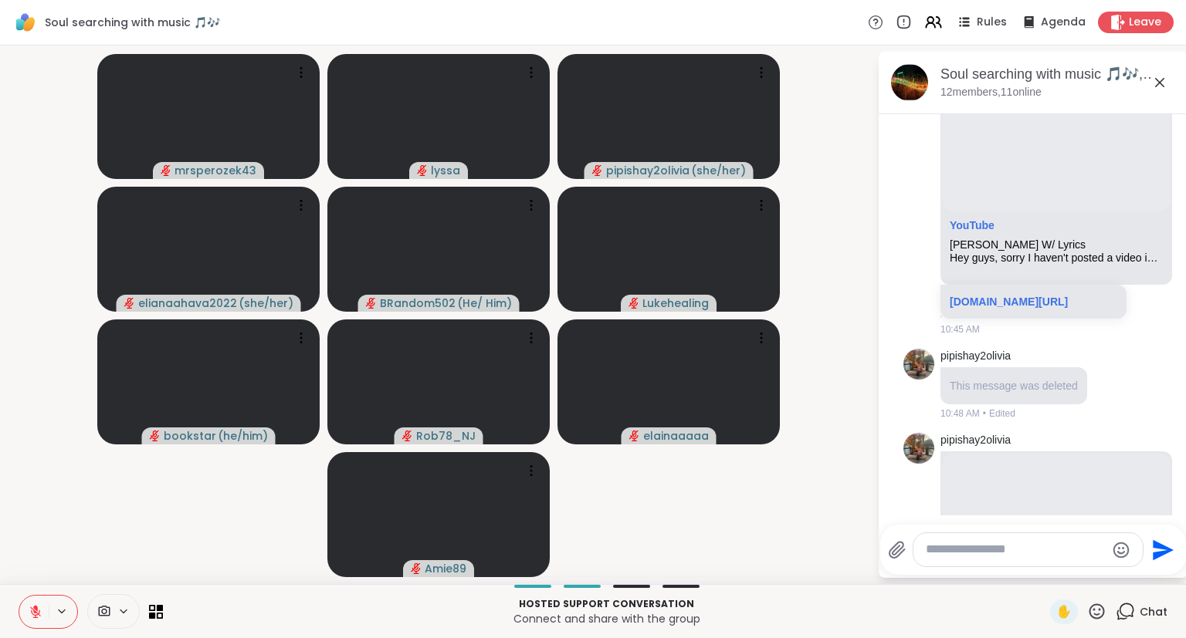
click at [24, 607] on button at bounding box center [33, 612] width 29 height 32
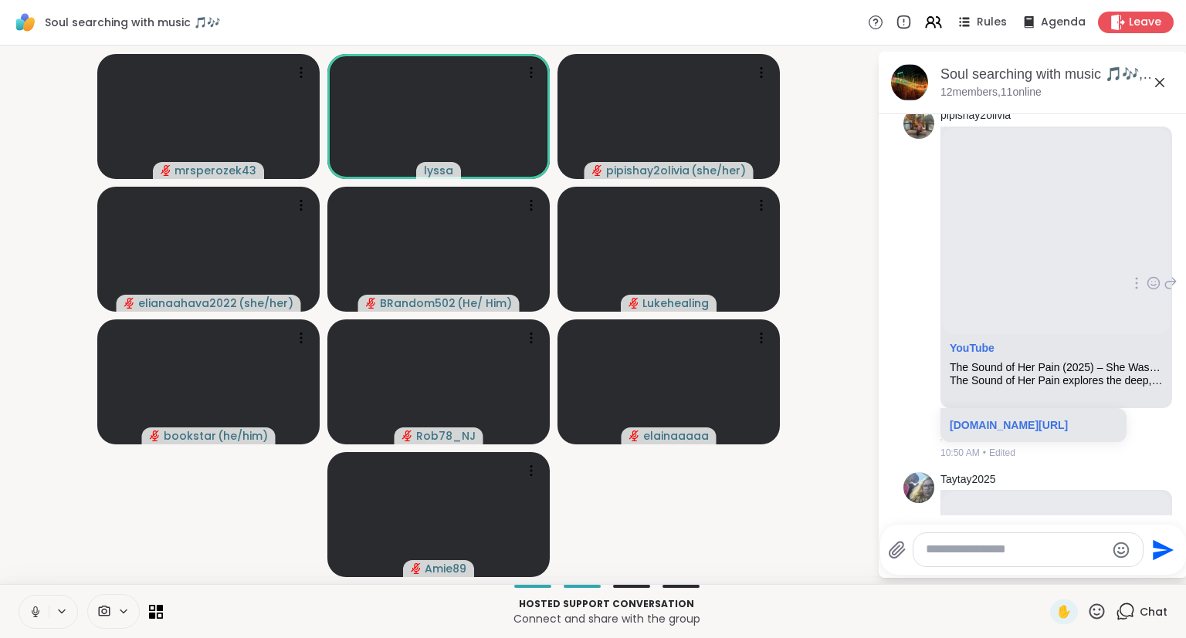
scroll to position [838, 0]
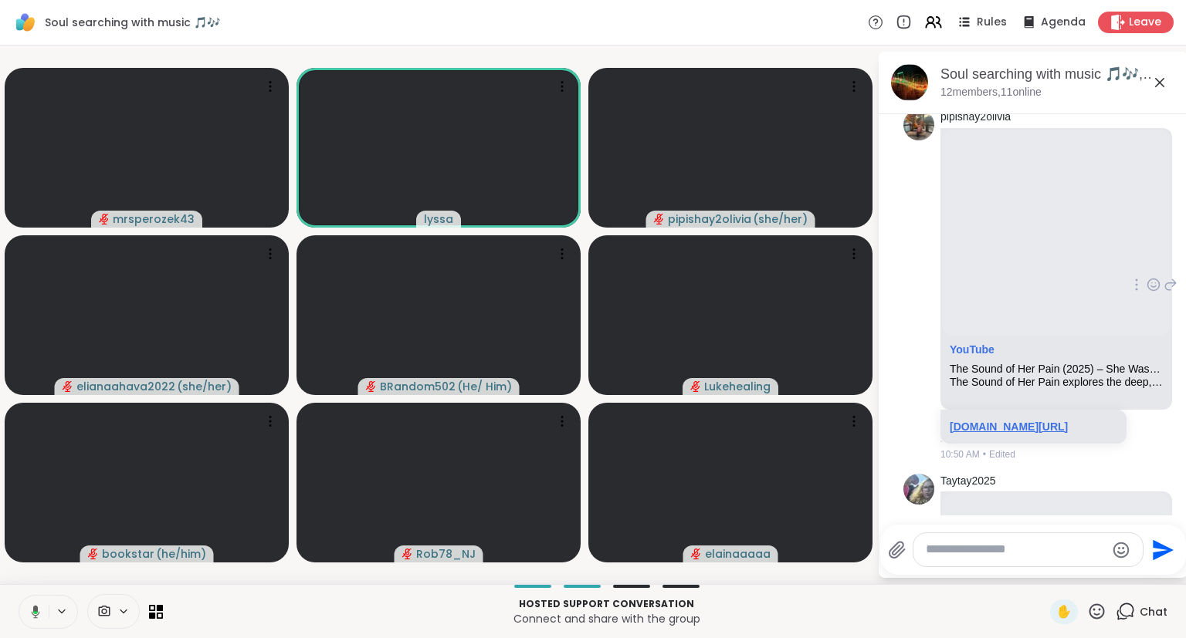
click at [993, 433] on link "m.youtube.com/watch?v=0BgVdcZPEcI&list=PLrWTbMOv6P2JIX3XigaO5EAHTc3io4lJ5&index…" at bounding box center [1008, 427] width 118 height 12
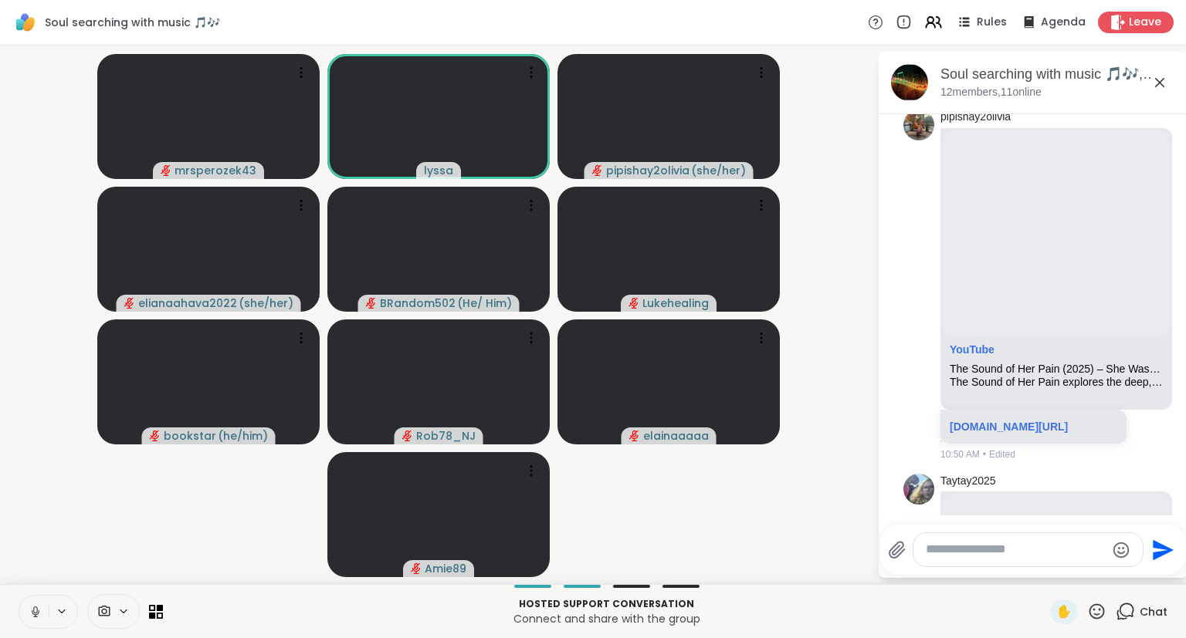
click at [32, 611] on icon at bounding box center [36, 612] width 8 height 5
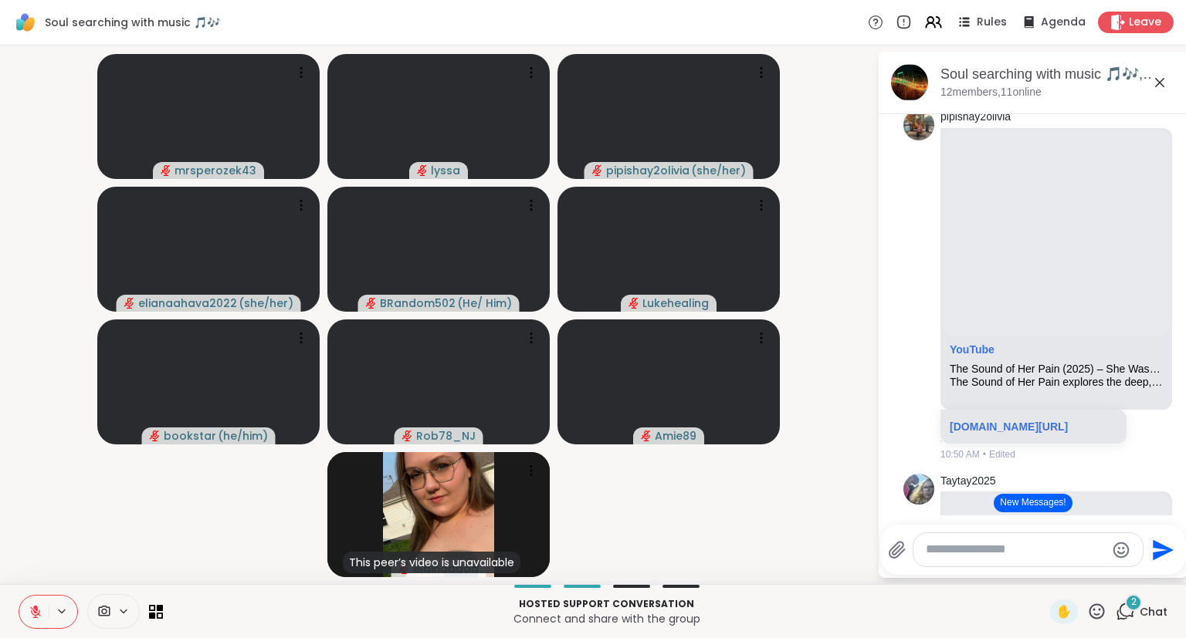
click at [1139, 618] on div "2 Chat" at bounding box center [1141, 612] width 52 height 25
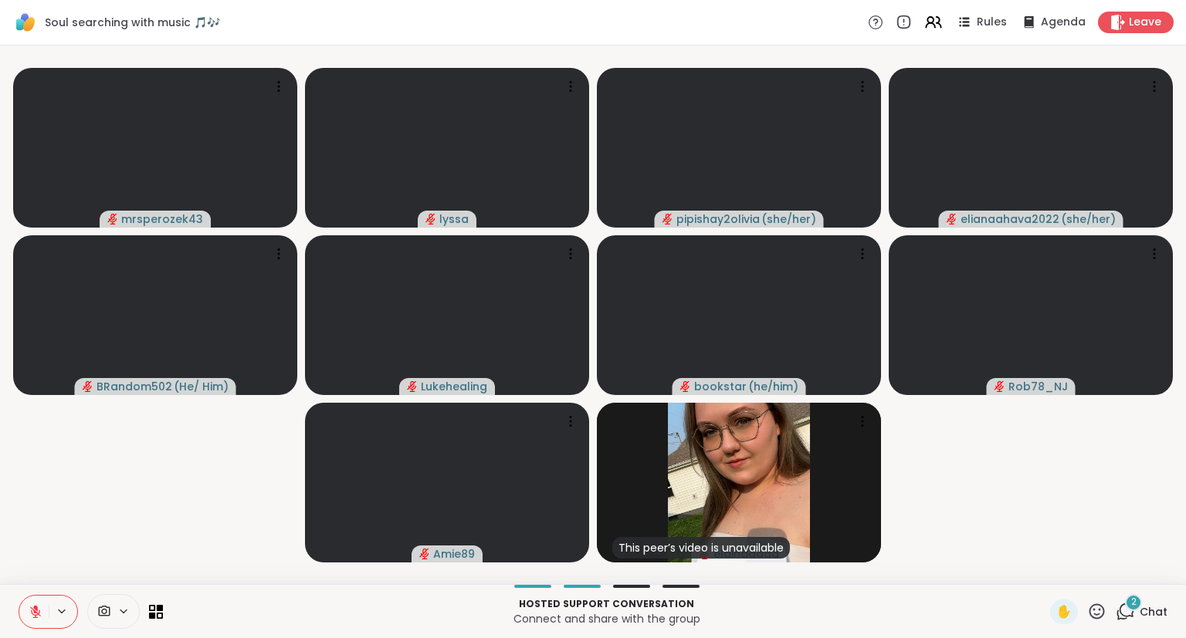
click at [1101, 610] on icon at bounding box center [1096, 611] width 15 height 15
click at [1045, 564] on span "❤️" at bounding box center [1051, 571] width 15 height 19
click at [1097, 604] on icon at bounding box center [1096, 611] width 19 height 19
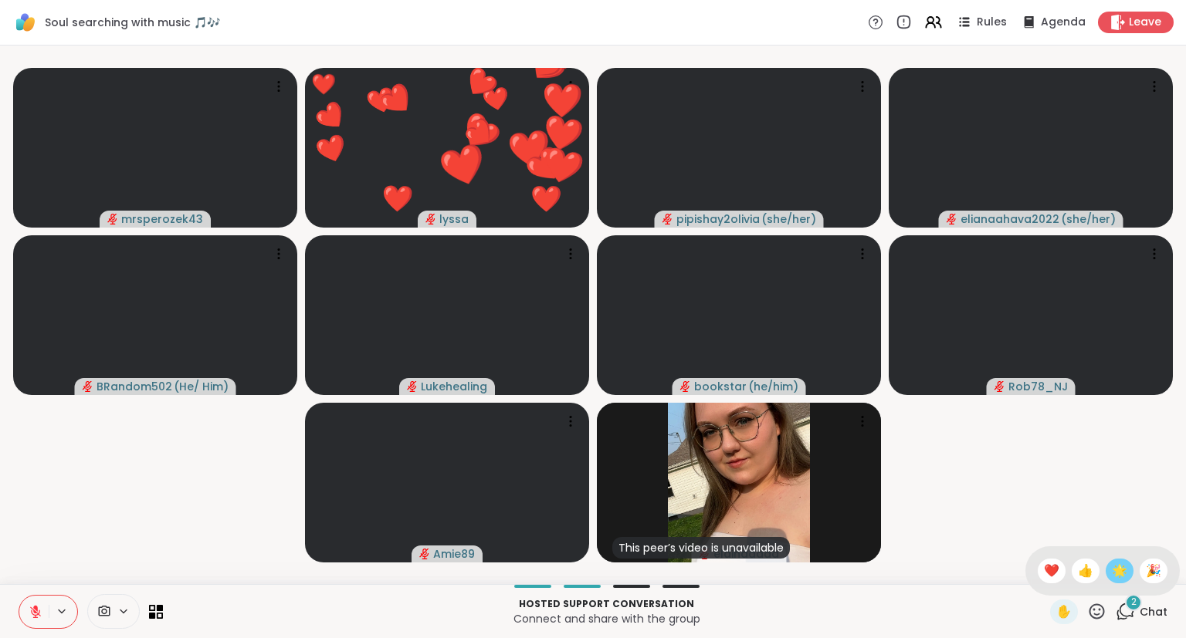
click at [1105, 576] on div "🌟" at bounding box center [1119, 571] width 28 height 25
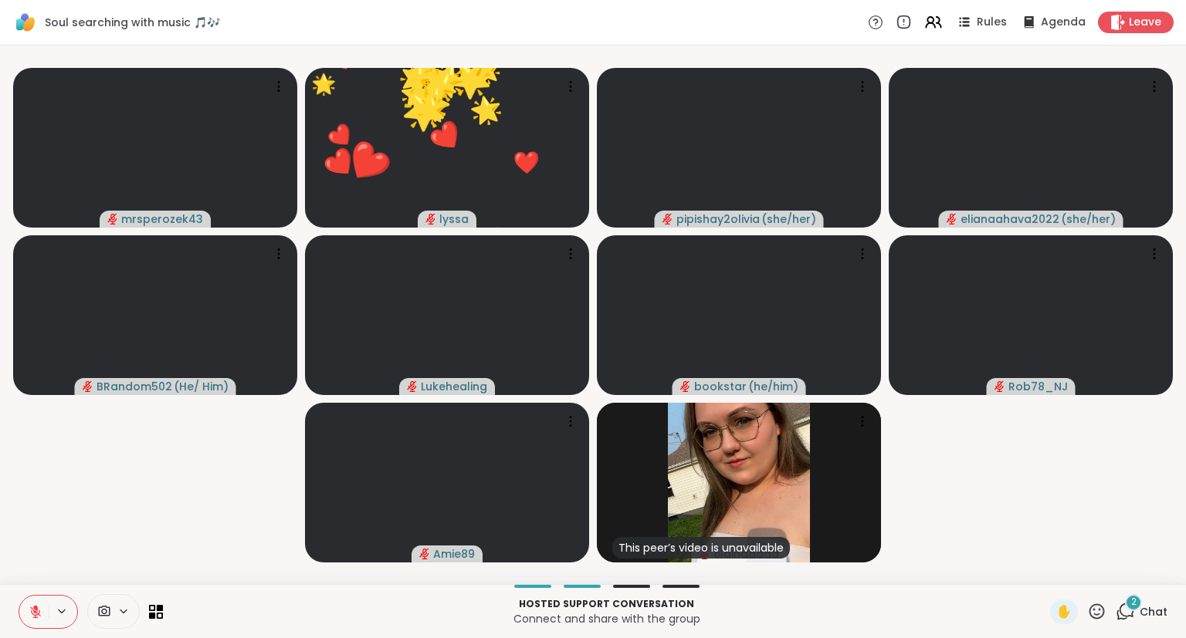
click at [1098, 604] on icon at bounding box center [1096, 611] width 19 height 19
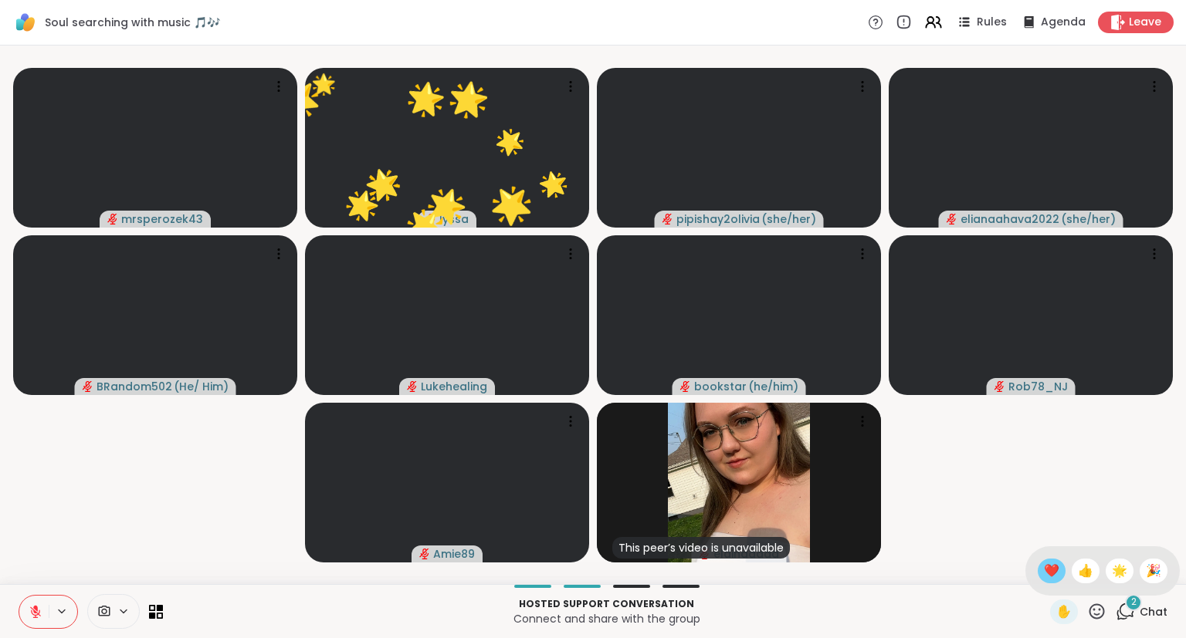
click at [1051, 567] on span "❤️" at bounding box center [1051, 571] width 15 height 19
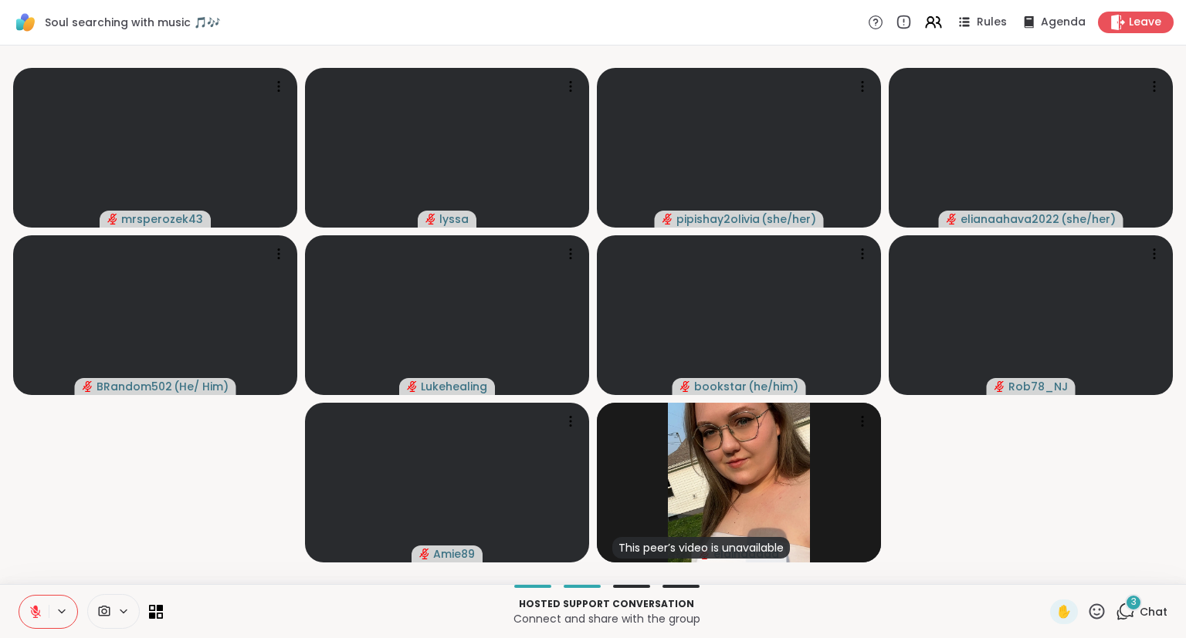
click at [1096, 613] on icon at bounding box center [1096, 611] width 19 height 19
click at [1044, 573] on span "❤️" at bounding box center [1051, 571] width 15 height 19
click at [1096, 612] on icon at bounding box center [1096, 611] width 19 height 19
click at [1055, 567] on div "❤️" at bounding box center [1051, 571] width 28 height 25
click at [1099, 617] on icon at bounding box center [1096, 611] width 19 height 19
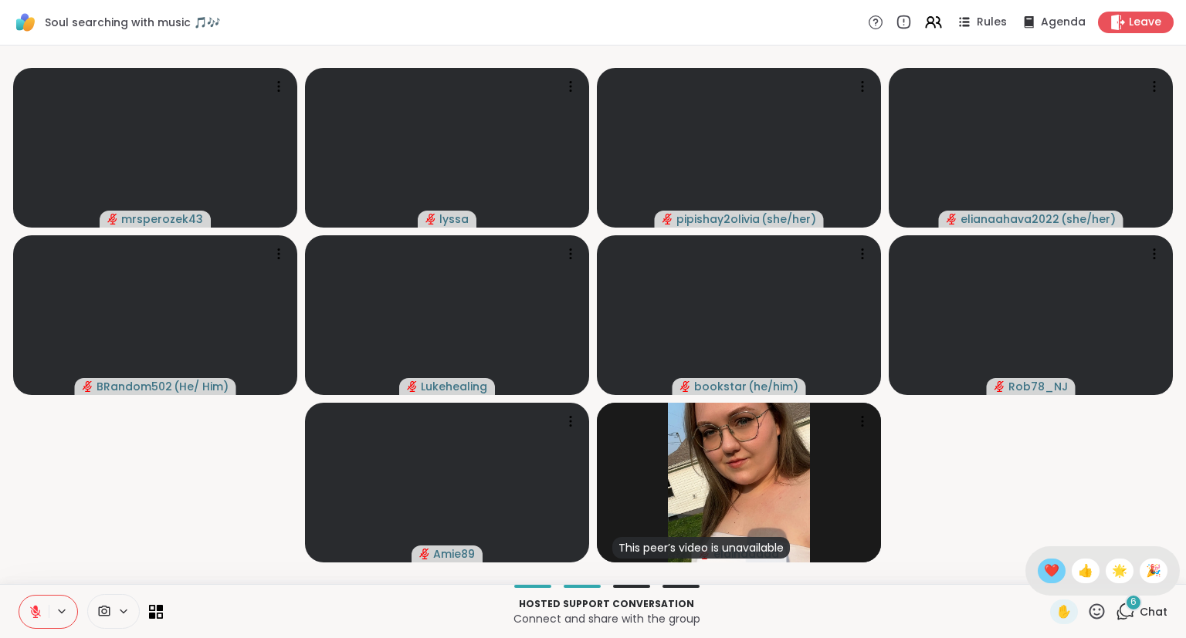
click at [1048, 573] on span "❤️" at bounding box center [1051, 571] width 15 height 19
click at [1135, 619] on icon at bounding box center [1124, 611] width 19 height 19
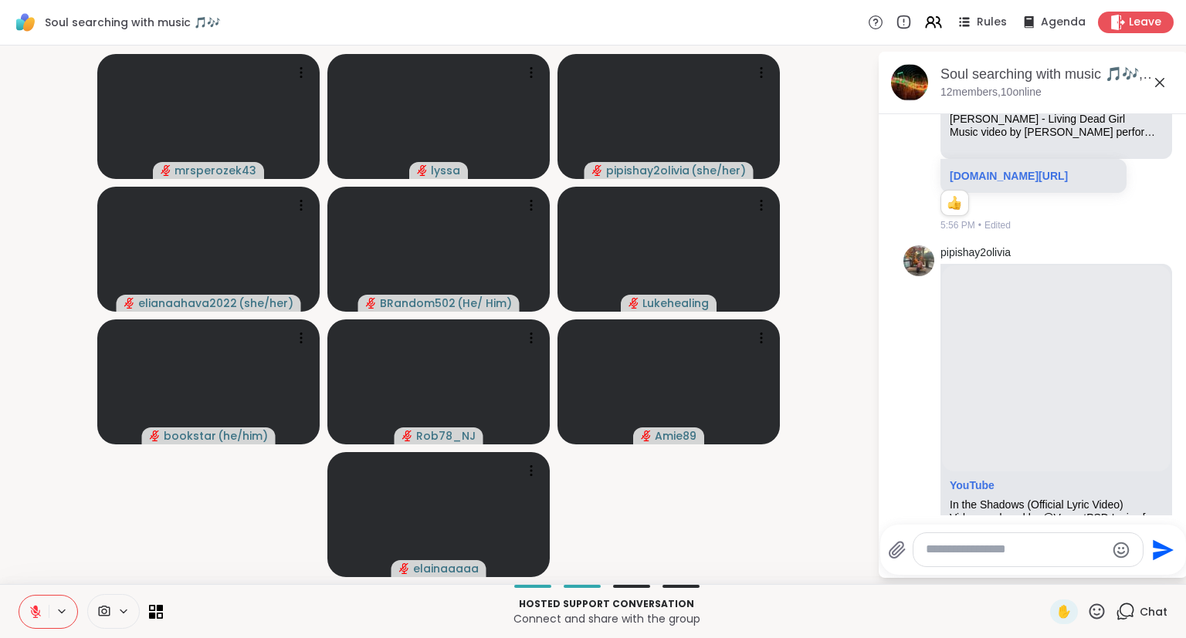
scroll to position [1461, 0]
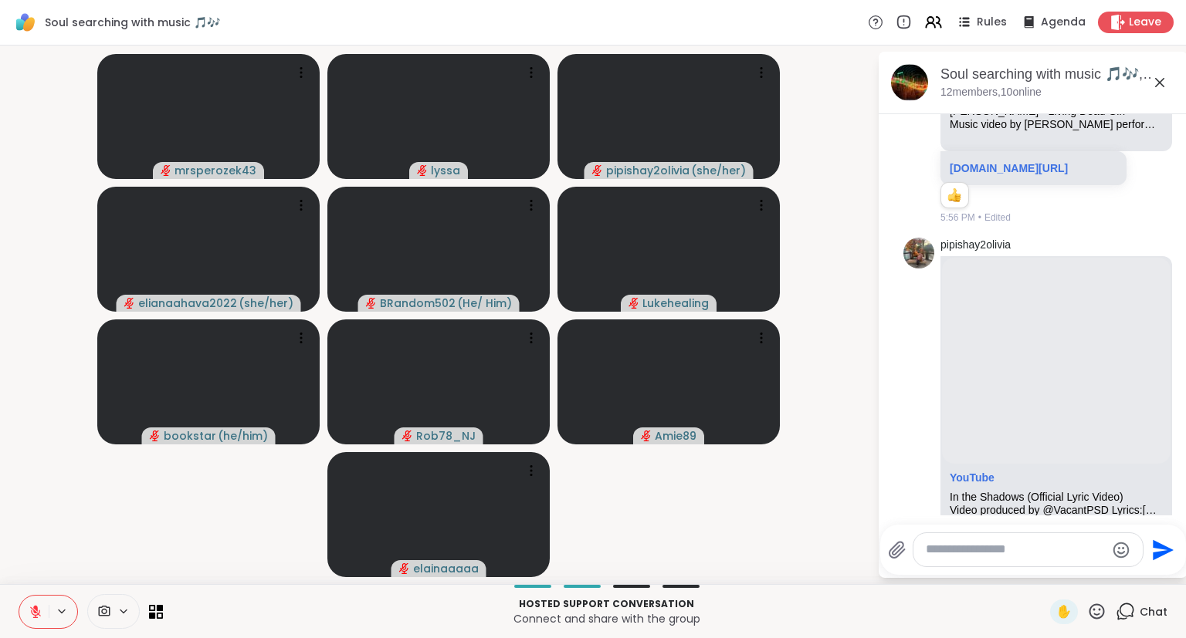
click at [36, 613] on icon at bounding box center [35, 612] width 11 height 11
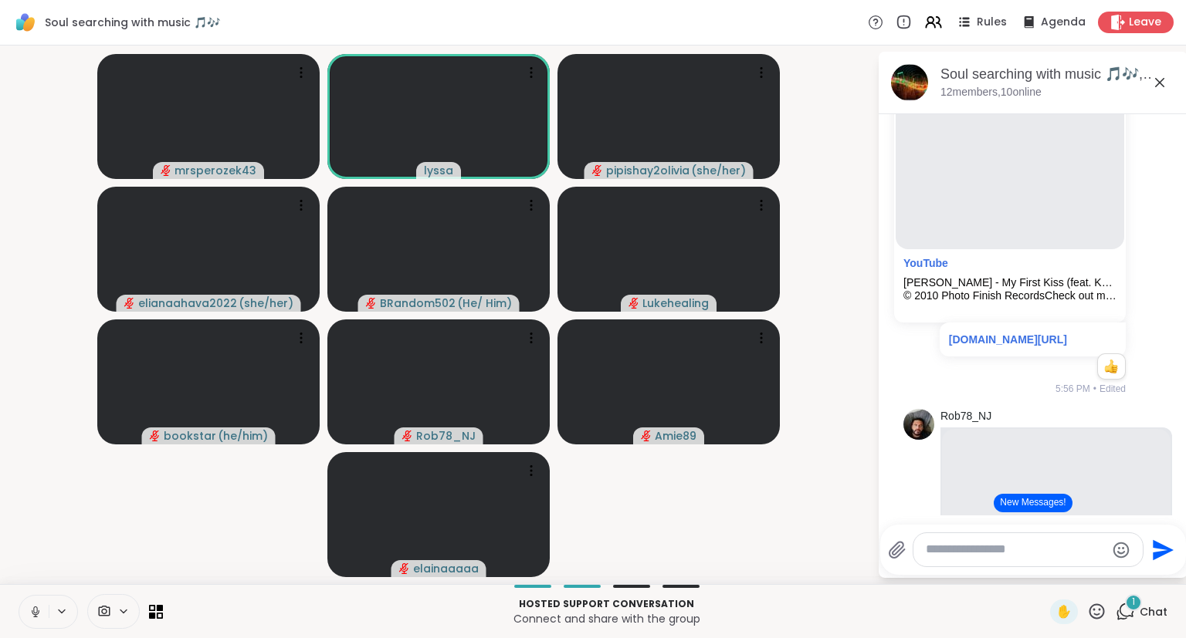
scroll to position [2023, 0]
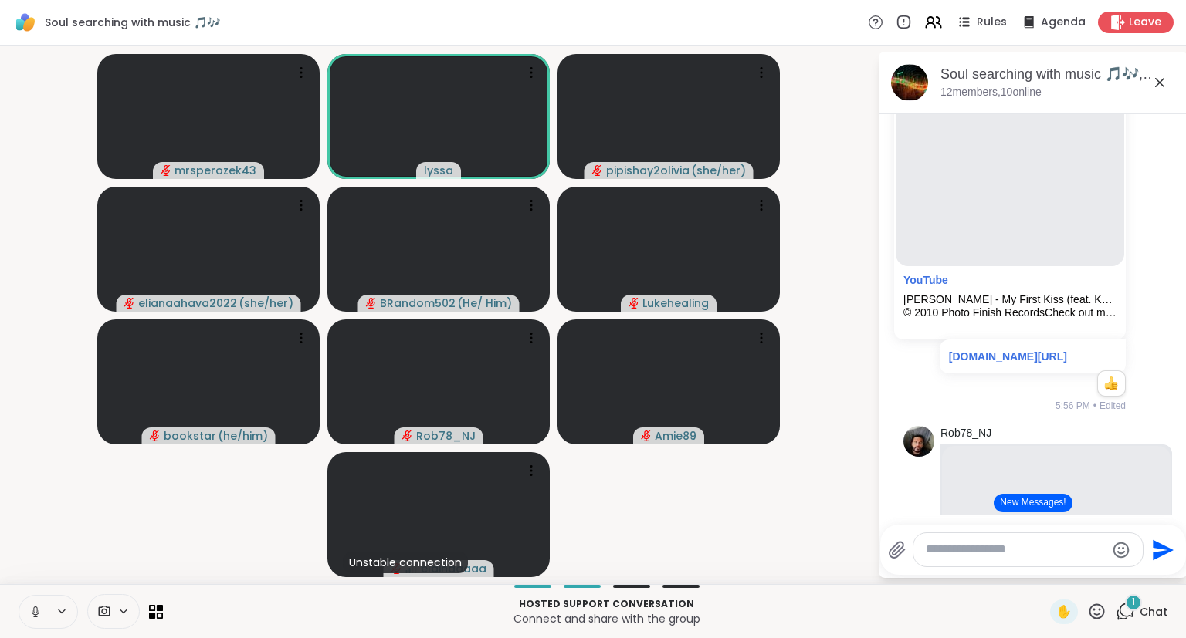
click at [23, 605] on button at bounding box center [33, 612] width 29 height 32
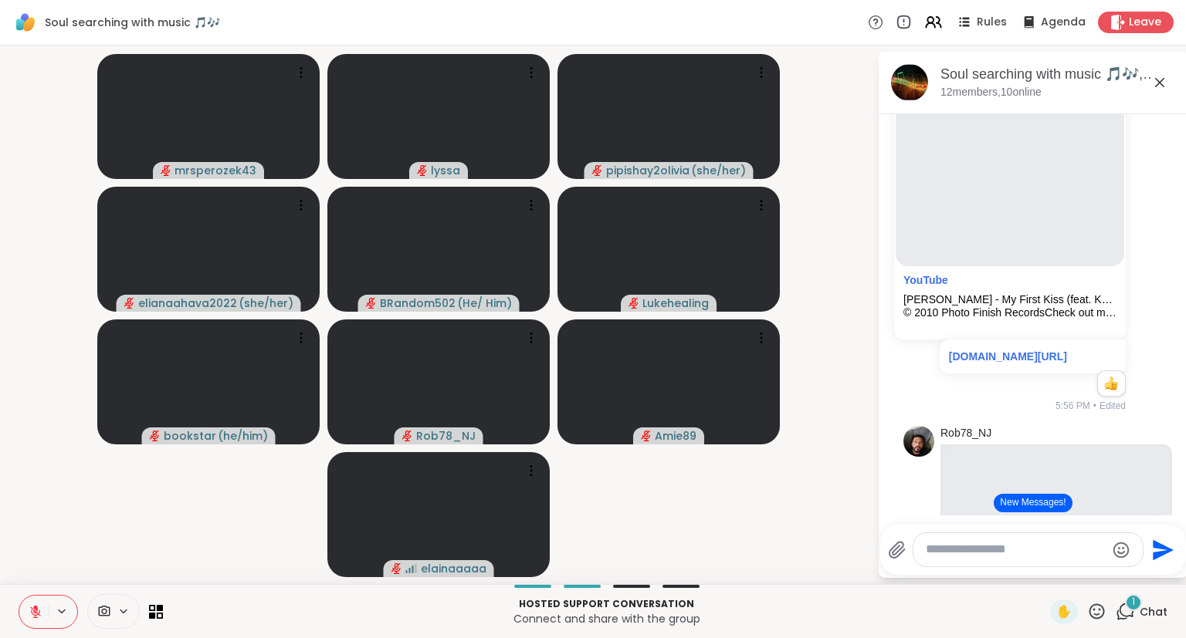
click at [26, 603] on button at bounding box center [33, 612] width 29 height 32
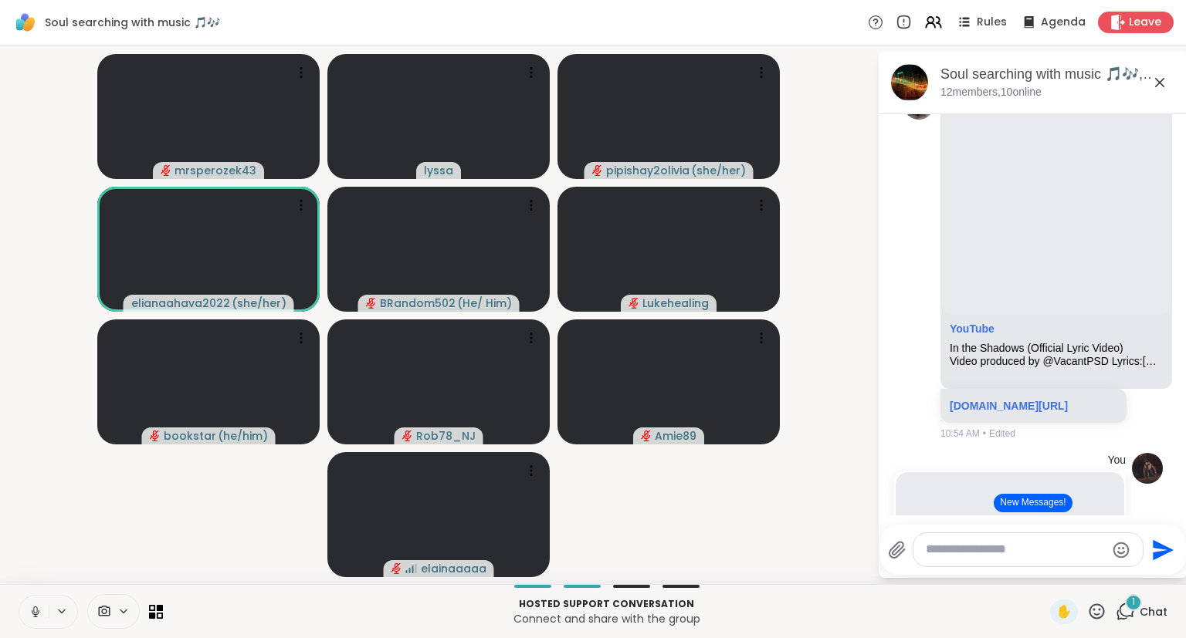
scroll to position [1608, 0]
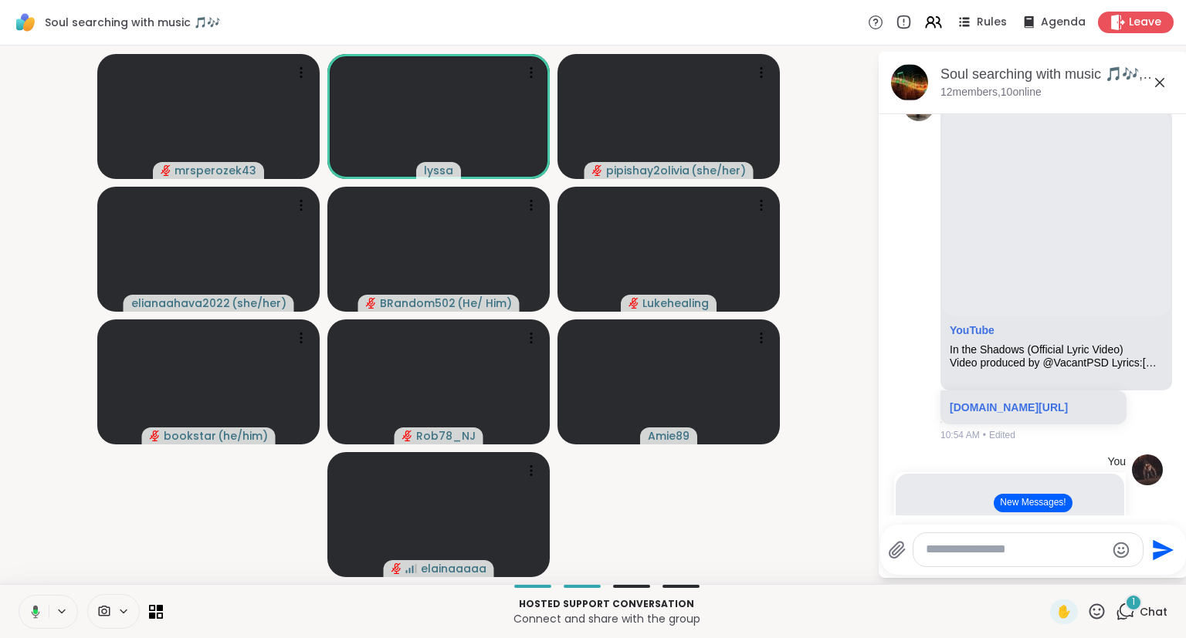
click at [1051, 502] on button "New Messages!" at bounding box center [1032, 503] width 78 height 19
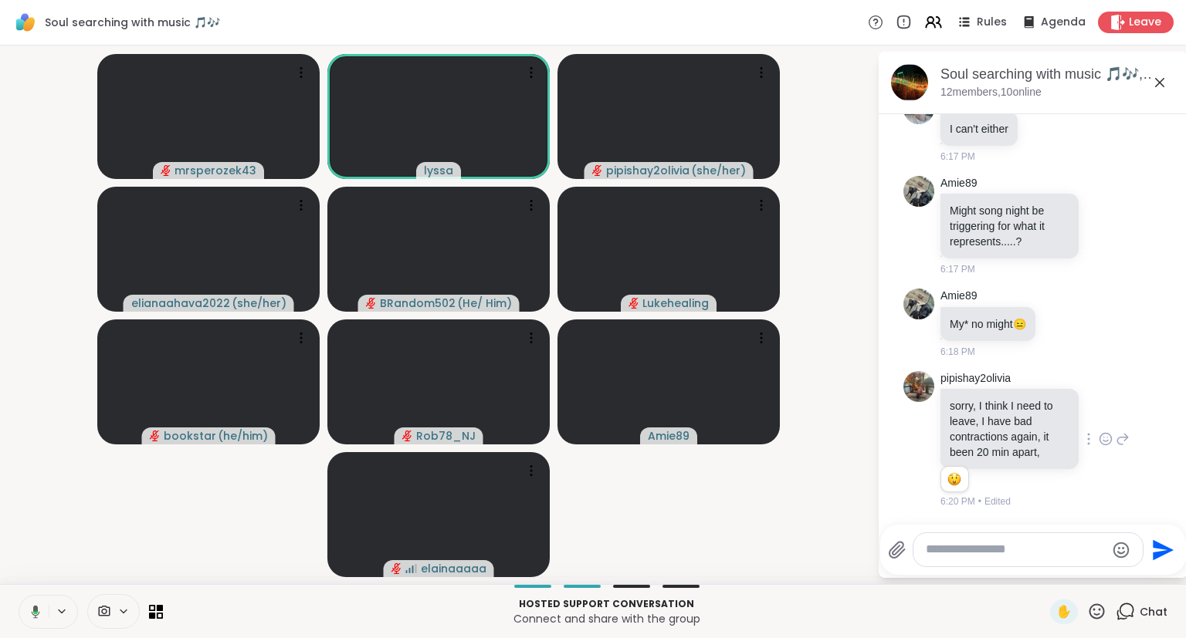
click at [1107, 439] on icon at bounding box center [1105, 439] width 14 height 15
click at [992, 411] on button "Select Reaction: Heart" at bounding box center [982, 414] width 31 height 31
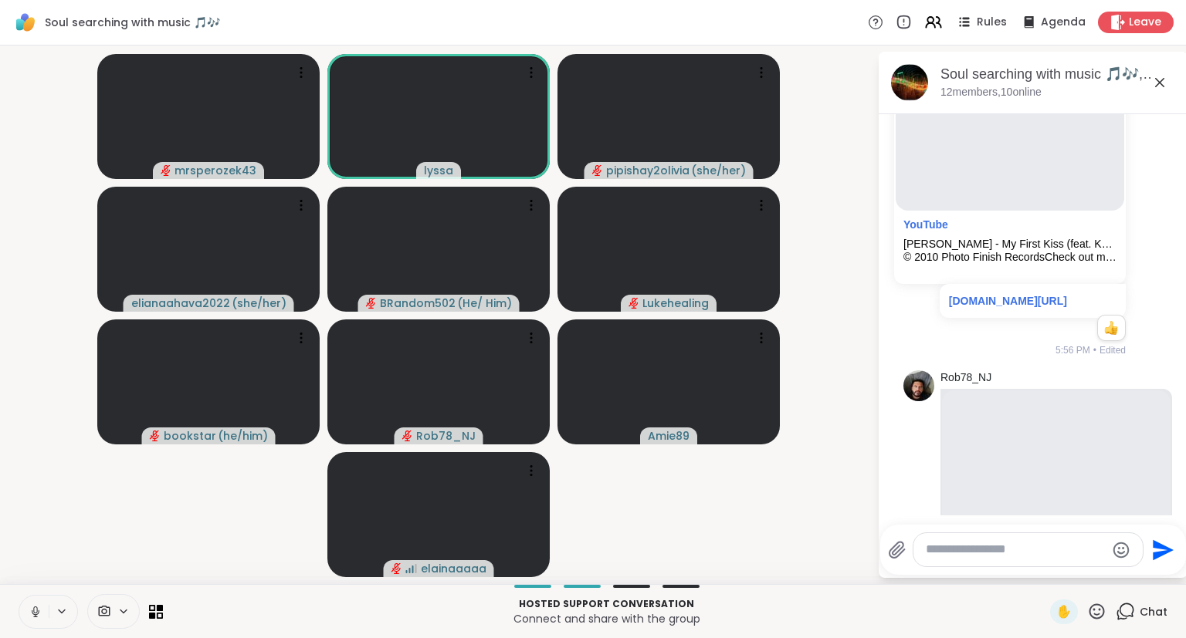
scroll to position [2079, 0]
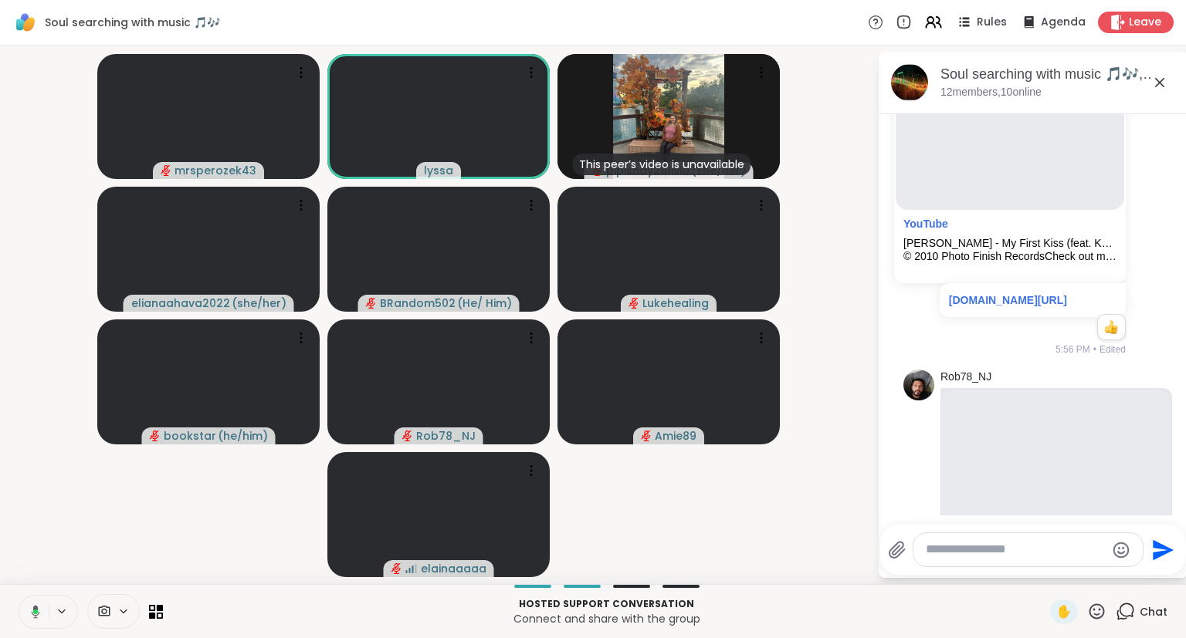
click at [836, 372] on video-player-container "mrsperozek43 lyssa This peer’s video is unavailable pipishay2olivia ( she/her )…" at bounding box center [438, 315] width 858 height 526
click at [33, 614] on icon at bounding box center [33, 612] width 14 height 14
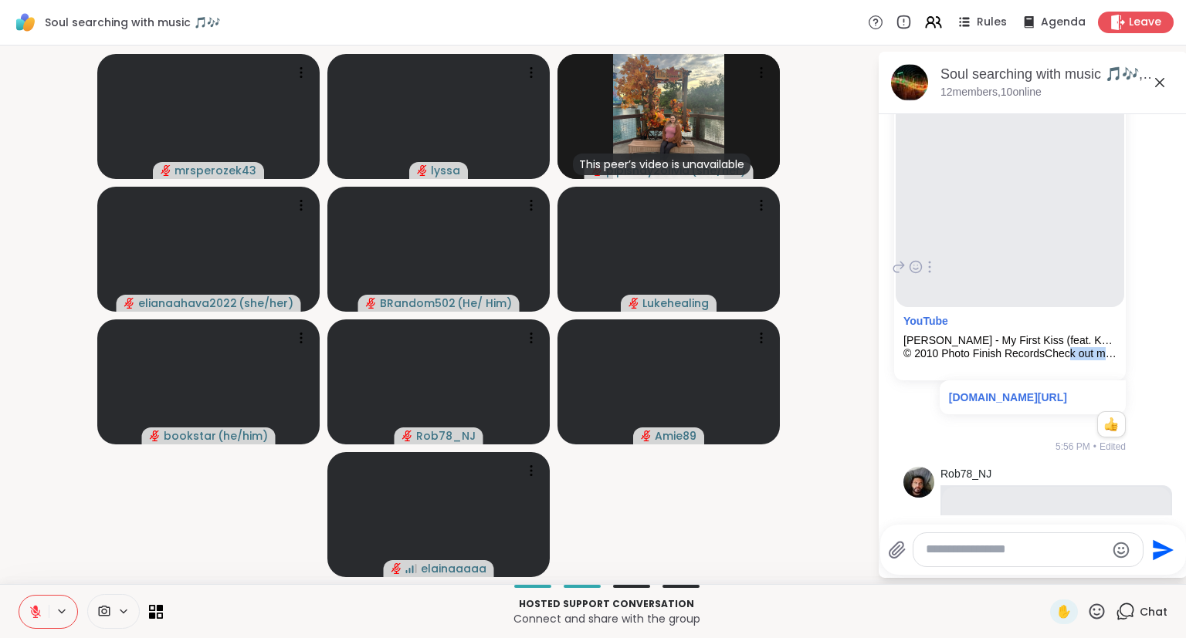
drag, startPoint x: 1104, startPoint y: 614, endPoint x: 1085, endPoint y: 530, distance: 86.9
click at [1085, 381] on div "YouTube 3OH!3 - My First Kiss (feat. Ke$ha) [OFFICIAL MUSIC VIDEO] © 2010 Photo…" at bounding box center [1010, 240] width 232 height 282
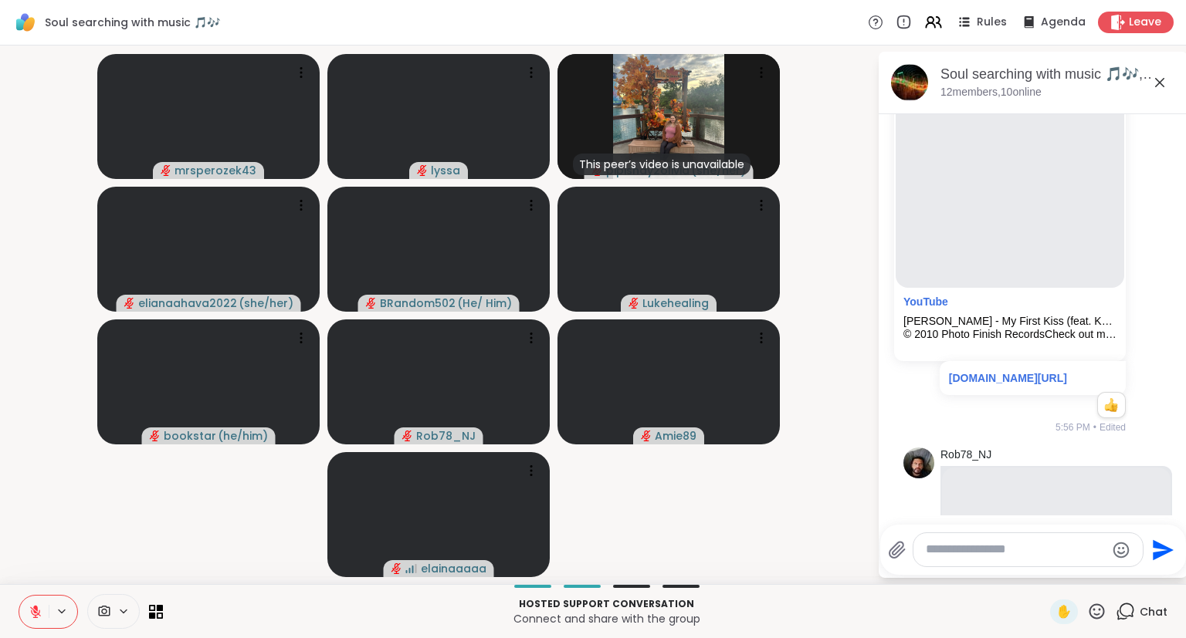
click at [1095, 608] on icon at bounding box center [1096, 611] width 19 height 19
click at [1047, 576] on span "❤️" at bounding box center [1051, 571] width 15 height 19
click at [1088, 606] on icon at bounding box center [1096, 611] width 19 height 19
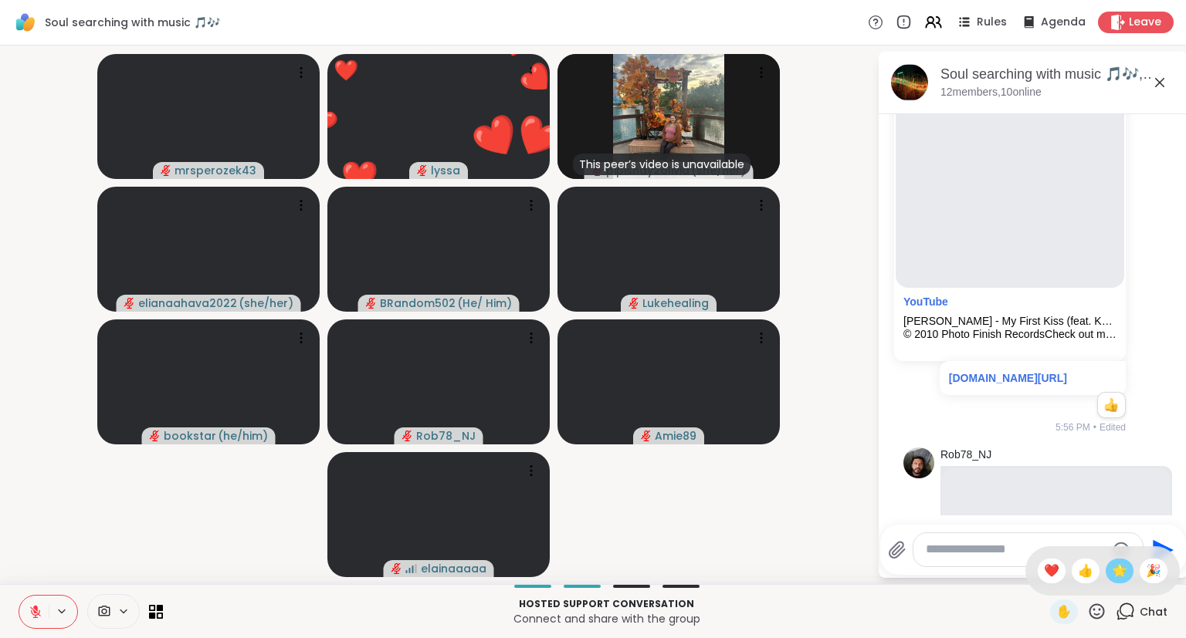
click at [1117, 569] on span "🌟" at bounding box center [1119, 571] width 15 height 19
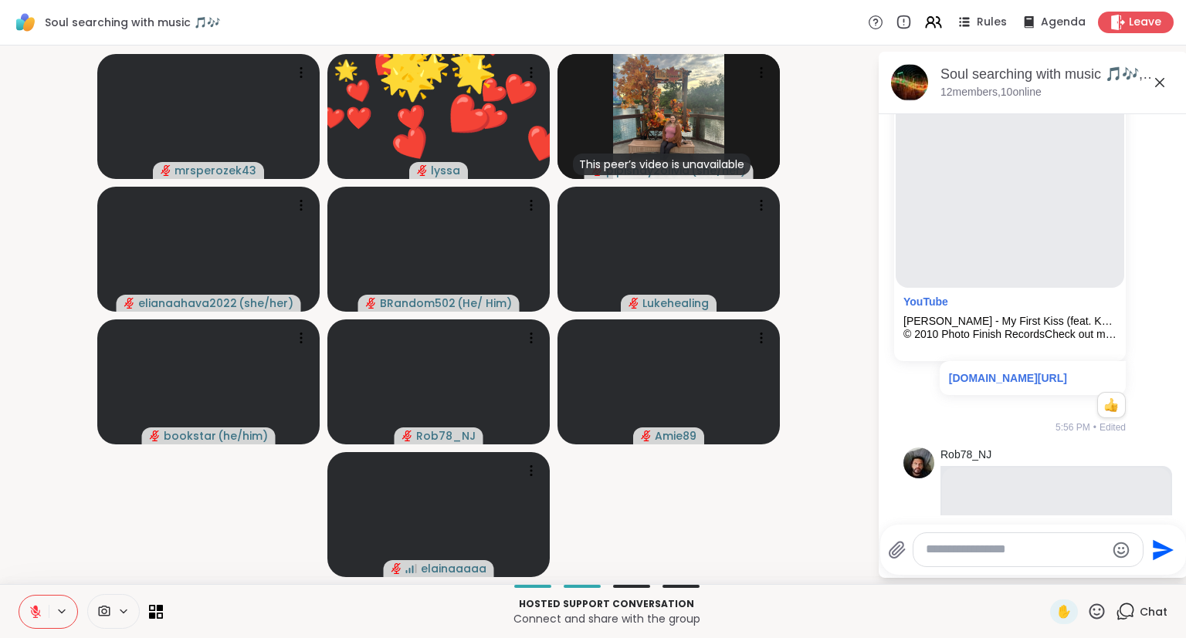
click at [970, 635] on div "Hosted support conversation Connect and share with the group ✋ Chat" at bounding box center [593, 611] width 1186 height 54
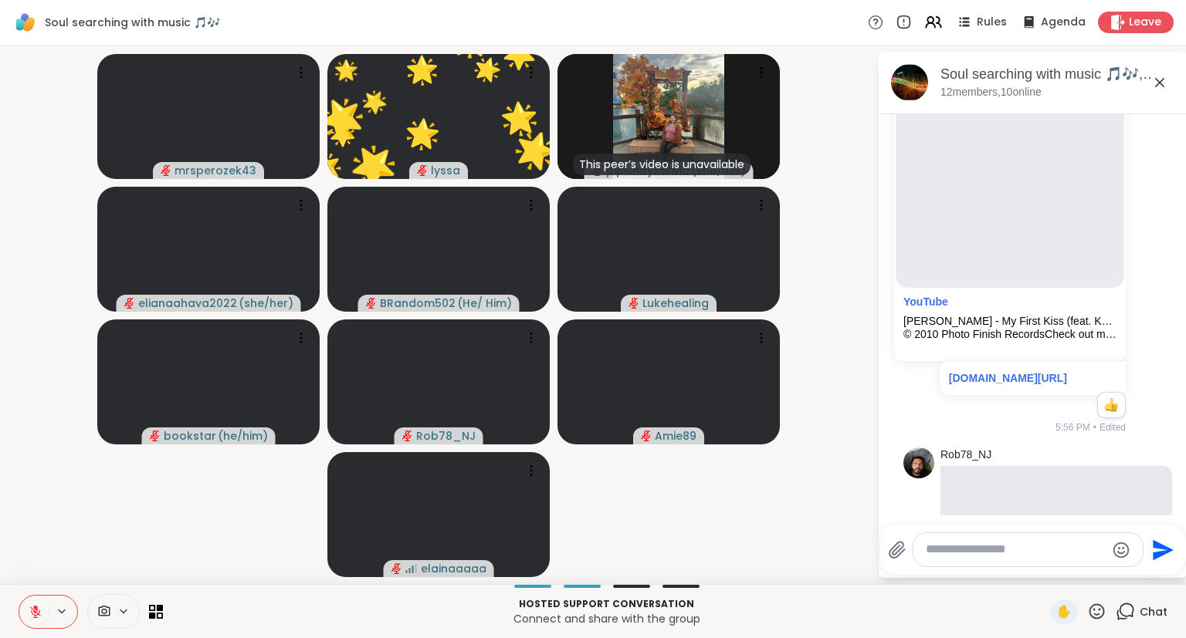
click at [912, 607] on p "Hosted support conversation" at bounding box center [606, 604] width 868 height 14
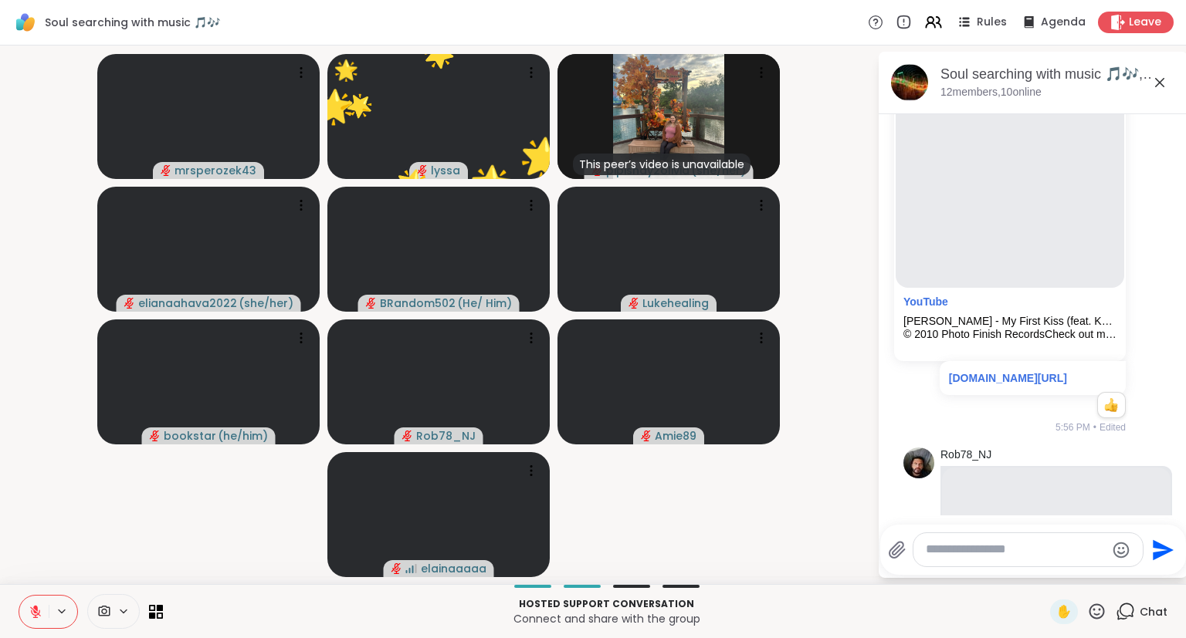
click at [779, 556] on video-player-container "mrsperozek43 🌟 lyssa ❤️ ❤️ ❤️ ❤️ ❤️ ❤️ ❤️ ❤️ ❤️ ❤️ ❤️ ❤️ ❤️ ❤️ ❤️ ❤️ ❤️ ❤️ ❤️ ❤…" at bounding box center [438, 315] width 858 height 526
click at [1092, 615] on icon at bounding box center [1096, 611] width 19 height 19
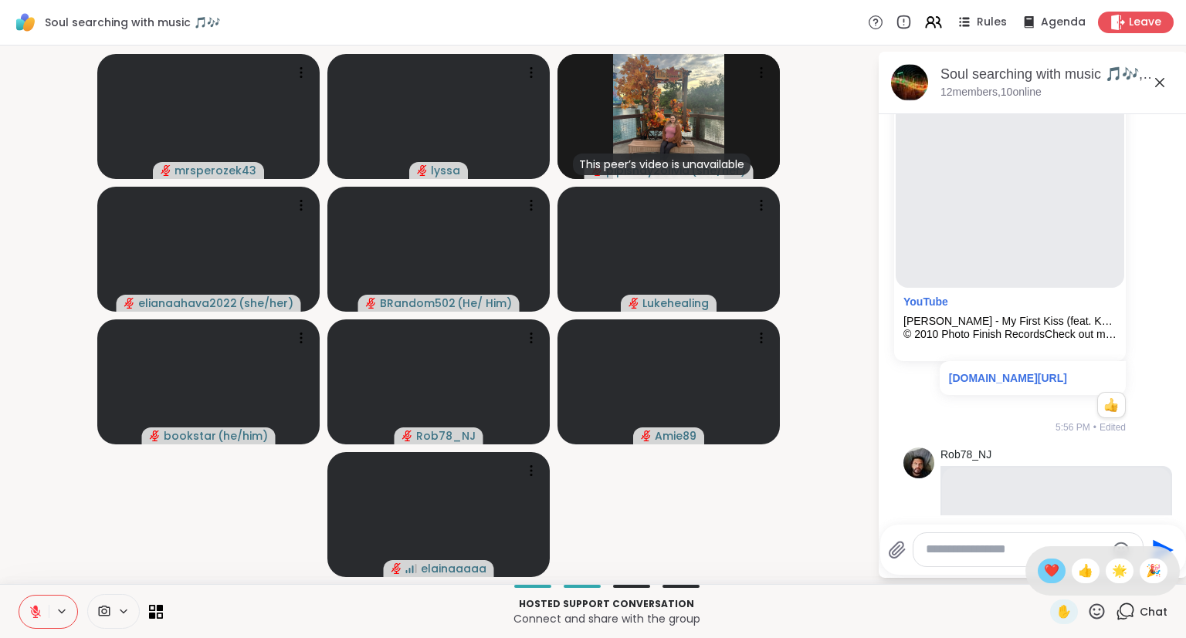
click at [1055, 569] on div "❤️" at bounding box center [1051, 571] width 28 height 25
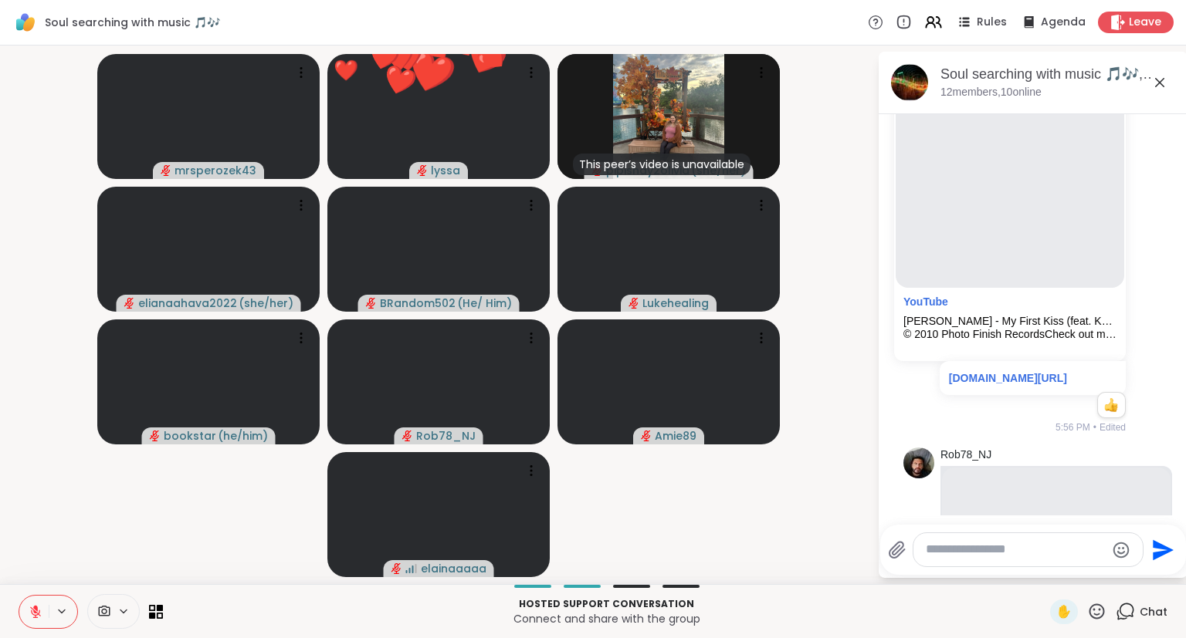
click at [1101, 619] on icon at bounding box center [1096, 611] width 15 height 15
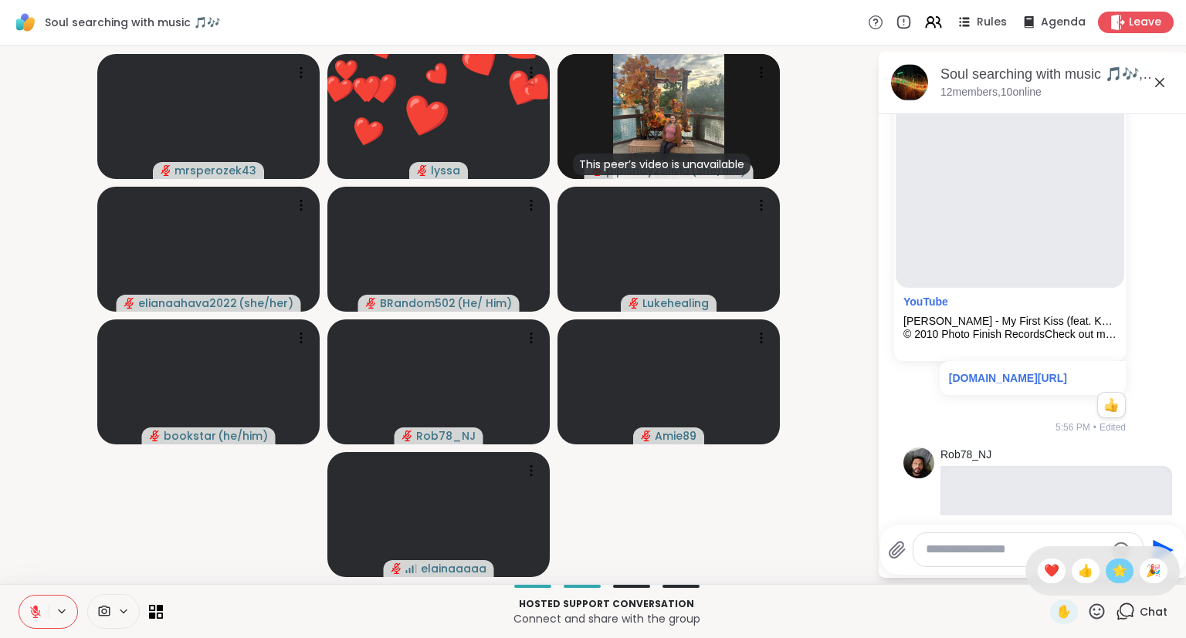
click at [1112, 563] on span "🌟" at bounding box center [1119, 571] width 15 height 19
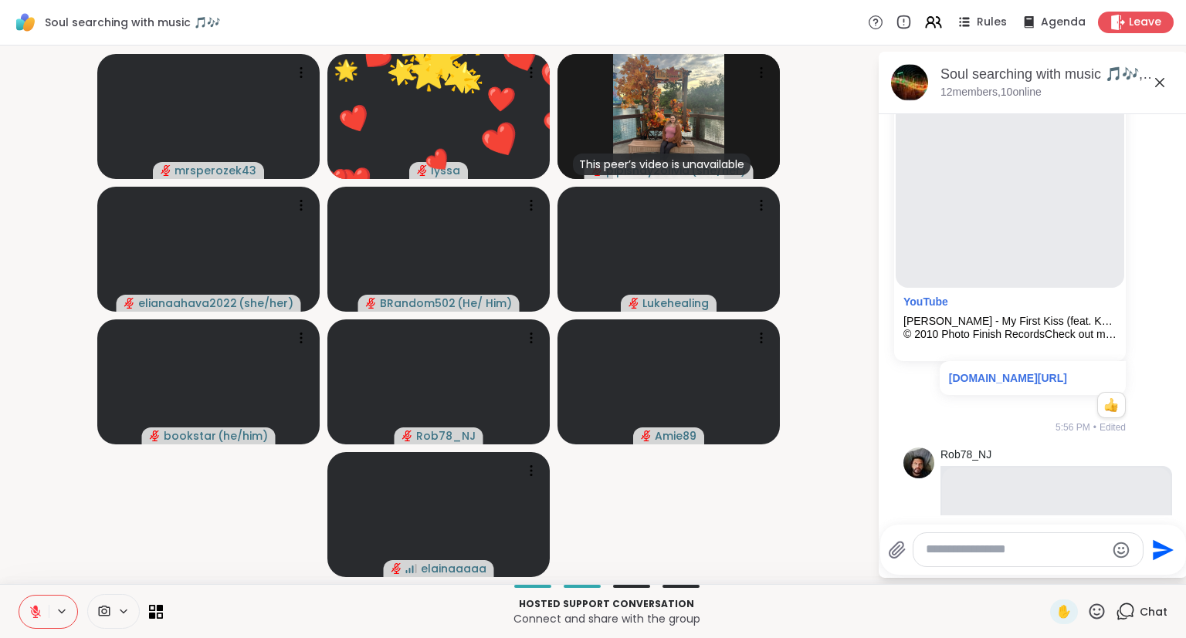
click at [1095, 604] on icon at bounding box center [1096, 611] width 19 height 19
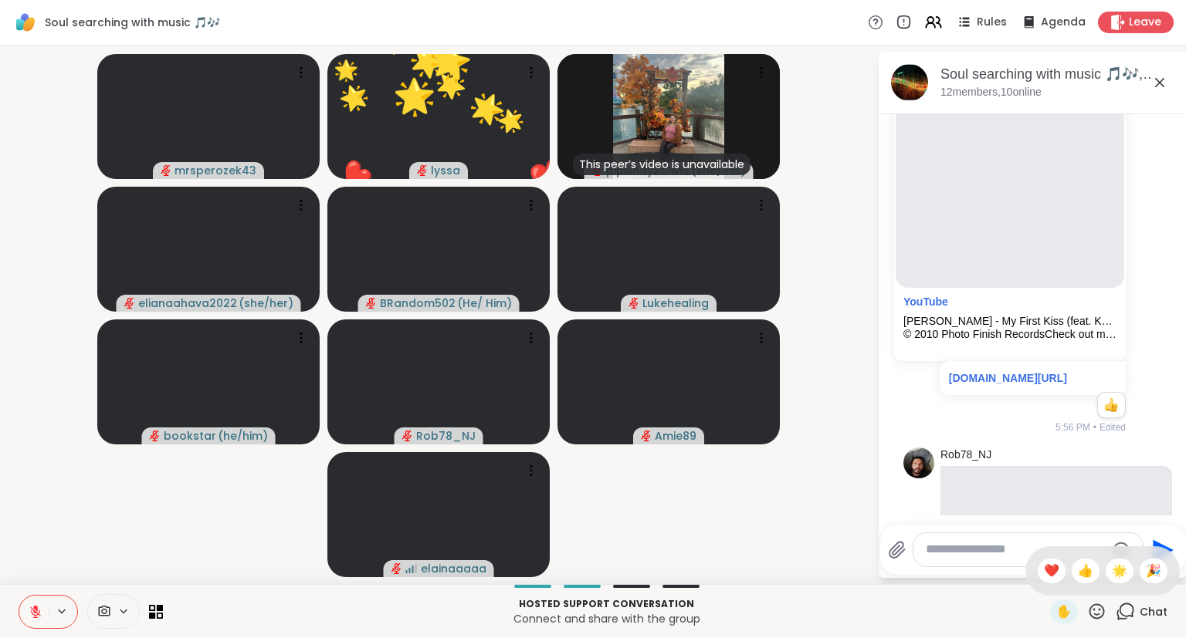
click at [1054, 560] on div "✋ ❤️ 👍 🌟 🎉" at bounding box center [1102, 571] width 154 height 49
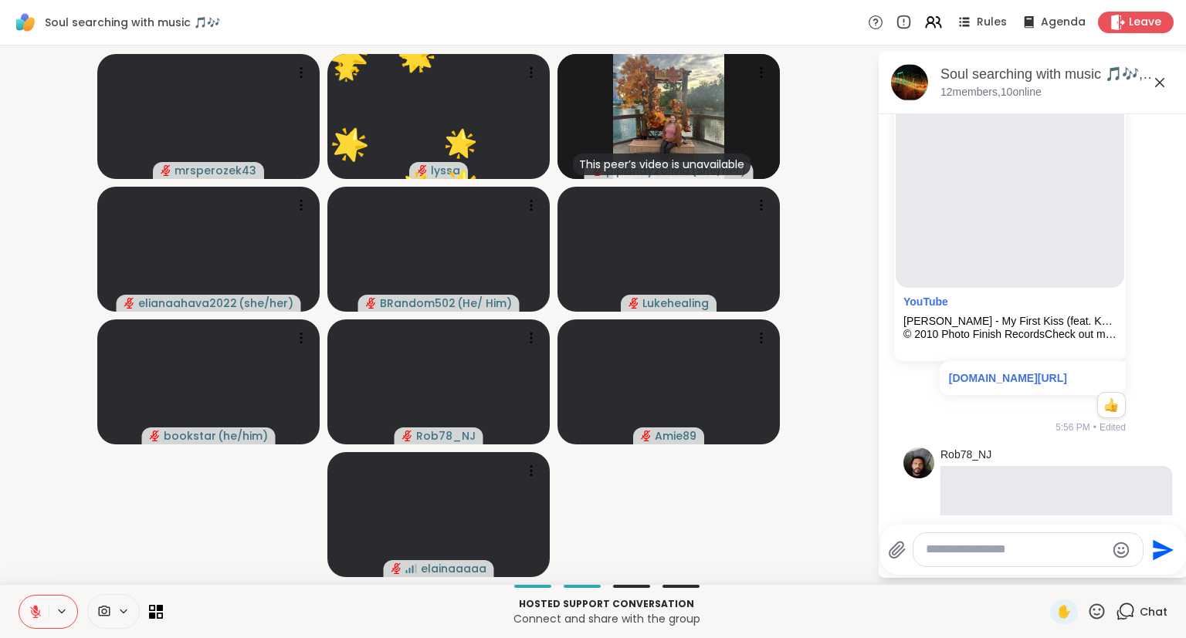
click at [1054, 560] on div at bounding box center [1027, 549] width 229 height 33
click at [1092, 614] on icon at bounding box center [1096, 611] width 15 height 15
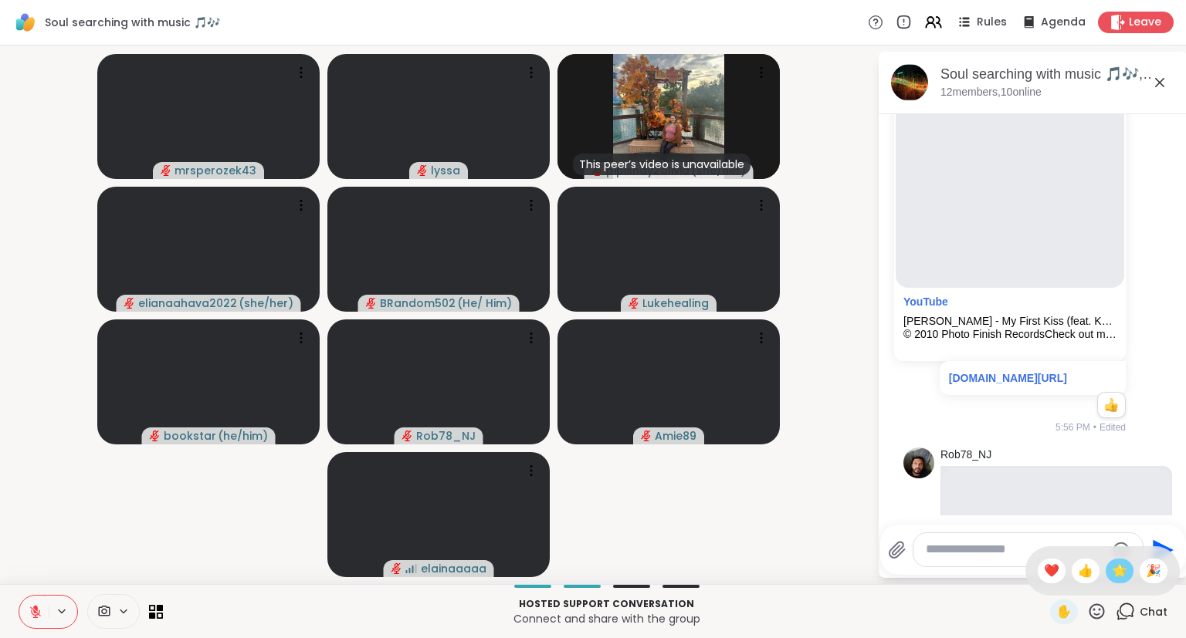
click at [1117, 560] on div "🌟" at bounding box center [1119, 571] width 28 height 25
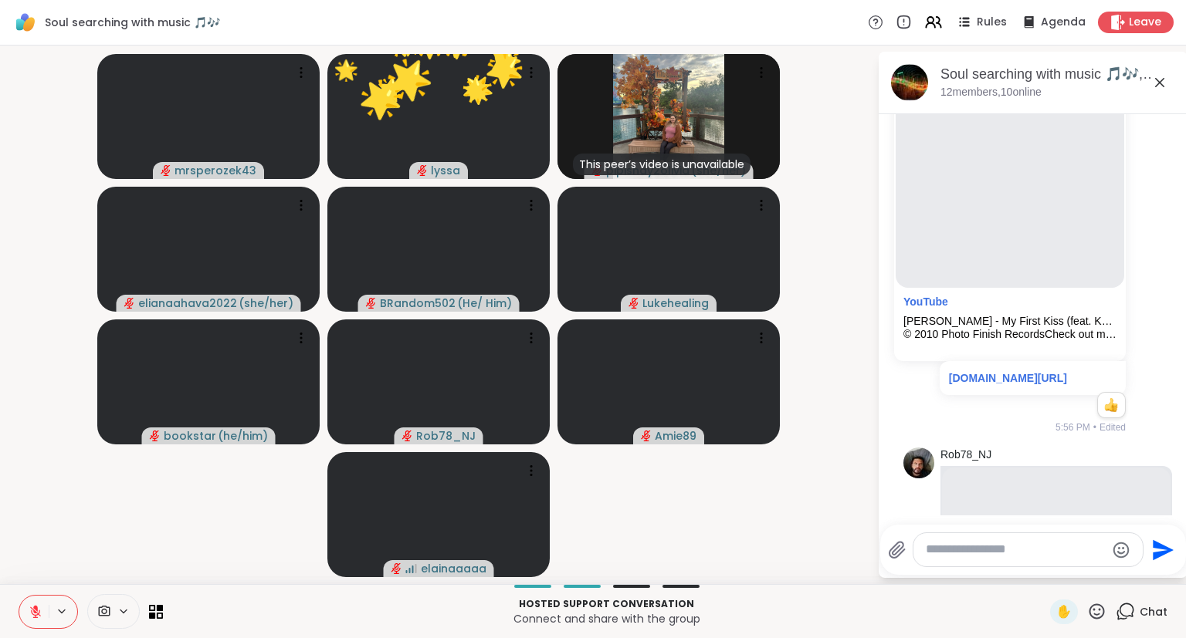
click at [1098, 608] on icon at bounding box center [1096, 611] width 19 height 19
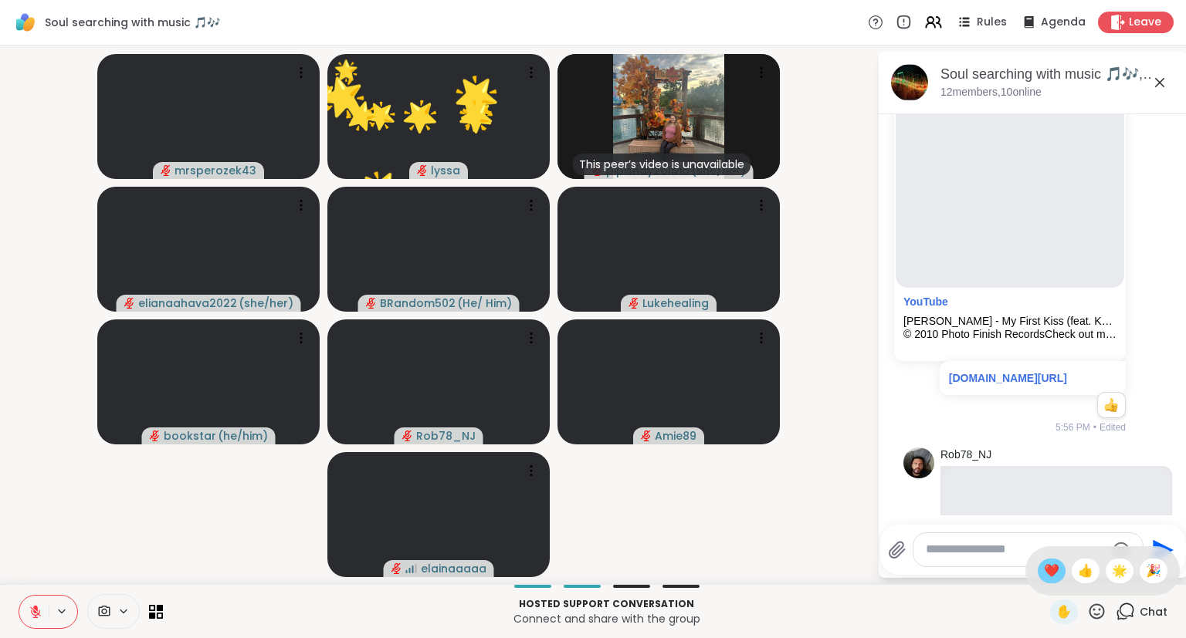
click at [1048, 564] on span "❤️" at bounding box center [1051, 571] width 15 height 19
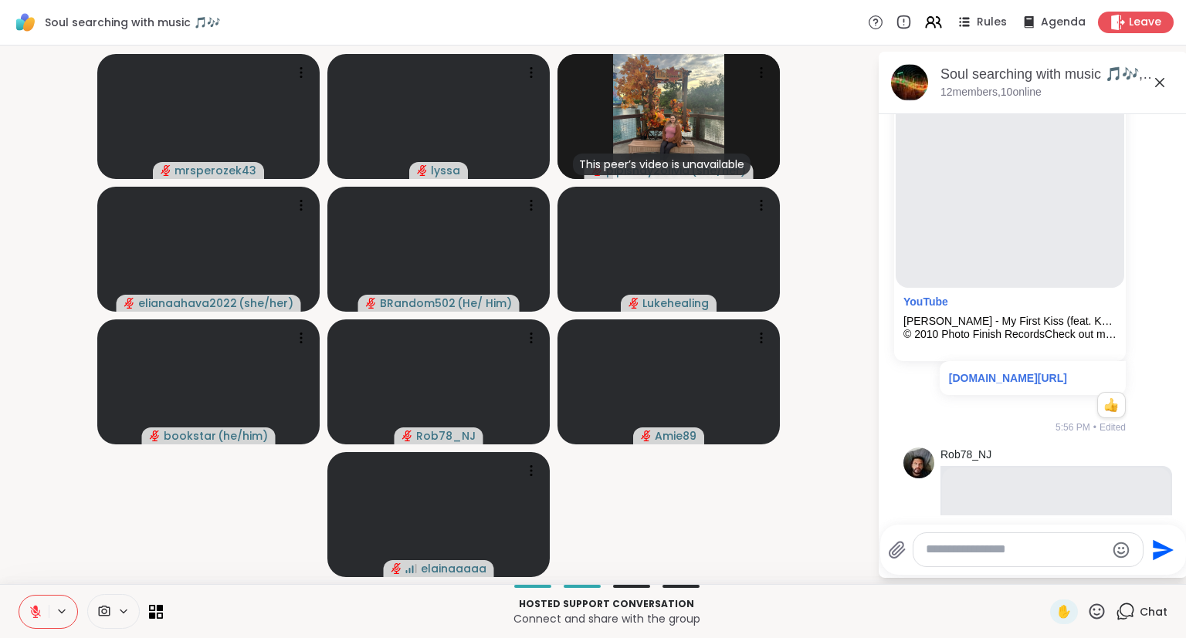
click at [1087, 604] on div "✋" at bounding box center [1078, 612] width 56 height 25
click at [862, 397] on video-player-container "mrsperozek43 lyssa This peer’s video is unavailable pipishay2olivia ( she/her )…" at bounding box center [438, 315] width 858 height 526
click at [976, 542] on div at bounding box center [1027, 549] width 229 height 33
click at [960, 553] on textarea "Type your message" at bounding box center [1016, 550] width 180 height 16
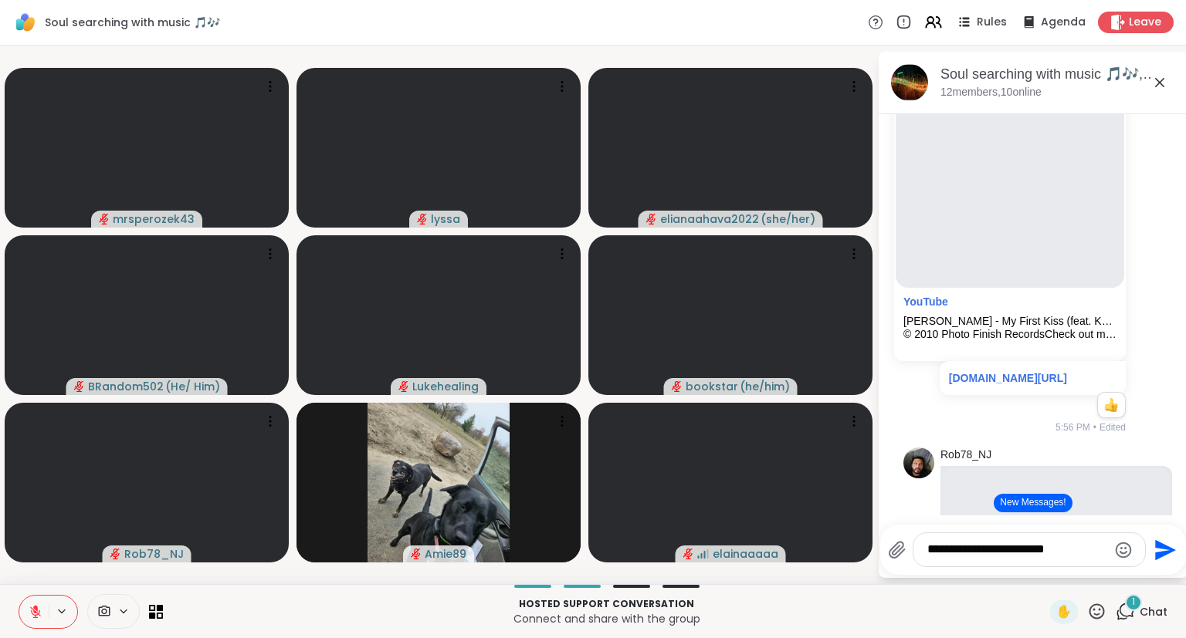
type textarea "**********"
click at [1100, 617] on icon at bounding box center [1096, 611] width 19 height 19
click at [1113, 573] on span "🌟" at bounding box center [1119, 571] width 15 height 19
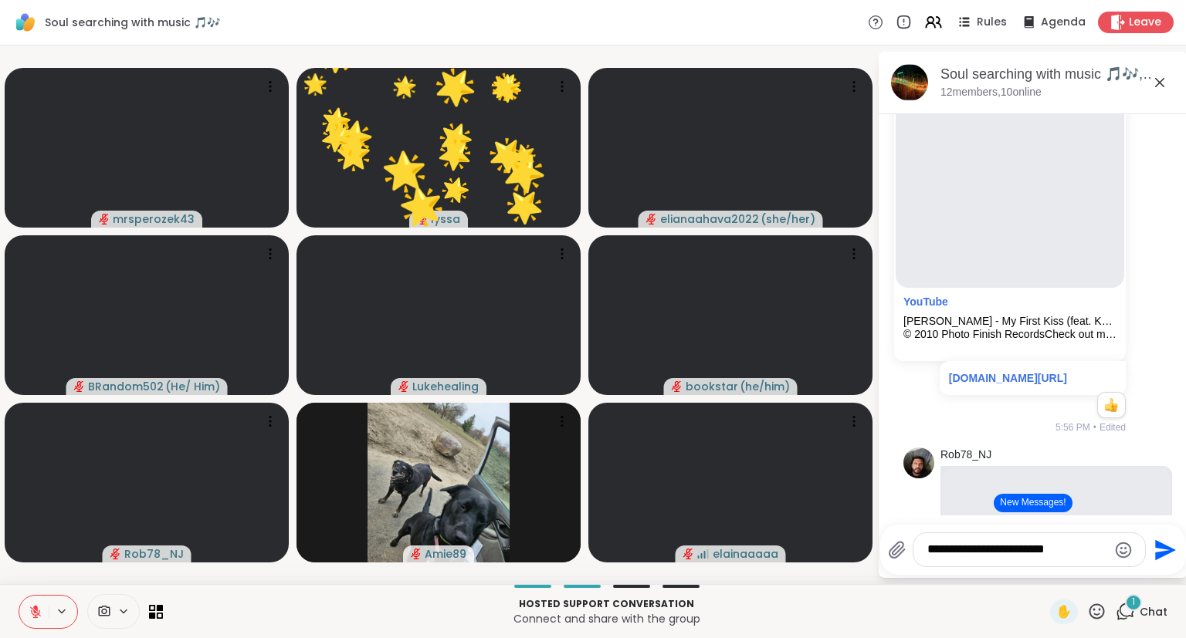
drag, startPoint x: 1068, startPoint y: 548, endPoint x: 866, endPoint y: 539, distance: 201.7
click at [927, 542] on textarea "**********" at bounding box center [1017, 550] width 180 height 16
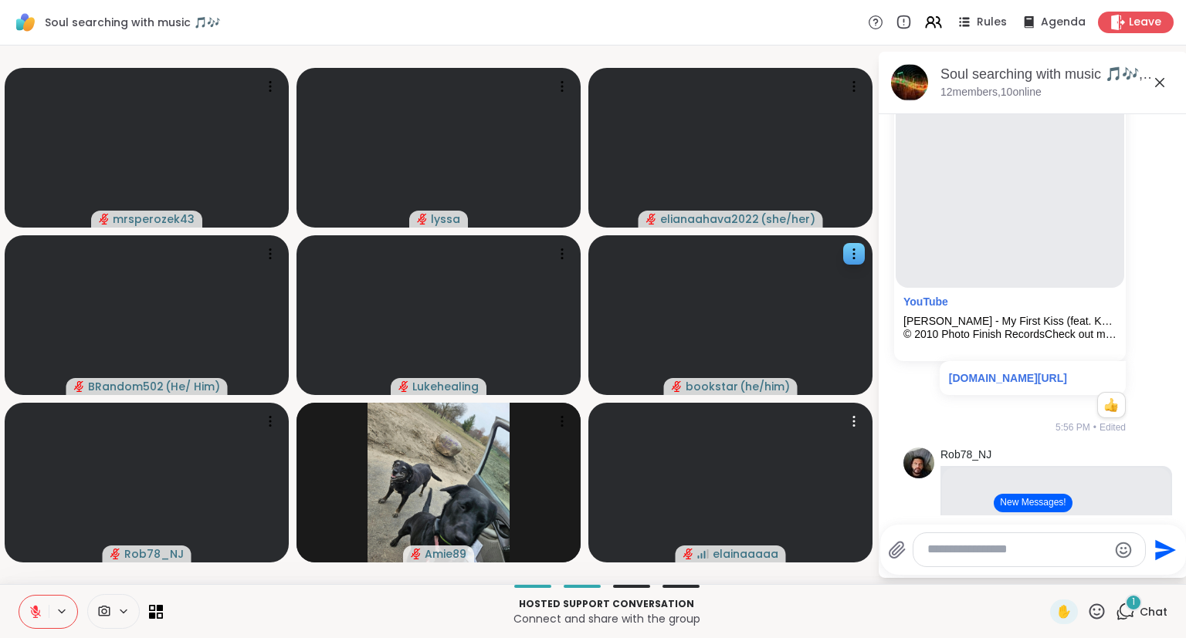
click at [841, 313] on div at bounding box center [730, 315] width 284 height 160
click at [1089, 616] on icon at bounding box center [1096, 611] width 19 height 19
click at [1054, 578] on span "❤️" at bounding box center [1051, 571] width 15 height 19
click at [26, 614] on button at bounding box center [33, 612] width 29 height 32
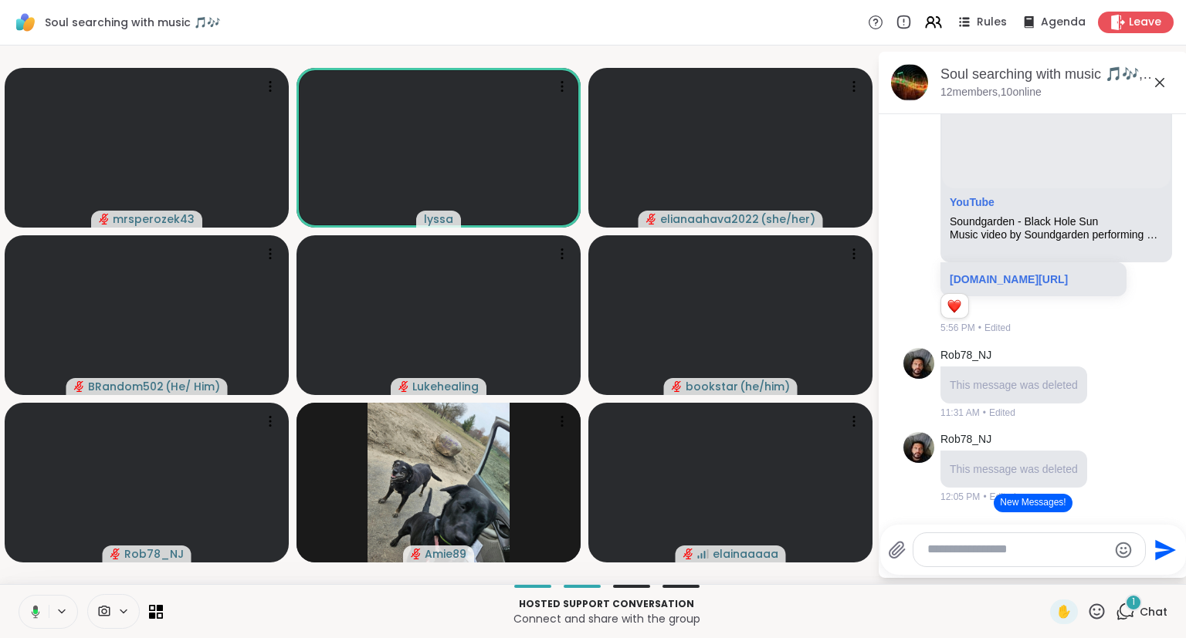
scroll to position [2481, 0]
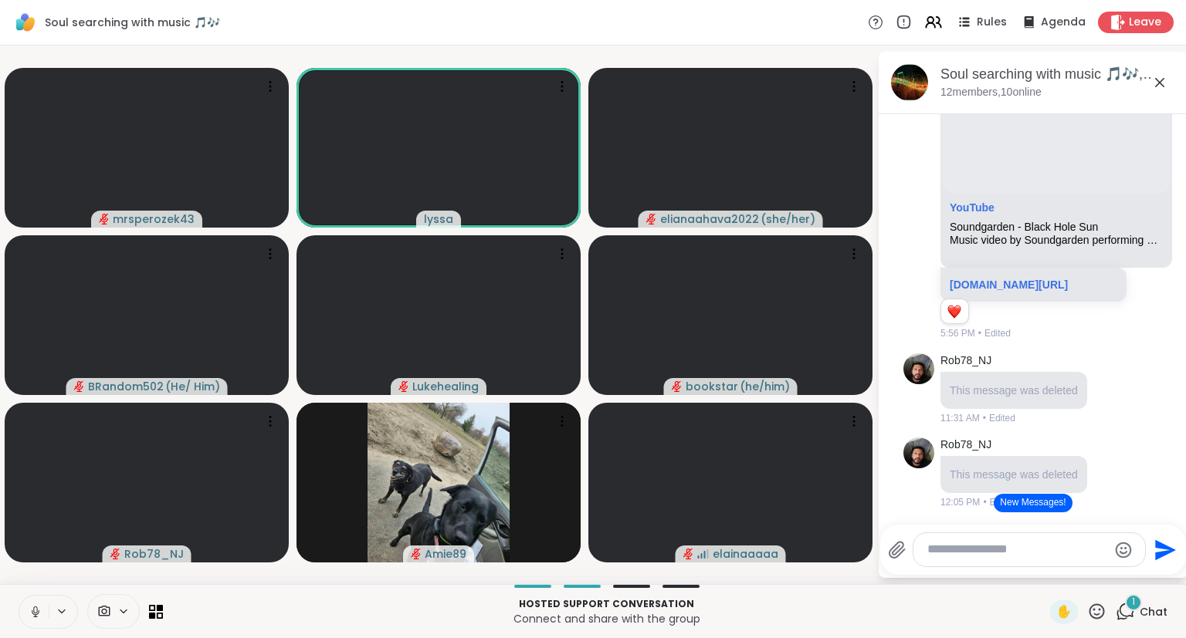
click at [42, 606] on icon at bounding box center [36, 612] width 14 height 14
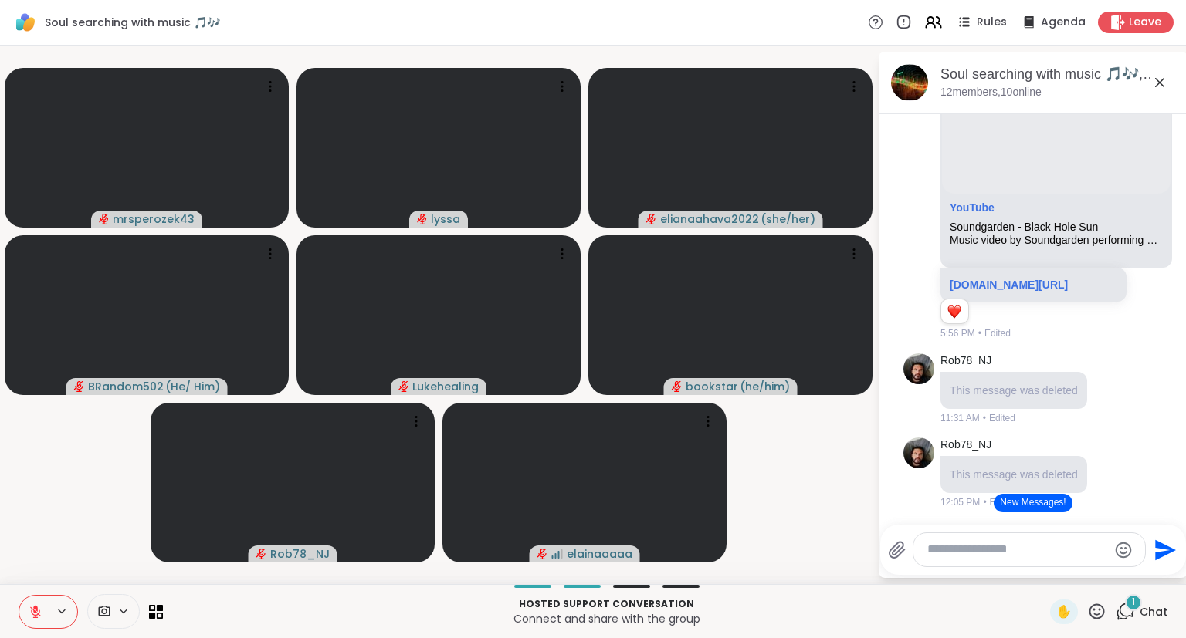
click at [1101, 615] on icon at bounding box center [1096, 611] width 19 height 19
click at [1058, 578] on div "❤️" at bounding box center [1051, 571] width 28 height 25
click at [1095, 616] on icon at bounding box center [1096, 611] width 19 height 19
click at [1112, 578] on span "🌟" at bounding box center [1119, 571] width 15 height 19
click at [1095, 626] on div "Hosted support conversation Connect and share with the group ✋ 1 Chat" at bounding box center [593, 611] width 1186 height 54
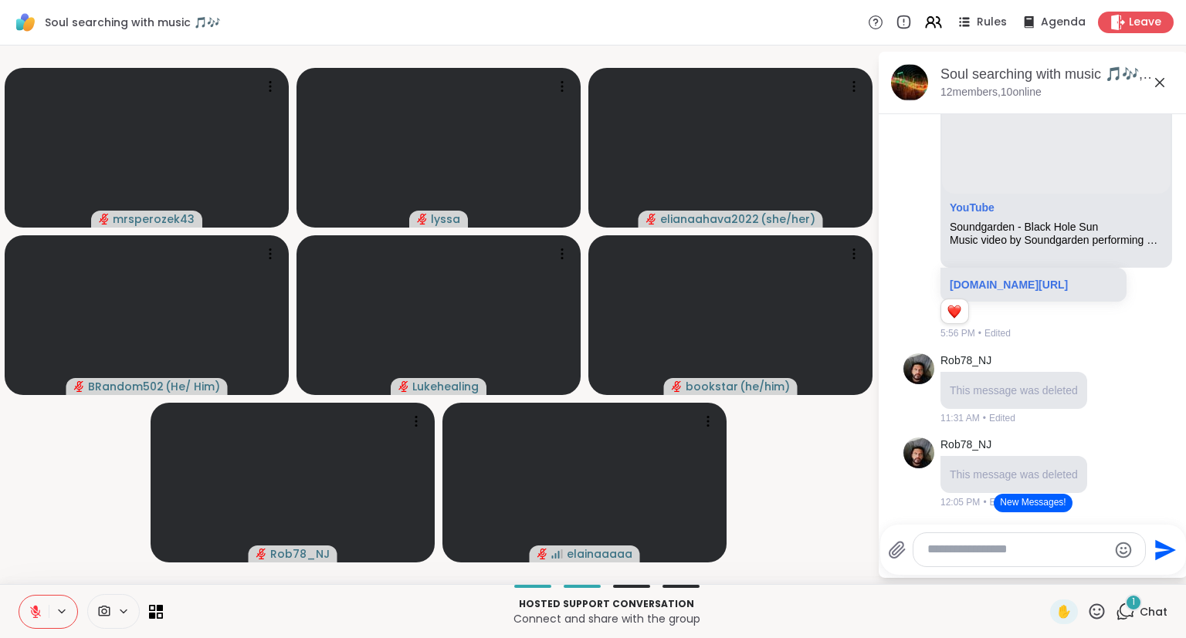
click at [1100, 617] on icon at bounding box center [1096, 611] width 19 height 19
click at [1049, 573] on span "❤️" at bounding box center [1051, 571] width 15 height 19
click at [1098, 615] on icon at bounding box center [1096, 611] width 15 height 15
click at [1046, 569] on span "❤️" at bounding box center [1051, 571] width 15 height 19
click at [32, 606] on icon at bounding box center [36, 612] width 14 height 14
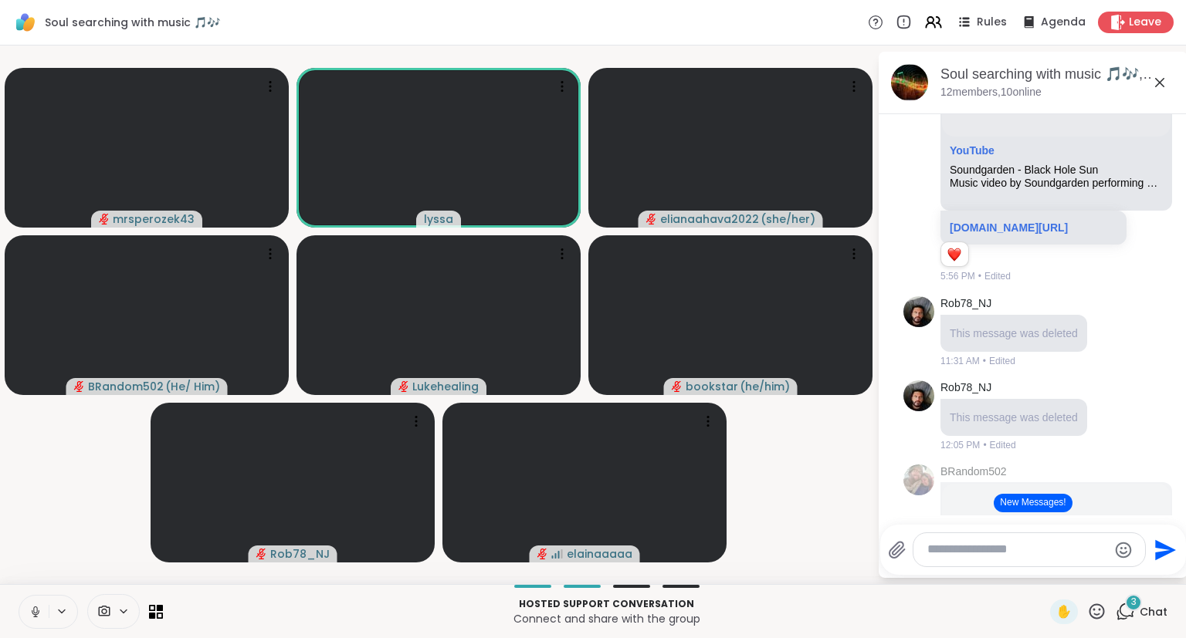
scroll to position [2538, 0]
click at [36, 608] on icon at bounding box center [36, 612] width 14 height 14
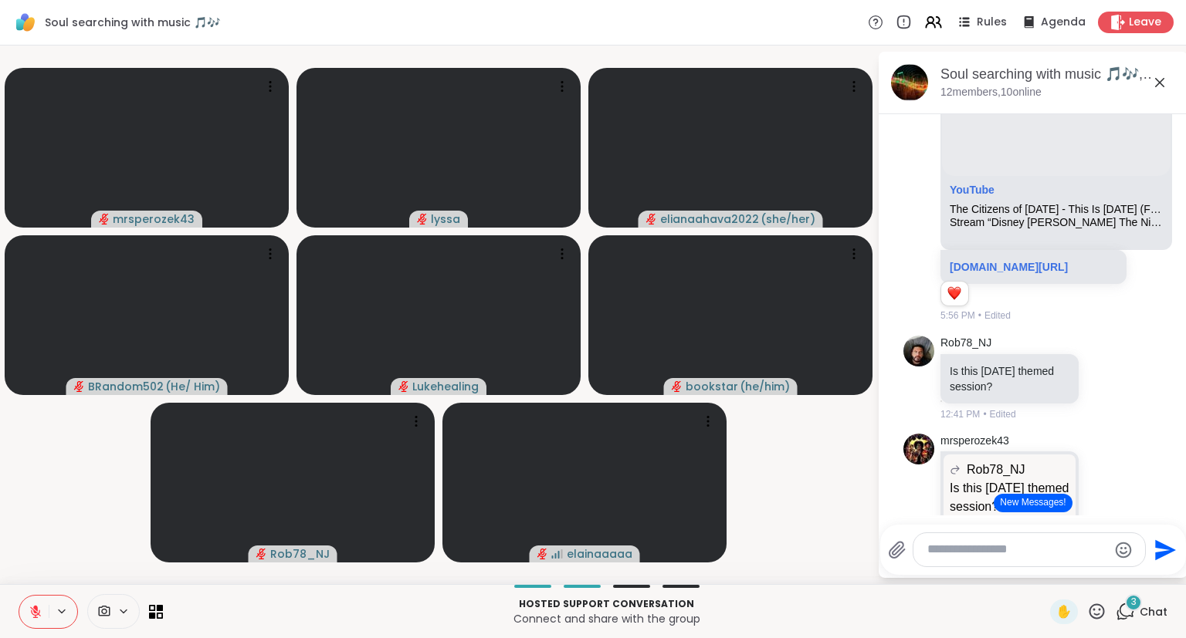
scroll to position [3441, 0]
click at [1095, 613] on icon at bounding box center [1096, 611] width 19 height 19
click at [1050, 570] on span "❤️" at bounding box center [1051, 571] width 15 height 19
click at [1098, 625] on div "Hosted support conversation Connect and share with the group ✋ 3 Chat" at bounding box center [593, 611] width 1186 height 54
click at [32, 607] on icon at bounding box center [36, 612] width 14 height 14
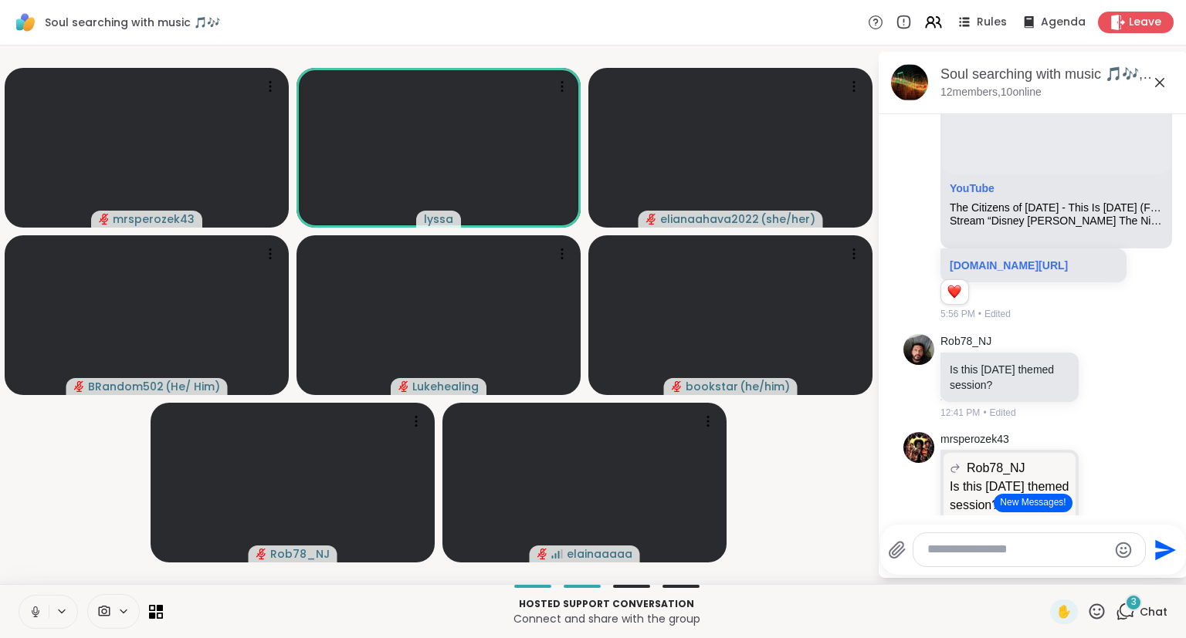
click at [36, 605] on icon at bounding box center [36, 612] width 14 height 14
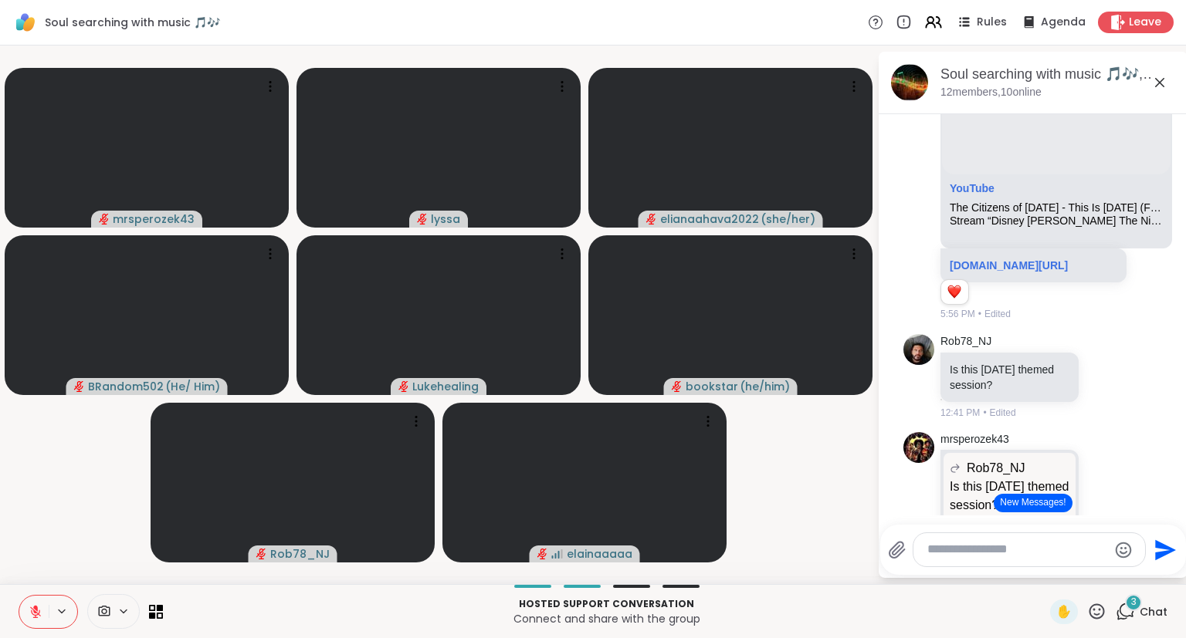
click at [0, 443] on div "mrsperozek43 lyssa elianaahava2022 ( she/her ) BRandom502 ( He/ Him ) Lukeheali…" at bounding box center [593, 315] width 1186 height 539
click at [1092, 616] on icon at bounding box center [1096, 611] width 15 height 15
click at [1044, 572] on span "❤️" at bounding box center [1051, 571] width 15 height 19
click at [1098, 610] on icon at bounding box center [1096, 611] width 19 height 19
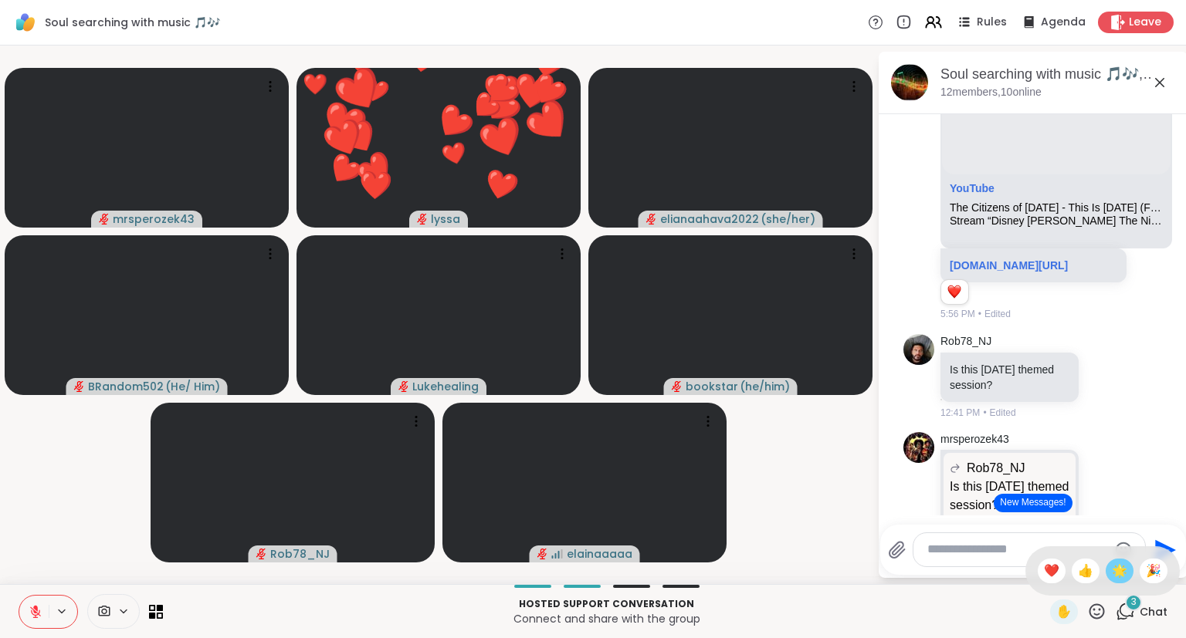
click at [1119, 560] on div "🌟" at bounding box center [1119, 571] width 28 height 25
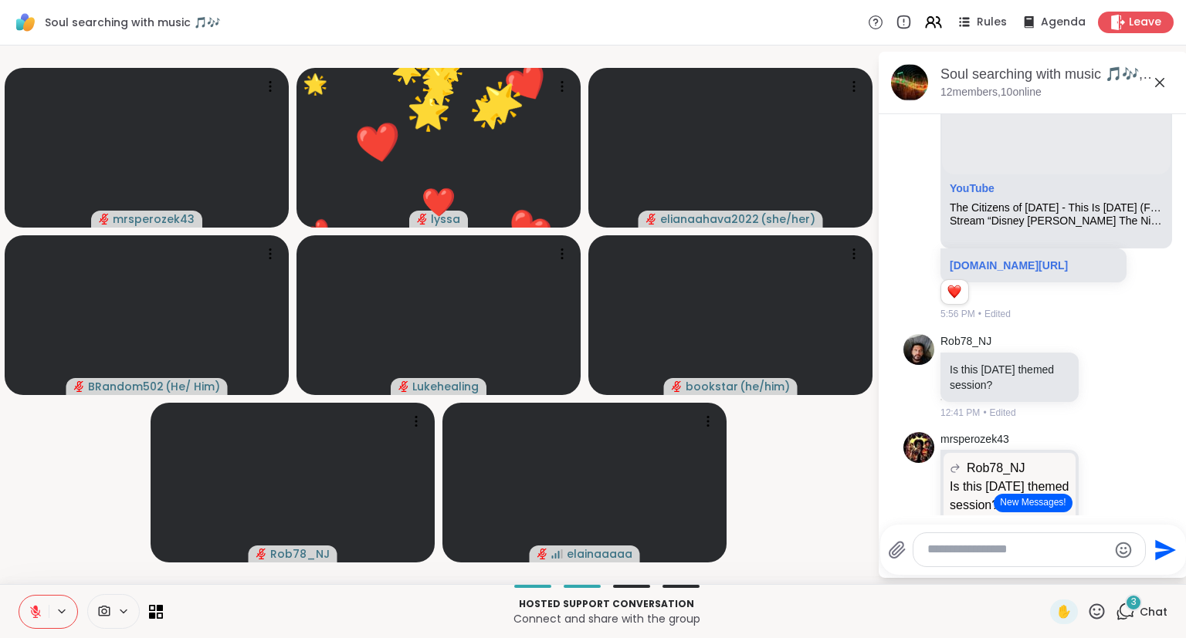
click at [1097, 607] on icon at bounding box center [1096, 611] width 19 height 19
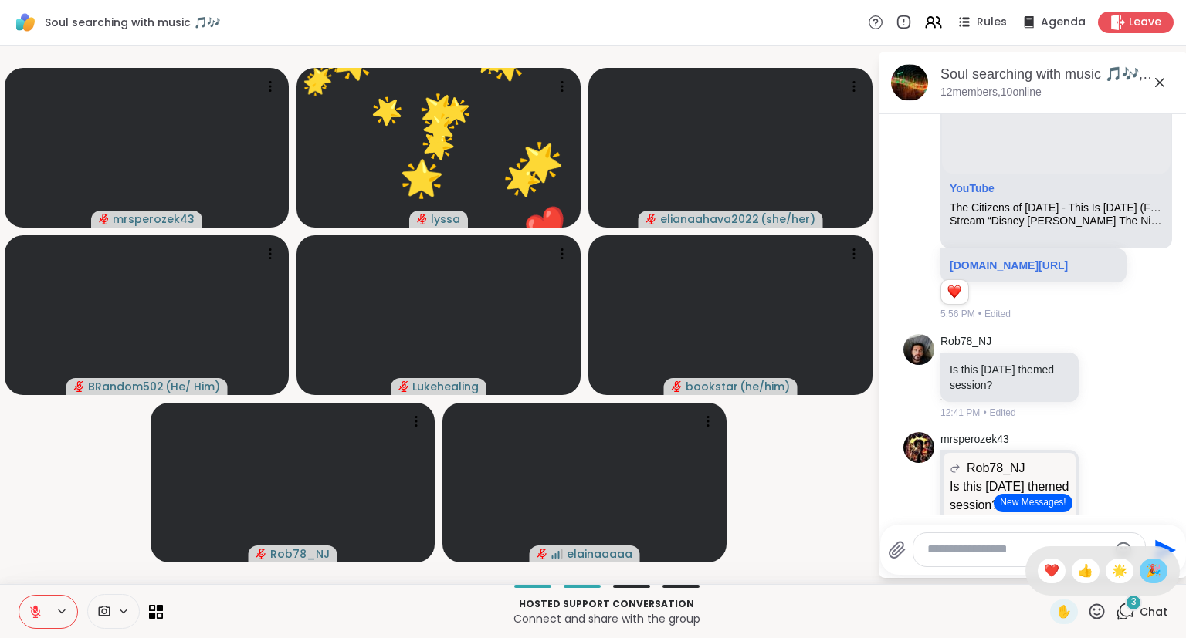
click at [1147, 567] on span "🎉" at bounding box center [1153, 571] width 15 height 19
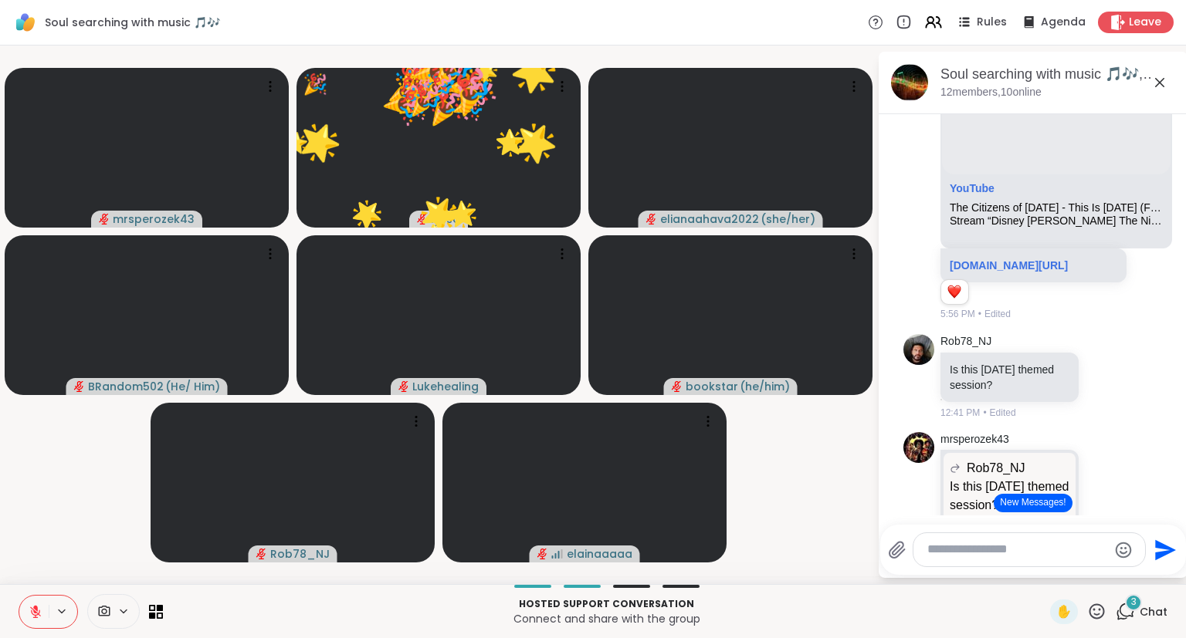
click at [1099, 613] on icon at bounding box center [1096, 611] width 19 height 19
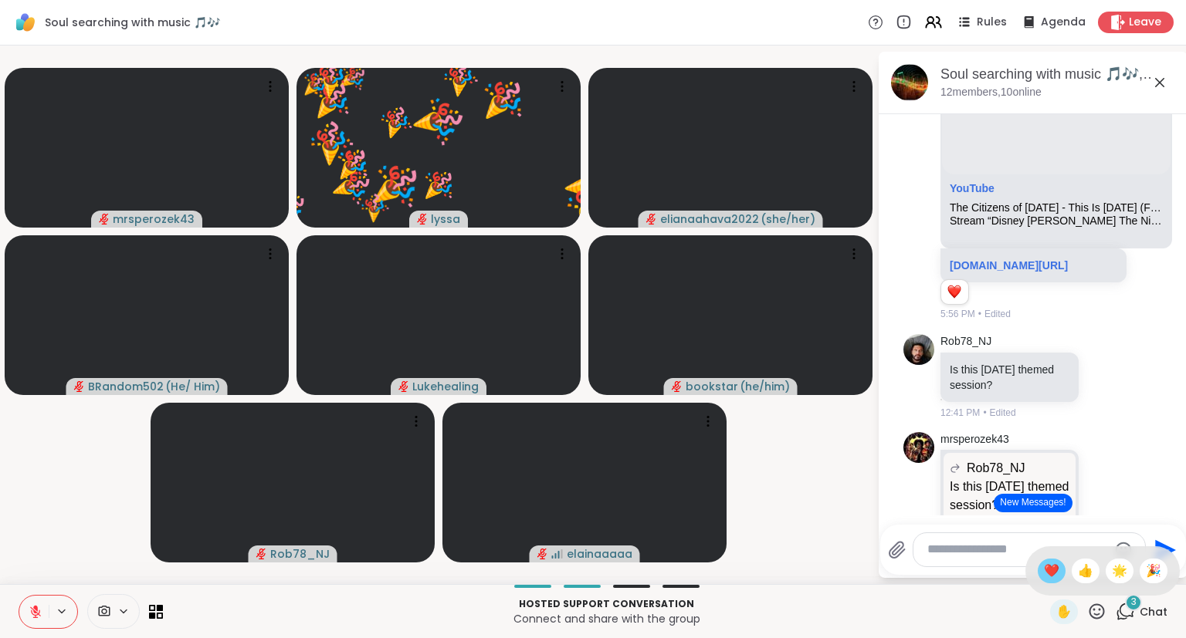
click at [1048, 570] on span "❤️" at bounding box center [1051, 571] width 15 height 19
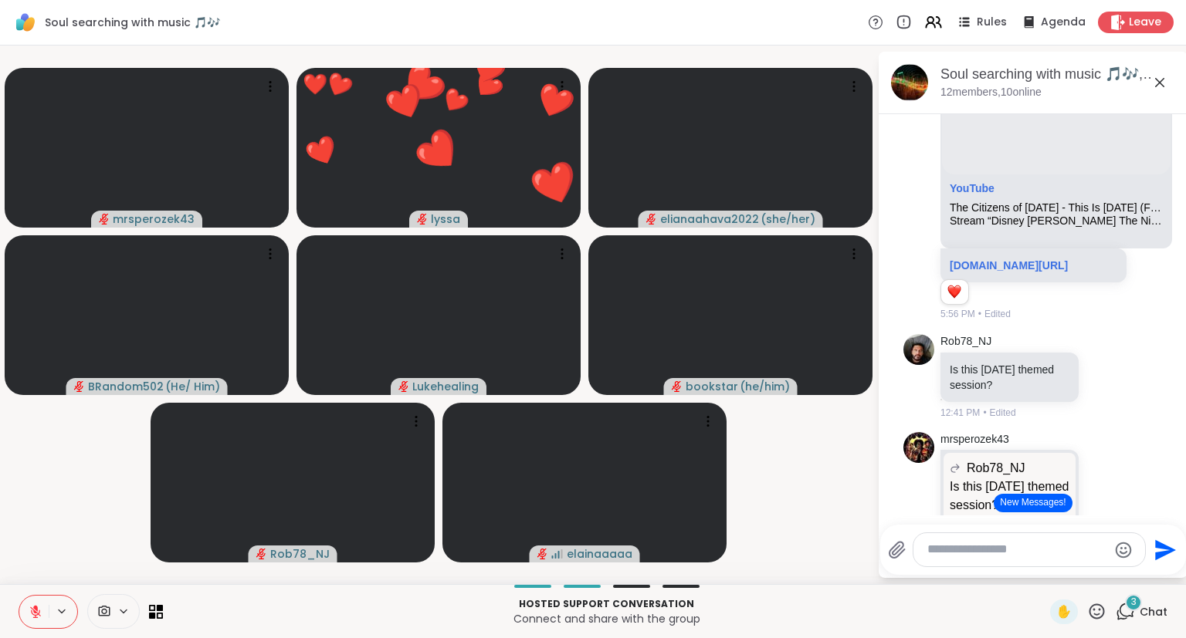
click at [1099, 604] on icon at bounding box center [1096, 611] width 19 height 19
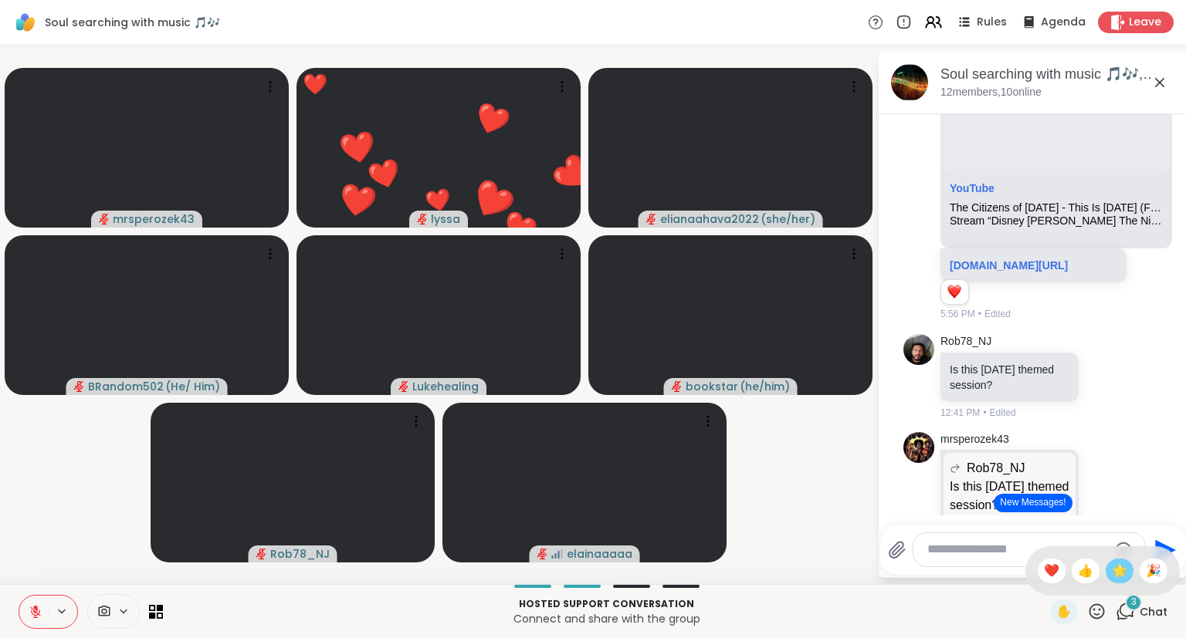
click at [1112, 564] on span "🌟" at bounding box center [1119, 571] width 15 height 19
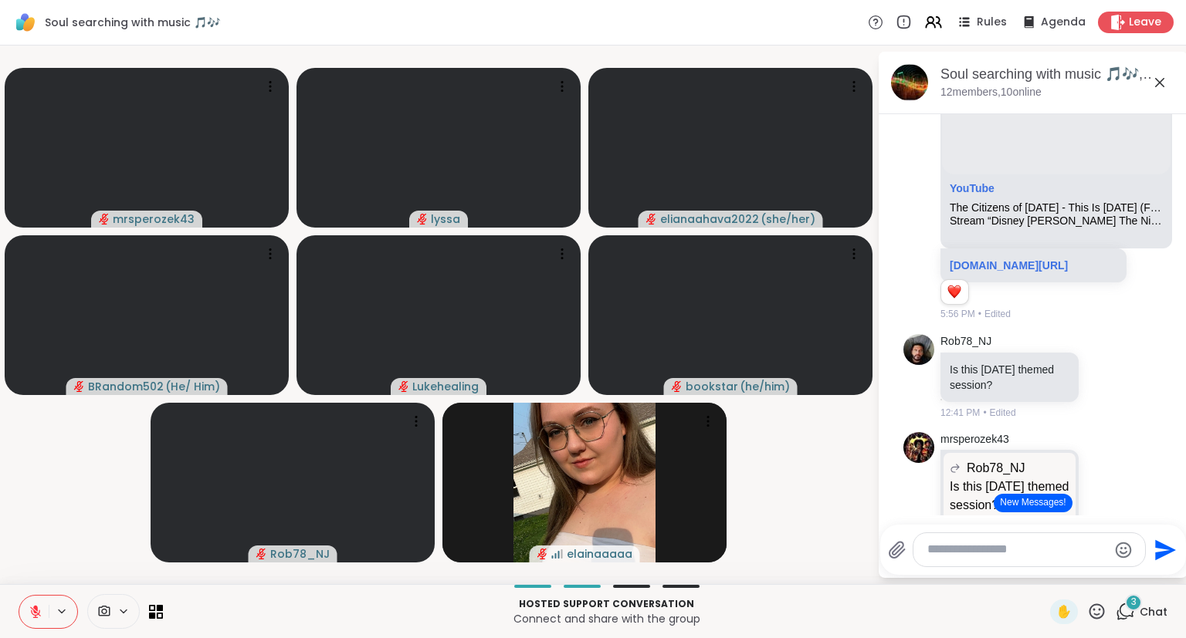
click at [1100, 608] on icon at bounding box center [1096, 611] width 19 height 19
click at [1054, 572] on span "❤️" at bounding box center [1051, 571] width 15 height 19
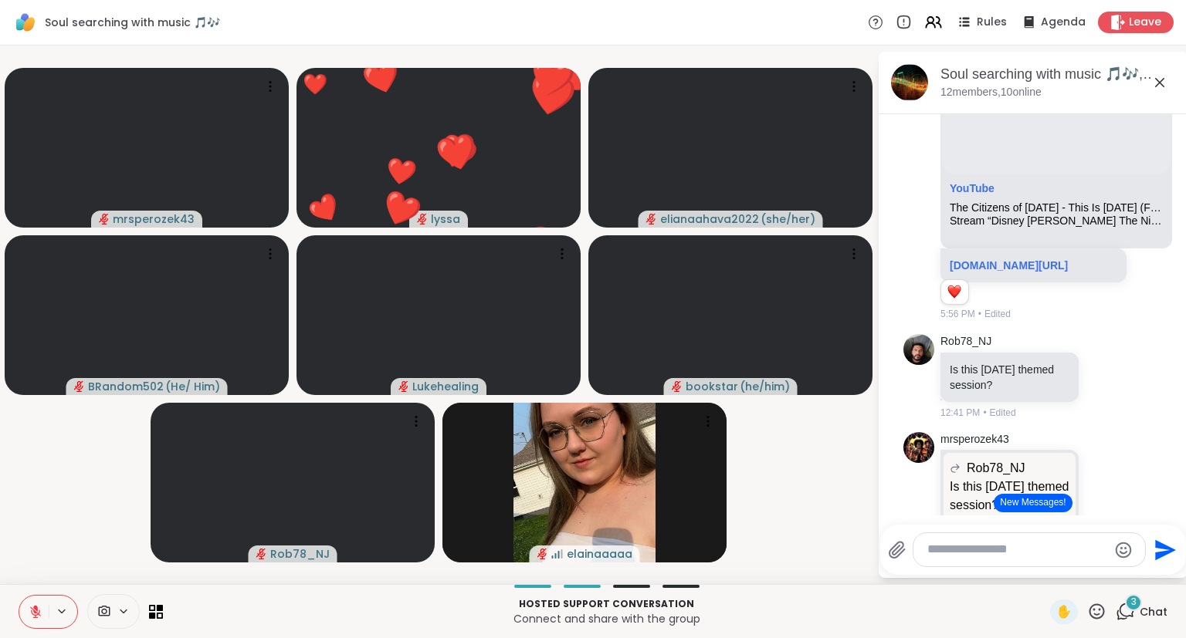
click at [1101, 615] on icon at bounding box center [1096, 611] width 15 height 15
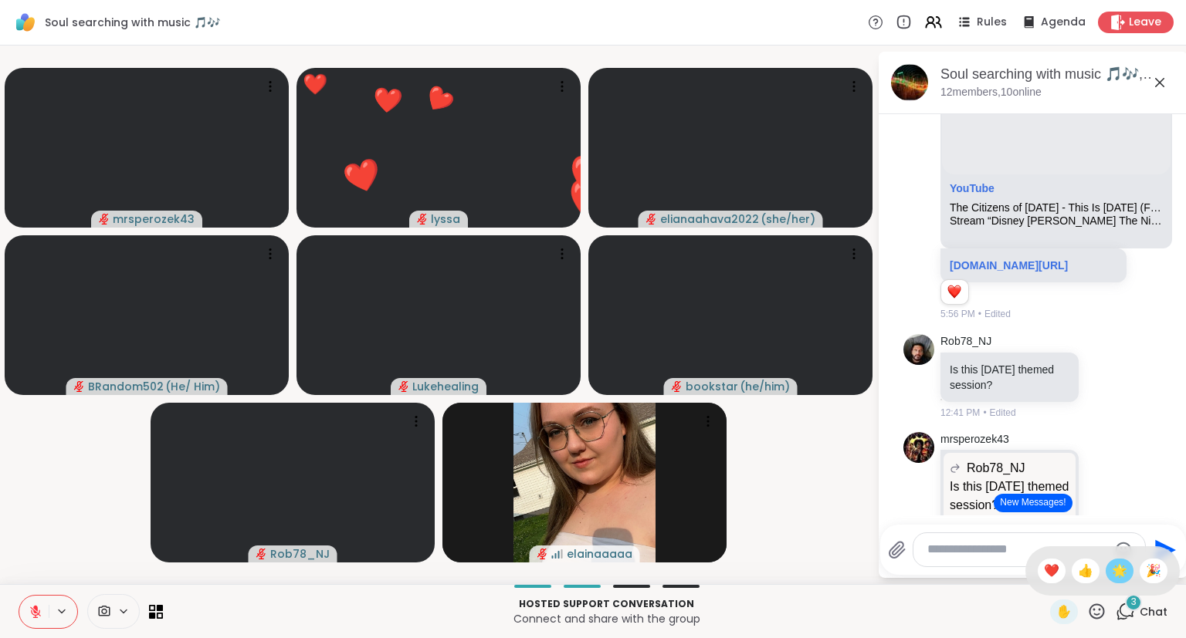
click at [1122, 580] on span "🌟" at bounding box center [1119, 571] width 15 height 19
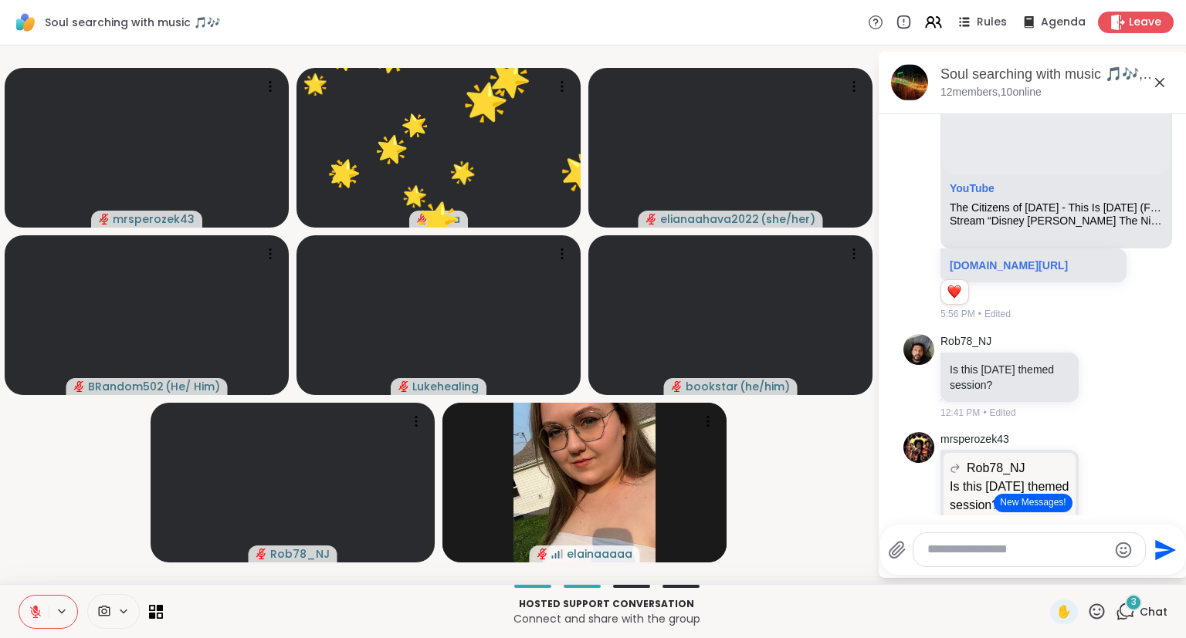
click at [1100, 615] on icon at bounding box center [1096, 611] width 15 height 15
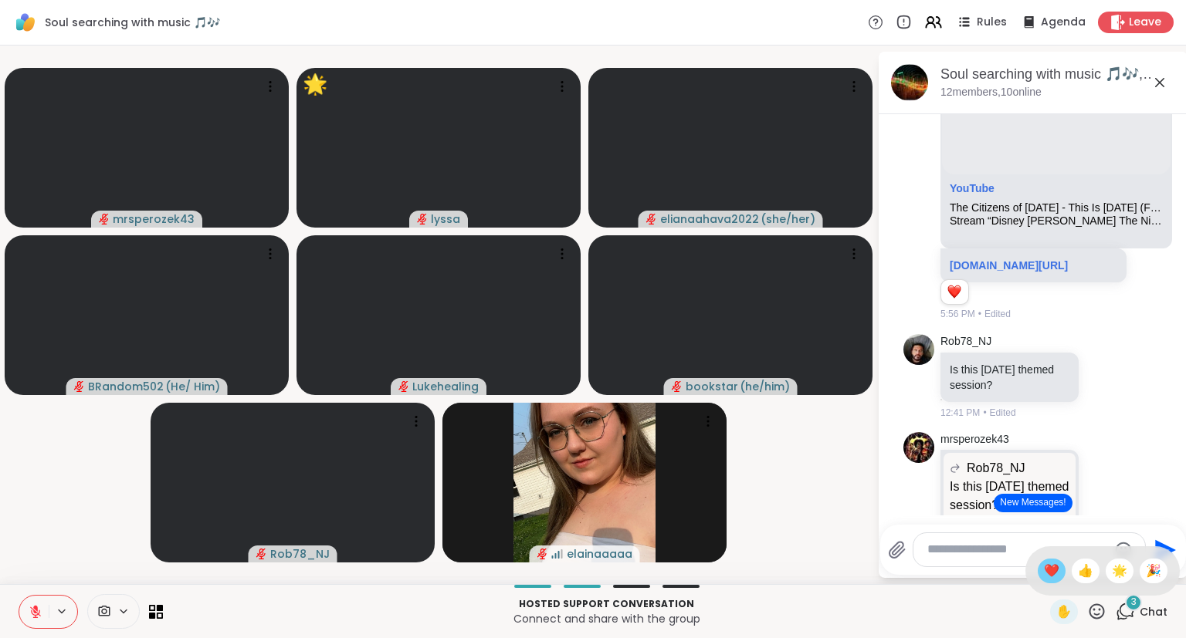
click at [1046, 571] on span "❤️" at bounding box center [1051, 571] width 15 height 19
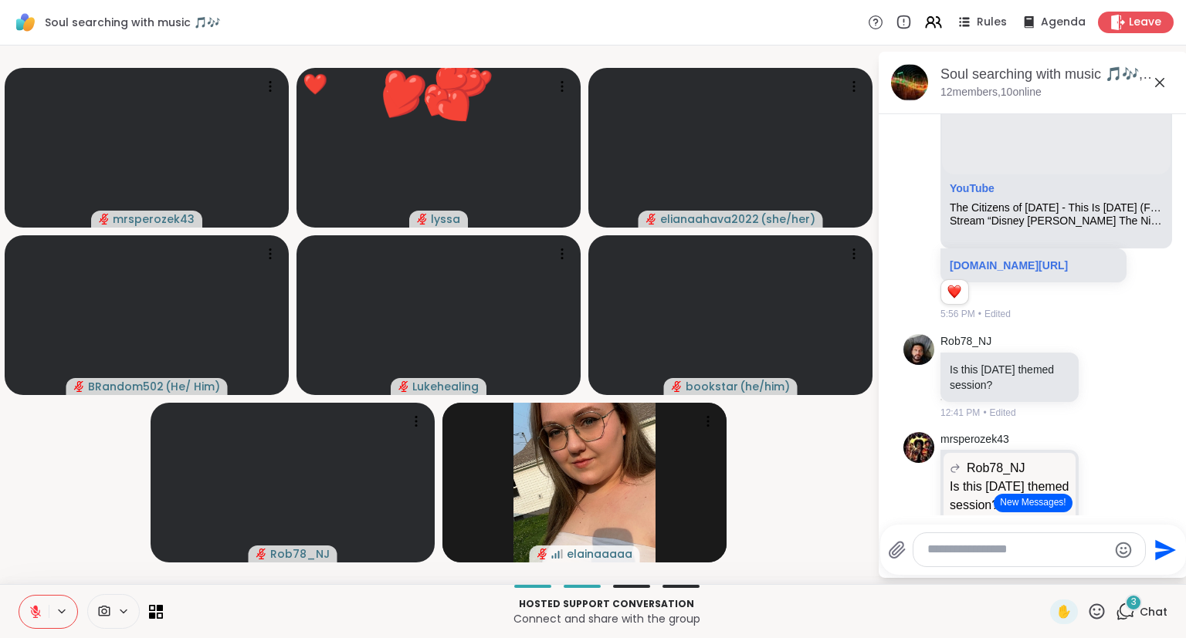
click at [1099, 616] on icon at bounding box center [1096, 611] width 15 height 15
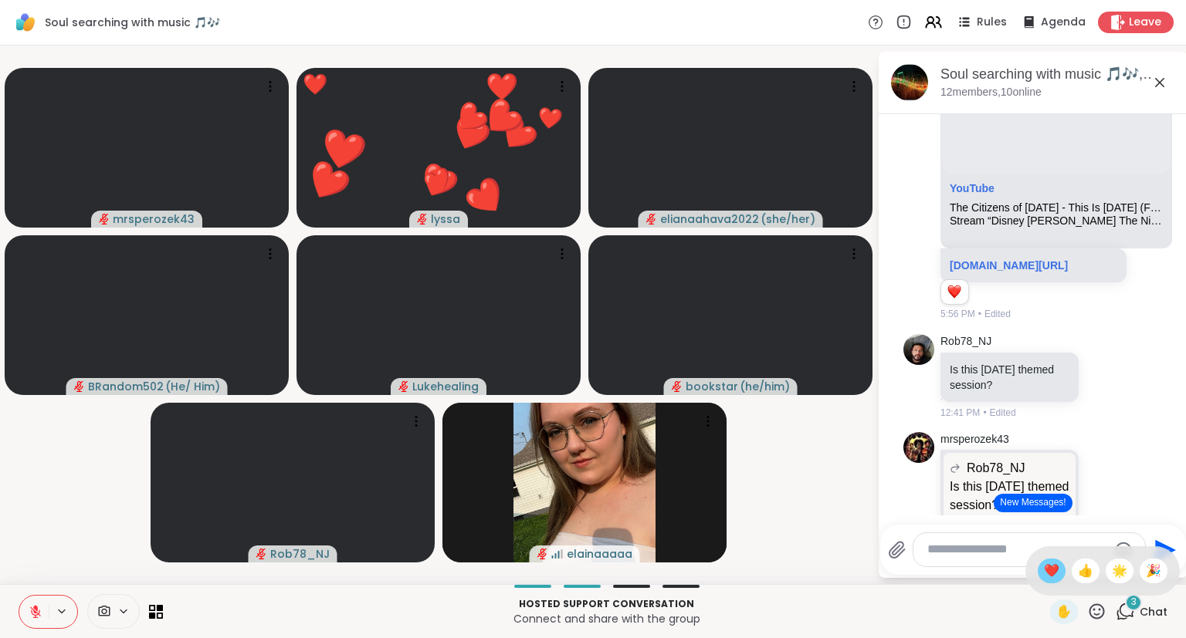
click at [1048, 569] on span "❤️" at bounding box center [1051, 571] width 15 height 19
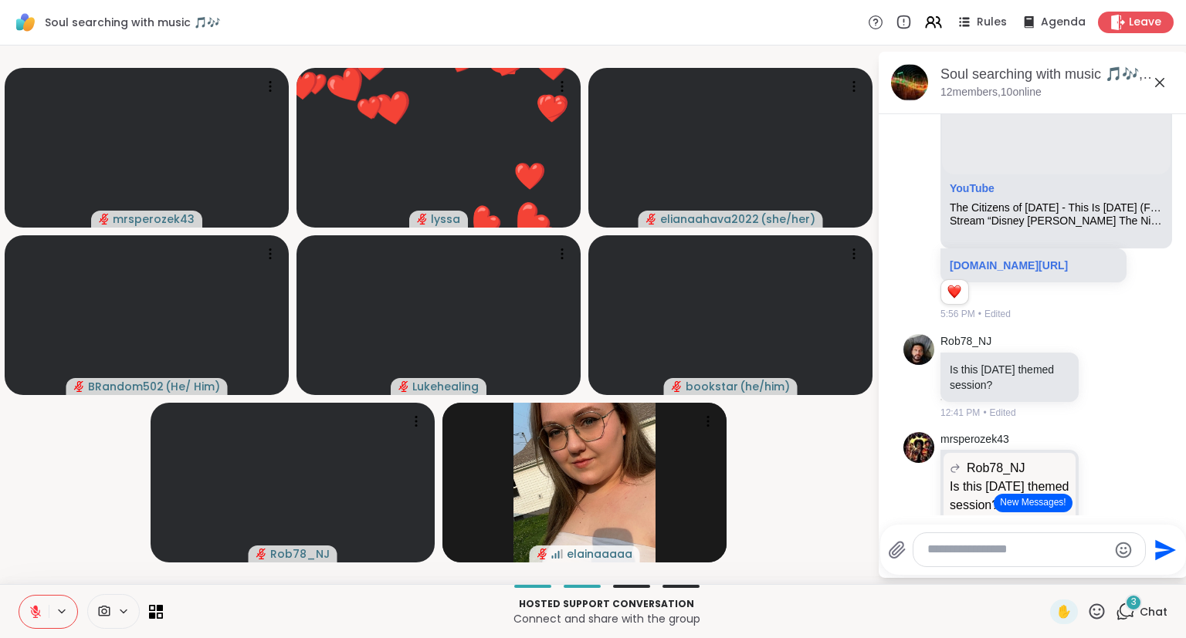
click at [1098, 609] on icon at bounding box center [1096, 611] width 19 height 19
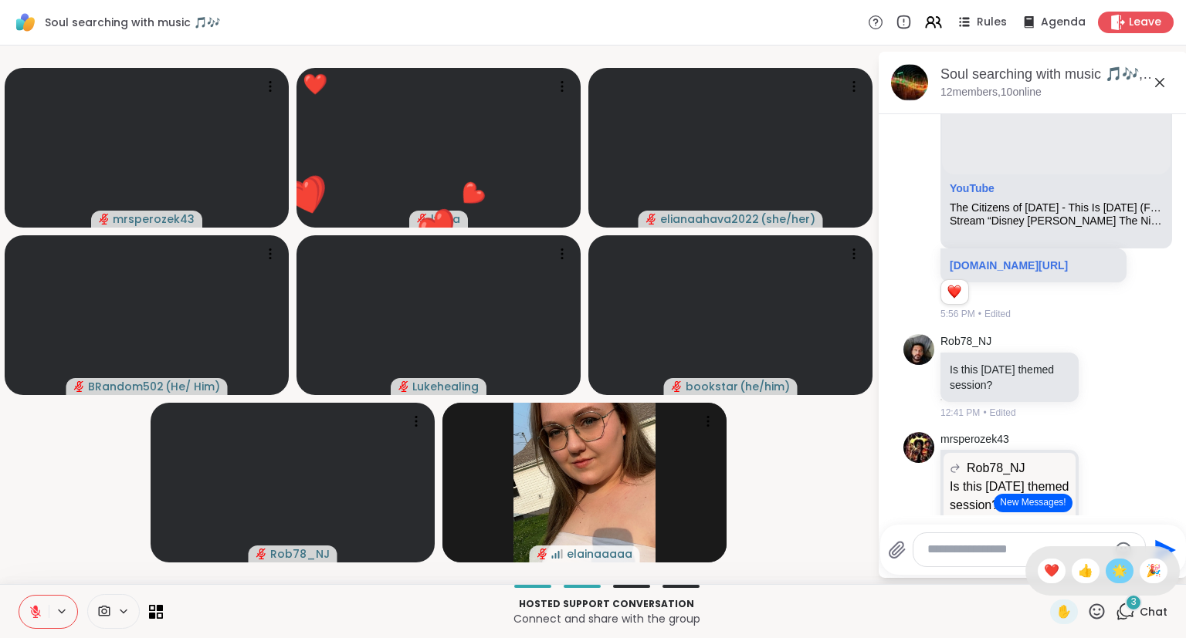
click at [1118, 578] on span "🌟" at bounding box center [1119, 571] width 15 height 19
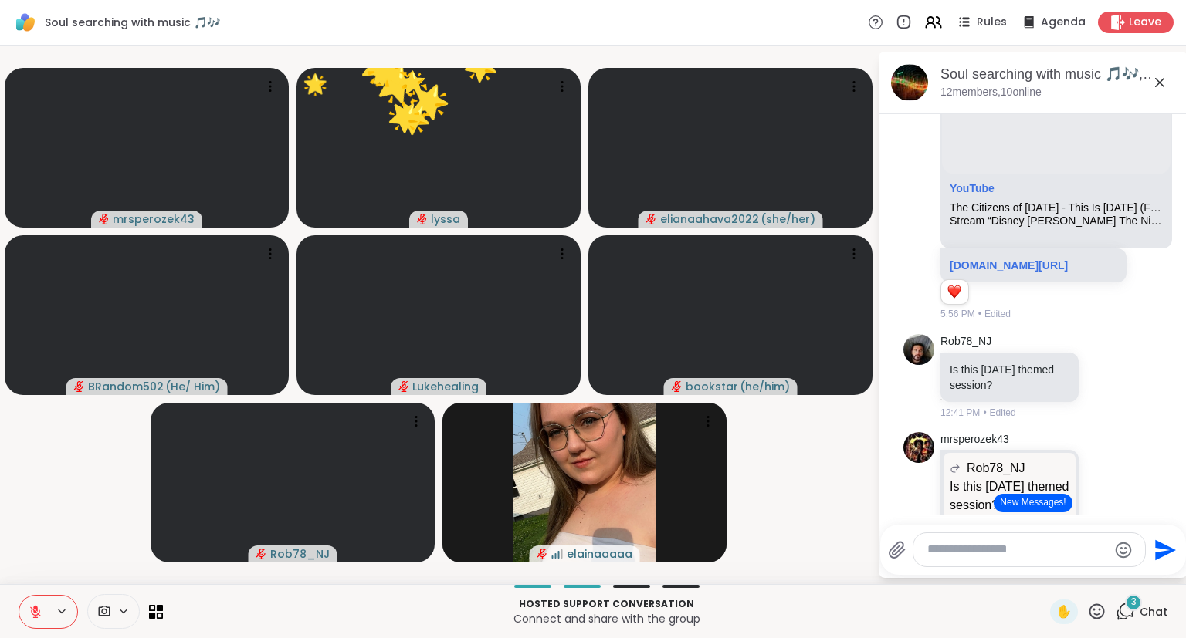
click at [1101, 613] on icon at bounding box center [1096, 611] width 19 height 19
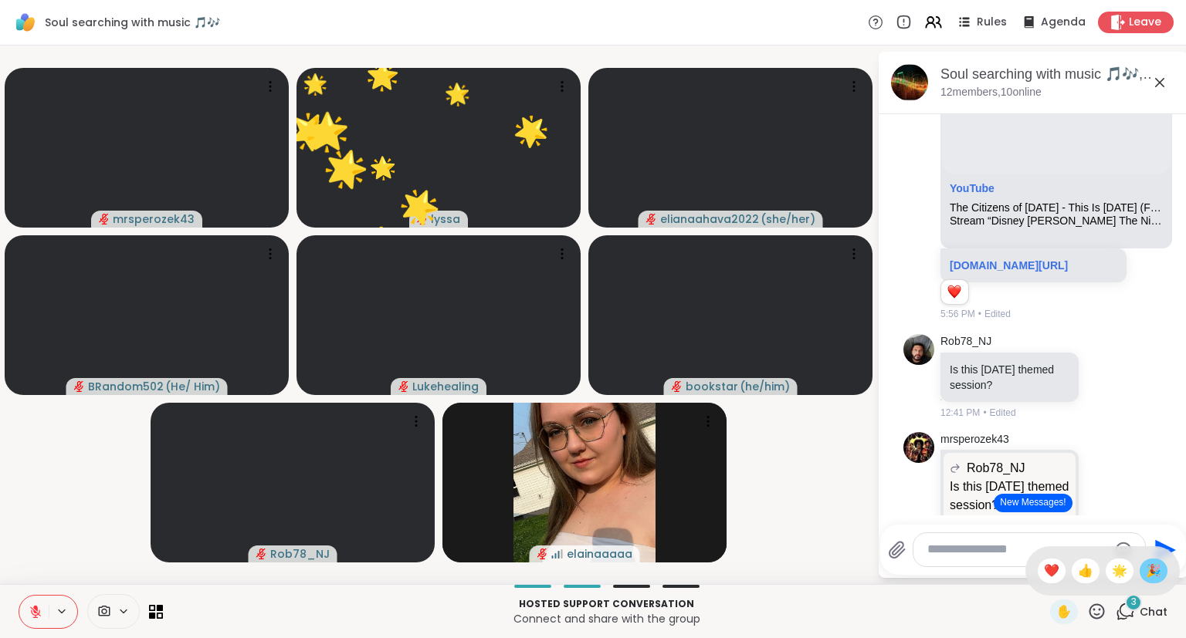
click at [1149, 579] on span "🎉" at bounding box center [1153, 571] width 15 height 19
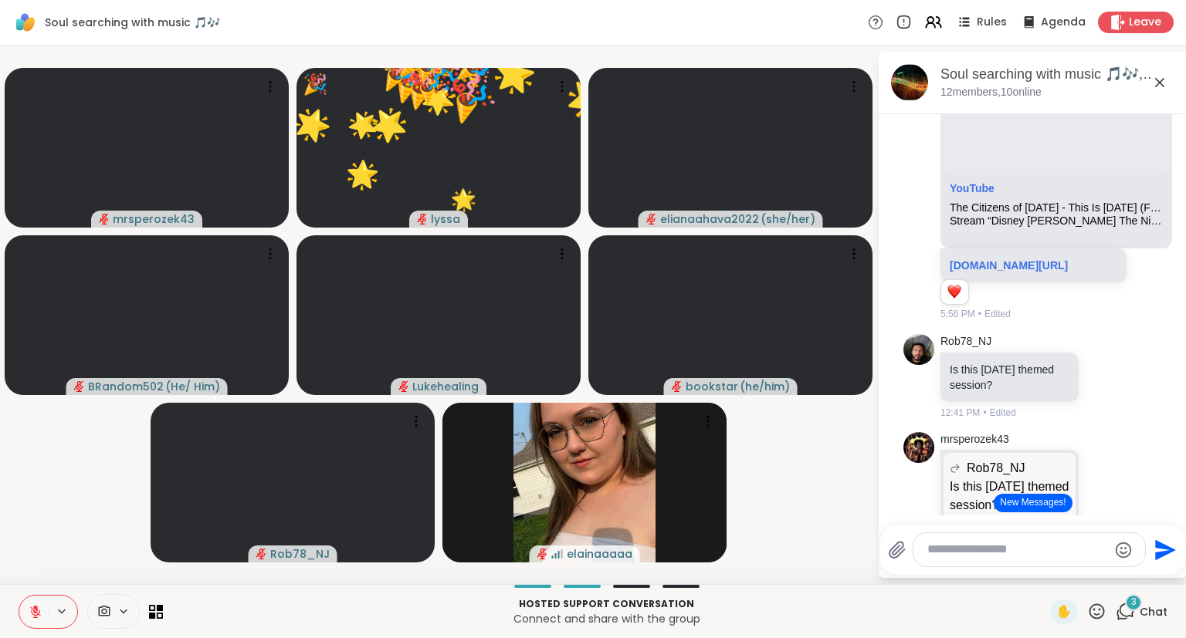
click at [1105, 614] on icon at bounding box center [1096, 611] width 15 height 15
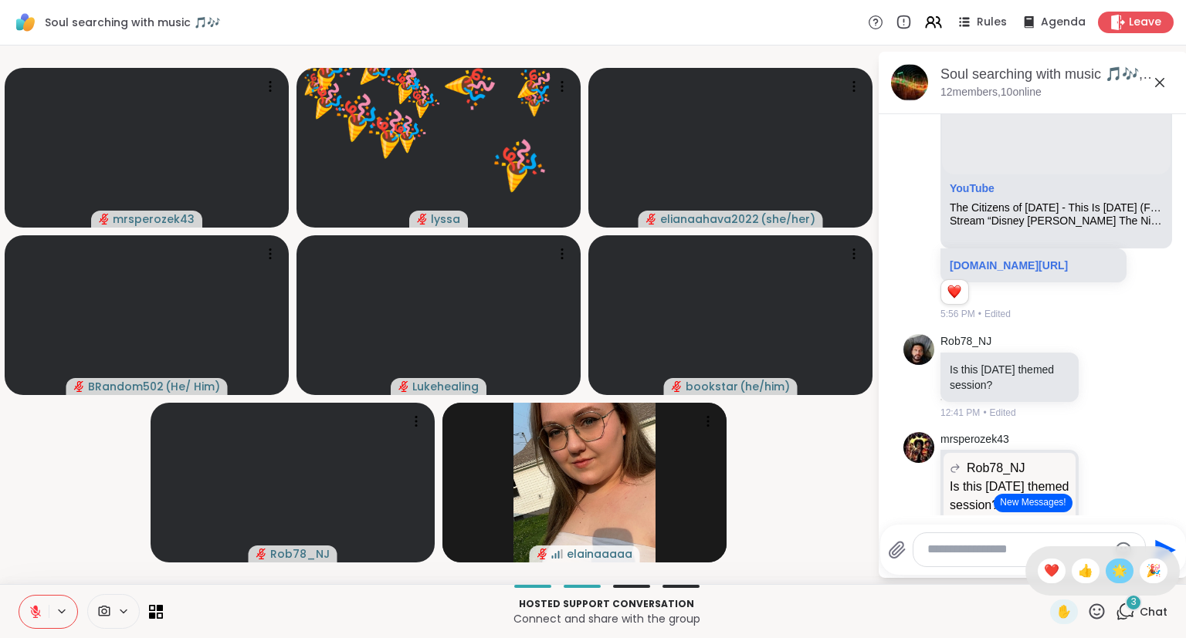
click at [1116, 578] on span "🌟" at bounding box center [1119, 571] width 15 height 19
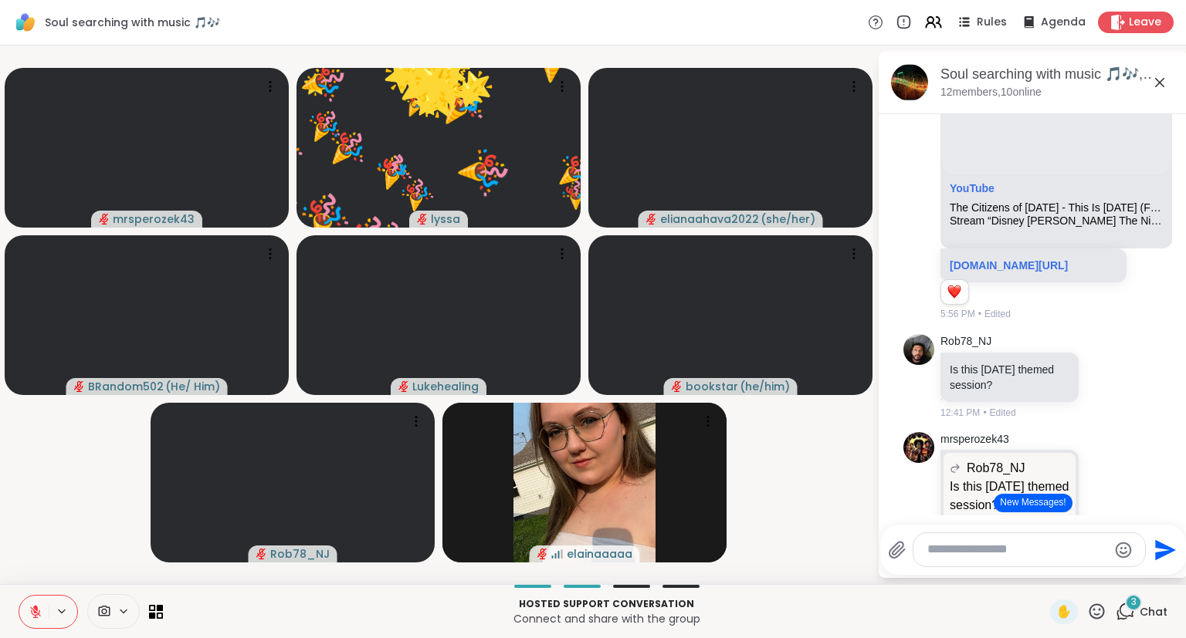
click at [1104, 615] on icon at bounding box center [1096, 611] width 15 height 15
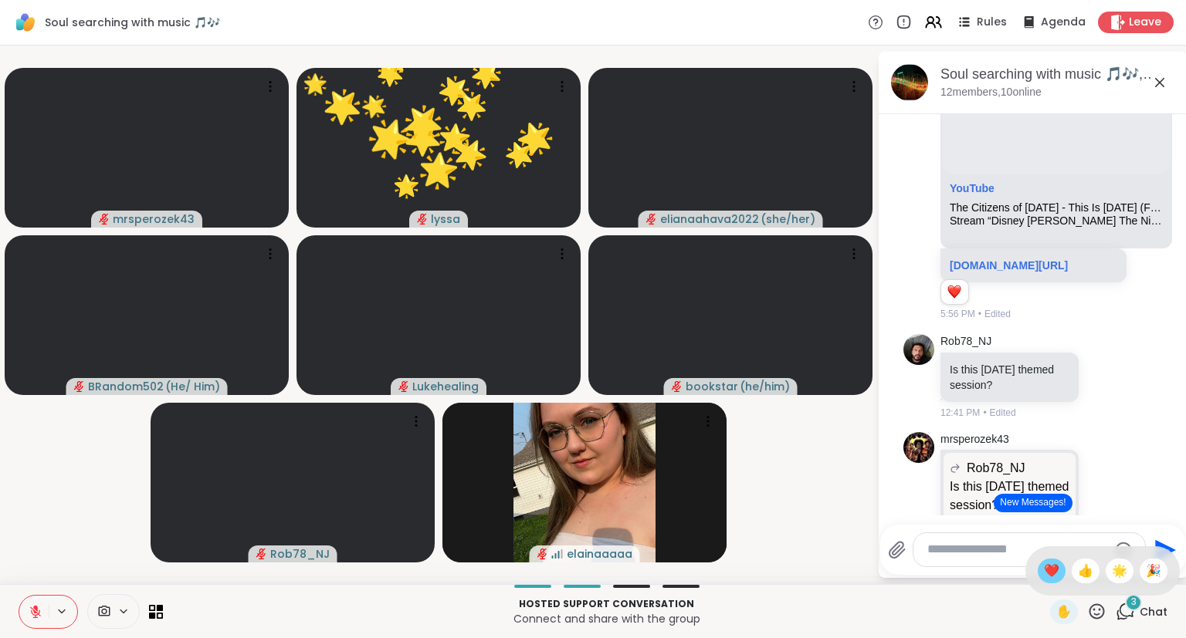
click at [1046, 572] on span "❤️" at bounding box center [1051, 571] width 15 height 19
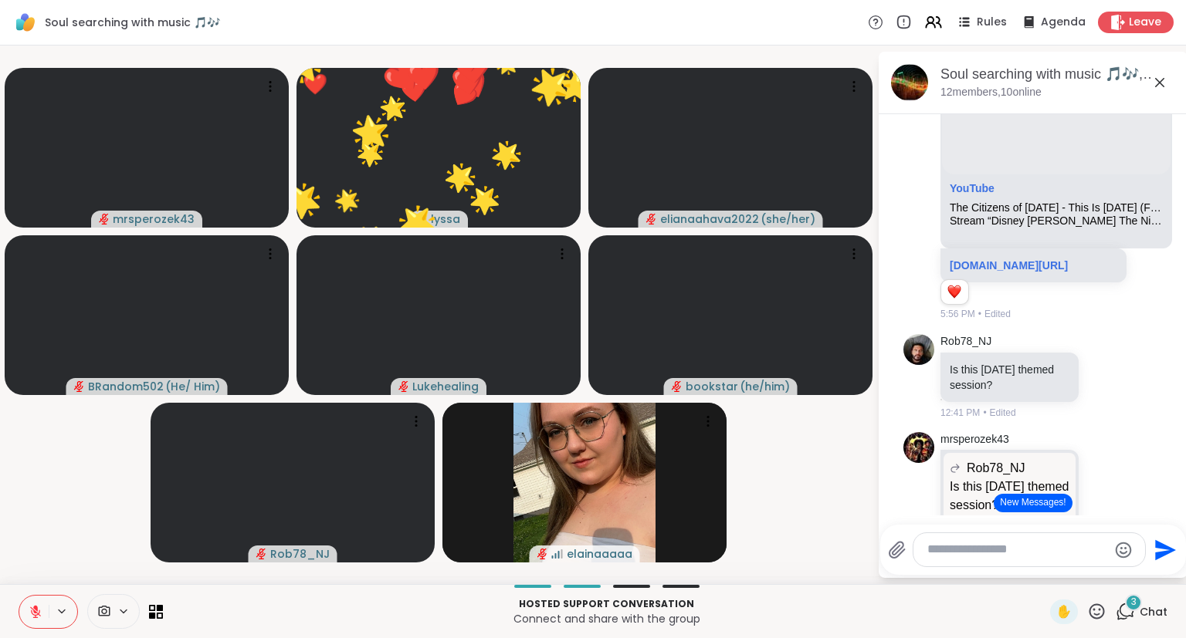
click at [1100, 610] on icon at bounding box center [1096, 611] width 15 height 15
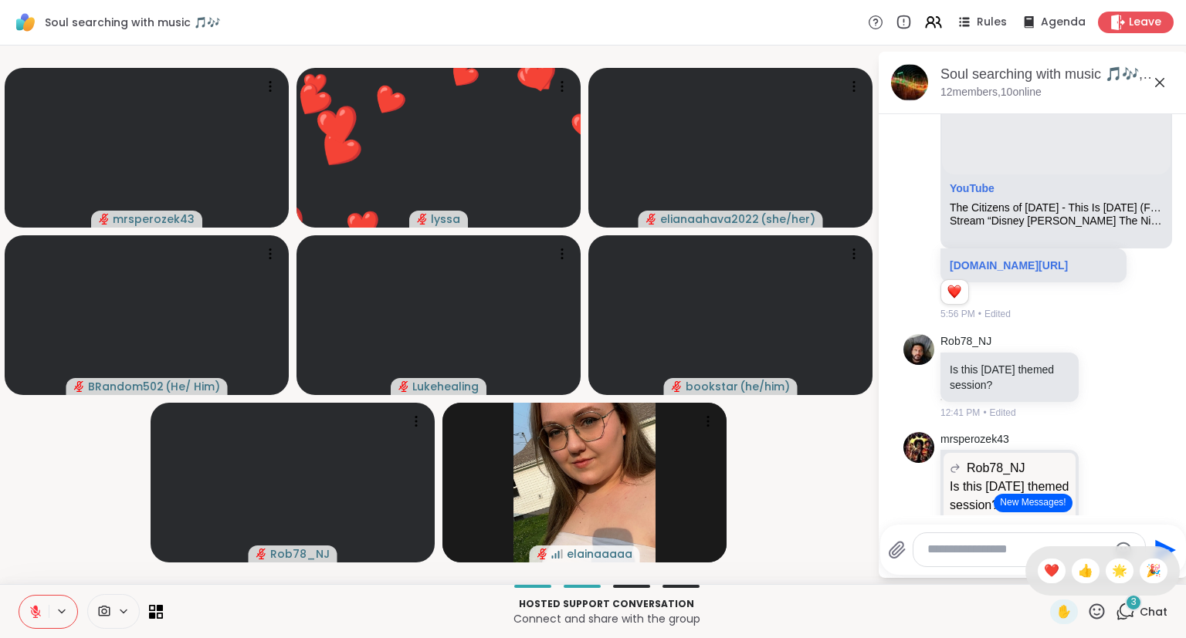
click at [1133, 573] on div "✋ ❤️ 👍 🌟 🎉" at bounding box center [1102, 571] width 154 height 49
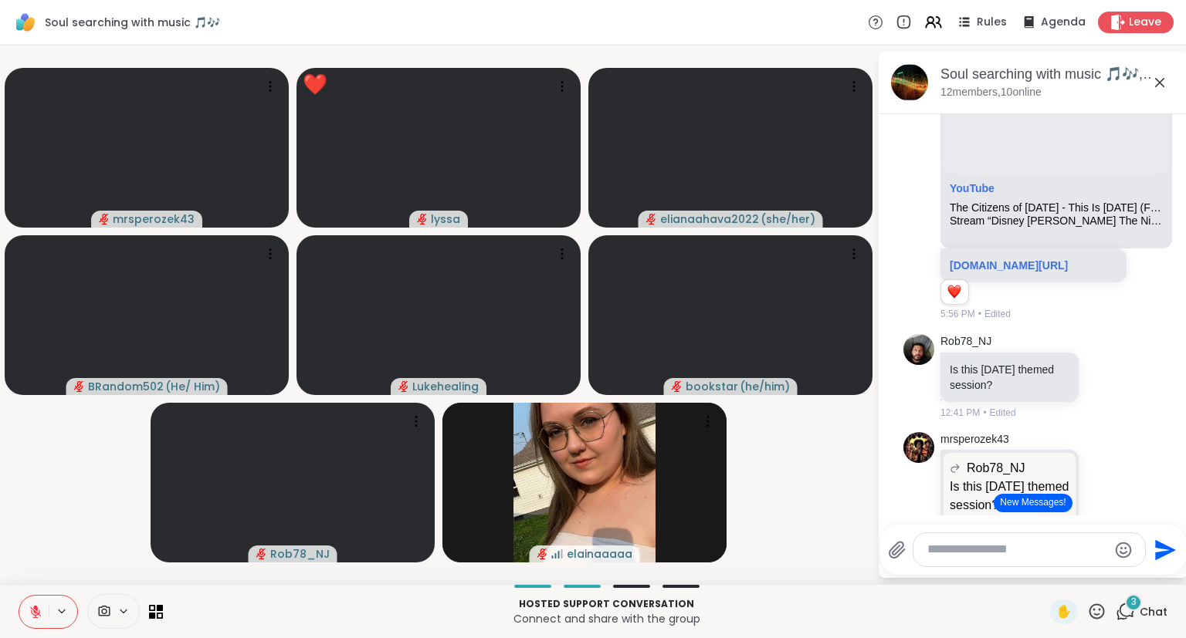
click at [1096, 616] on icon at bounding box center [1096, 611] width 19 height 19
click at [1147, 579] on span "🎉" at bounding box center [1153, 571] width 15 height 19
click at [1098, 619] on icon at bounding box center [1096, 611] width 15 height 15
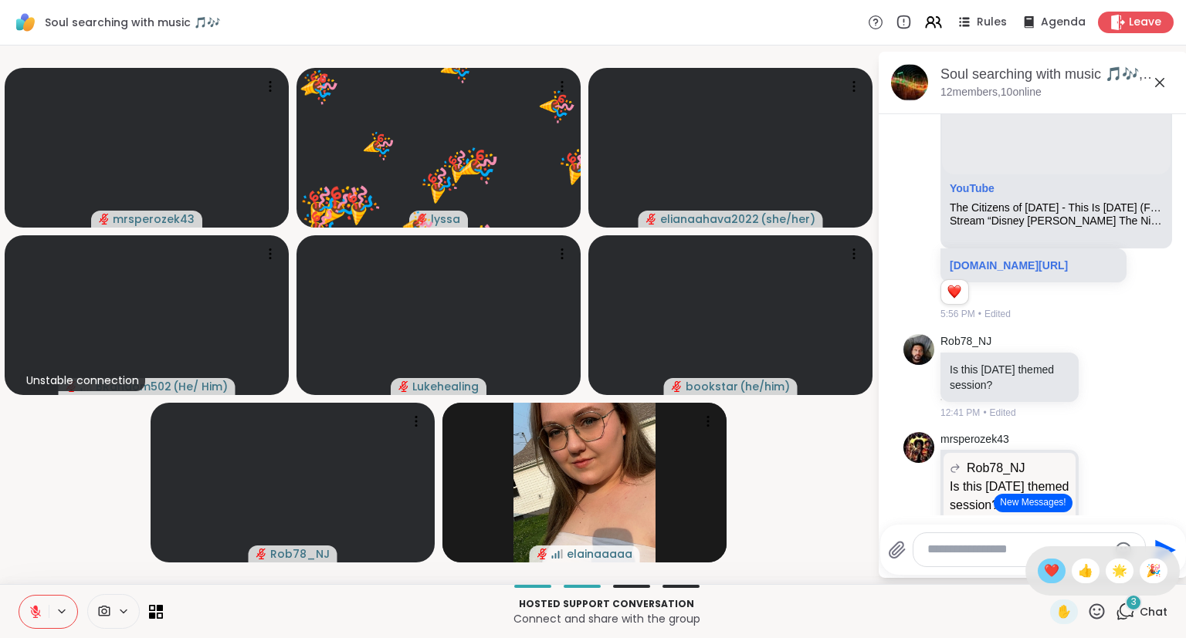
click at [1052, 573] on span "❤️" at bounding box center [1051, 571] width 15 height 19
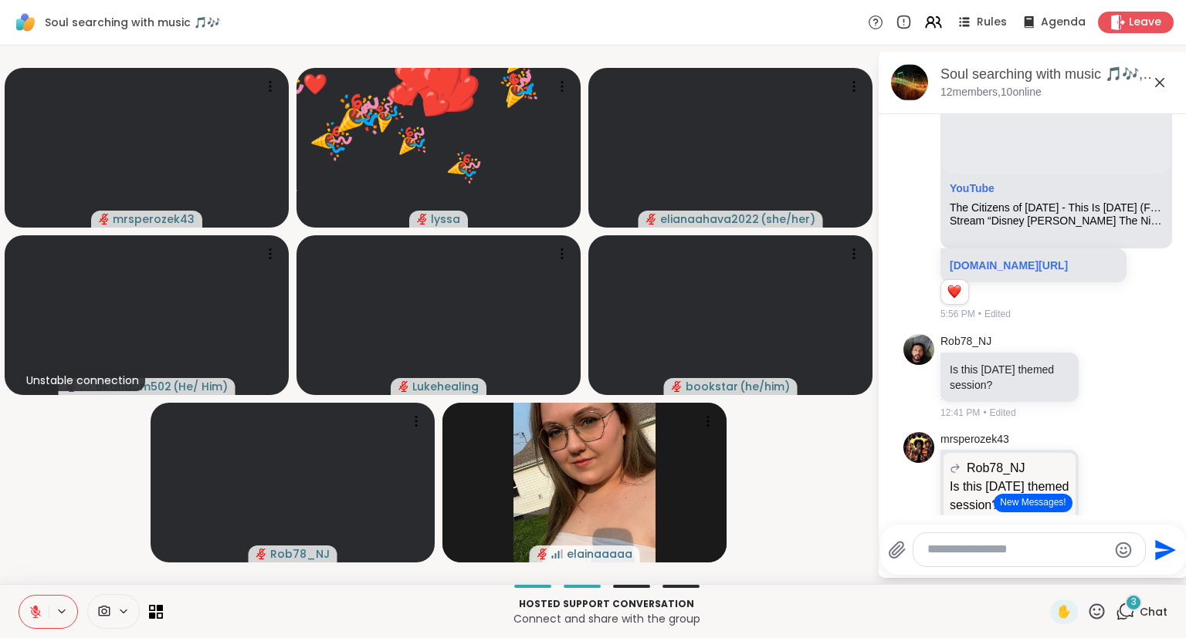
click at [1184, 593] on div "Hosted support conversation Connect and share with the group ✋ 3 Chat" at bounding box center [593, 611] width 1186 height 54
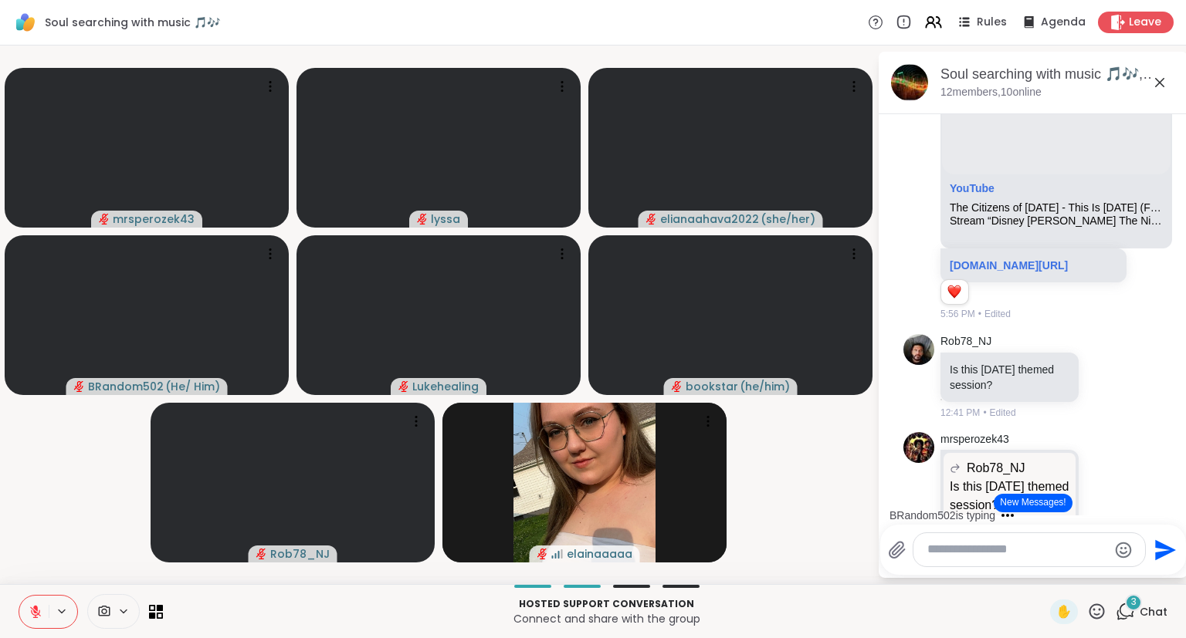
click at [1098, 612] on icon at bounding box center [1096, 611] width 19 height 19
click at [1051, 571] on span "❤️" at bounding box center [1051, 571] width 15 height 19
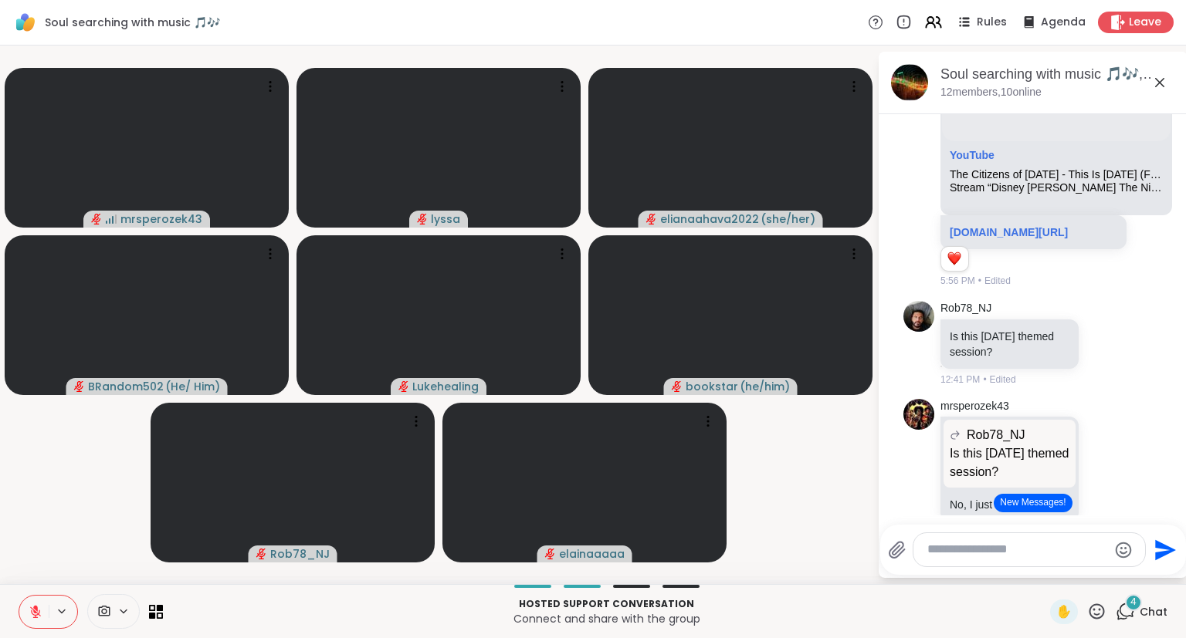
scroll to position [3467, 0]
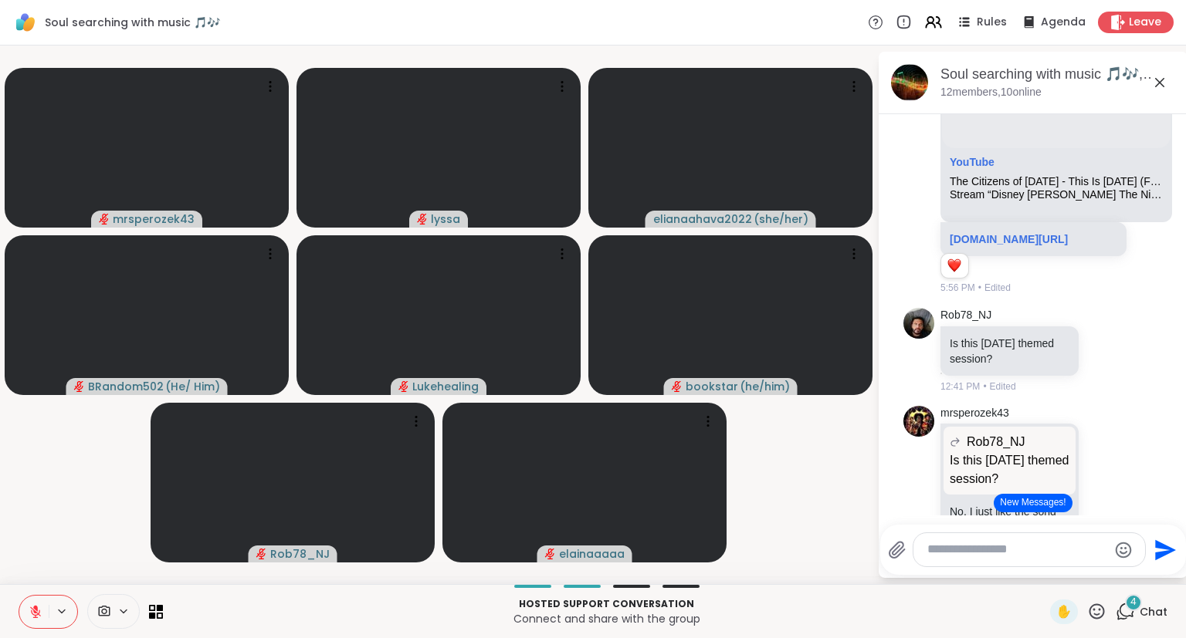
click at [28, 610] on button at bounding box center [33, 612] width 29 height 32
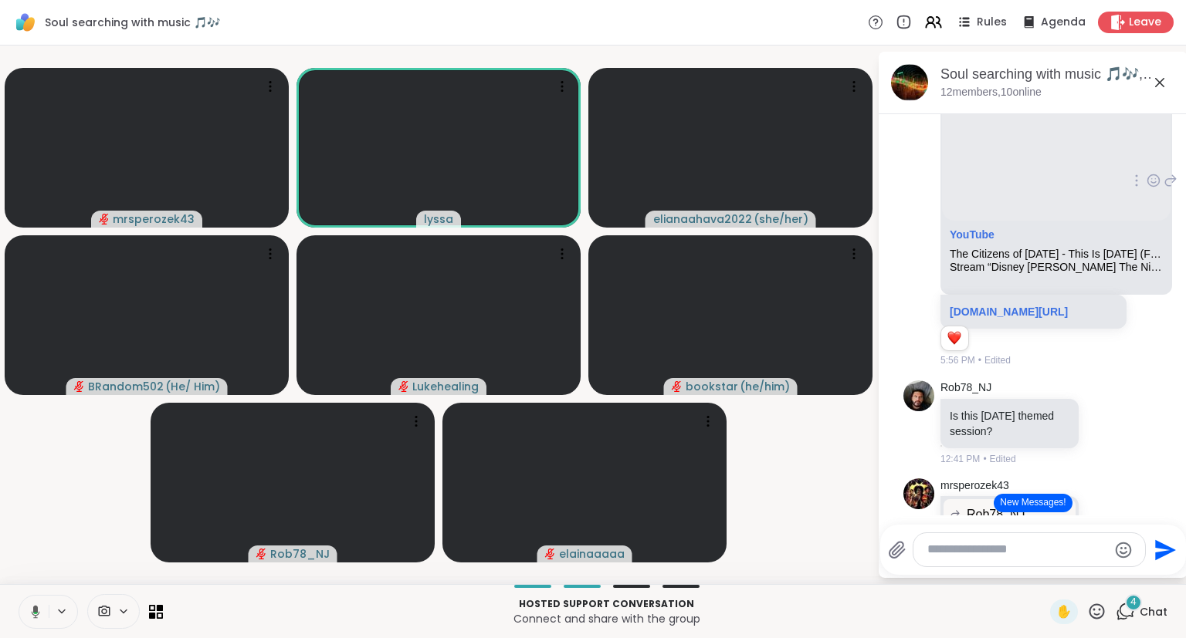
scroll to position [3396, 0]
click at [32, 611] on icon at bounding box center [36, 612] width 8 height 5
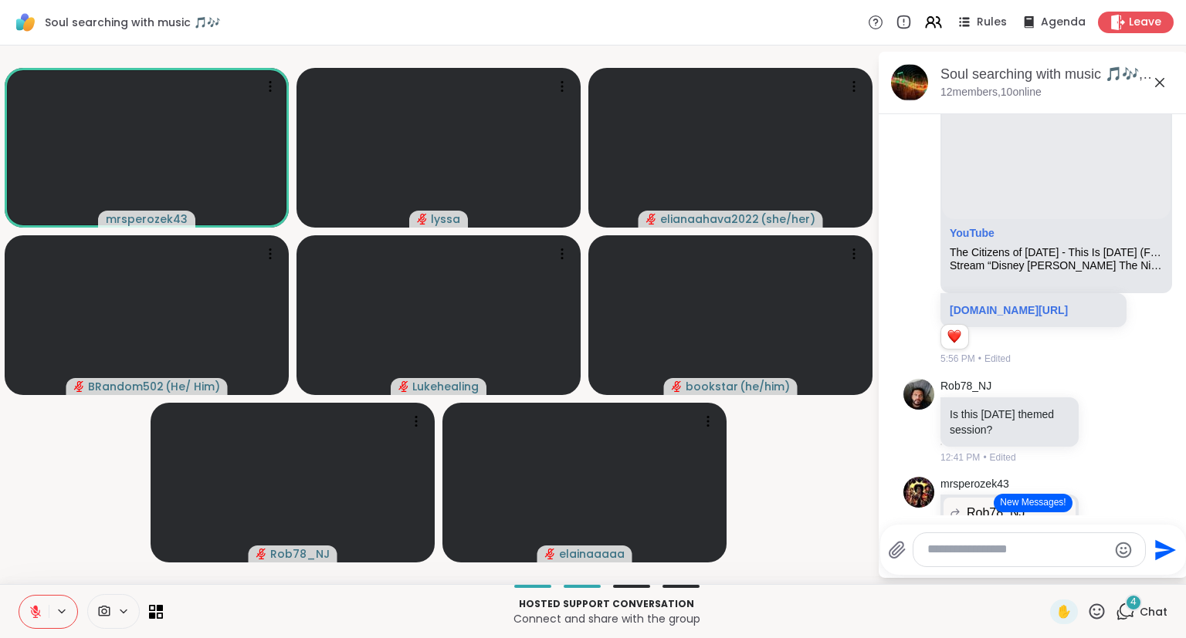
click at [1095, 608] on icon at bounding box center [1096, 611] width 19 height 19
click at [1054, 570] on div "❤️" at bounding box center [1051, 571] width 28 height 25
click at [34, 606] on icon at bounding box center [36, 612] width 14 height 14
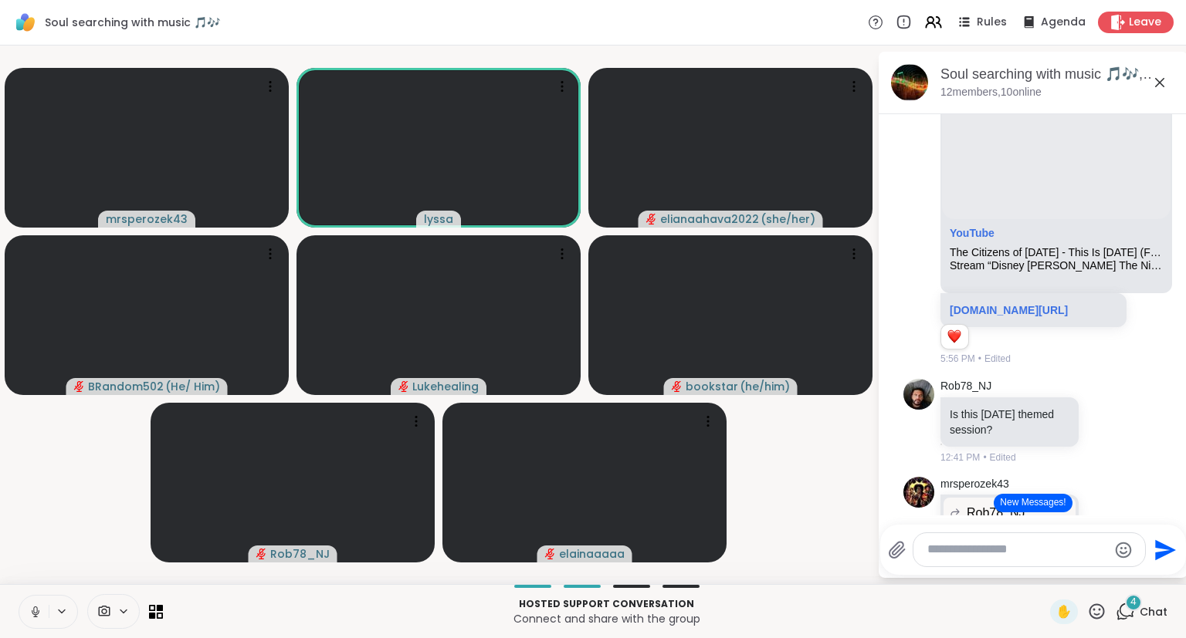
click at [1159, 78] on icon at bounding box center [1159, 82] width 19 height 19
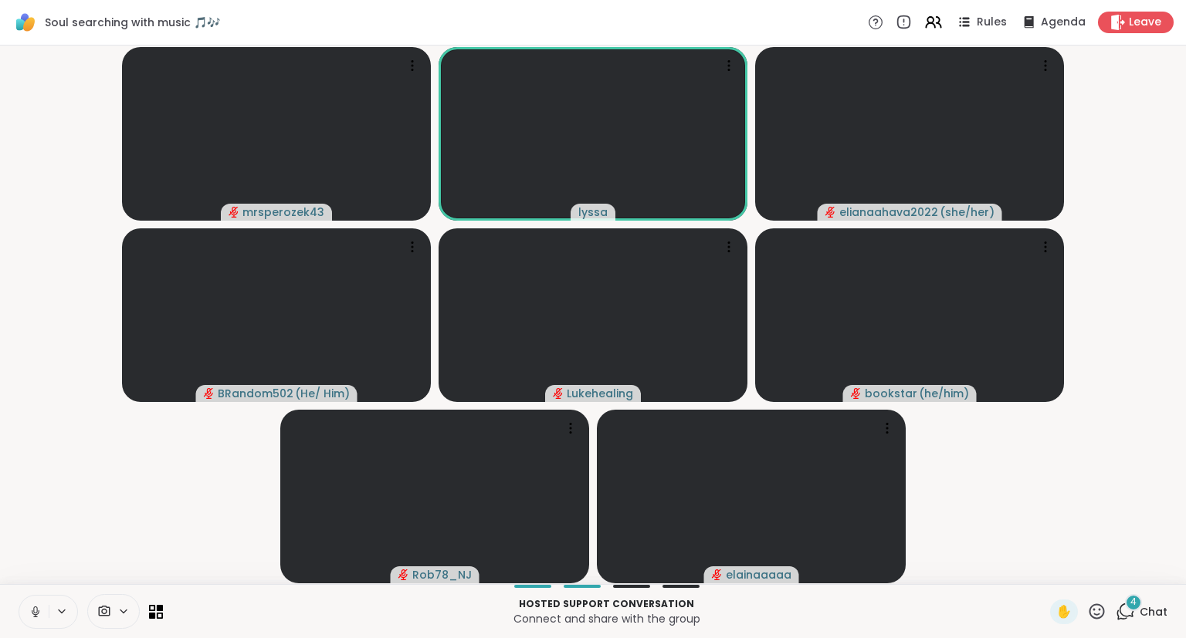
click at [1149, 601] on div "4 Chat" at bounding box center [1141, 612] width 52 height 25
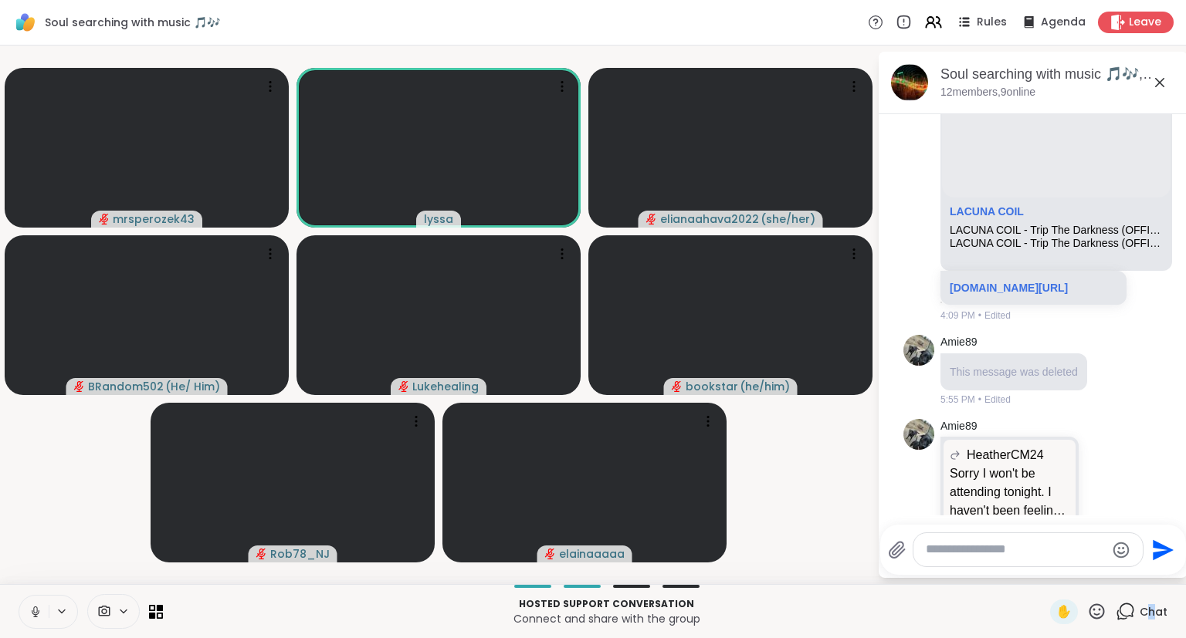
scroll to position [4984, 0]
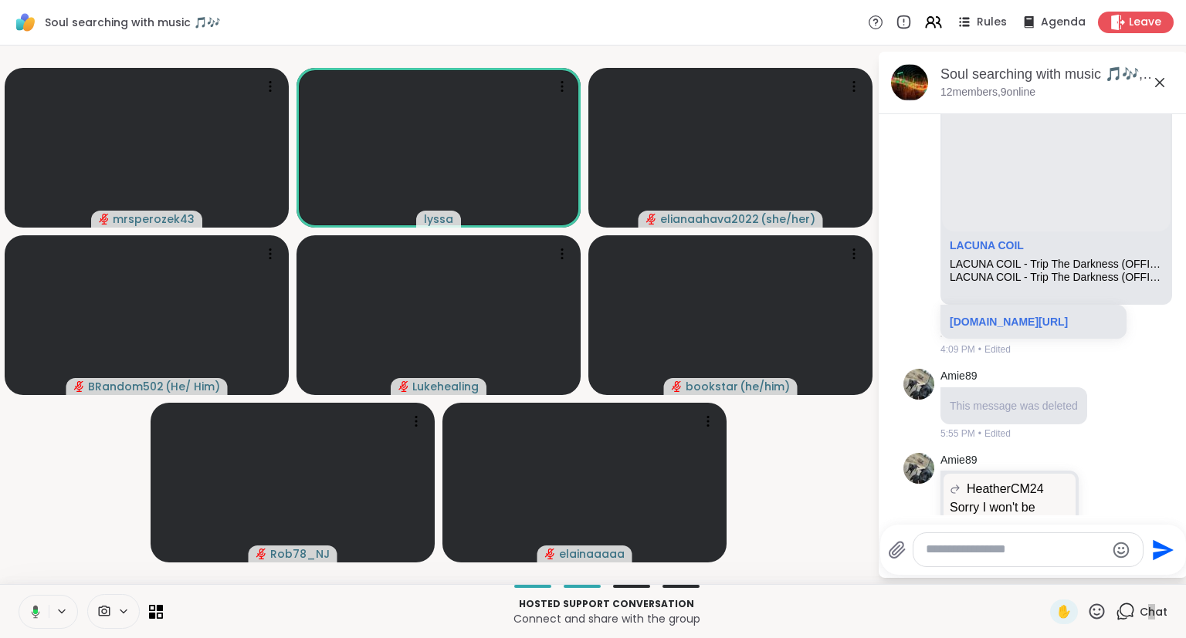
click at [27, 611] on icon at bounding box center [33, 612] width 14 height 14
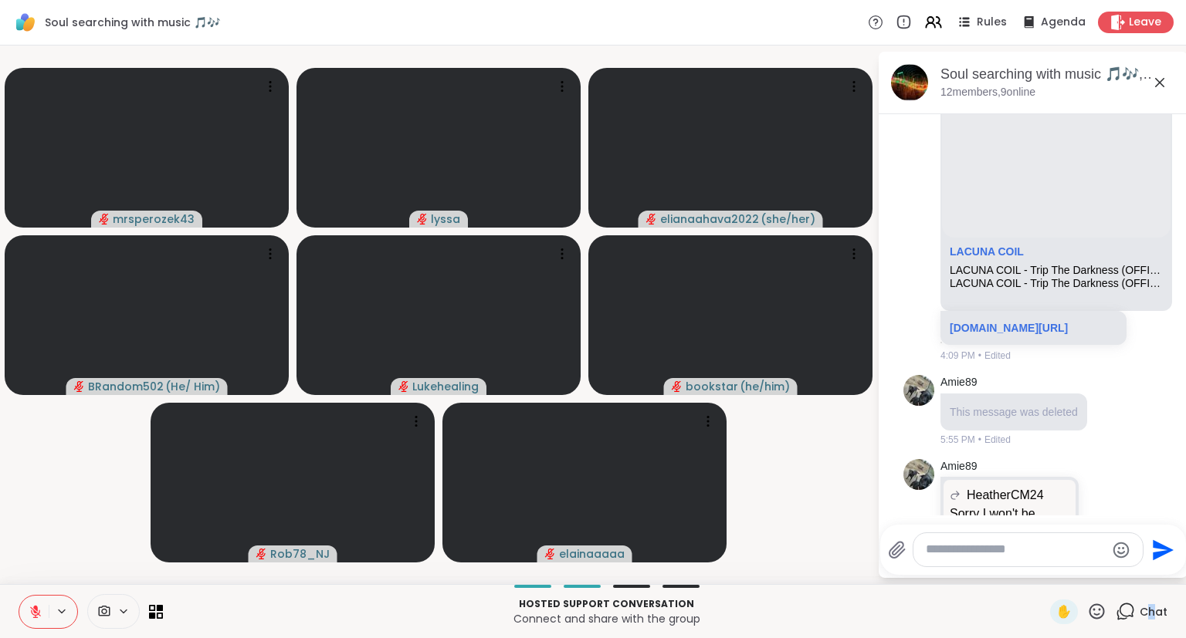
scroll to position [4968, 0]
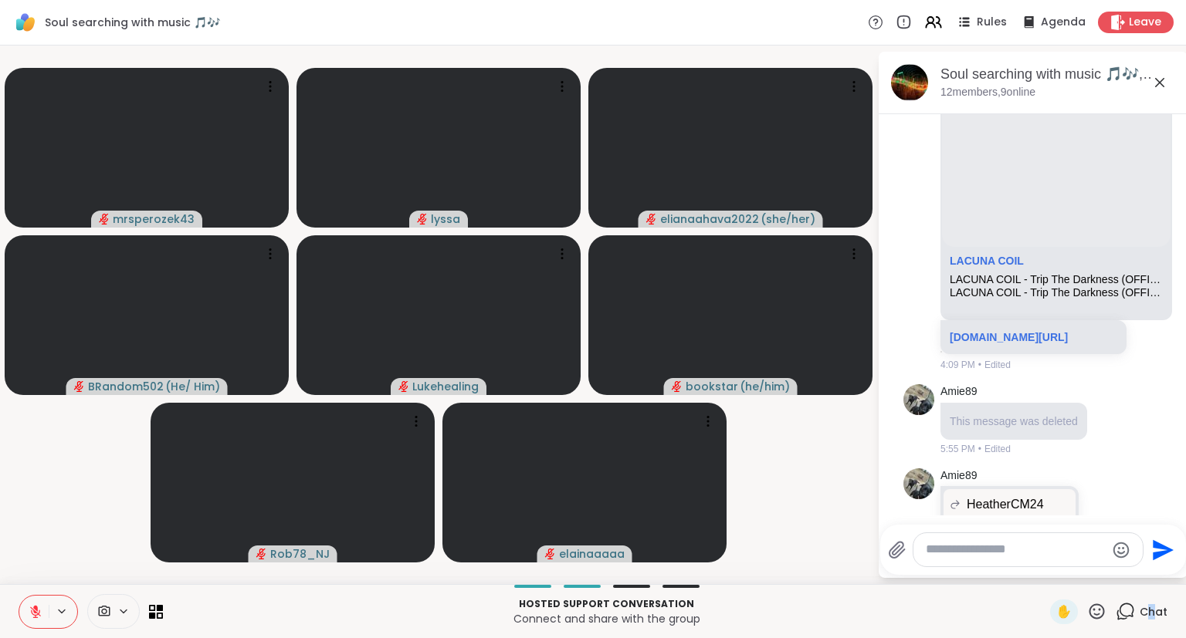
click at [19, 596] on button at bounding box center [33, 612] width 29 height 32
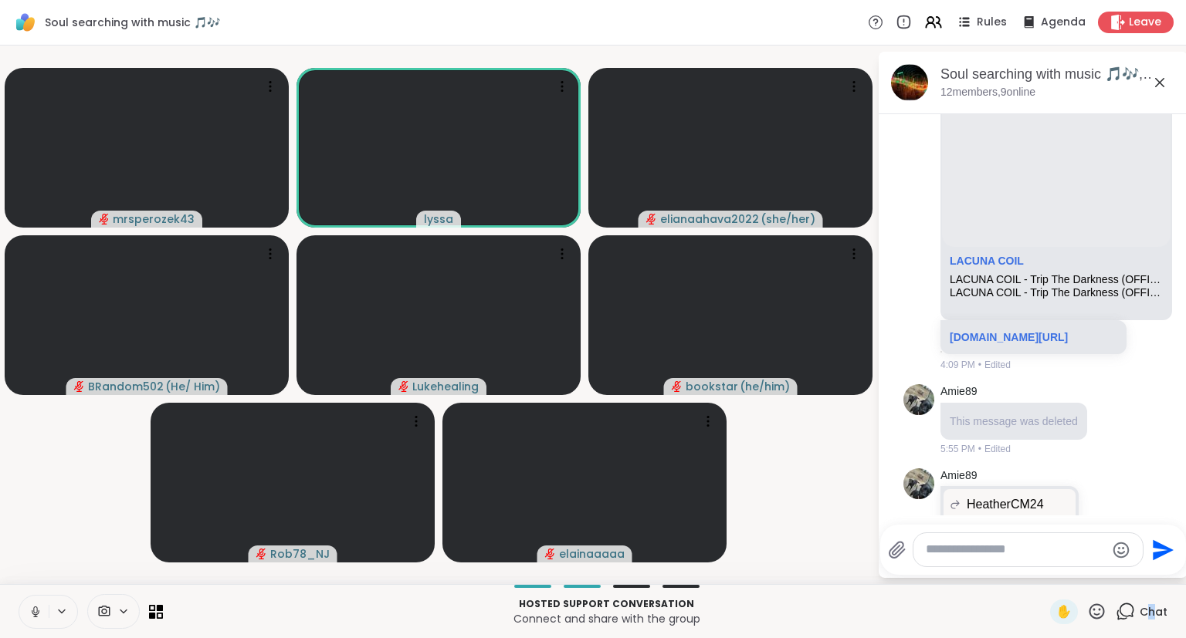
click at [1104, 616] on icon at bounding box center [1096, 611] width 15 height 15
click at [1039, 585] on div "✋ ❤️ 👍 🌟 🎉" at bounding box center [1102, 571] width 154 height 49
click at [41, 616] on button at bounding box center [33, 612] width 32 height 32
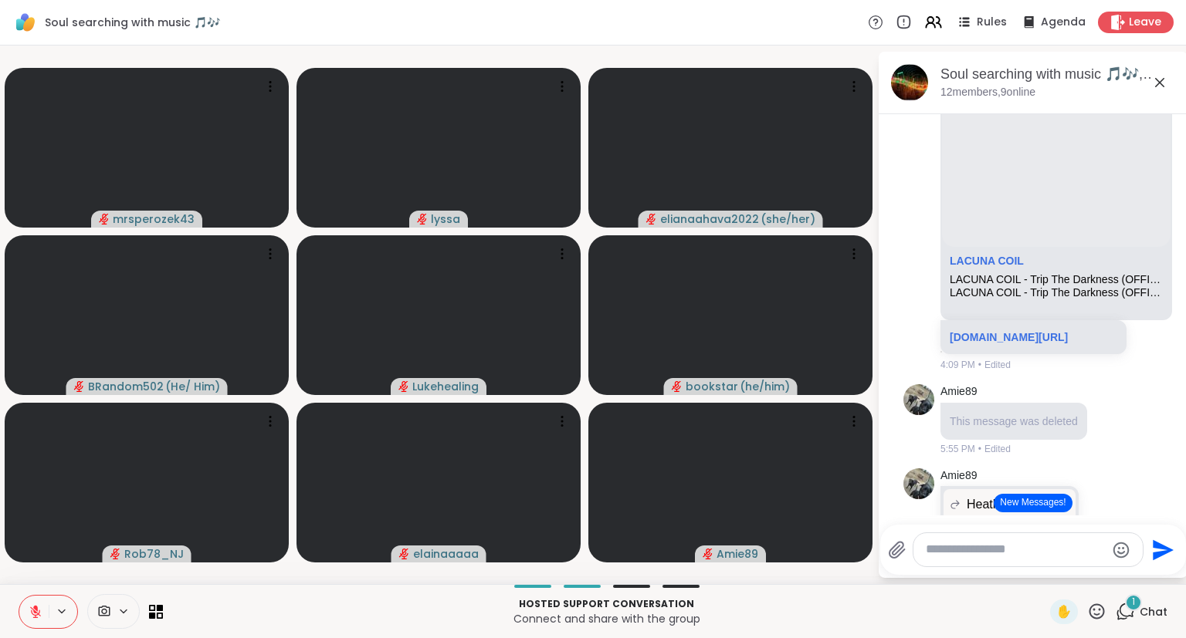
scroll to position [3, 0]
click at [1101, 621] on icon at bounding box center [1096, 611] width 19 height 19
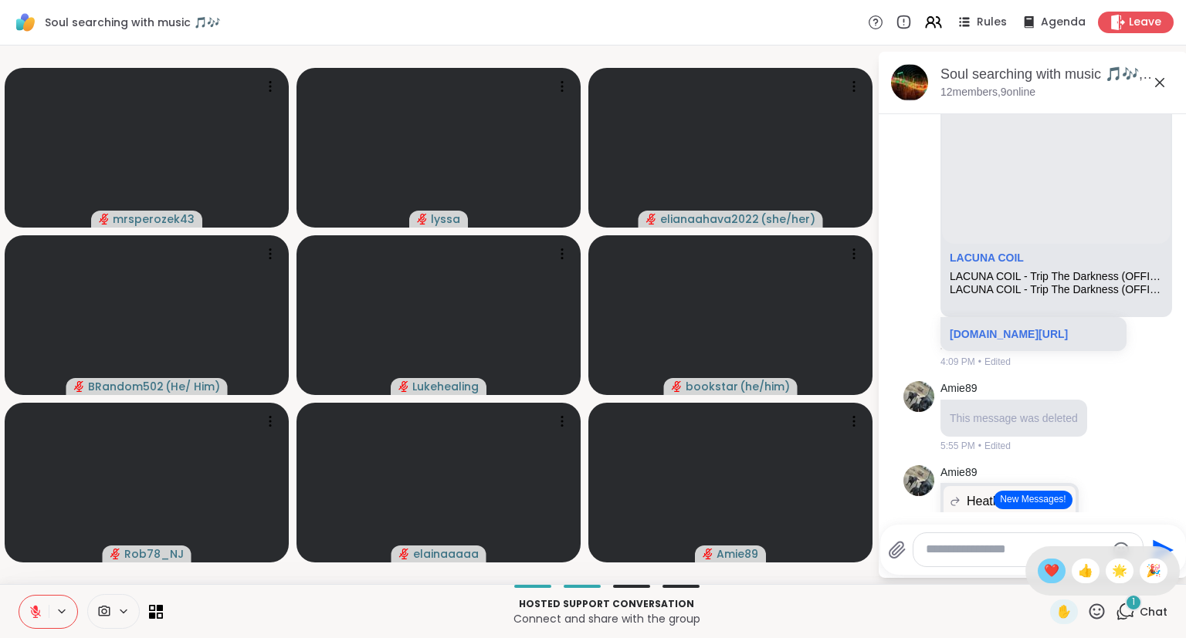
click at [1044, 572] on span "❤️" at bounding box center [1051, 571] width 15 height 19
click at [1095, 609] on icon at bounding box center [1096, 611] width 19 height 19
click at [1046, 564] on span "❤️" at bounding box center [1051, 571] width 15 height 19
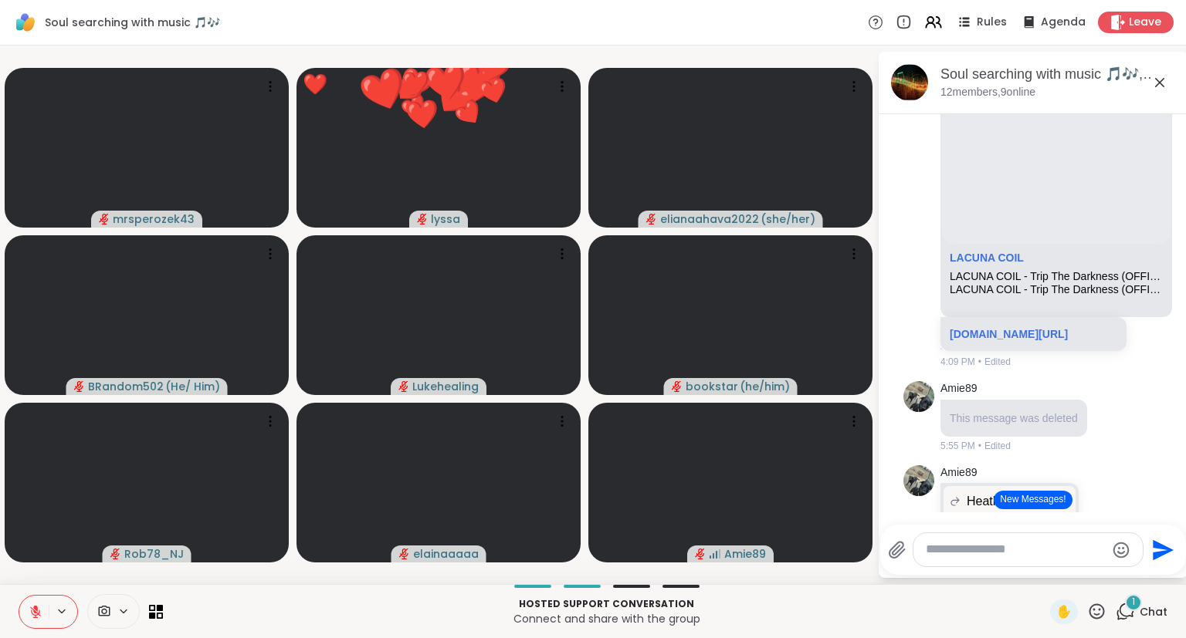
click at [1094, 609] on icon at bounding box center [1096, 611] width 19 height 19
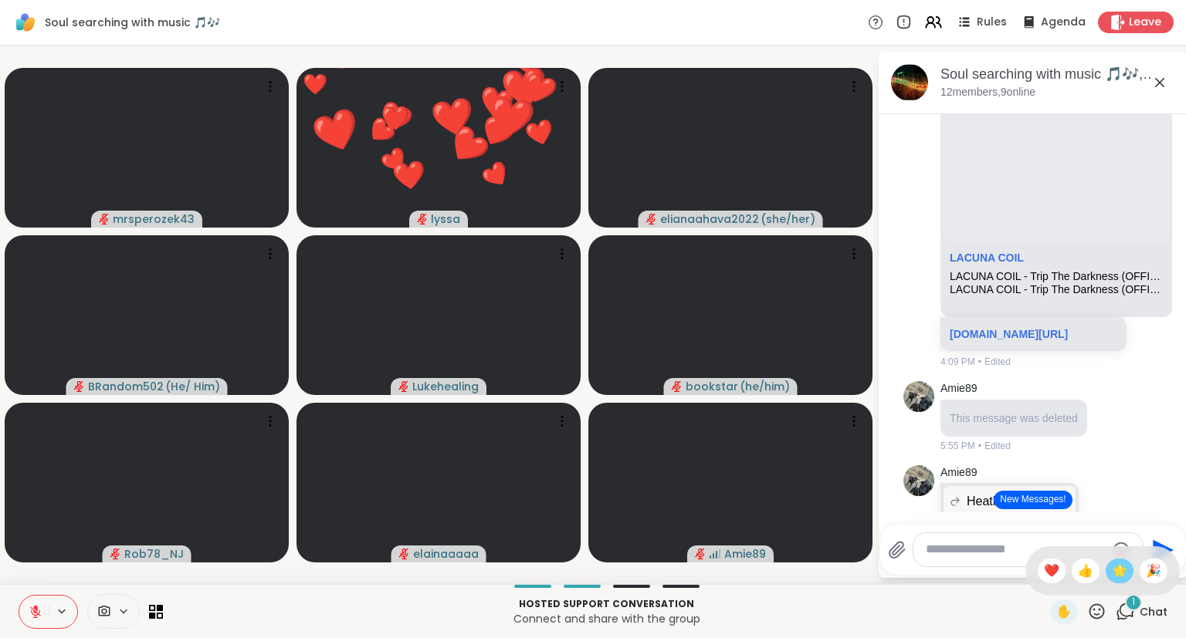
click at [1114, 570] on span "🌟" at bounding box center [1119, 571] width 15 height 19
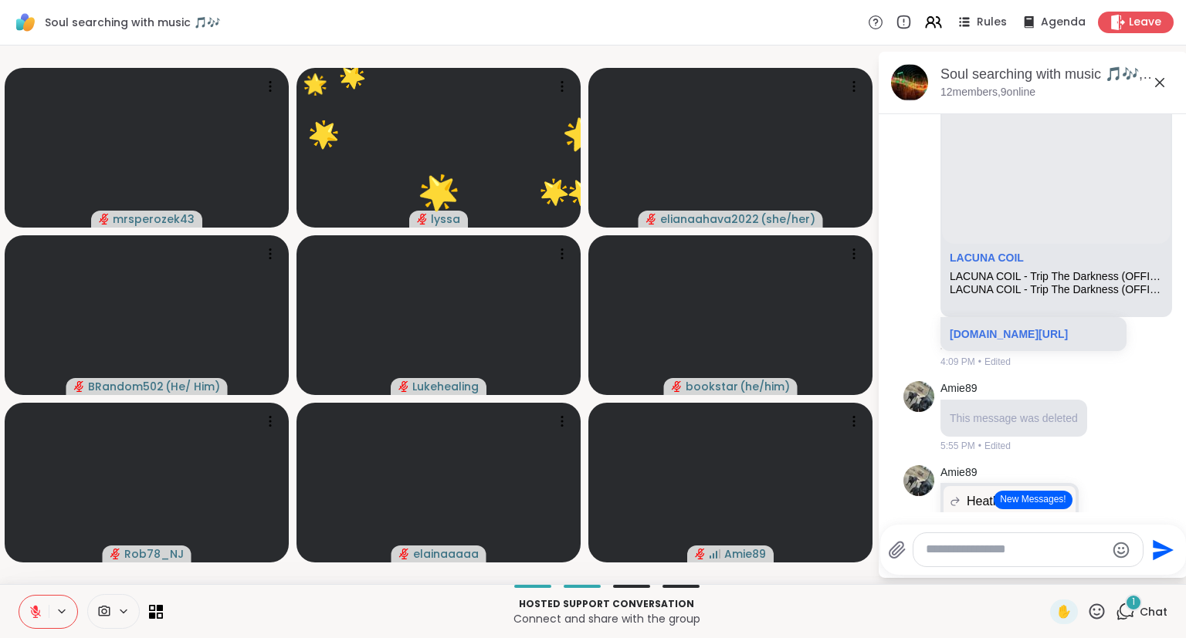
click at [1095, 619] on icon at bounding box center [1096, 611] width 15 height 15
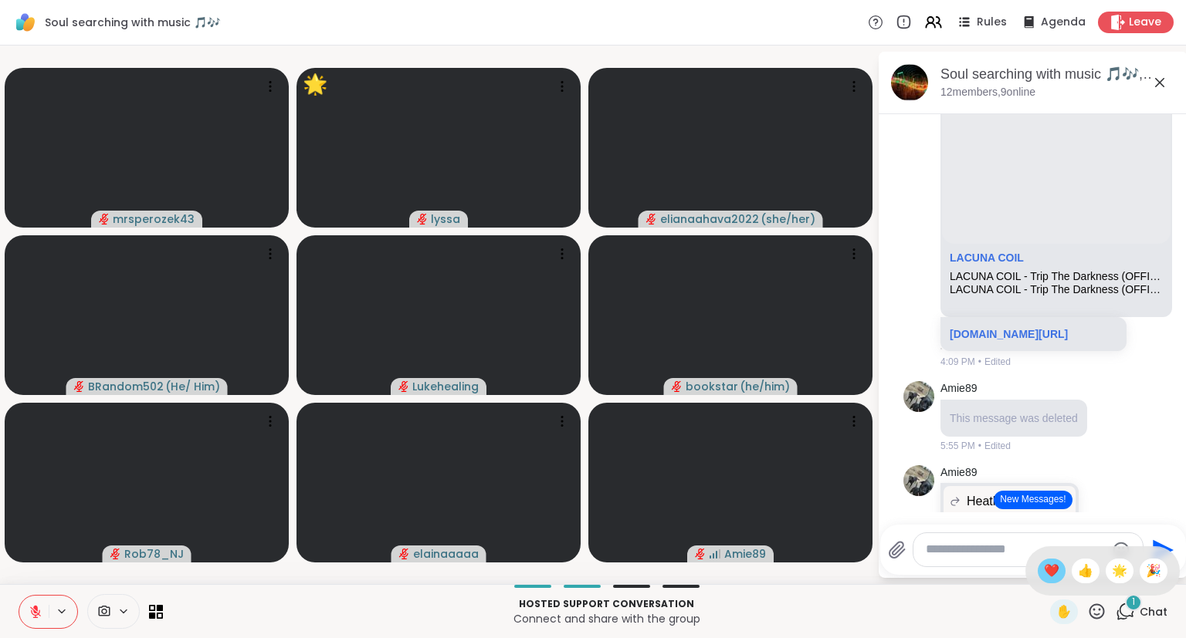
click at [1048, 573] on span "❤️" at bounding box center [1051, 571] width 15 height 19
drag, startPoint x: 1144, startPoint y: 608, endPoint x: 1051, endPoint y: 528, distance: 122.1
click at [1051, 528] on div "Soul searching with music 🎵🎶 Rules Agenda Leave mrsperozek43 ❤️ lyssa ❤️ ❤️ ❤️ …" at bounding box center [593, 319] width 1186 height 638
click at [1021, 551] on textarea "Type your message" at bounding box center [1016, 550] width 180 height 16
click at [1097, 621] on icon at bounding box center [1096, 611] width 19 height 19
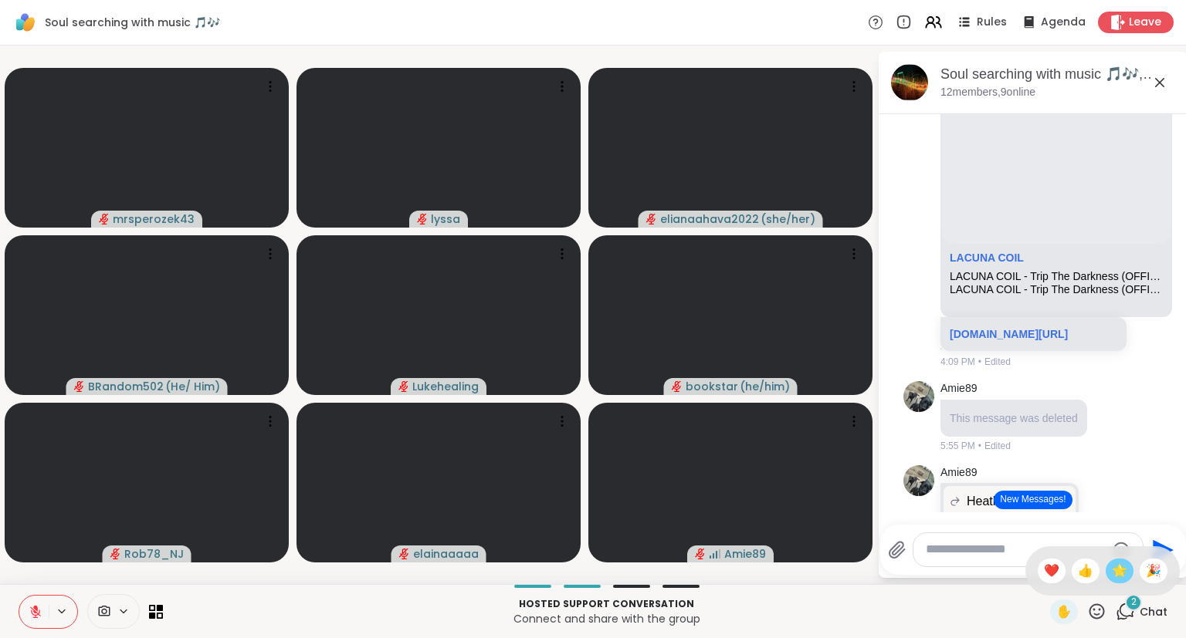
click at [1113, 571] on span "🌟" at bounding box center [1119, 571] width 15 height 19
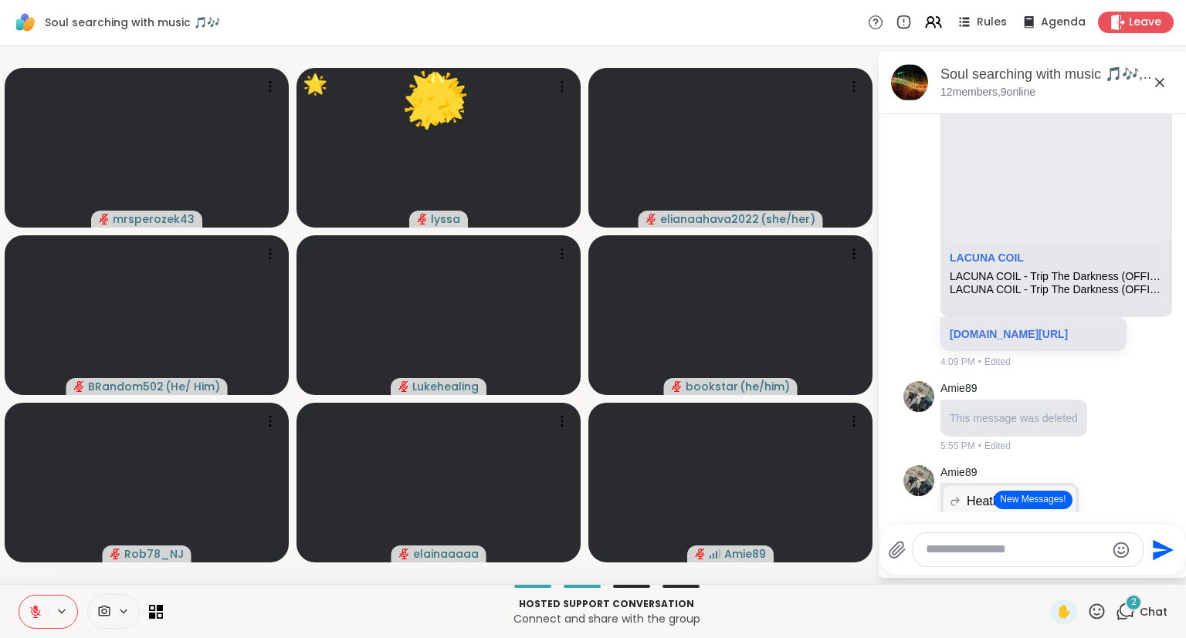
click at [1096, 628] on div "Hosted support conversation Connect and share with the group ✋ 2 Chat" at bounding box center [593, 611] width 1186 height 54
click at [1100, 613] on icon at bounding box center [1096, 611] width 19 height 19
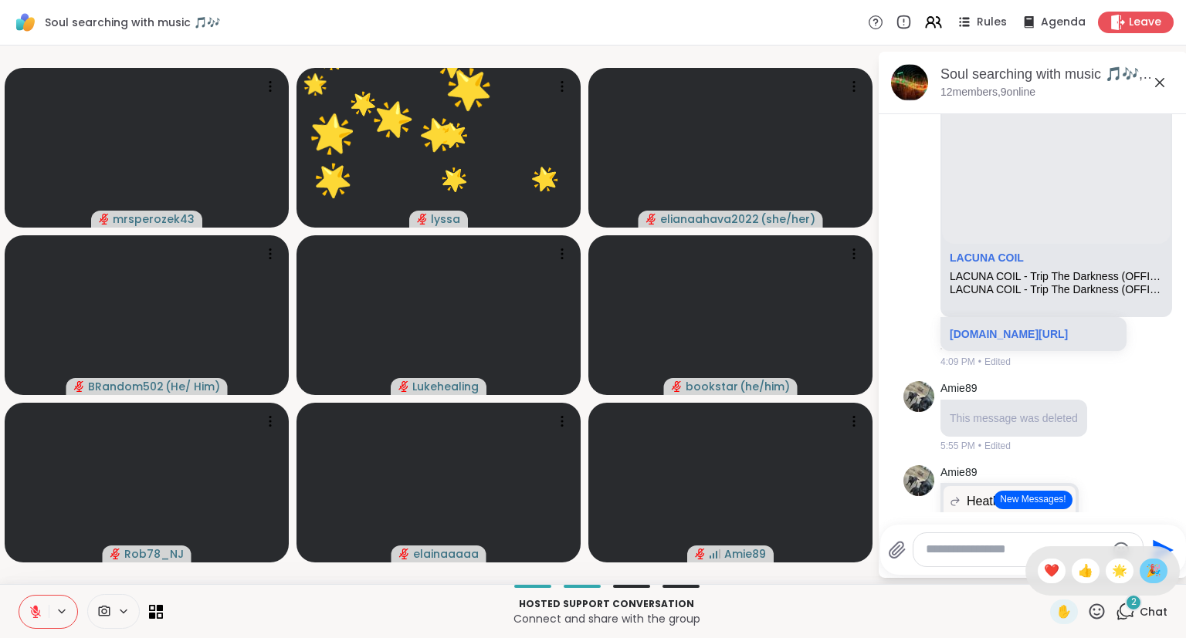
click at [1159, 573] on span "🎉" at bounding box center [1153, 571] width 15 height 19
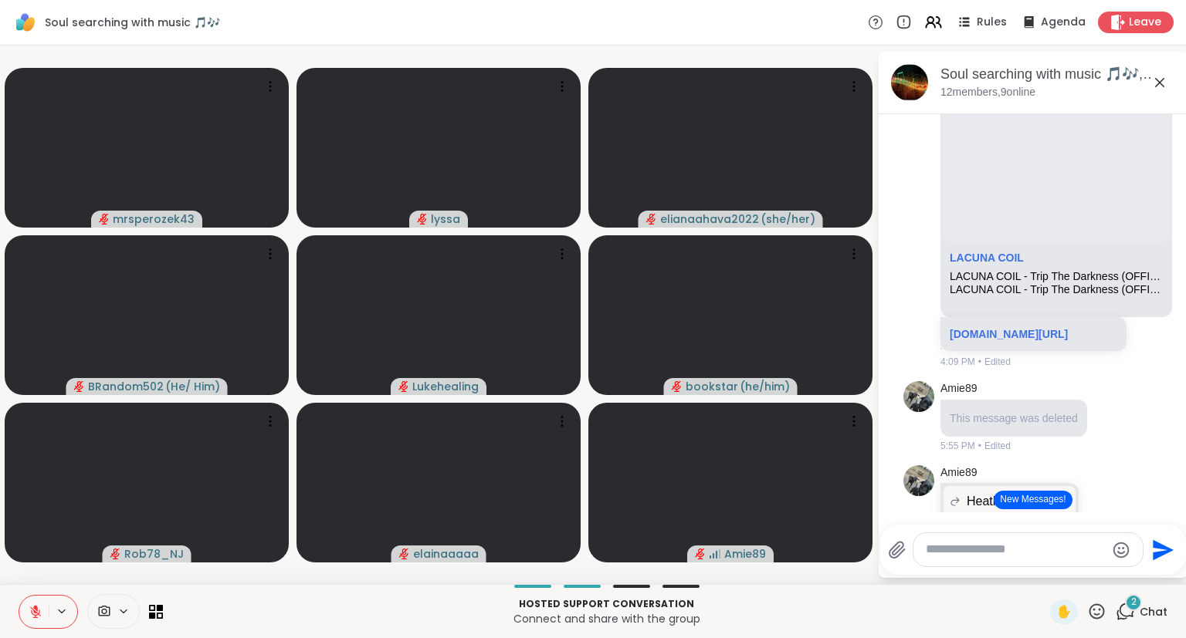
click at [27, 618] on button at bounding box center [33, 612] width 29 height 32
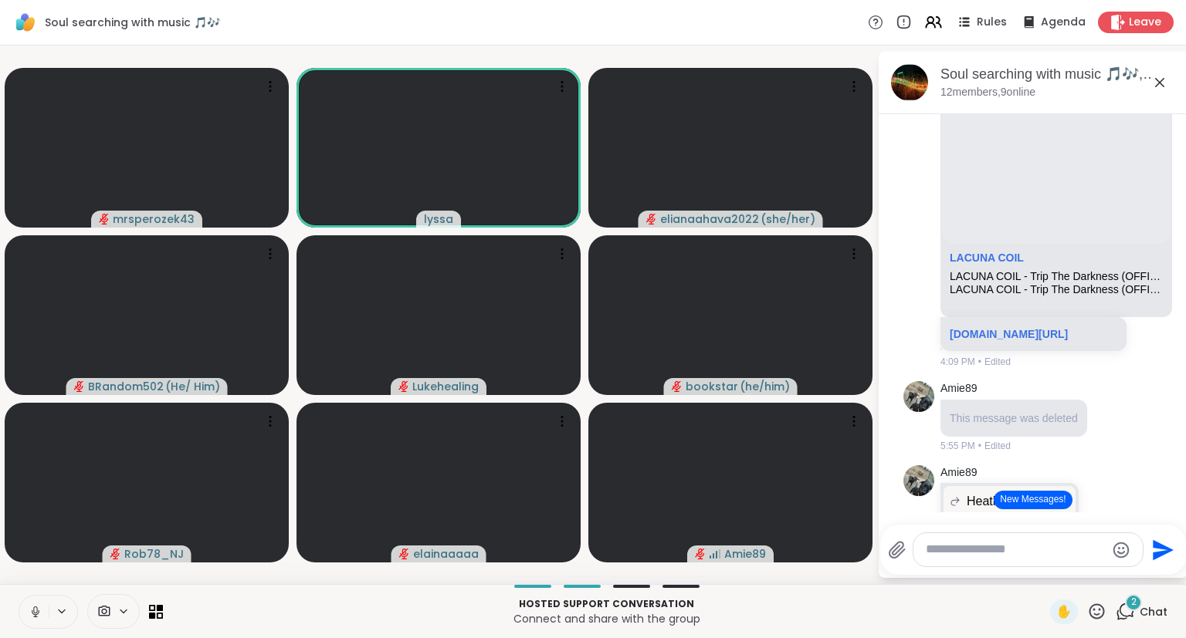
click at [26, 608] on button at bounding box center [33, 612] width 29 height 32
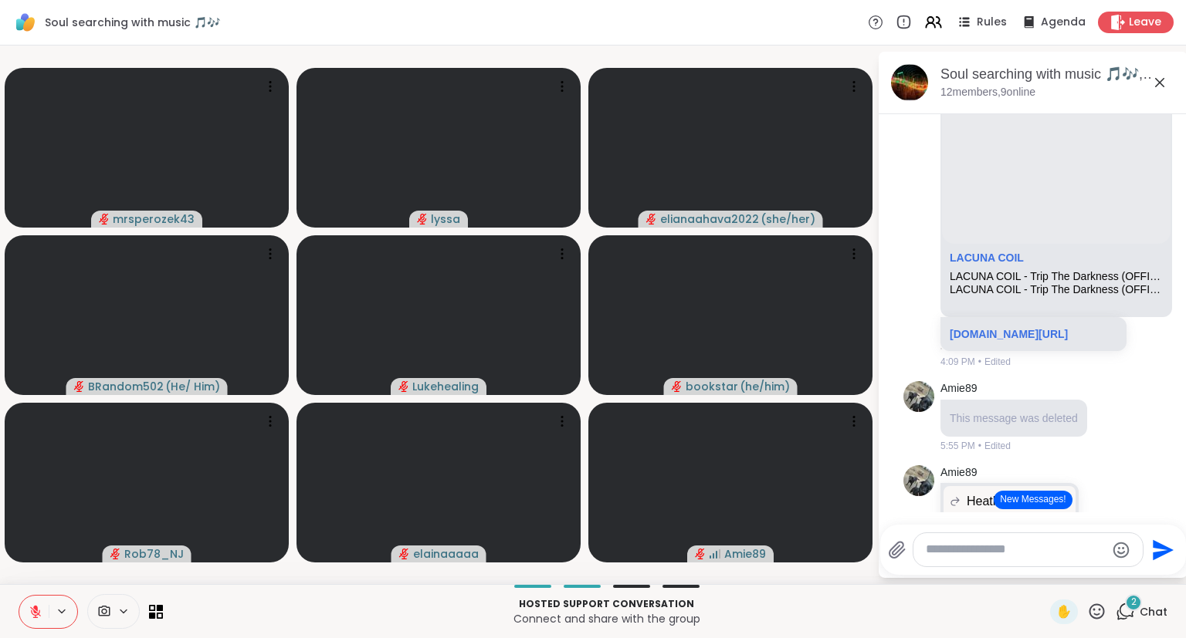
click at [36, 618] on icon at bounding box center [35, 612] width 11 height 11
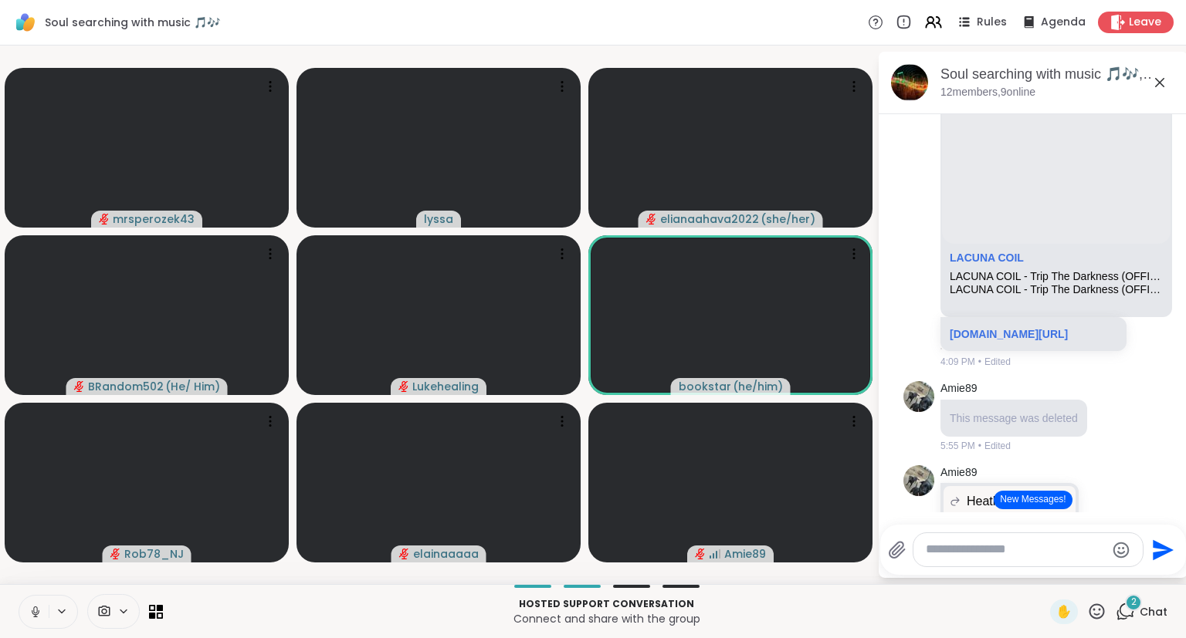
click at [31, 613] on icon at bounding box center [36, 612] width 14 height 14
click at [1104, 619] on icon at bounding box center [1096, 611] width 19 height 19
click at [1049, 584] on div "✋ ❤️ 👍 🌟 🎉" at bounding box center [1102, 571] width 154 height 49
click at [1101, 618] on icon at bounding box center [1096, 611] width 15 height 15
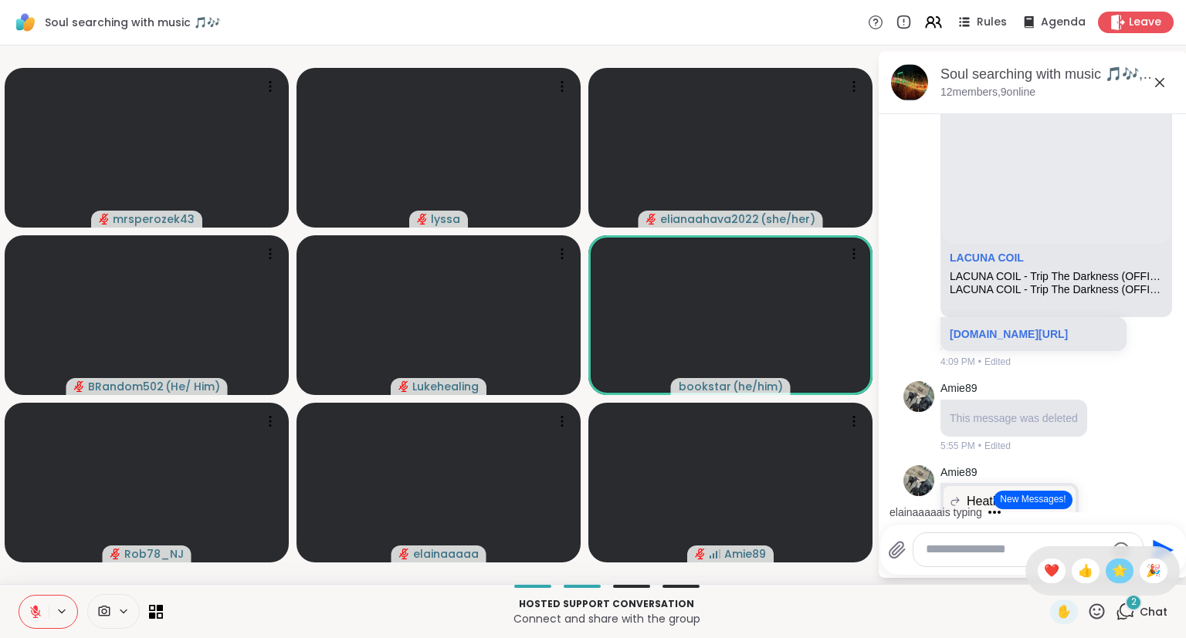
click at [1119, 582] on div "🌟" at bounding box center [1119, 571] width 28 height 25
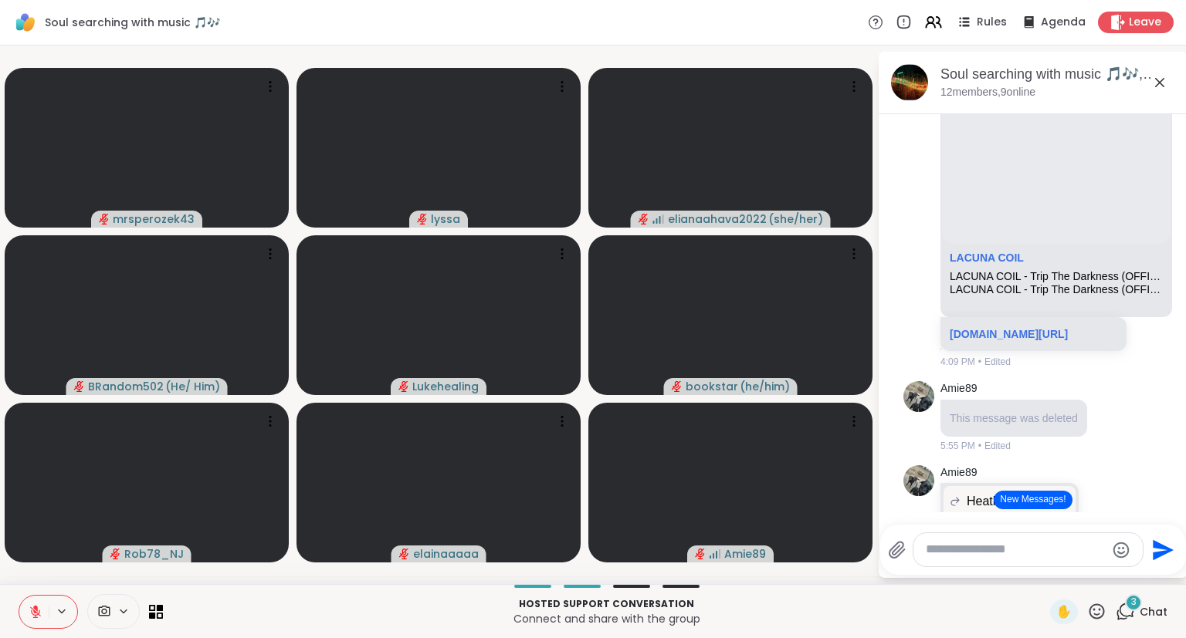
click at [50, 618] on button at bounding box center [63, 611] width 29 height 13
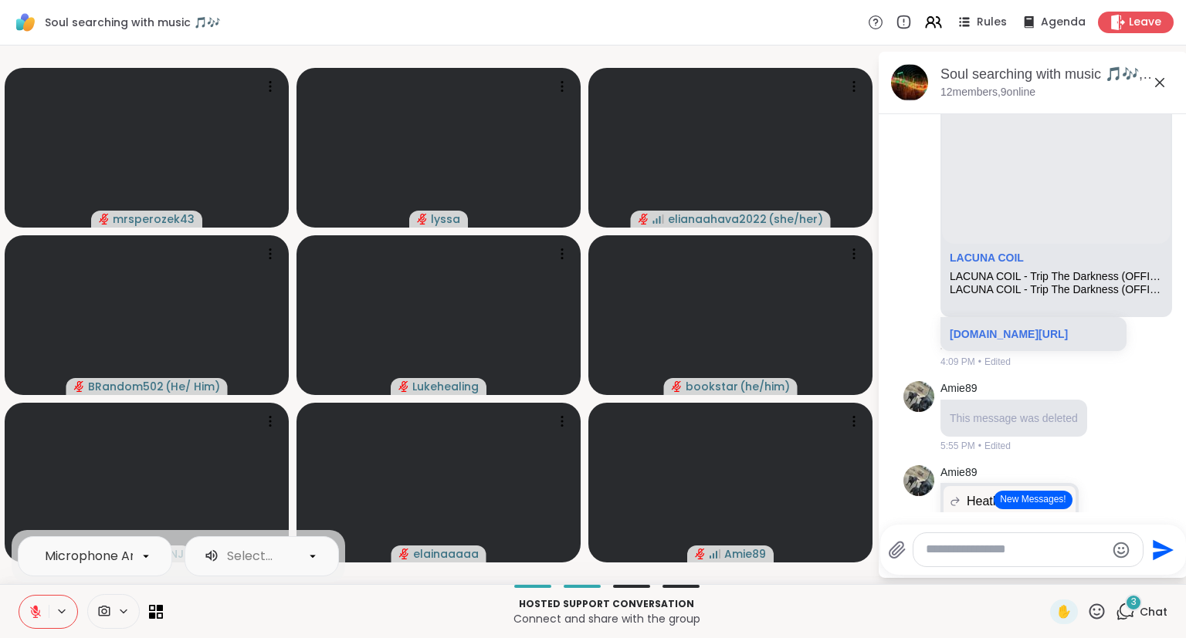
click at [29, 610] on icon at bounding box center [36, 612] width 14 height 14
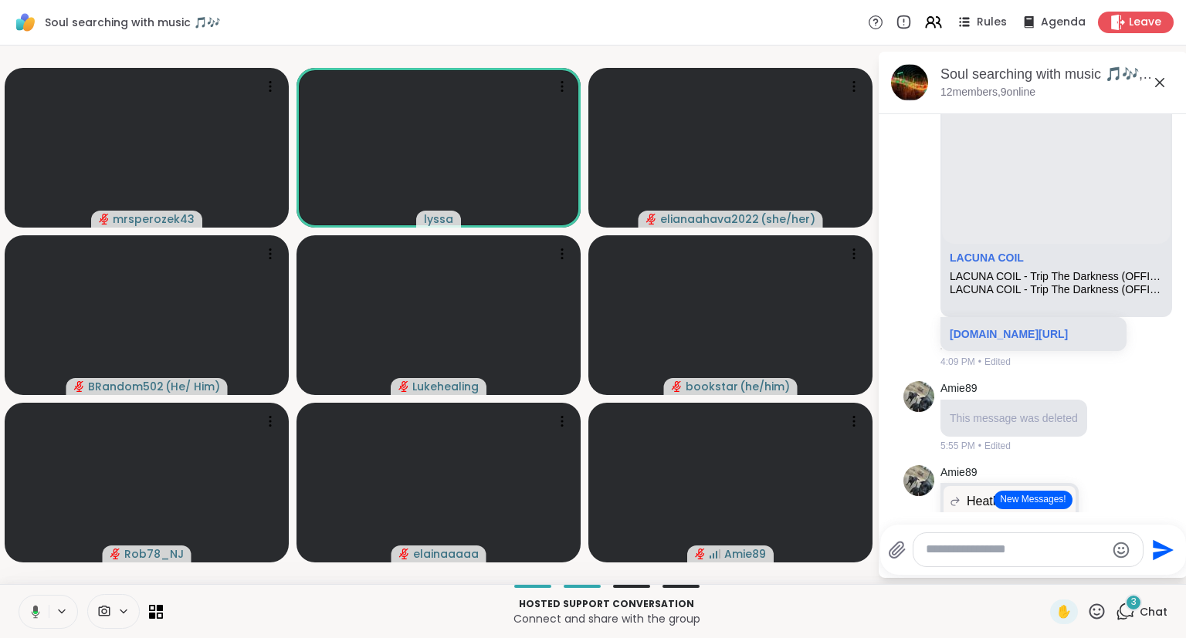
click at [6, 595] on div "Hosted support conversation Connect and share with the group ✋ 3 Chat" at bounding box center [593, 611] width 1186 height 54
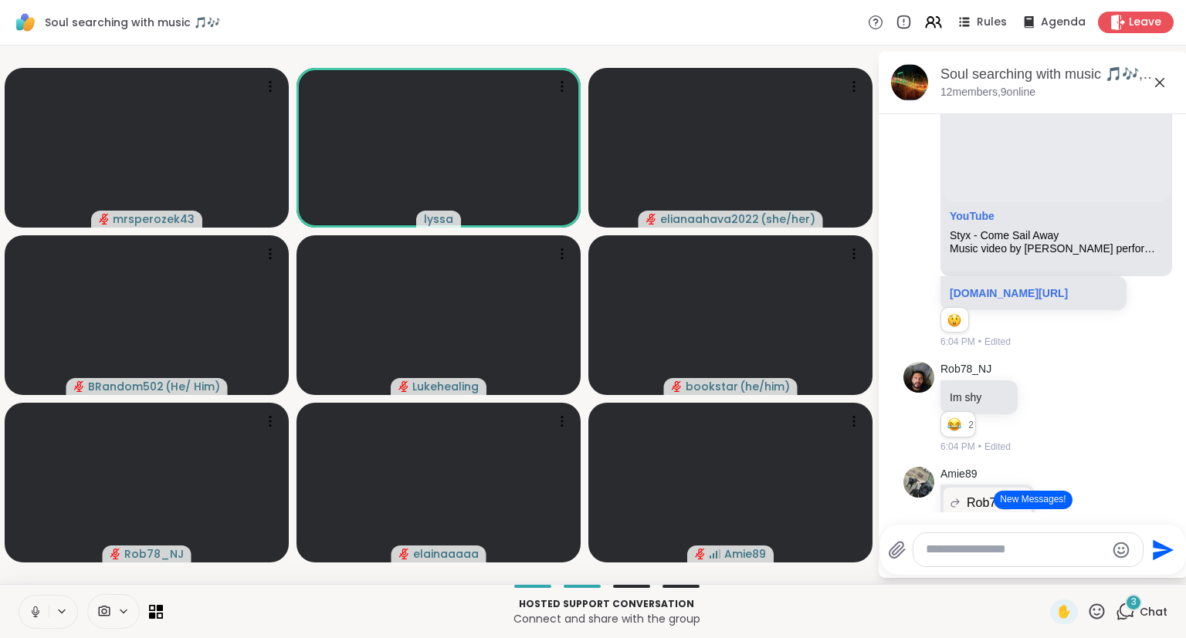
scroll to position [5634, 0]
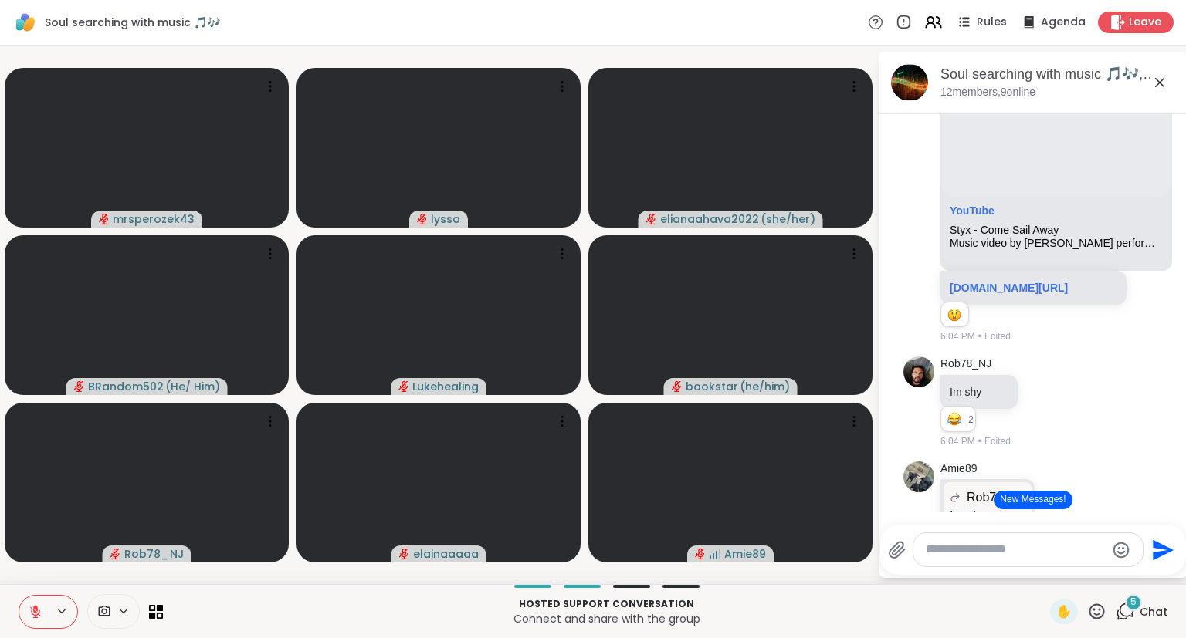
click at [1103, 616] on icon at bounding box center [1096, 611] width 19 height 19
click at [1051, 572] on span "❤️" at bounding box center [1051, 571] width 15 height 19
click at [1096, 614] on icon at bounding box center [1096, 611] width 15 height 15
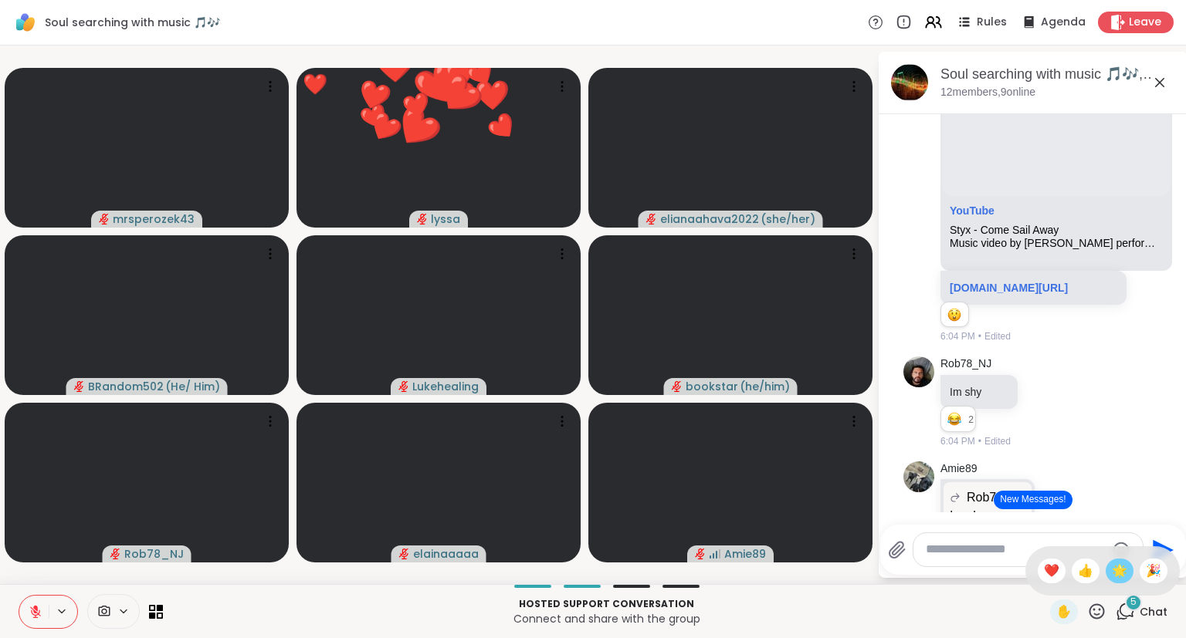
click at [1125, 570] on span "🌟" at bounding box center [1119, 571] width 15 height 19
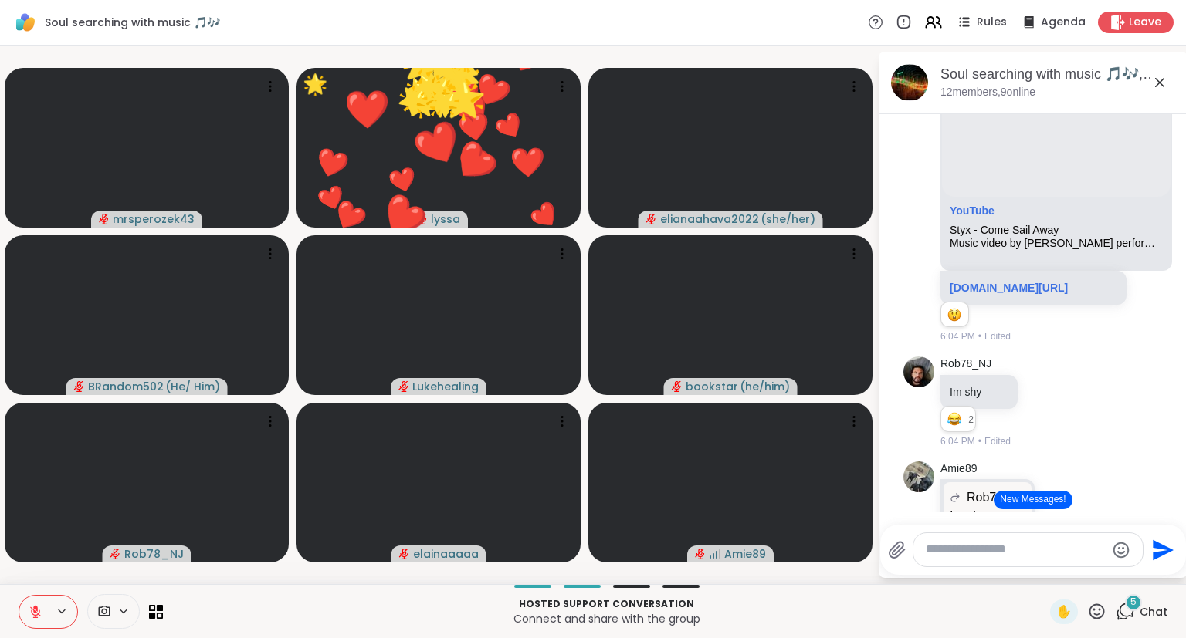
click at [1098, 610] on icon at bounding box center [1096, 611] width 19 height 19
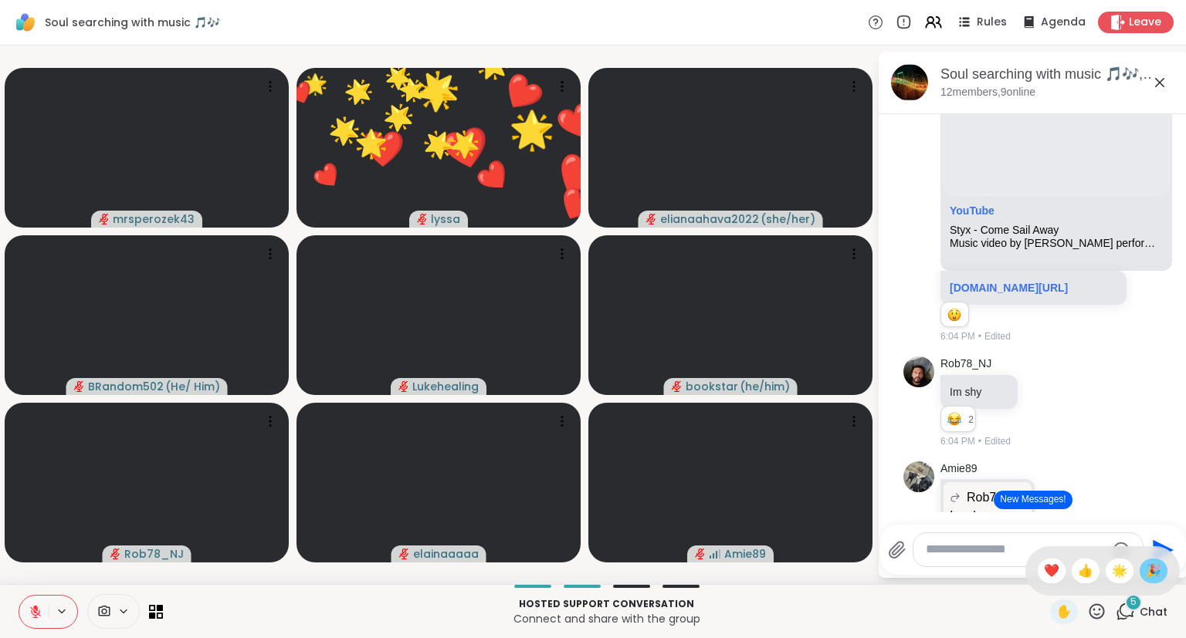
click at [1155, 574] on span "🎉" at bounding box center [1153, 571] width 15 height 19
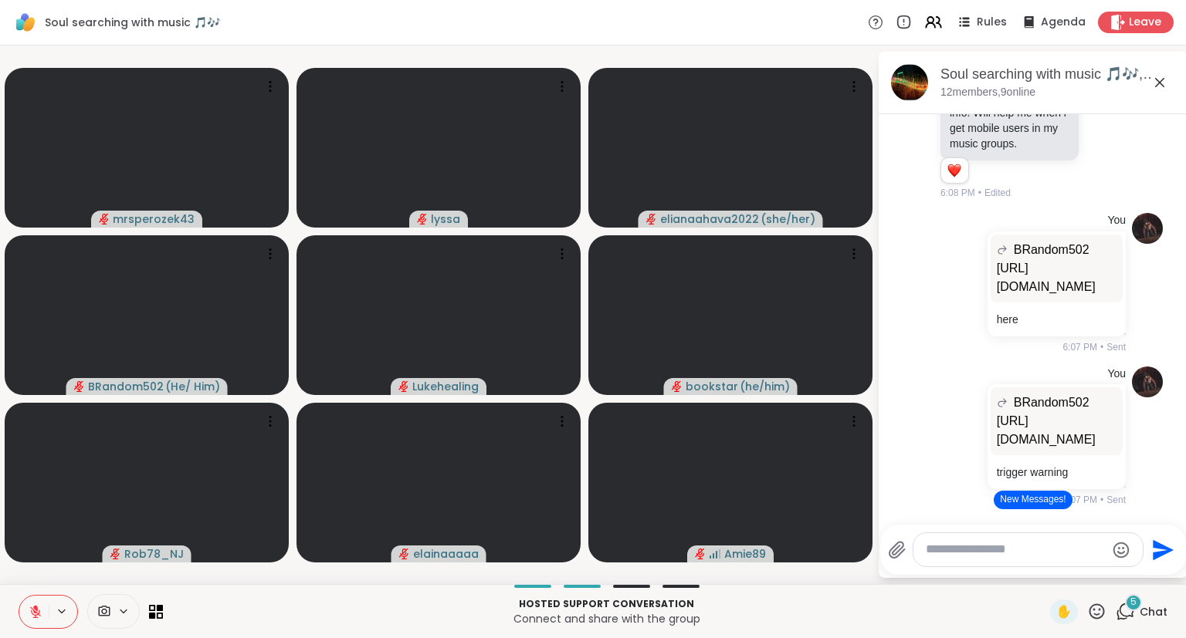
scroll to position [6305, 0]
click at [1122, 198] on div "bookstar @Amie89 thanks for that info! Will help me when i get mobile users in …" at bounding box center [1034, 129] width 189 height 138
click at [1107, 134] on icon at bounding box center [1106, 129] width 12 height 12
click at [980, 110] on div "Select Reaction: Heart" at bounding box center [983, 103] width 14 height 14
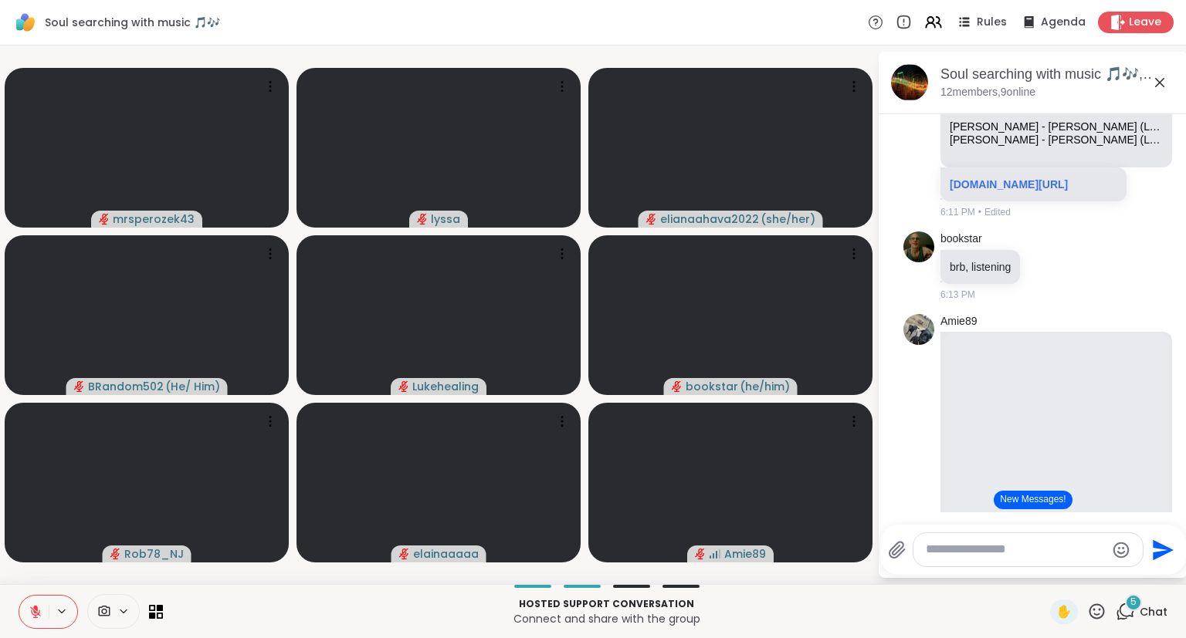
scroll to position [6953, 0]
click at [1098, 608] on icon at bounding box center [1096, 611] width 19 height 19
click at [1055, 570] on div "❤️" at bounding box center [1051, 571] width 28 height 25
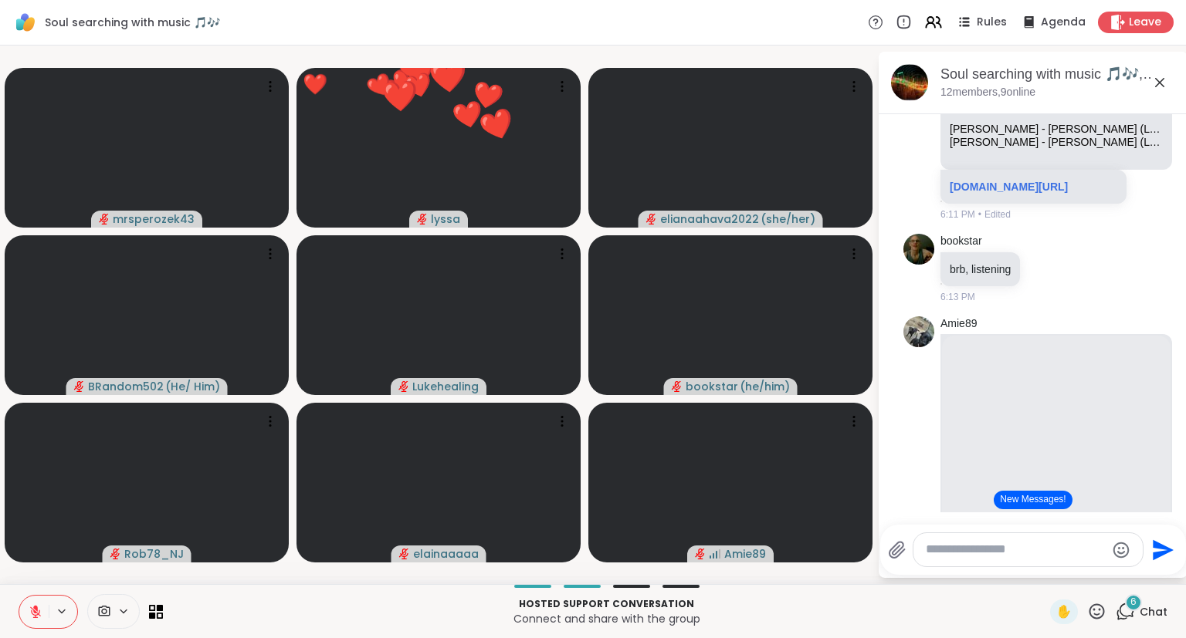
click at [1089, 609] on icon at bounding box center [1096, 611] width 19 height 19
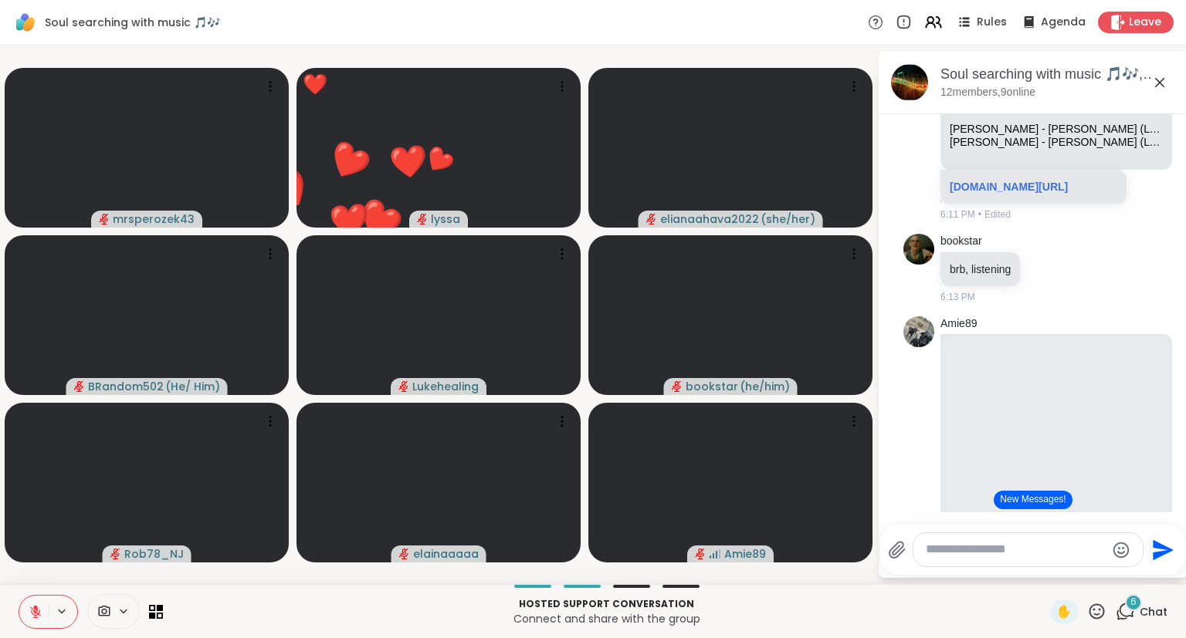
click at [1133, 228] on div "elainaaaaa YouTube Reneé Rapp - Snow Angel (Lyrics)🎵 Reneé Rapp - Snow Angel (L…" at bounding box center [1032, 45] width 259 height 364
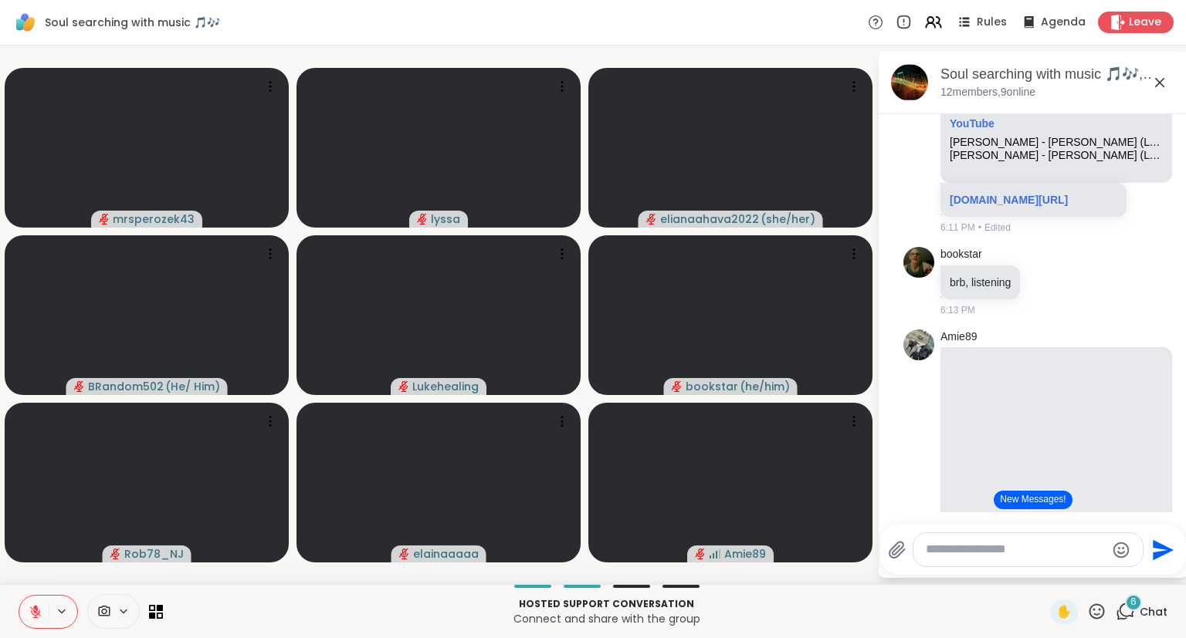
scroll to position [6906, 0]
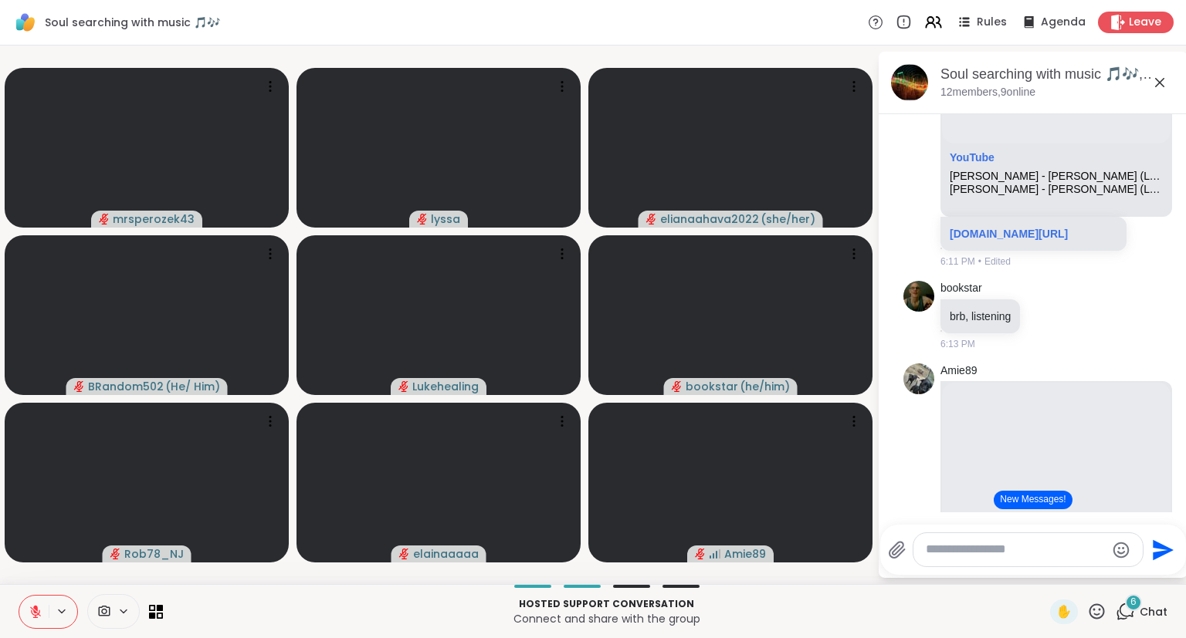
click at [1098, 616] on icon at bounding box center [1096, 611] width 19 height 19
click at [1058, 572] on div "❤️" at bounding box center [1051, 571] width 28 height 25
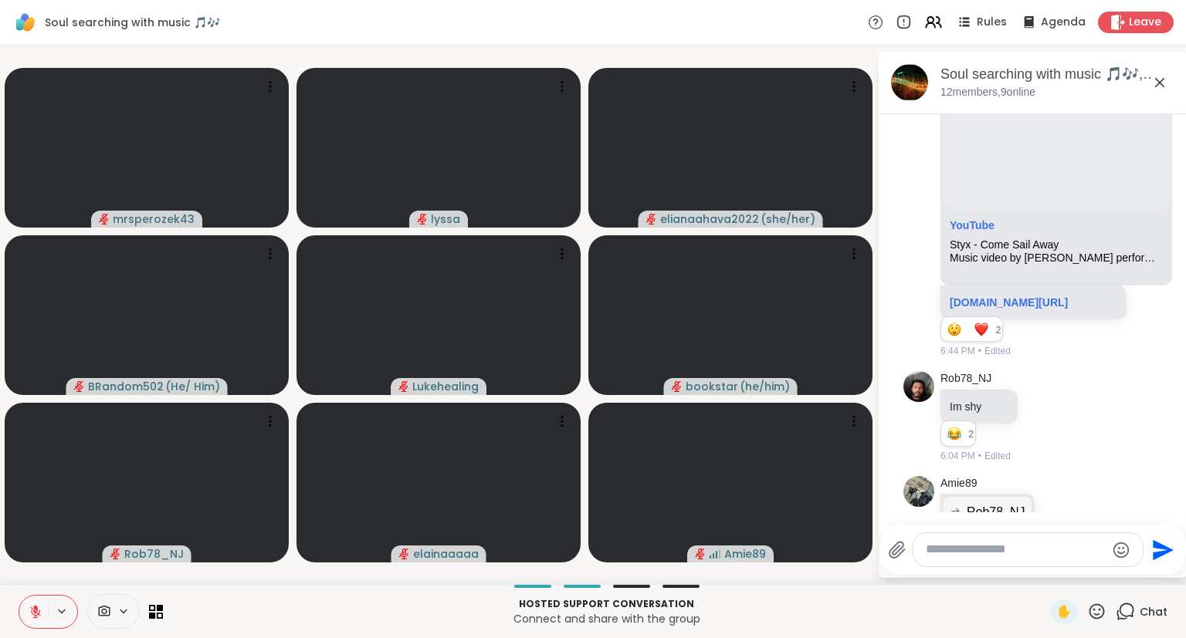
scroll to position [5648, 0]
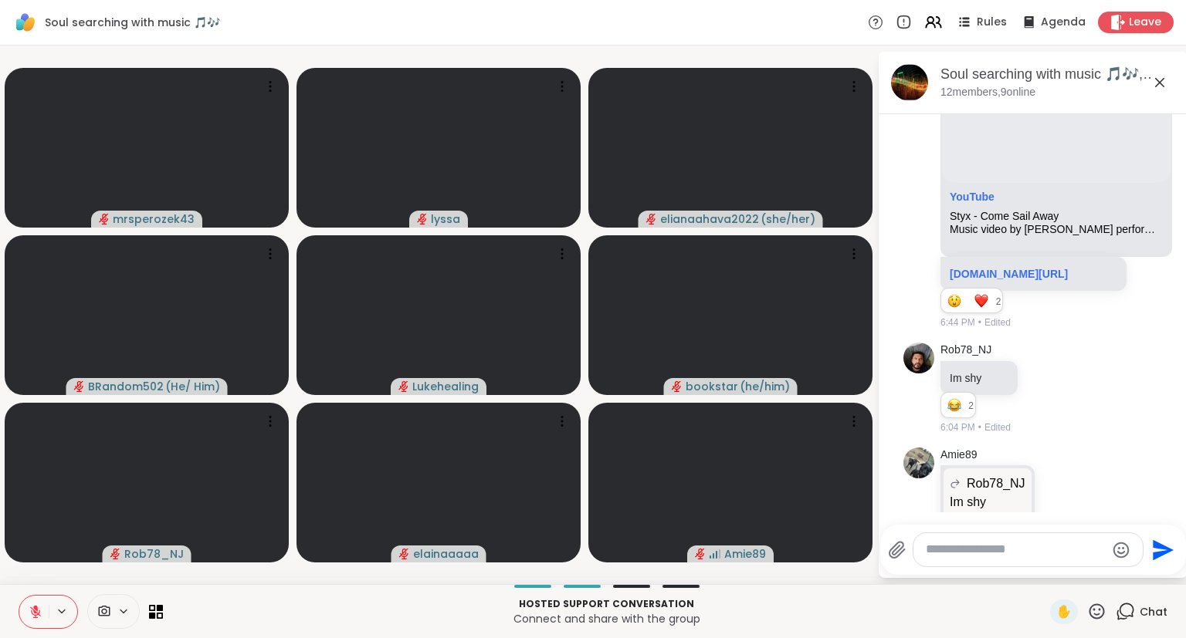
click at [23, 611] on button at bounding box center [33, 612] width 29 height 32
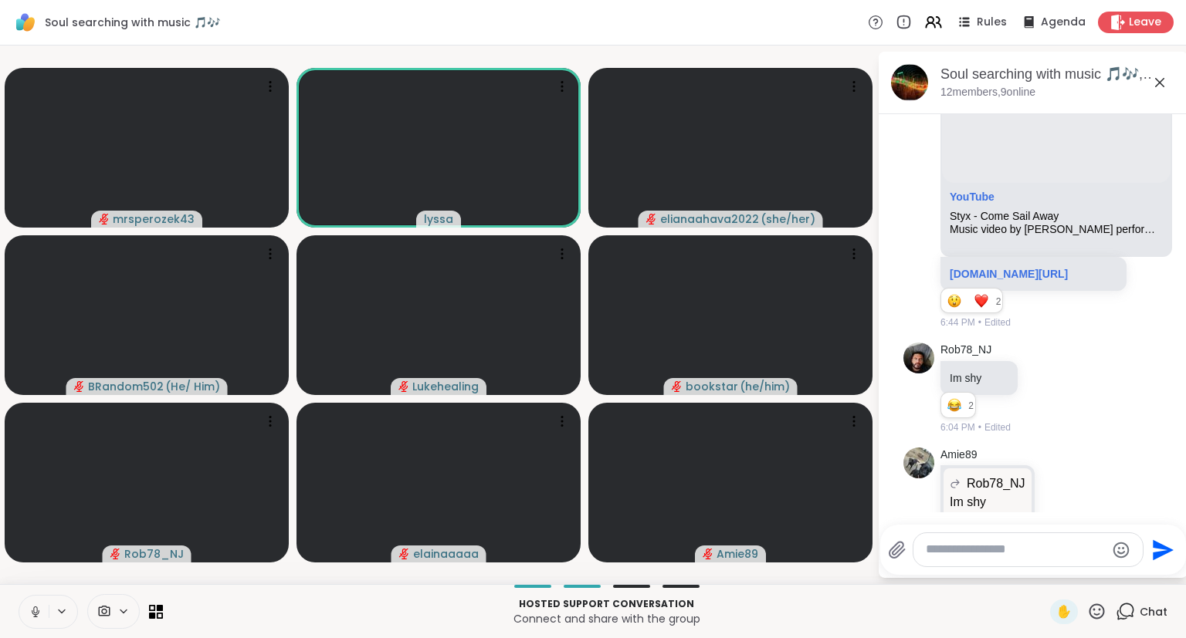
click at [24, 610] on button at bounding box center [33, 612] width 29 height 32
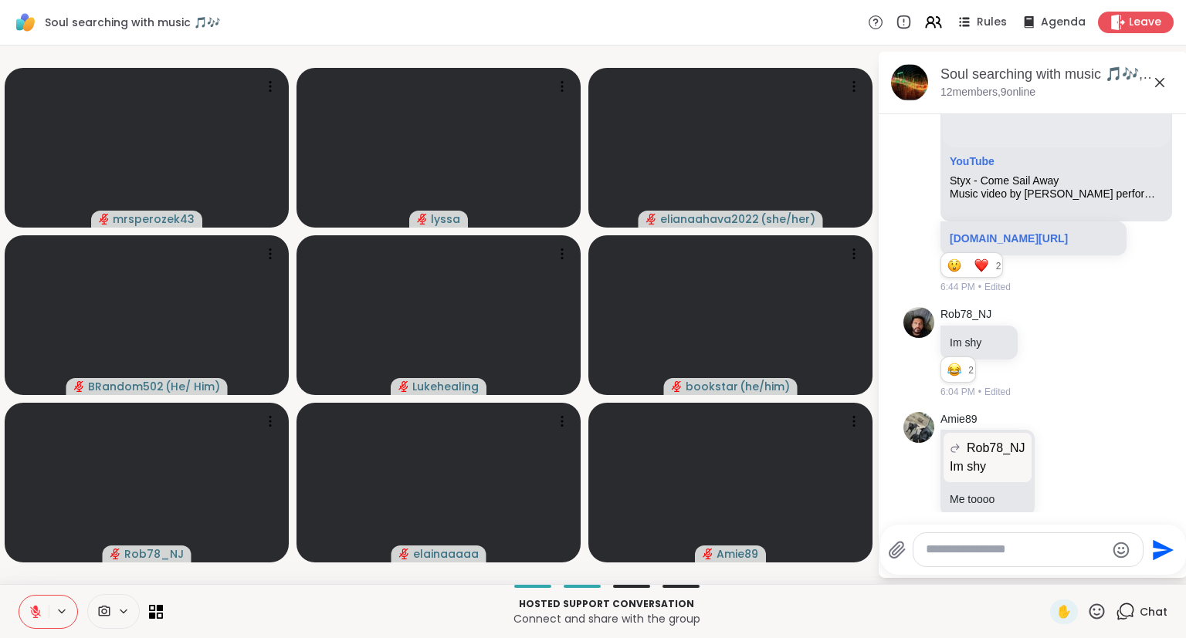
scroll to position [5679, 0]
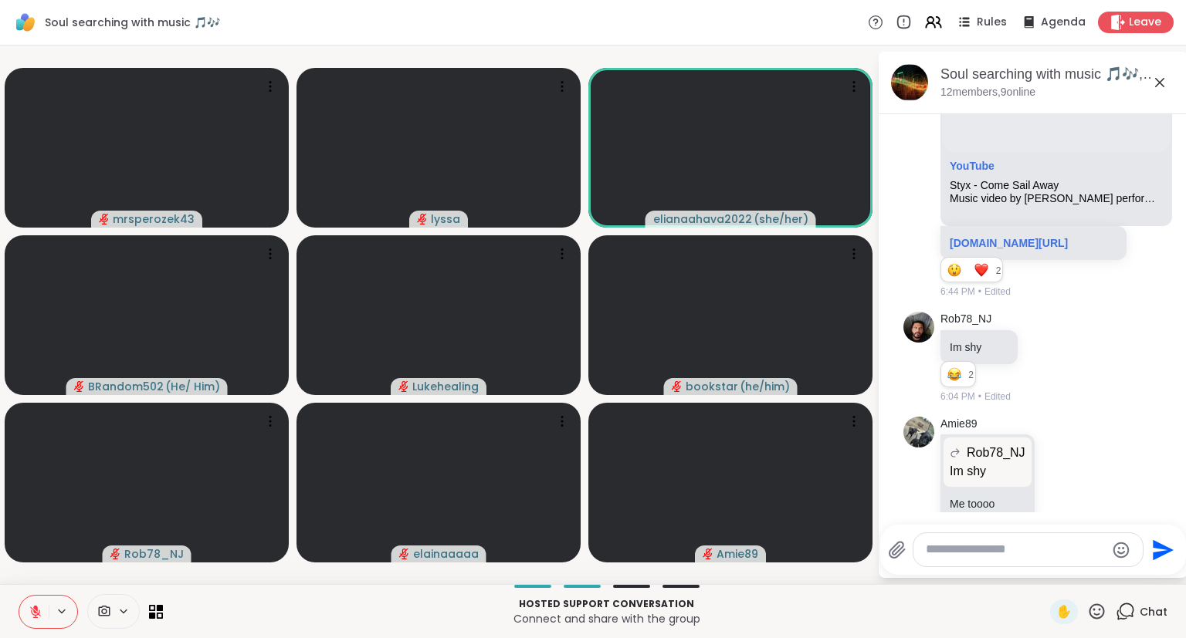
click at [1116, 607] on div "✋ Chat" at bounding box center [1108, 612] width 117 height 25
click at [1095, 607] on icon at bounding box center [1096, 611] width 19 height 19
click at [1094, 617] on icon at bounding box center [1096, 611] width 19 height 19
click at [1103, 619] on icon at bounding box center [1096, 611] width 19 height 19
click at [1047, 579] on span "❤️" at bounding box center [1051, 571] width 15 height 19
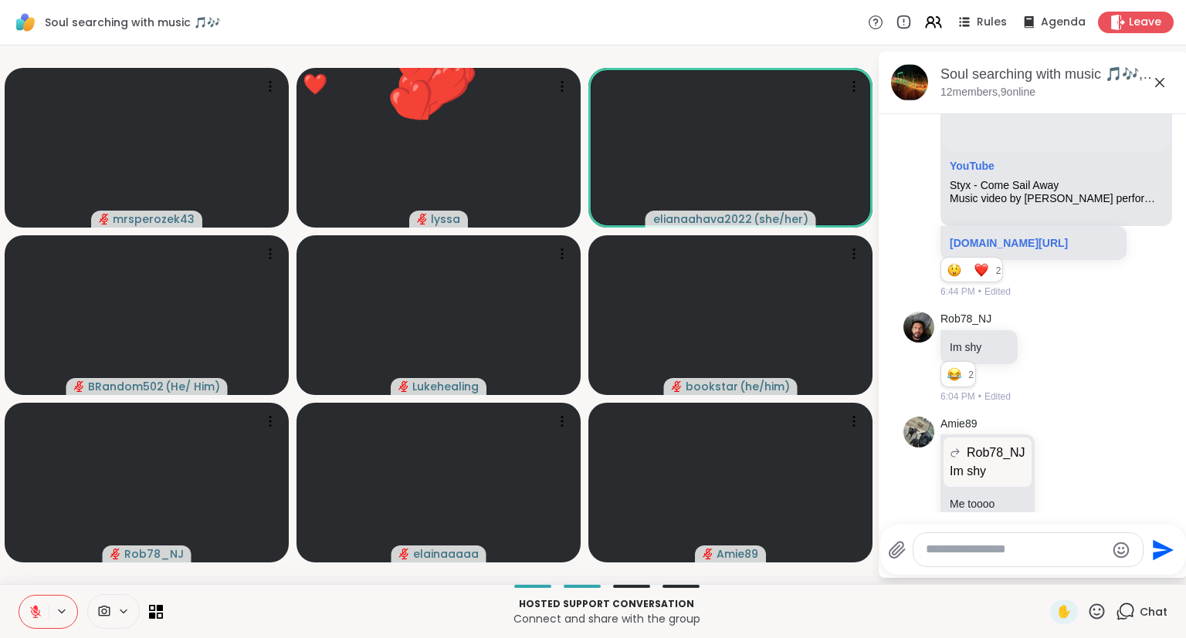
click at [1098, 623] on div "✋" at bounding box center [1078, 612] width 56 height 25
click at [1122, 574] on div "Send" at bounding box center [1033, 550] width 306 height 50
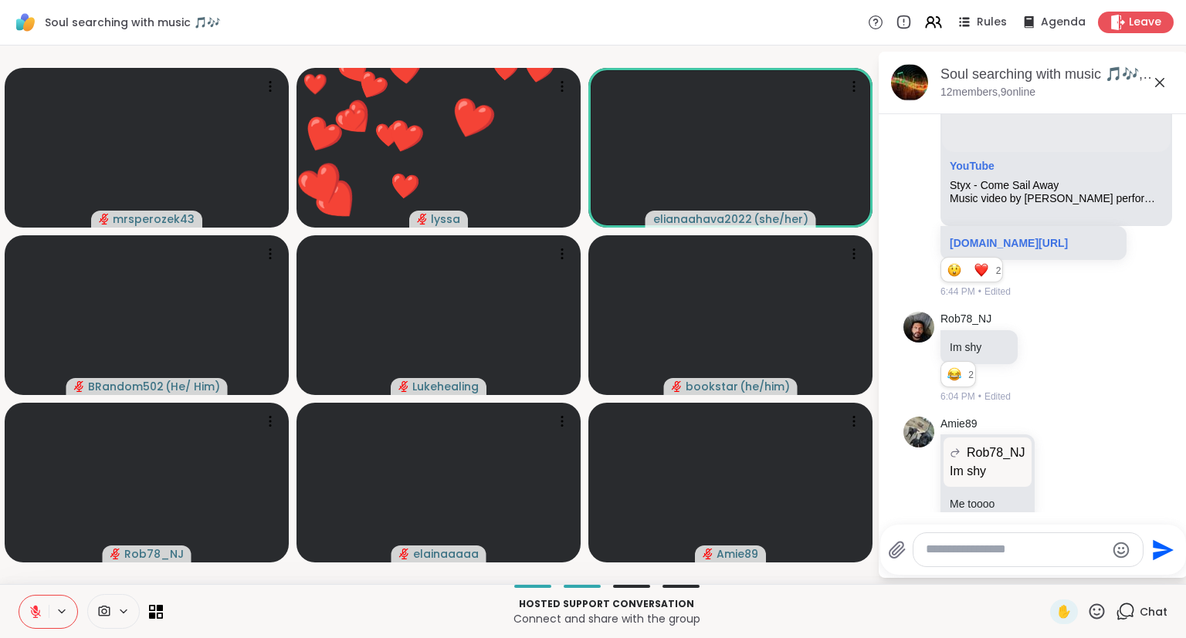
click at [1105, 618] on icon at bounding box center [1096, 611] width 19 height 19
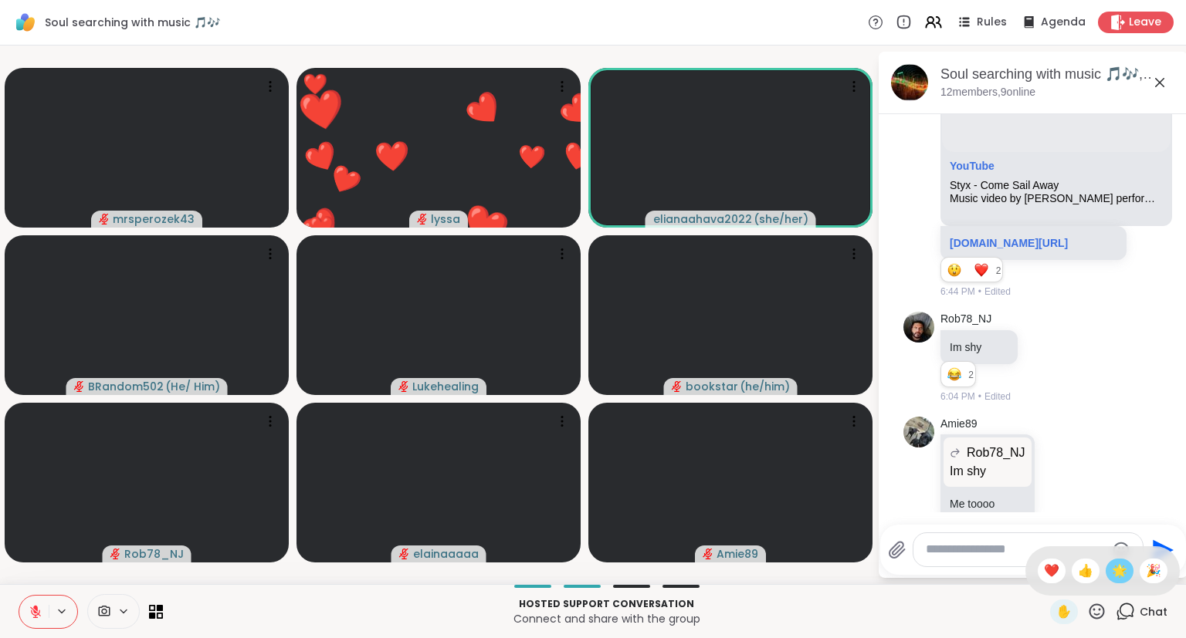
click at [1119, 572] on span "🌟" at bounding box center [1119, 571] width 15 height 19
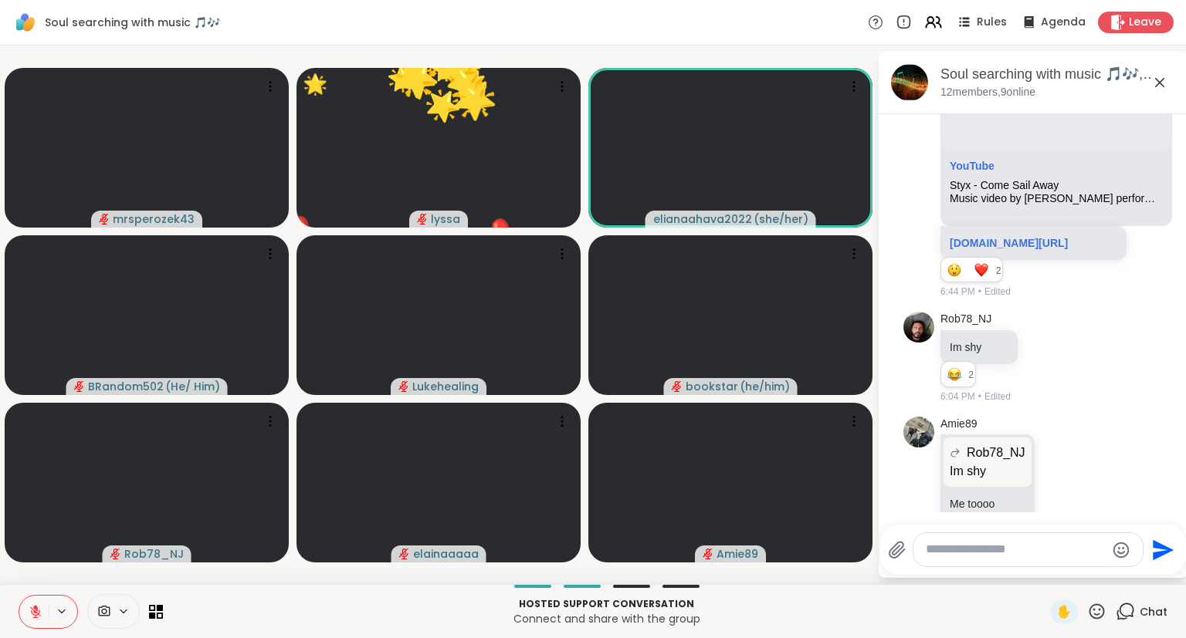
click at [29, 616] on icon at bounding box center [36, 612] width 14 height 14
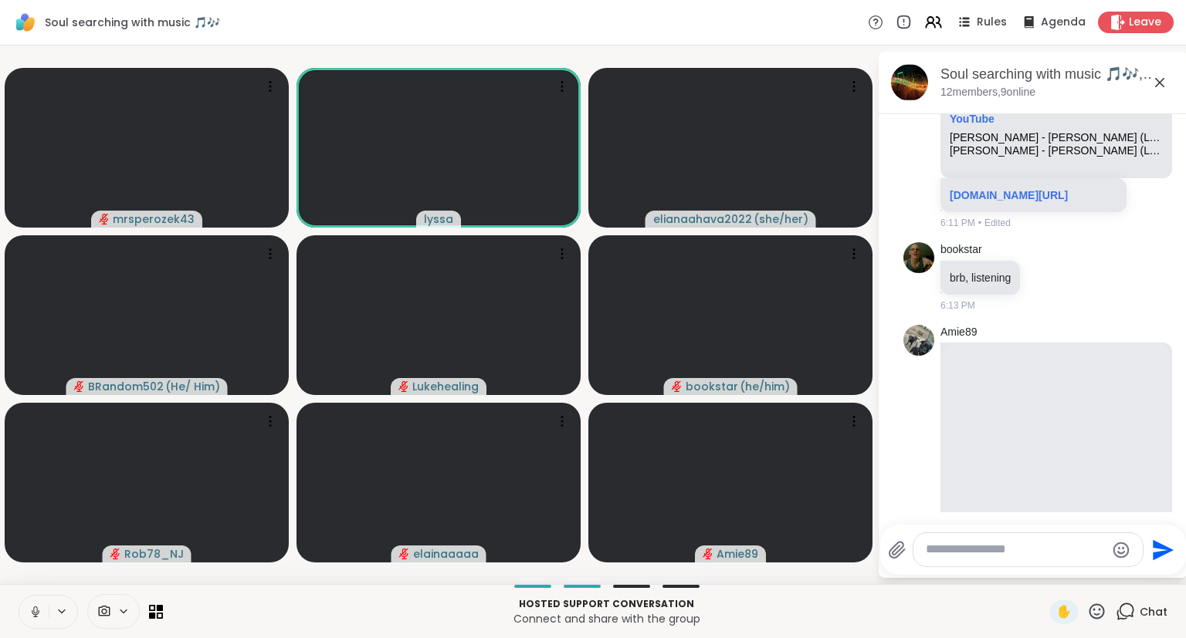
scroll to position [6898, 0]
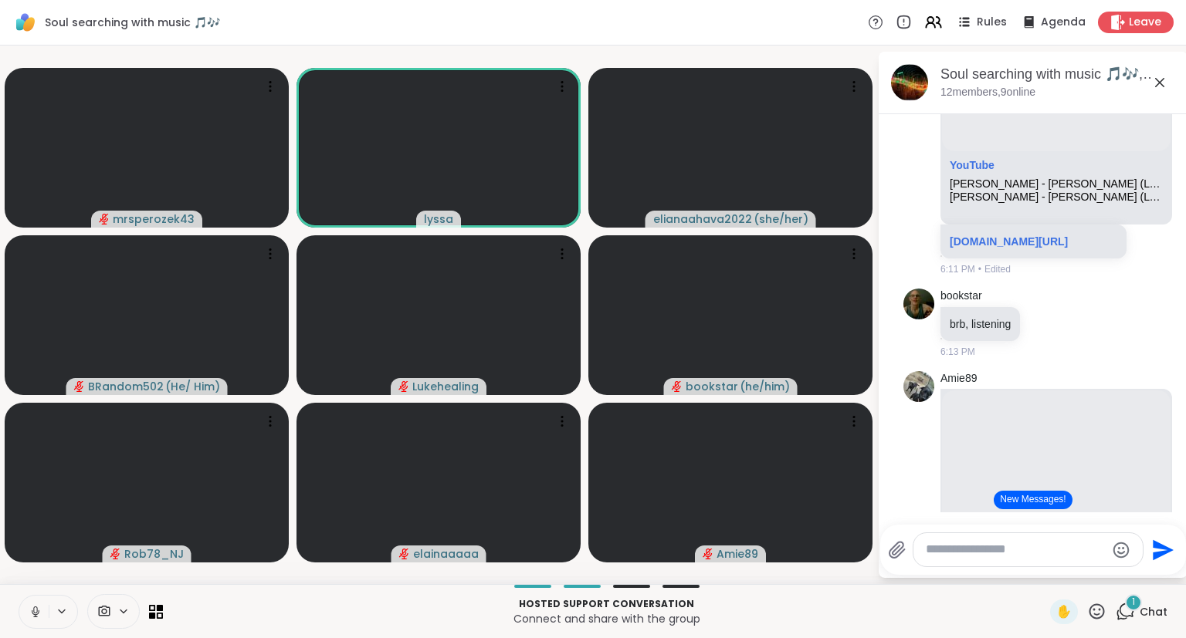
click at [45, 608] on button at bounding box center [33, 612] width 29 height 32
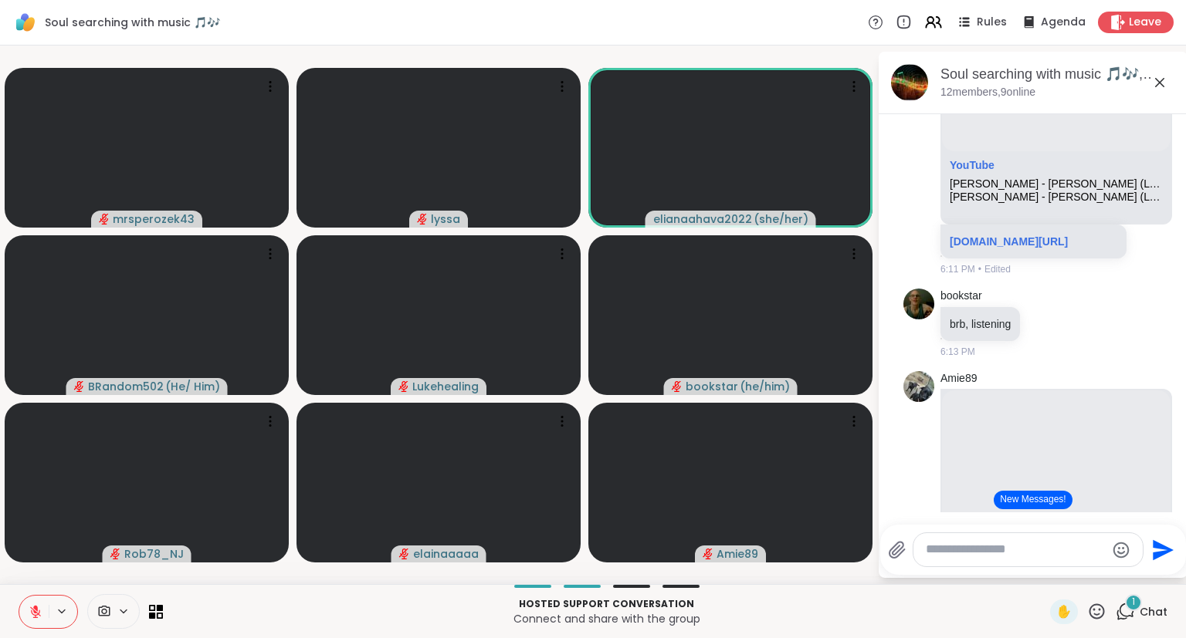
click at [1085, 612] on div "✋" at bounding box center [1078, 612] width 56 height 25
click at [1090, 609] on icon at bounding box center [1096, 611] width 19 height 19
click at [1113, 568] on span "🌟" at bounding box center [1119, 571] width 15 height 19
click at [1096, 608] on icon at bounding box center [1096, 611] width 19 height 19
click at [1044, 566] on span "❤️" at bounding box center [1051, 571] width 15 height 19
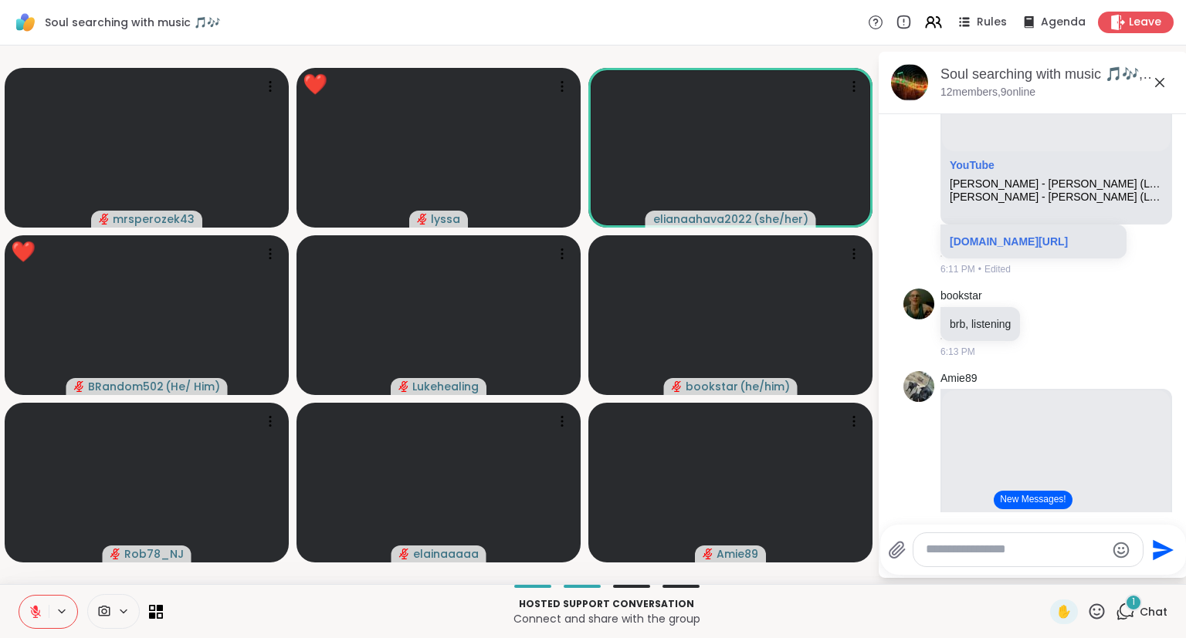
click at [26, 619] on button at bounding box center [33, 612] width 29 height 32
click at [37, 613] on icon at bounding box center [36, 612] width 14 height 14
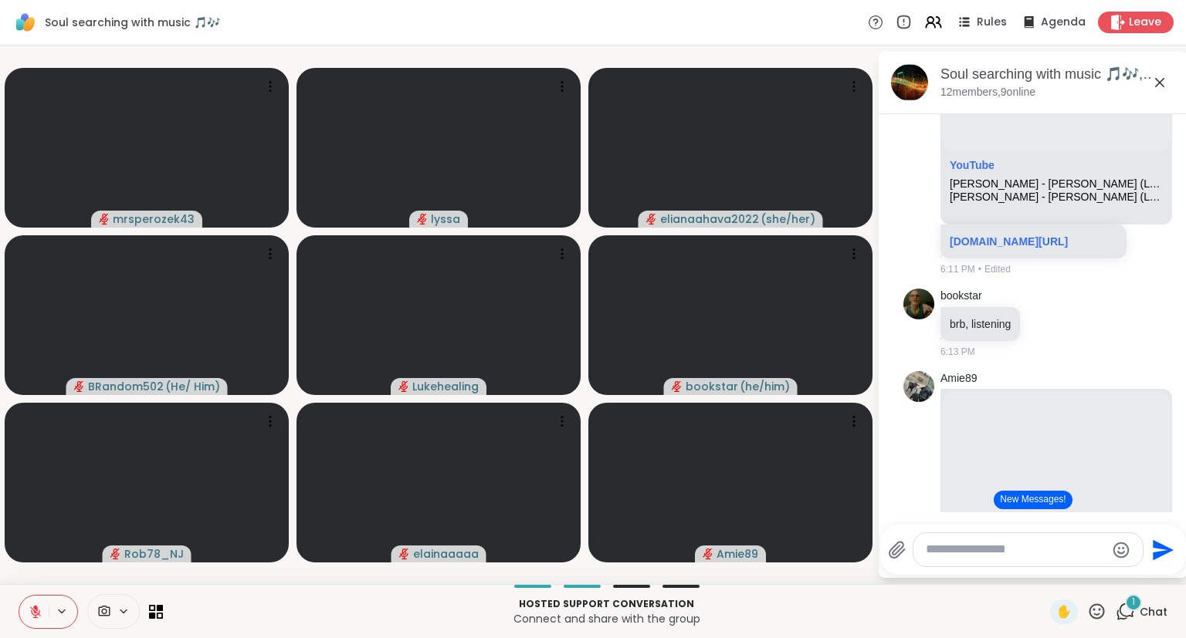
click at [1092, 620] on icon at bounding box center [1096, 611] width 19 height 19
click at [1044, 579] on span "❤️" at bounding box center [1051, 571] width 15 height 19
click at [979, 558] on textarea "Type your message" at bounding box center [1016, 550] width 180 height 16
click at [39, 610] on icon at bounding box center [36, 612] width 14 height 14
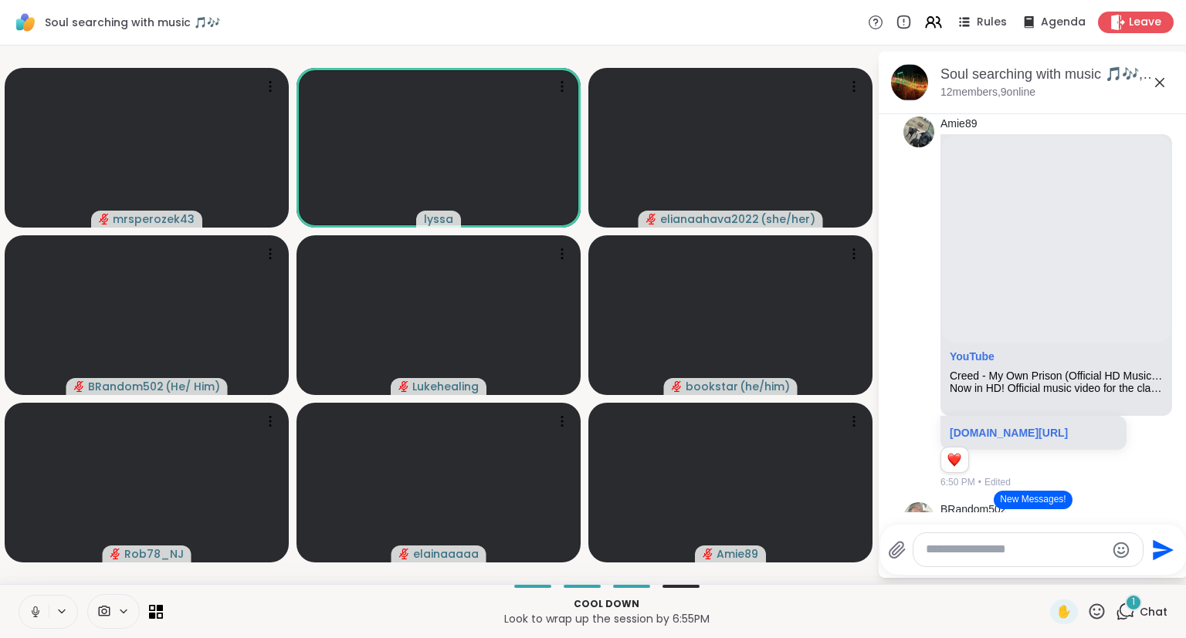
scroll to position [7140, 0]
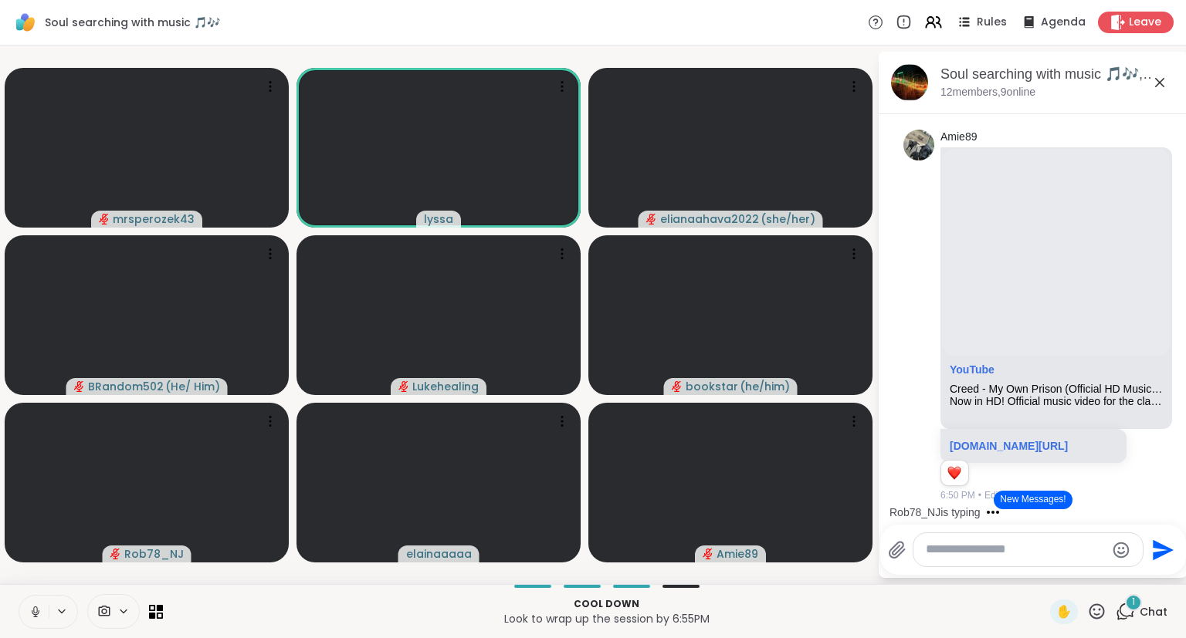
click at [34, 599] on button at bounding box center [33, 612] width 29 height 32
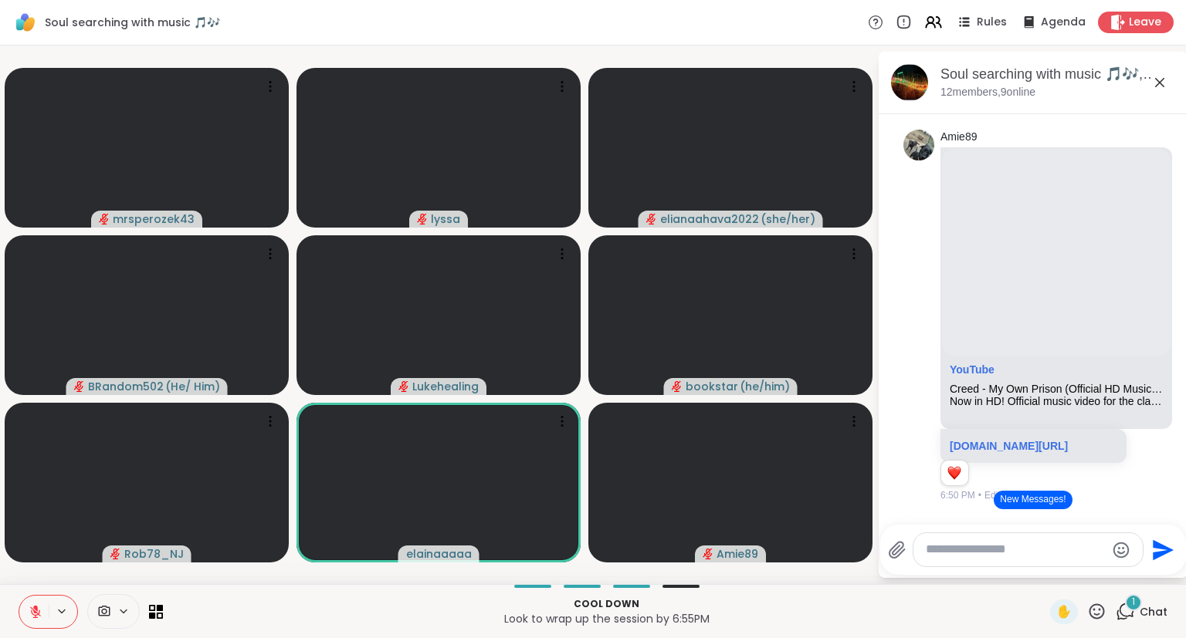
click at [1105, 612] on icon at bounding box center [1096, 611] width 15 height 15
click at [1119, 571] on span "🌟" at bounding box center [1119, 571] width 15 height 19
click at [1096, 618] on icon at bounding box center [1096, 611] width 19 height 19
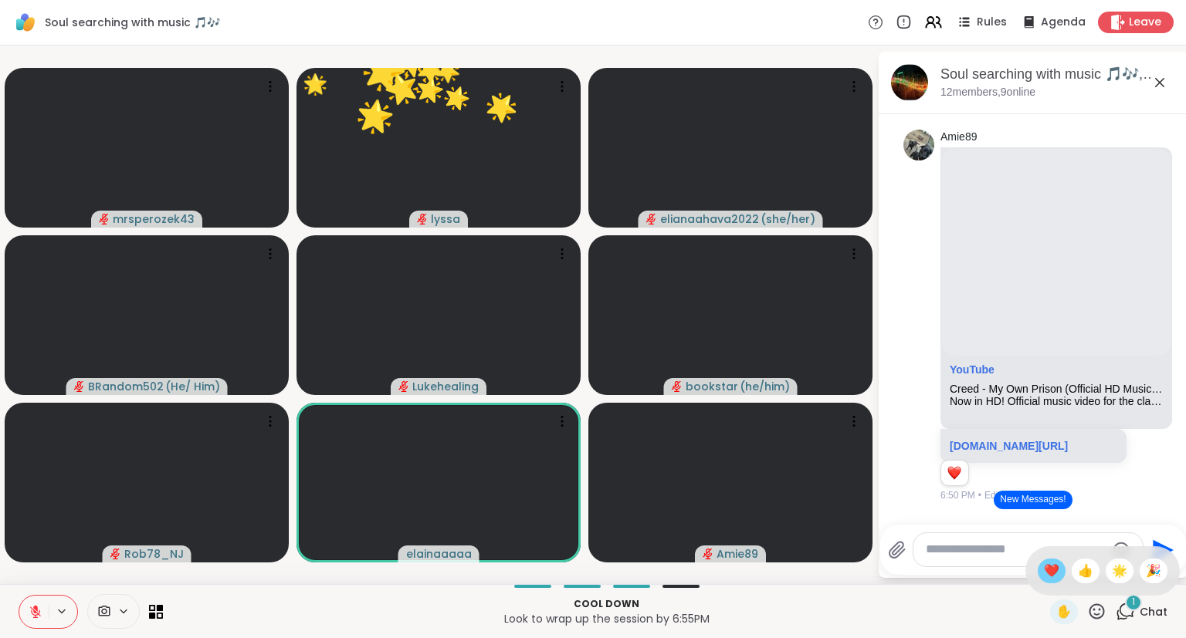
click at [1048, 568] on span "❤️" at bounding box center [1051, 571] width 15 height 19
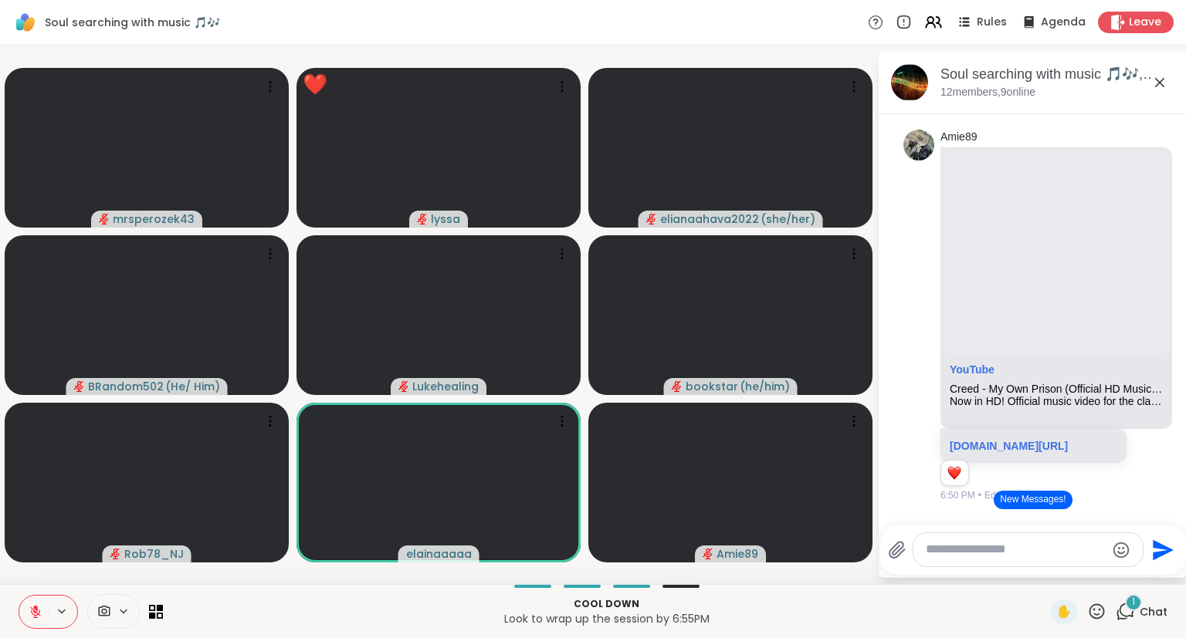
click at [1183, 540] on div "Send" at bounding box center [1033, 550] width 306 height 50
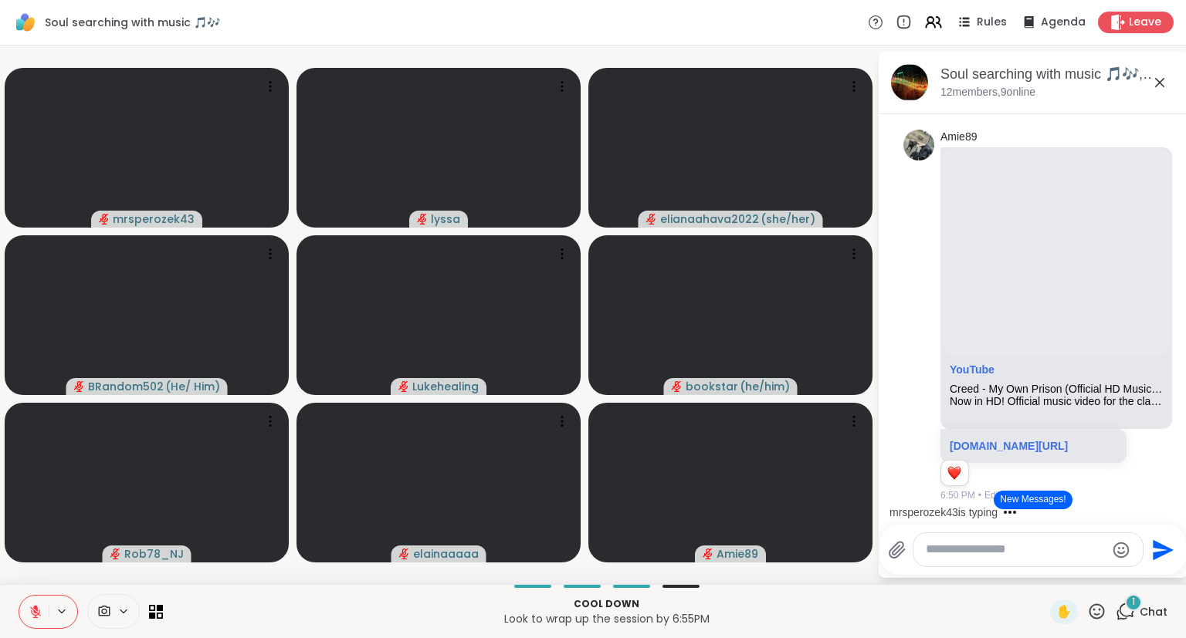
click at [36, 610] on icon at bounding box center [35, 608] width 5 height 6
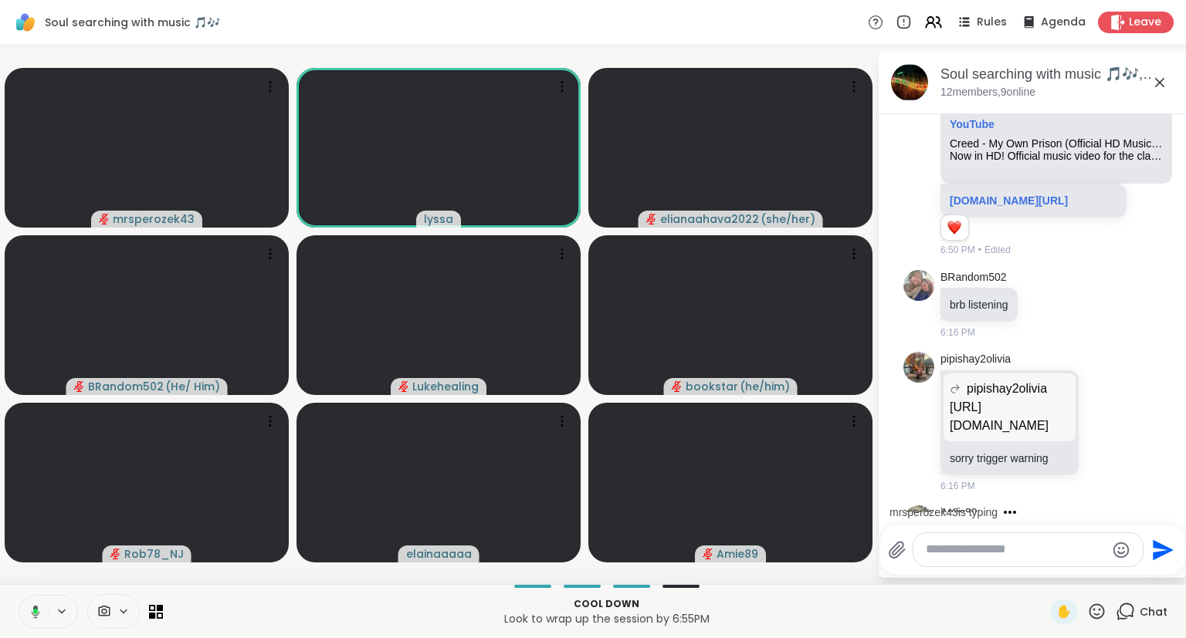
scroll to position [7388, 0]
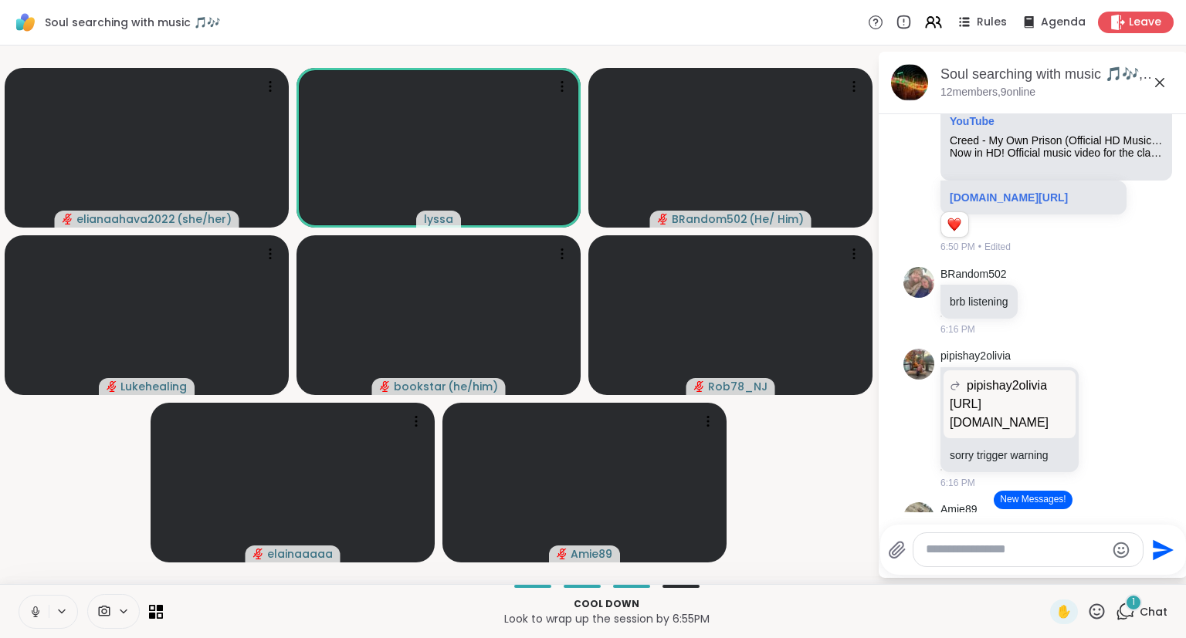
click at [32, 622] on button at bounding box center [33, 612] width 29 height 32
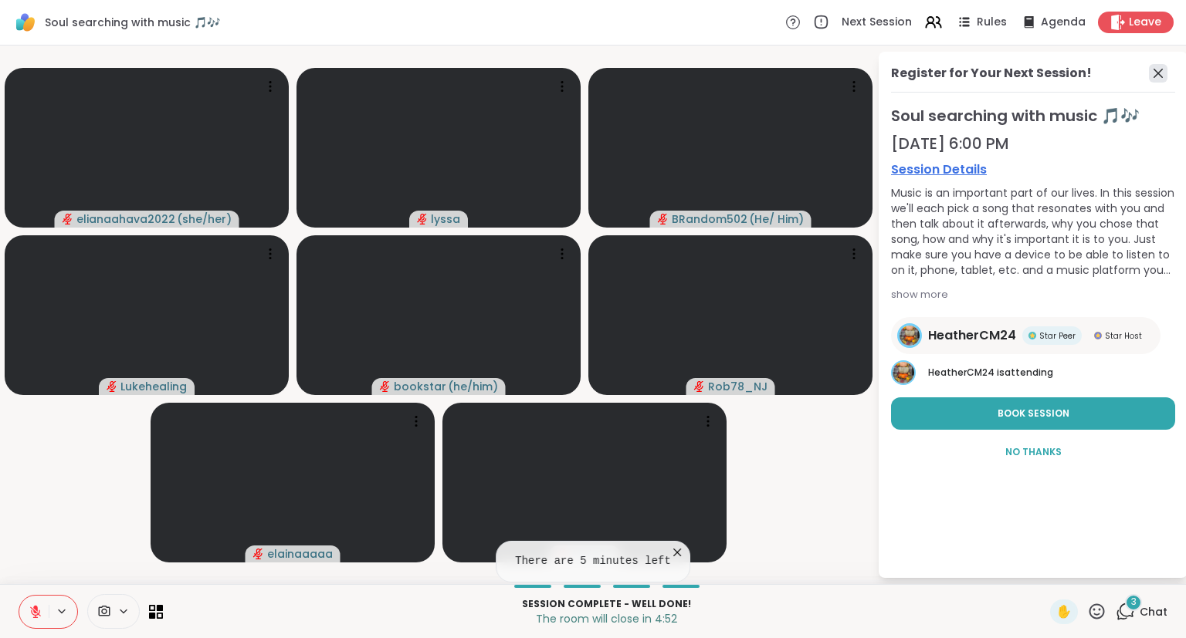
click at [1161, 73] on icon at bounding box center [1158, 73] width 19 height 19
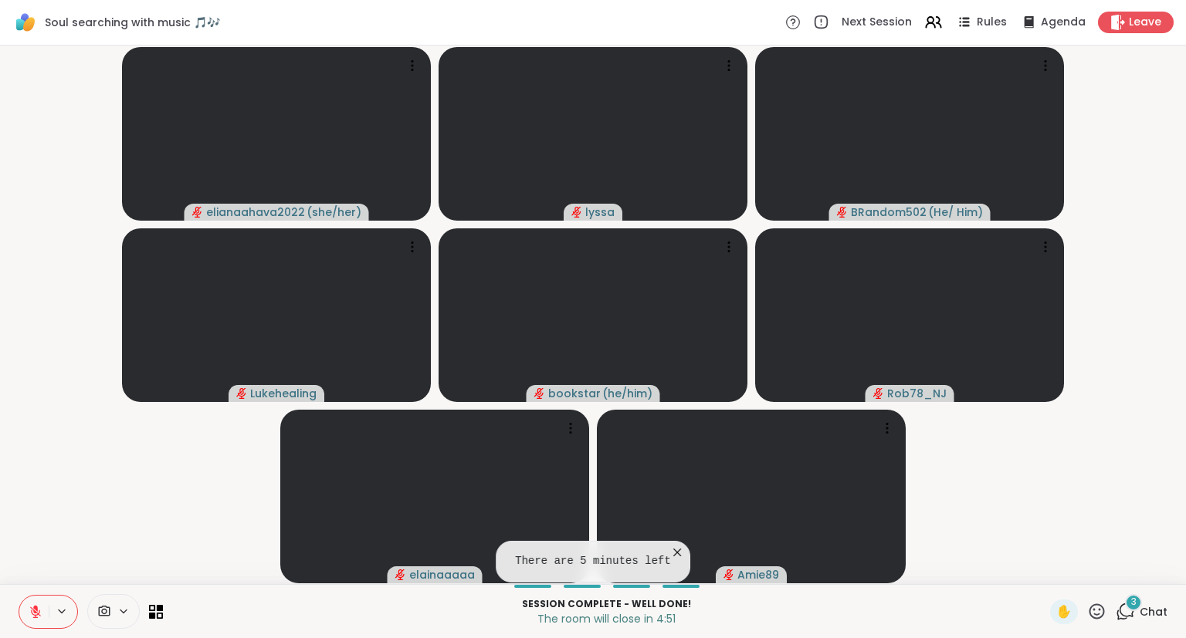
click at [1156, 604] on div "3 Chat" at bounding box center [1141, 612] width 52 height 25
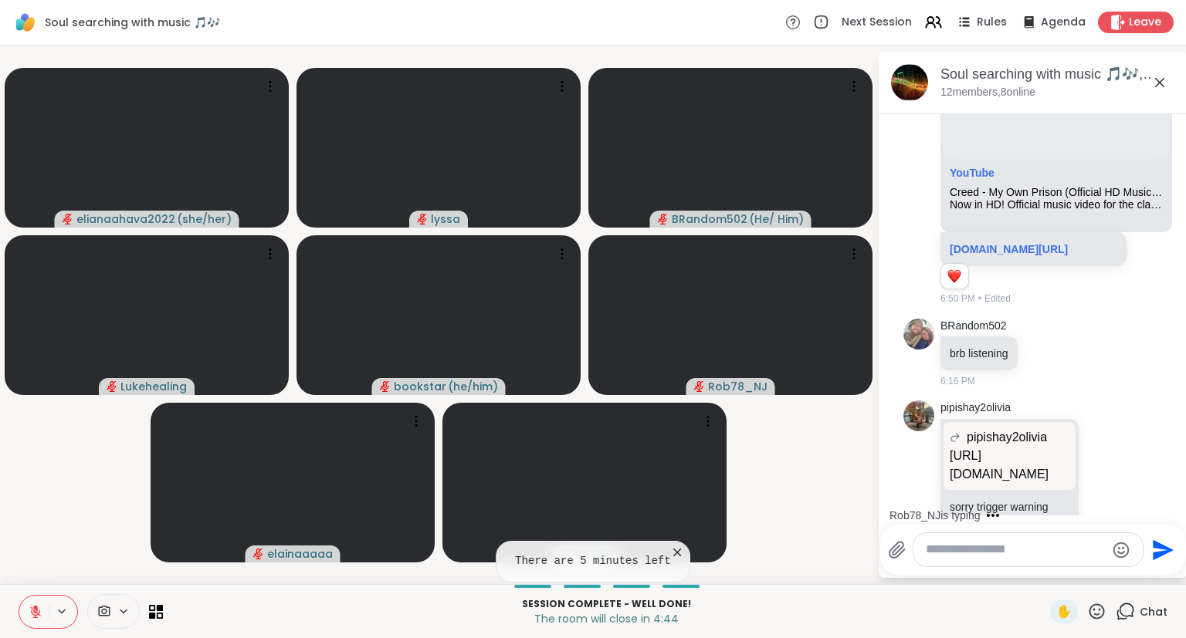
scroll to position [7344, 0]
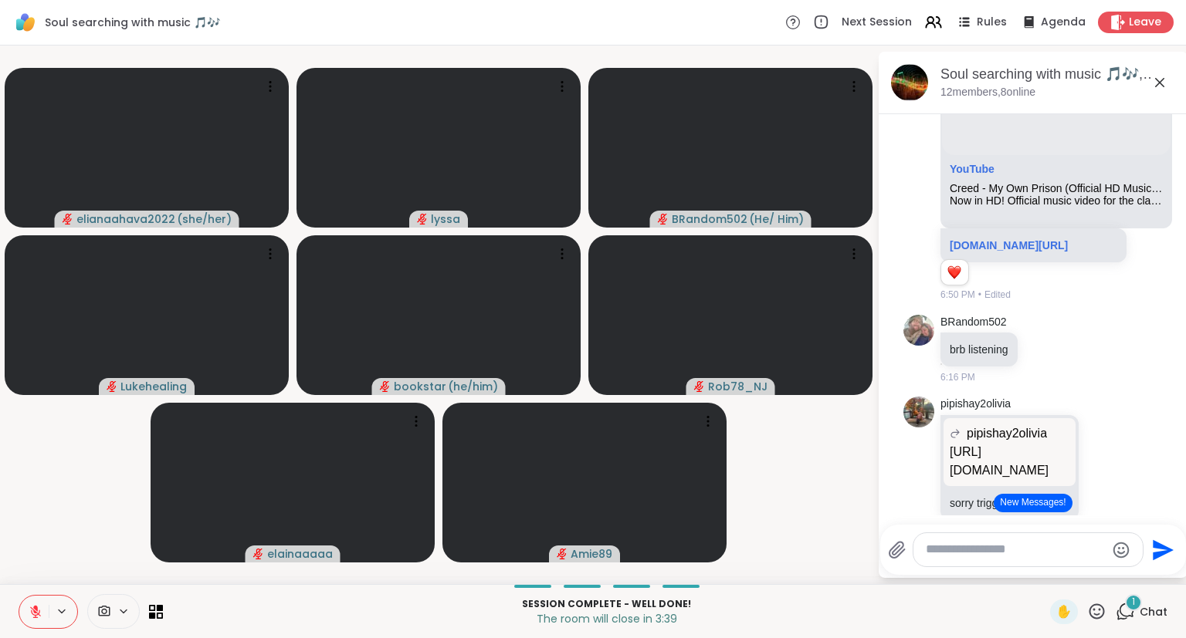
click at [1103, 611] on icon at bounding box center [1096, 611] width 19 height 19
click at [1048, 568] on span "❤️" at bounding box center [1051, 571] width 15 height 19
click at [1092, 612] on icon at bounding box center [1096, 611] width 15 height 15
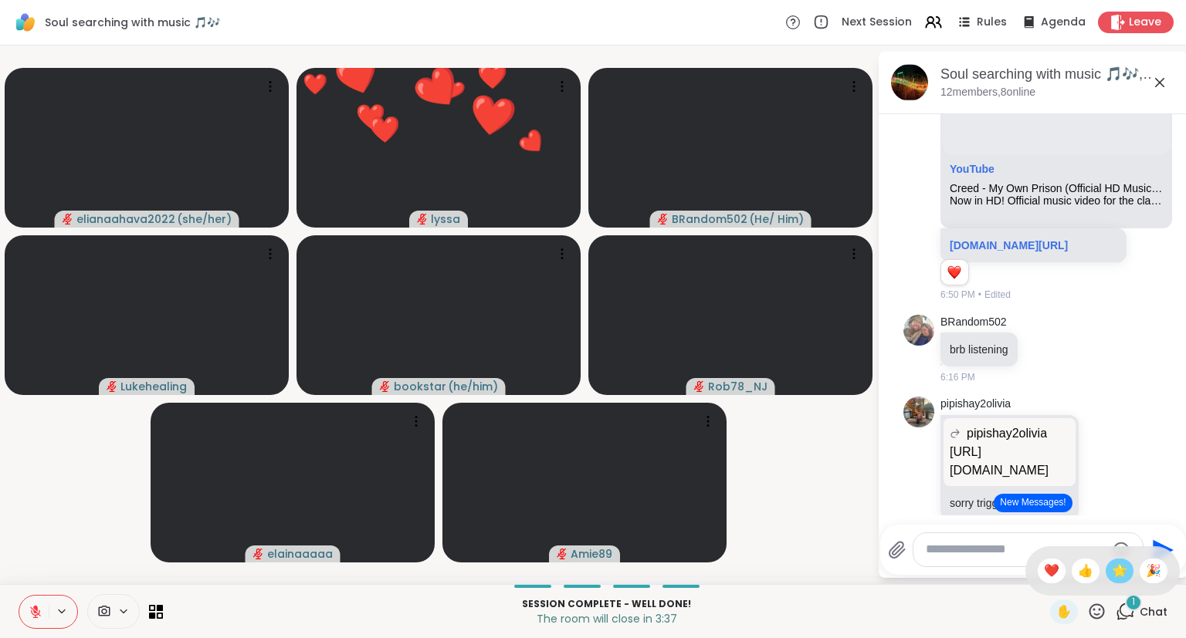
click at [1116, 564] on span "🌟" at bounding box center [1119, 571] width 15 height 19
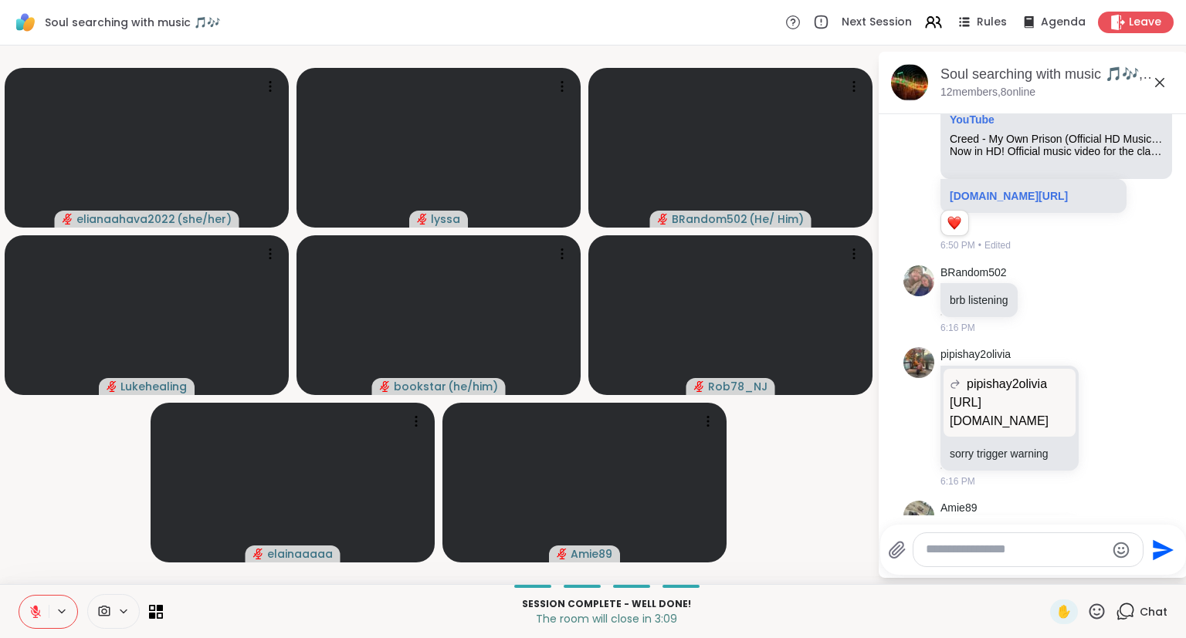
scroll to position [7367, 0]
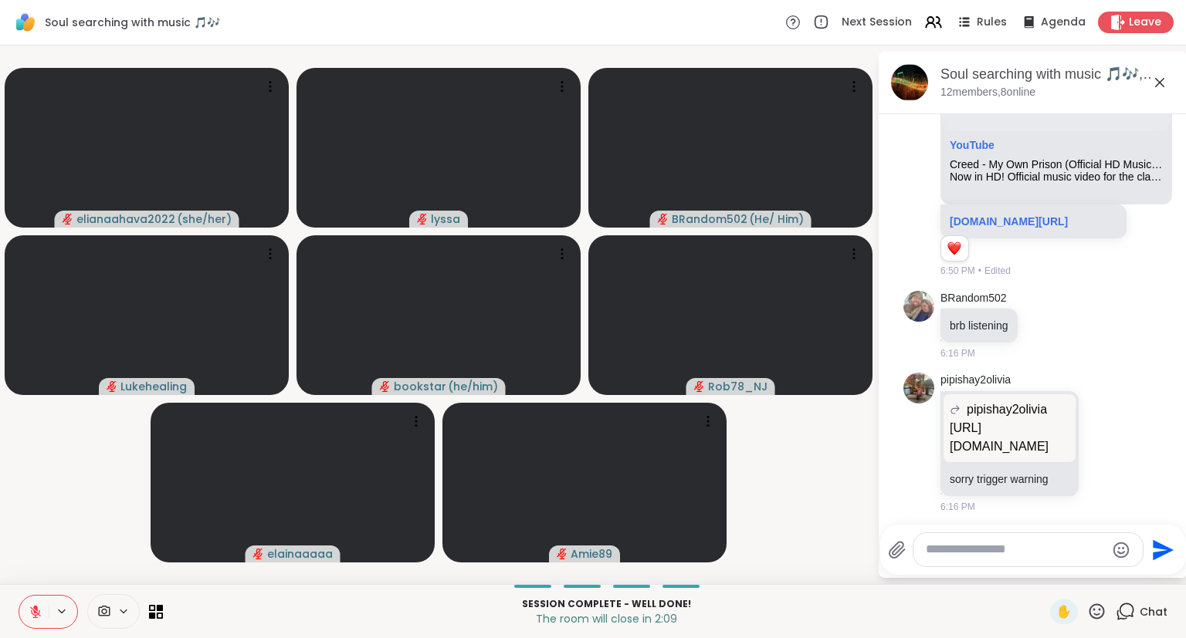
click at [17, 618] on div "Session Complete - well done! The room will close in 2:09 ✋ Chat" at bounding box center [593, 611] width 1186 height 54
click at [27, 619] on button at bounding box center [33, 612] width 29 height 32
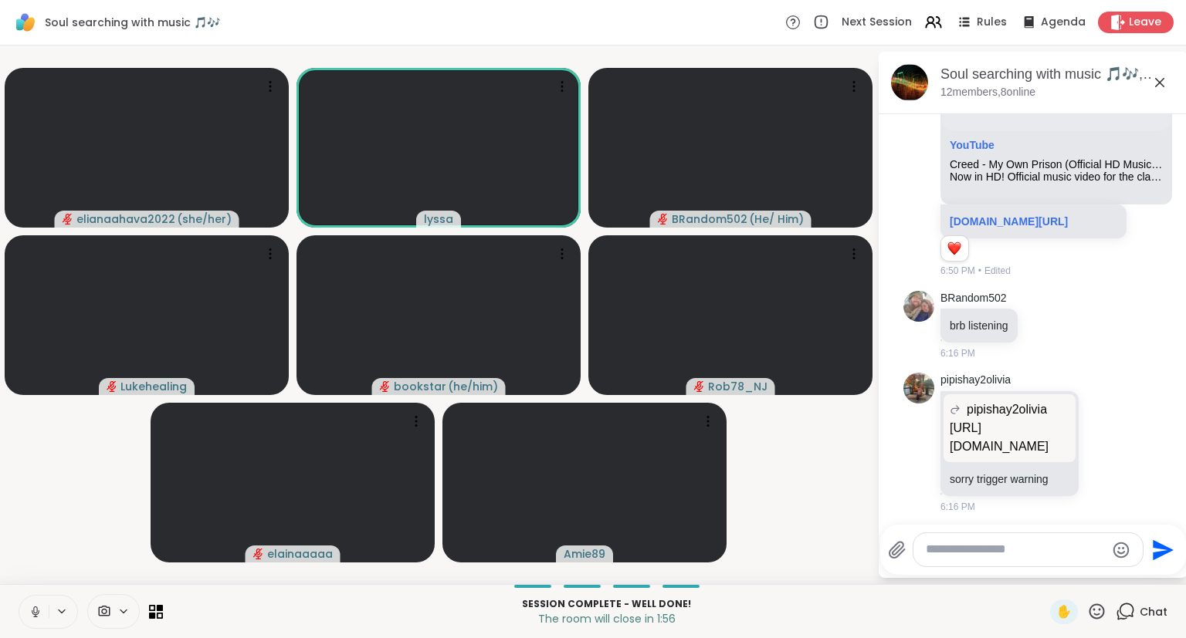
click at [33, 611] on icon at bounding box center [35, 610] width 4 height 7
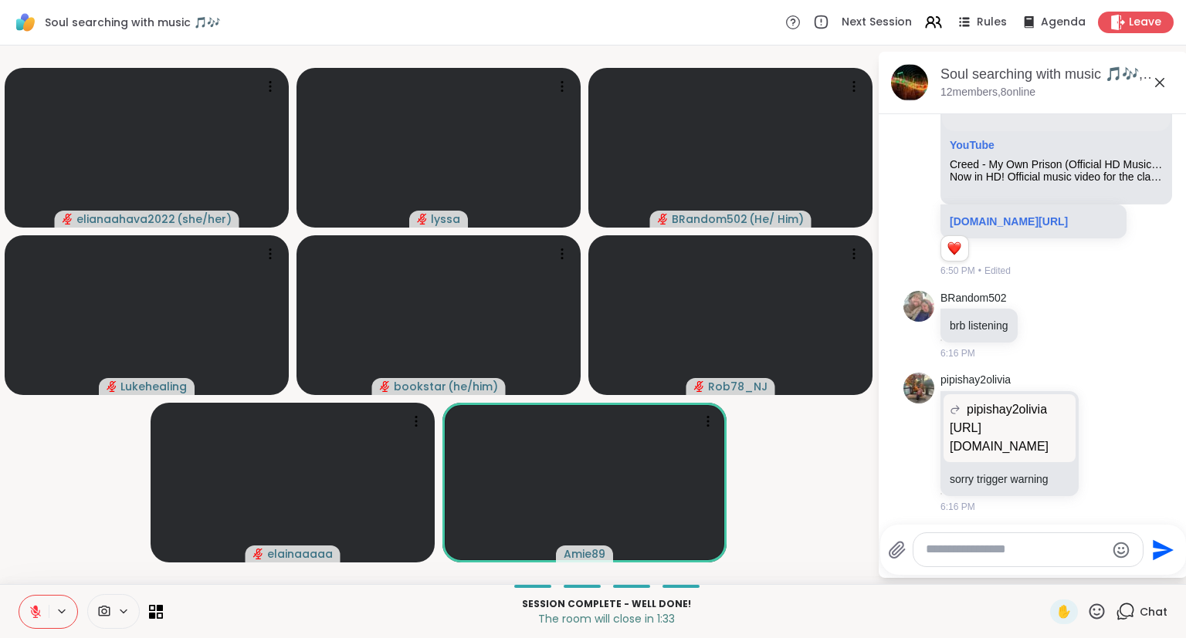
click at [1107, 613] on div "✋ Chat" at bounding box center [1108, 612] width 117 height 25
click at [1099, 611] on icon at bounding box center [1096, 611] width 19 height 19
click at [1140, 569] on div "🎉" at bounding box center [1153, 571] width 28 height 25
click at [1095, 608] on icon at bounding box center [1096, 611] width 19 height 19
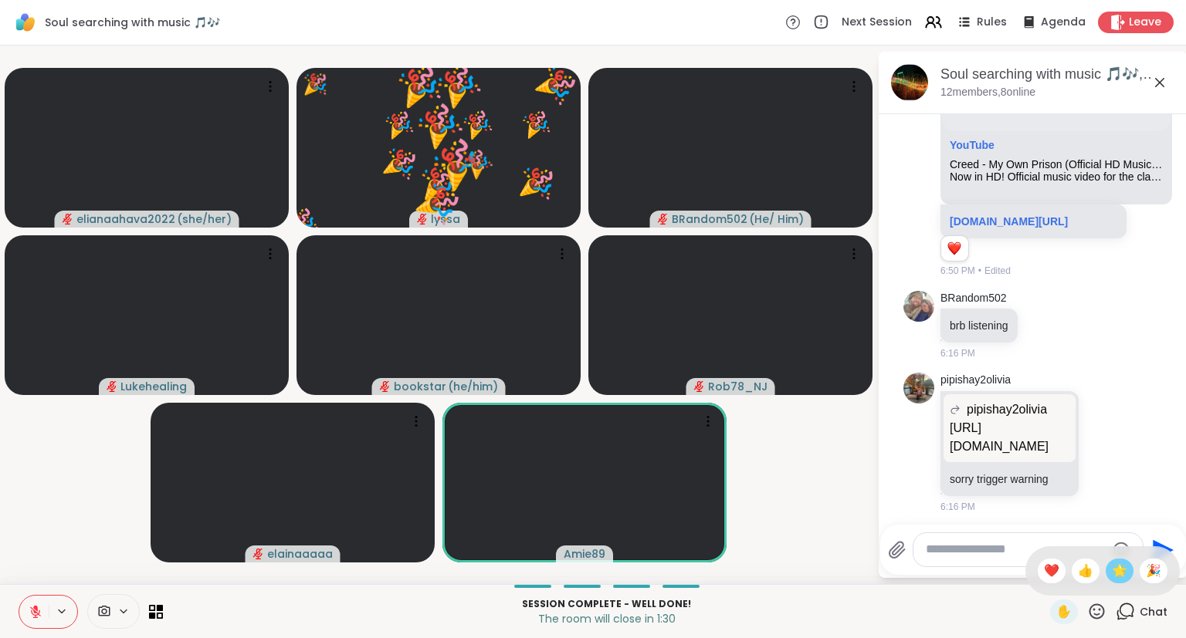
click at [1112, 573] on span "🌟" at bounding box center [1119, 571] width 15 height 19
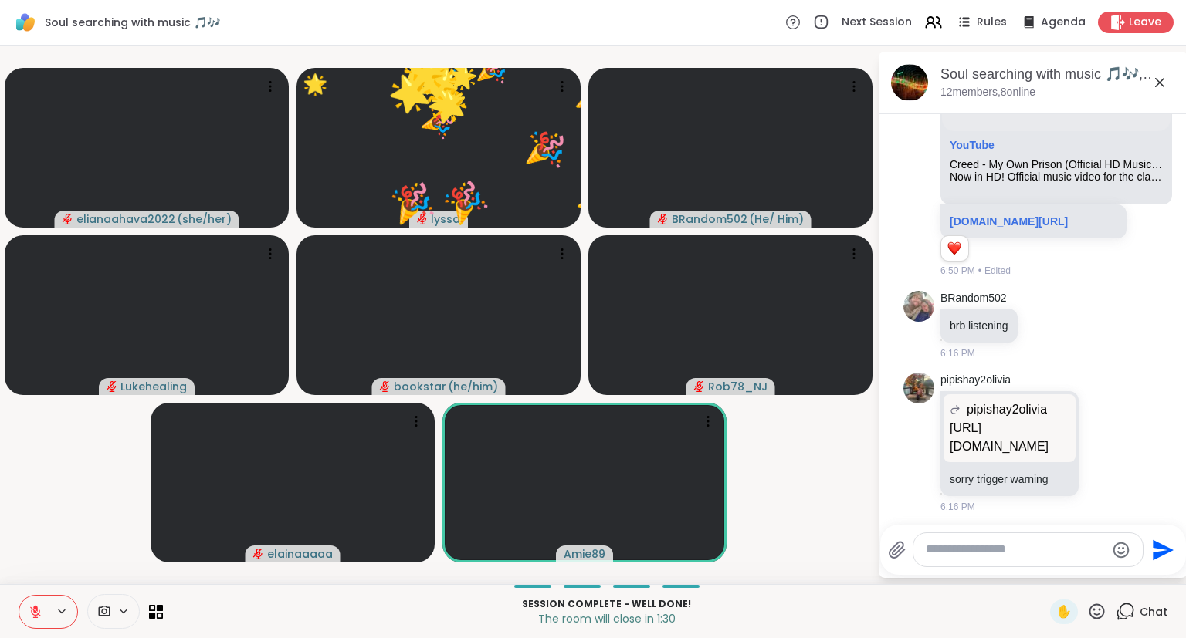
click at [1101, 604] on icon at bounding box center [1096, 611] width 19 height 19
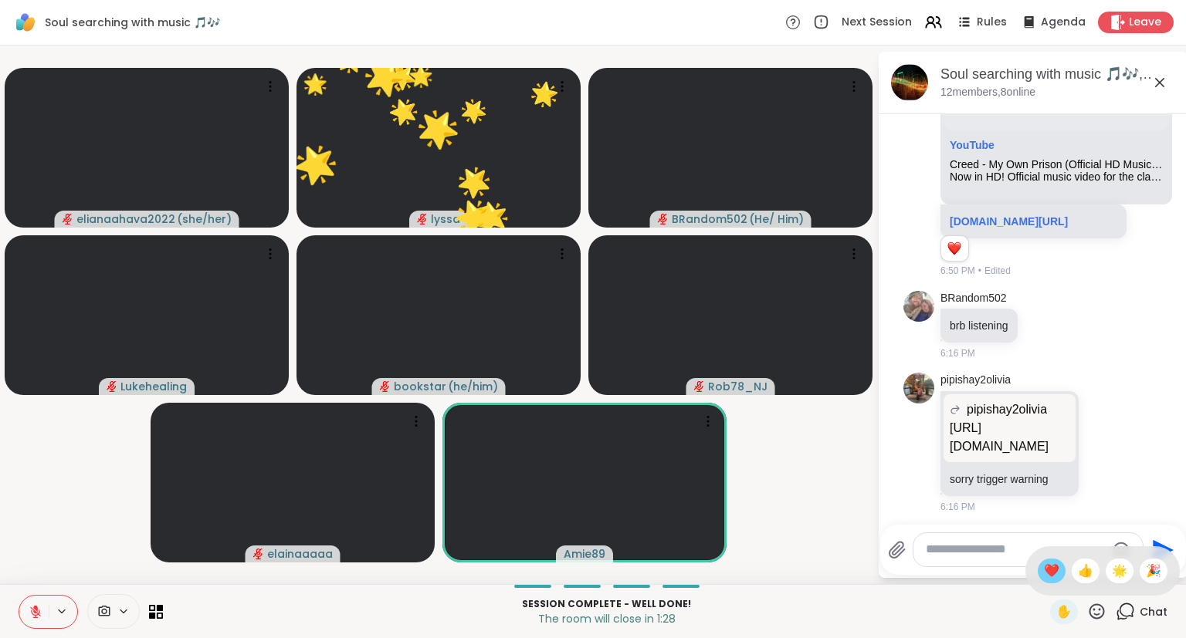
click at [1044, 580] on span "❤️" at bounding box center [1051, 571] width 15 height 19
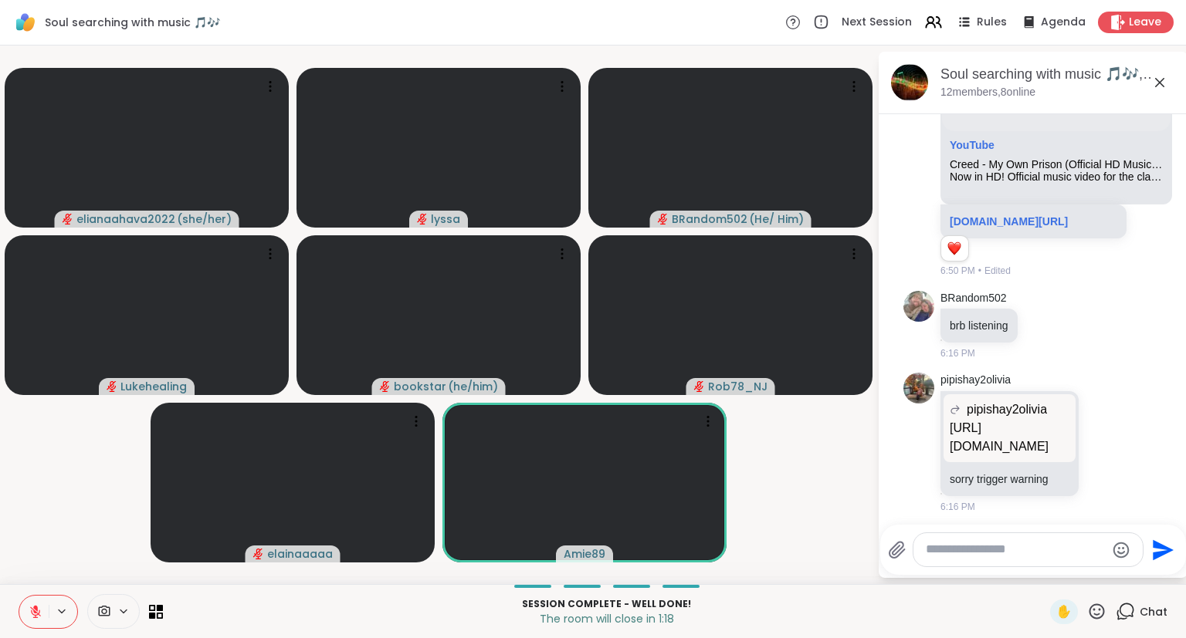
click at [34, 610] on icon at bounding box center [36, 612] width 14 height 14
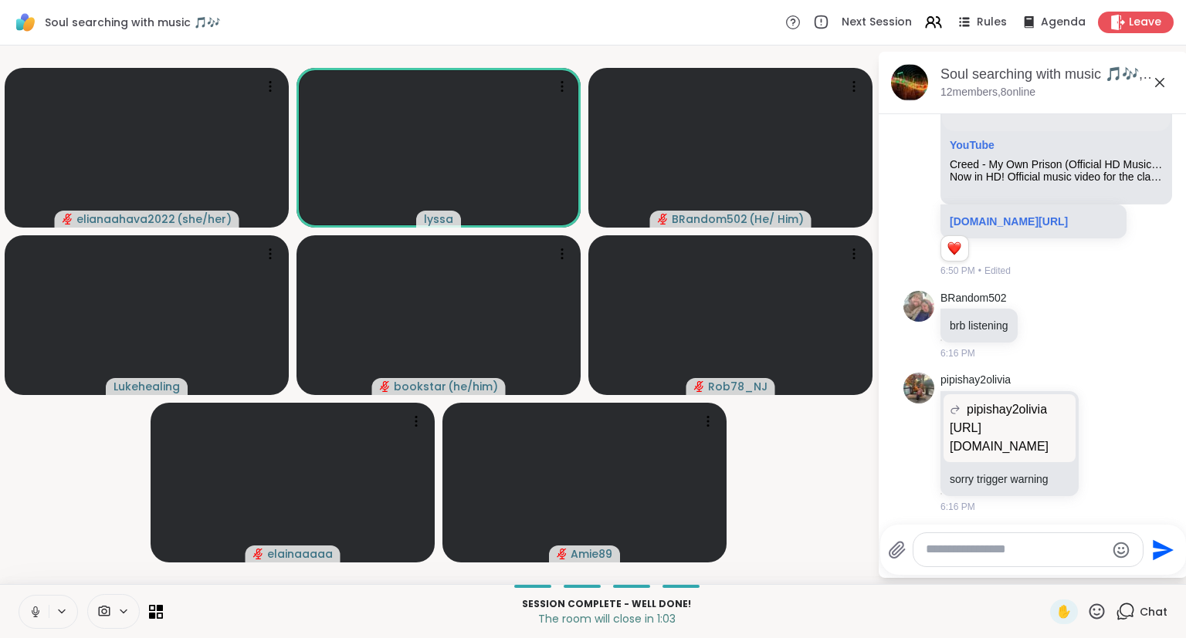
click at [31, 622] on button at bounding box center [33, 612] width 29 height 32
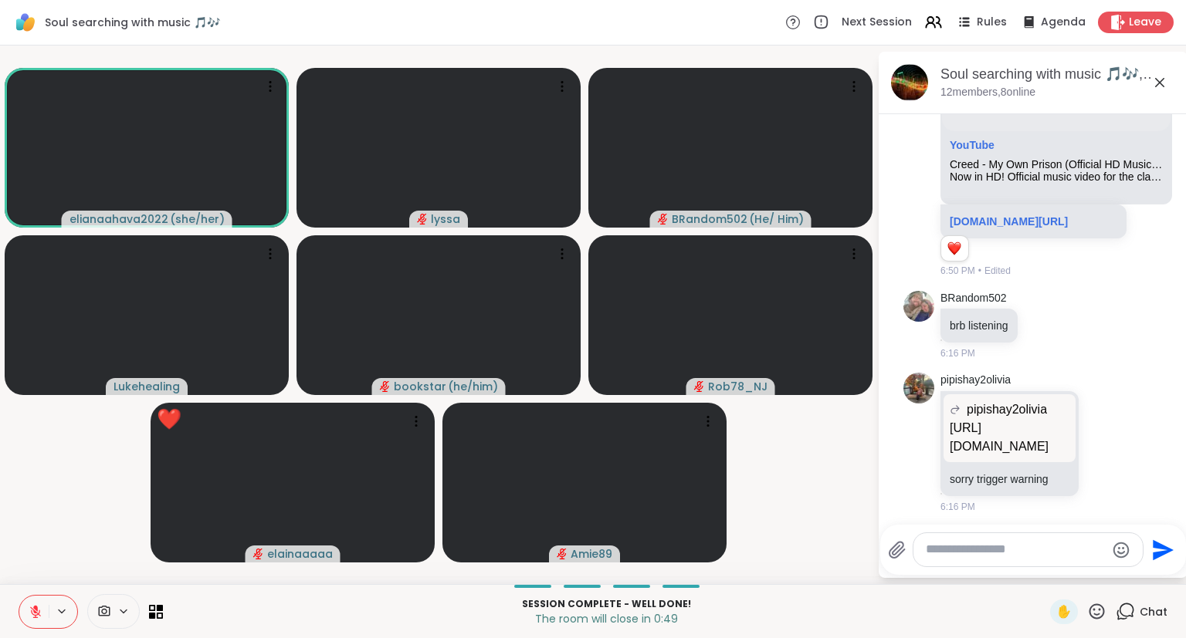
click at [27, 601] on button at bounding box center [33, 612] width 29 height 32
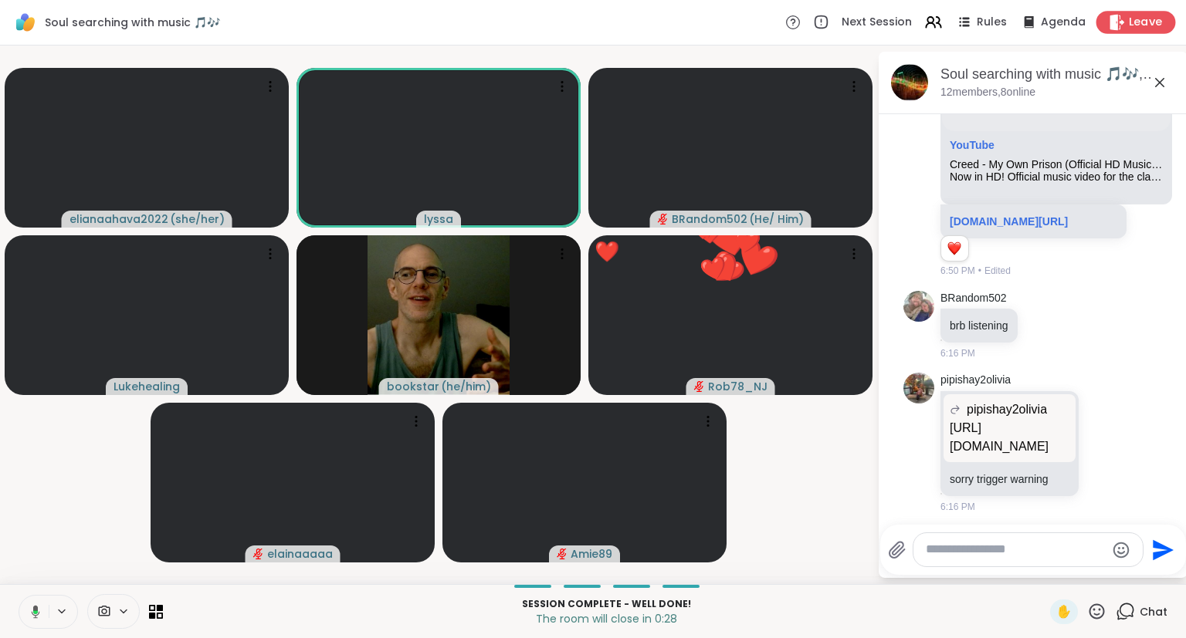
click at [1131, 29] on span "Leave" at bounding box center [1146, 23] width 34 height 16
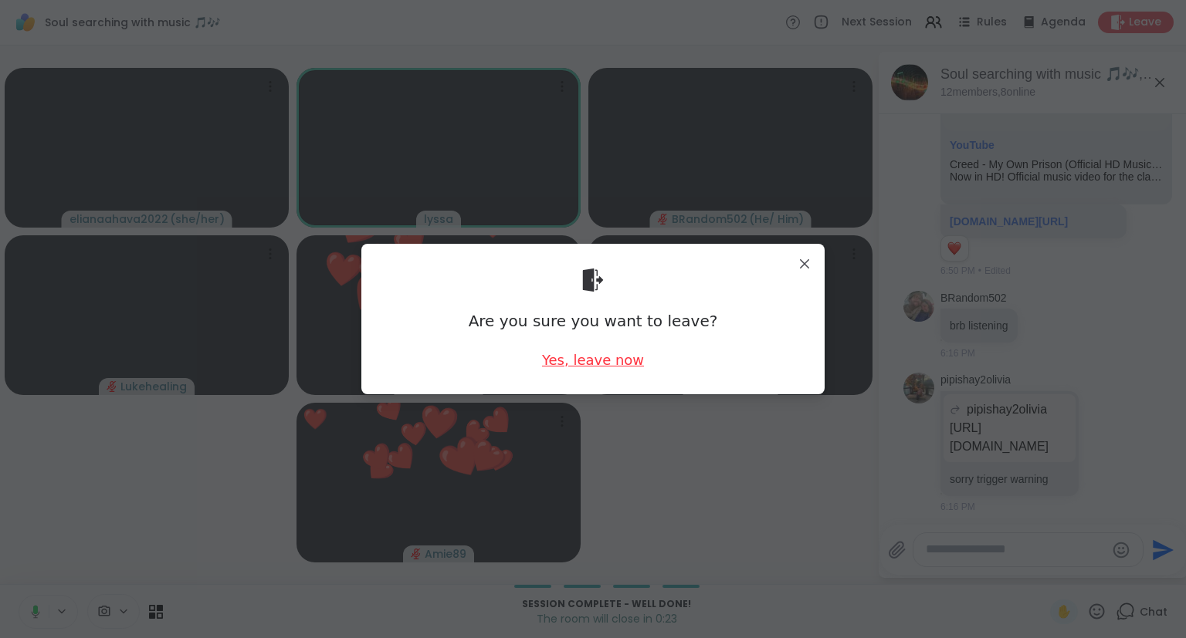
click at [599, 357] on div "Yes, leave now" at bounding box center [593, 359] width 102 height 19
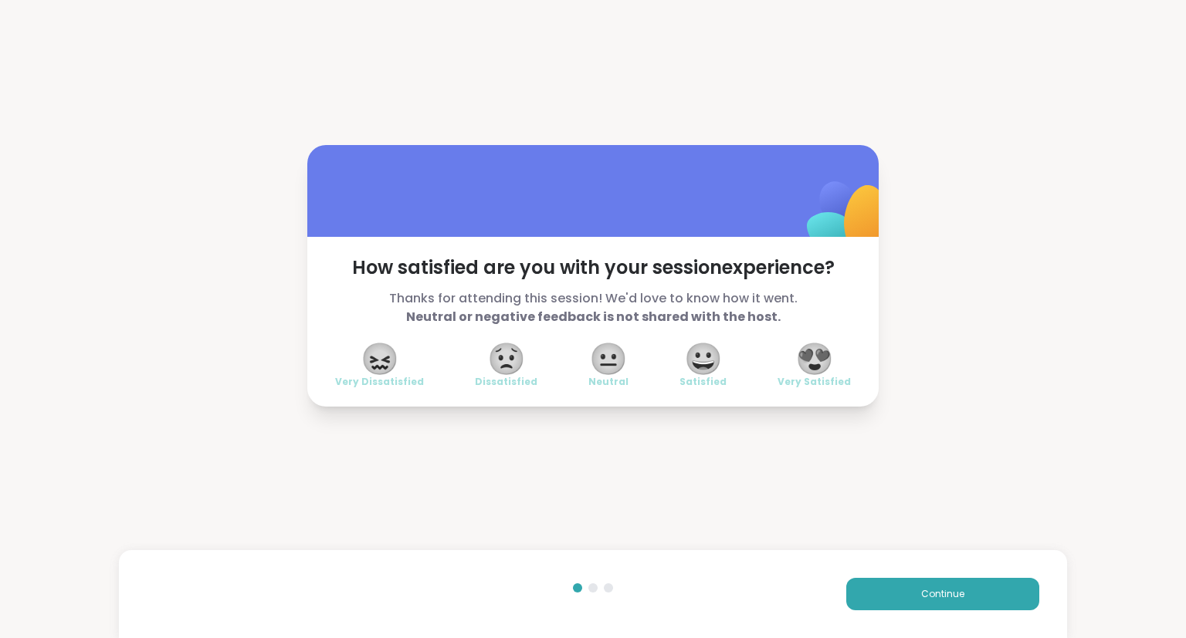
click at [789, 305] on span "Thanks for attending this session! We'd love to know how it went. Neutral or ne…" at bounding box center [593, 307] width 516 height 37
click at [805, 352] on span "😍" at bounding box center [814, 359] width 39 height 28
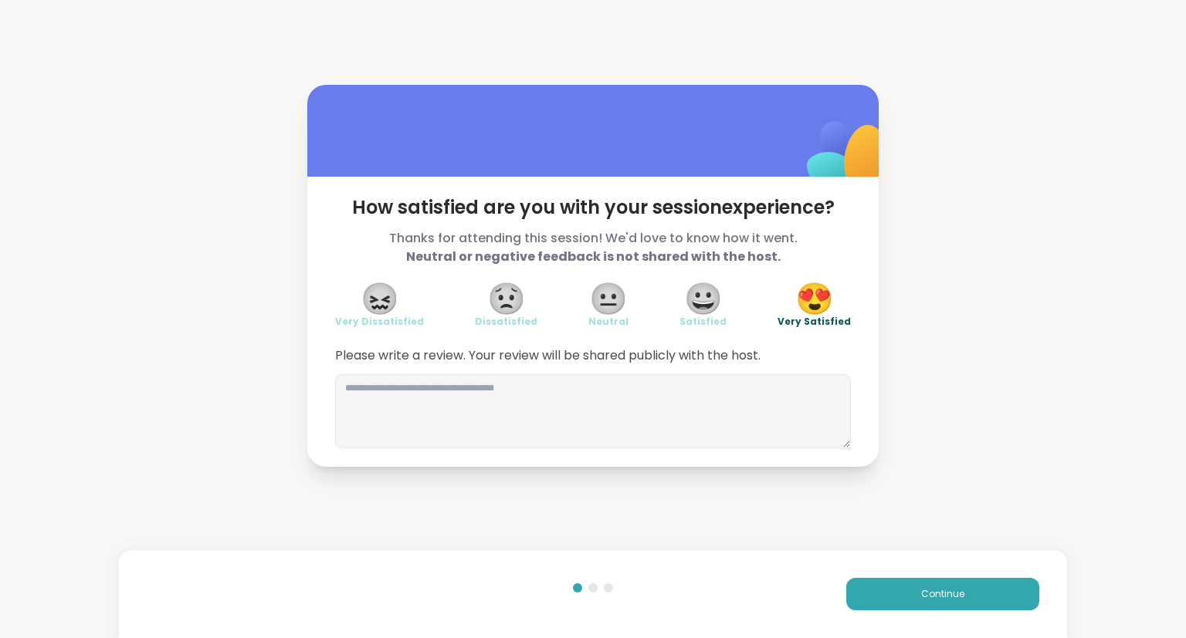
click at [946, 611] on div "Continue" at bounding box center [593, 594] width 949 height 88
click at [943, 600] on span "Continue" at bounding box center [942, 594] width 43 height 14
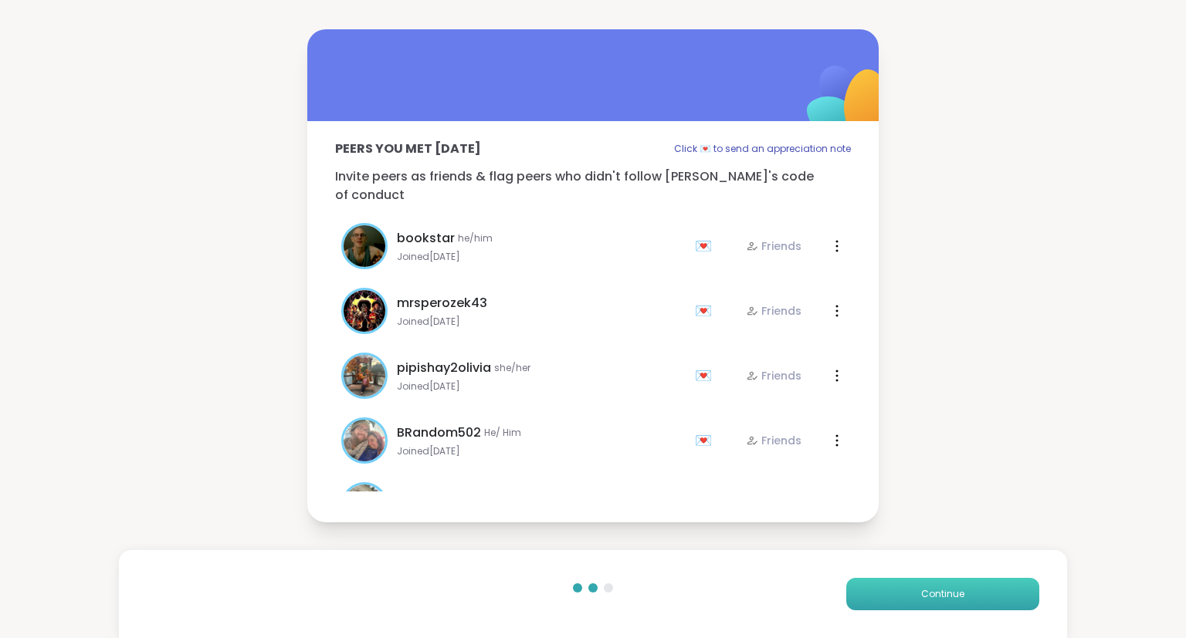
click at [943, 600] on span "Continue" at bounding box center [942, 594] width 43 height 14
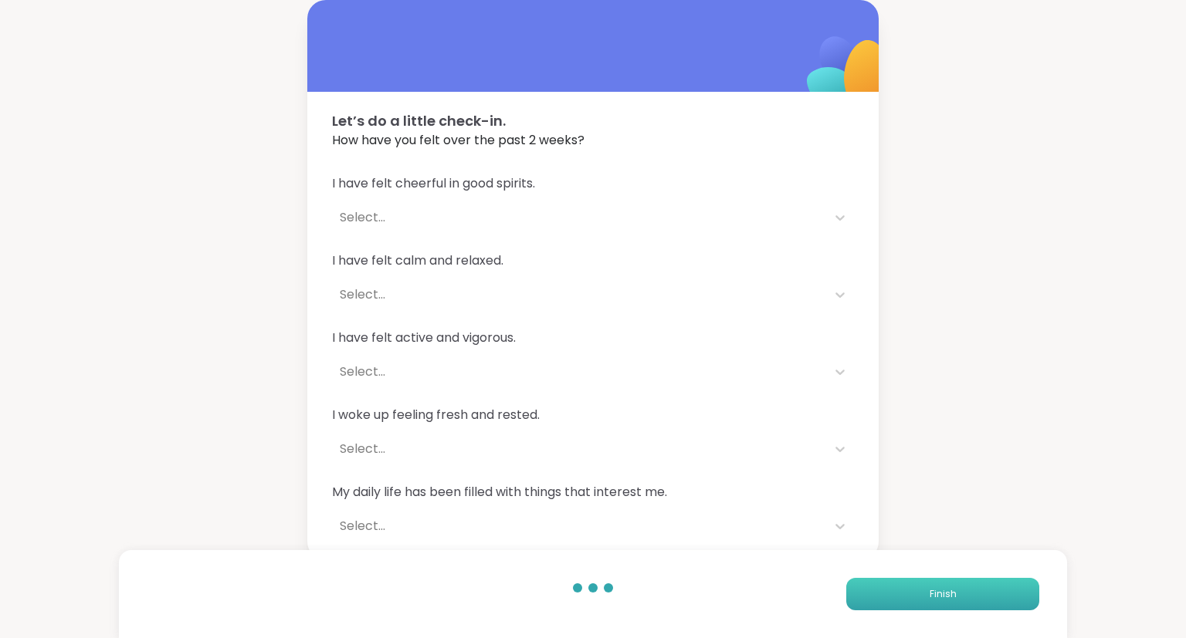
click at [943, 600] on span "Finish" at bounding box center [942, 594] width 27 height 14
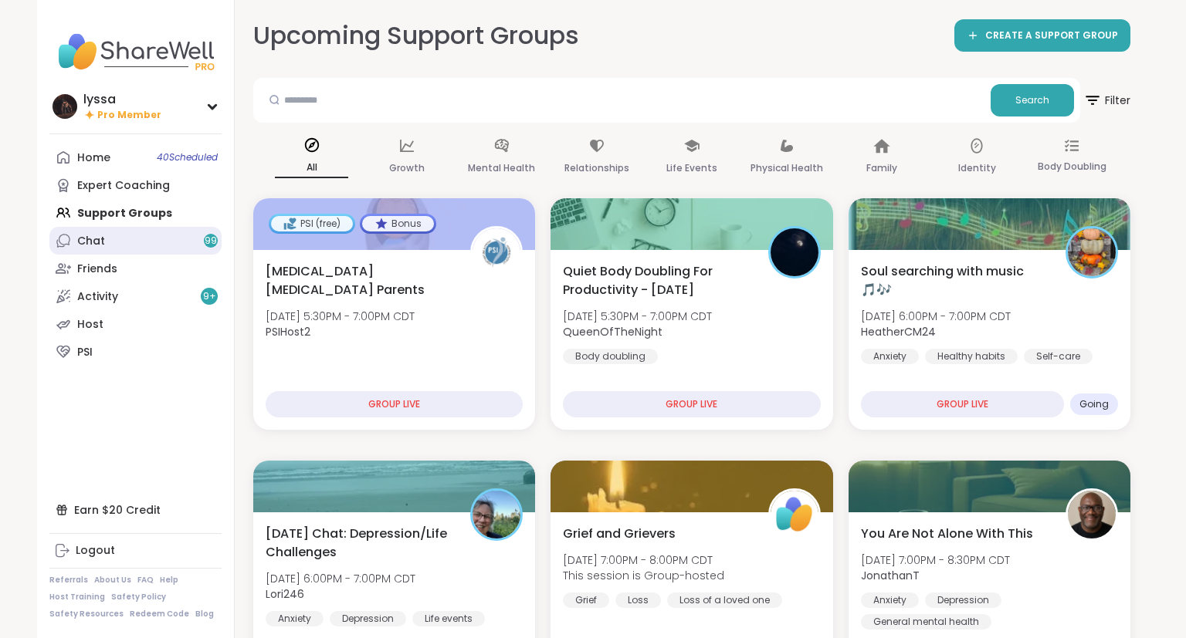
click at [116, 245] on link "Chat 99" at bounding box center [135, 241] width 172 height 28
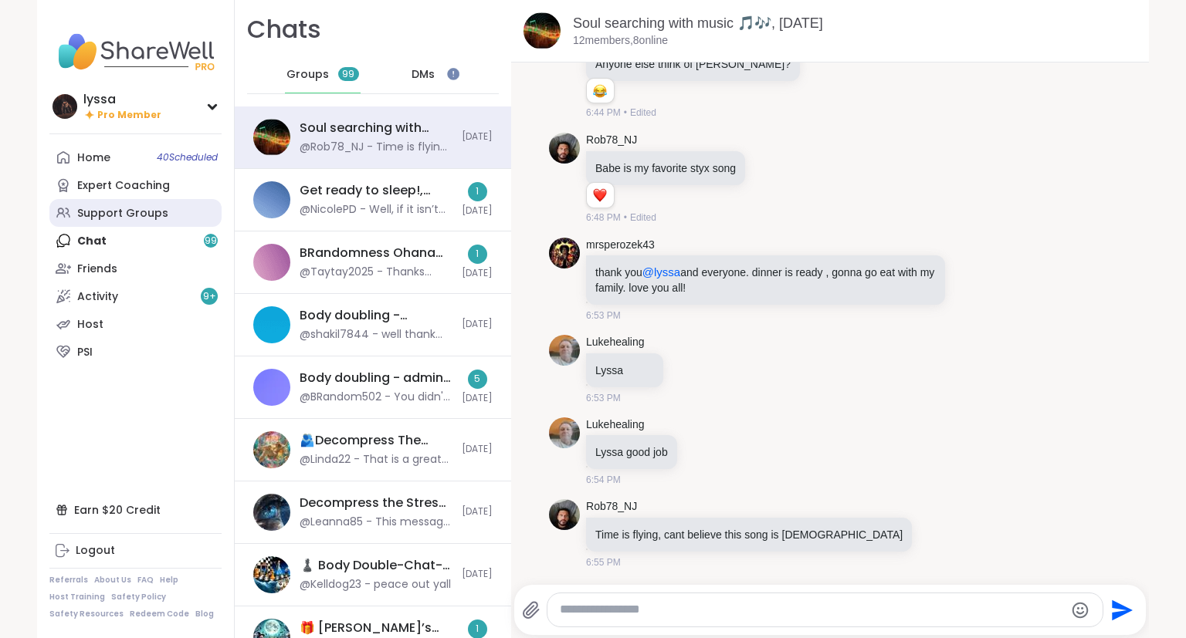
click at [113, 215] on div "Support Groups" at bounding box center [122, 213] width 91 height 15
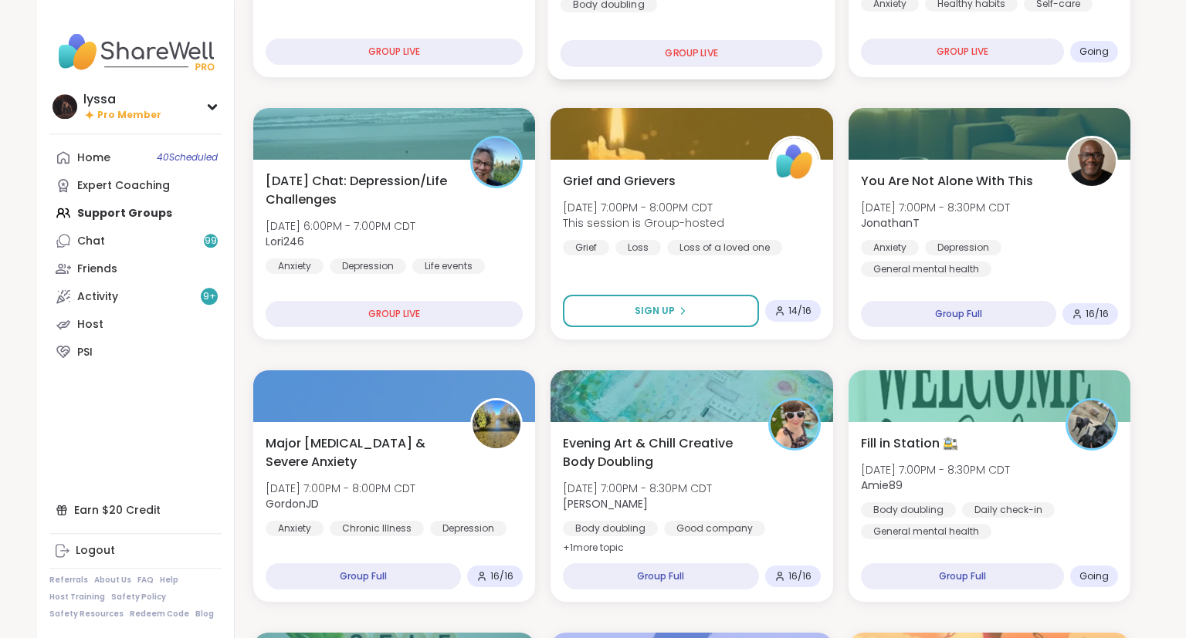
scroll to position [367, 0]
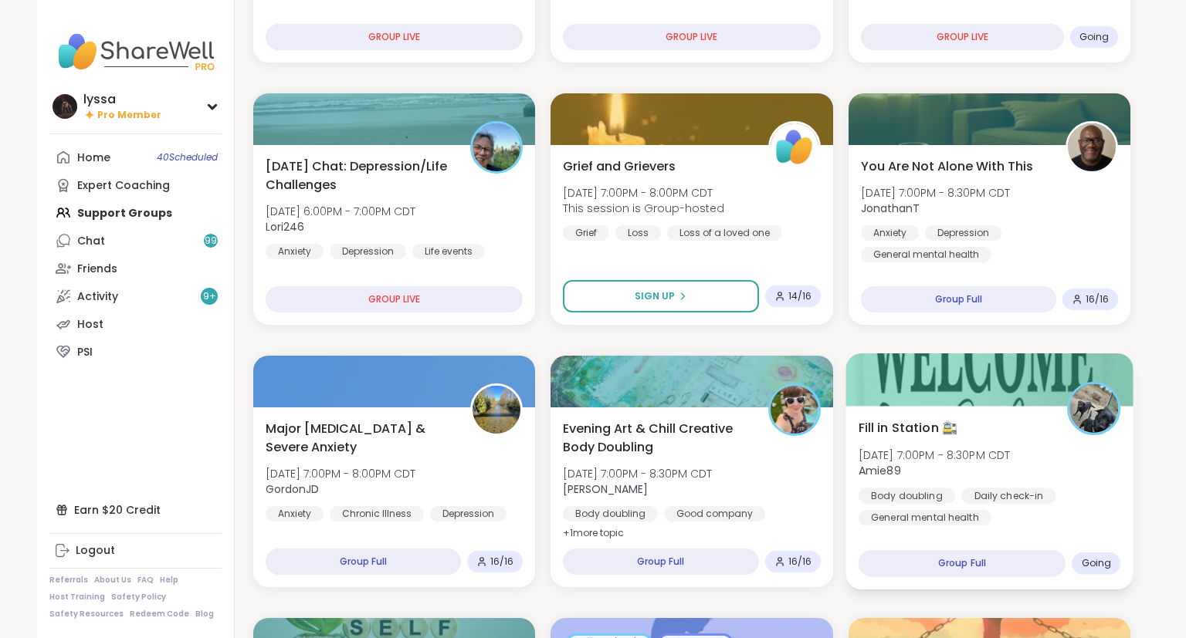
click at [915, 395] on div at bounding box center [989, 380] width 288 height 52
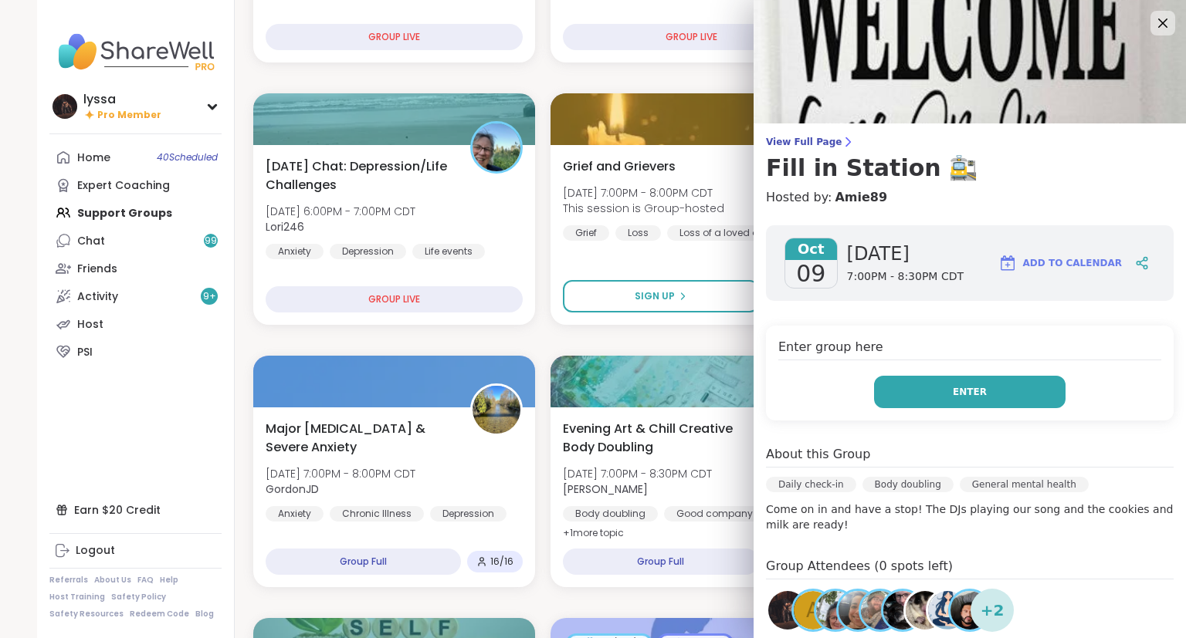
click at [900, 399] on button "Enter" at bounding box center [969, 392] width 191 height 32
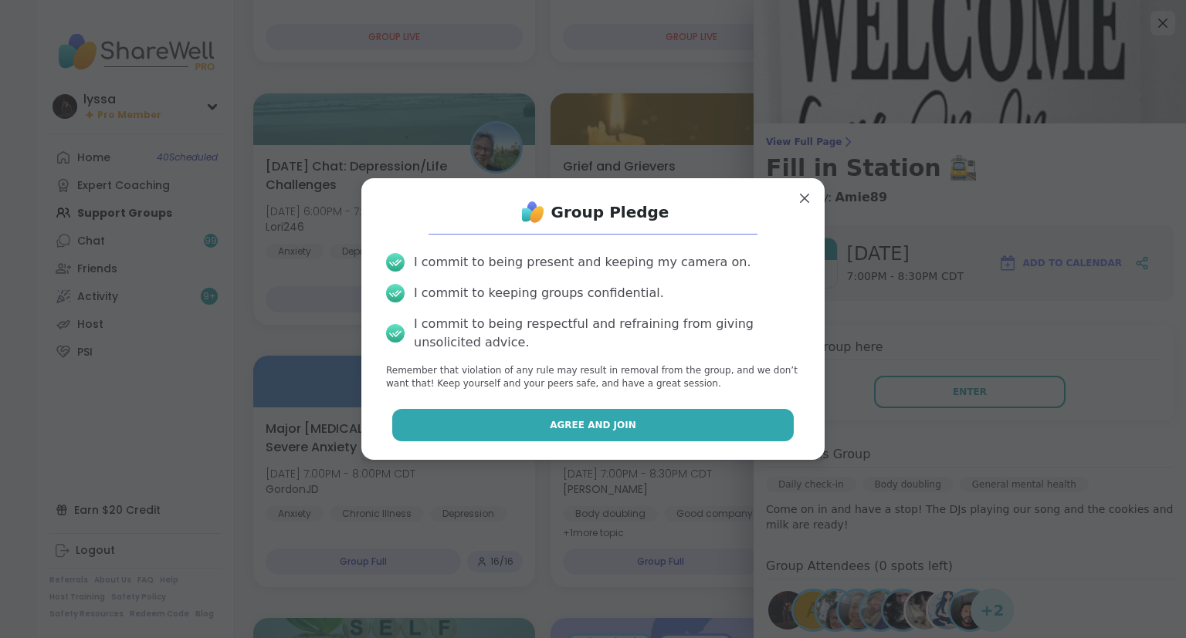
click at [763, 433] on button "Agree and Join" at bounding box center [593, 425] width 402 height 32
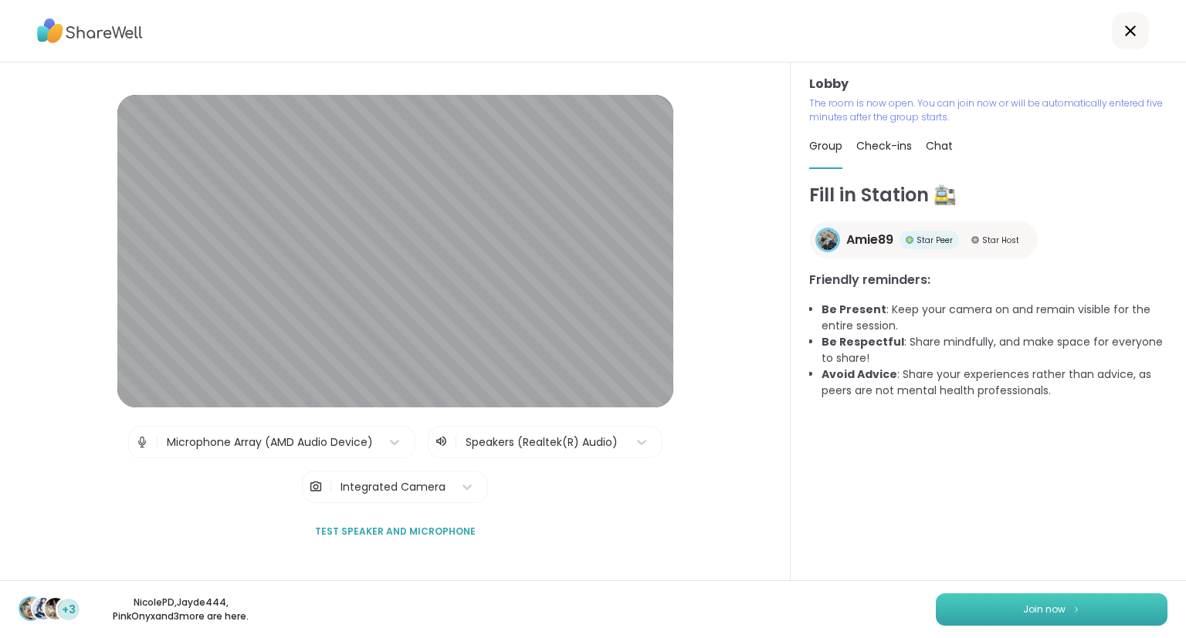
click at [993, 602] on button "Join now" at bounding box center [1052, 610] width 232 height 32
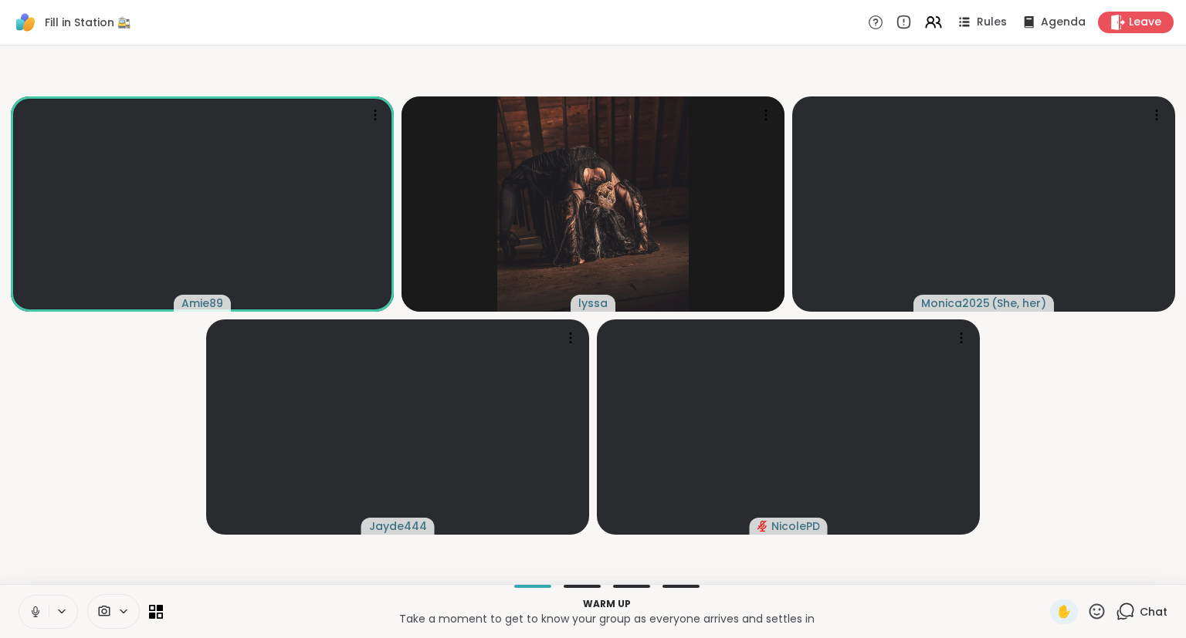
click at [30, 602] on button at bounding box center [33, 612] width 29 height 32
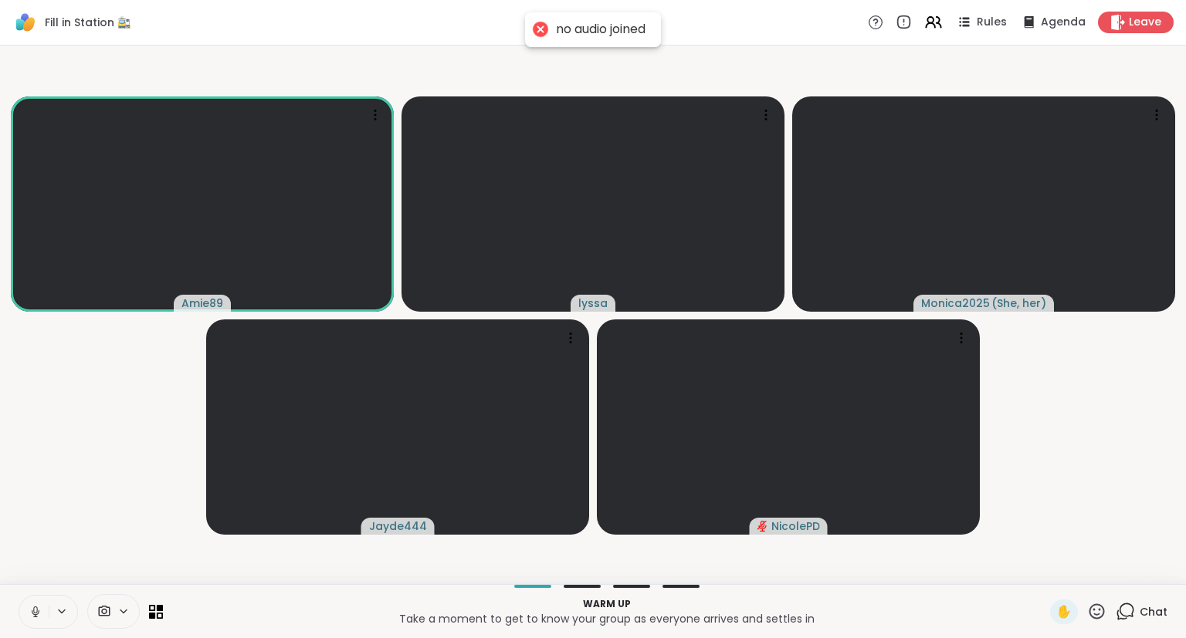
click at [34, 603] on button at bounding box center [33, 612] width 29 height 32
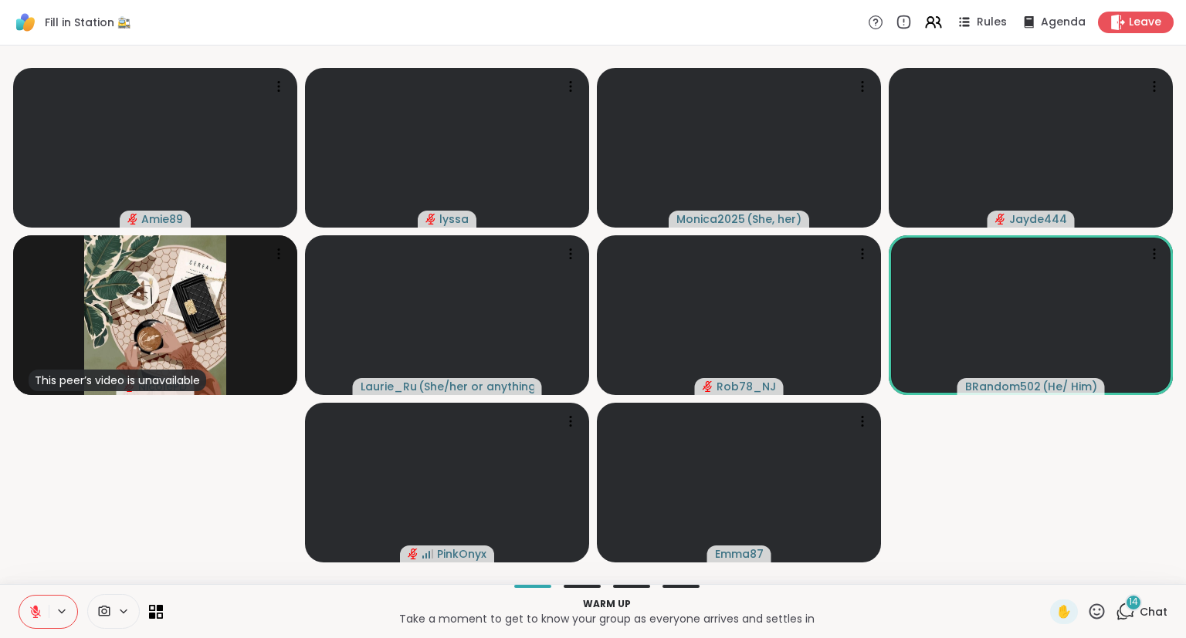
click at [42, 614] on icon at bounding box center [36, 612] width 14 height 14
click at [36, 610] on icon at bounding box center [36, 612] width 14 height 14
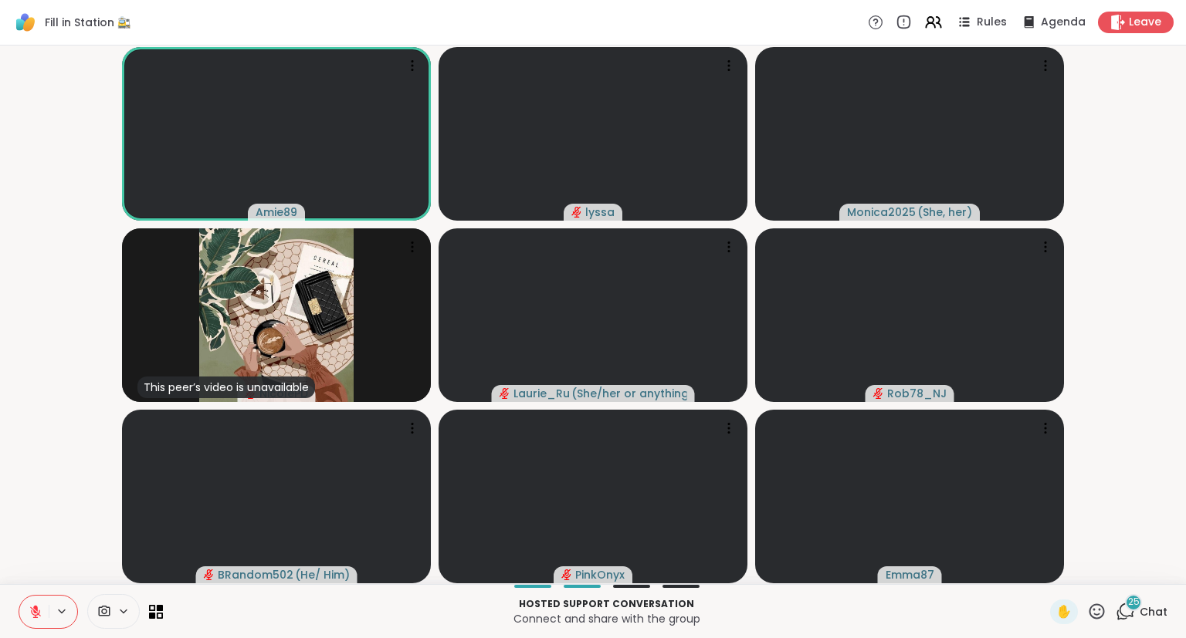
click at [28, 602] on button at bounding box center [33, 612] width 29 height 32
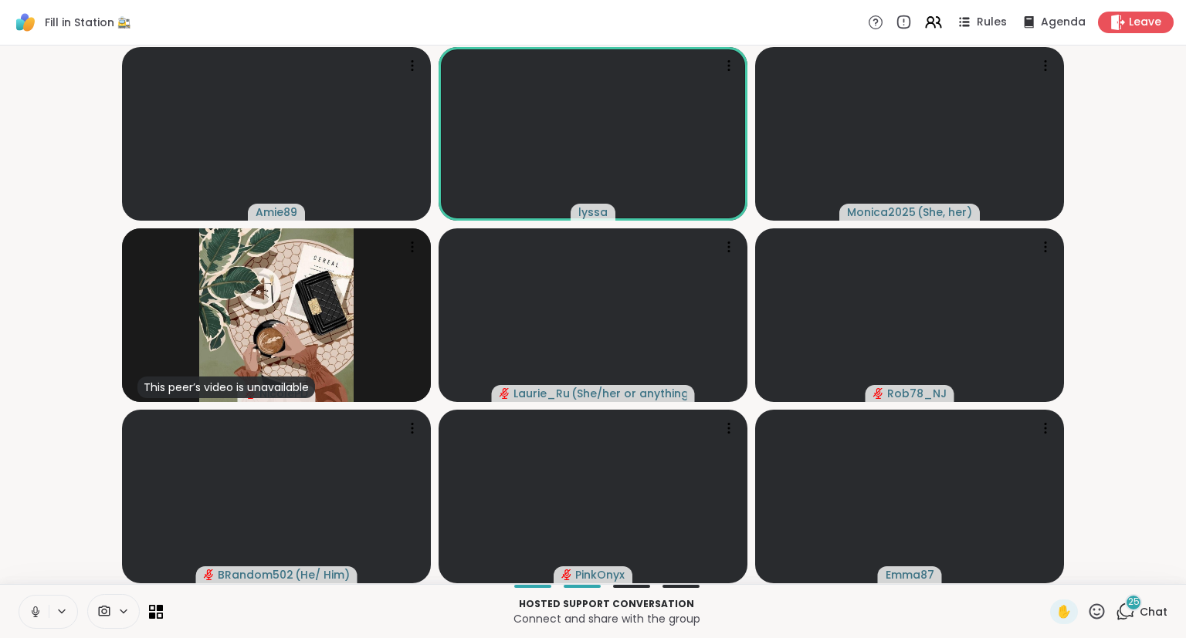
click at [35, 611] on icon at bounding box center [36, 612] width 14 height 14
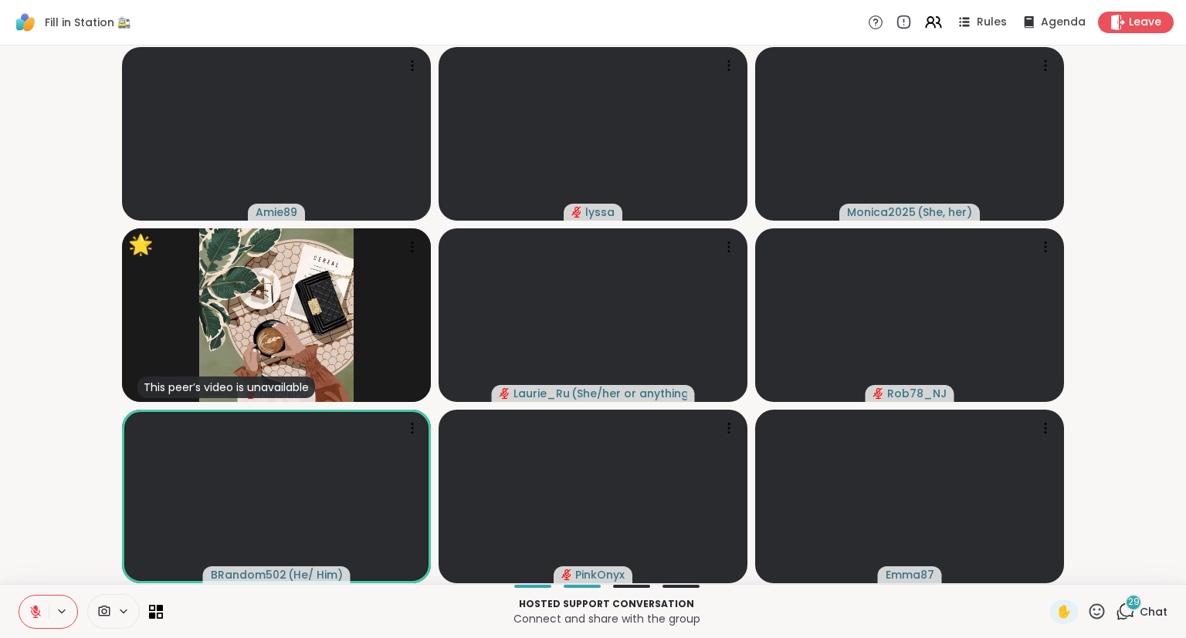
click at [1095, 604] on icon at bounding box center [1096, 611] width 19 height 19
click at [1050, 568] on span "❤️" at bounding box center [1051, 571] width 15 height 19
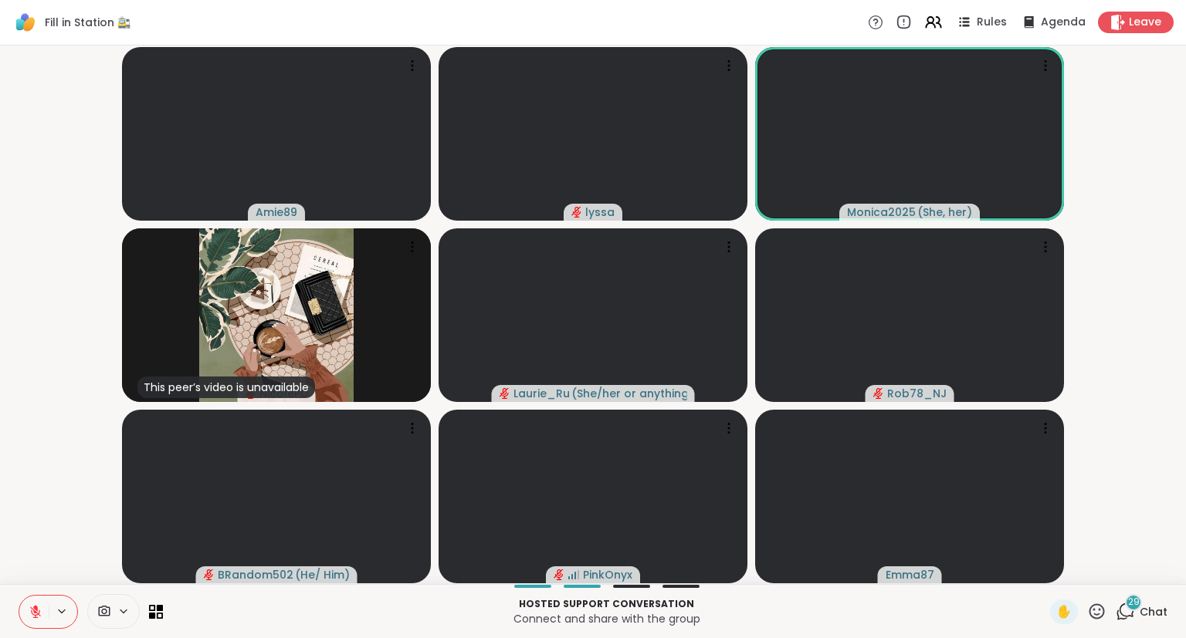
click at [1096, 618] on icon at bounding box center [1096, 611] width 19 height 19
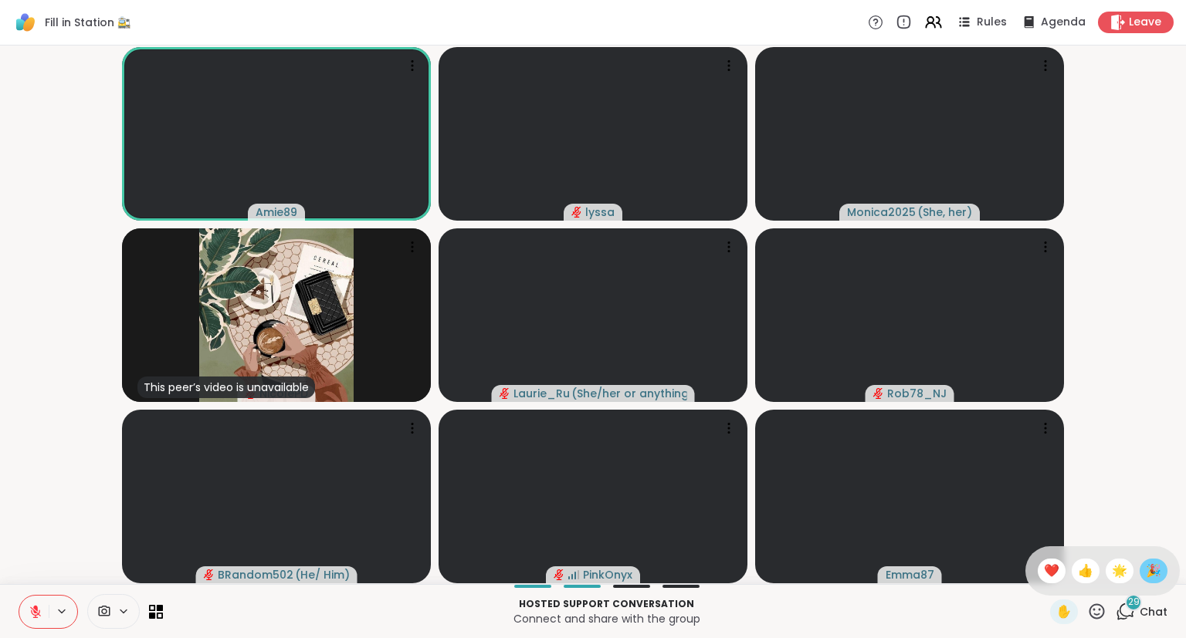
click at [1148, 570] on span "🎉" at bounding box center [1153, 571] width 15 height 19
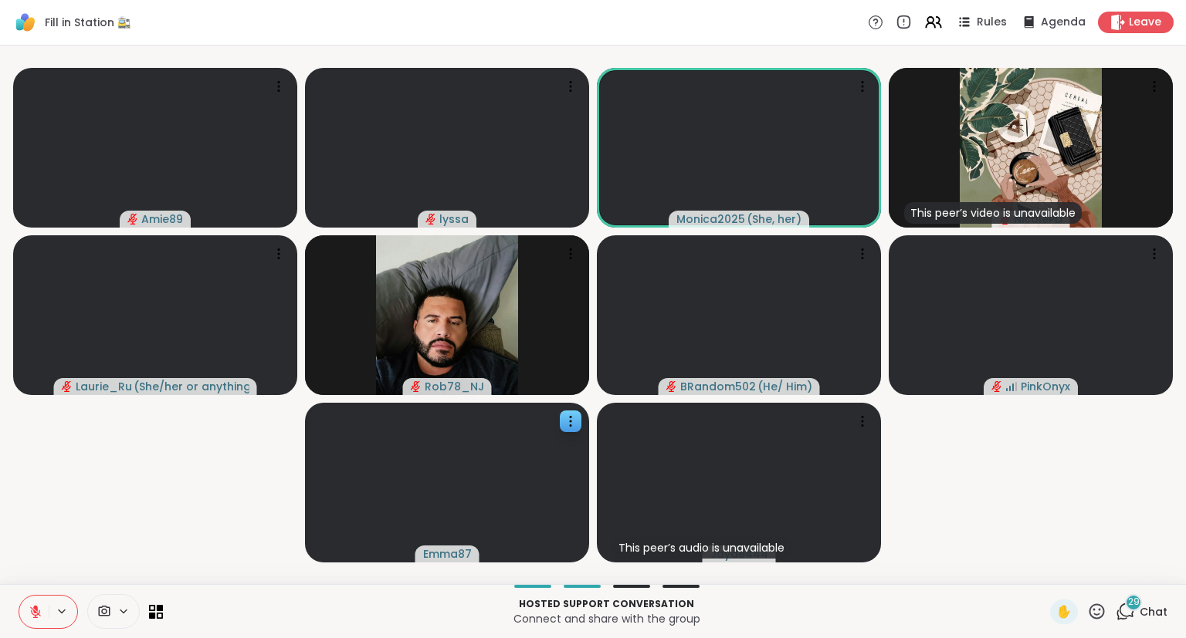
click at [570, 415] on icon at bounding box center [570, 421] width 15 height 15
click at [537, 425] on h4 "View Profile" at bounding box center [517, 426] width 65 height 15
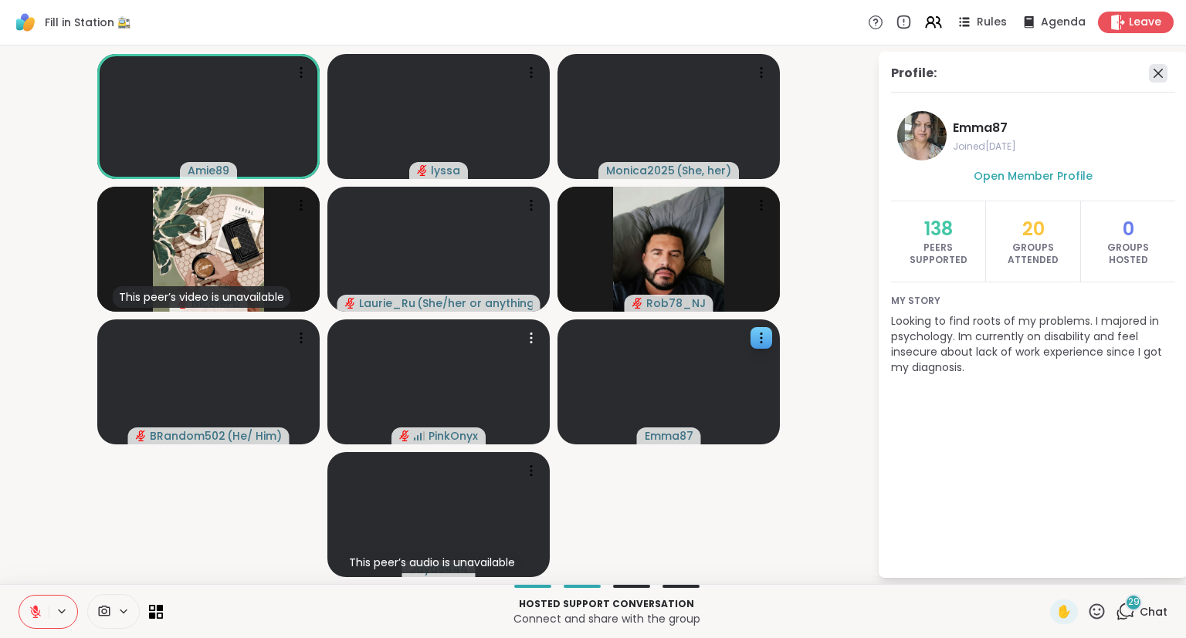
click at [1162, 80] on icon at bounding box center [1158, 73] width 19 height 19
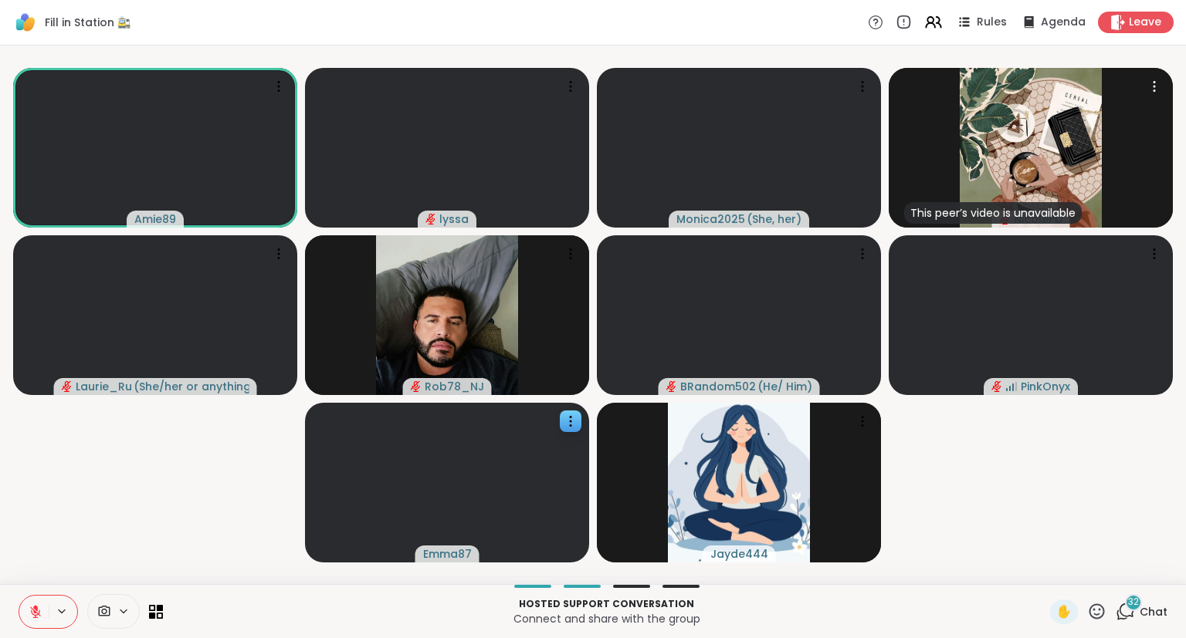
click at [1147, 605] on span "Chat" at bounding box center [1153, 611] width 28 height 15
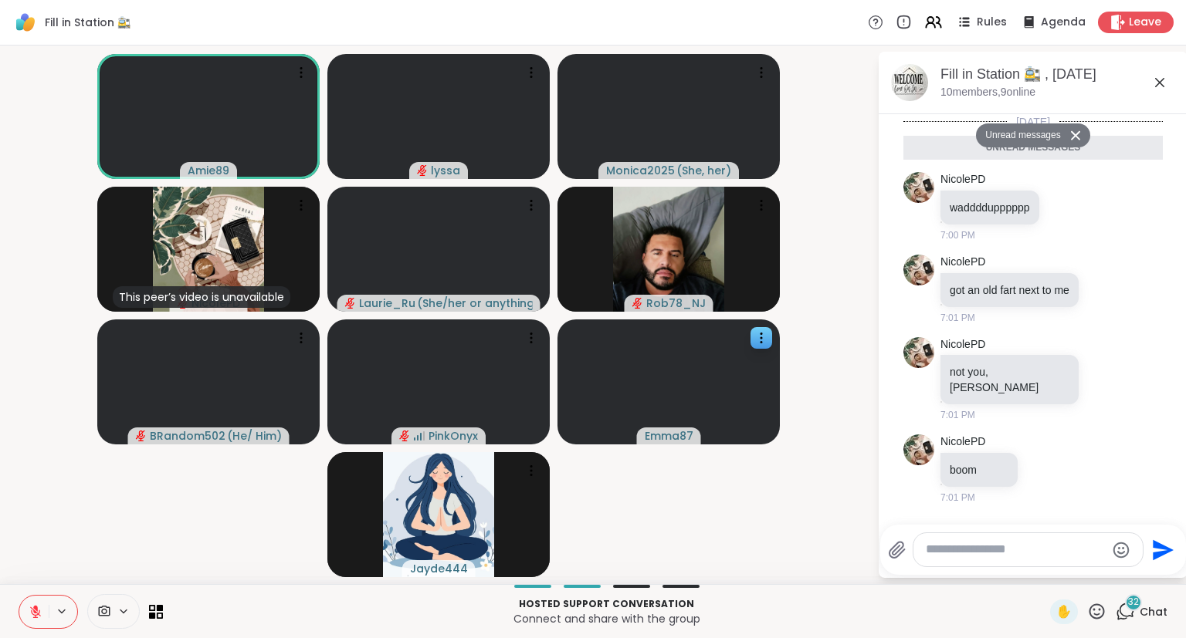
scroll to position [3141, 0]
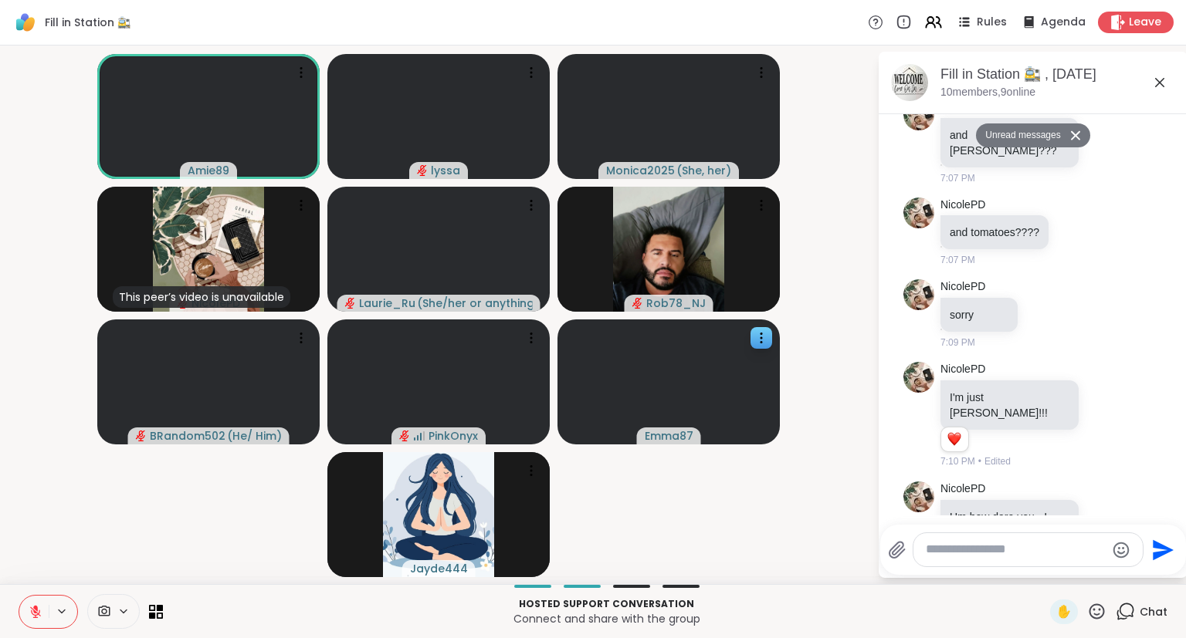
click at [1174, 71] on div "Fill in Station 🚉 , [DATE]" at bounding box center [1057, 74] width 235 height 19
click at [1166, 87] on icon at bounding box center [1159, 82] width 19 height 19
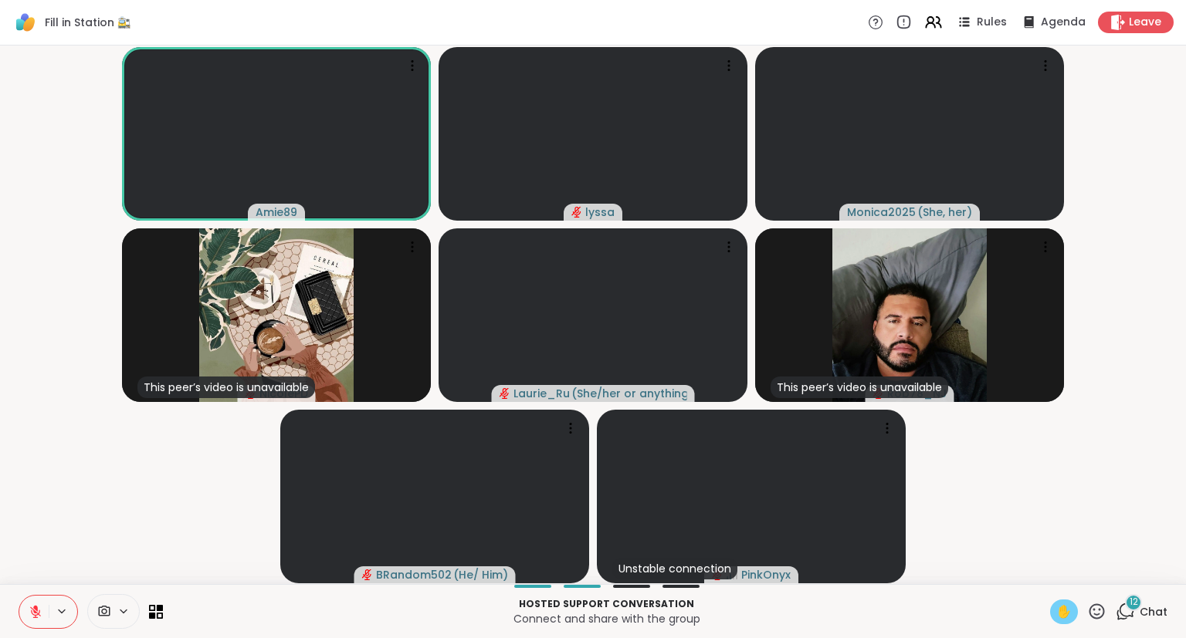
click at [1068, 607] on span "✋" at bounding box center [1063, 612] width 15 height 19
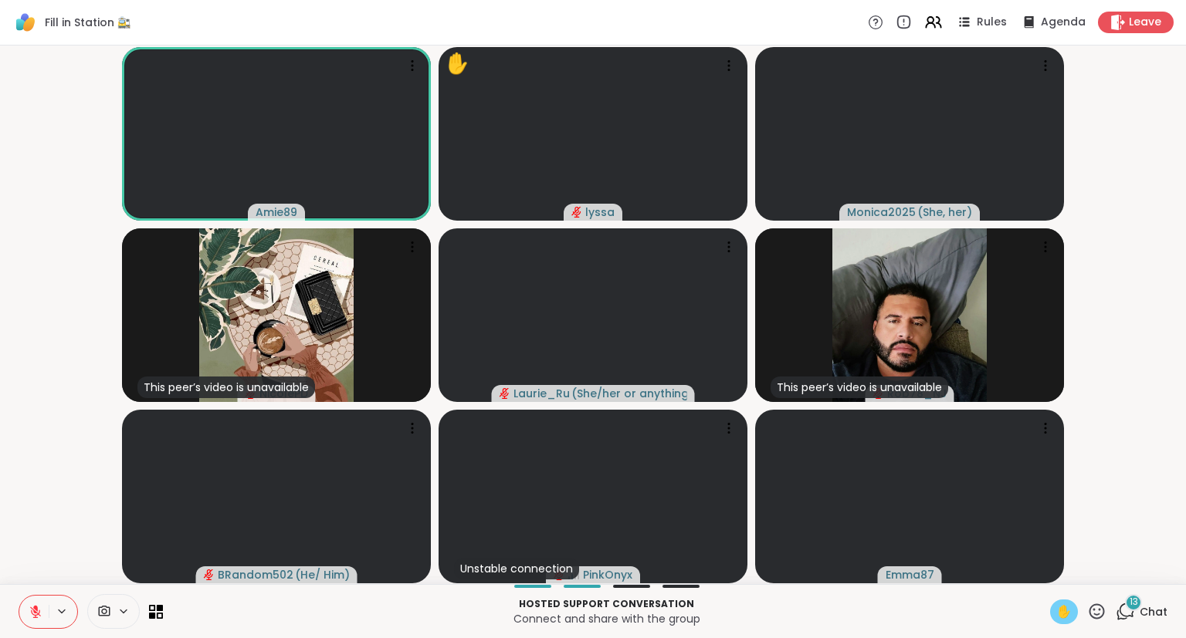
click at [41, 597] on button at bounding box center [33, 612] width 29 height 32
click at [1058, 611] on span "✋" at bounding box center [1063, 612] width 15 height 19
click at [39, 601] on button at bounding box center [33, 612] width 29 height 32
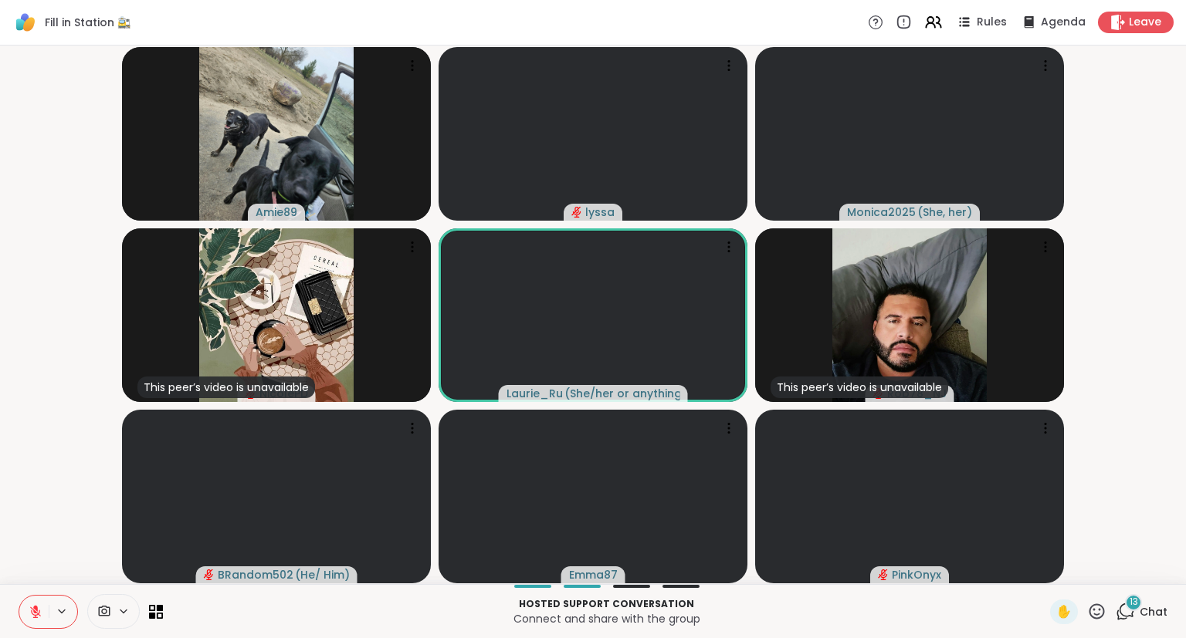
click at [1104, 614] on icon at bounding box center [1096, 611] width 15 height 15
click at [1049, 579] on span "❤️" at bounding box center [1051, 571] width 15 height 19
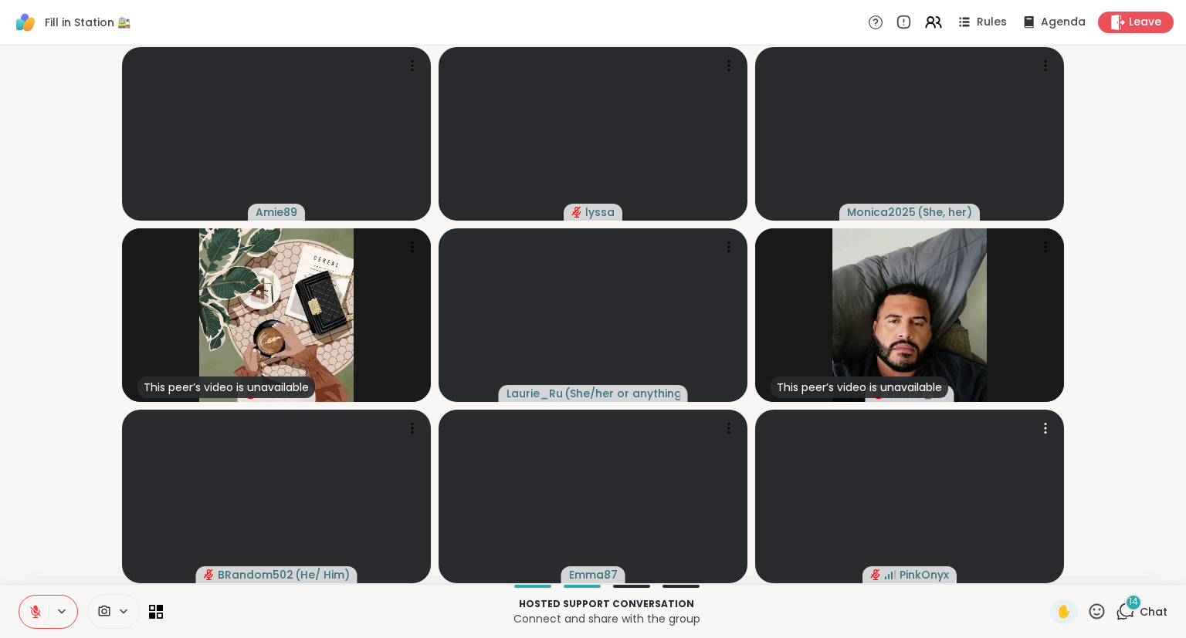
click at [27, 612] on button at bounding box center [33, 612] width 29 height 32
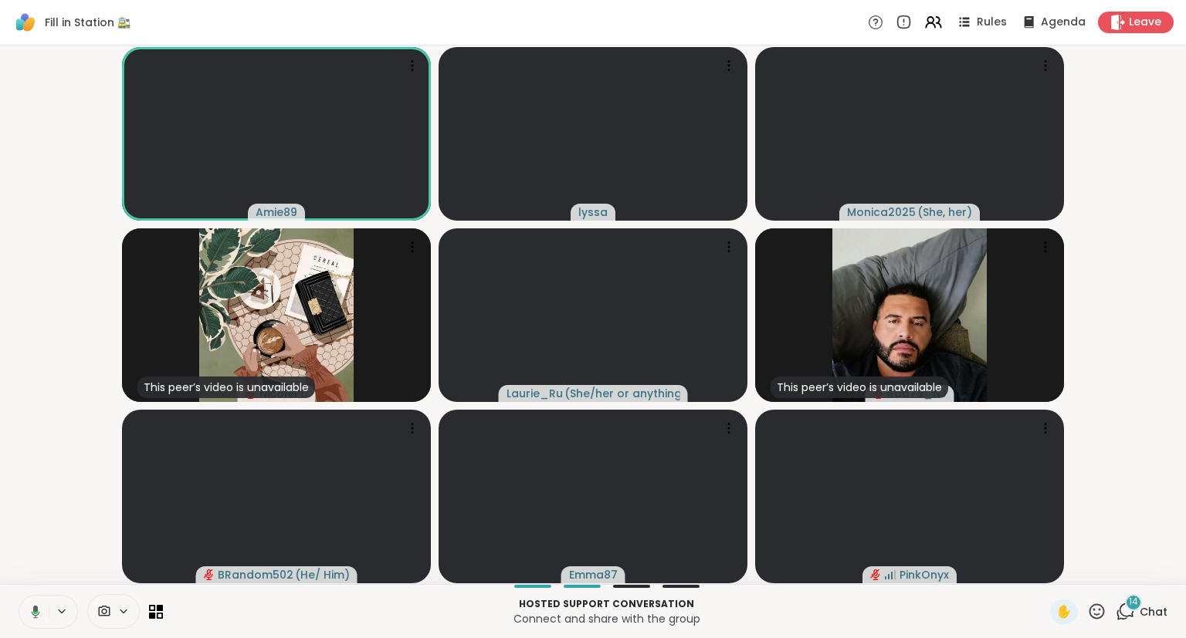
click at [23, 618] on button at bounding box center [33, 612] width 32 height 32
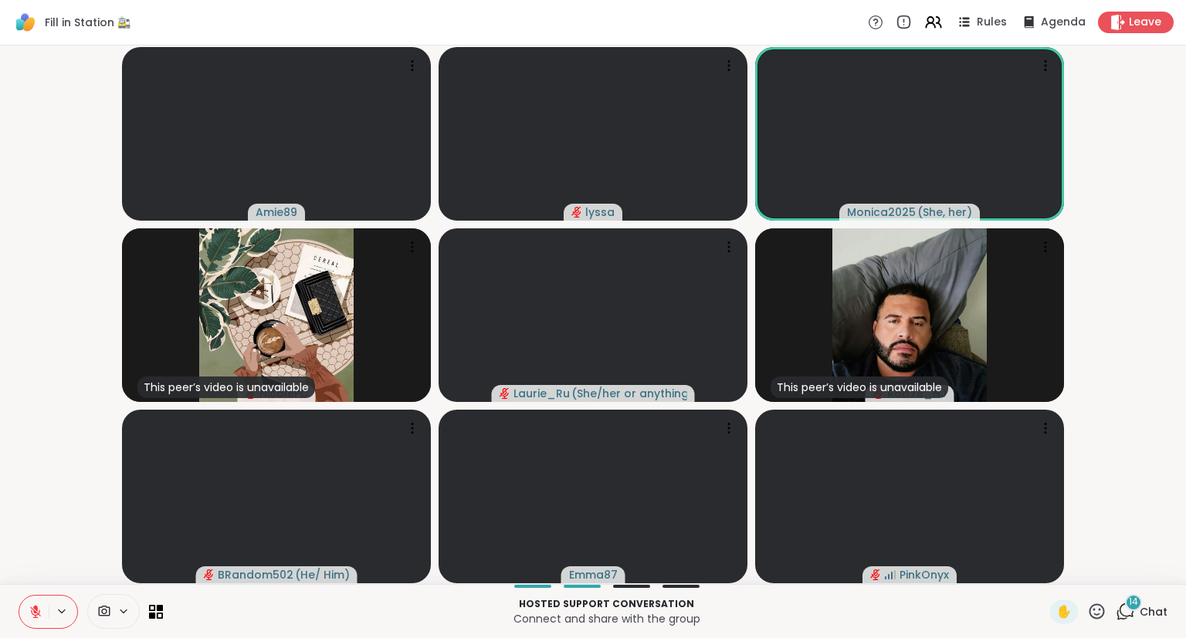
click at [1142, 620] on div "14 Chat" at bounding box center [1141, 612] width 52 height 25
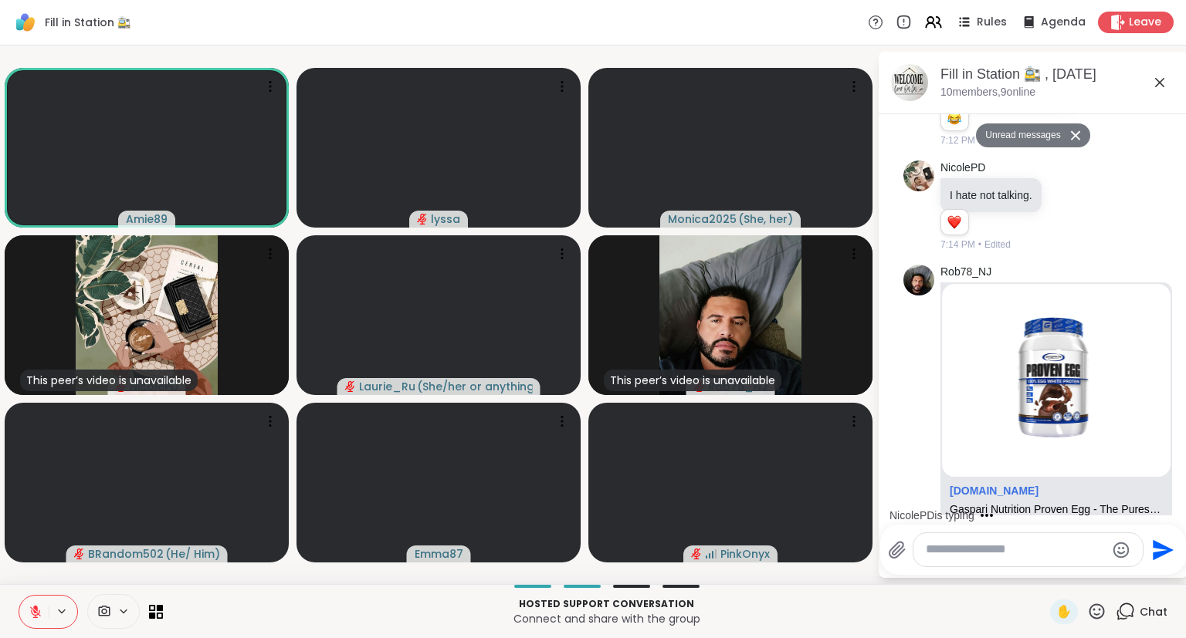
scroll to position [4947, 0]
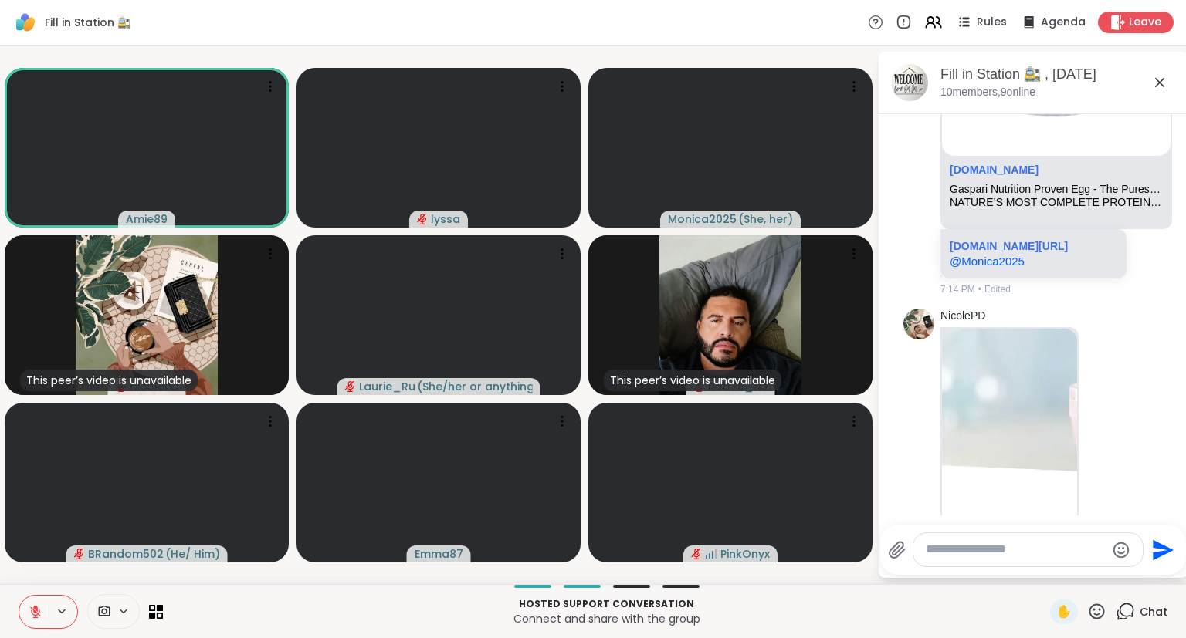
click at [1098, 606] on icon at bounding box center [1096, 611] width 15 height 15
click at [1049, 570] on span "❤️" at bounding box center [1051, 571] width 15 height 19
click at [1019, 422] on img at bounding box center [1009, 441] width 135 height 225
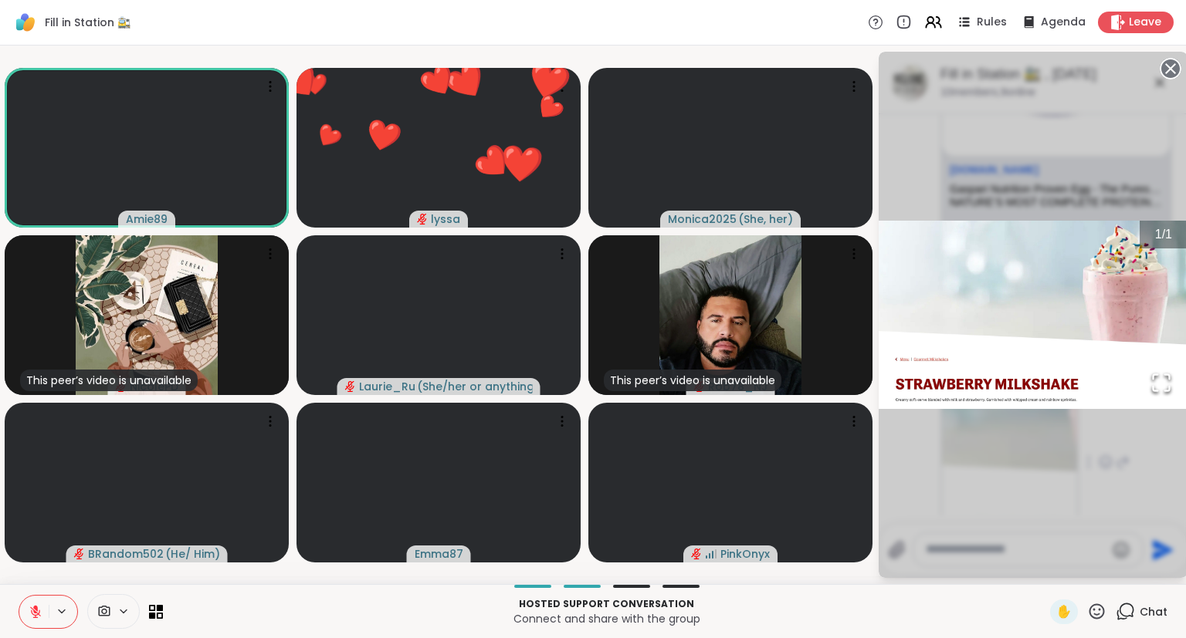
click at [1128, 480] on div "1 / 1" at bounding box center [1032, 315] width 309 height 526
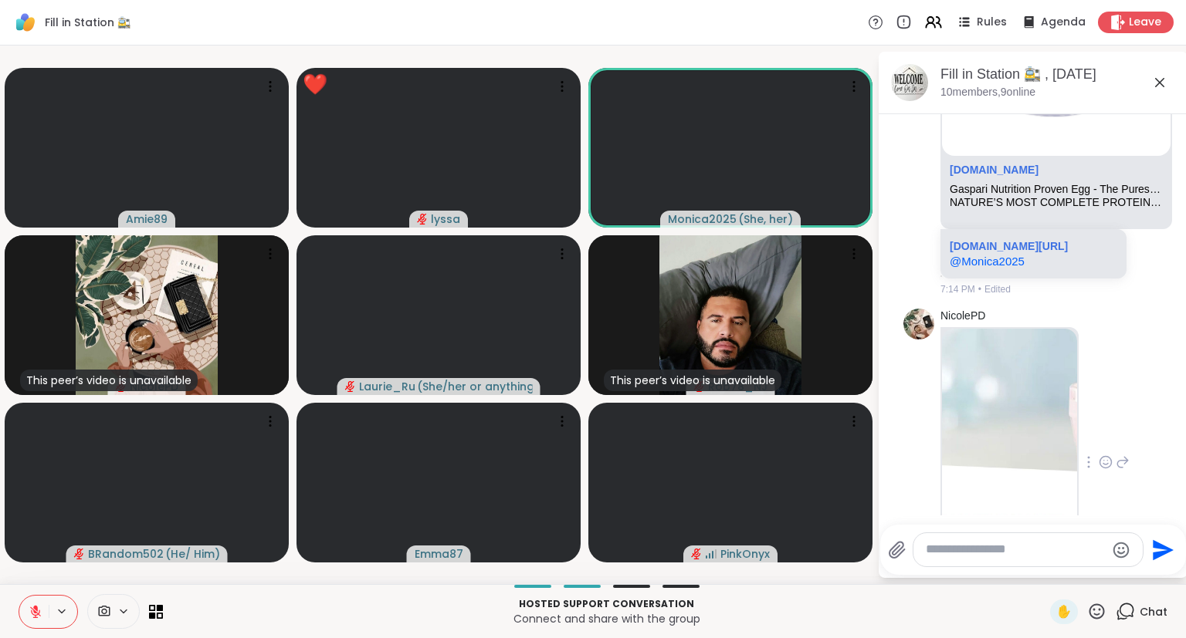
click at [1105, 455] on icon at bounding box center [1105, 462] width 14 height 15
click at [1030, 422] on button "Select Reaction: Joy" at bounding box center [1037, 437] width 31 height 31
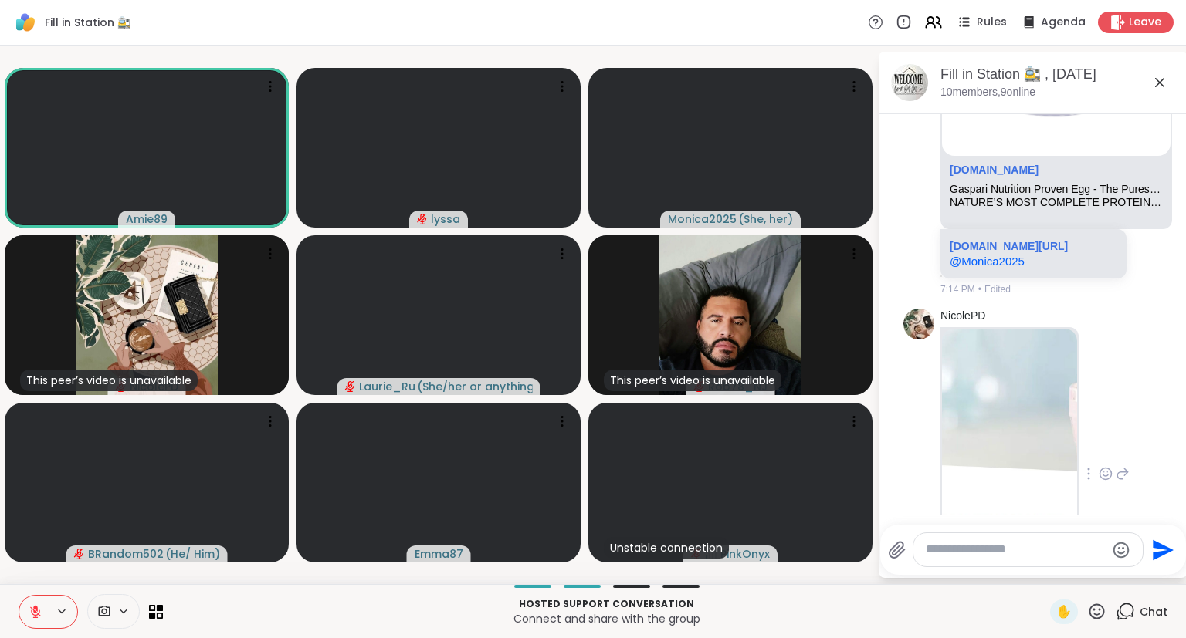
scroll to position [4969, 0]
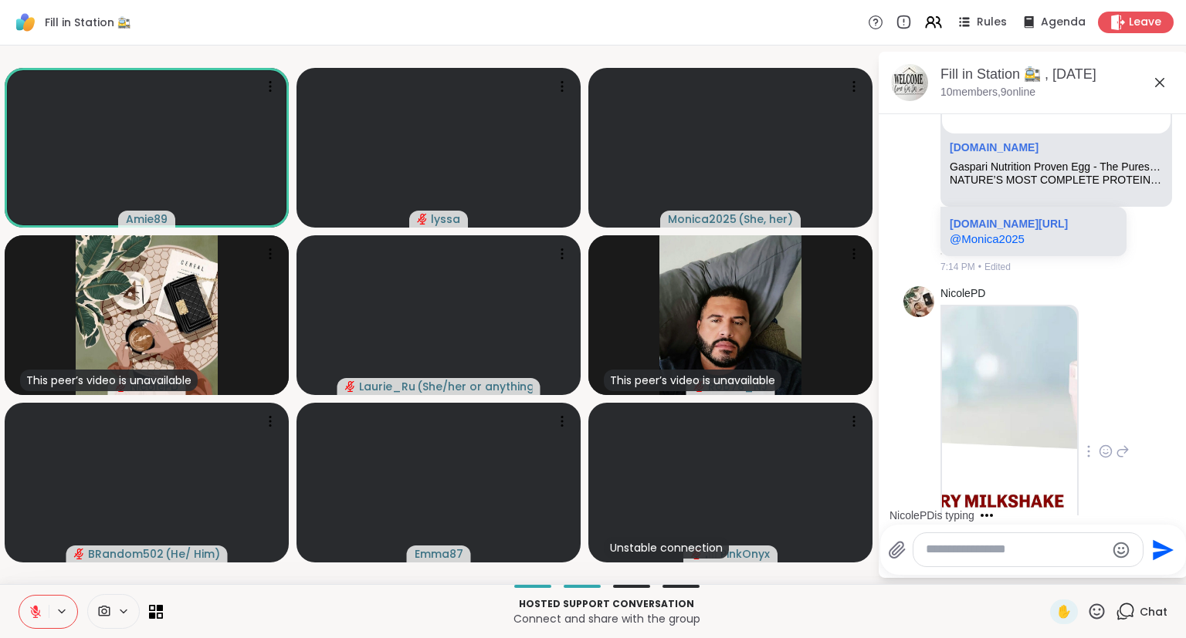
click at [1122, 442] on icon at bounding box center [1122, 451] width 14 height 19
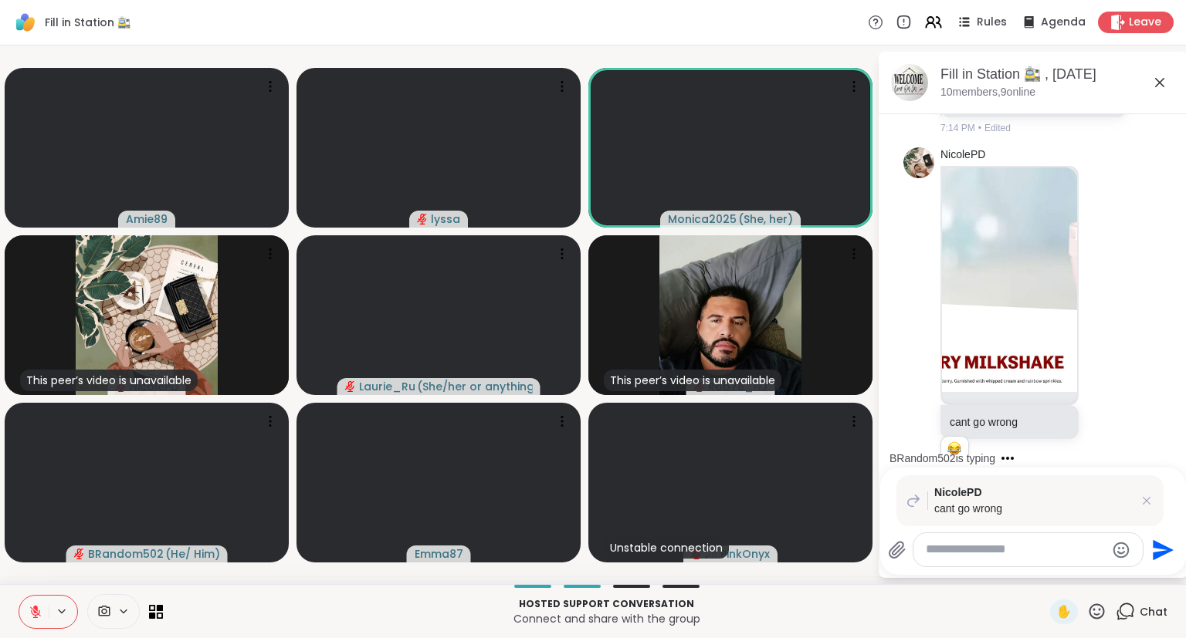
click at [1126, 494] on span "NicolePD" at bounding box center [1033, 493] width 198 height 16
click at [1142, 499] on icon at bounding box center [1146, 500] width 15 height 15
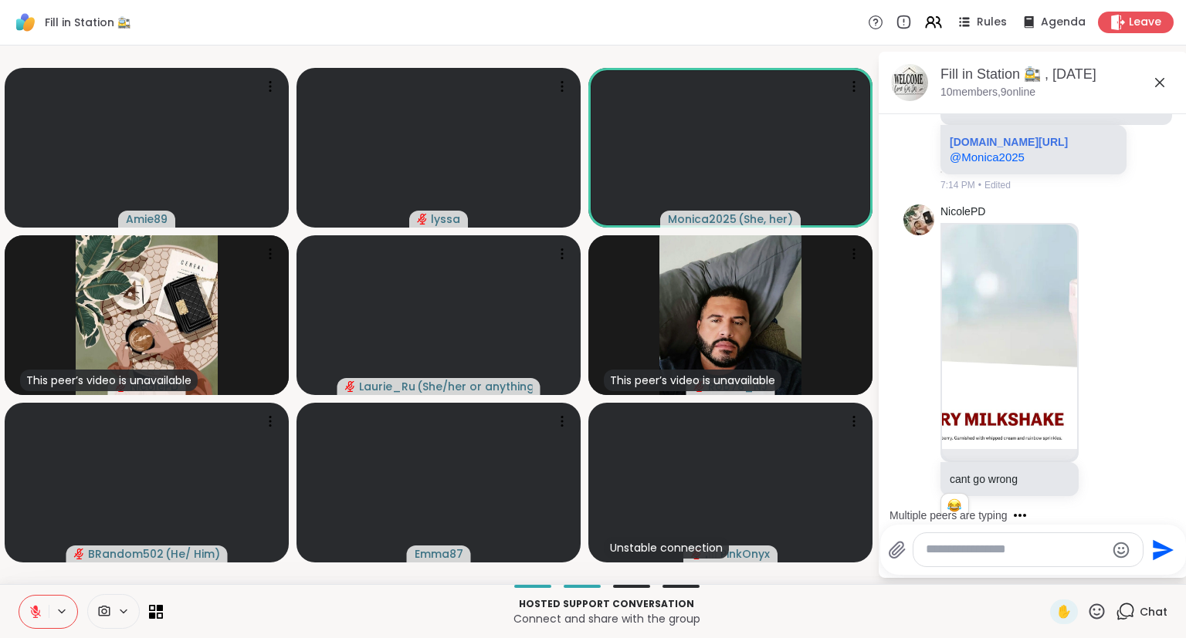
click at [1077, 574] on div at bounding box center [1101, 583] width 48 height 19
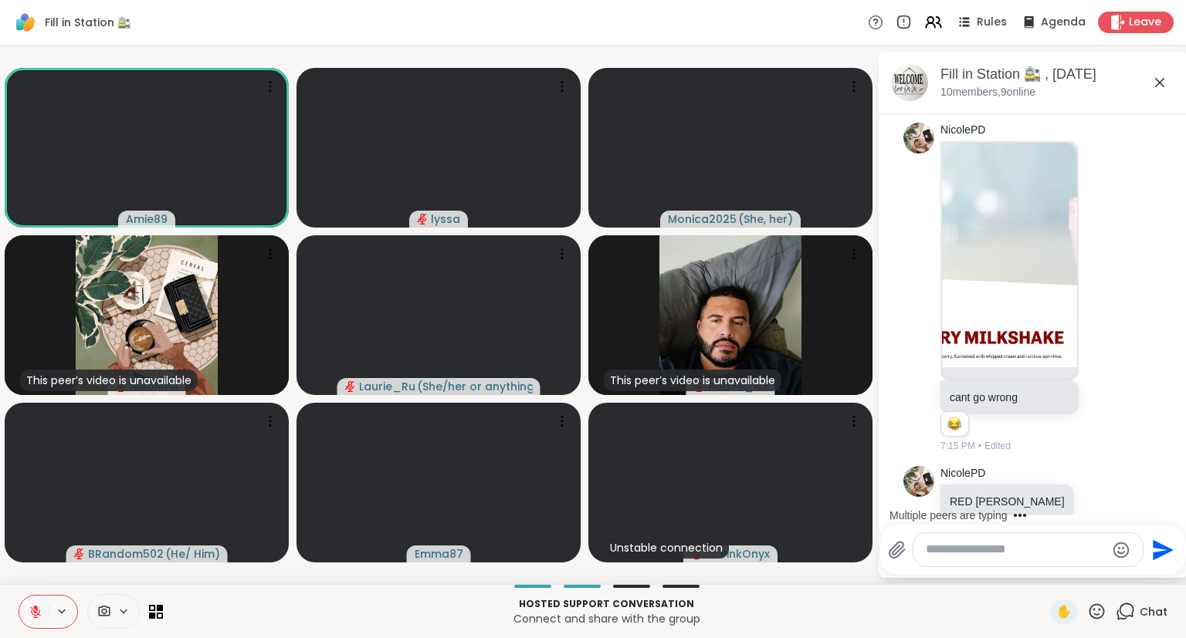
click at [968, 560] on div at bounding box center [1027, 549] width 229 height 33
click at [974, 555] on textarea "Type your message" at bounding box center [1016, 550] width 180 height 16
type textarea "*******"
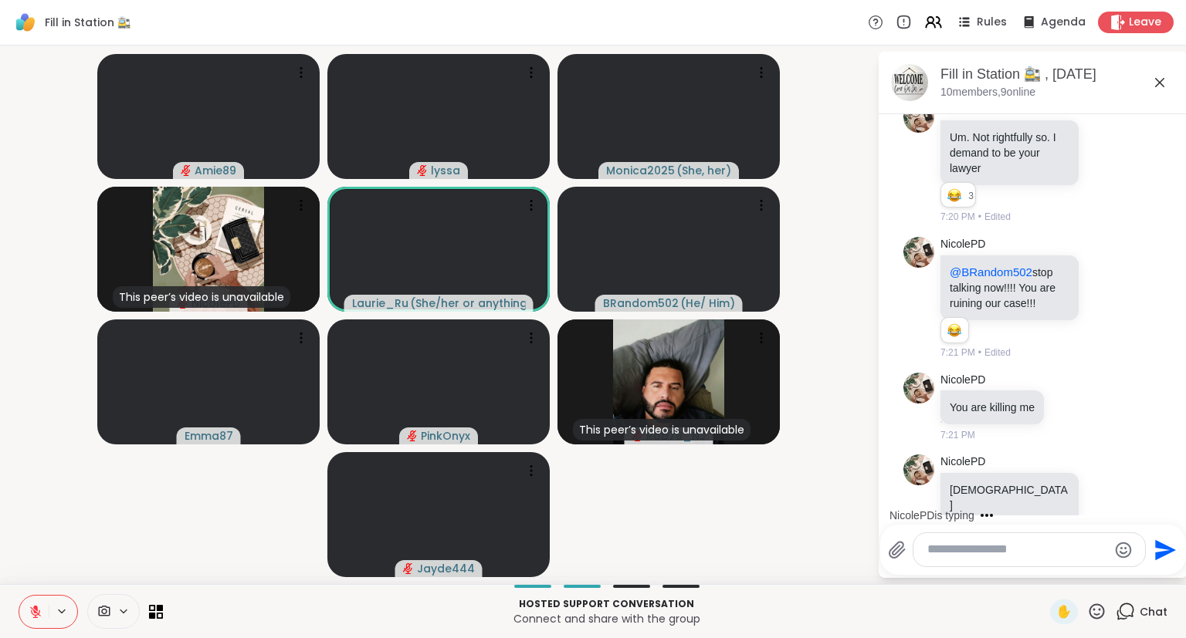
scroll to position [6571, 0]
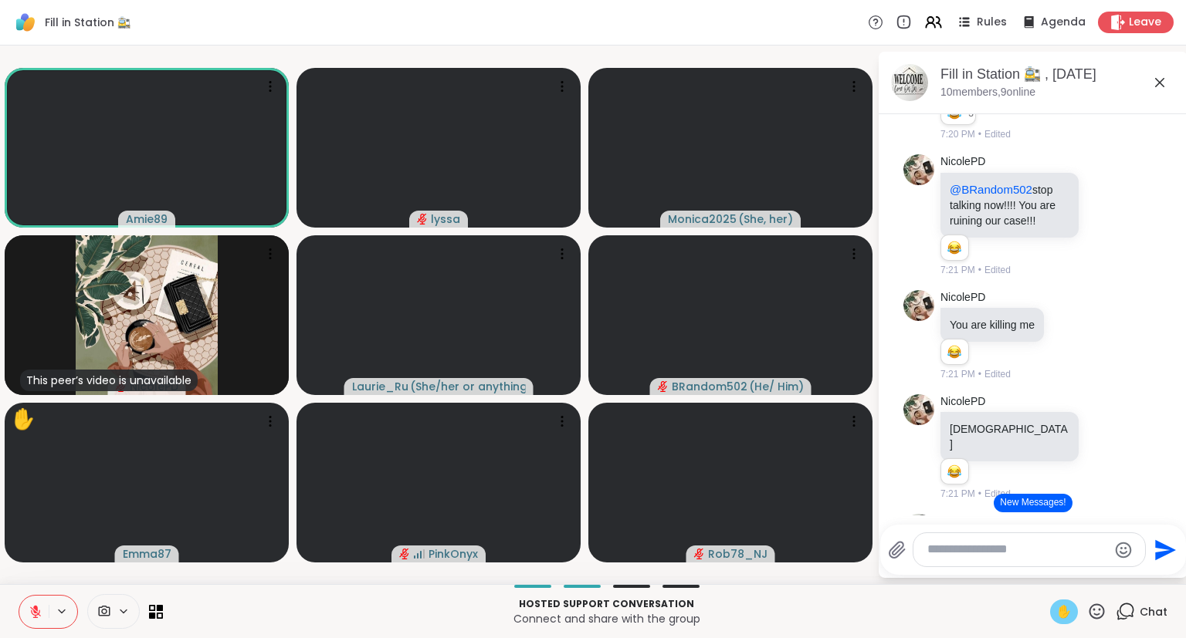
click at [1054, 611] on div "✋" at bounding box center [1064, 612] width 28 height 25
click at [1059, 614] on span "✋" at bounding box center [1063, 612] width 15 height 19
click at [977, 557] on textarea "Type your message" at bounding box center [1017, 550] width 180 height 16
type textarea "*"
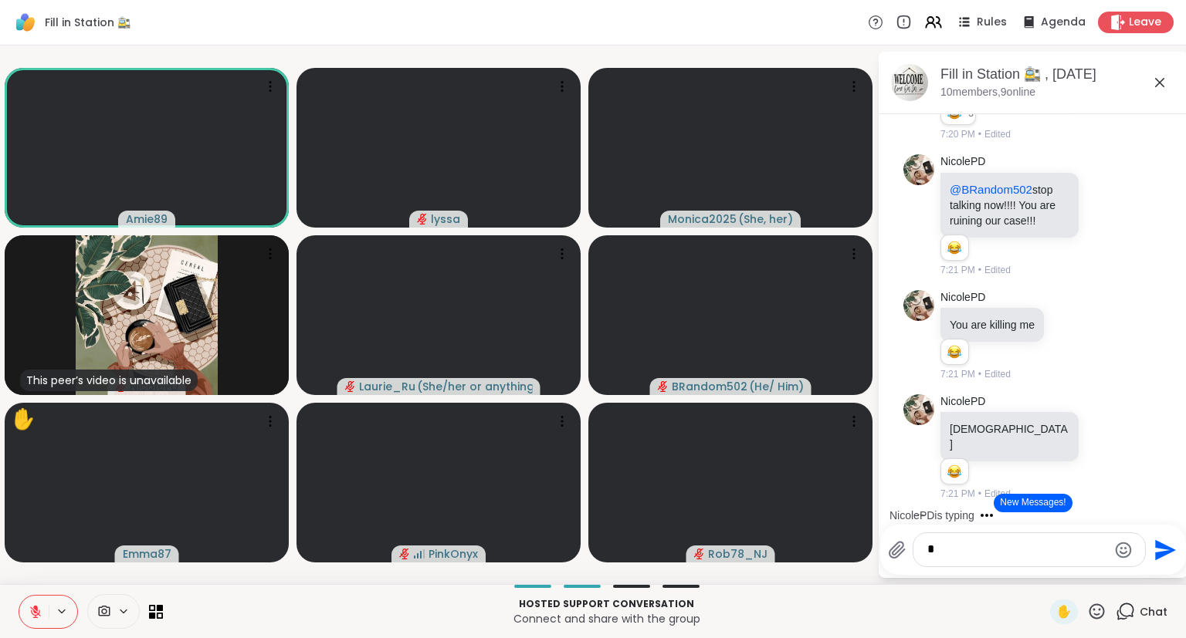
drag, startPoint x: 36, startPoint y: 607, endPoint x: 28, endPoint y: 581, distance: 26.6
click at [28, 581] on div "Fill in Station 🚉 Rules Agenda Leave Amie89 lyssa Monica2025 ( She, her ) This …" at bounding box center [593, 319] width 1186 height 638
click at [32, 601] on button at bounding box center [33, 612] width 29 height 32
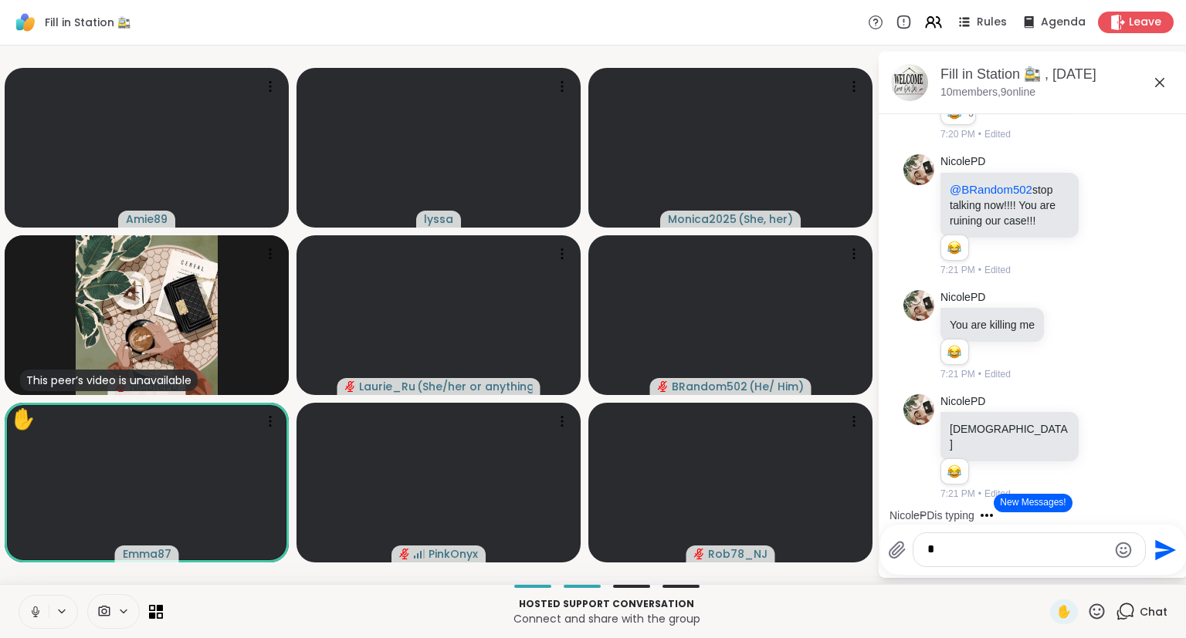
click at [36, 611] on icon at bounding box center [36, 612] width 14 height 14
click at [37, 606] on icon at bounding box center [36, 612] width 14 height 14
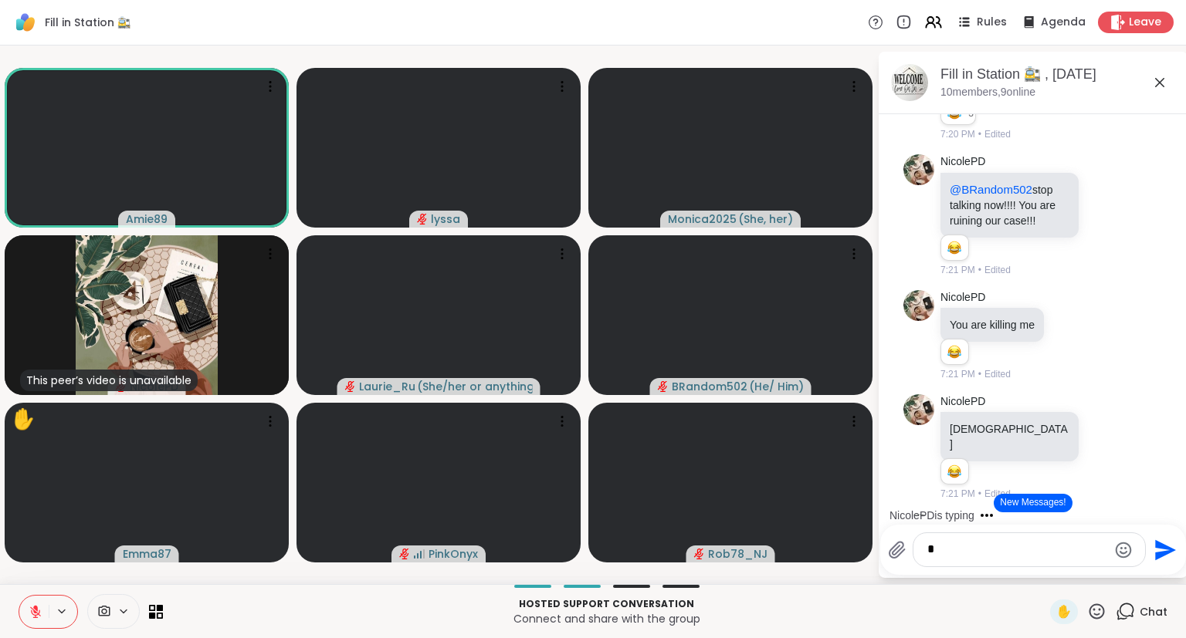
click at [36, 601] on button at bounding box center [33, 612] width 29 height 32
click at [42, 616] on button at bounding box center [33, 612] width 29 height 32
click at [1154, 82] on icon at bounding box center [1159, 82] width 19 height 19
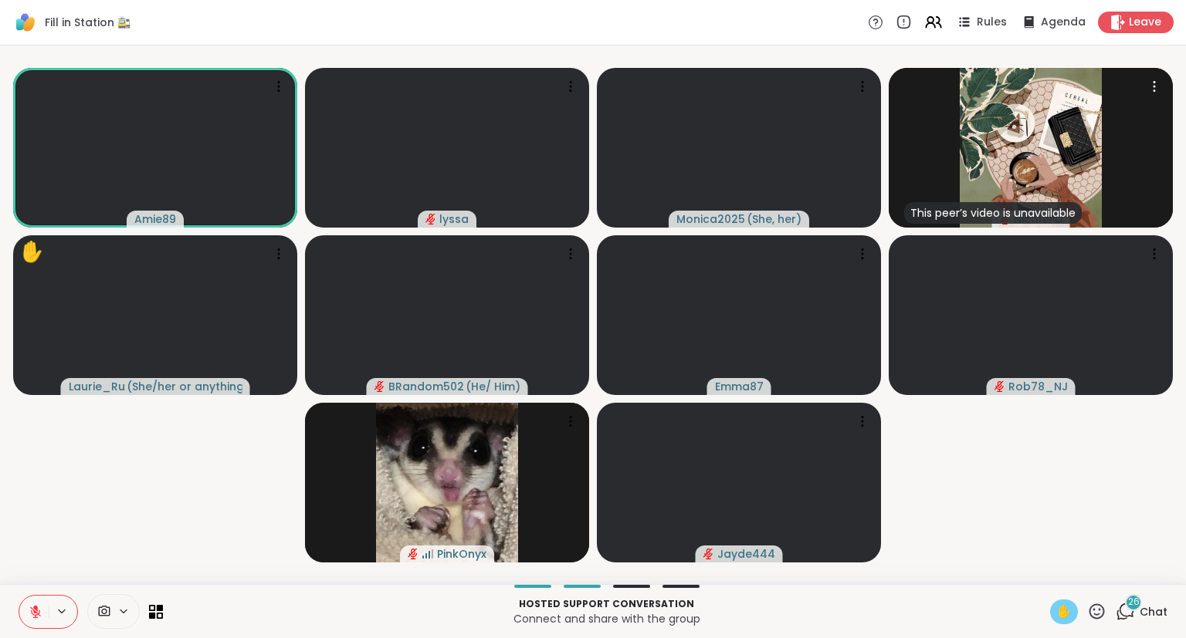
click at [1075, 617] on div "✋" at bounding box center [1064, 612] width 28 height 25
click at [1065, 614] on span "✋" at bounding box center [1063, 612] width 15 height 19
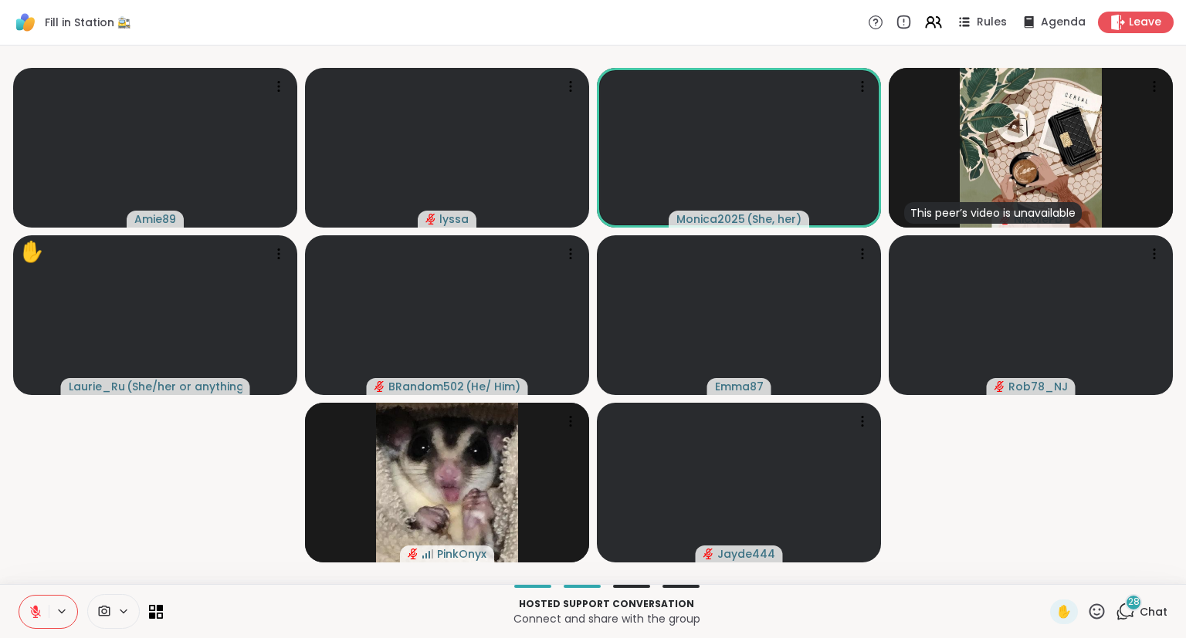
click at [1135, 611] on div "28" at bounding box center [1133, 602] width 17 height 17
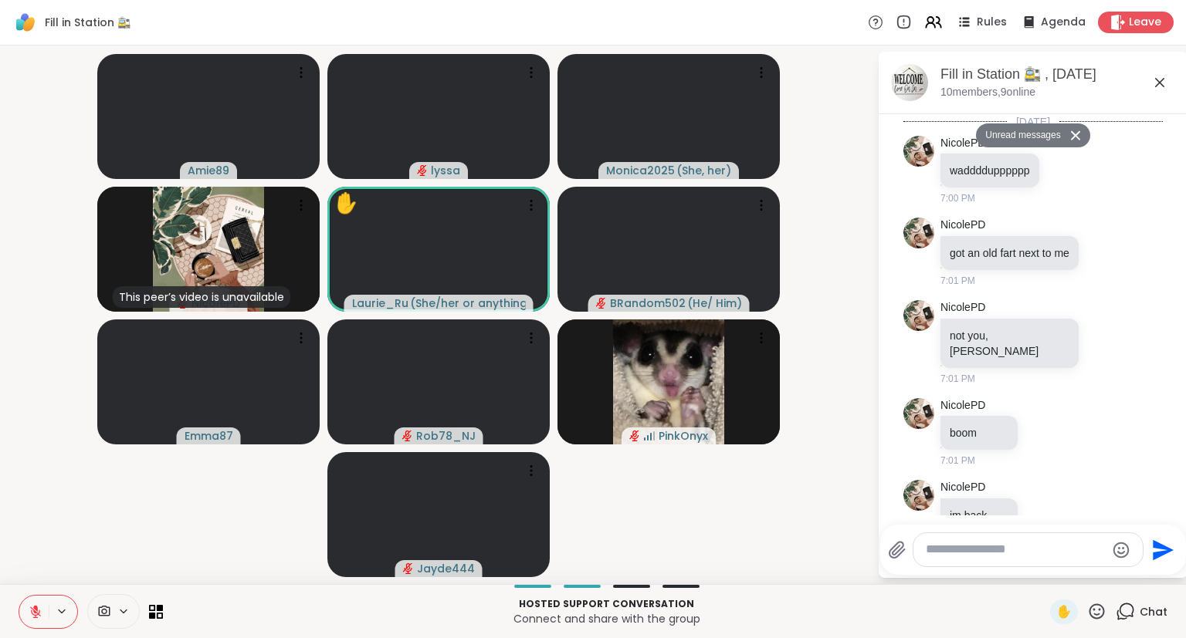
click at [989, 553] on textarea "Type your message" at bounding box center [1016, 550] width 180 height 16
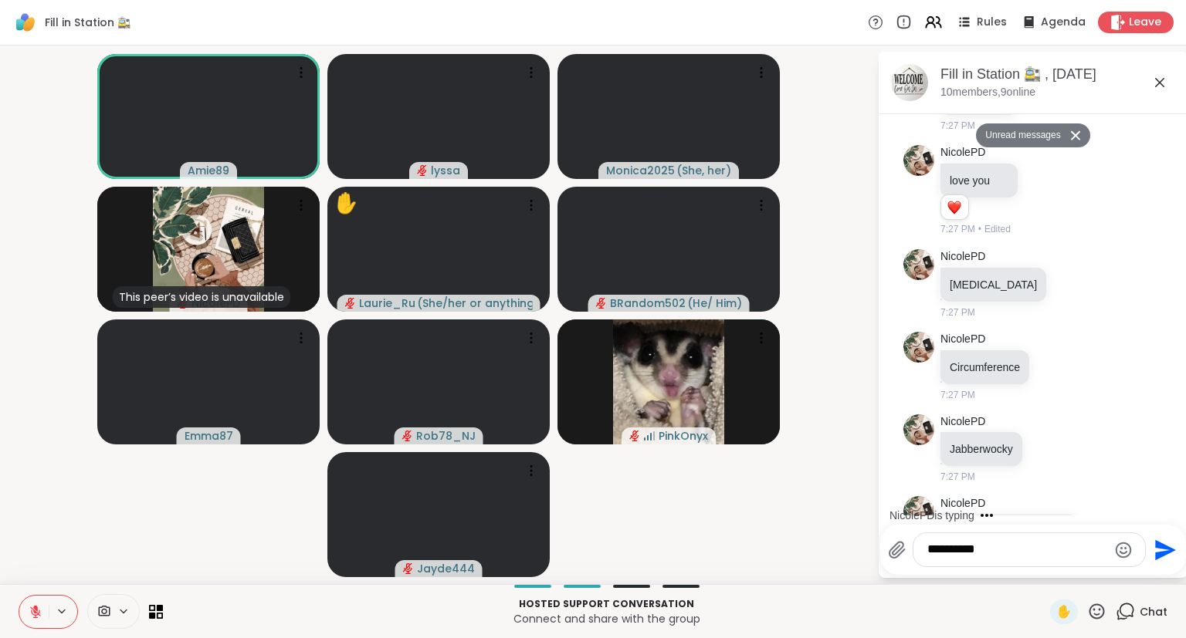
type textarea "**********"
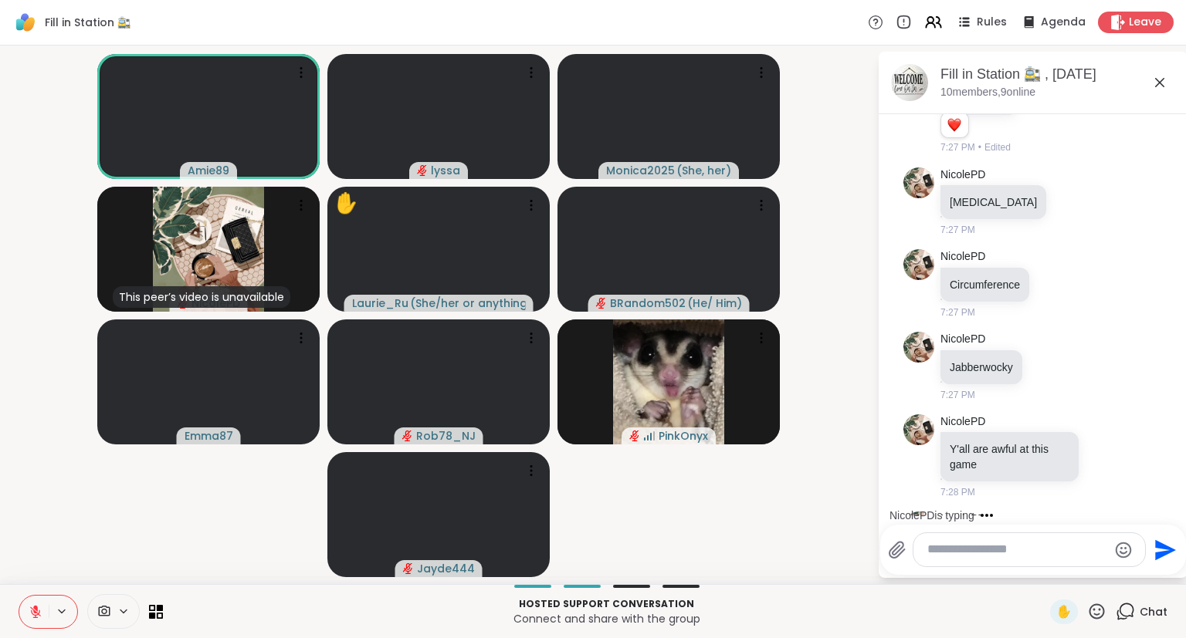
scroll to position [10350, 0]
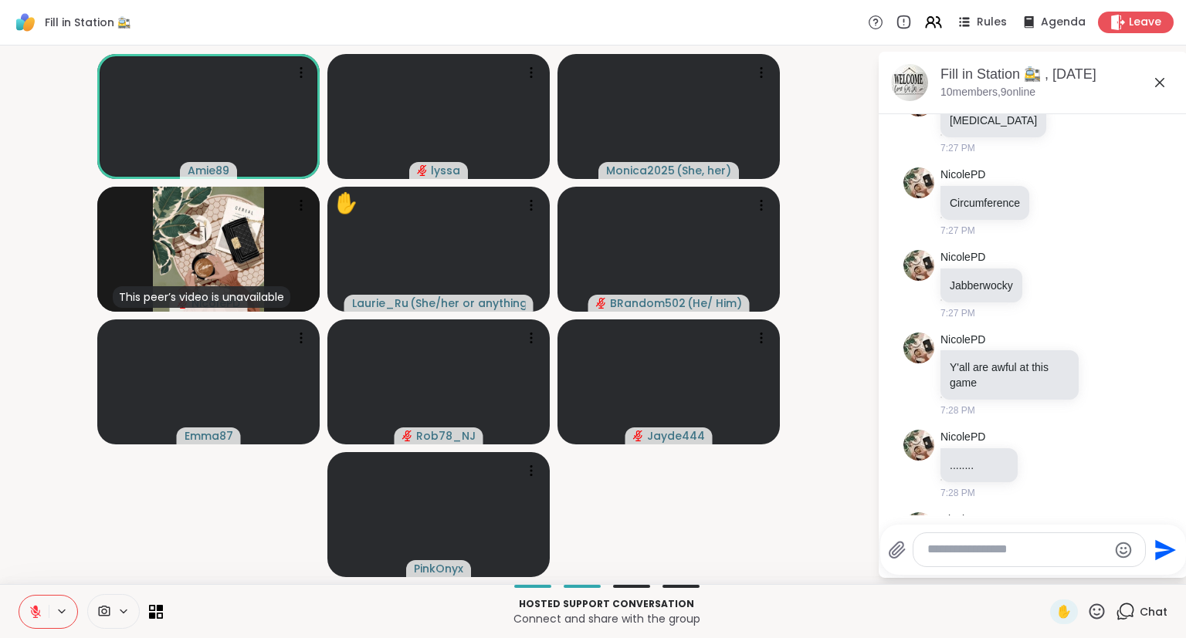
click at [1161, 76] on icon at bounding box center [1159, 82] width 19 height 19
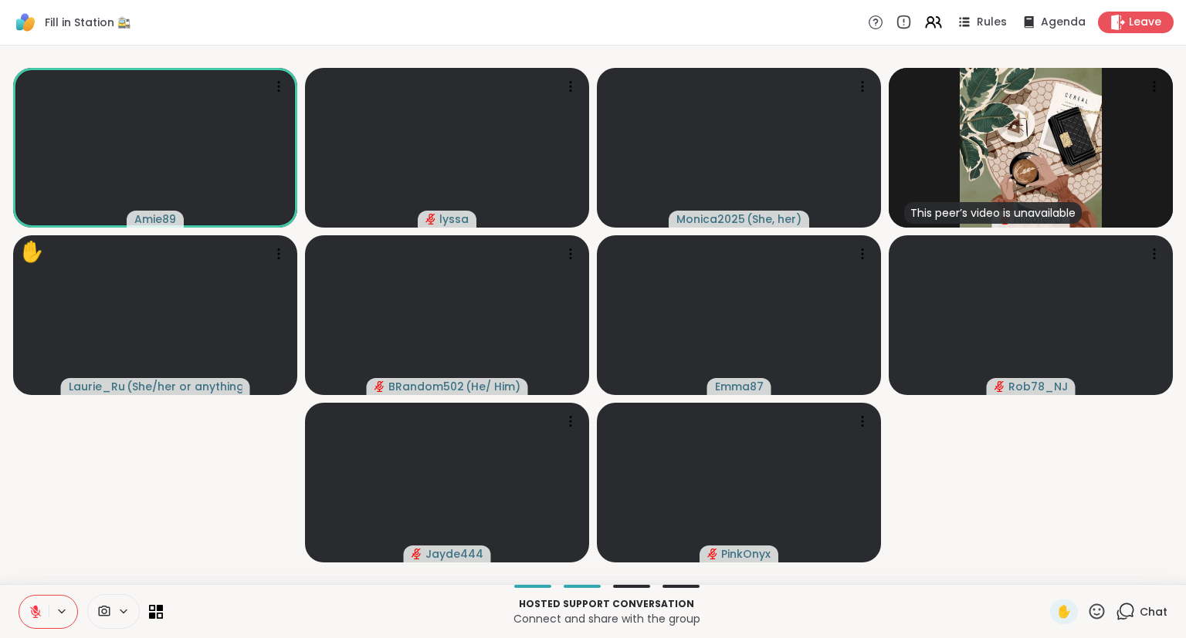
click at [1153, 609] on span "Chat" at bounding box center [1153, 611] width 28 height 15
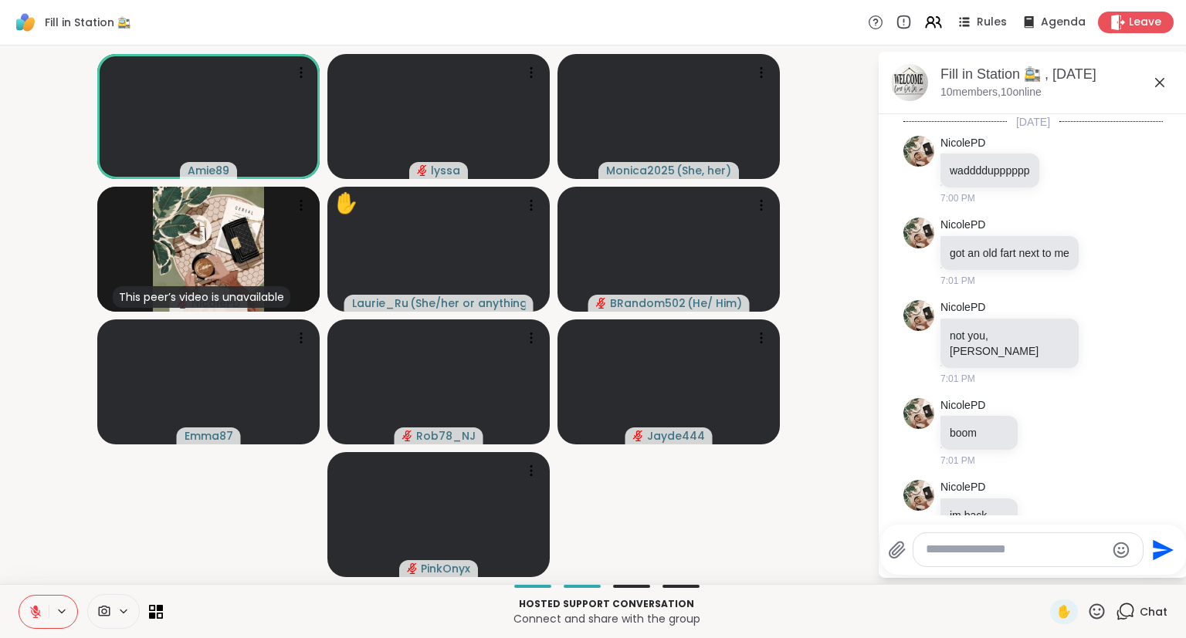
scroll to position [10335, 0]
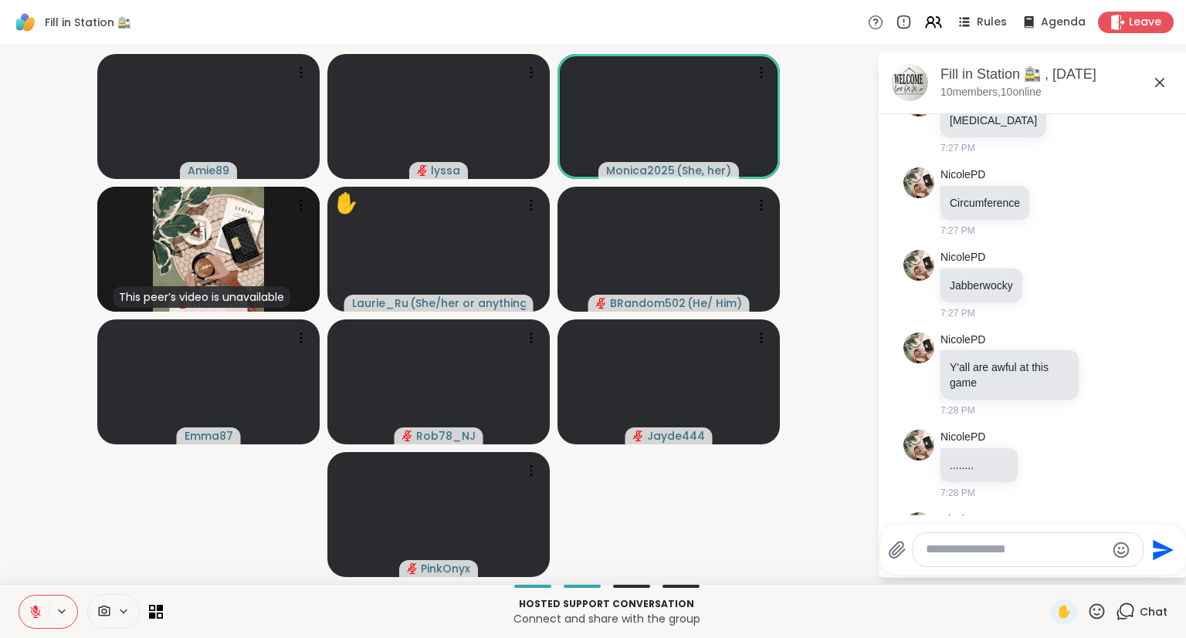
click at [1159, 76] on icon at bounding box center [1159, 82] width 19 height 19
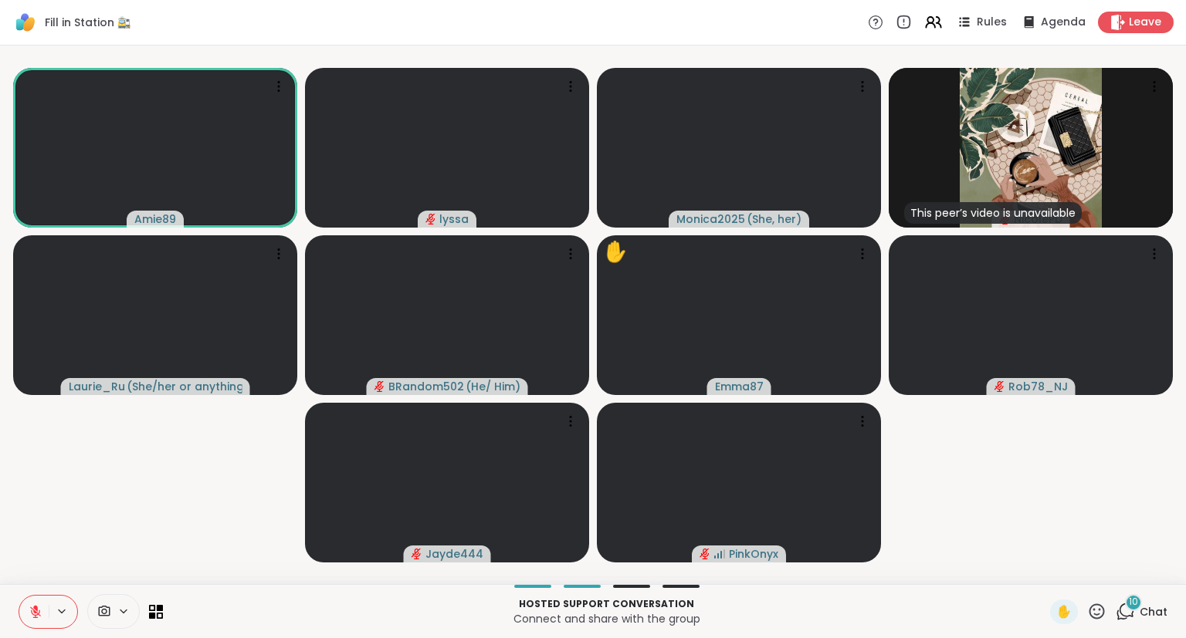
click at [1150, 611] on span "Chat" at bounding box center [1153, 611] width 28 height 15
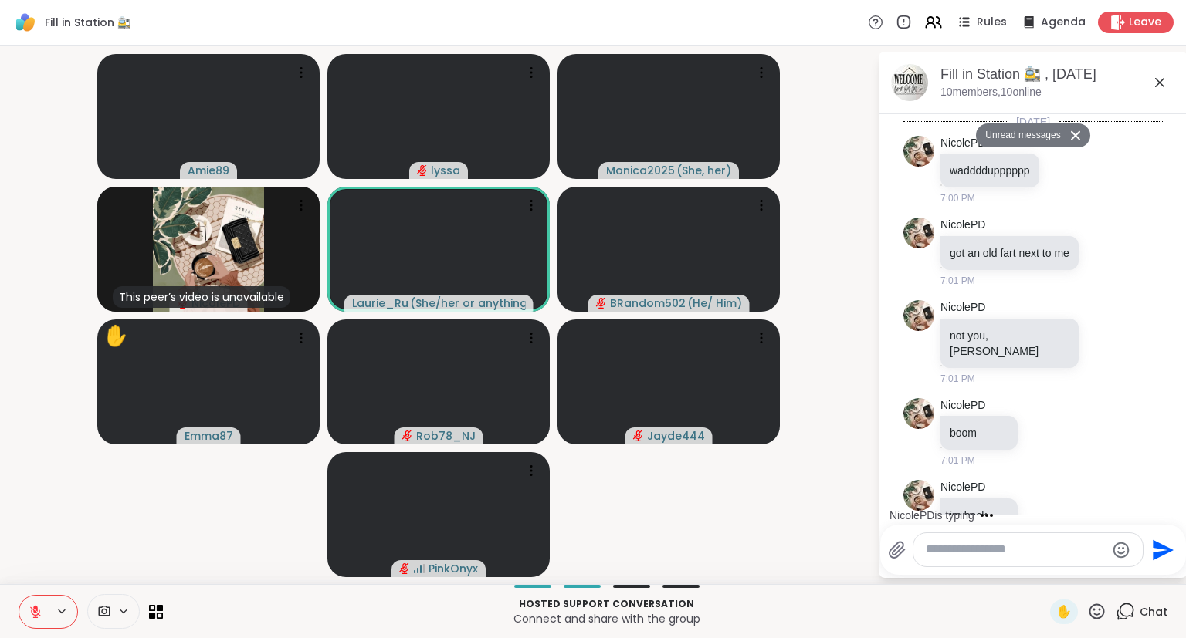
scroll to position [11450, 0]
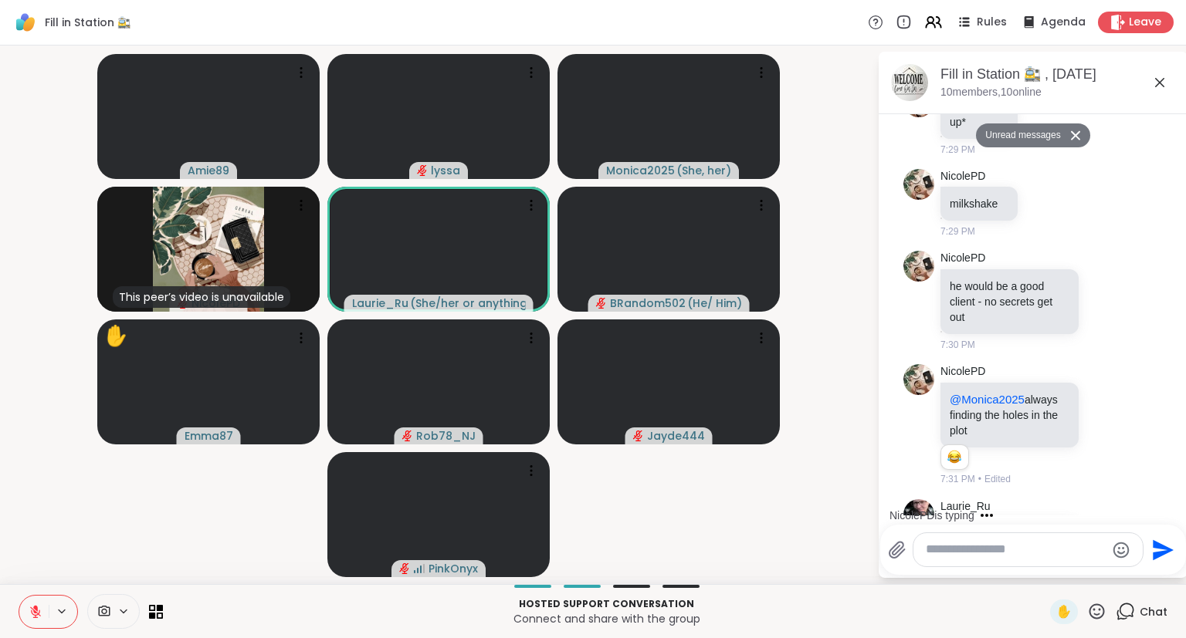
click at [1016, 545] on textarea "Type your message" at bounding box center [1016, 550] width 180 height 16
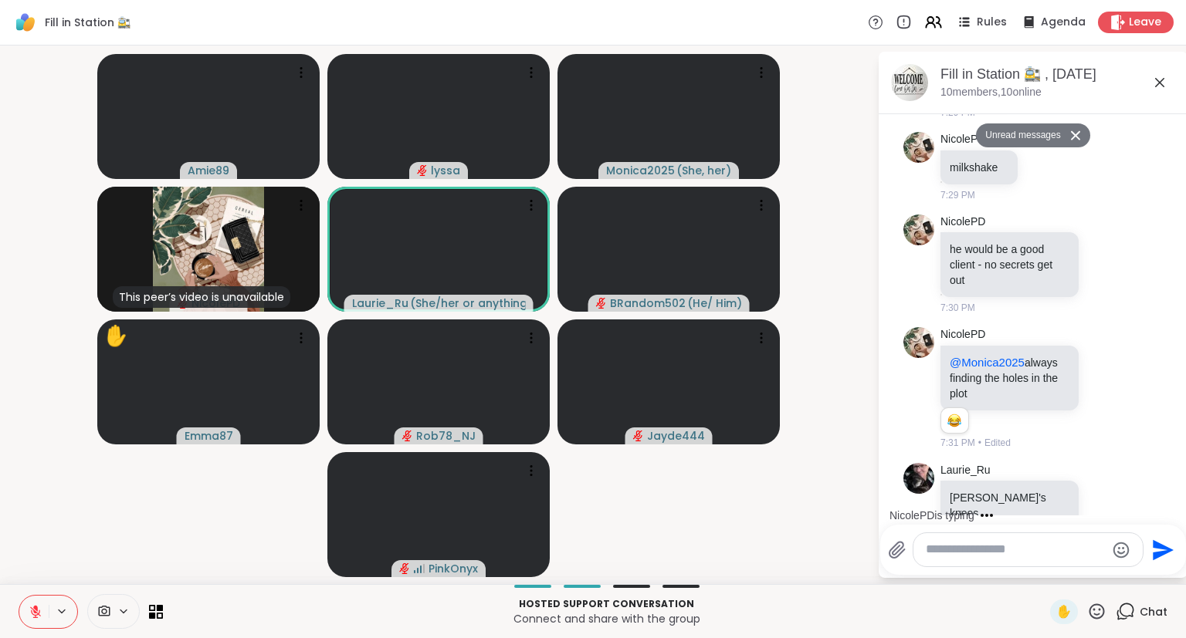
scroll to position [11494, 0]
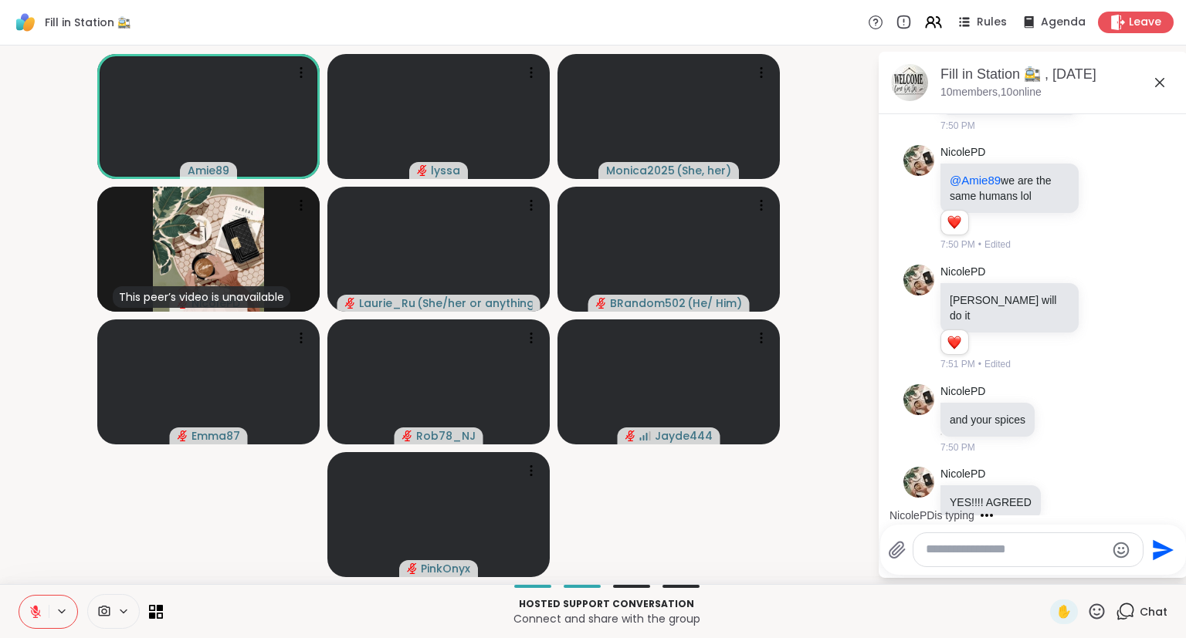
scroll to position [16628, 0]
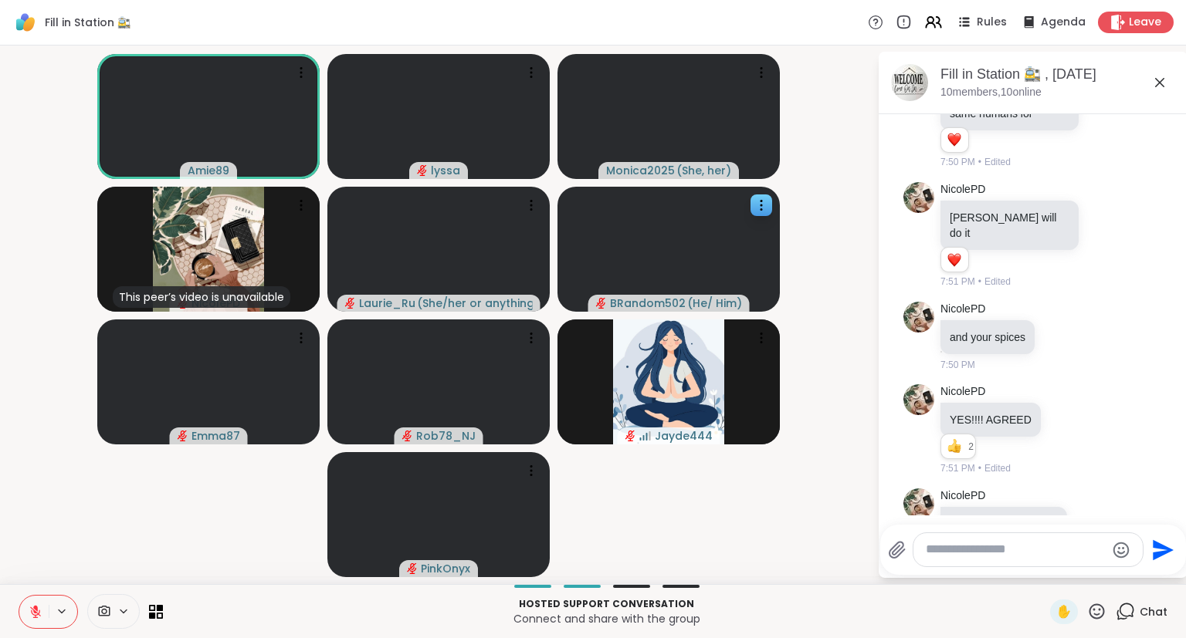
click at [649, 300] on span "BRandom502" at bounding box center [648, 303] width 76 height 15
click at [449, 276] on div at bounding box center [438, 249] width 222 height 125
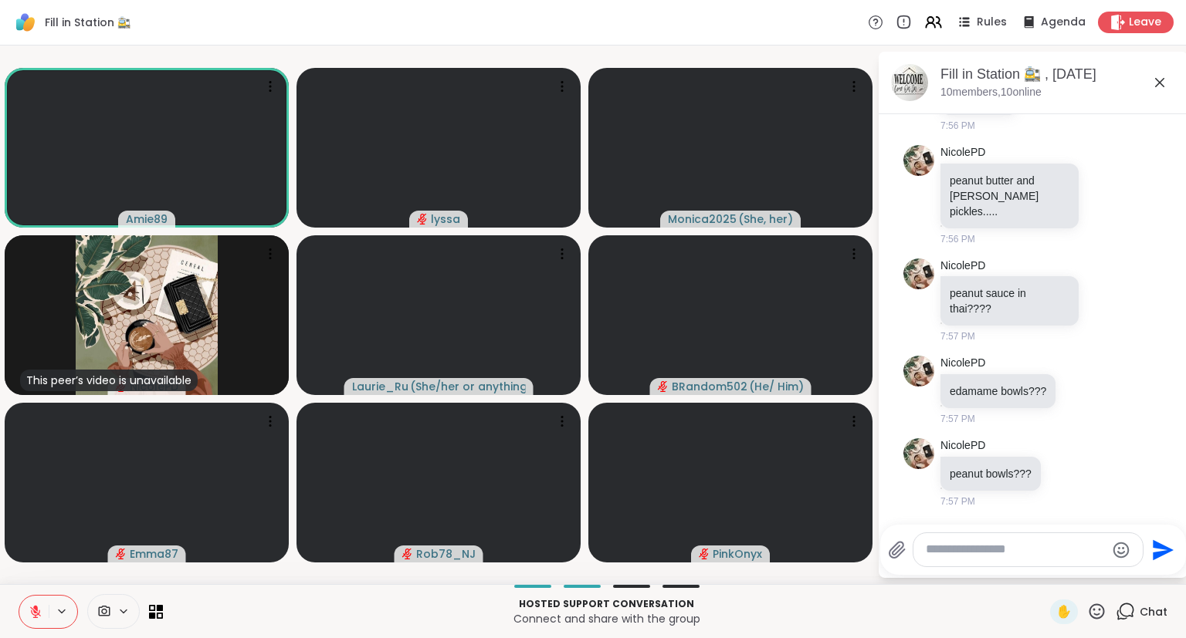
scroll to position [19843, 0]
click at [1156, 80] on icon at bounding box center [1159, 82] width 19 height 19
